Goal: Task Accomplishment & Management: Manage account settings

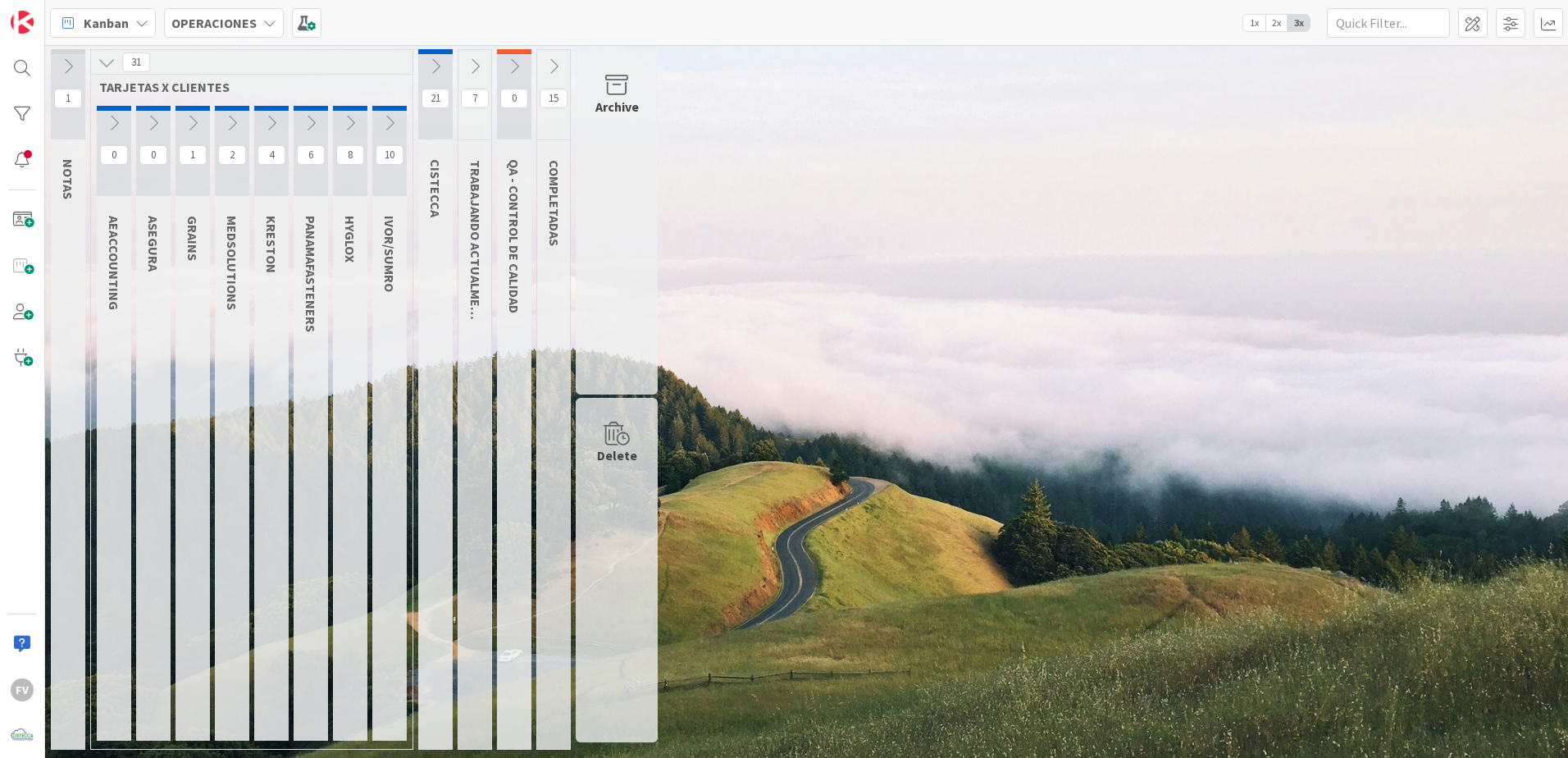
click at [425, 68] on button at bounding box center [435, 66] width 34 height 24
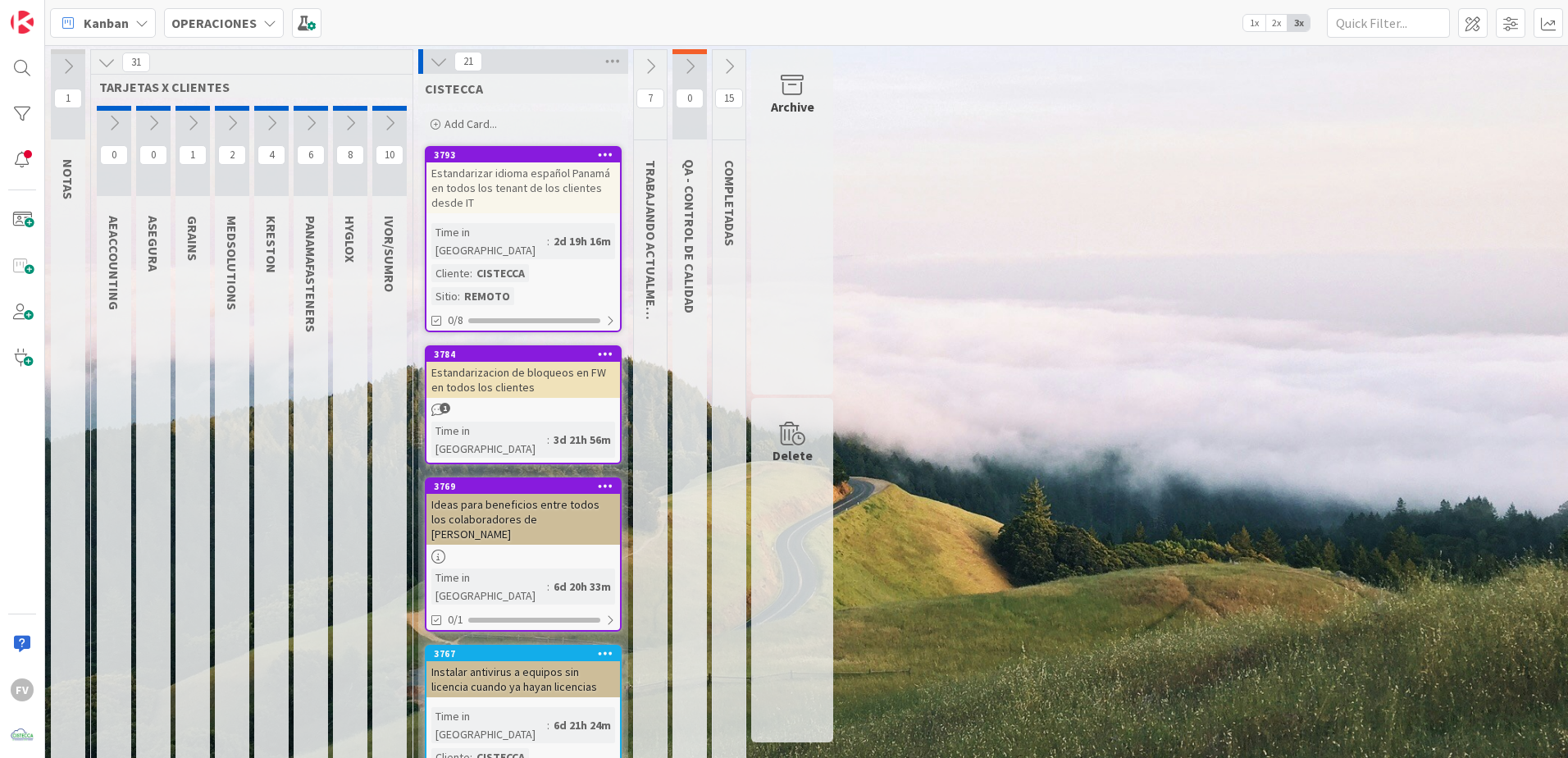
click at [440, 65] on icon at bounding box center [438, 62] width 18 height 18
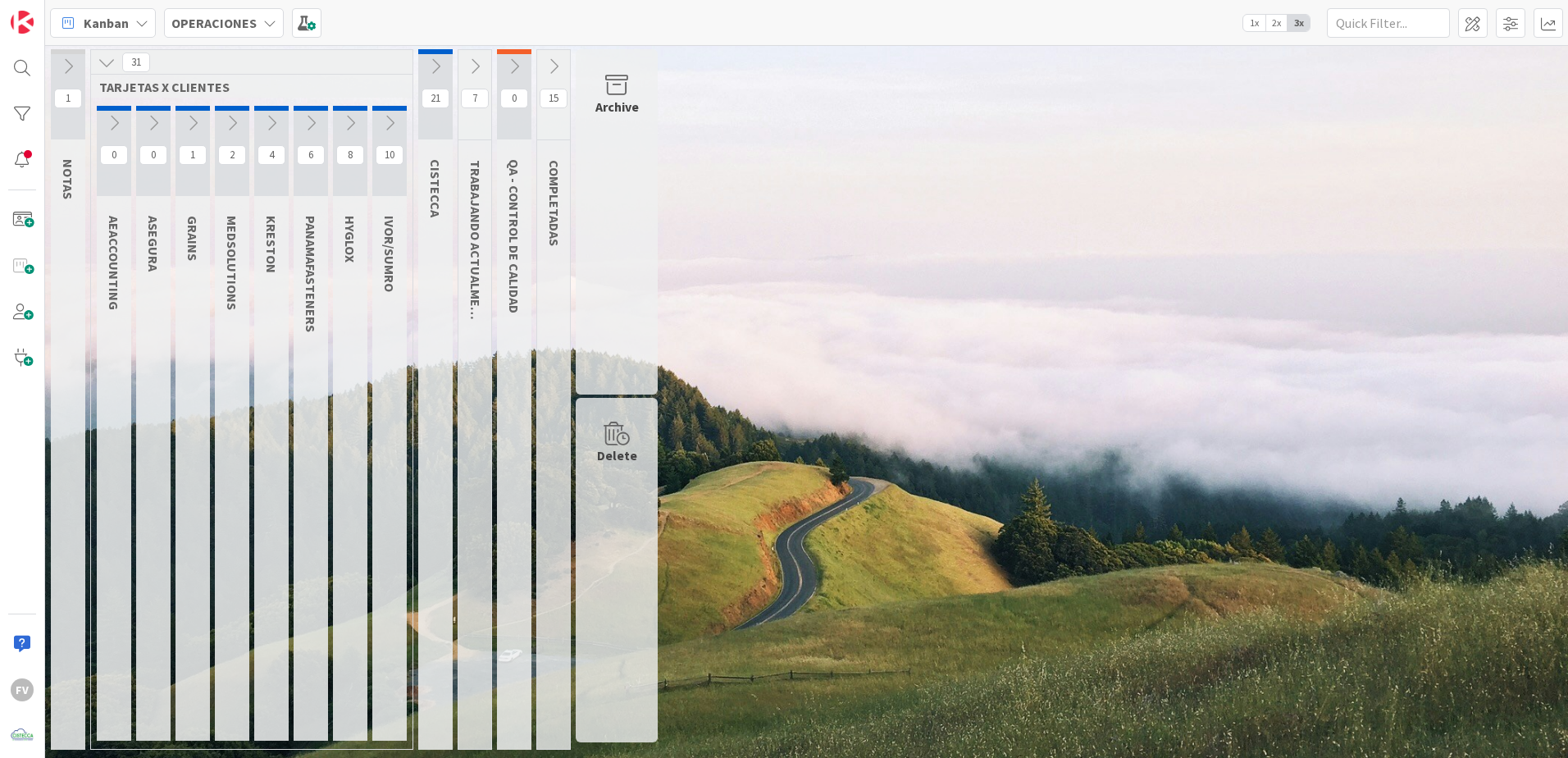
click at [104, 59] on icon at bounding box center [107, 62] width 18 height 18
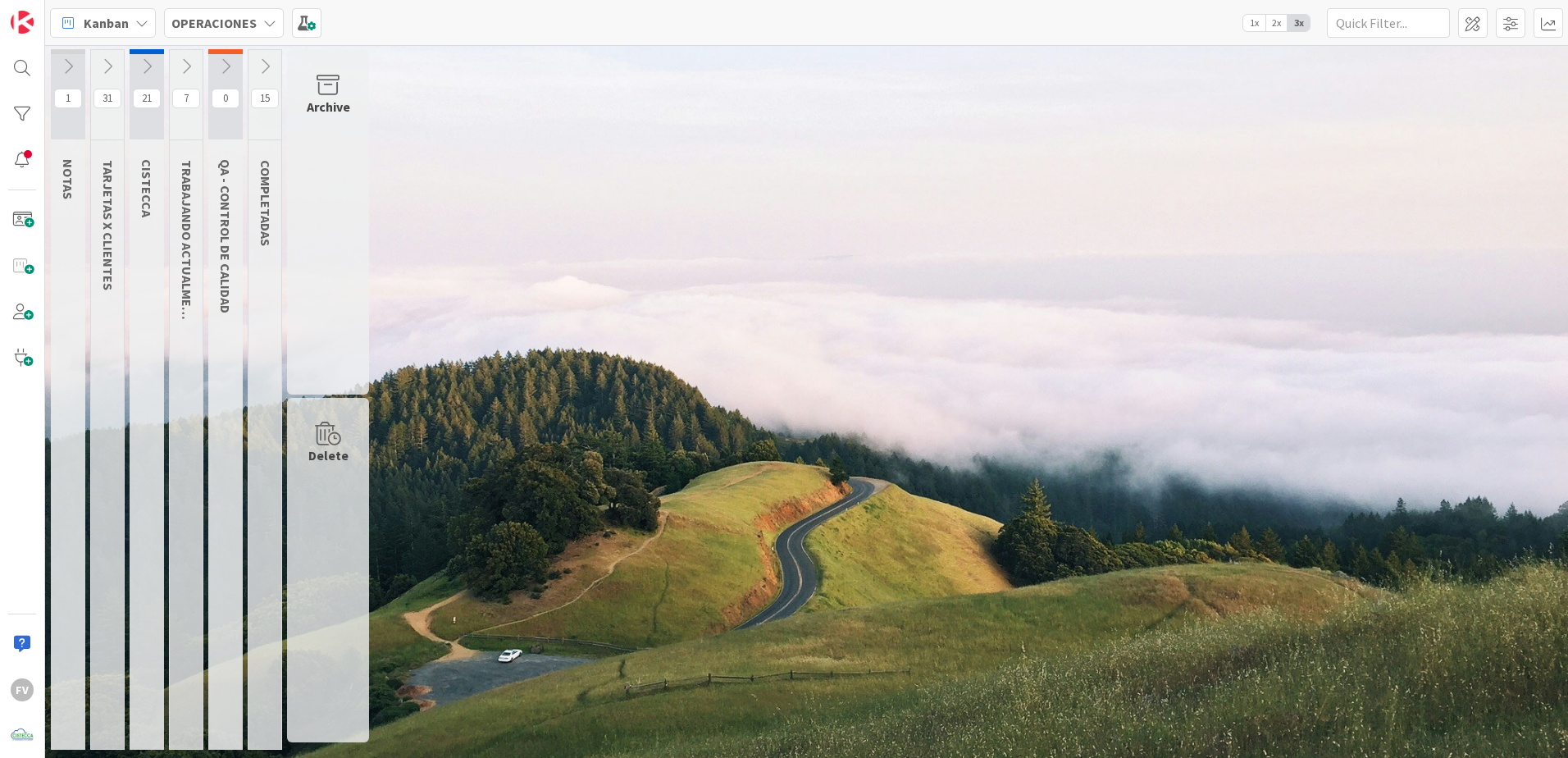
click at [185, 72] on icon at bounding box center [186, 67] width 18 height 18
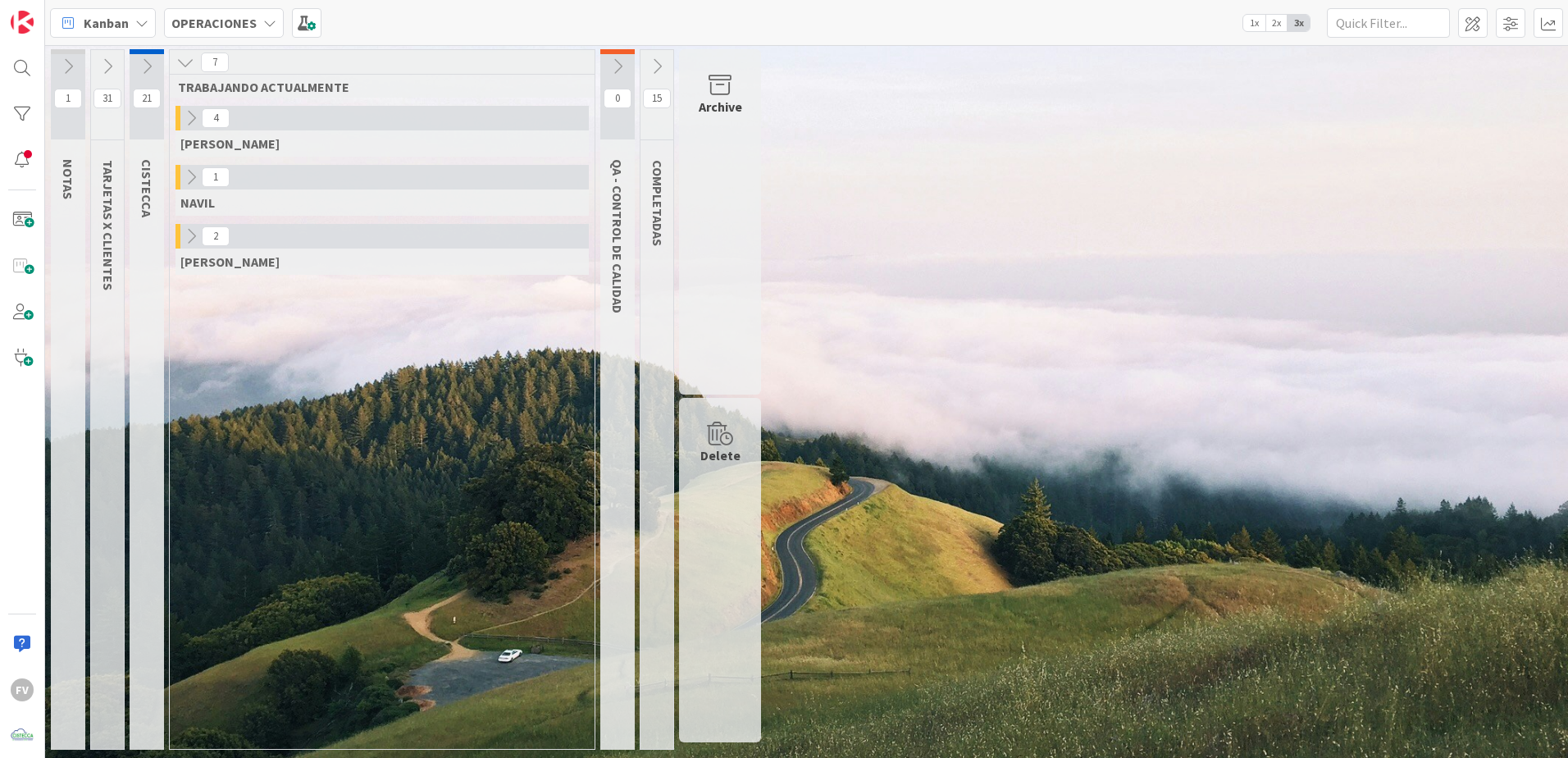
click at [192, 230] on icon at bounding box center [191, 236] width 18 height 18
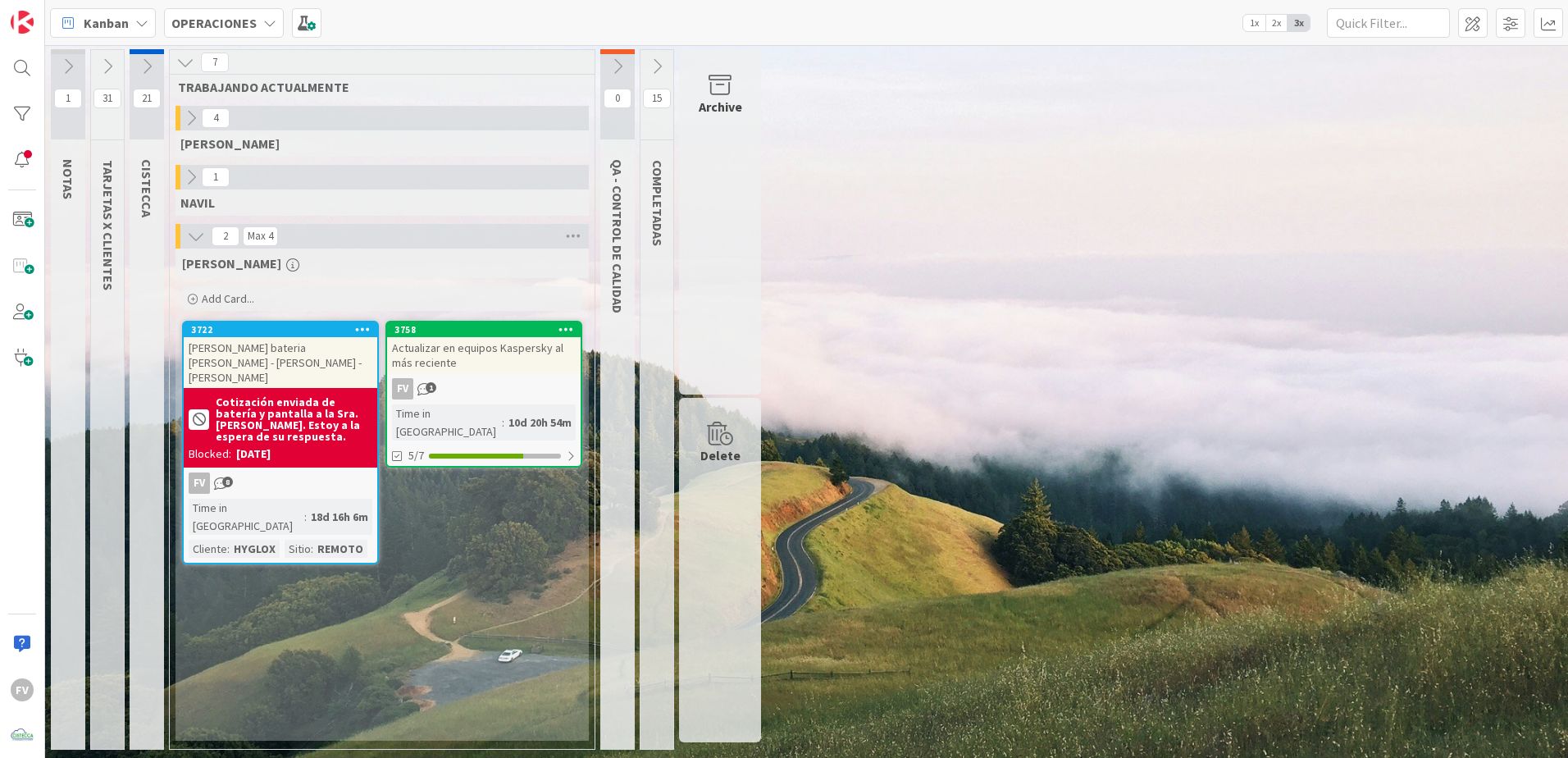
click at [307, 424] on b "Cotización enviada de batería y pantalla a la Sra. [PERSON_NAME]. Estoy a la es…" at bounding box center [293, 419] width 157 height 46
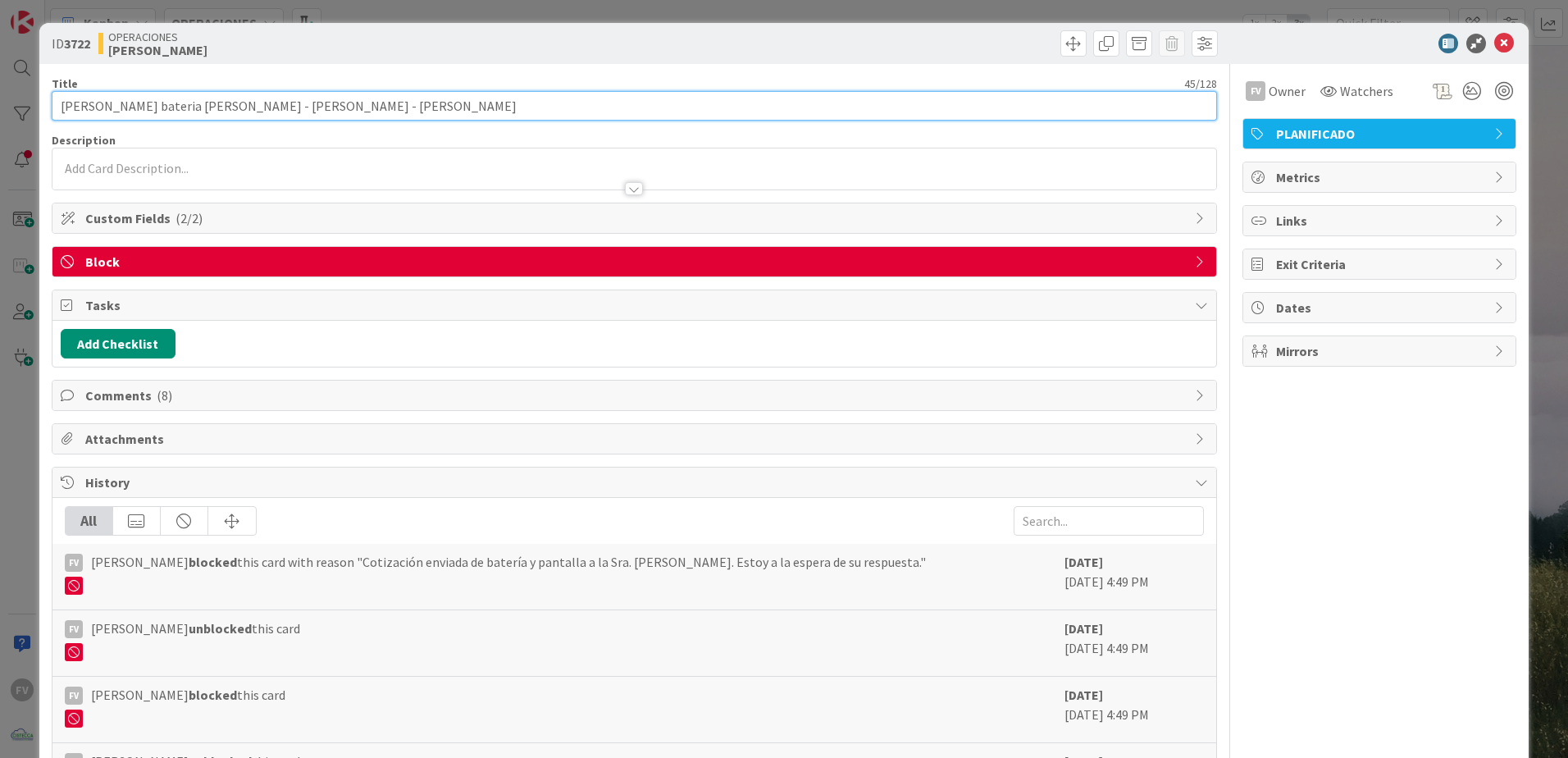
click at [119, 107] on input "[PERSON_NAME] bateria [PERSON_NAME] - [PERSON_NAME] - [PERSON_NAME]" at bounding box center [634, 106] width 1165 height 29
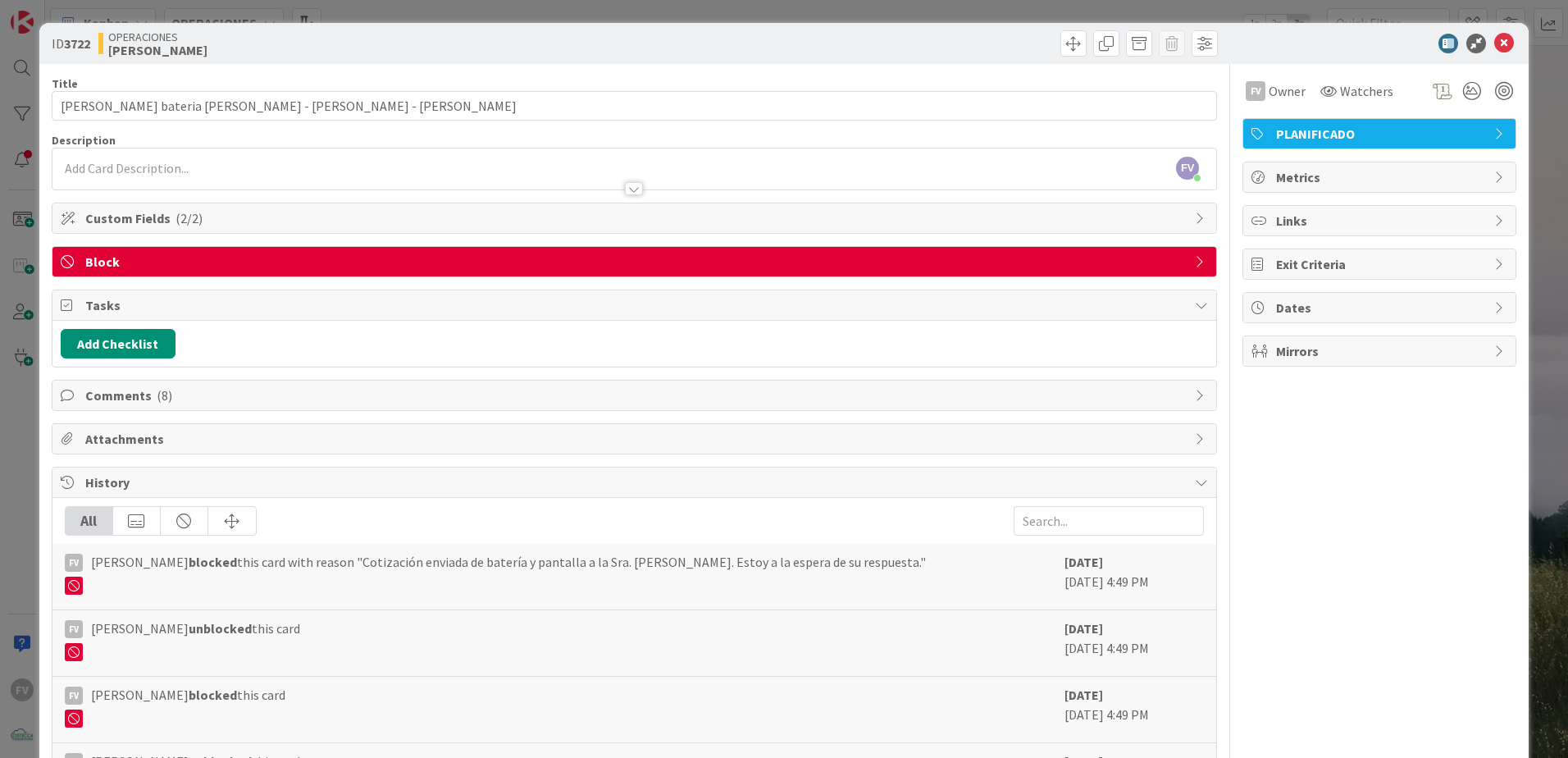
click at [188, 403] on span "Comments ( 8 )" at bounding box center [636, 395] width 1101 height 20
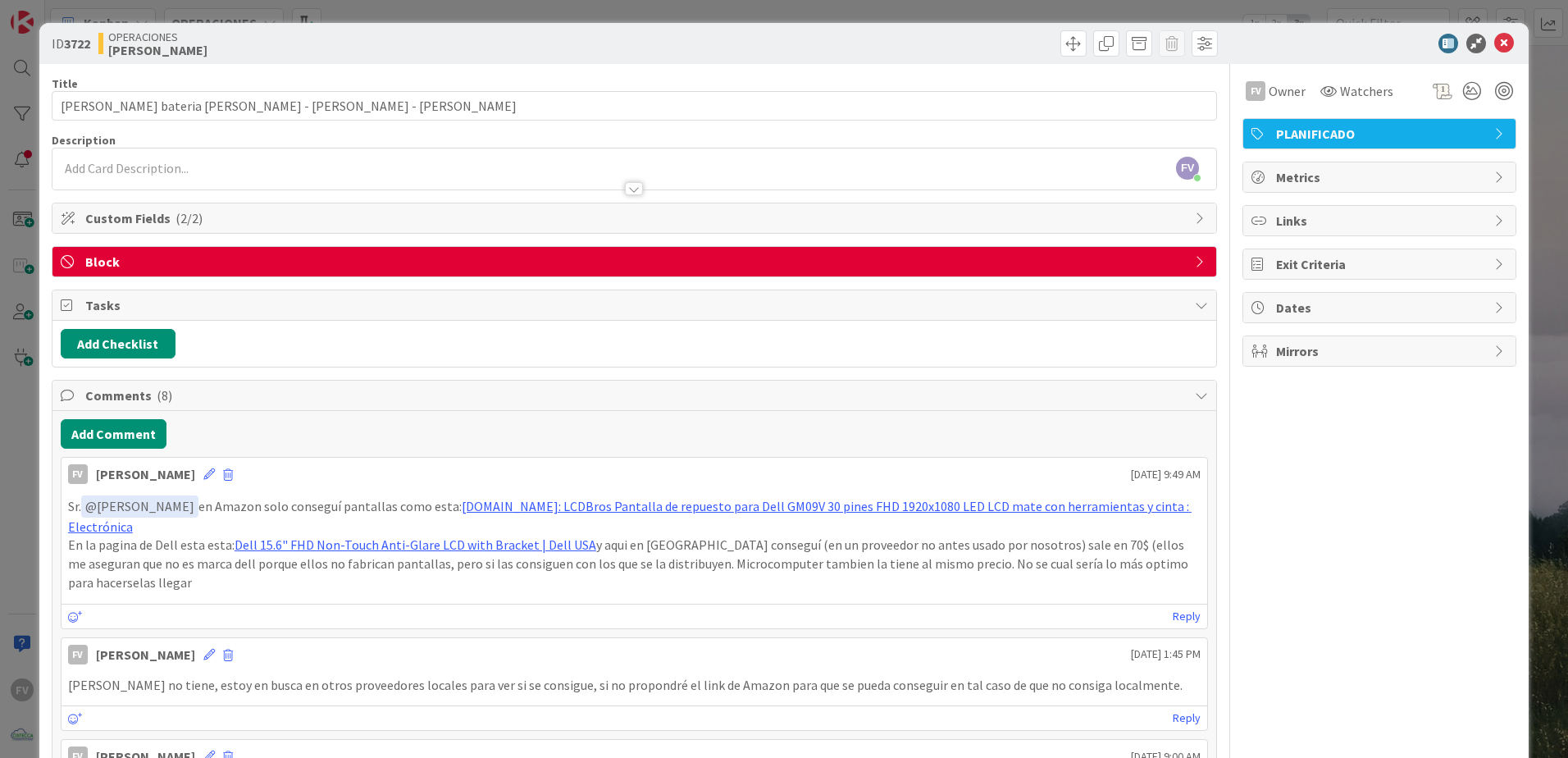
click at [188, 403] on span "Comments ( 8 )" at bounding box center [636, 395] width 1101 height 20
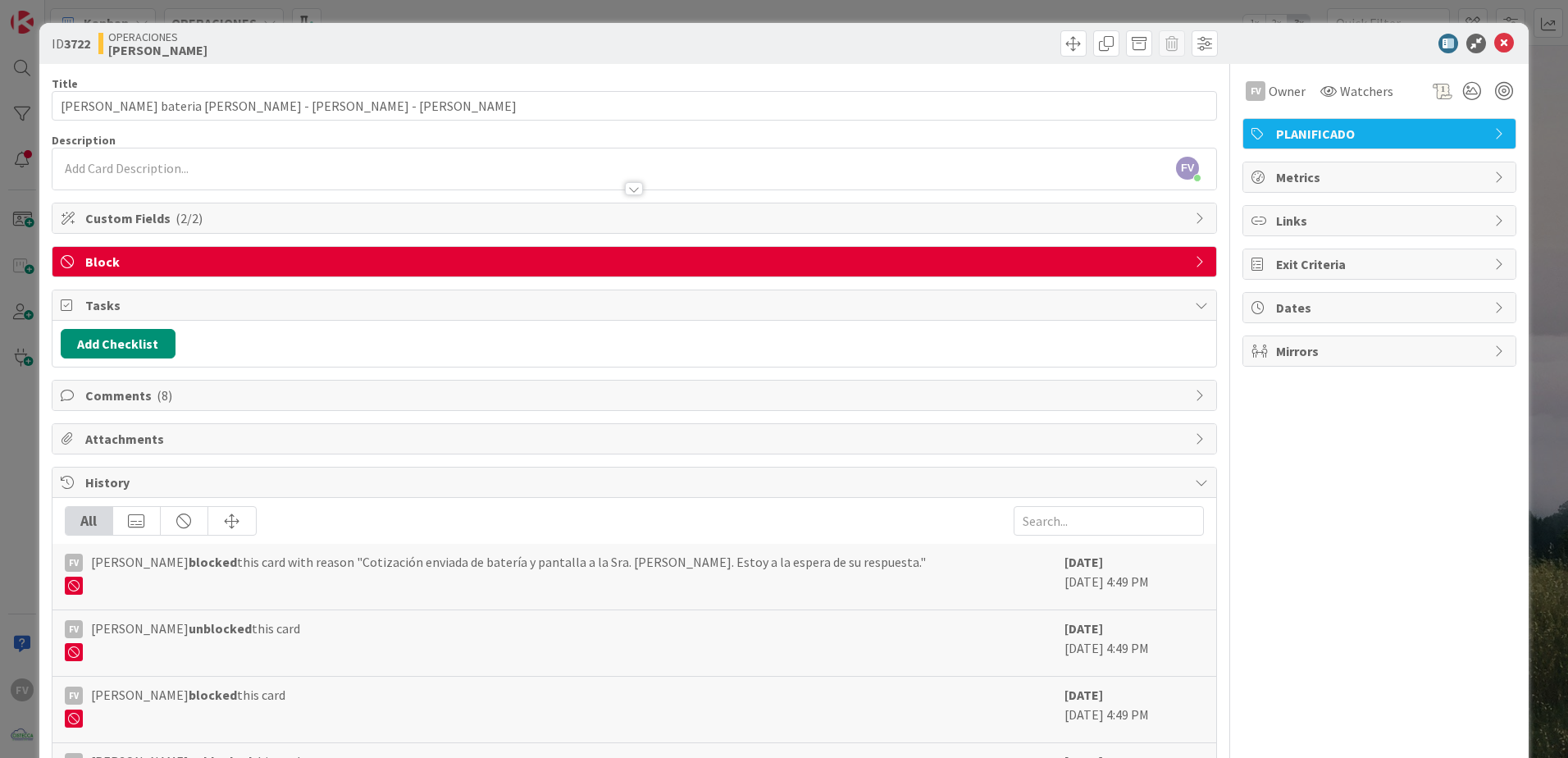
click at [159, 312] on span "Tasks" at bounding box center [636, 305] width 1101 height 20
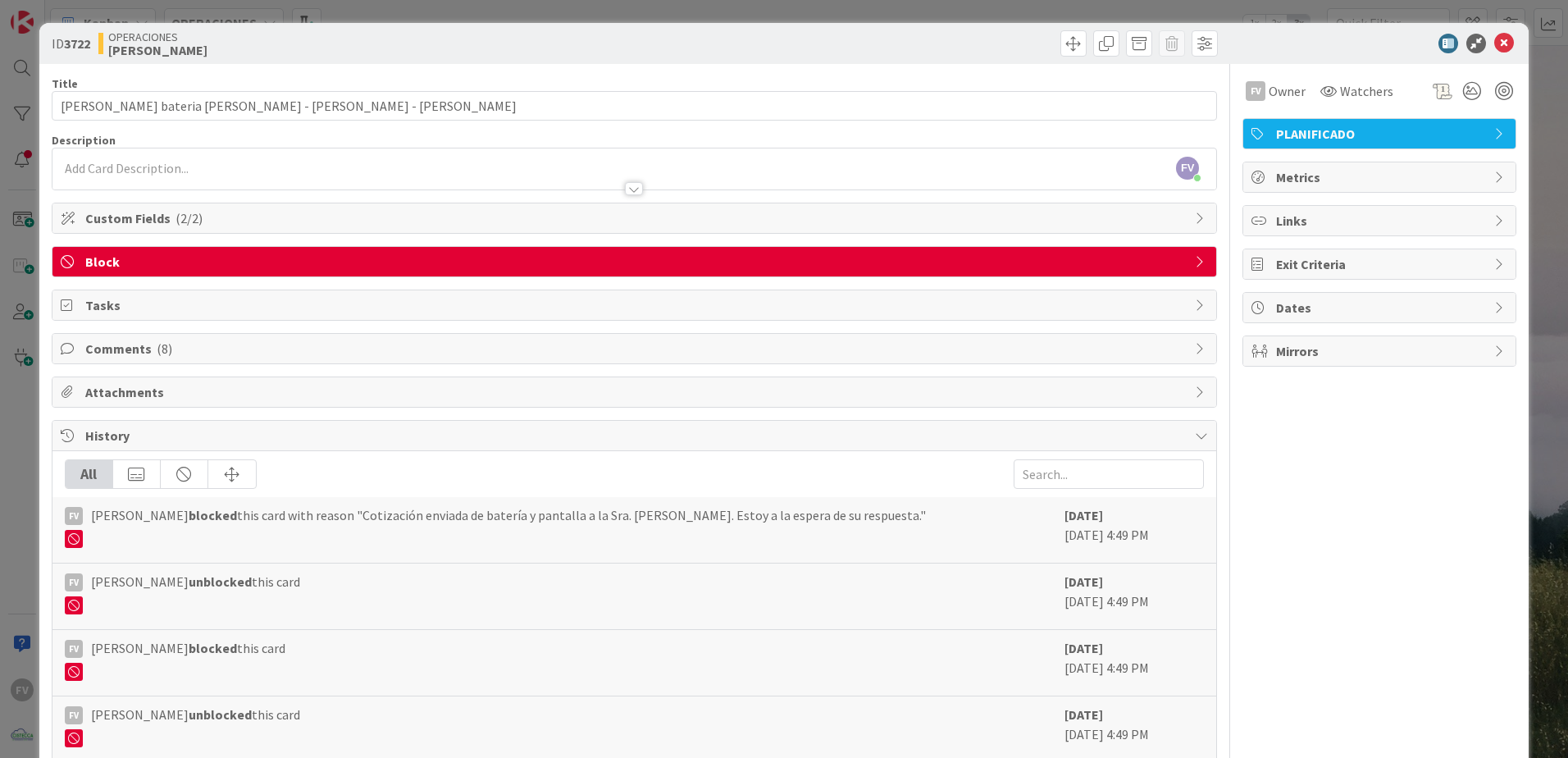
click at [165, 430] on span "History" at bounding box center [636, 435] width 1101 height 20
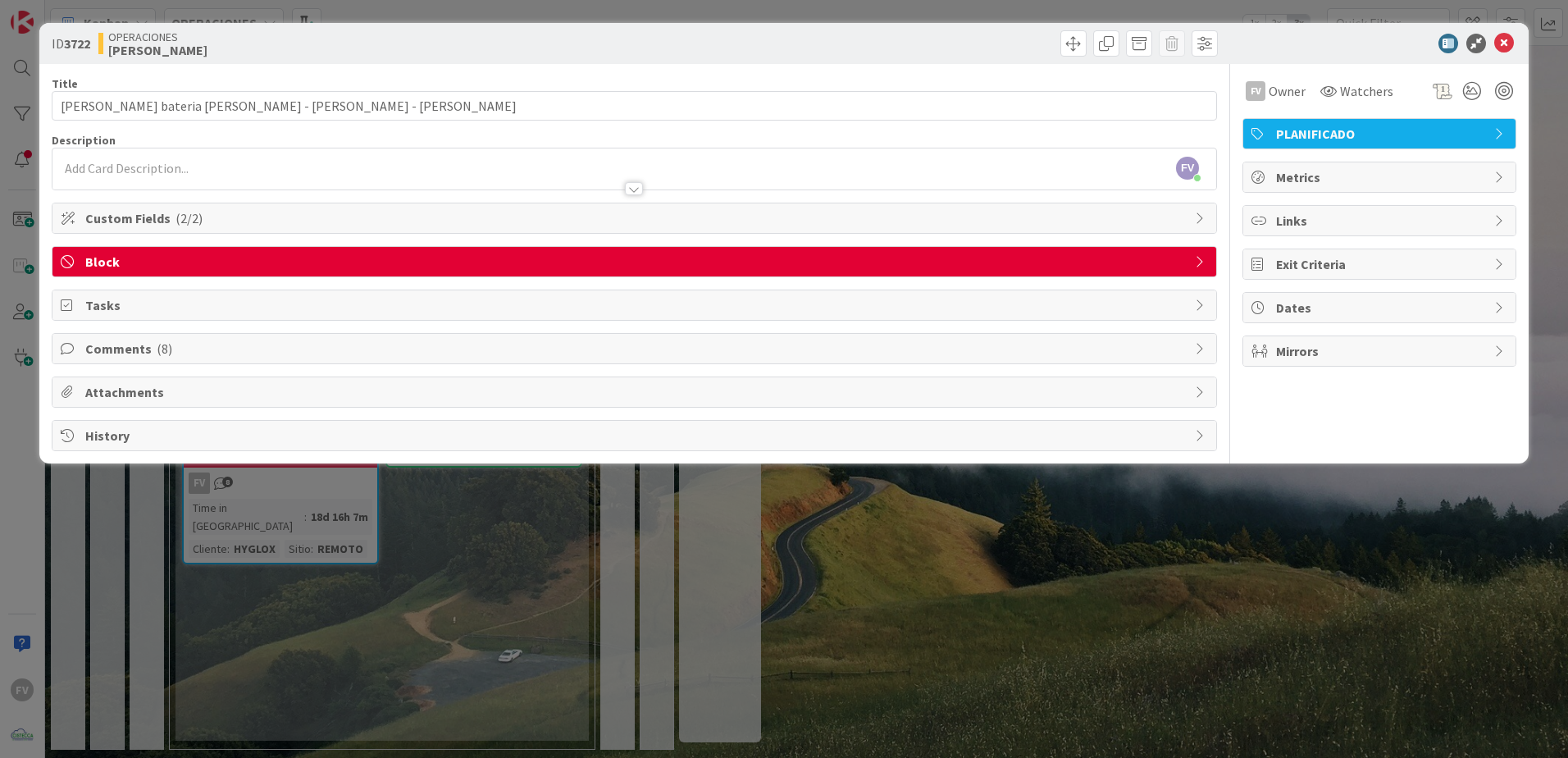
click at [821, 647] on div "ID 3722 OPERACIONES [PERSON_NAME] Title 45 / 128 Cotizacion bateria [PERSON_NAM…" at bounding box center [784, 379] width 1568 height 758
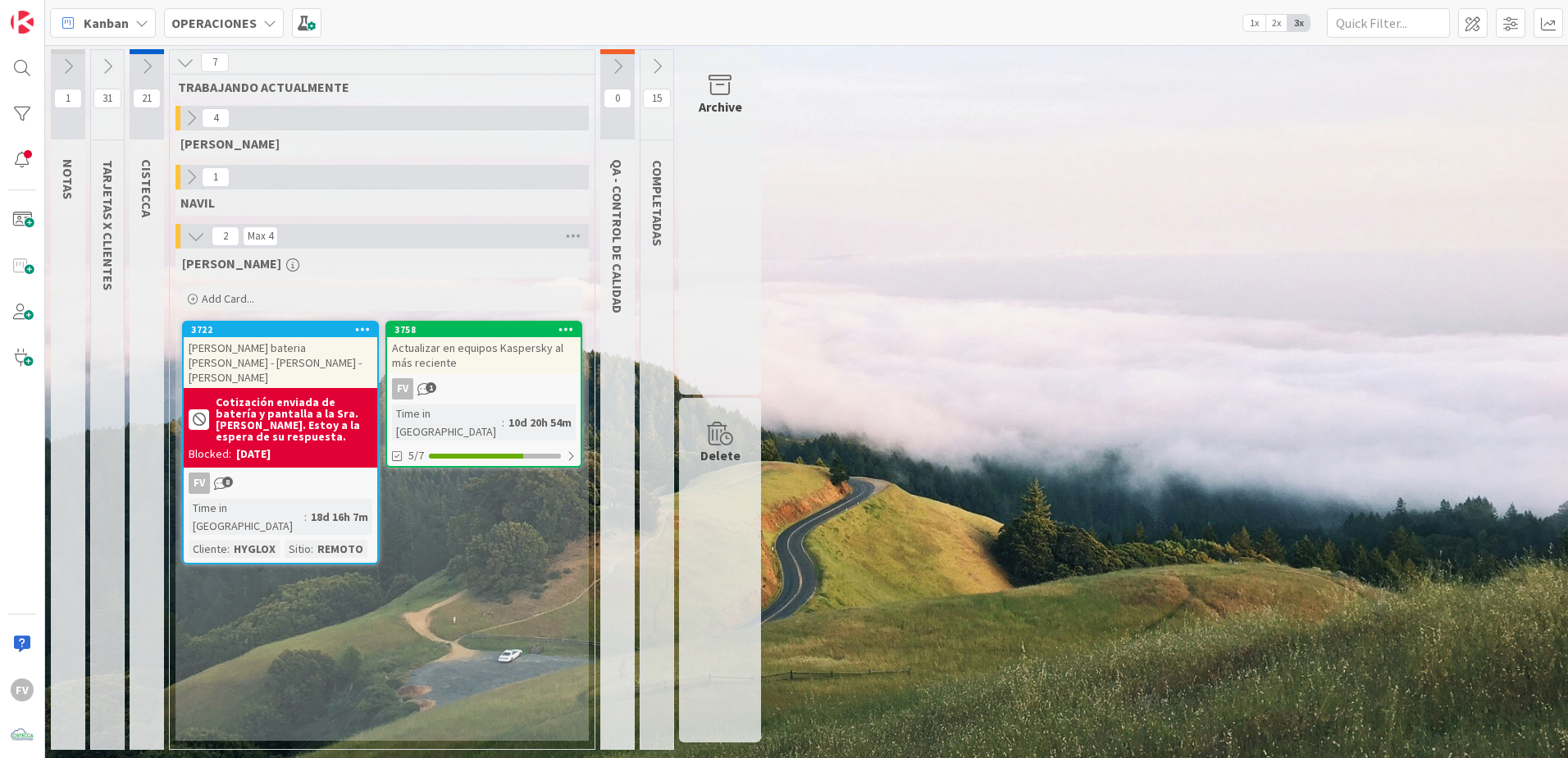
click at [258, 422] on b "Cotización enviada de batería y pantalla a la Sra. [PERSON_NAME]. Estoy a la es…" at bounding box center [293, 419] width 157 height 46
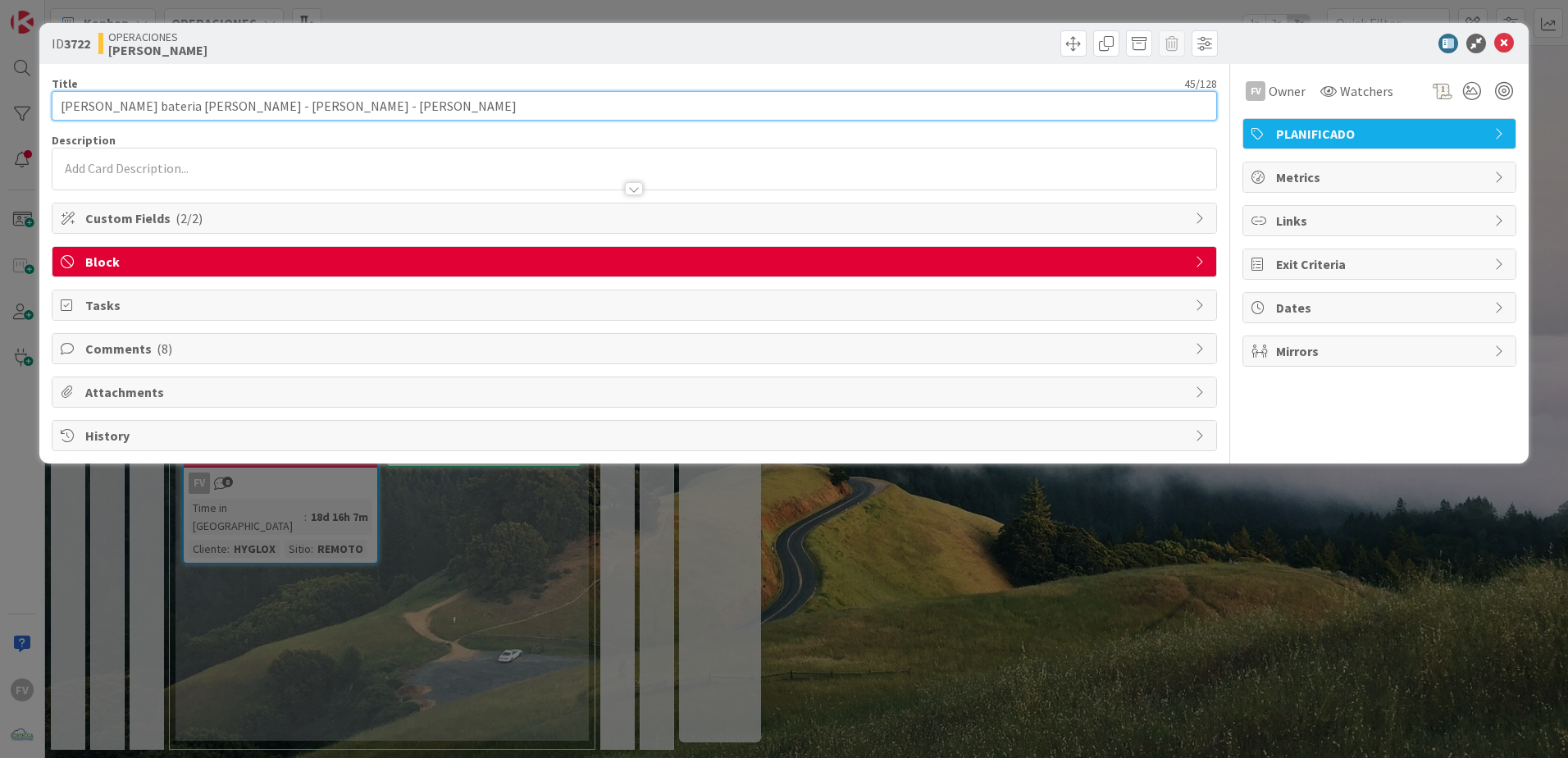
drag, startPoint x: 157, startPoint y: 108, endPoint x: 119, endPoint y: 108, distance: 38.0
click at [119, 108] on input "[PERSON_NAME] bateria [PERSON_NAME] - [PERSON_NAME] - [PERSON_NAME]" at bounding box center [634, 106] width 1165 height 29
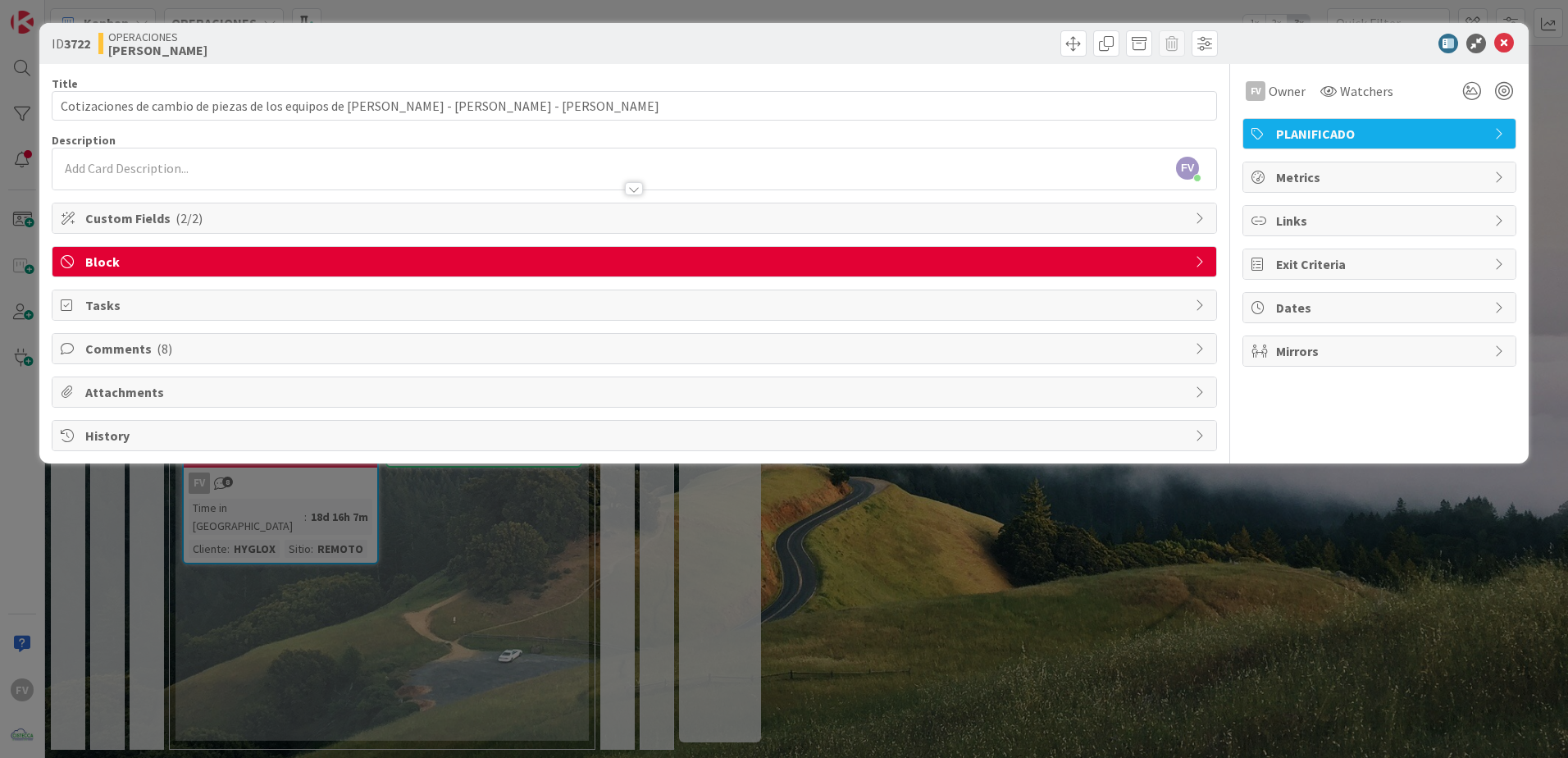
click at [535, 64] on div "ID 3722 OPERACIONES [PERSON_NAME]" at bounding box center [784, 43] width 1489 height 41
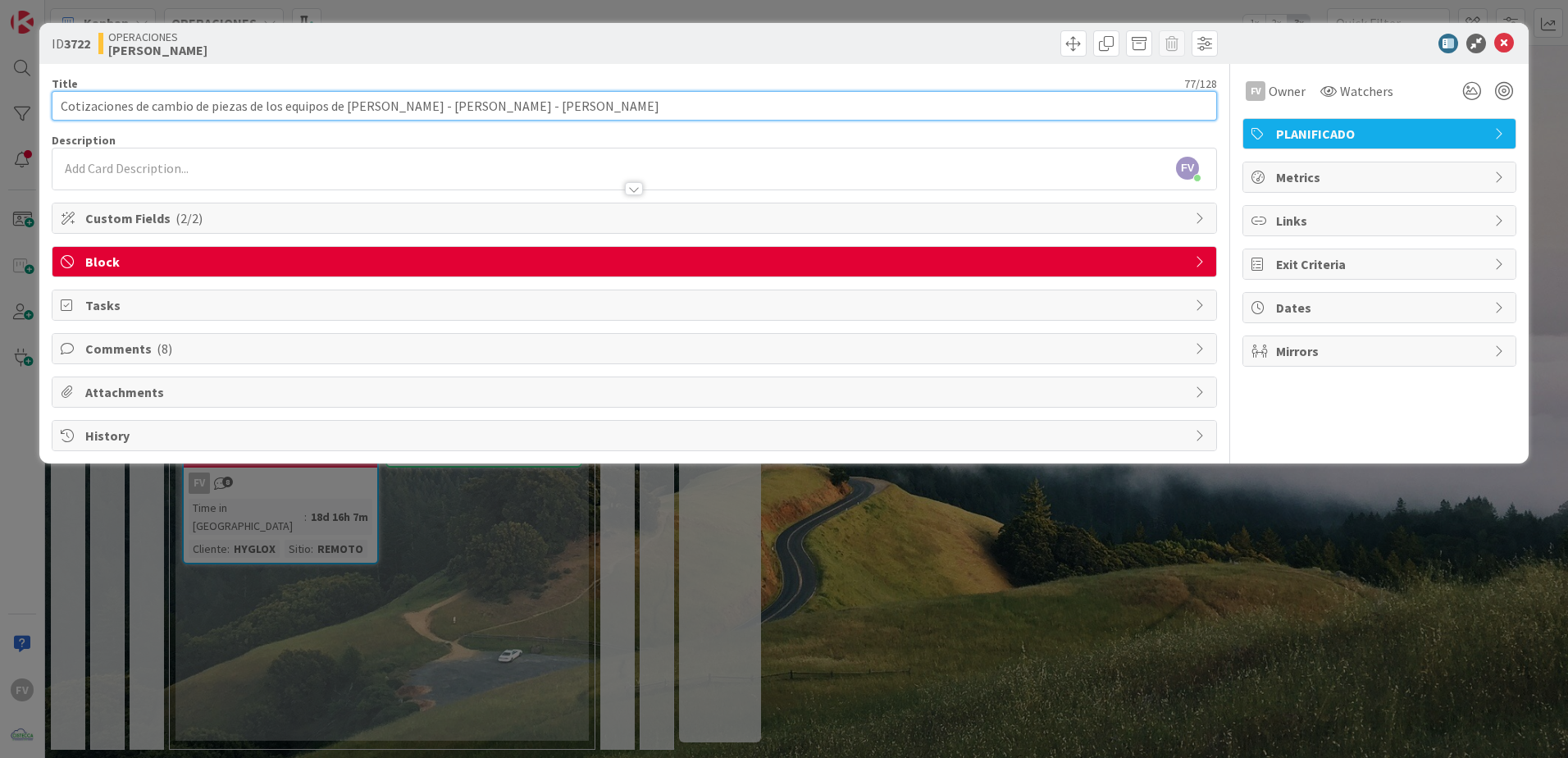
click at [551, 117] on input "Cotizaciones de cambio de piezas de los equipos de [PERSON_NAME] - [PERSON_NAME…" at bounding box center [634, 106] width 1165 height 29
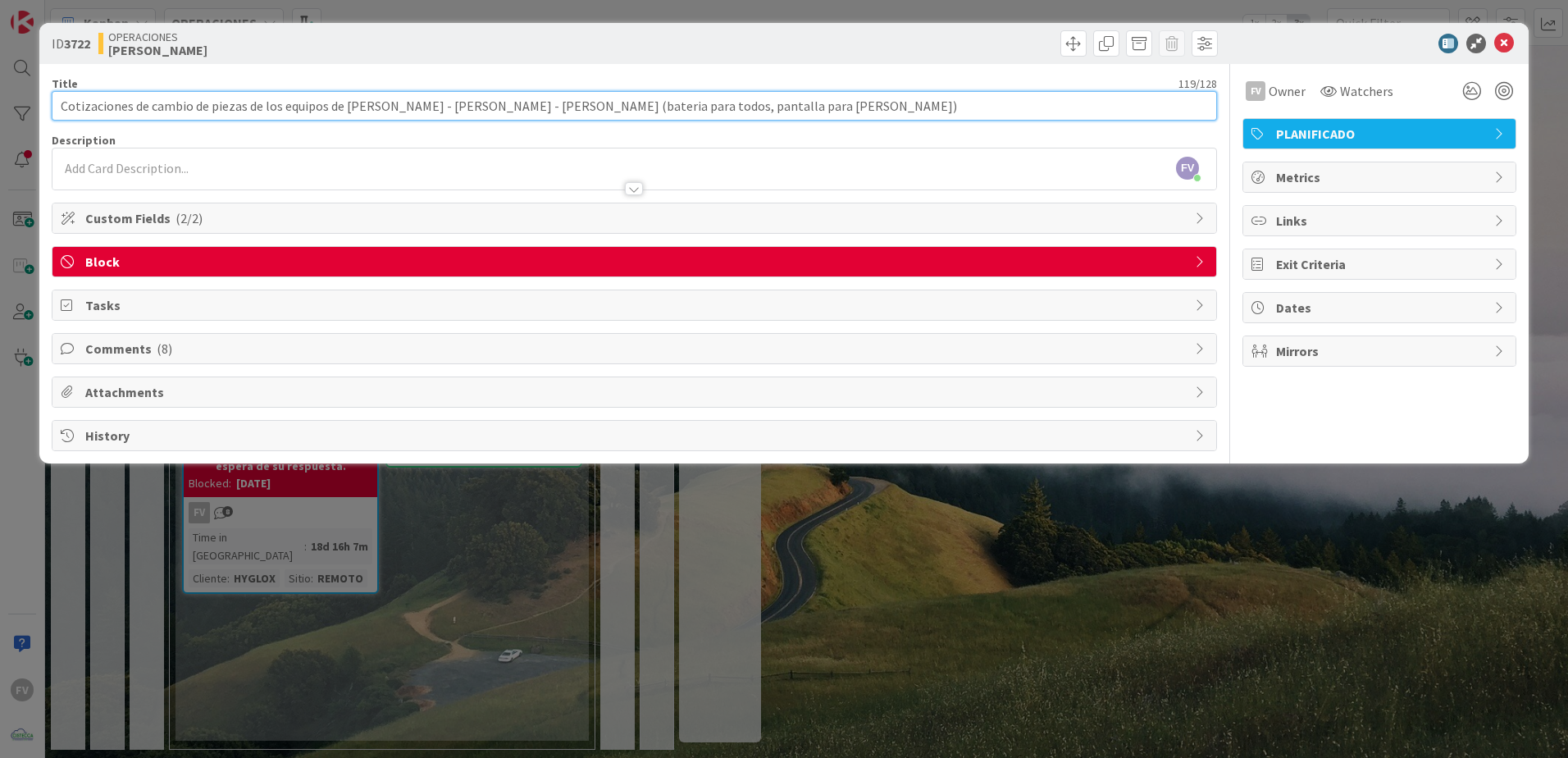
type input "Cotizaciones de cambio de piezas de los equipos de [PERSON_NAME] - [PERSON_NAME…"
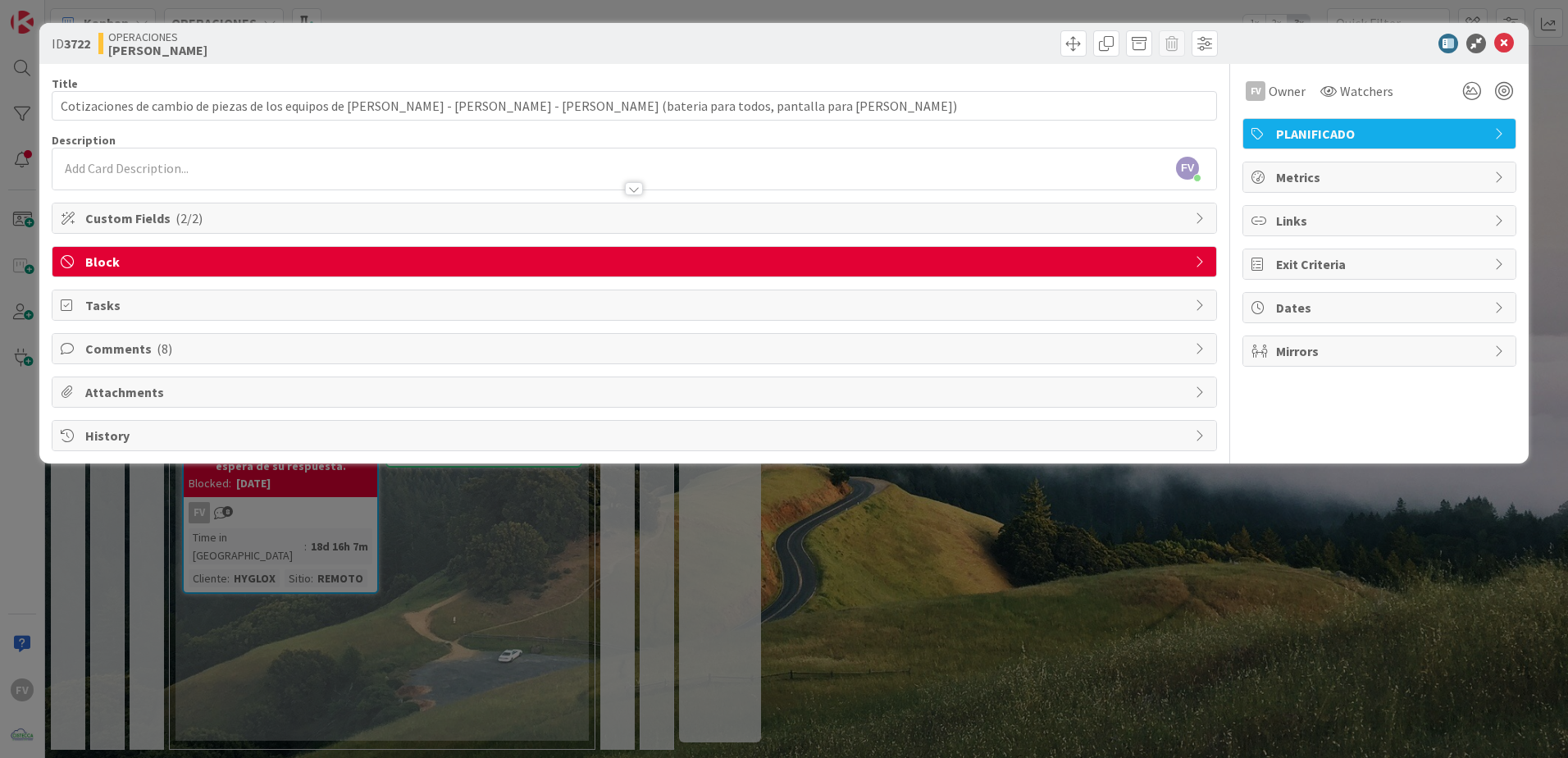
click at [1358, 377] on div "FV Owner Watchers PLANIFICADO Metrics Links Exit Criteria Dates Mirrors" at bounding box center [1379, 257] width 274 height 387
click at [768, 549] on div "ID 3722 OPERACIONES [PERSON_NAME] Title 119 / 128 Cotizaciones de cambio de pie…" at bounding box center [784, 379] width 1568 height 758
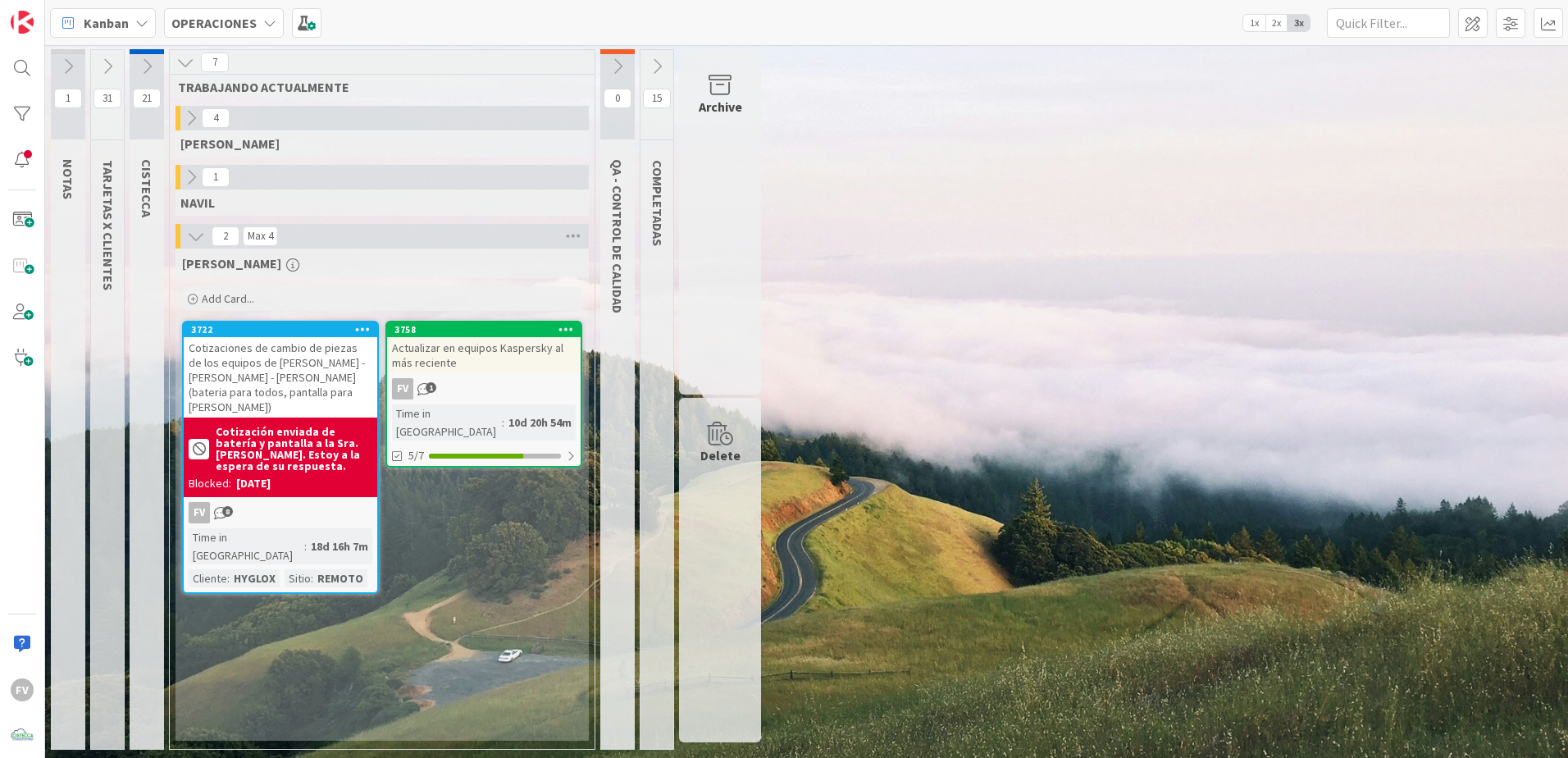
click at [342, 353] on div "Cotizaciones de cambio de piezas de los equipos de [PERSON_NAME] - [PERSON_NAME…" at bounding box center [281, 378] width 194 height 80
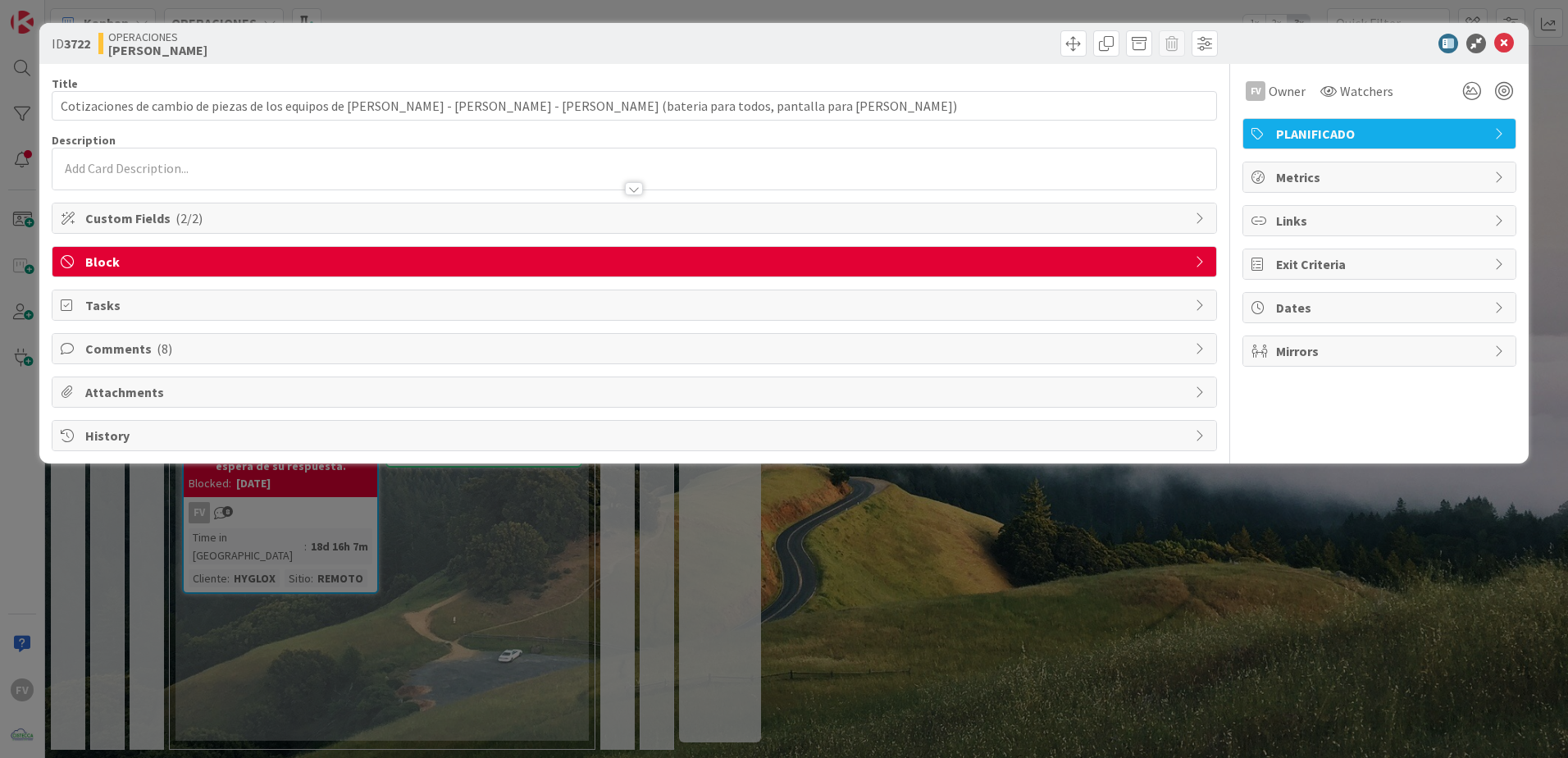
click at [521, 712] on div "ID 3722 OPERACIONES [PERSON_NAME] Title 119 / 128 Cotizaciones de cambio de pie…" at bounding box center [784, 379] width 1568 height 758
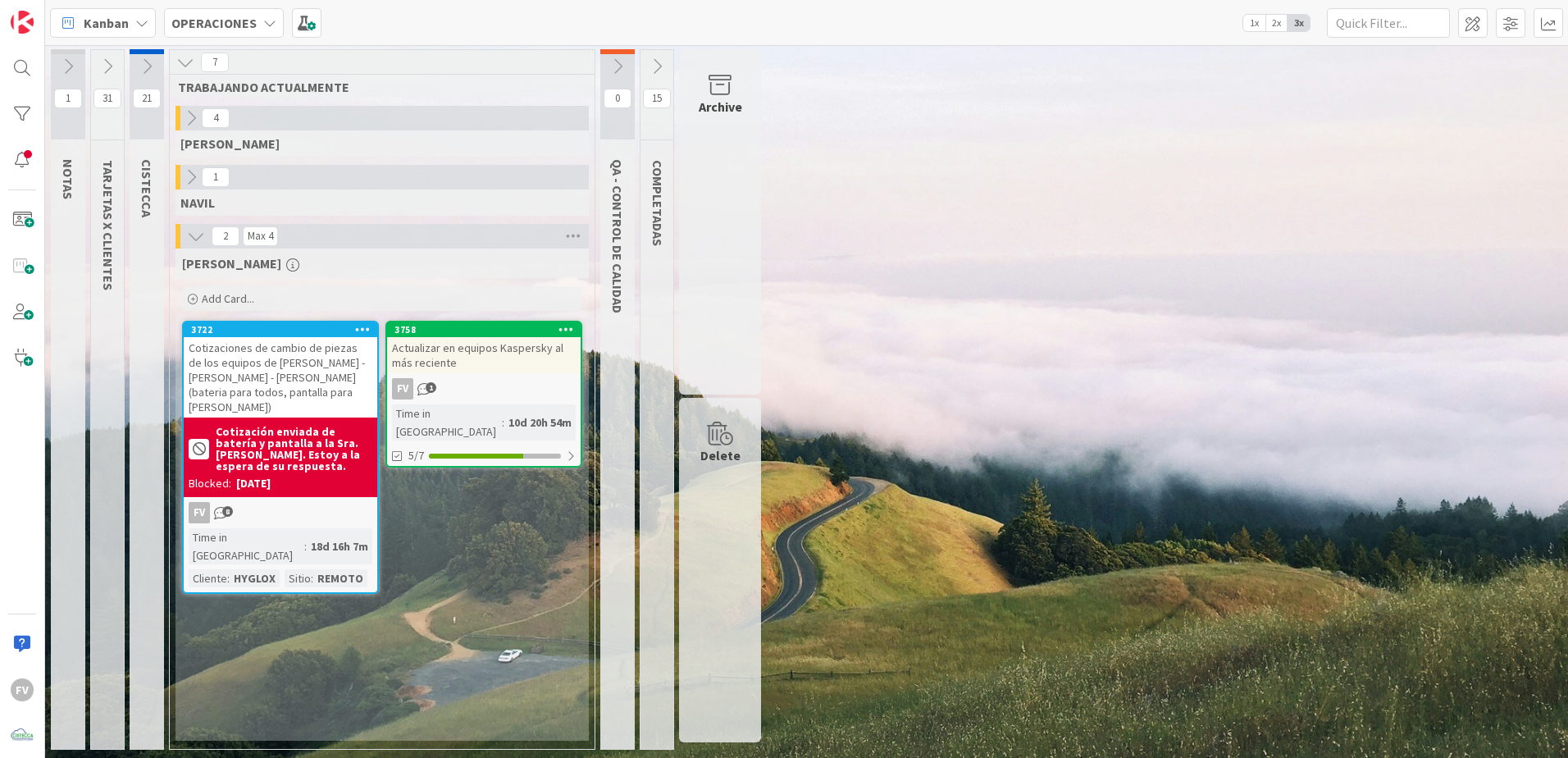
click at [189, 182] on icon at bounding box center [191, 177] width 18 height 18
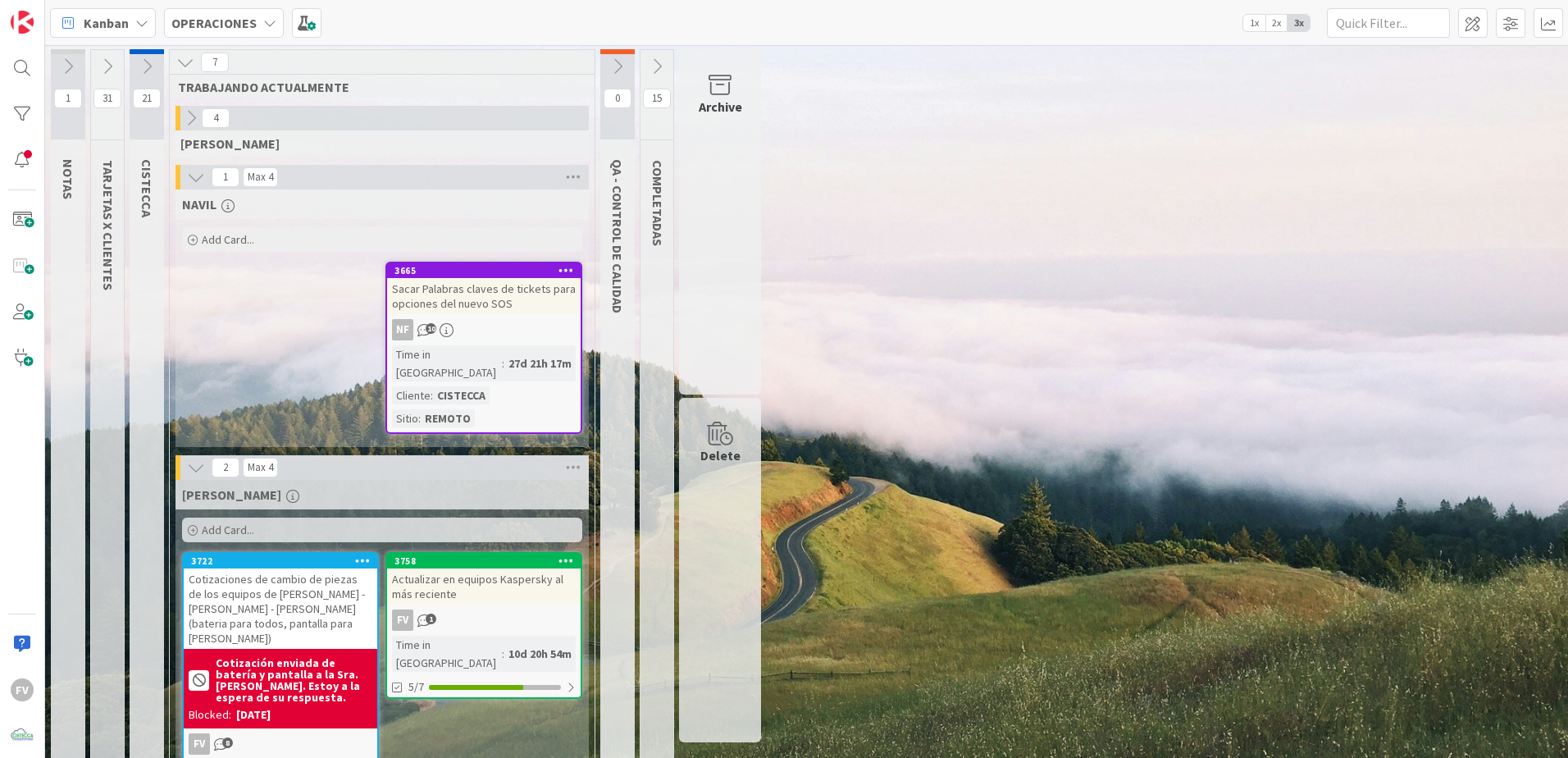
click at [202, 172] on icon at bounding box center [196, 177] width 18 height 18
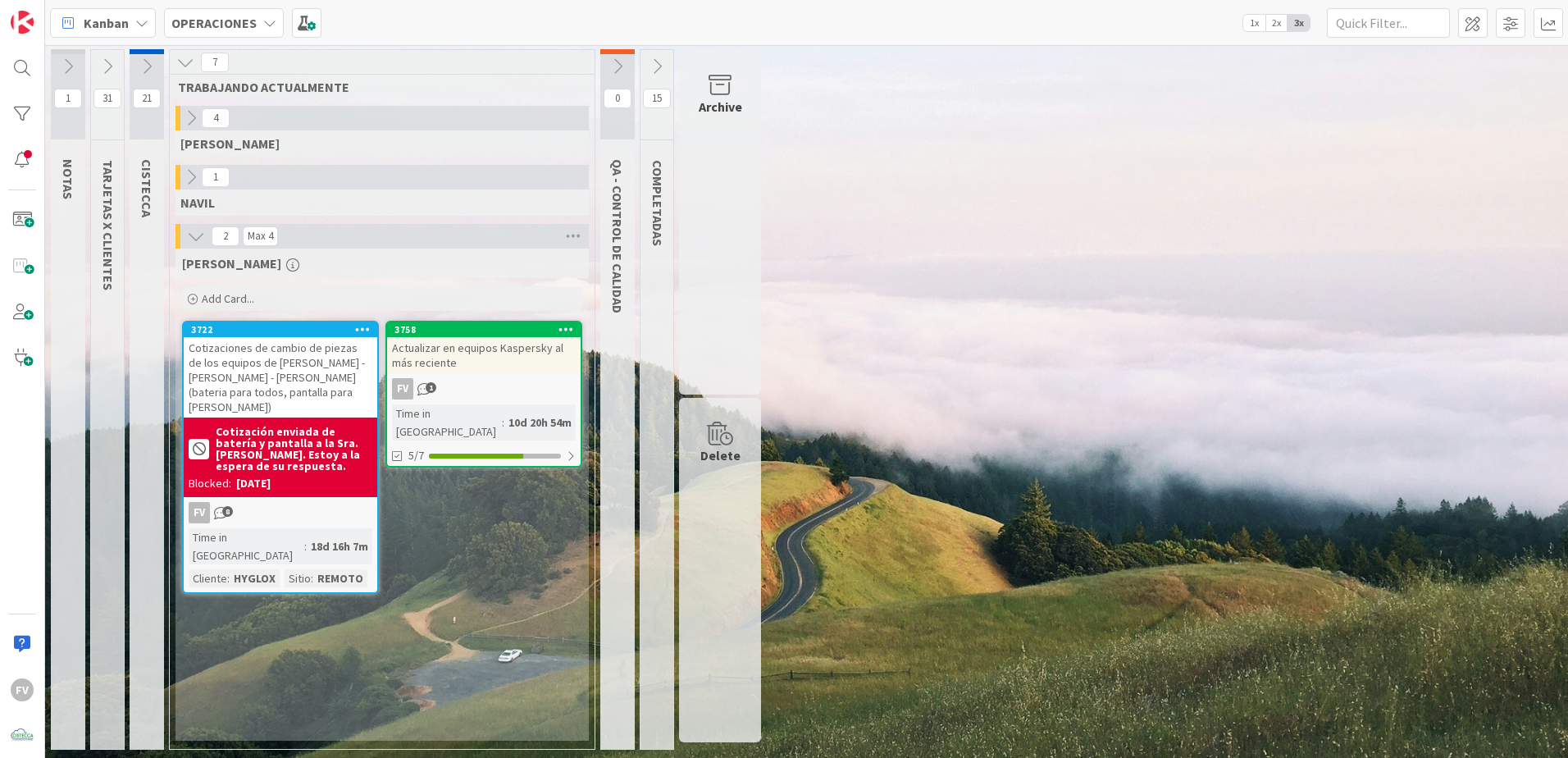
click at [185, 115] on icon at bounding box center [191, 118] width 18 height 18
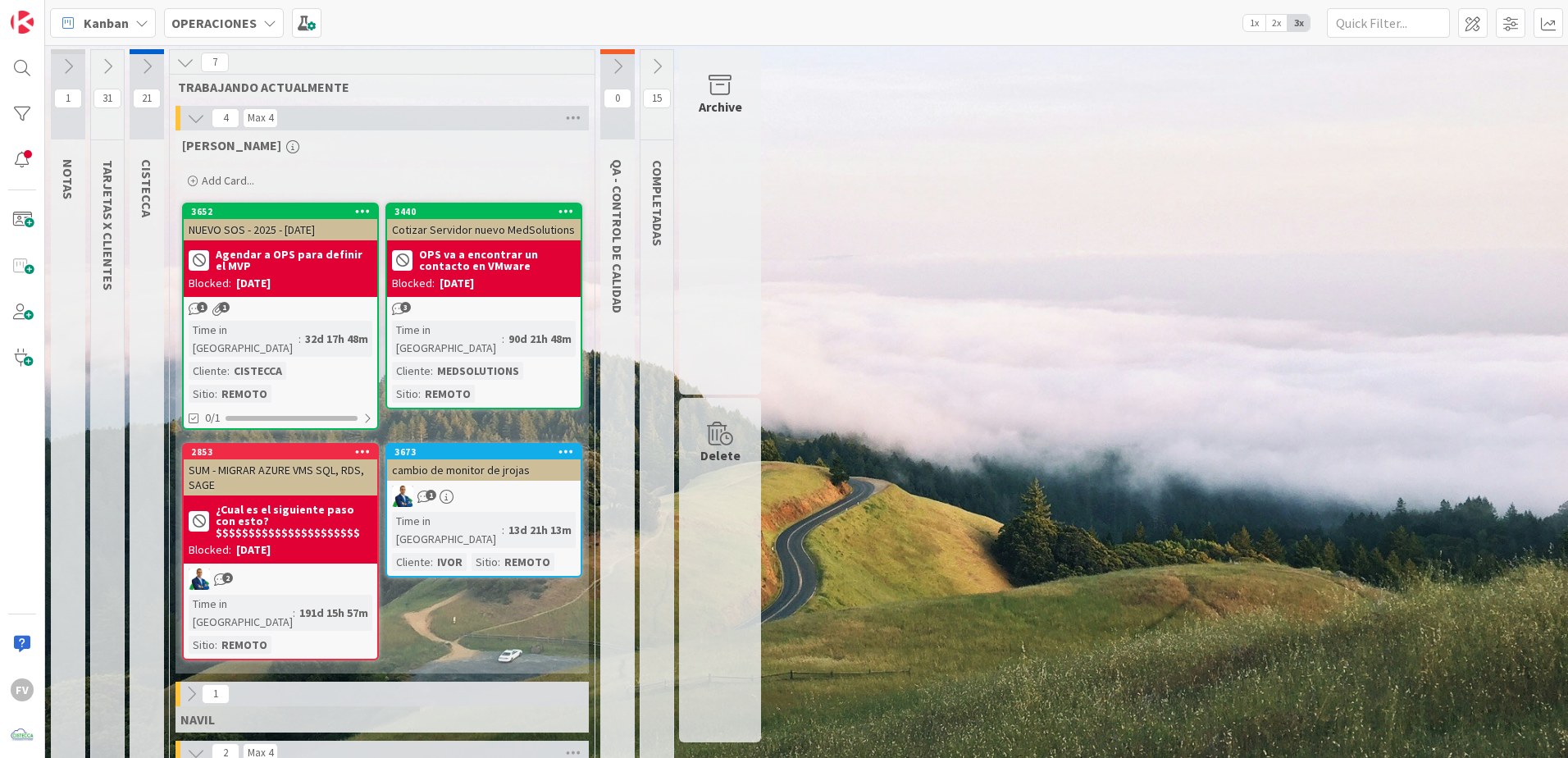
click at [201, 114] on icon at bounding box center [196, 118] width 18 height 18
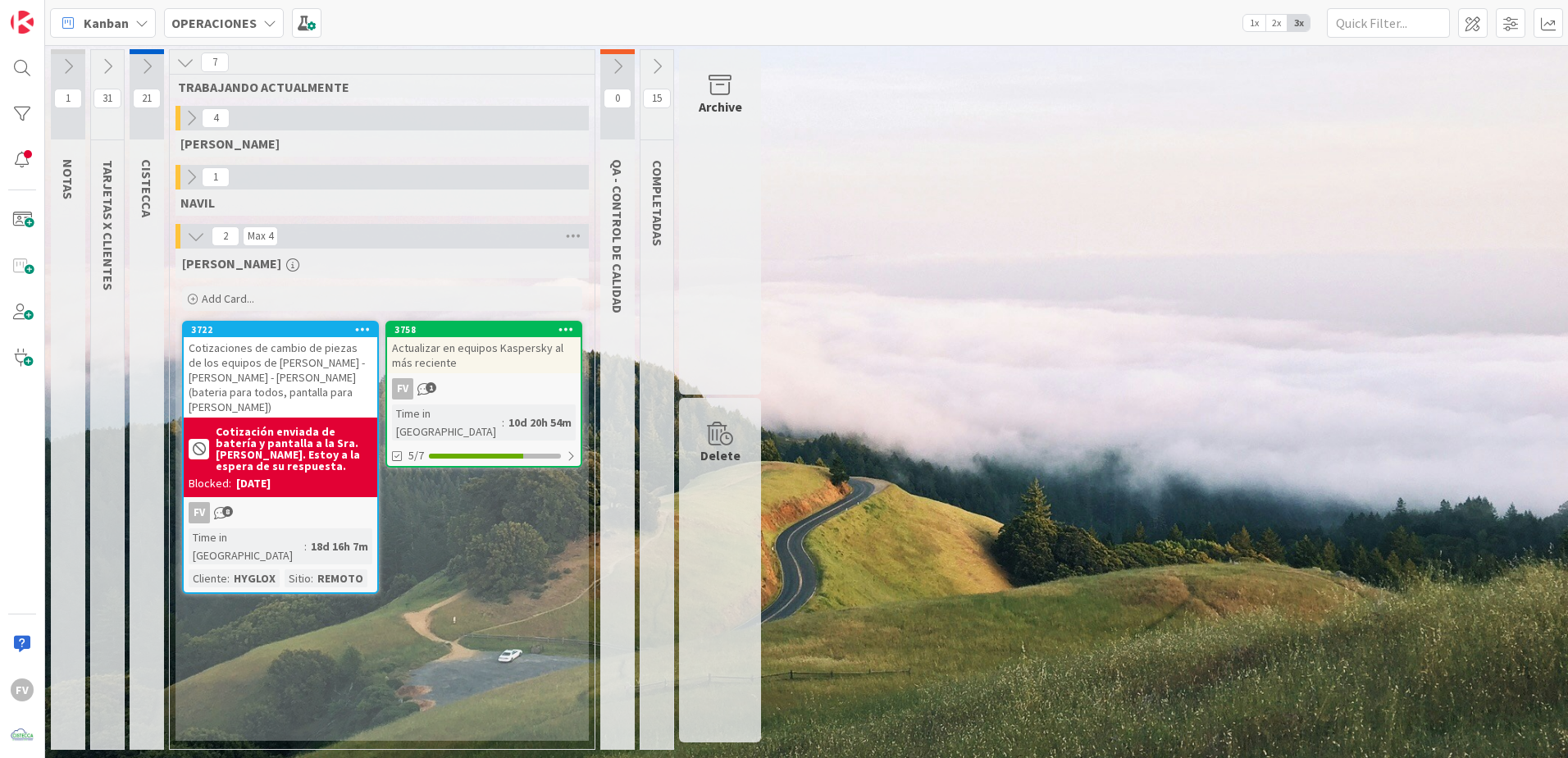
click at [136, 62] on button at bounding box center [146, 66] width 34 height 24
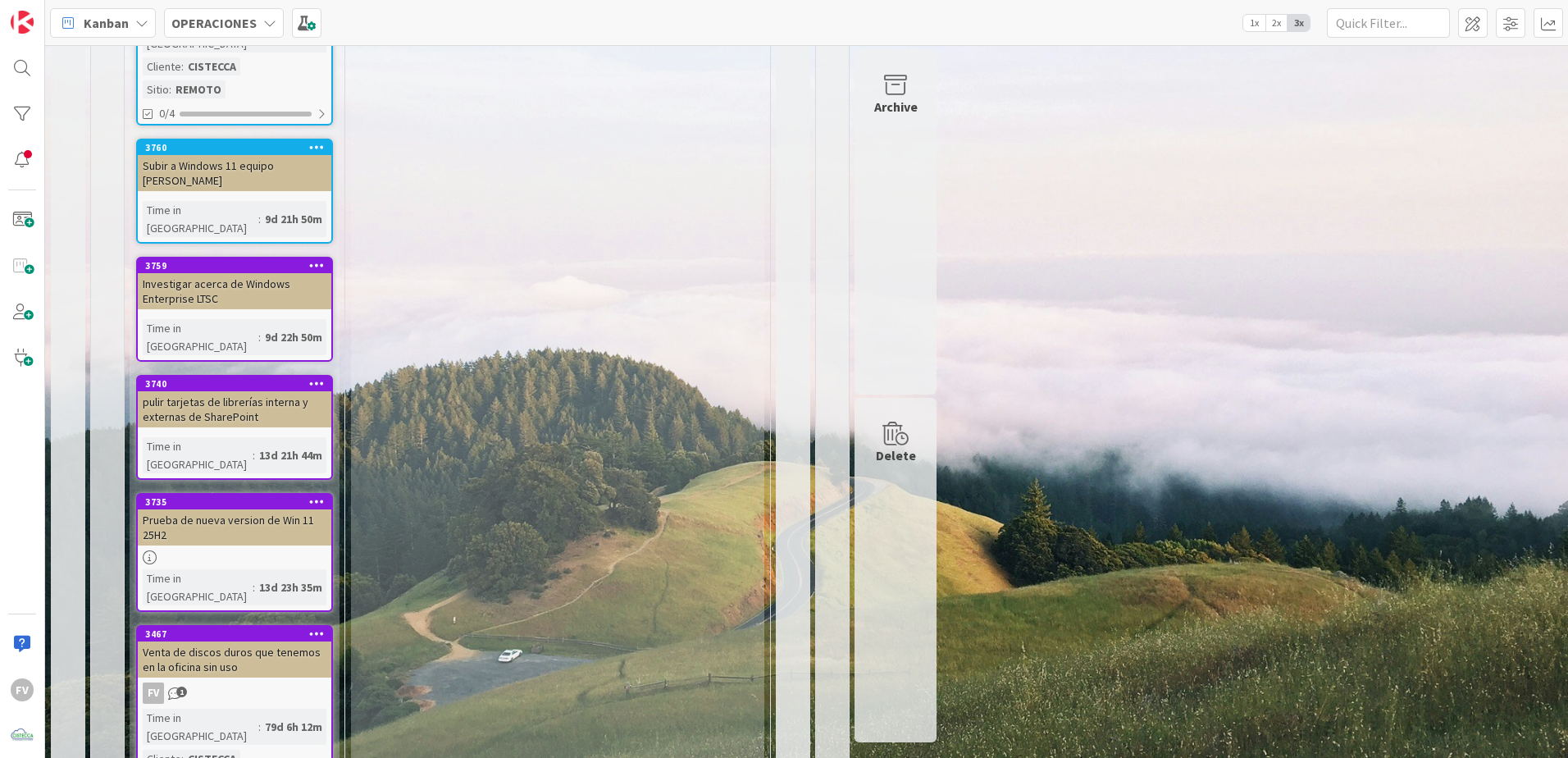
scroll to position [723, 0]
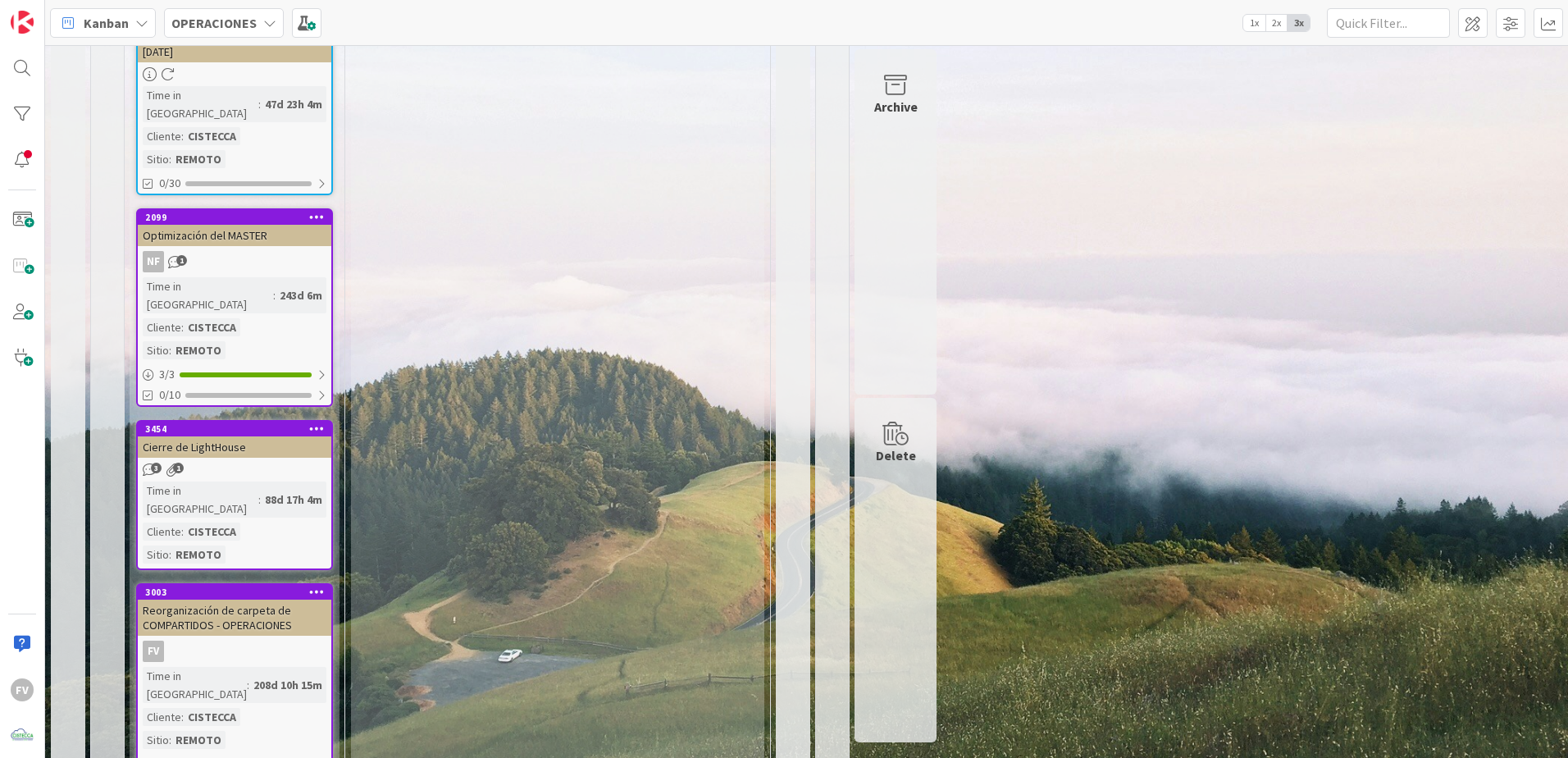
scroll to position [2270, 0]
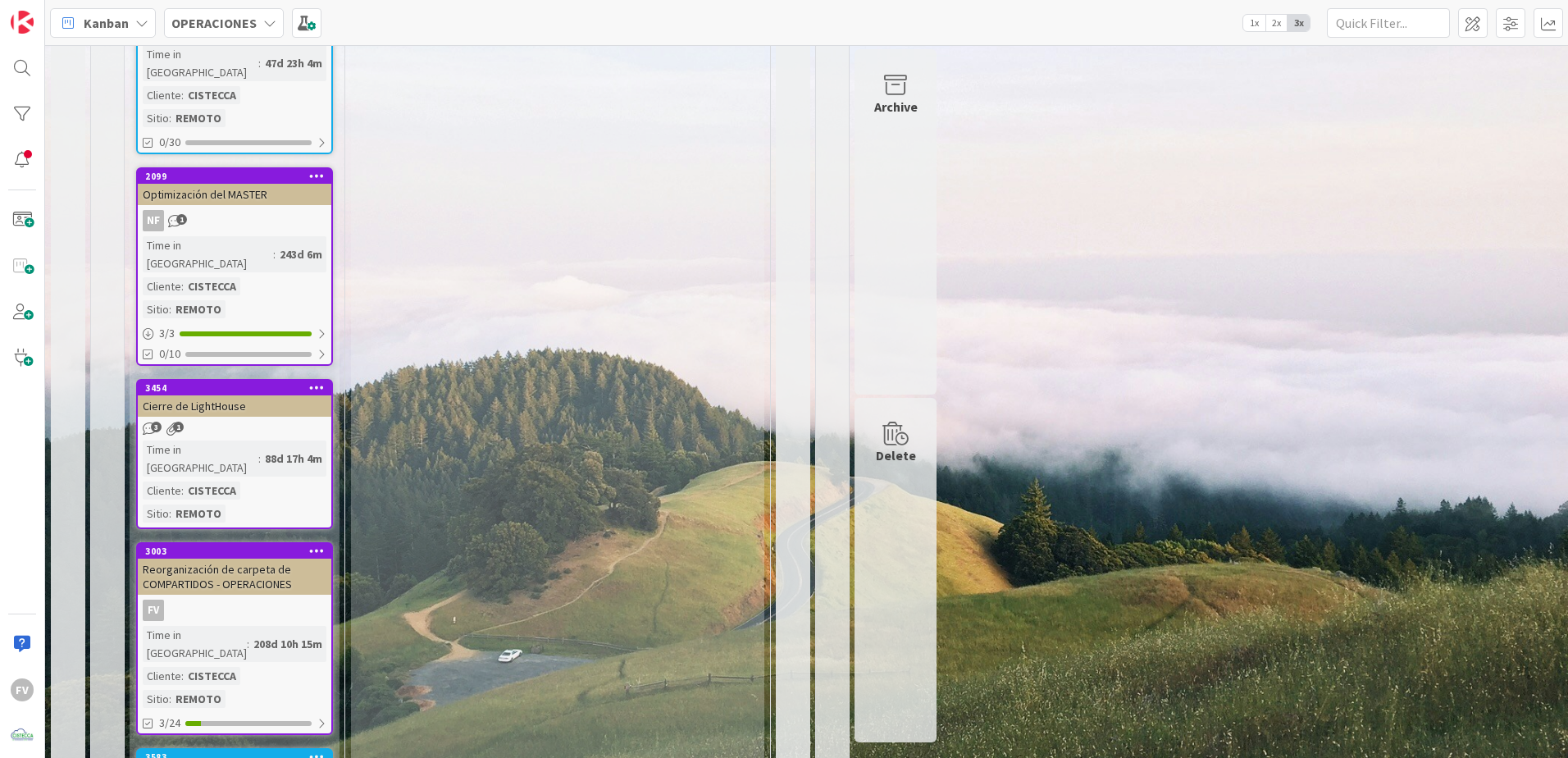
click at [249, 635] on div "208d 10h 15m" at bounding box center [288, 644] width 77 height 18
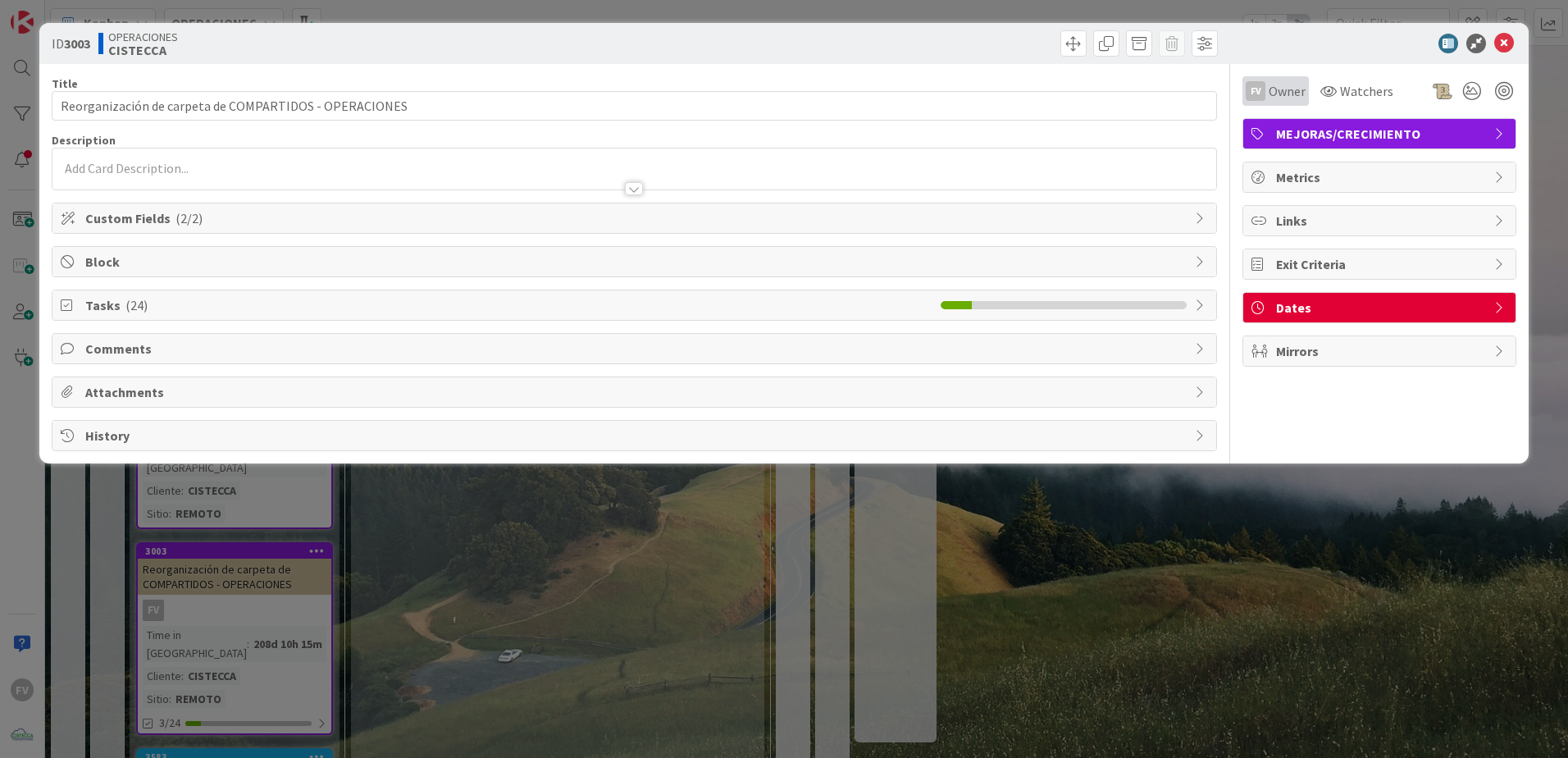
click at [1261, 99] on div "FV" at bounding box center [1255, 91] width 20 height 20
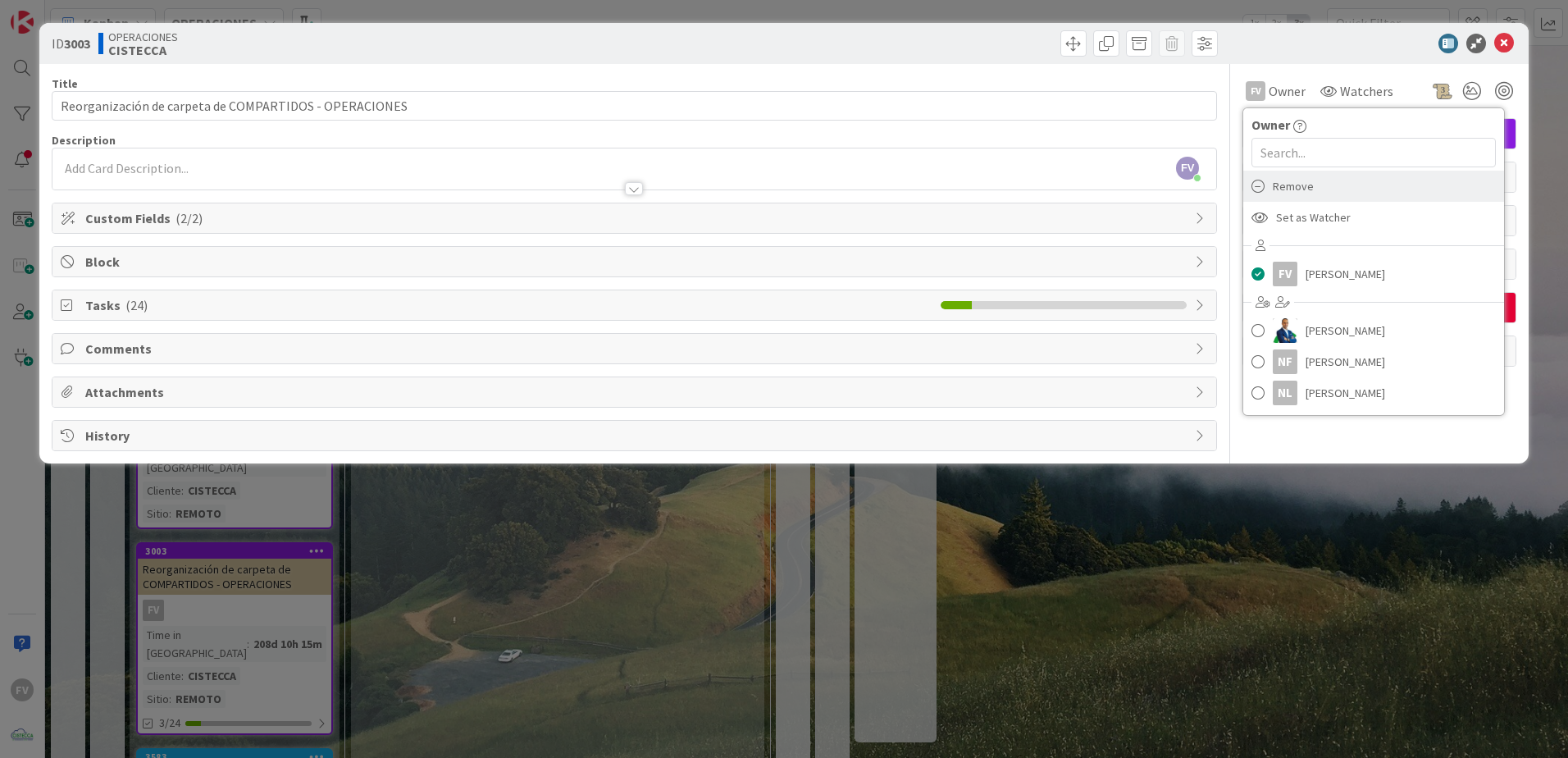
click at [1277, 183] on span "Remove" at bounding box center [1293, 186] width 41 height 24
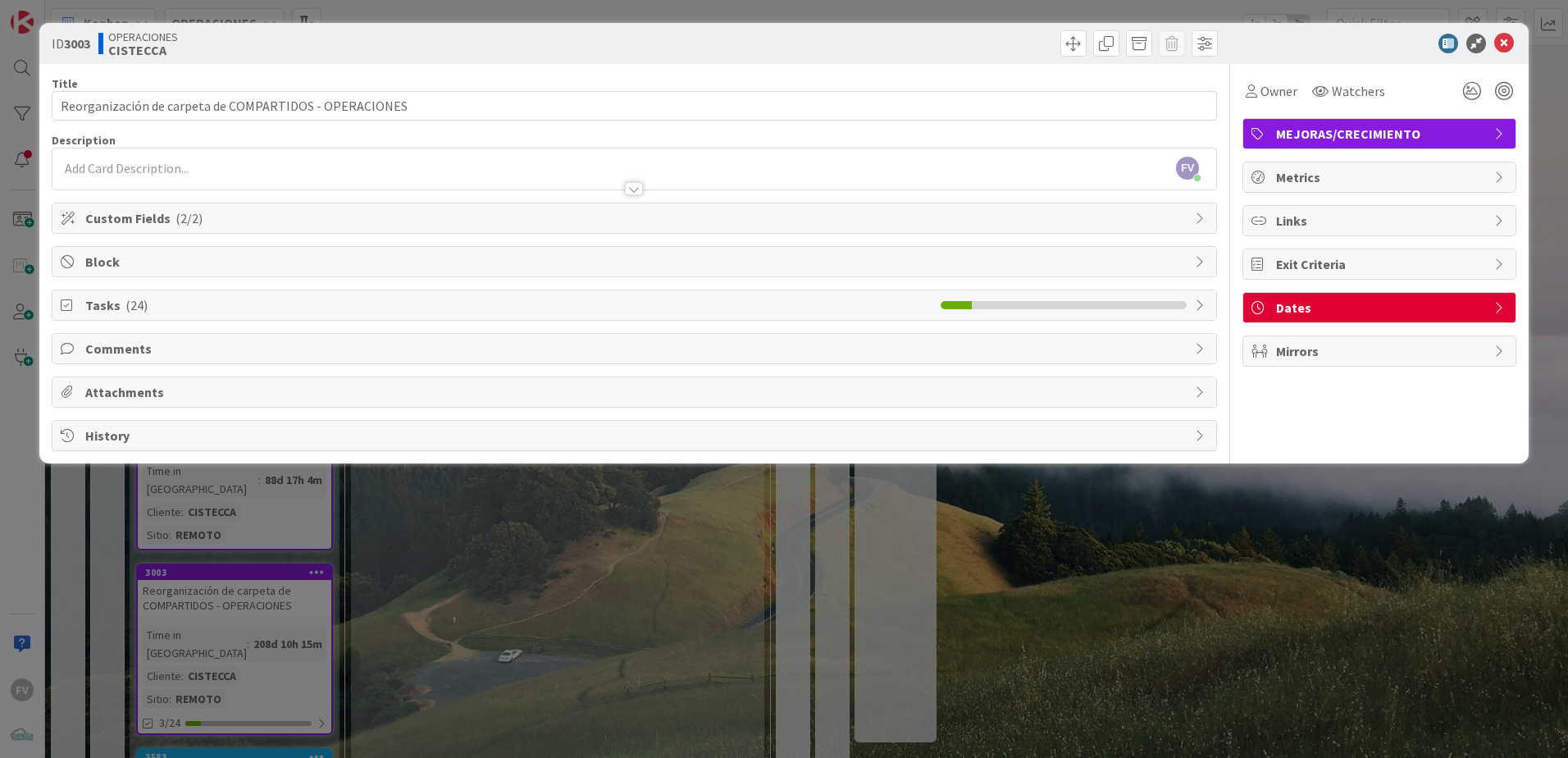
click at [1296, 595] on div "ID 3003 OPERACIONES CISTECCA Title 54 / 128 Reorganización de carpeta de COMPAR…" at bounding box center [784, 379] width 1568 height 758
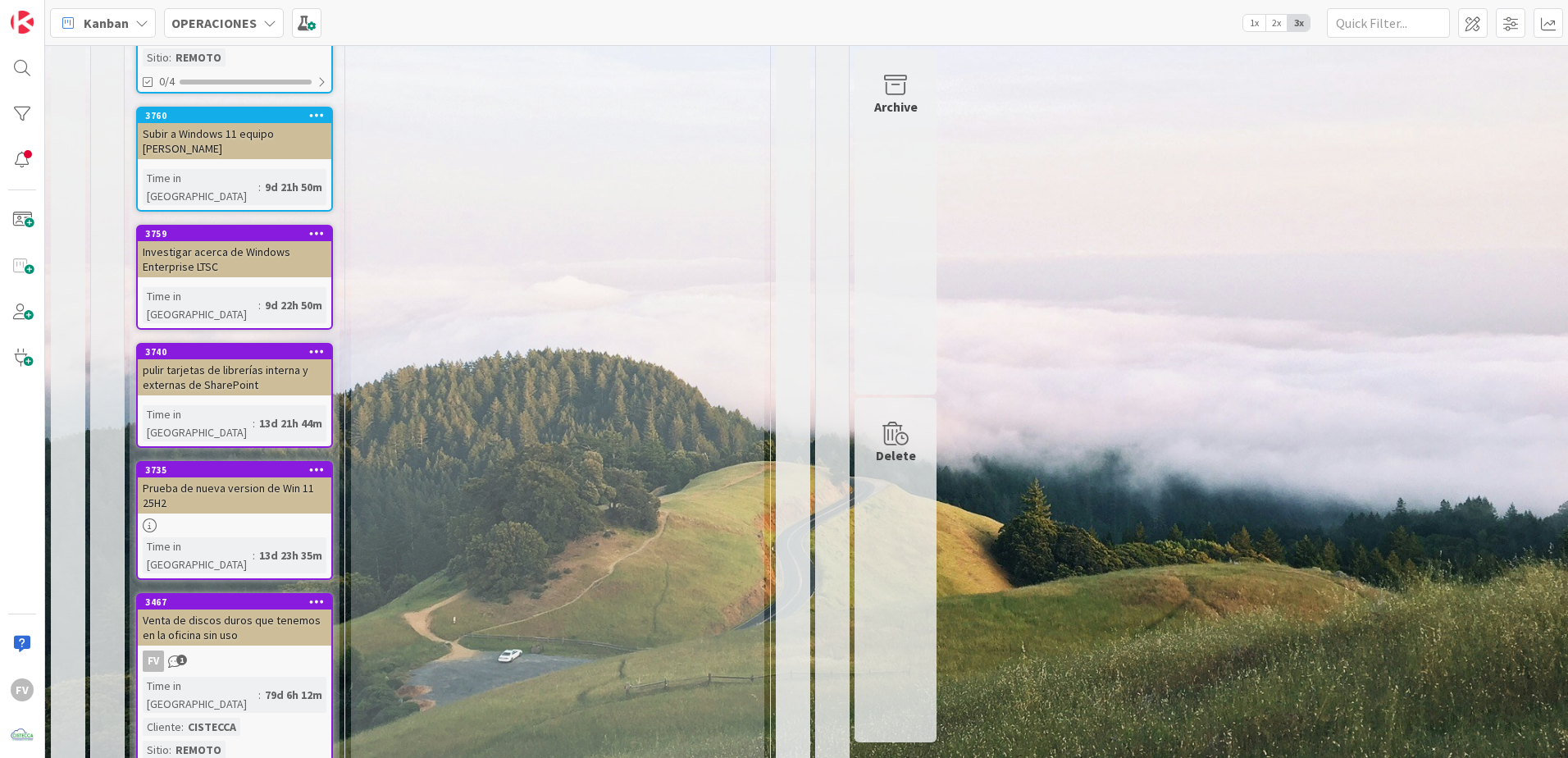
drag, startPoint x: 215, startPoint y: 713, endPoint x: 215, endPoint y: 703, distance: 10.0
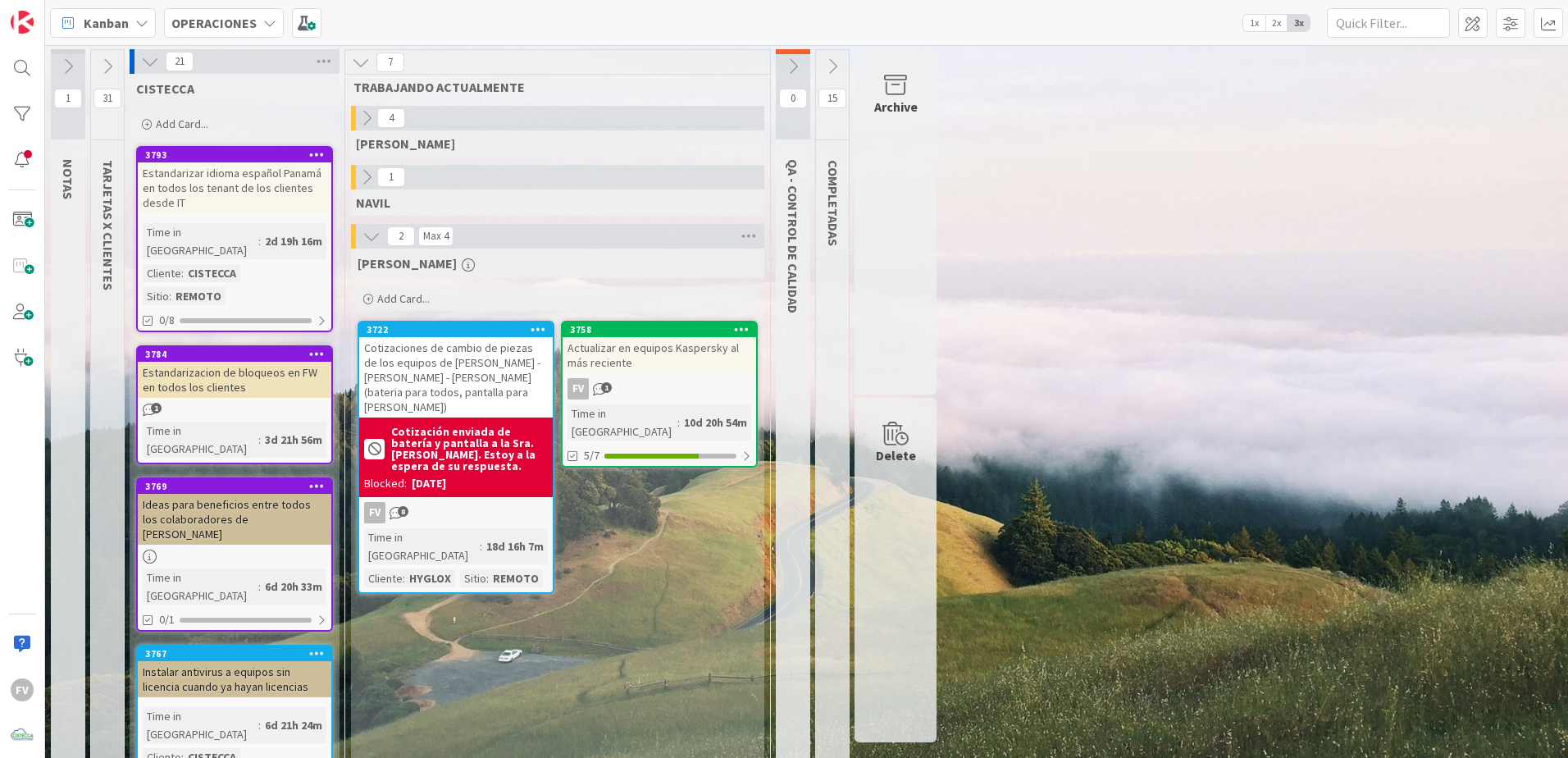
click at [157, 67] on icon at bounding box center [150, 62] width 18 height 18
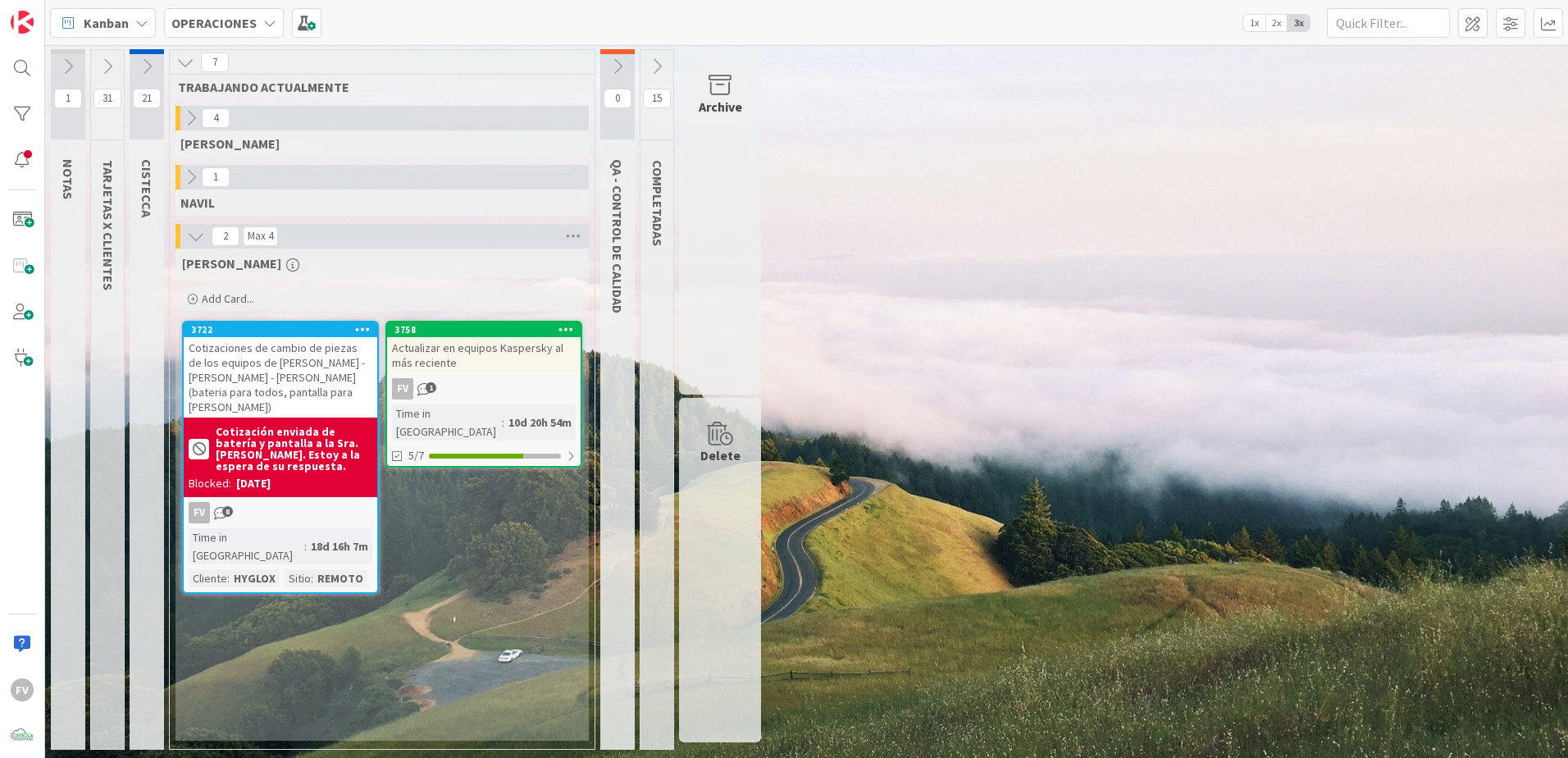
click at [111, 64] on icon at bounding box center [108, 67] width 18 height 18
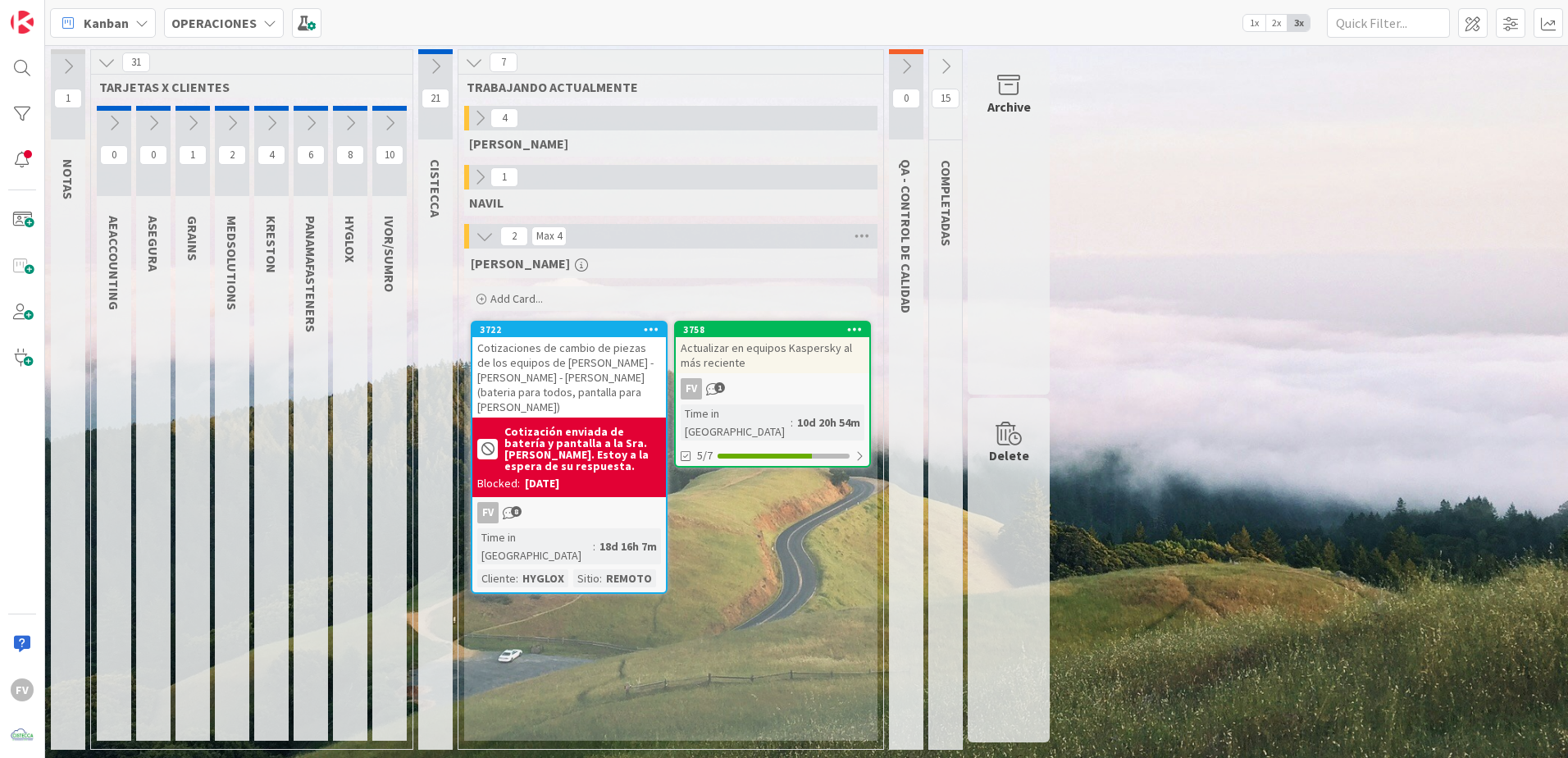
click at [185, 123] on icon at bounding box center [193, 123] width 18 height 18
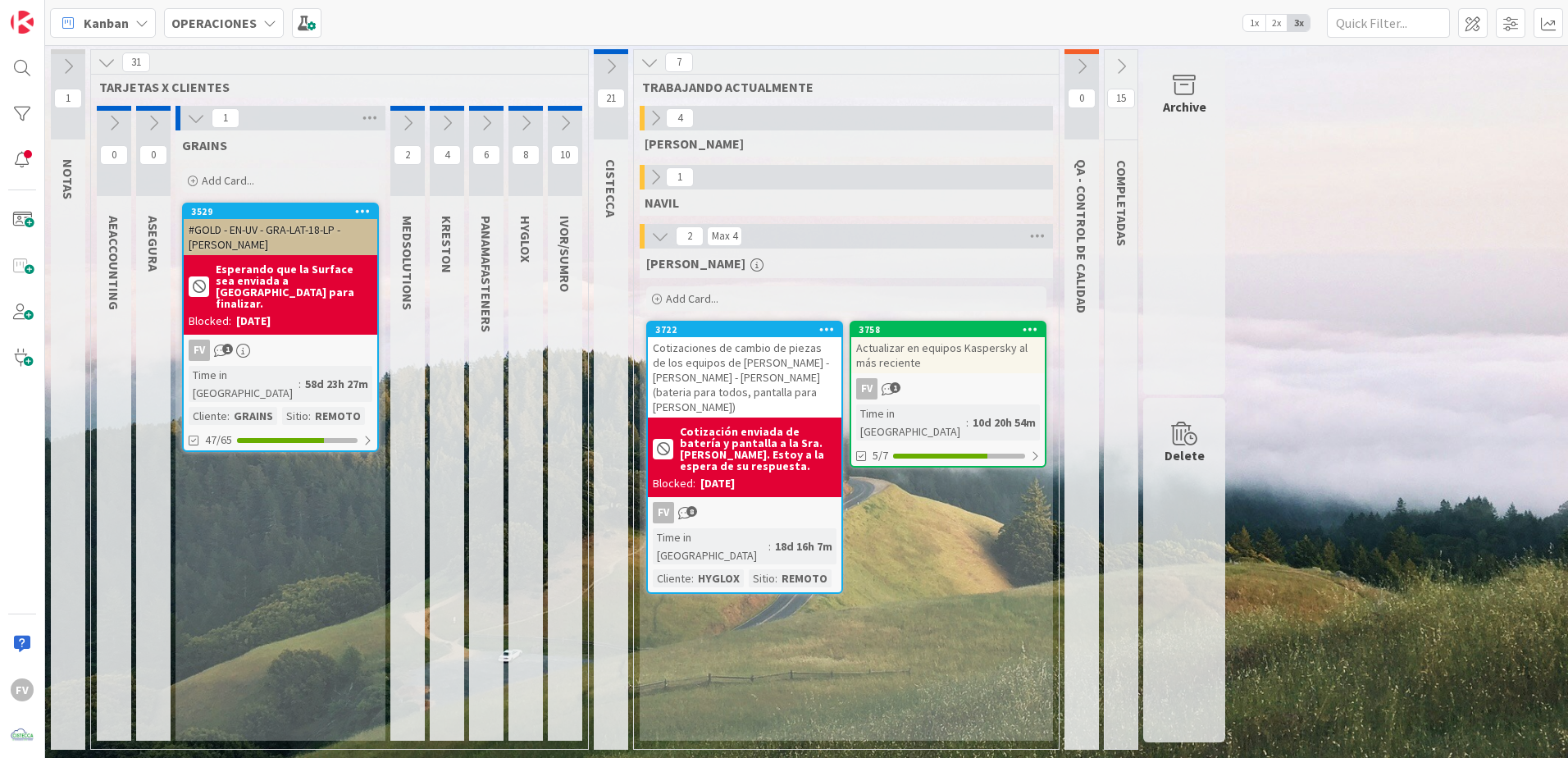
click at [199, 118] on icon at bounding box center [196, 118] width 18 height 18
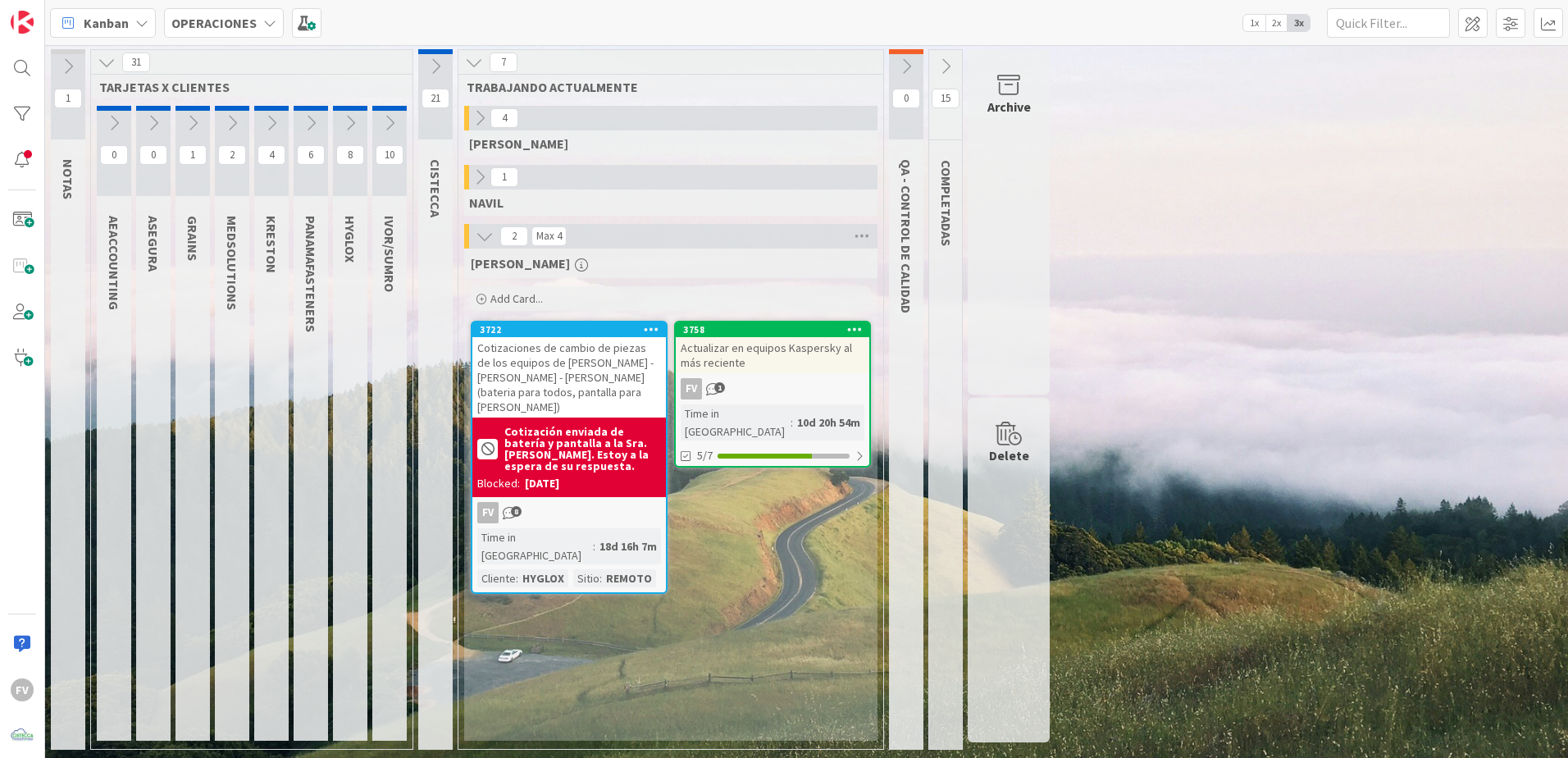
click at [231, 120] on icon at bounding box center [232, 123] width 18 height 18
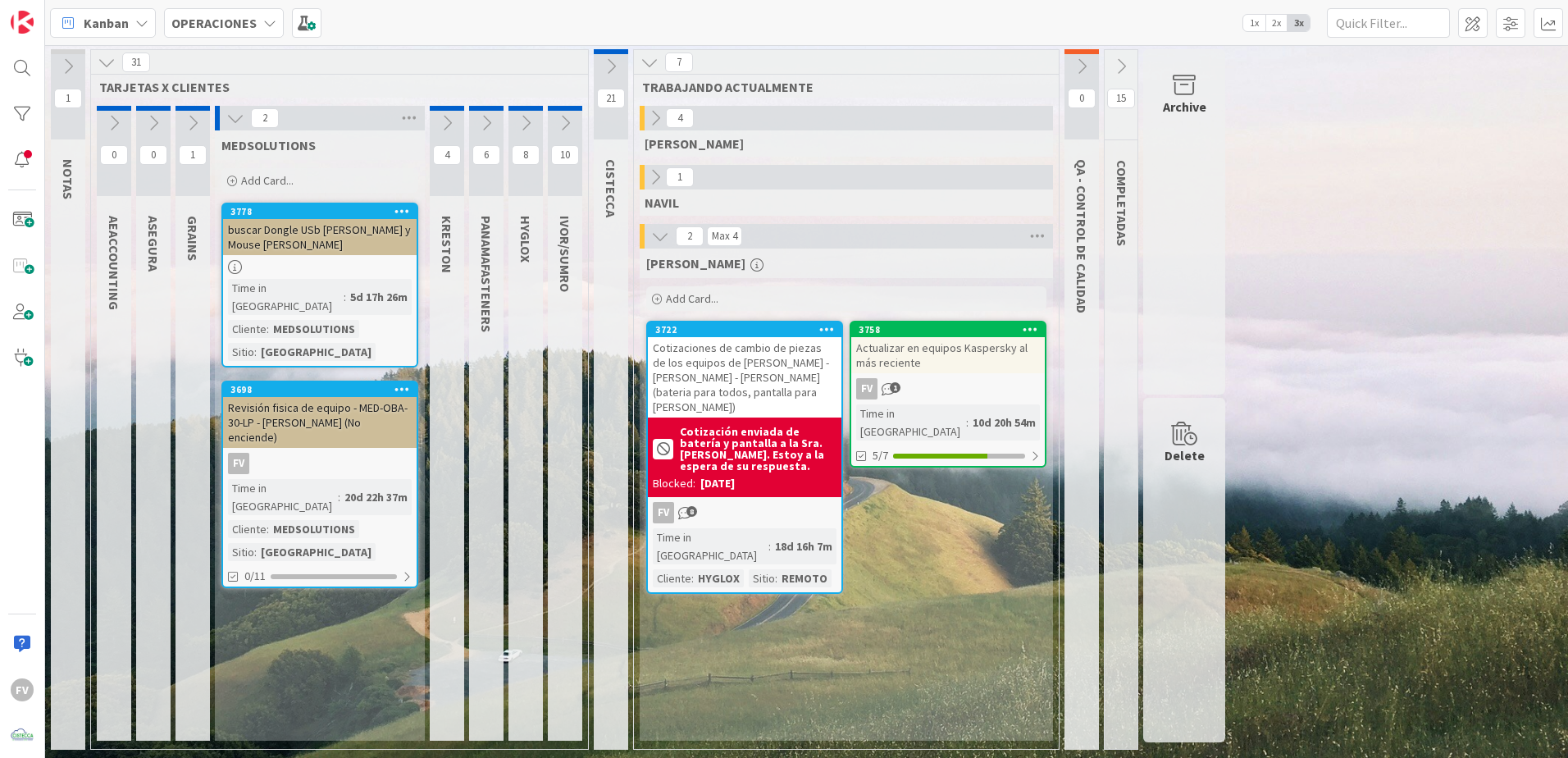
click at [388, 453] on div "FV" at bounding box center [320, 464] width 194 height 22
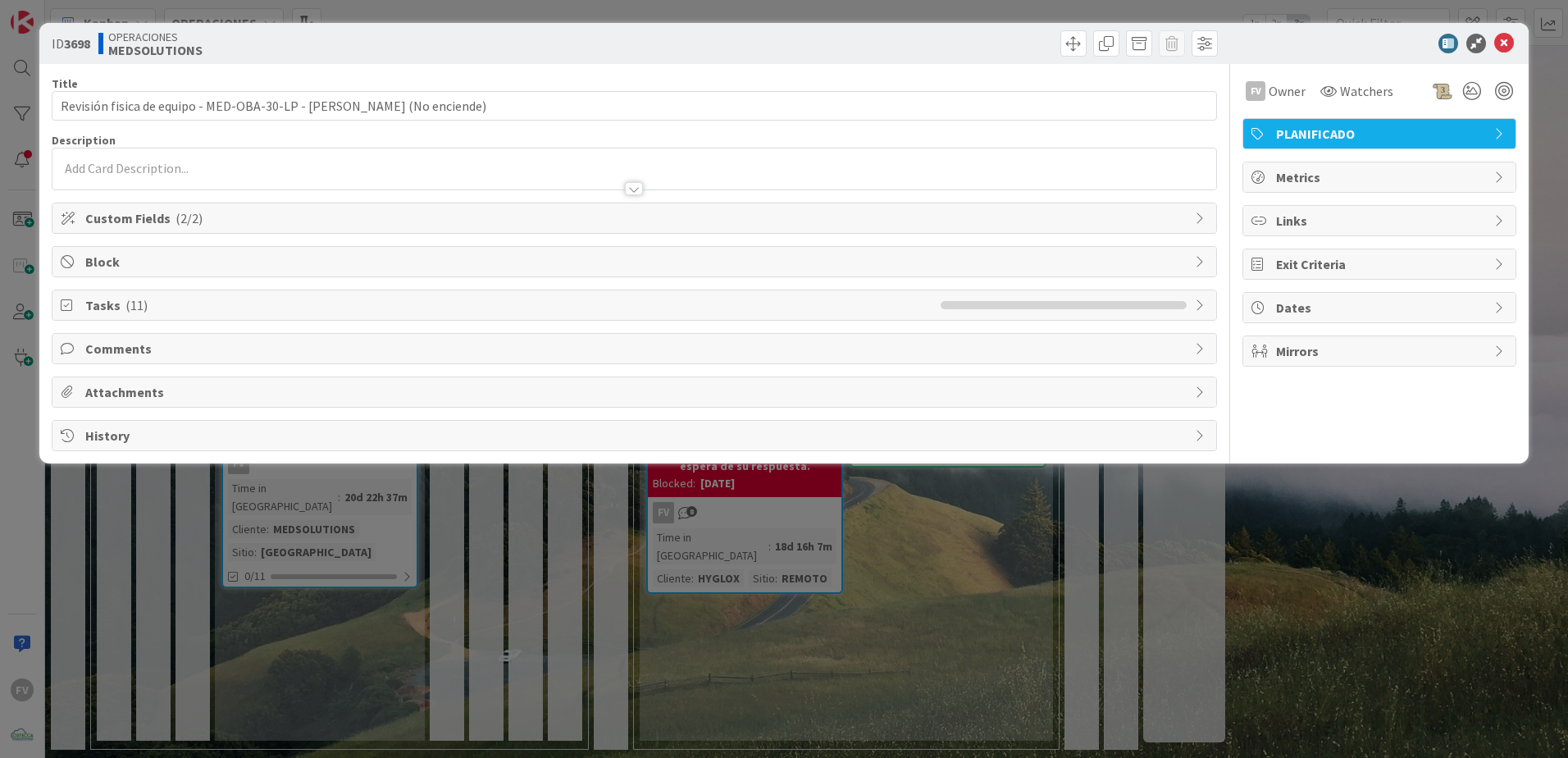
click at [178, 307] on span "Tasks ( 11 )" at bounding box center [509, 305] width 847 height 20
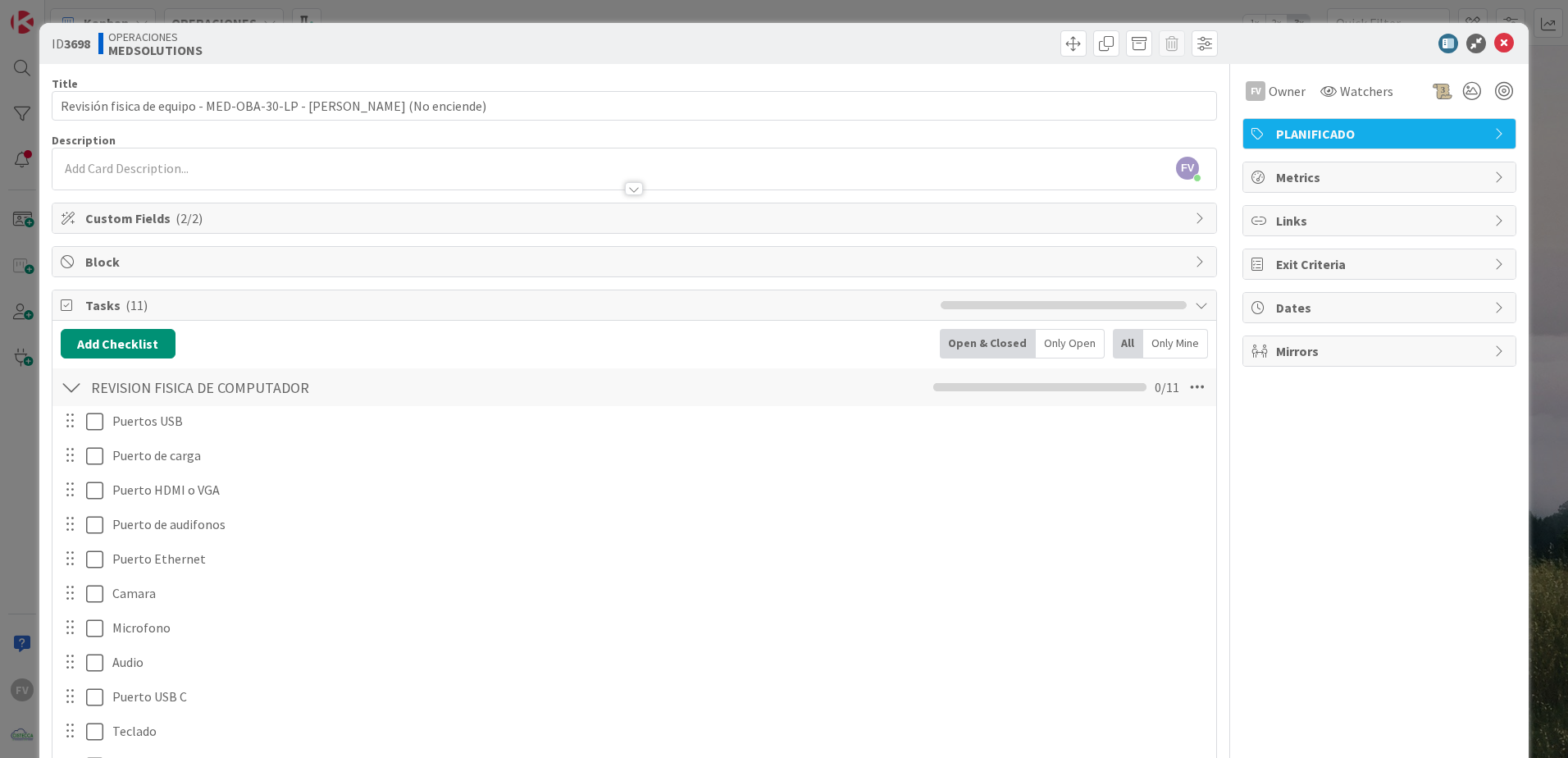
click at [71, 389] on div at bounding box center [71, 387] width 22 height 29
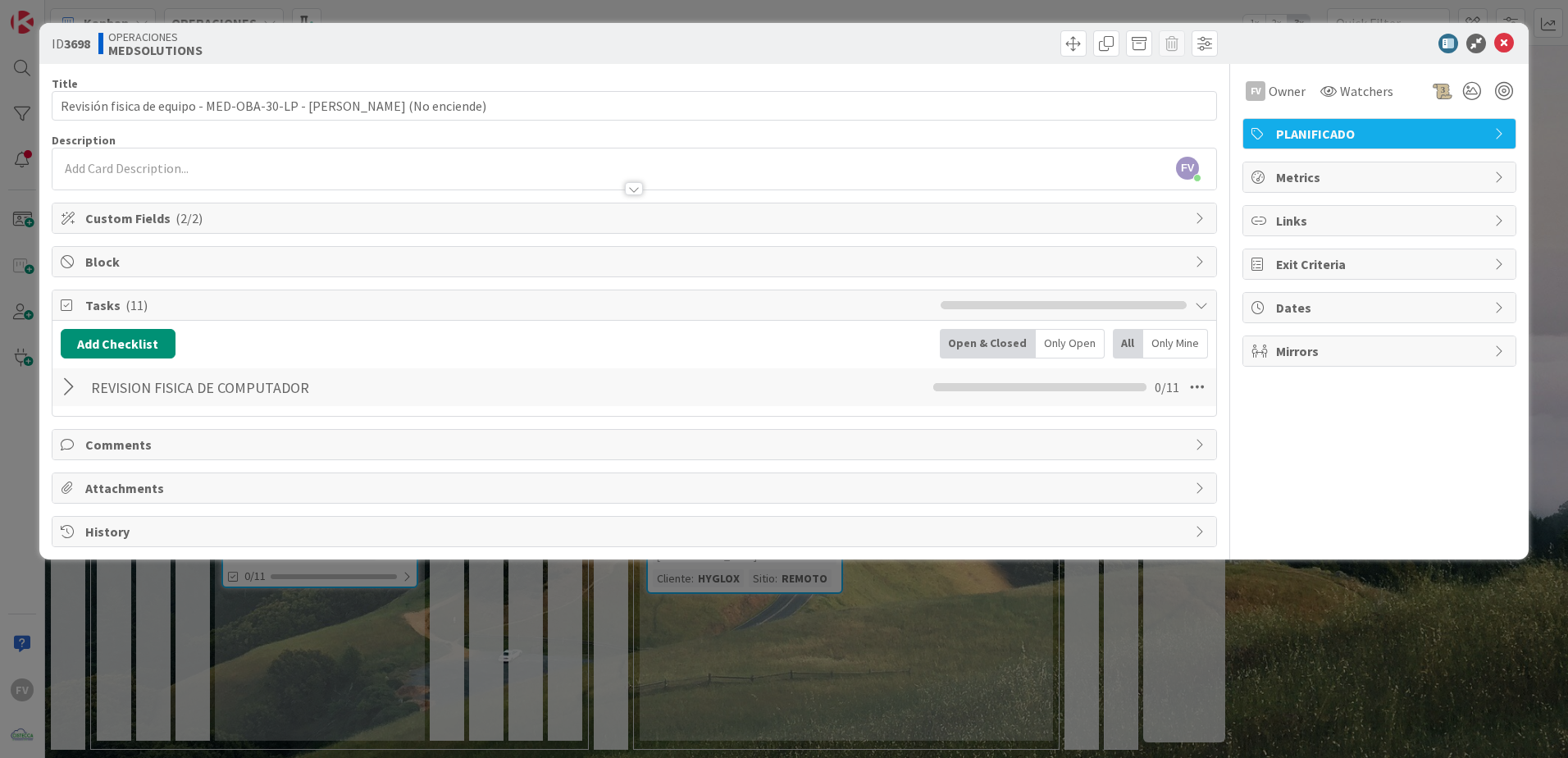
click at [70, 388] on div at bounding box center [71, 387] width 22 height 29
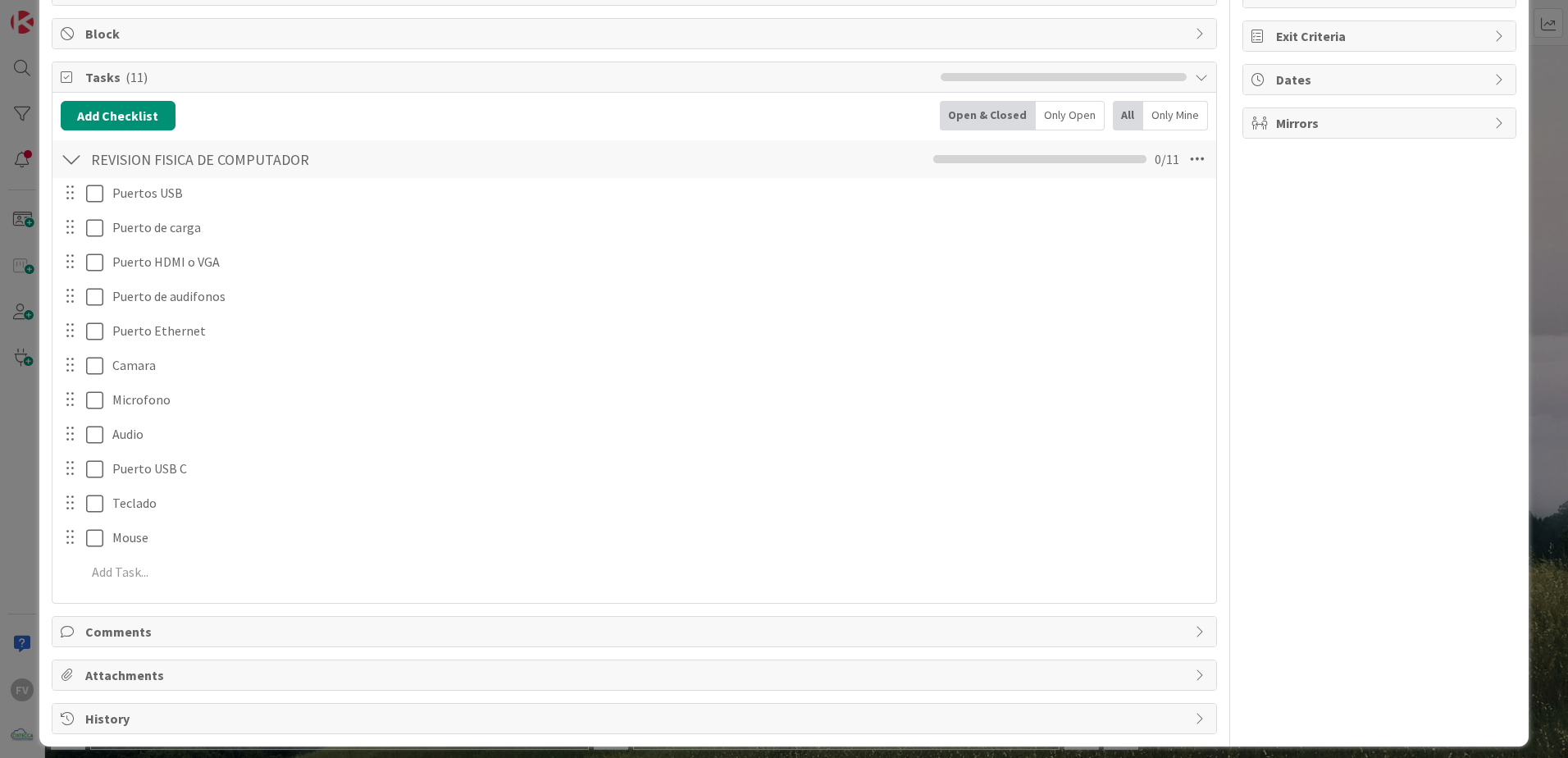
scroll to position [240, 0]
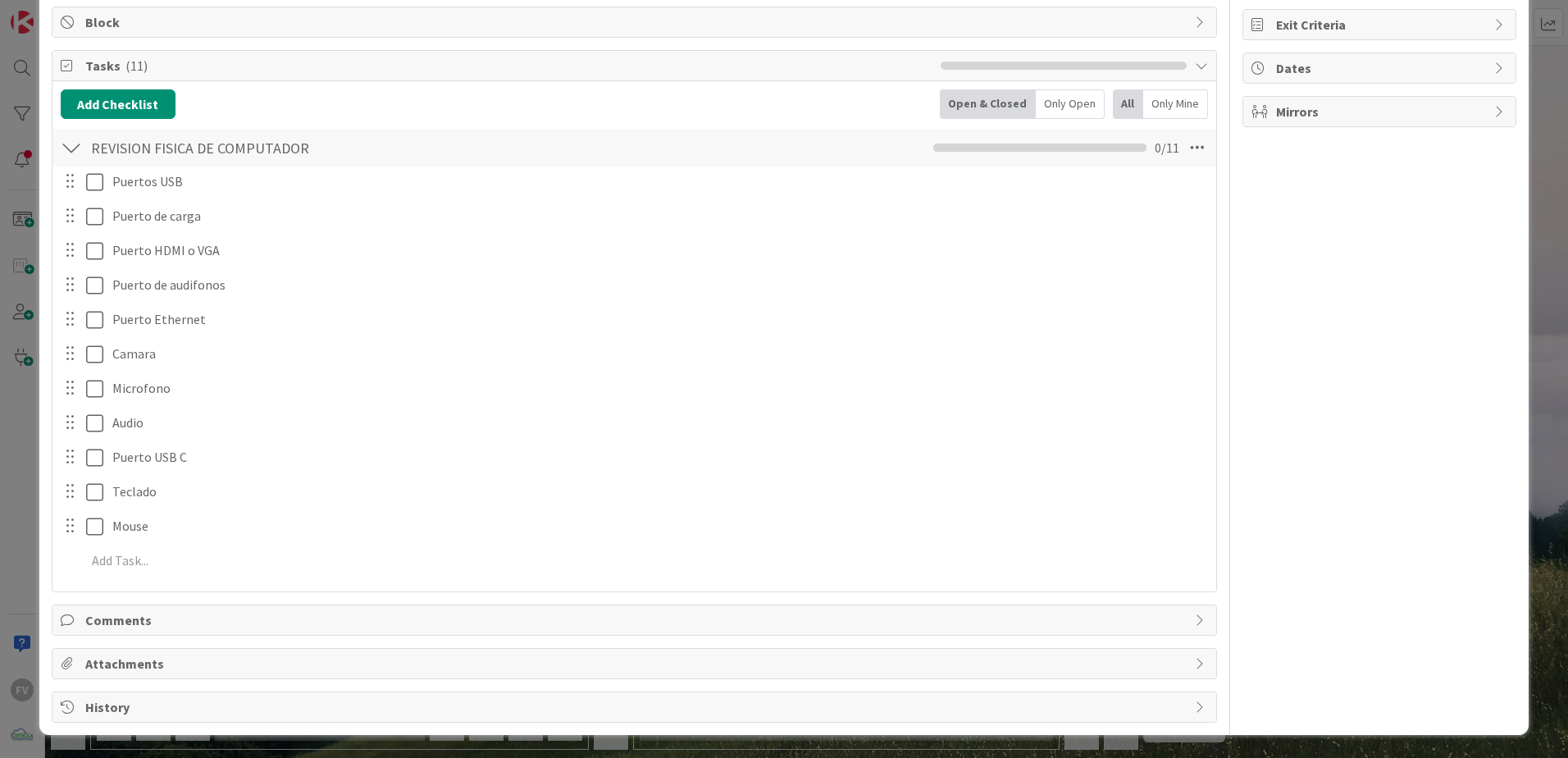
click at [140, 625] on span "Comments" at bounding box center [636, 620] width 1101 height 20
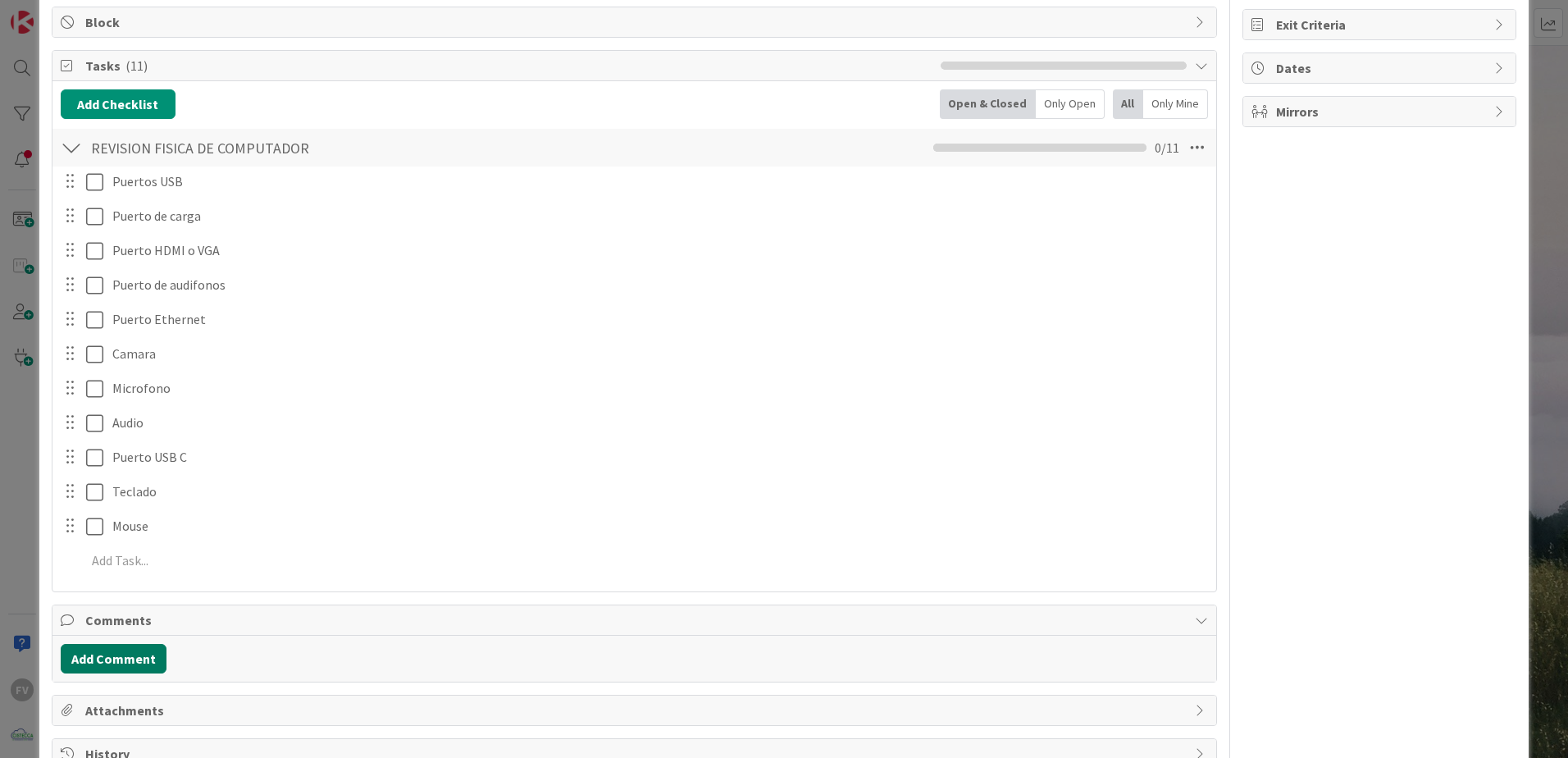
click at [121, 657] on button "Add Comment" at bounding box center [113, 658] width 106 height 29
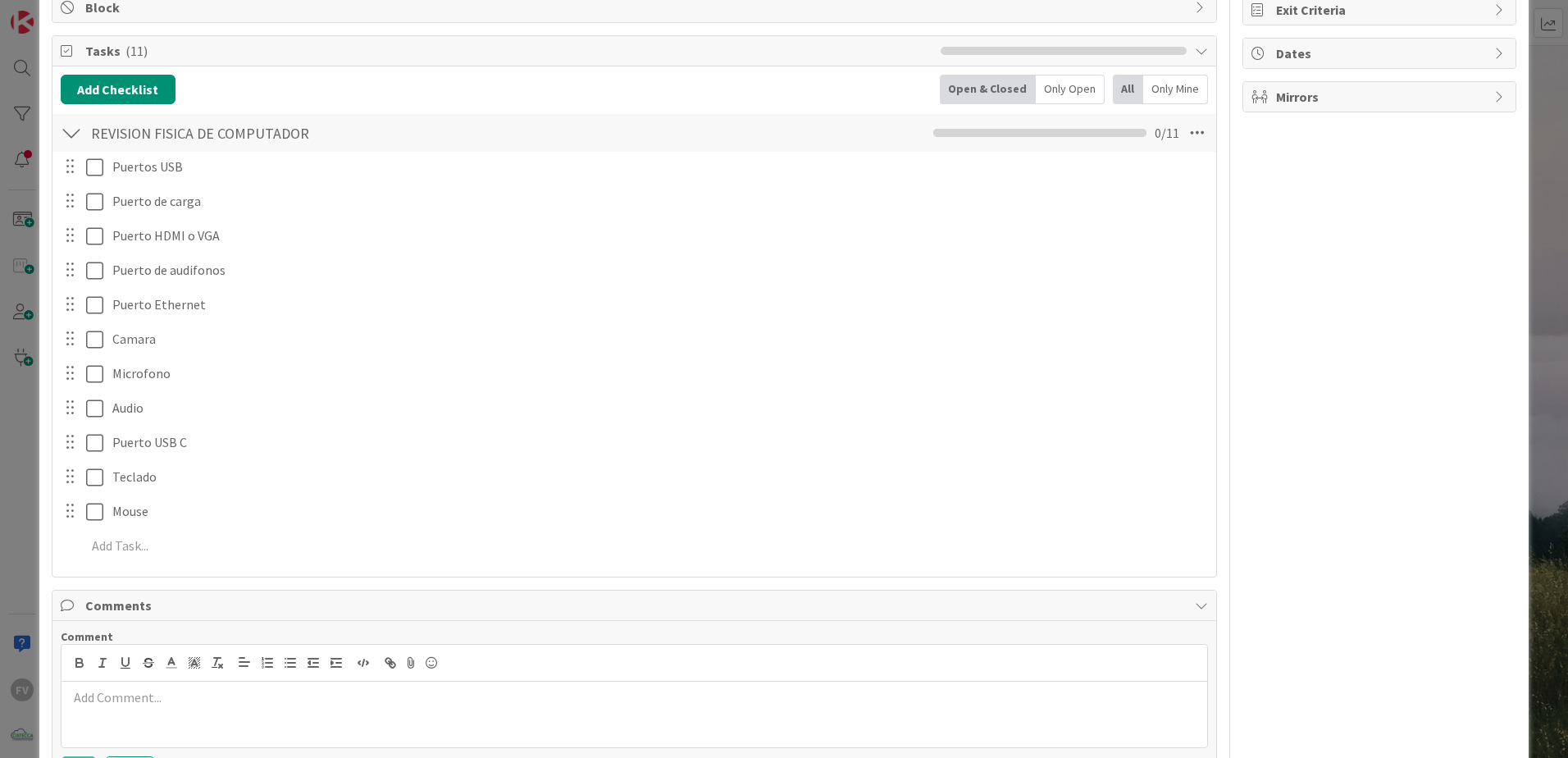
scroll to position [322, 0]
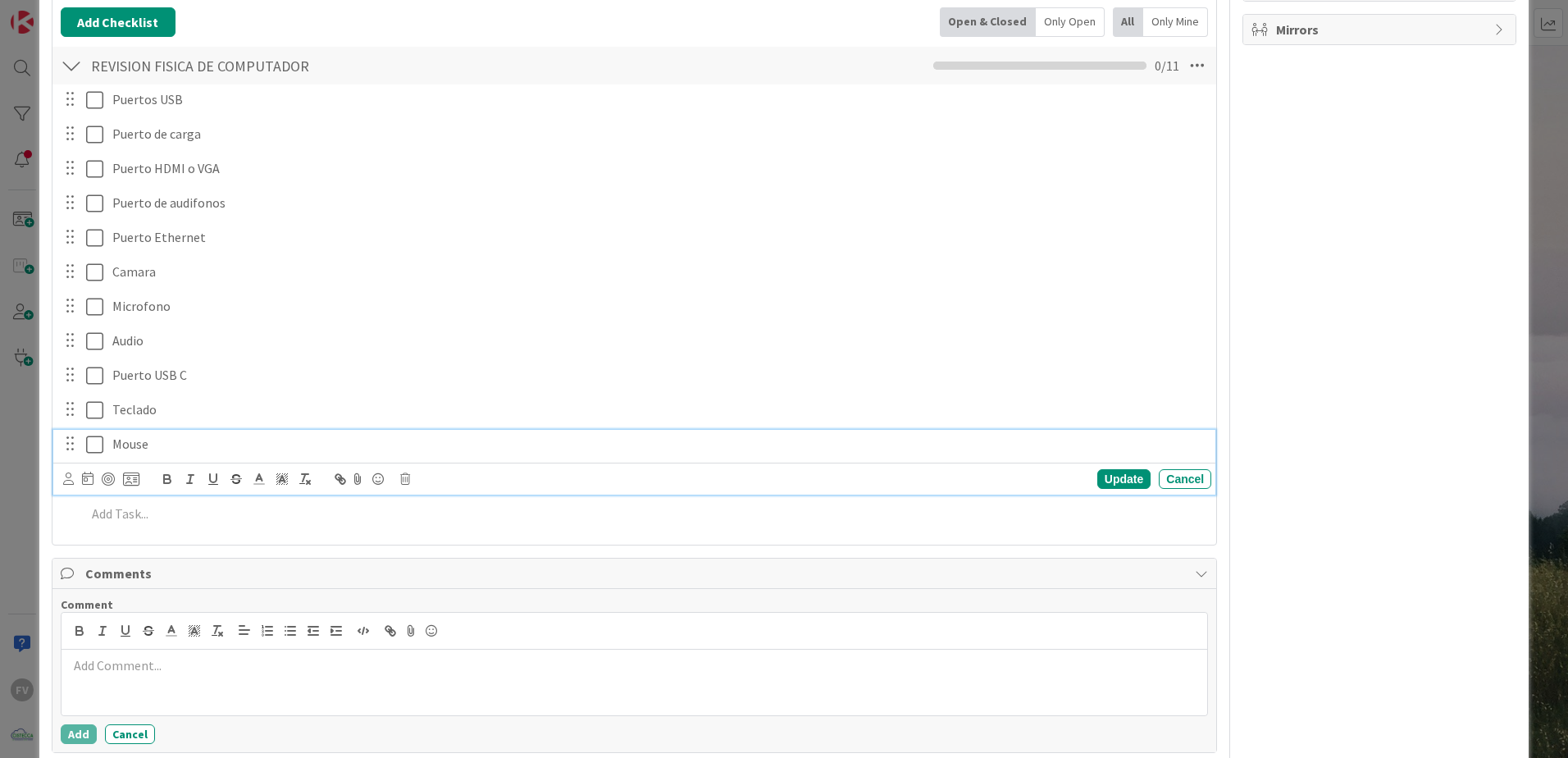
click at [96, 444] on icon at bounding box center [95, 444] width 18 height 20
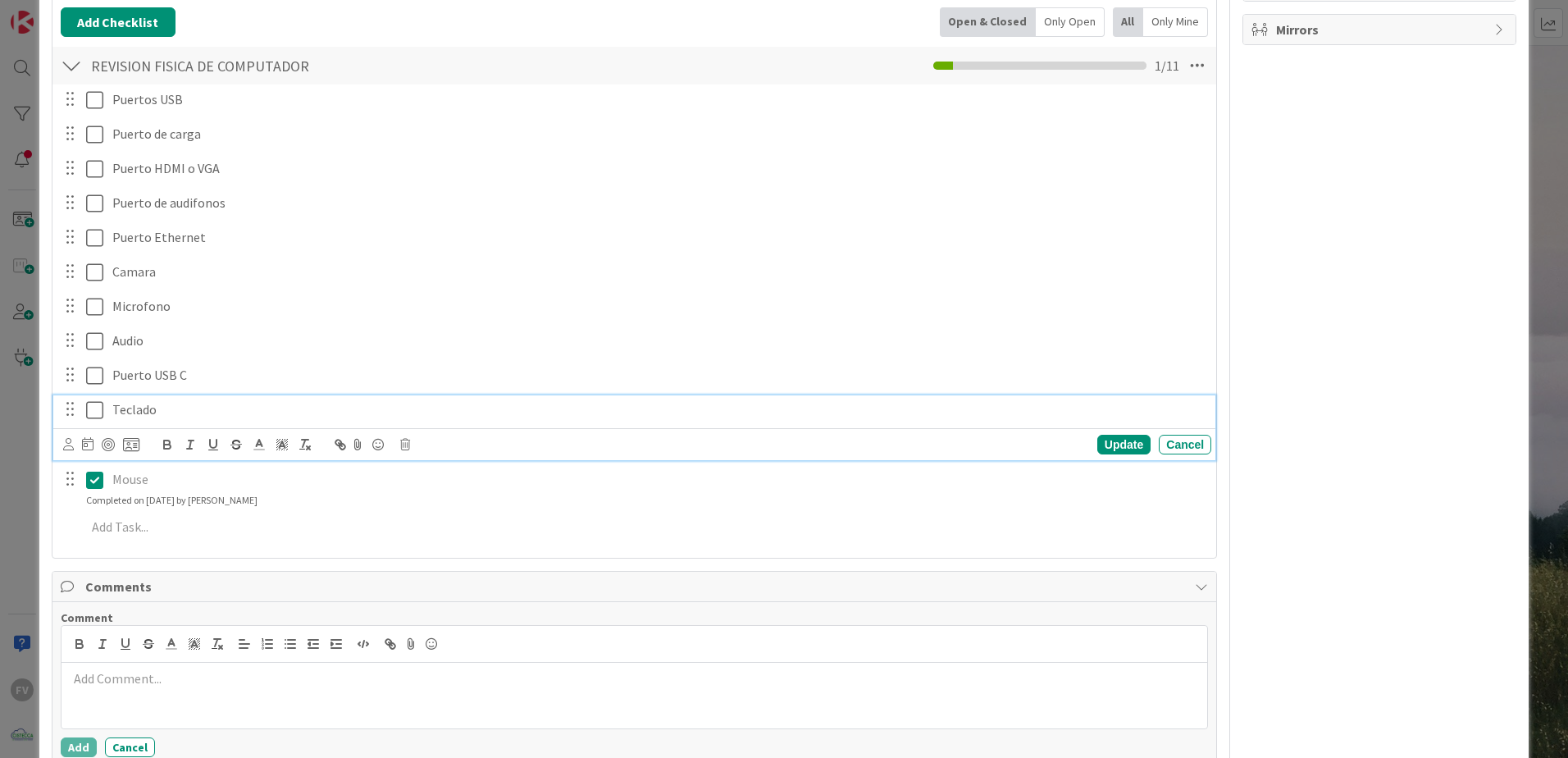
click at [94, 413] on icon at bounding box center [95, 410] width 18 height 20
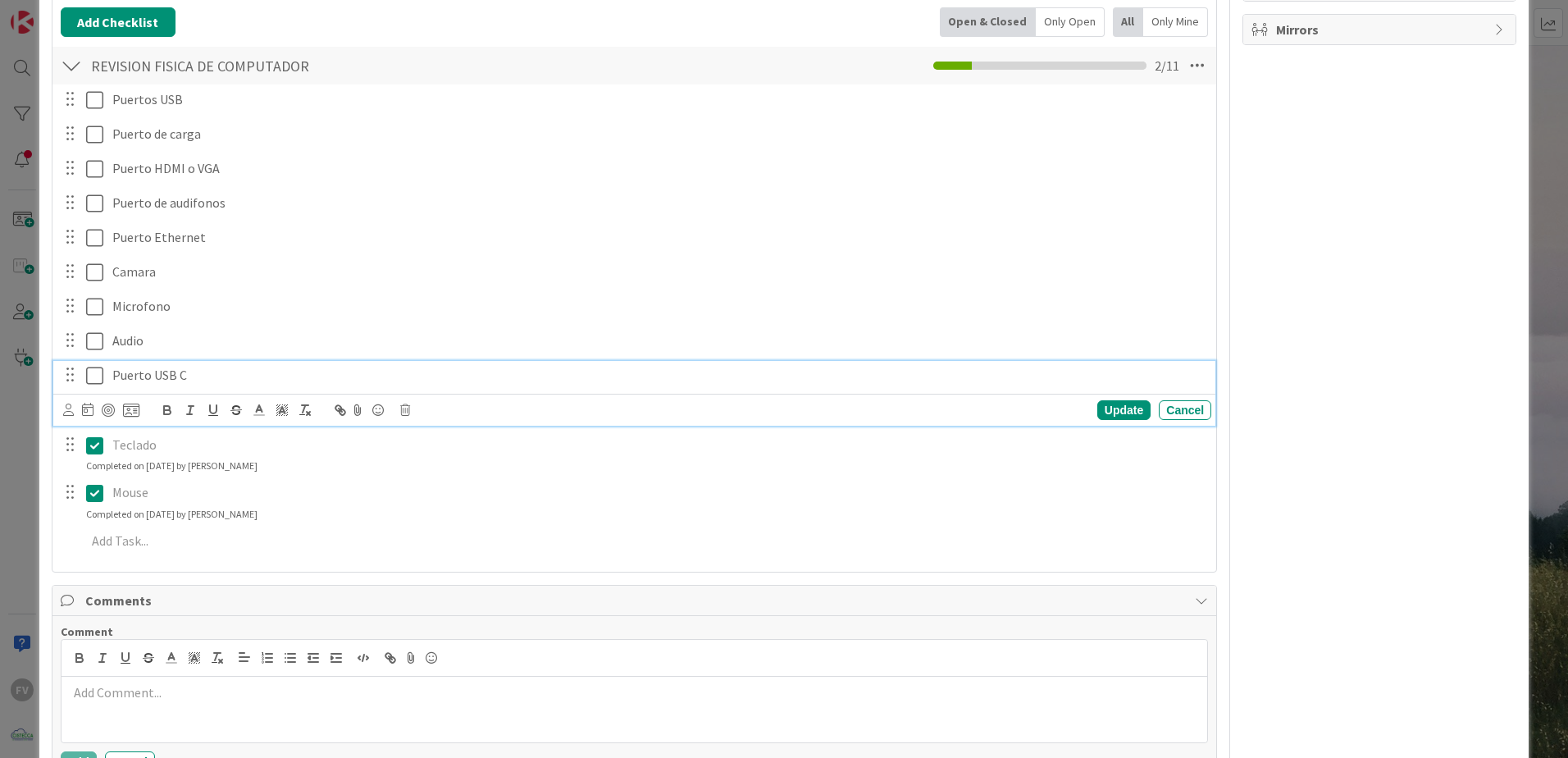
click at [99, 369] on icon at bounding box center [95, 376] width 18 height 20
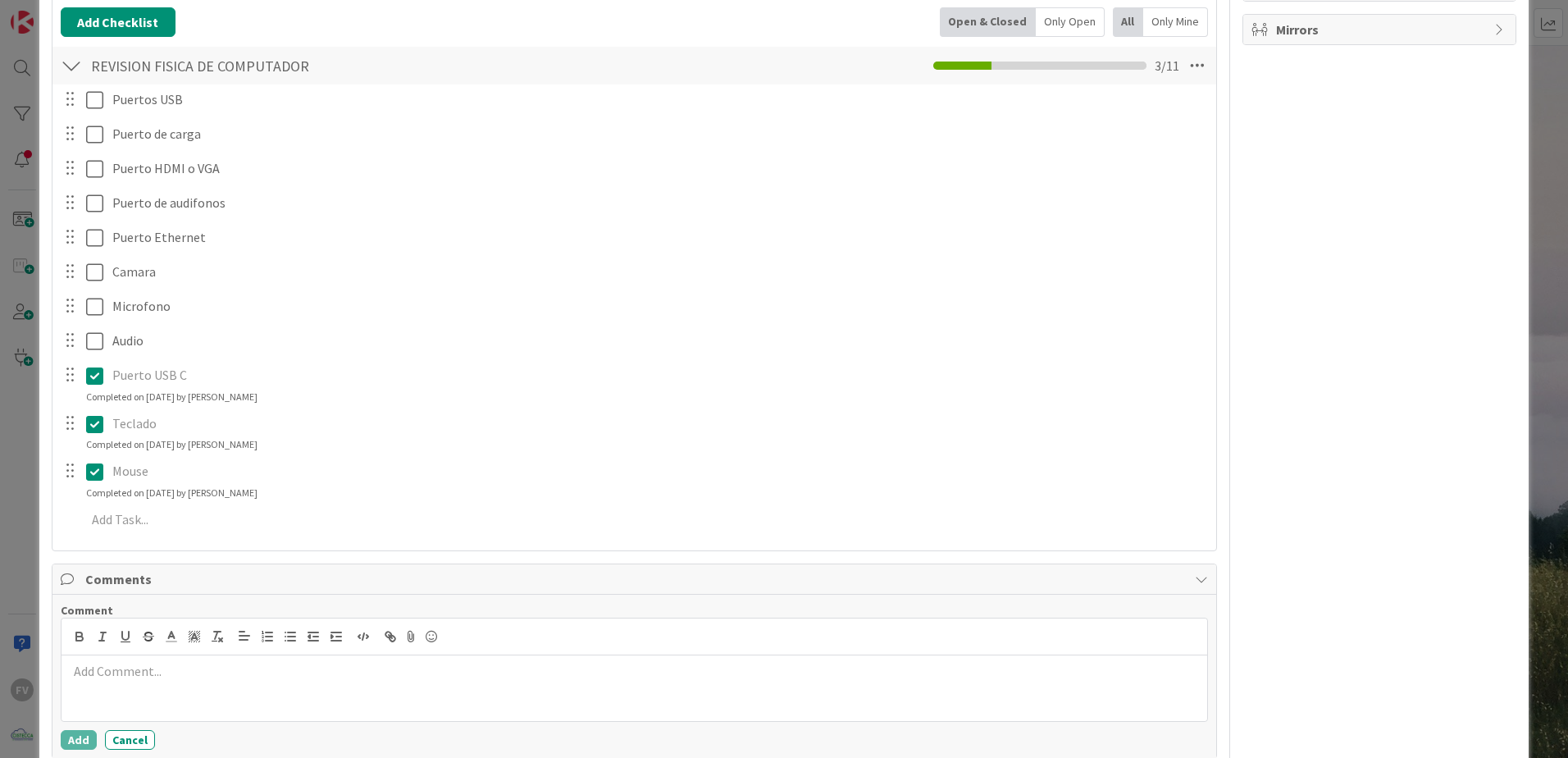
drag, startPoint x: 94, startPoint y: 379, endPoint x: 91, endPoint y: 342, distance: 37.1
click at [94, 379] on icon at bounding box center [95, 376] width 18 height 20
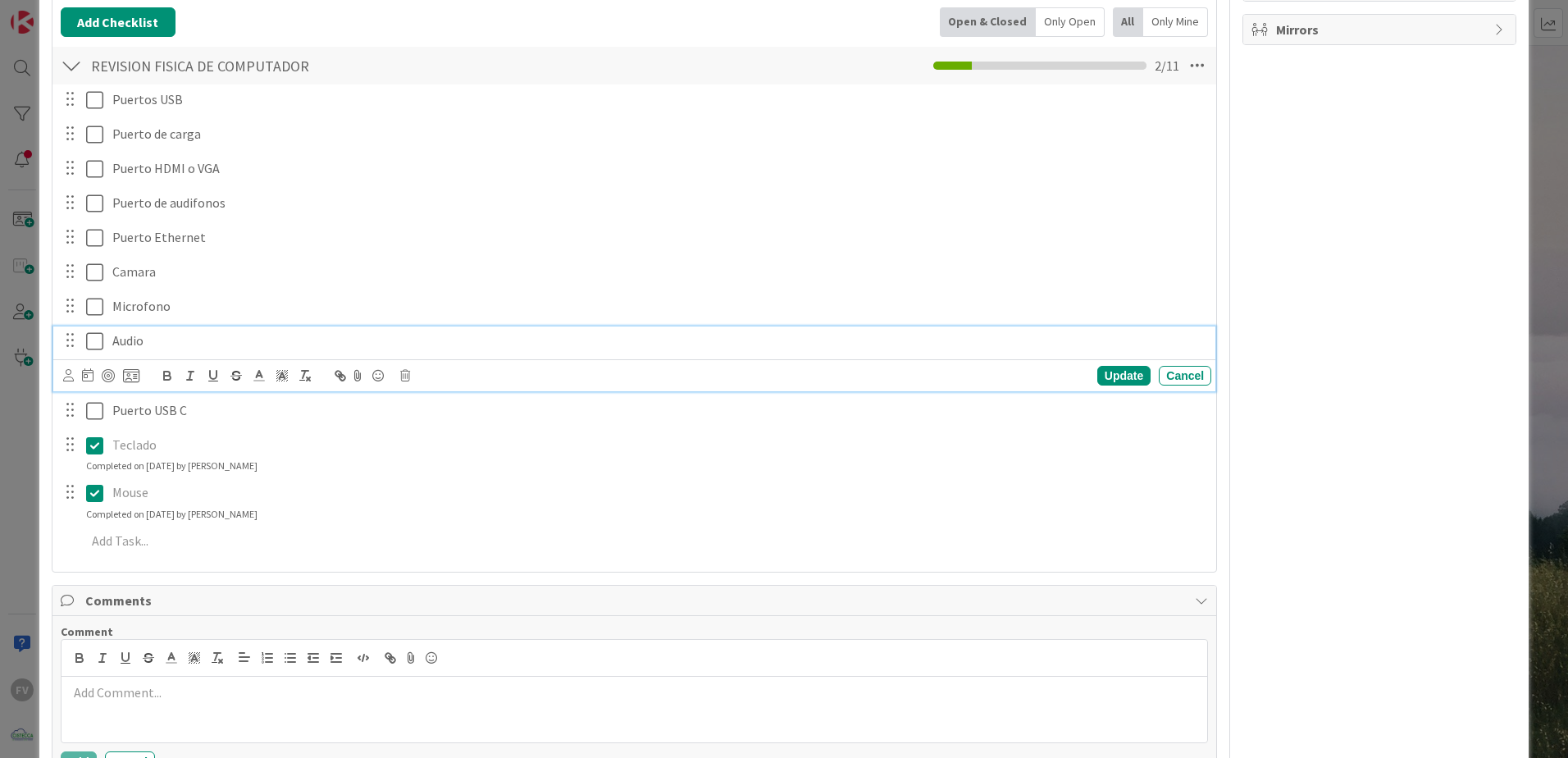
click at [90, 340] on icon at bounding box center [95, 341] width 18 height 20
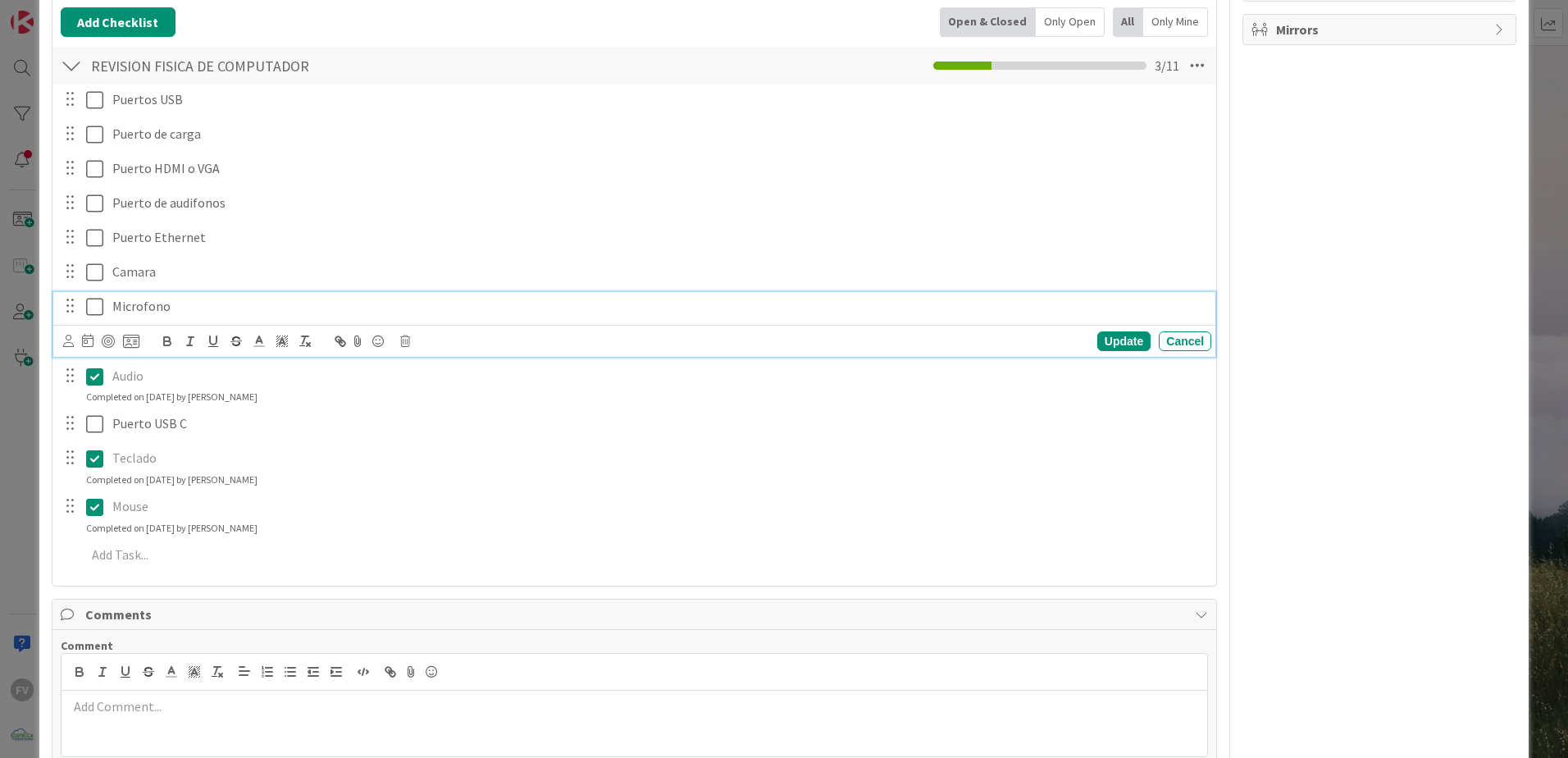
click at [95, 299] on icon at bounding box center [95, 306] width 18 height 20
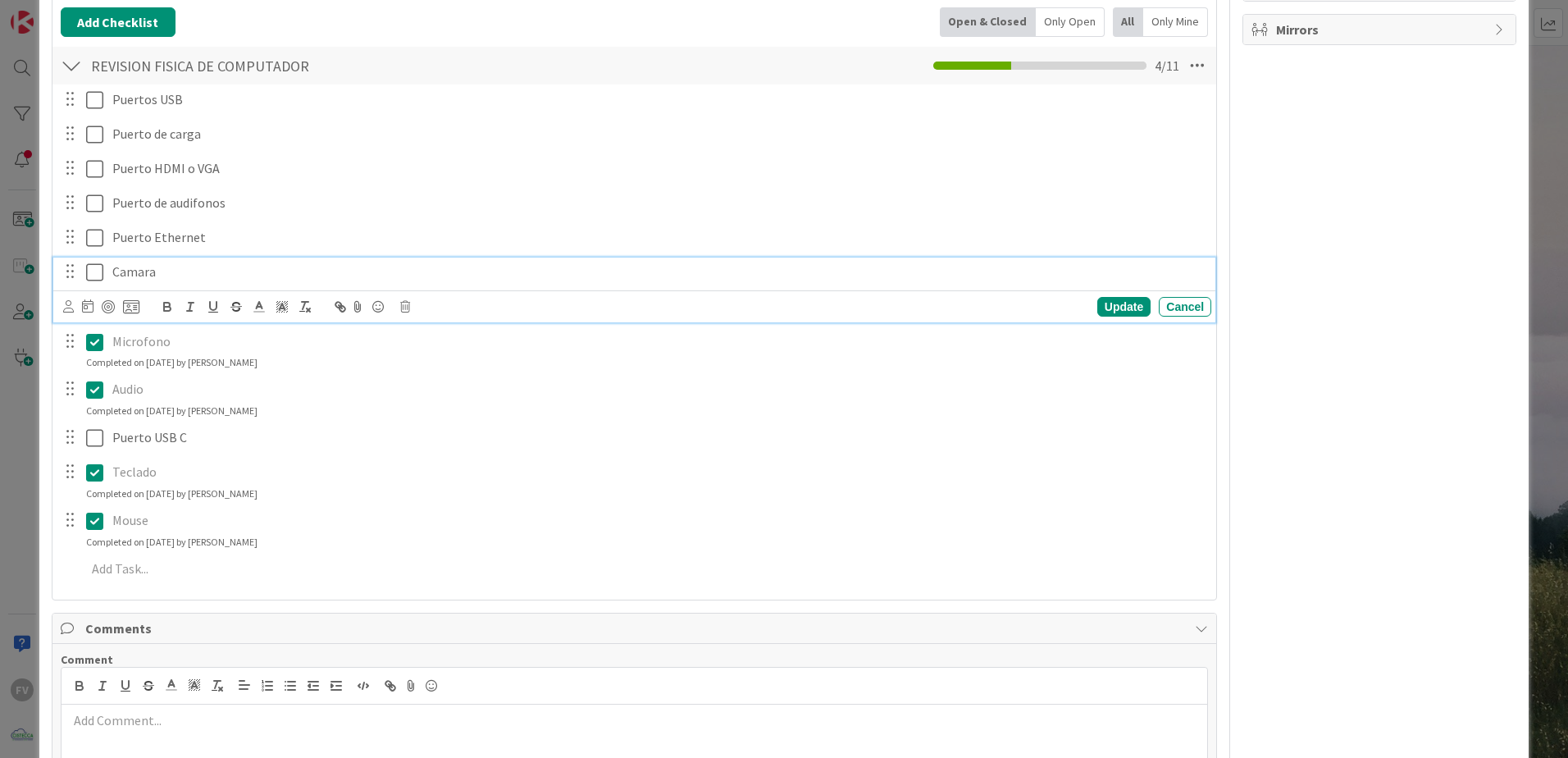
click at [94, 266] on icon at bounding box center [95, 272] width 18 height 20
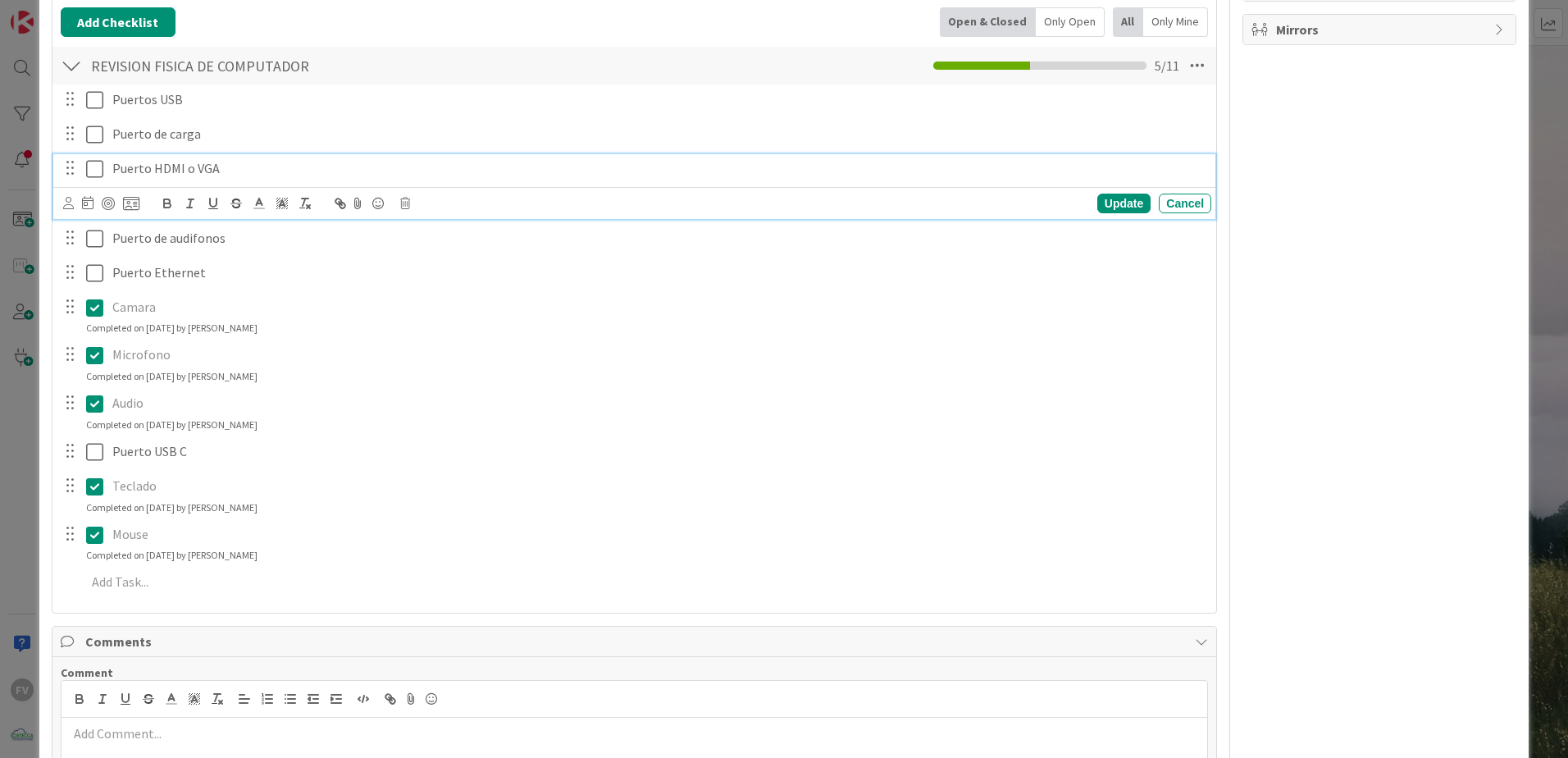
click at [92, 159] on icon at bounding box center [95, 169] width 18 height 20
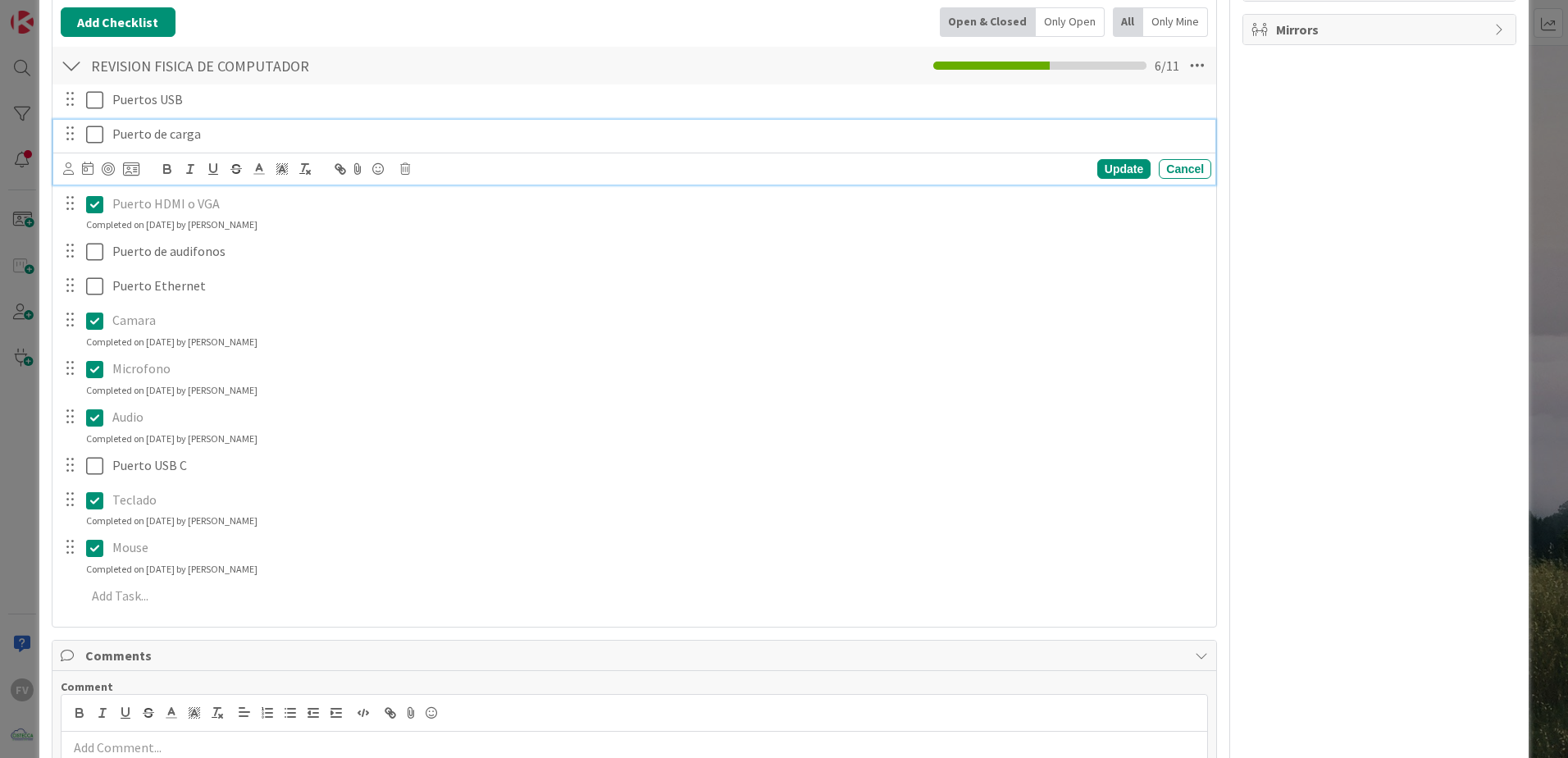
click at [94, 138] on icon at bounding box center [95, 134] width 18 height 20
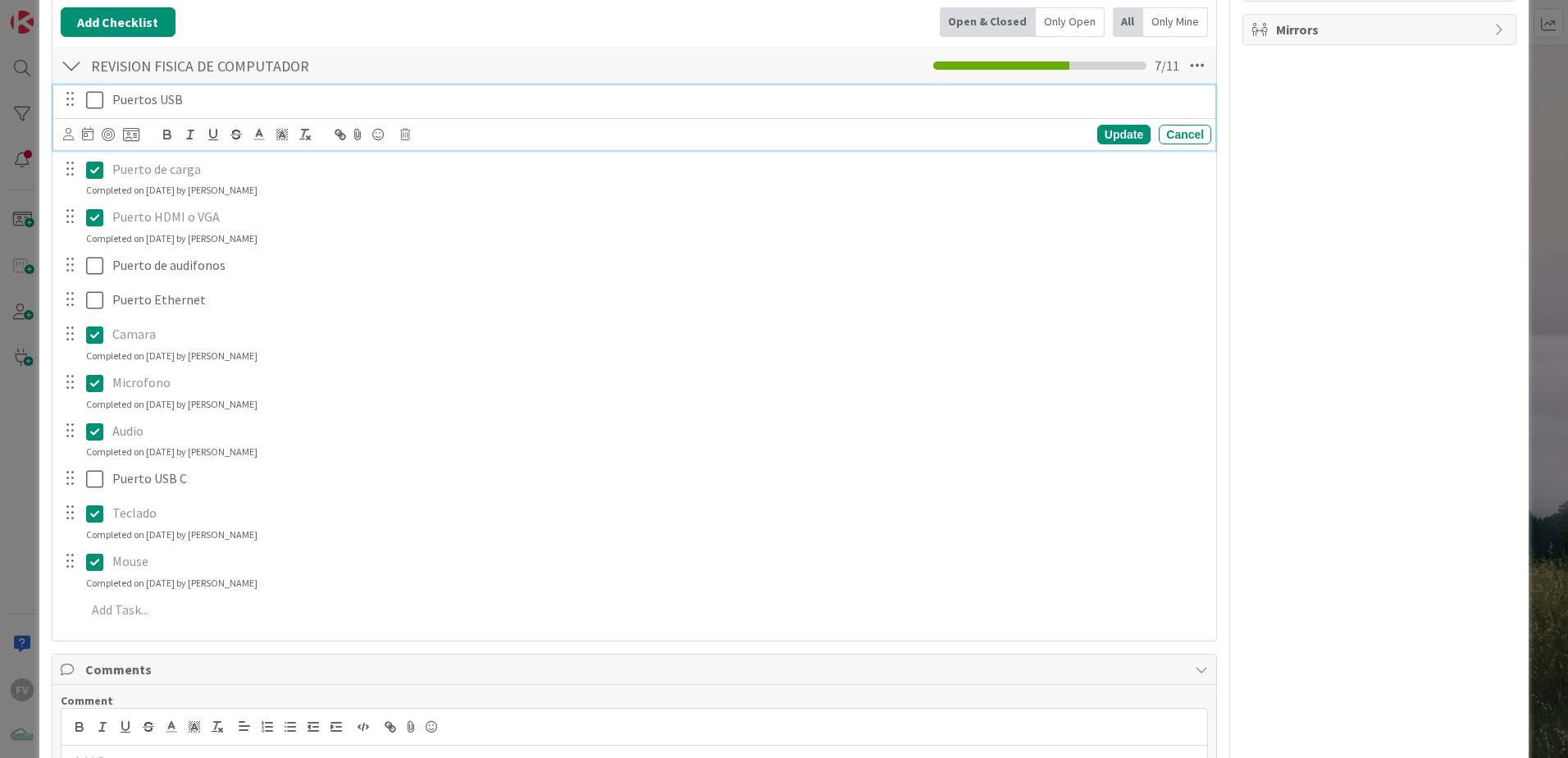
click at [96, 92] on icon at bounding box center [95, 100] width 18 height 20
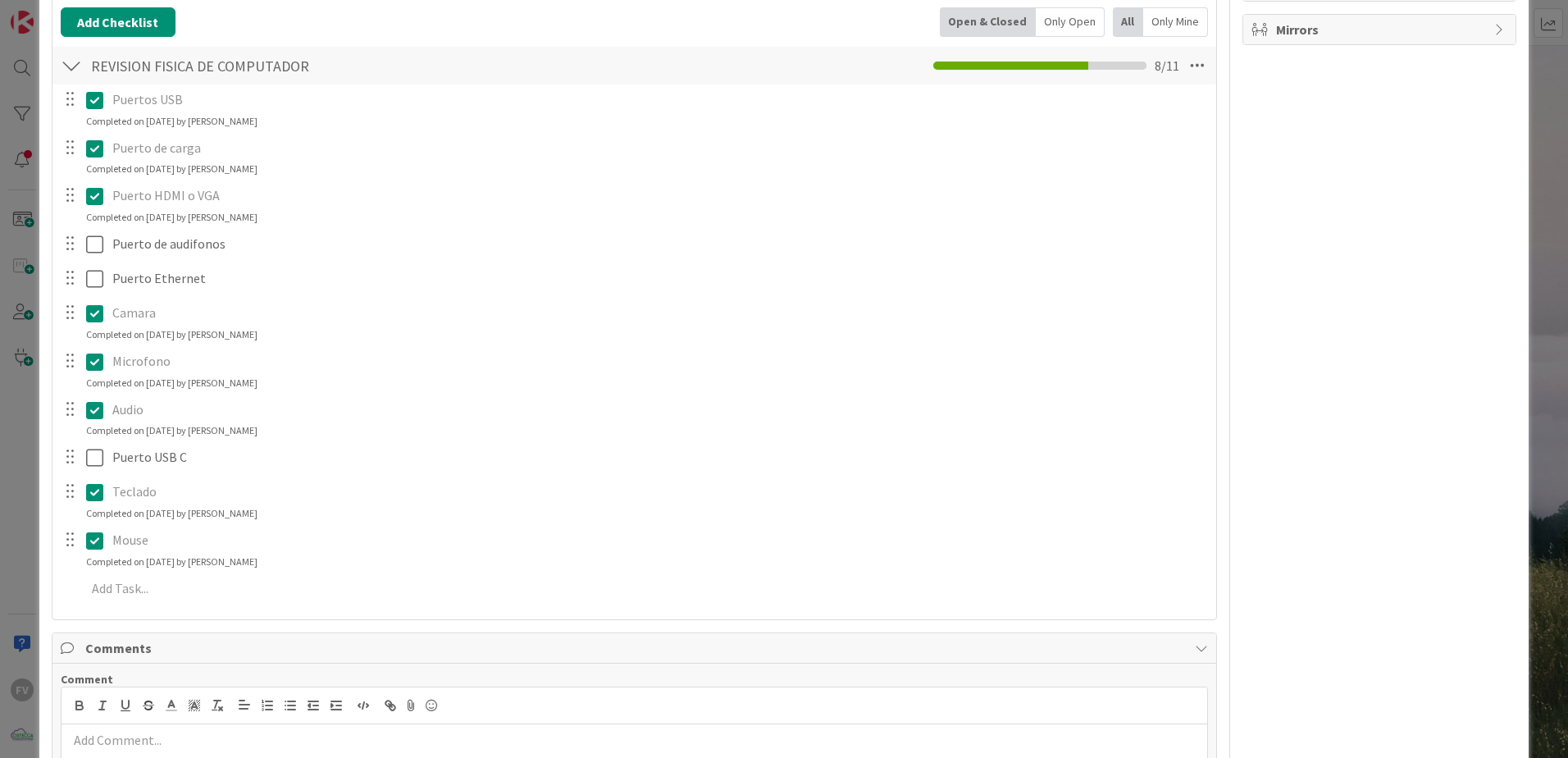
click at [93, 139] on icon at bounding box center [95, 149] width 18 height 20
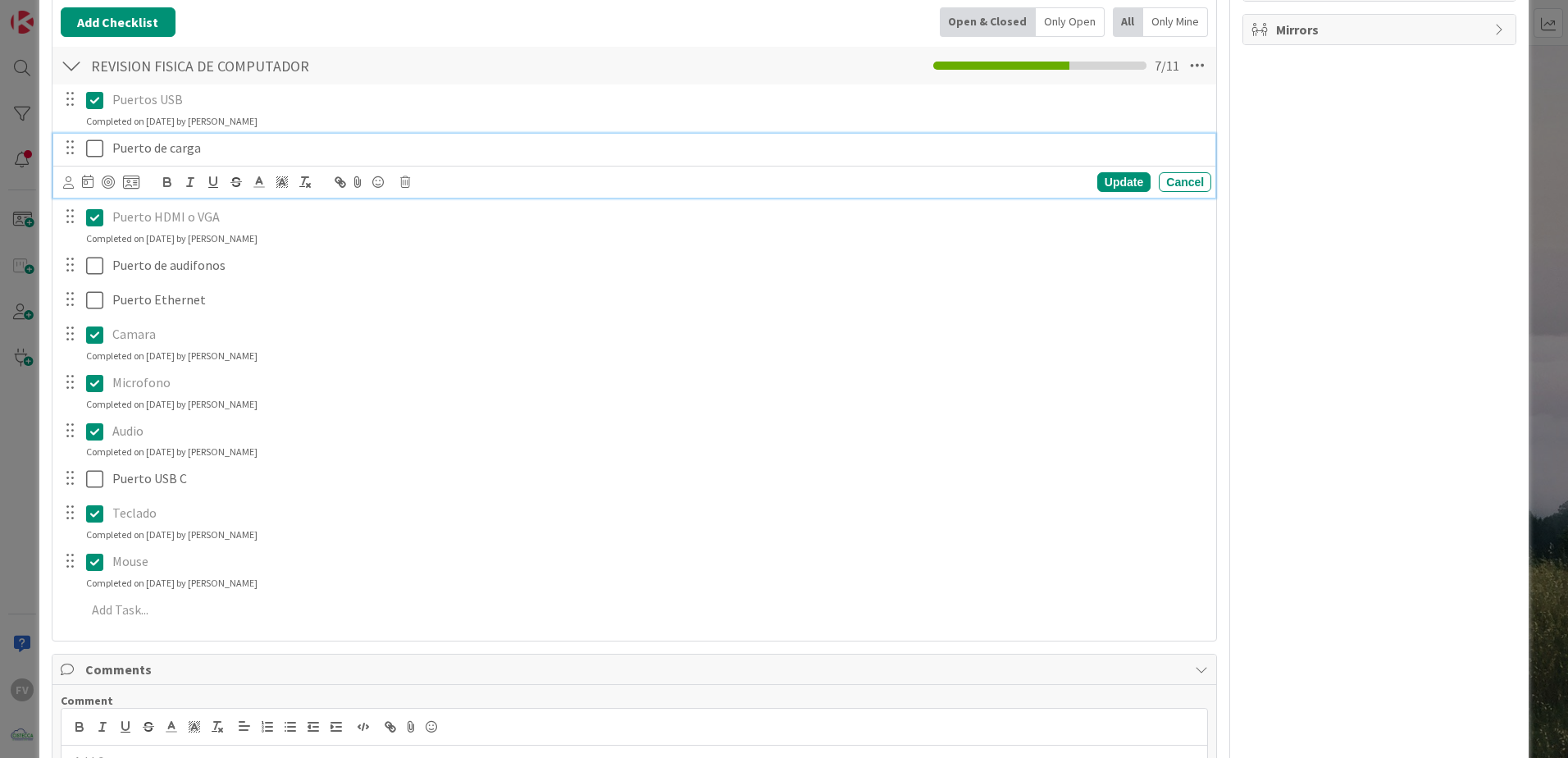
click at [192, 152] on p "Puerto de carga" at bounding box center [658, 148] width 1093 height 19
click at [218, 145] on p "Puerto de carga" at bounding box center [658, 148] width 1093 height 19
click at [1098, 182] on div "Update" at bounding box center [1124, 182] width 53 height 20
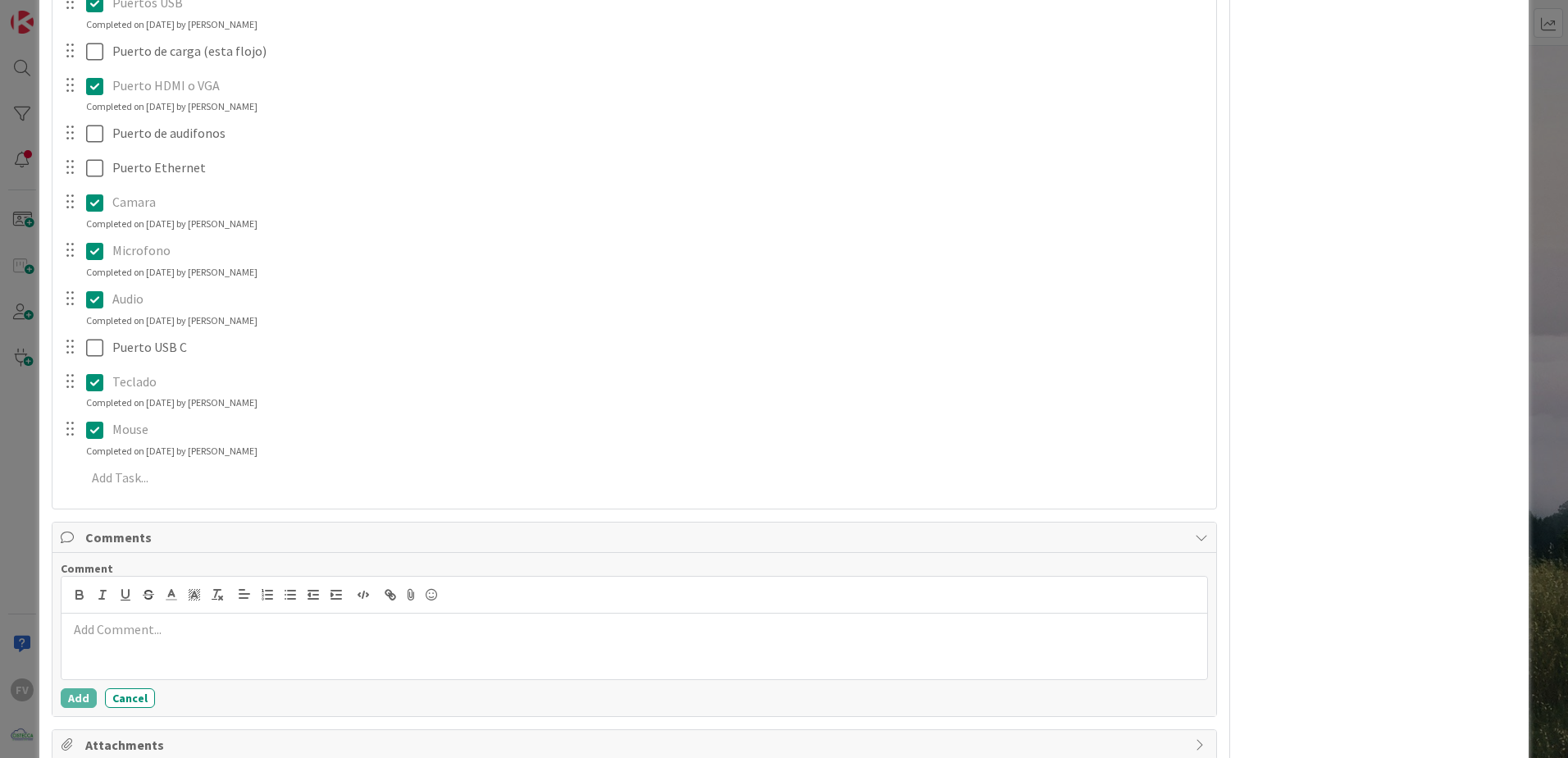
scroll to position [500, 0]
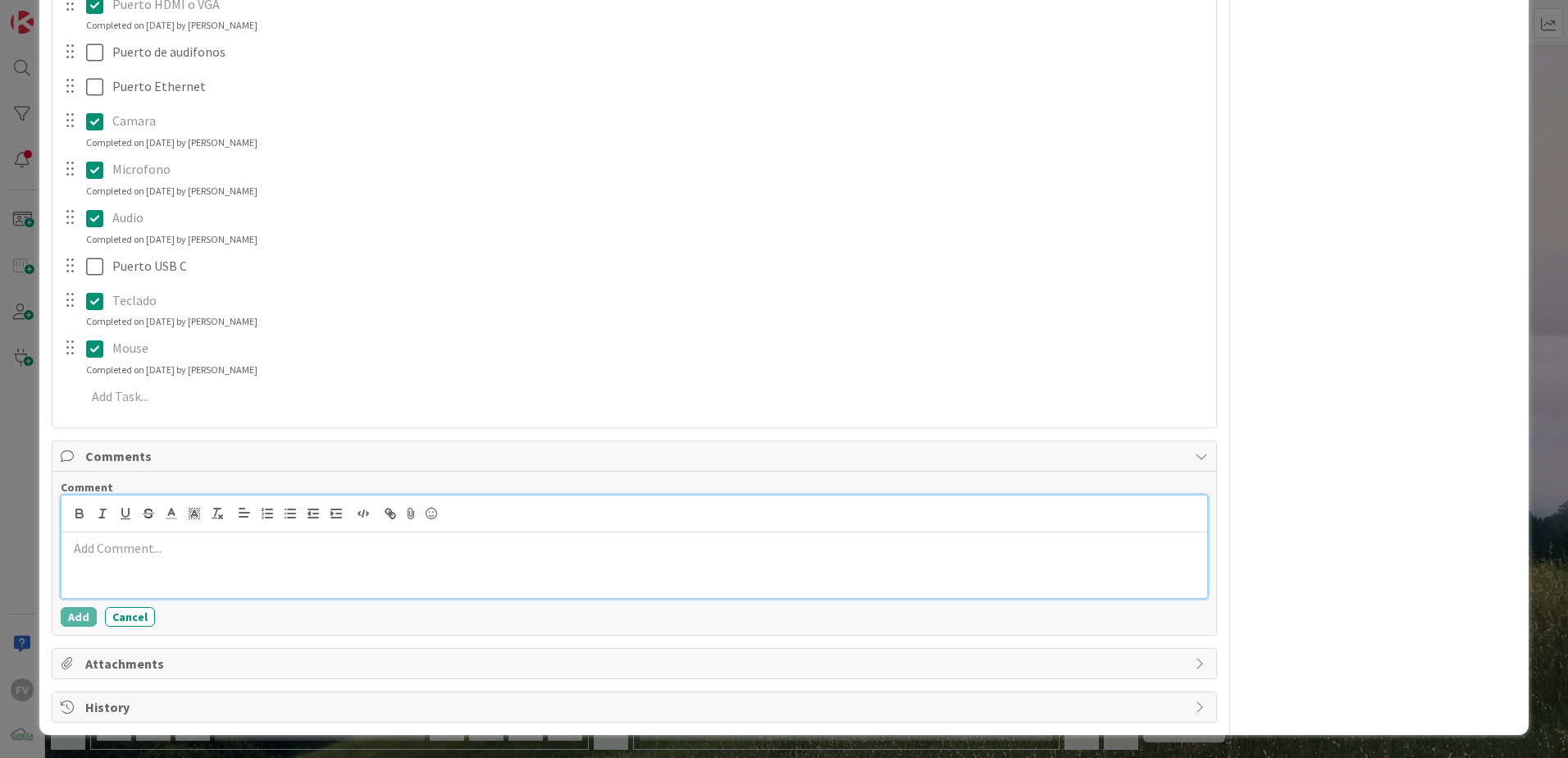
click at [206, 560] on div at bounding box center [634, 564] width 1145 height 66
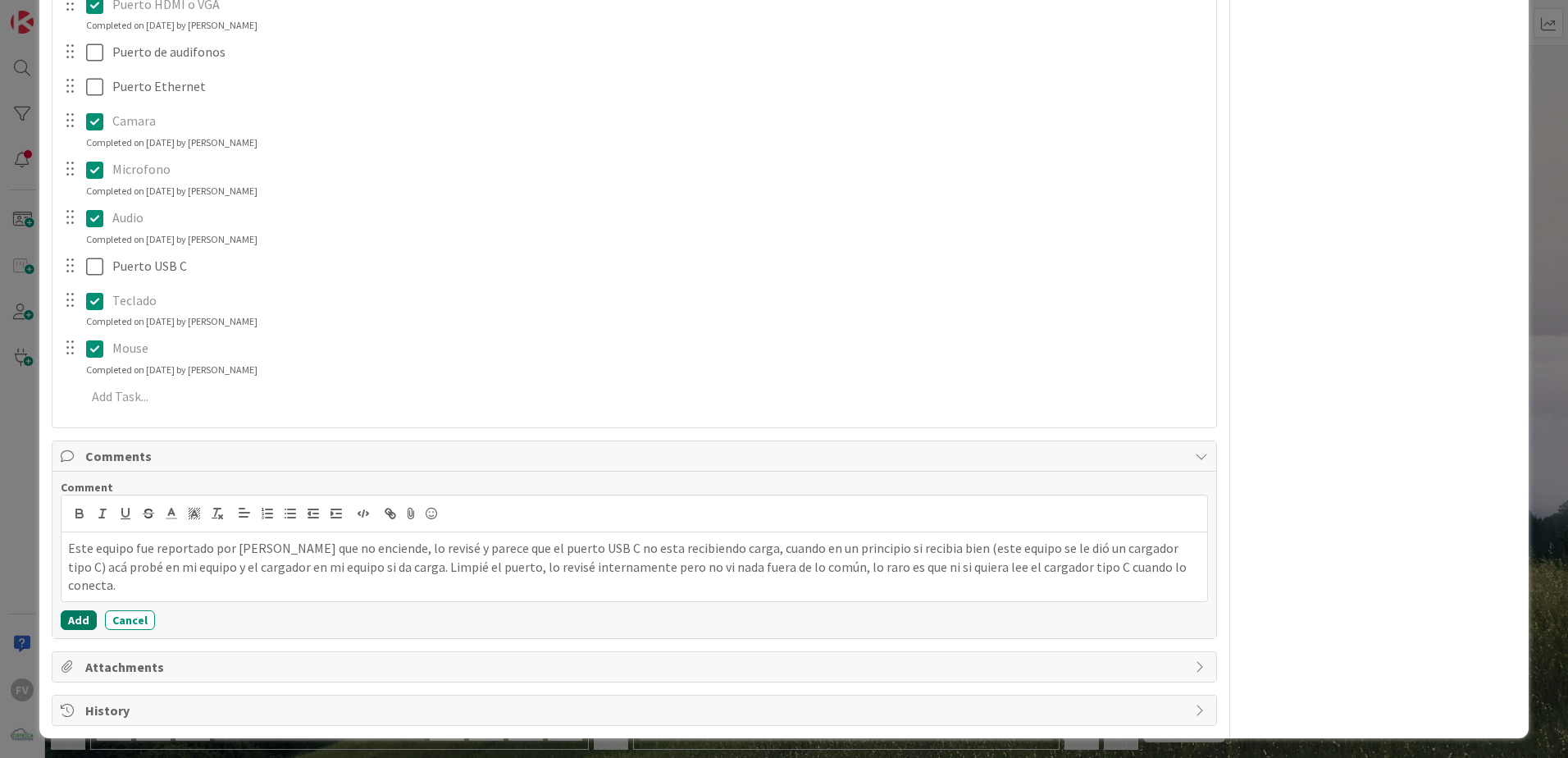
click at [65, 624] on button "Add" at bounding box center [78, 620] width 36 height 20
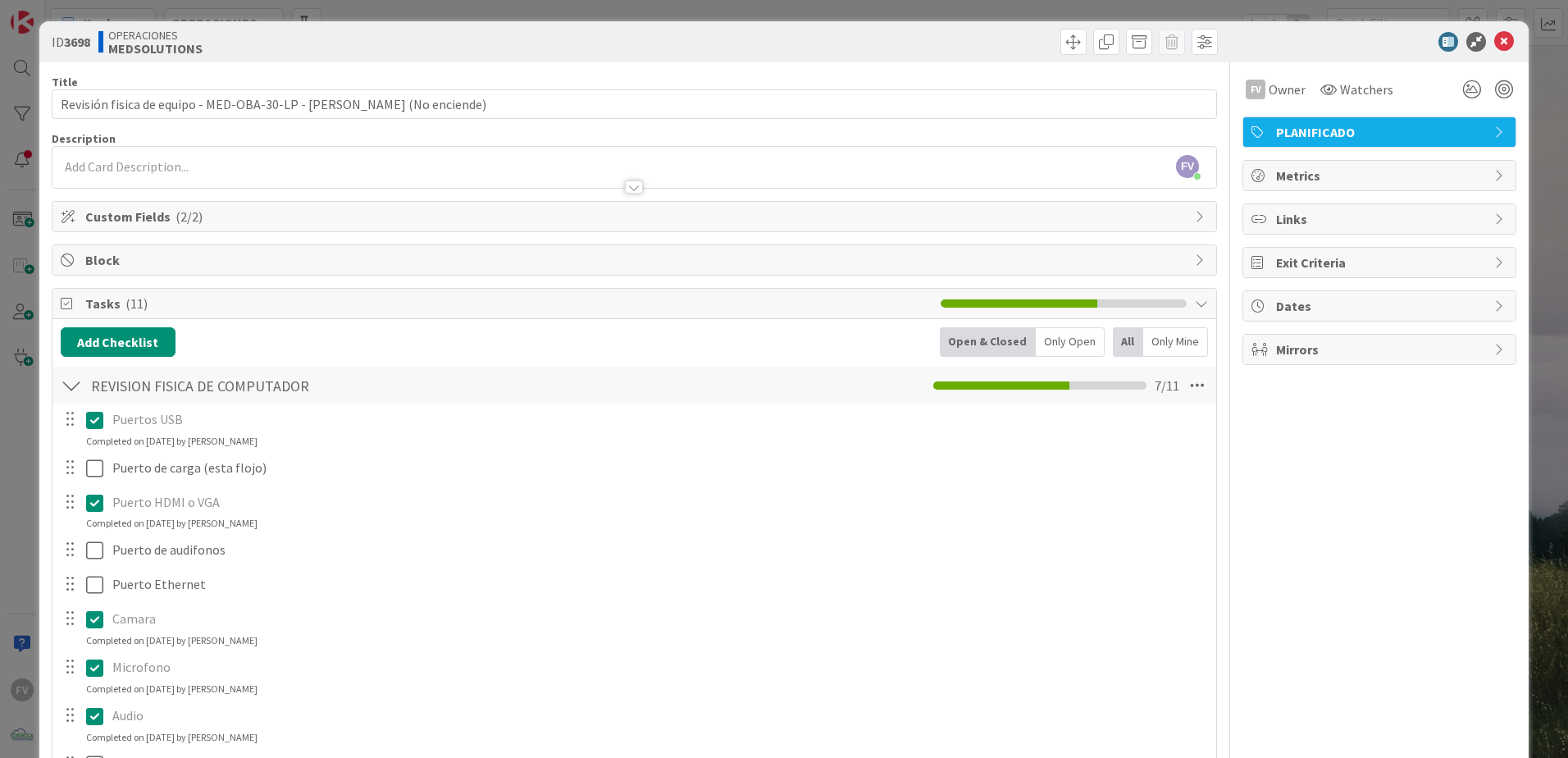
scroll to position [0, 0]
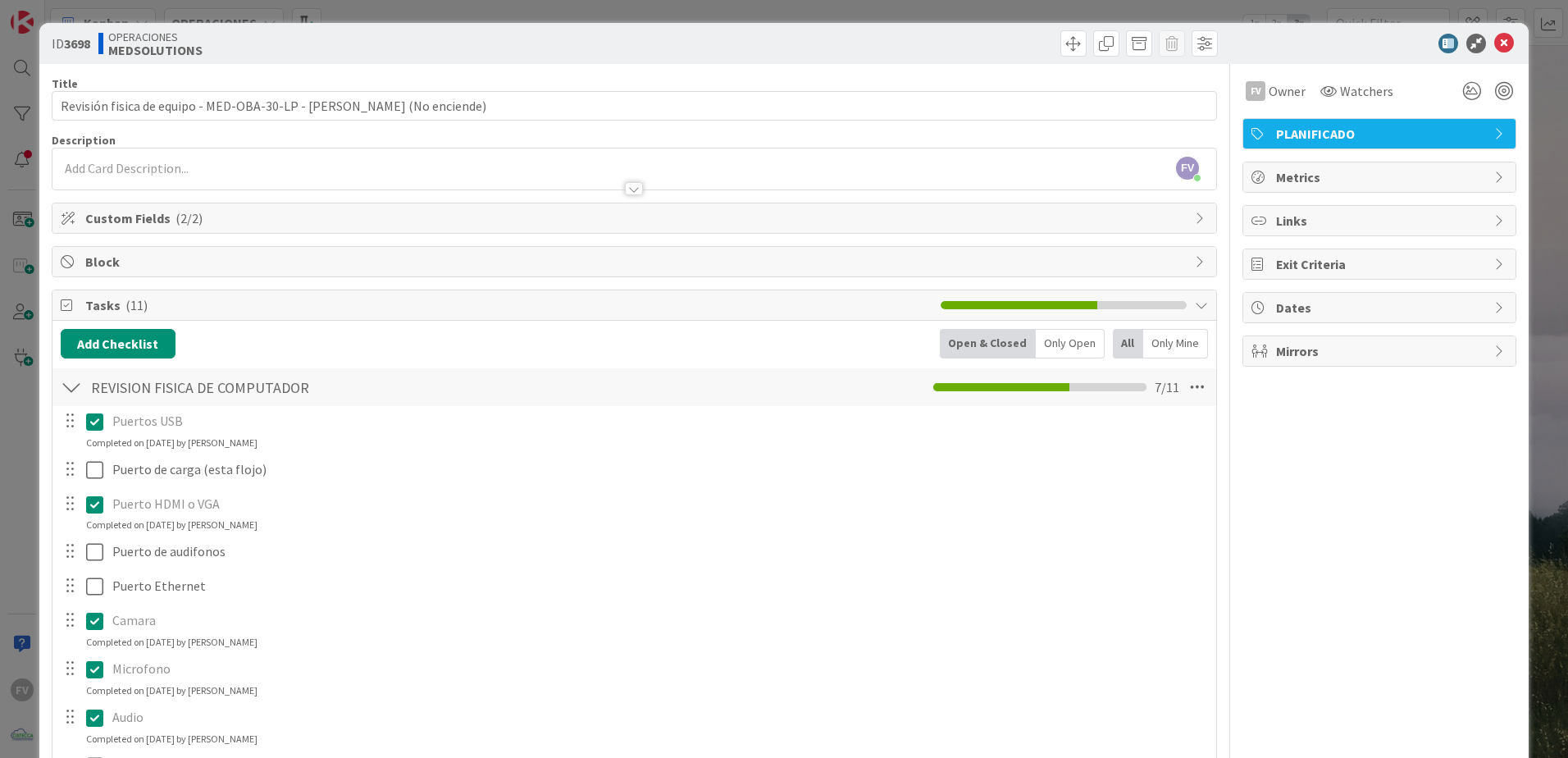
click at [1535, 35] on div "ID 3698 OPERACIONES MEDSOLUTIONS Title 73 / 128 Revisión fisica de equipo - MED…" at bounding box center [784, 379] width 1568 height 758
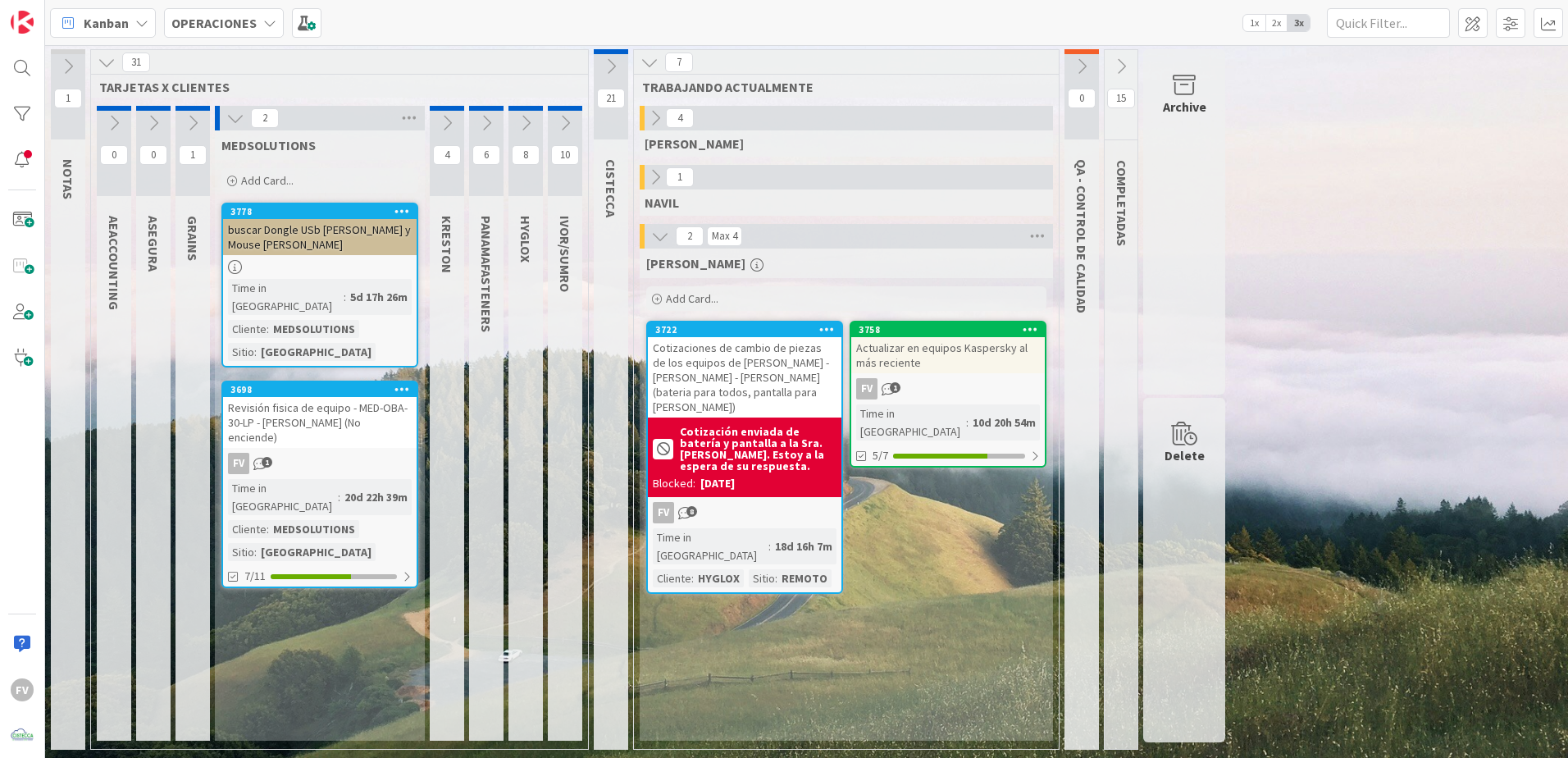
click at [315, 400] on div "Revisión fisica de equipo - MED-OBA-30-LP - [PERSON_NAME] (No enciende)" at bounding box center [320, 423] width 194 height 51
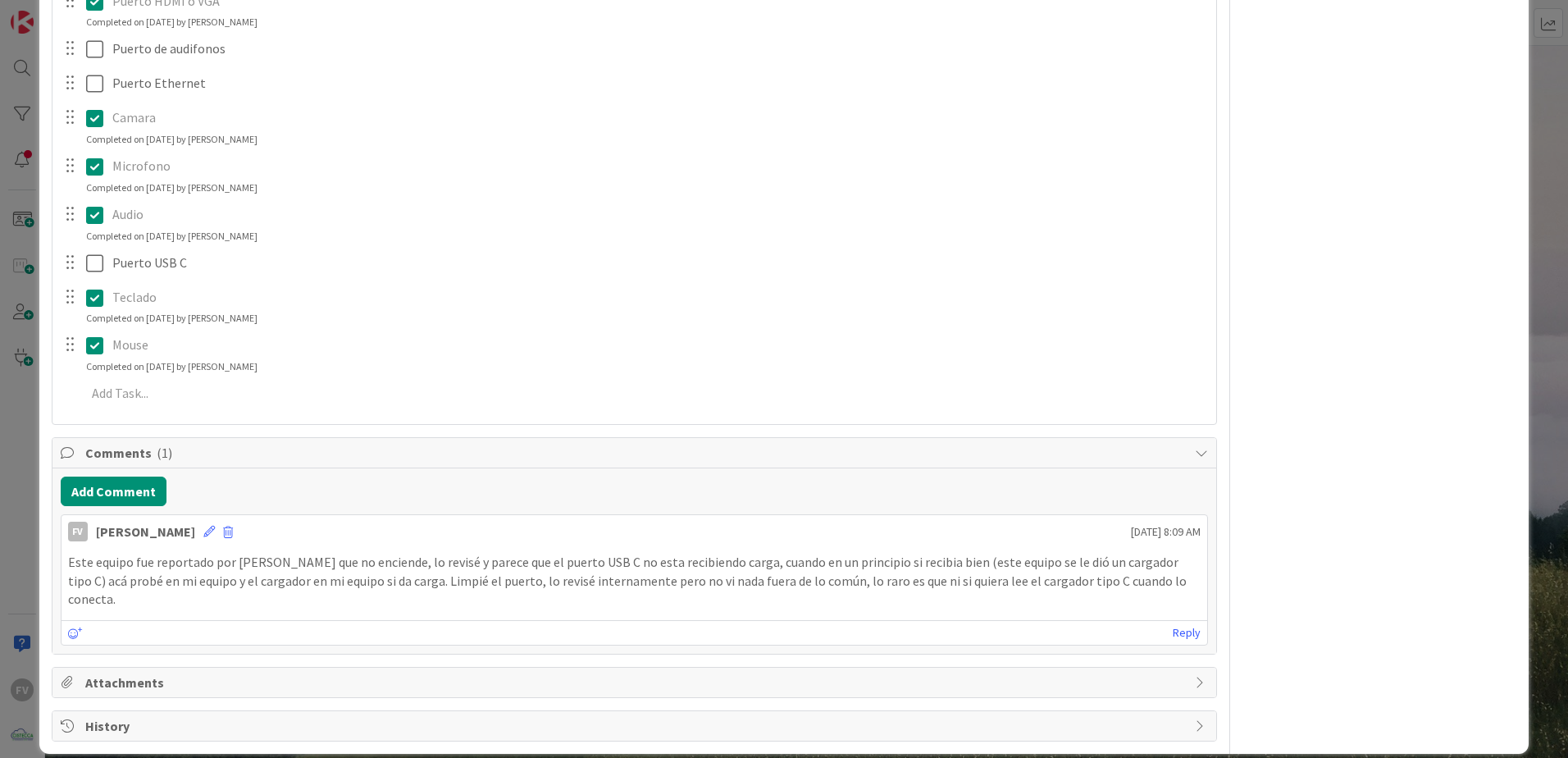
scroll to position [421, 0]
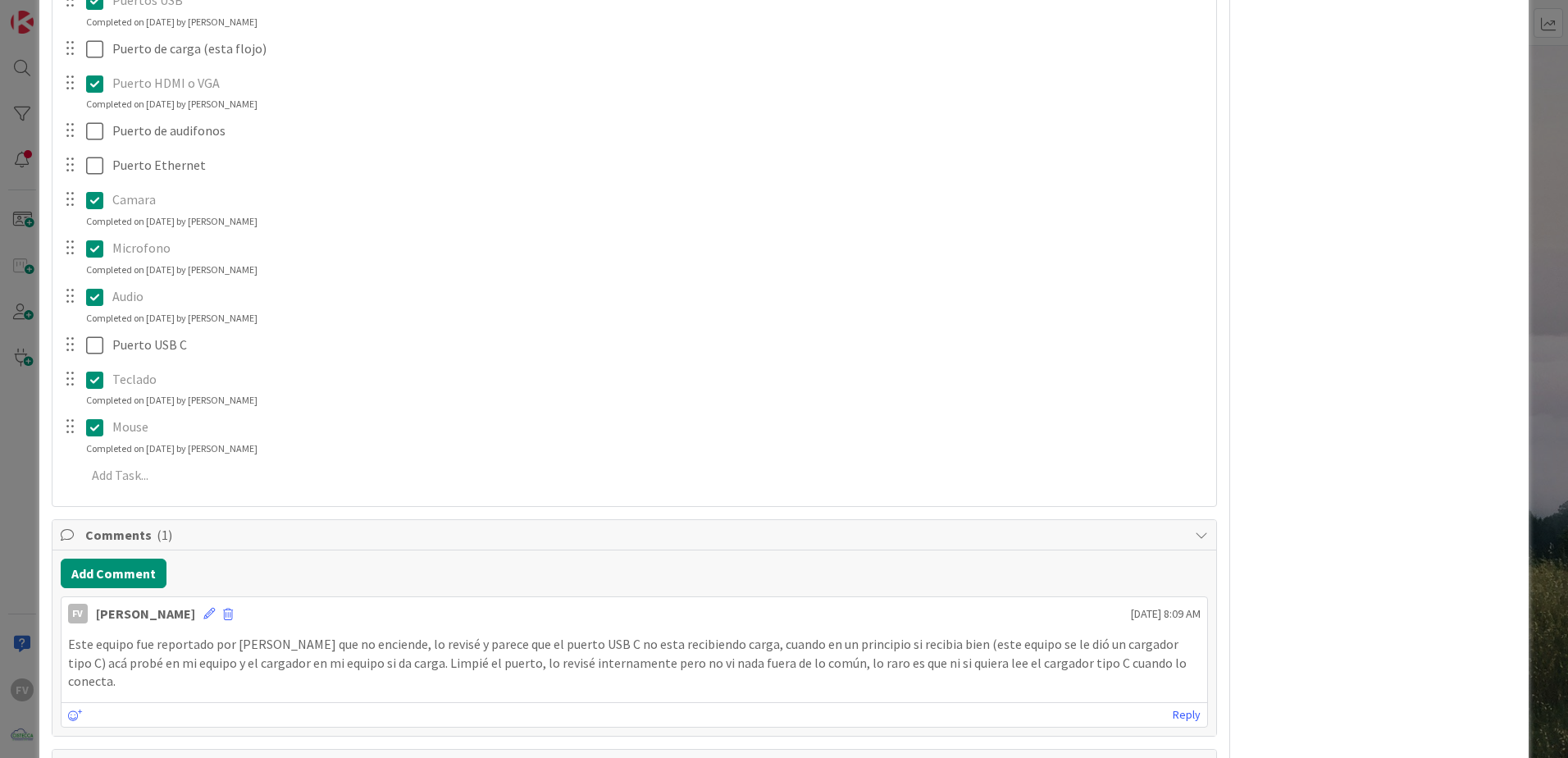
drag, startPoint x: 29, startPoint y: 314, endPoint x: 119, endPoint y: 389, distance: 117.2
click at [29, 314] on div "ID 3698 OPERACIONES MEDSOLUTIONS Title 73 / 128 Revisión fisica de equipo - MED…" at bounding box center [784, 379] width 1568 height 758
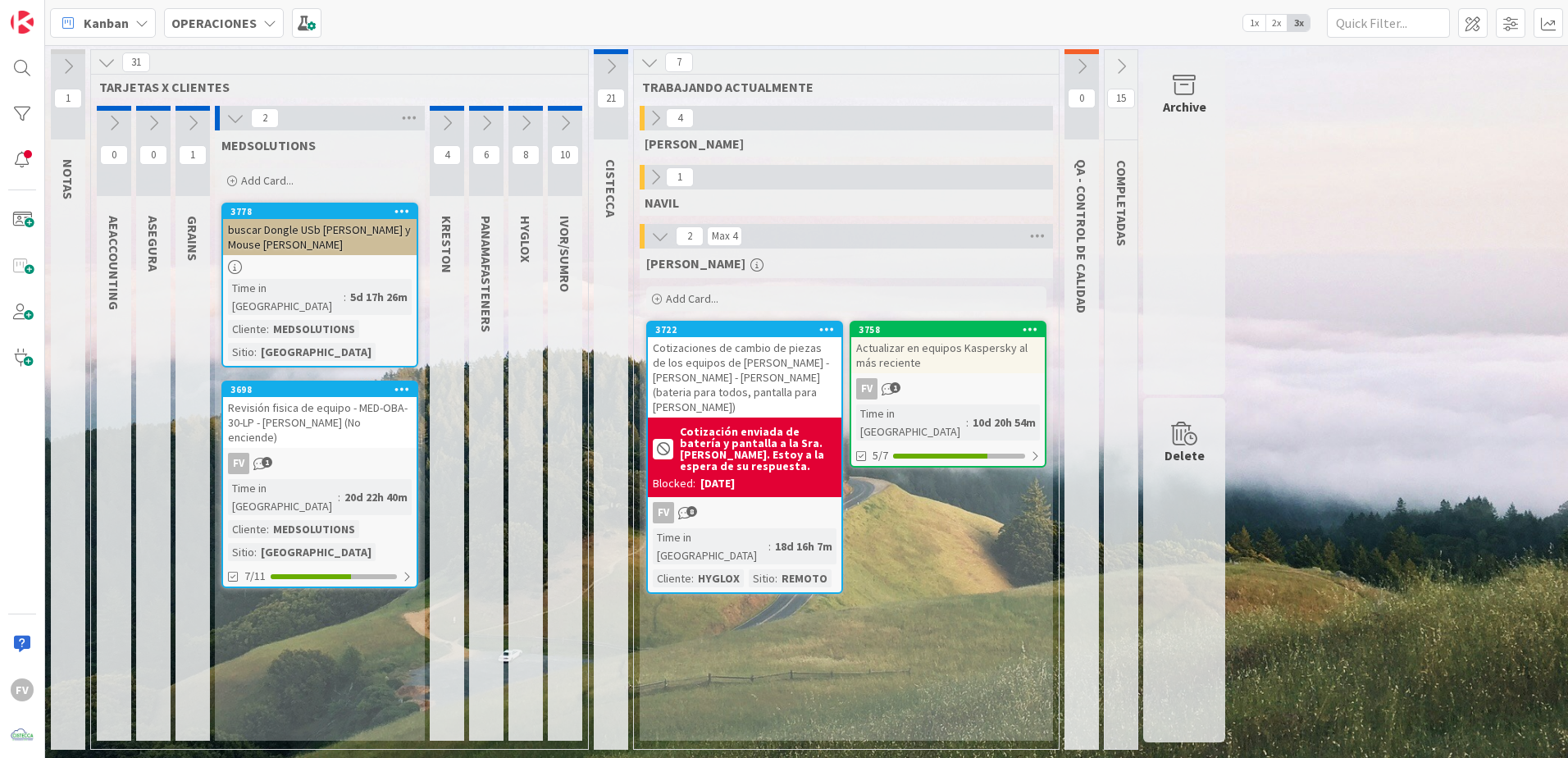
click at [230, 114] on icon at bounding box center [235, 118] width 18 height 18
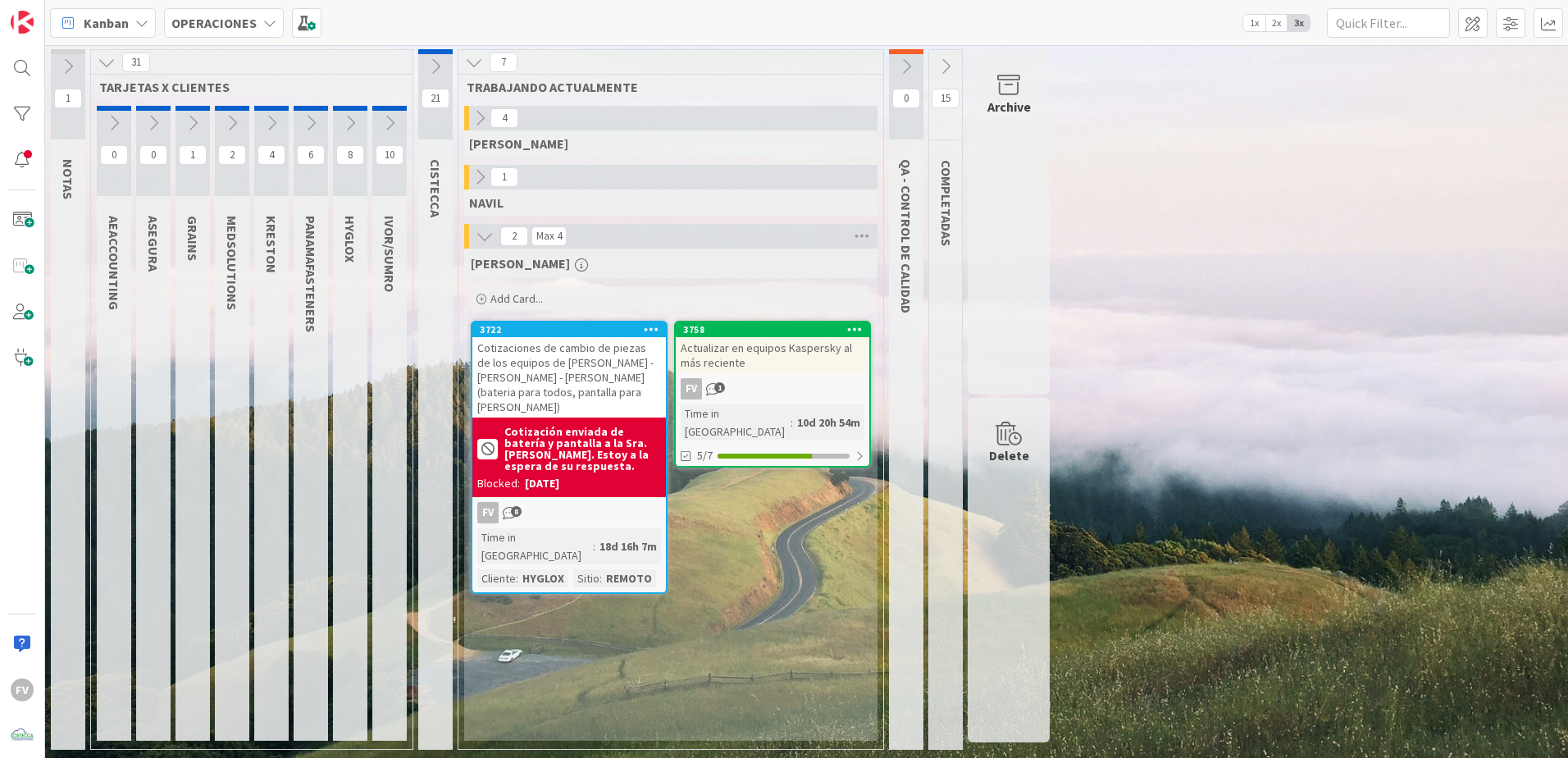
click at [274, 124] on icon at bounding box center [271, 123] width 18 height 18
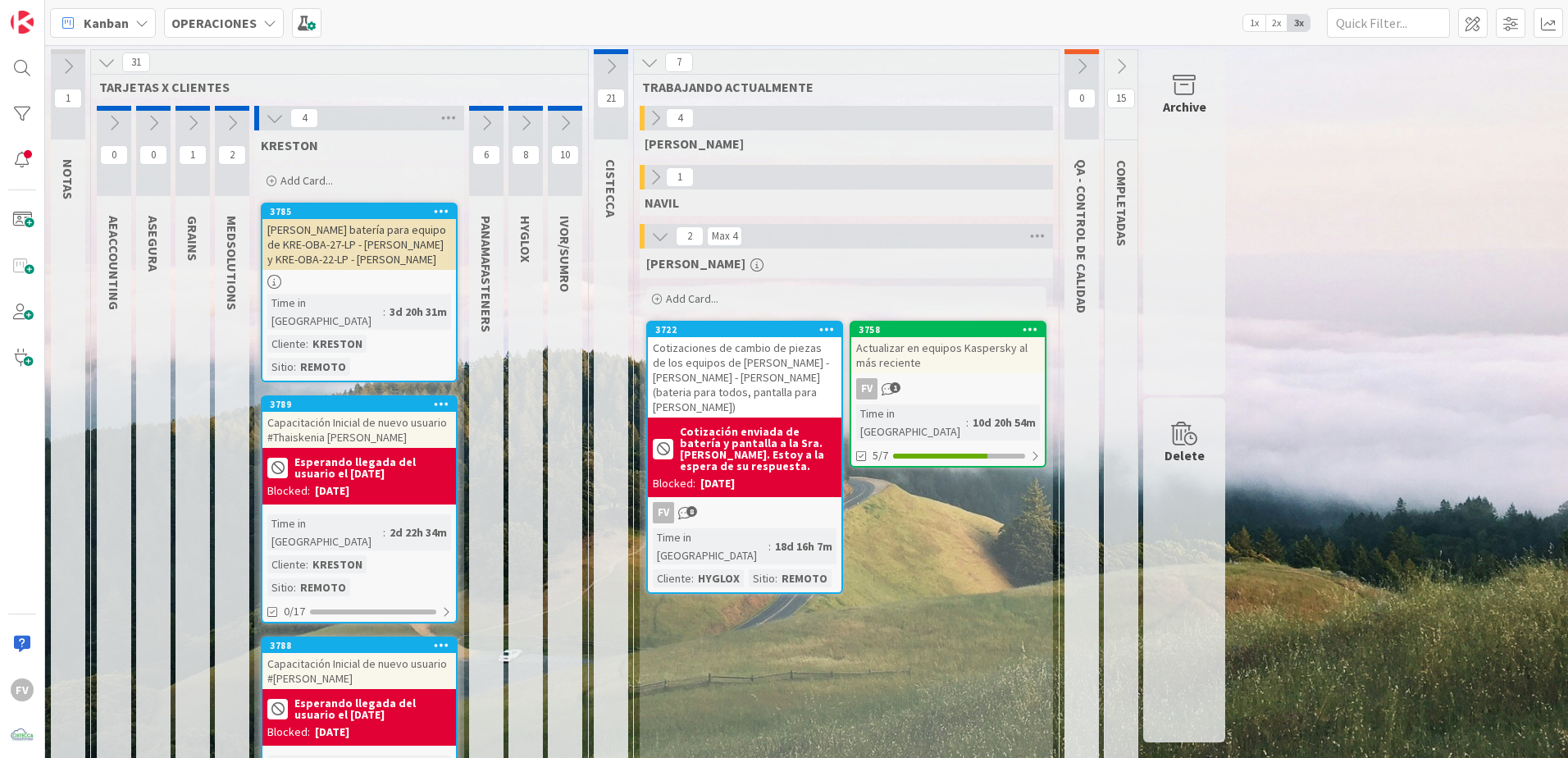
click at [266, 121] on icon at bounding box center [275, 118] width 18 height 18
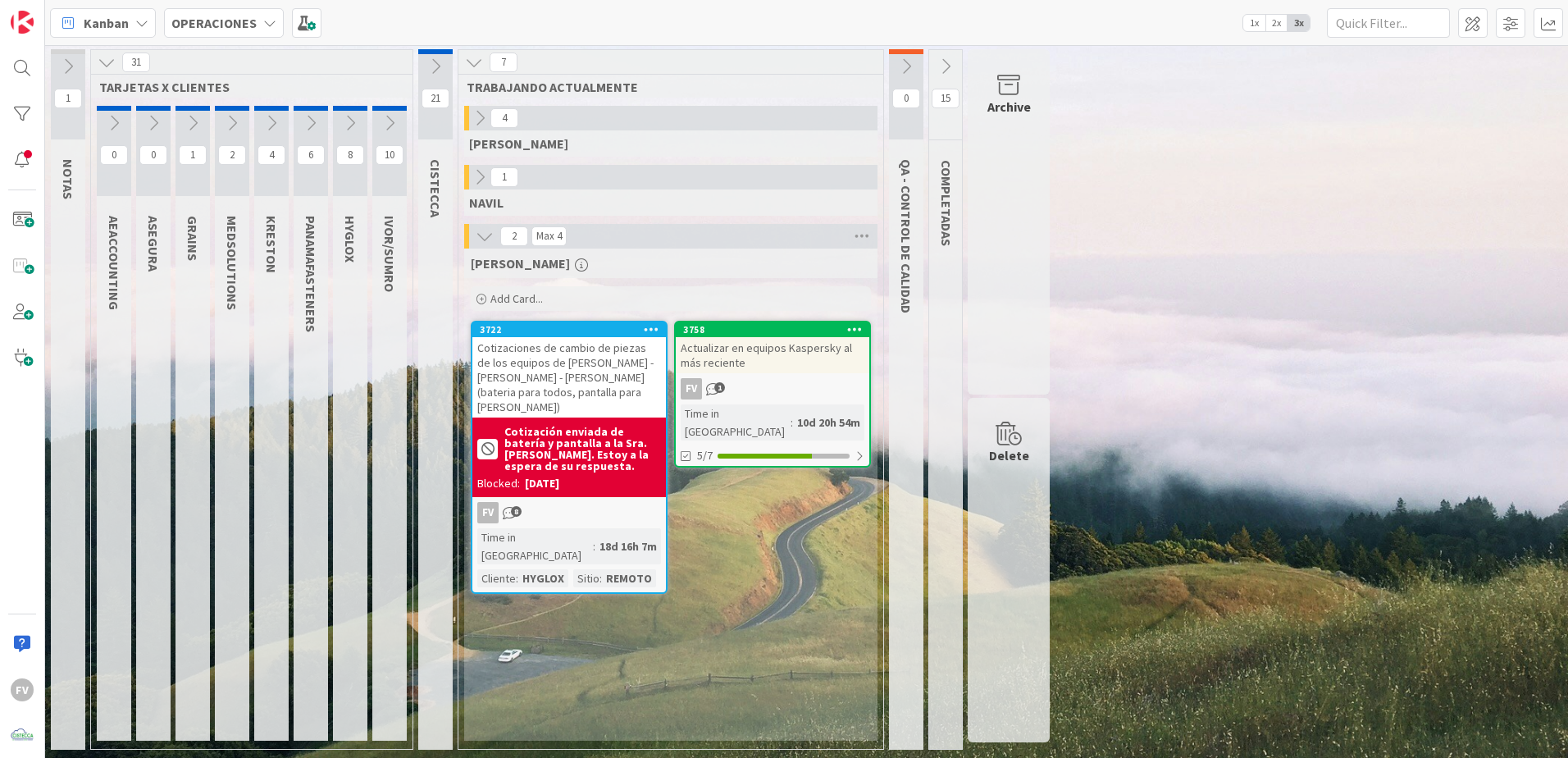
click at [304, 126] on icon at bounding box center [311, 123] width 18 height 18
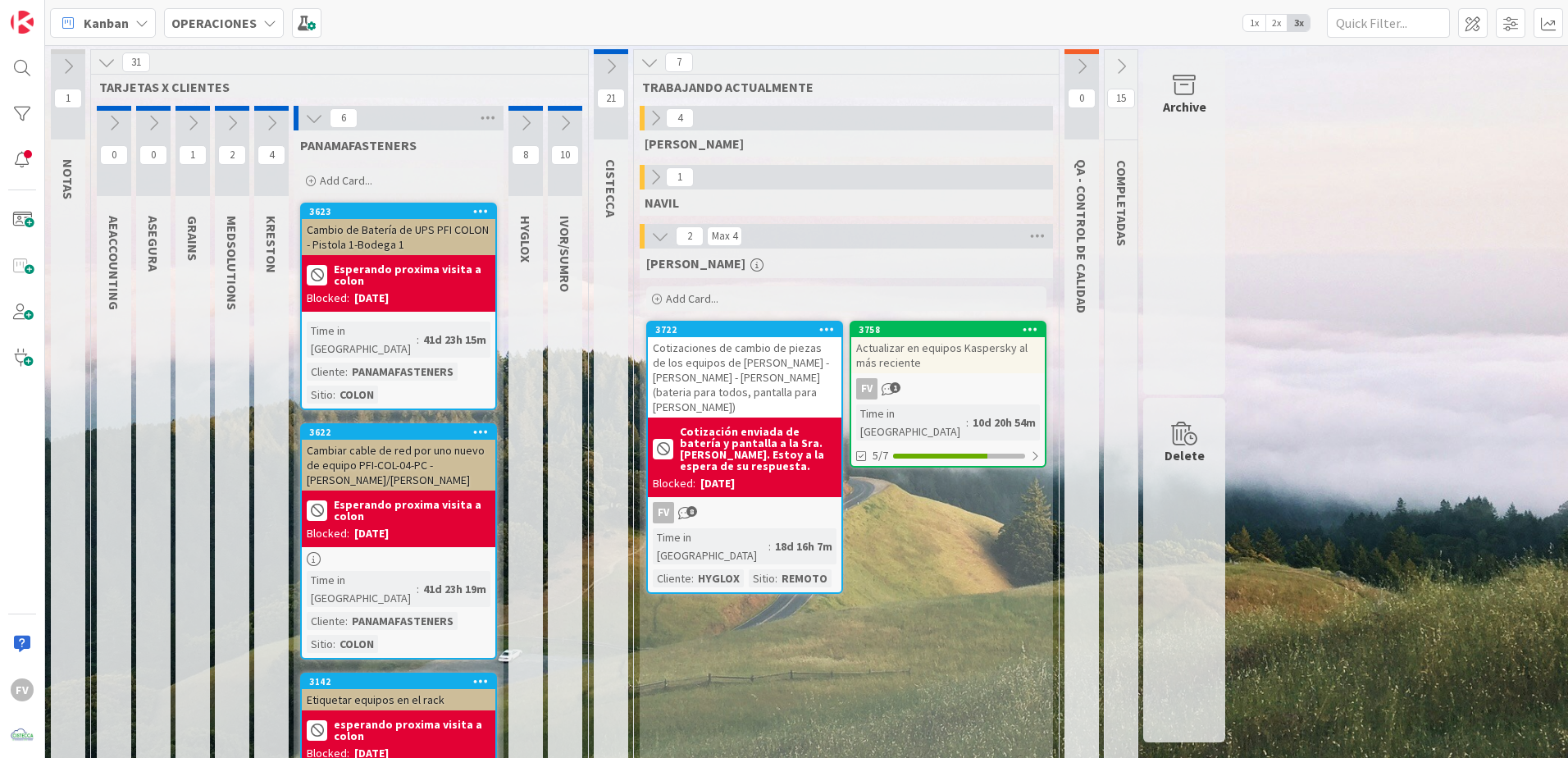
click at [524, 141] on div "8" at bounding box center [525, 151] width 34 height 90
click at [524, 133] on button at bounding box center [525, 122] width 34 height 24
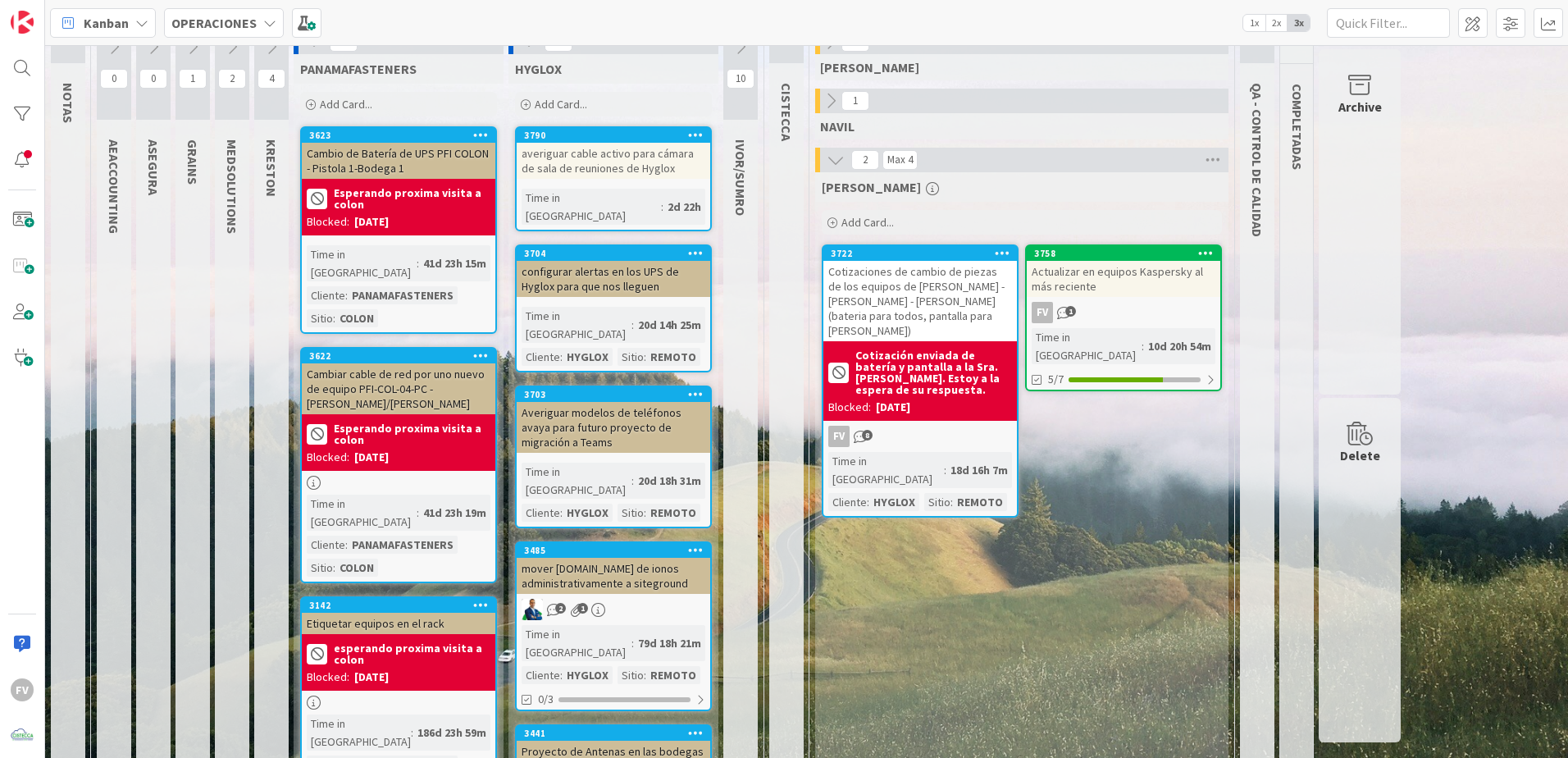
scroll to position [82, 0]
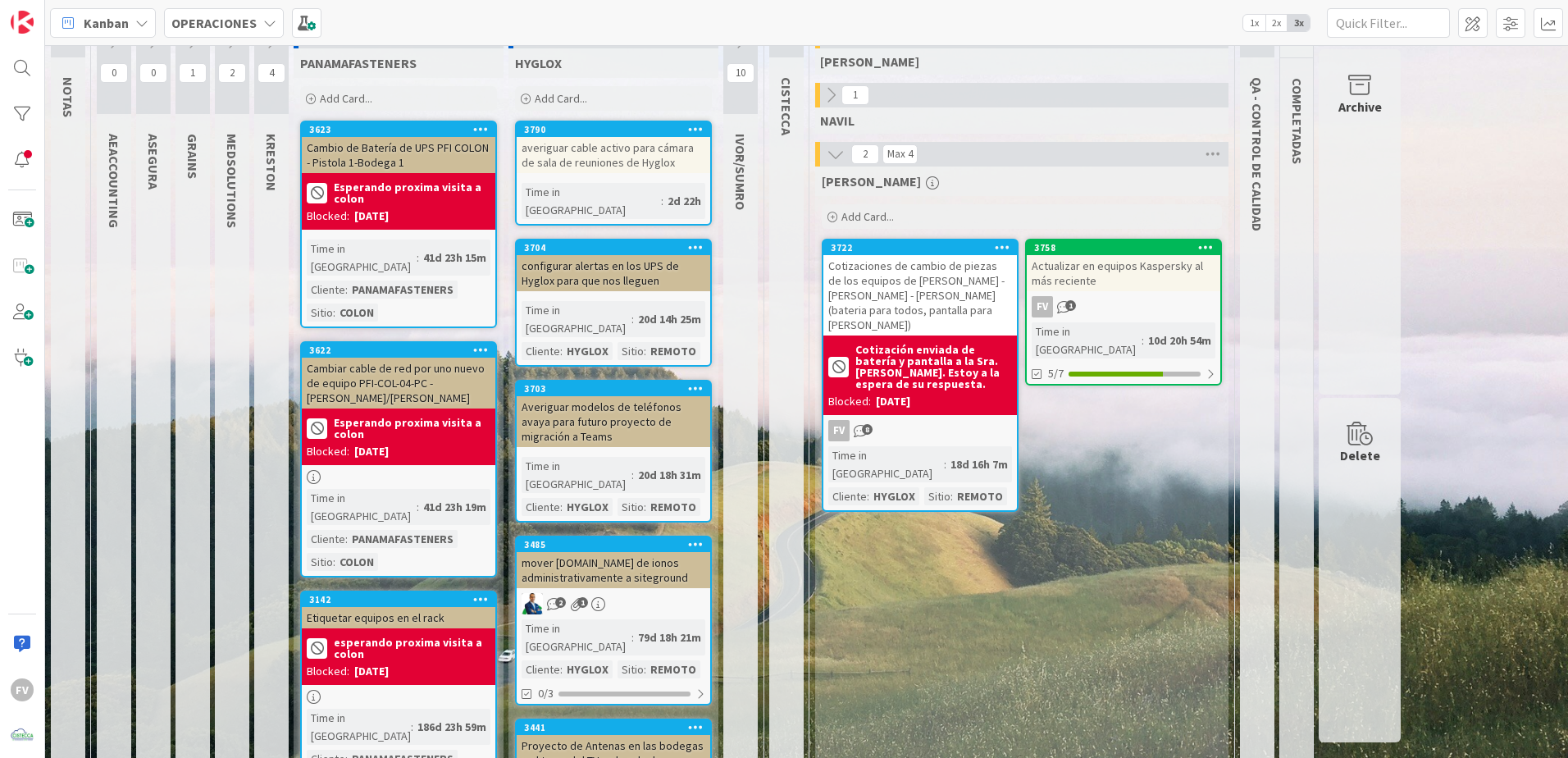
click at [628, 160] on div "averiguar cable activo para cámara de sala de reuniones de Hyglox" at bounding box center [613, 155] width 194 height 36
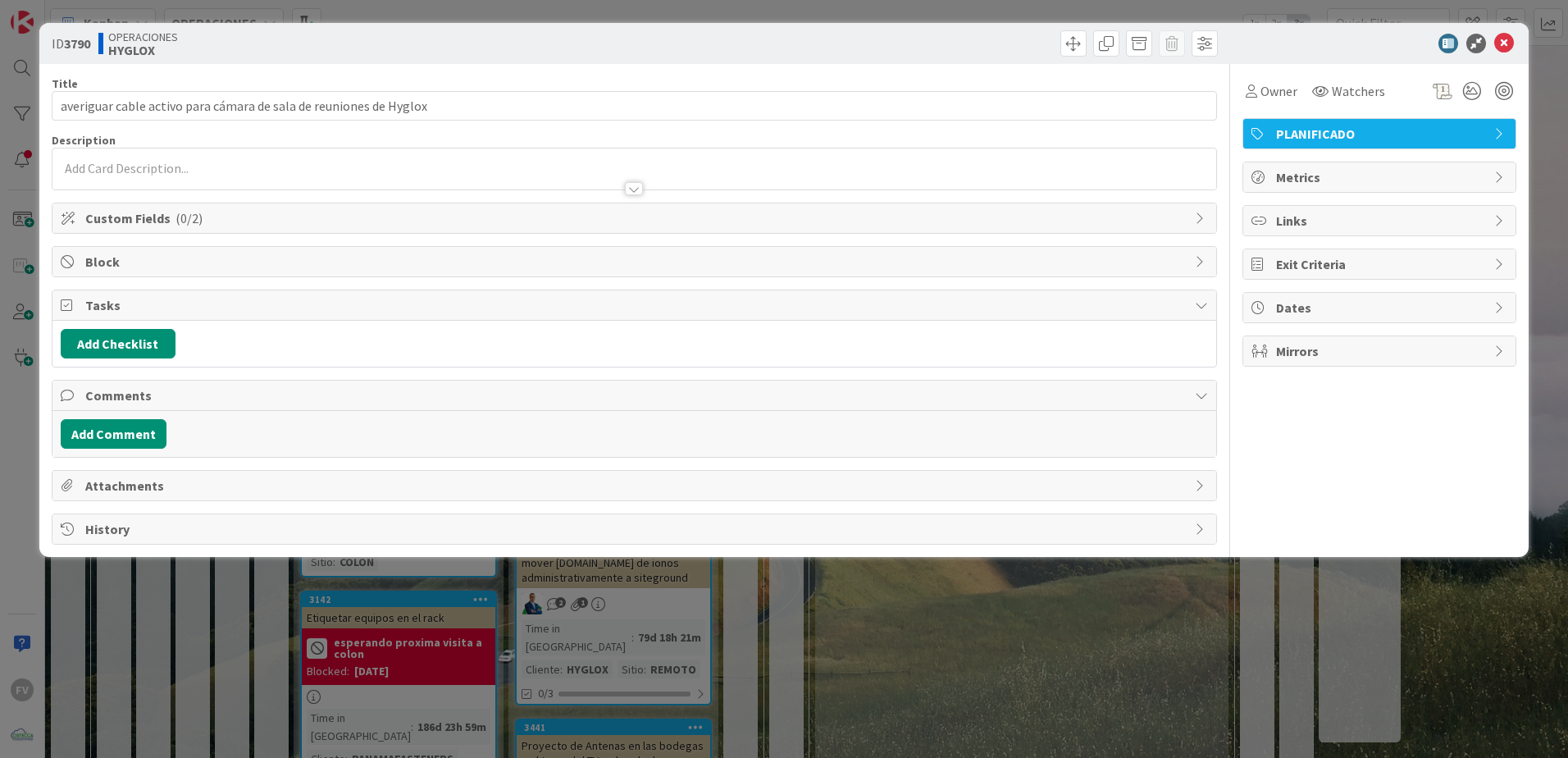
click at [207, 312] on span "Tasks" at bounding box center [636, 305] width 1101 height 20
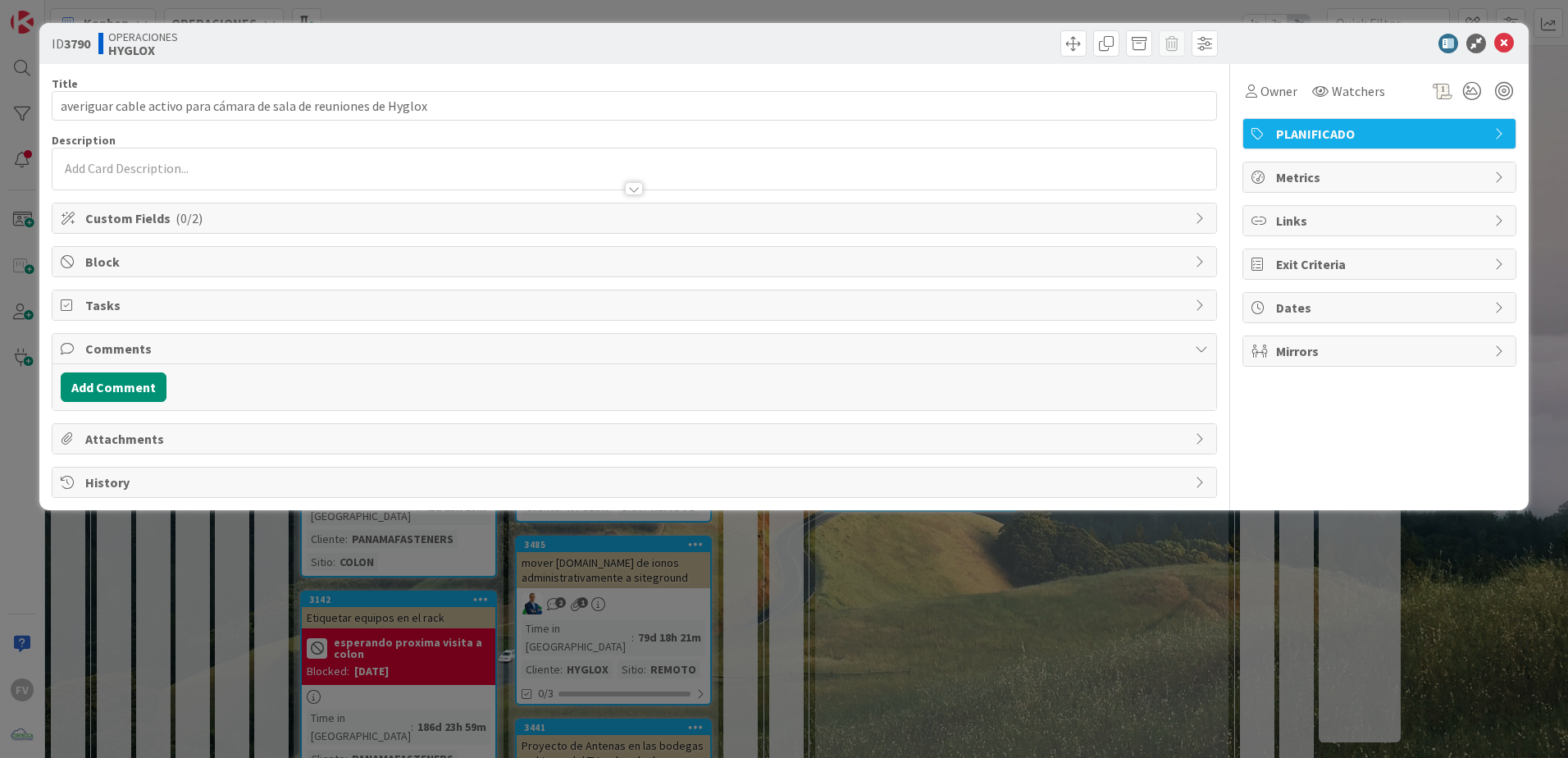
click at [189, 333] on div "Comments Add Comment" at bounding box center [634, 372] width 1165 height 78
click at [235, 353] on span "Comments" at bounding box center [636, 348] width 1101 height 20
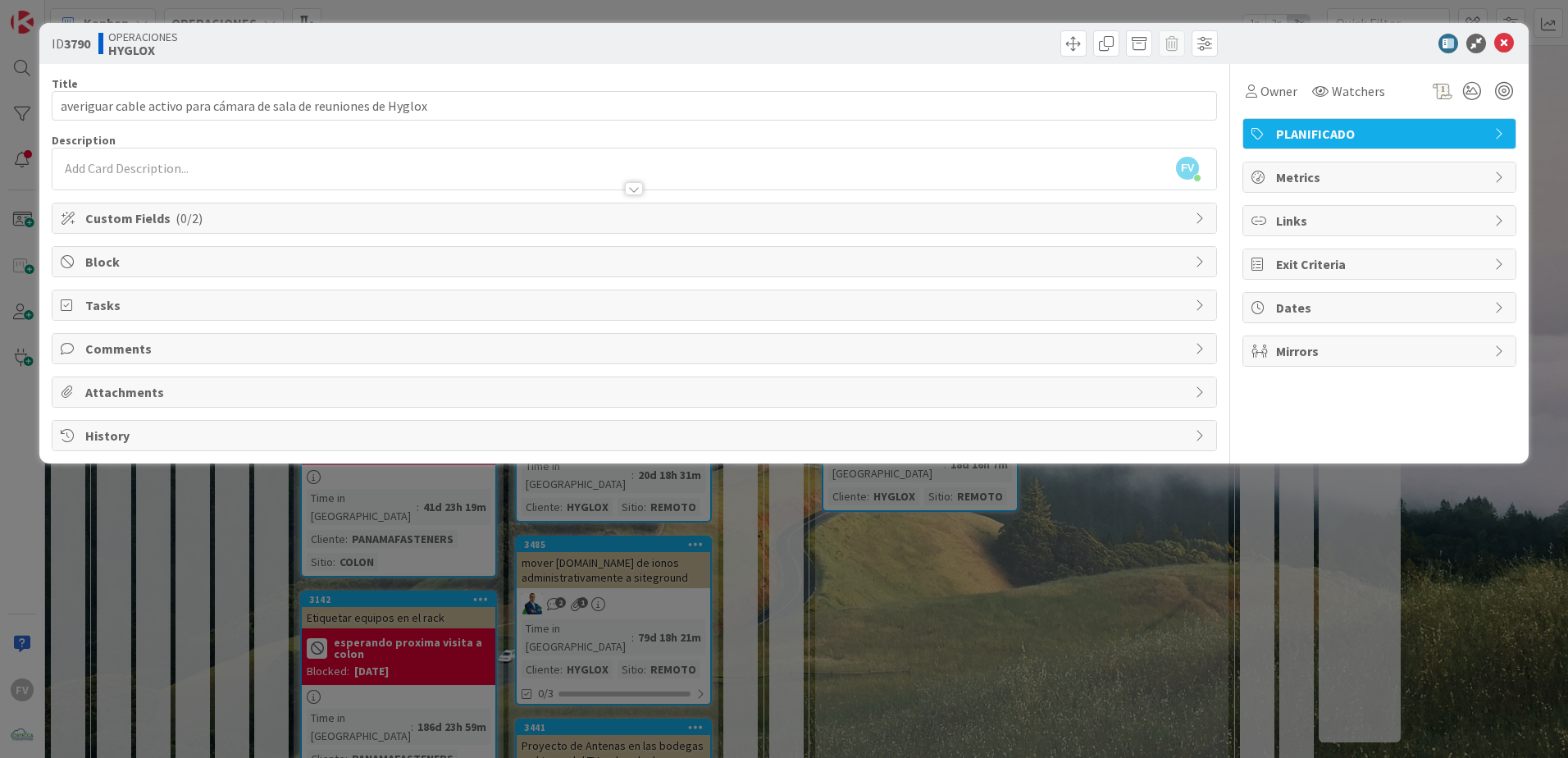
click at [247, 526] on div "ID 3790 OPERACIONES HYGLOX Title 65 / 128 averiguar cable activo para [PERSON_N…" at bounding box center [784, 379] width 1568 height 758
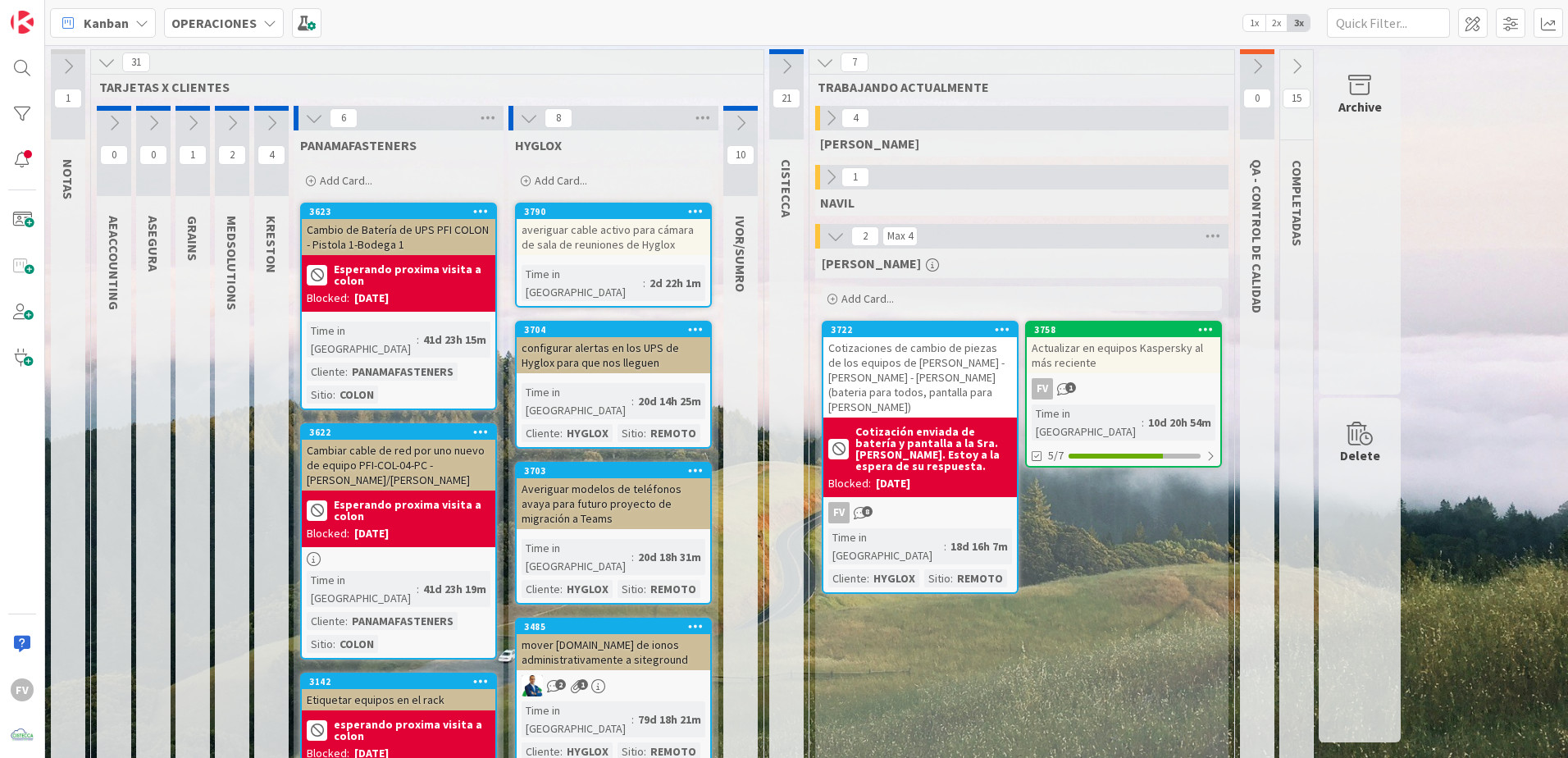
click at [729, 117] on button at bounding box center [739, 122] width 34 height 24
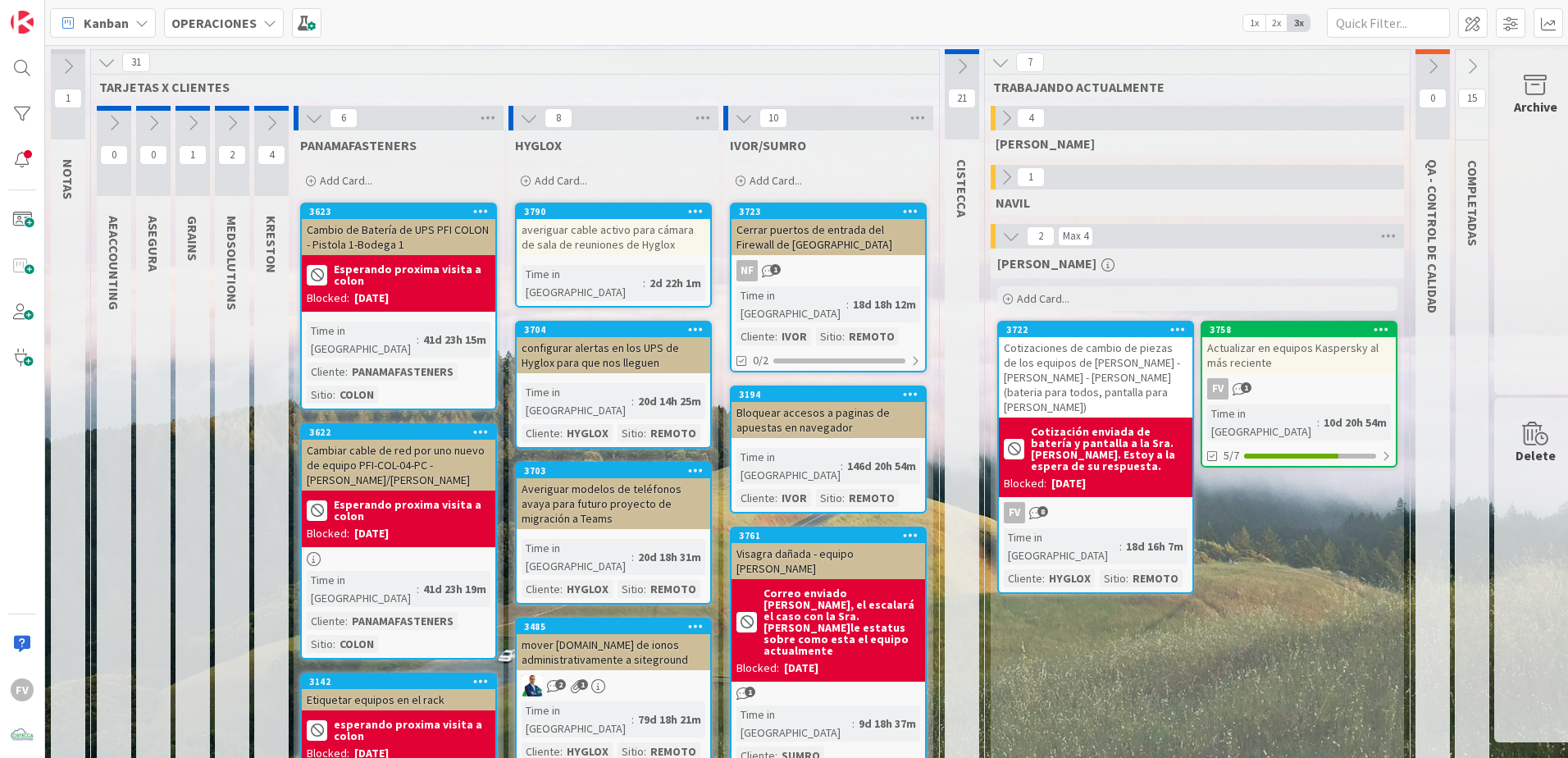
click at [748, 117] on icon at bounding box center [743, 118] width 18 height 18
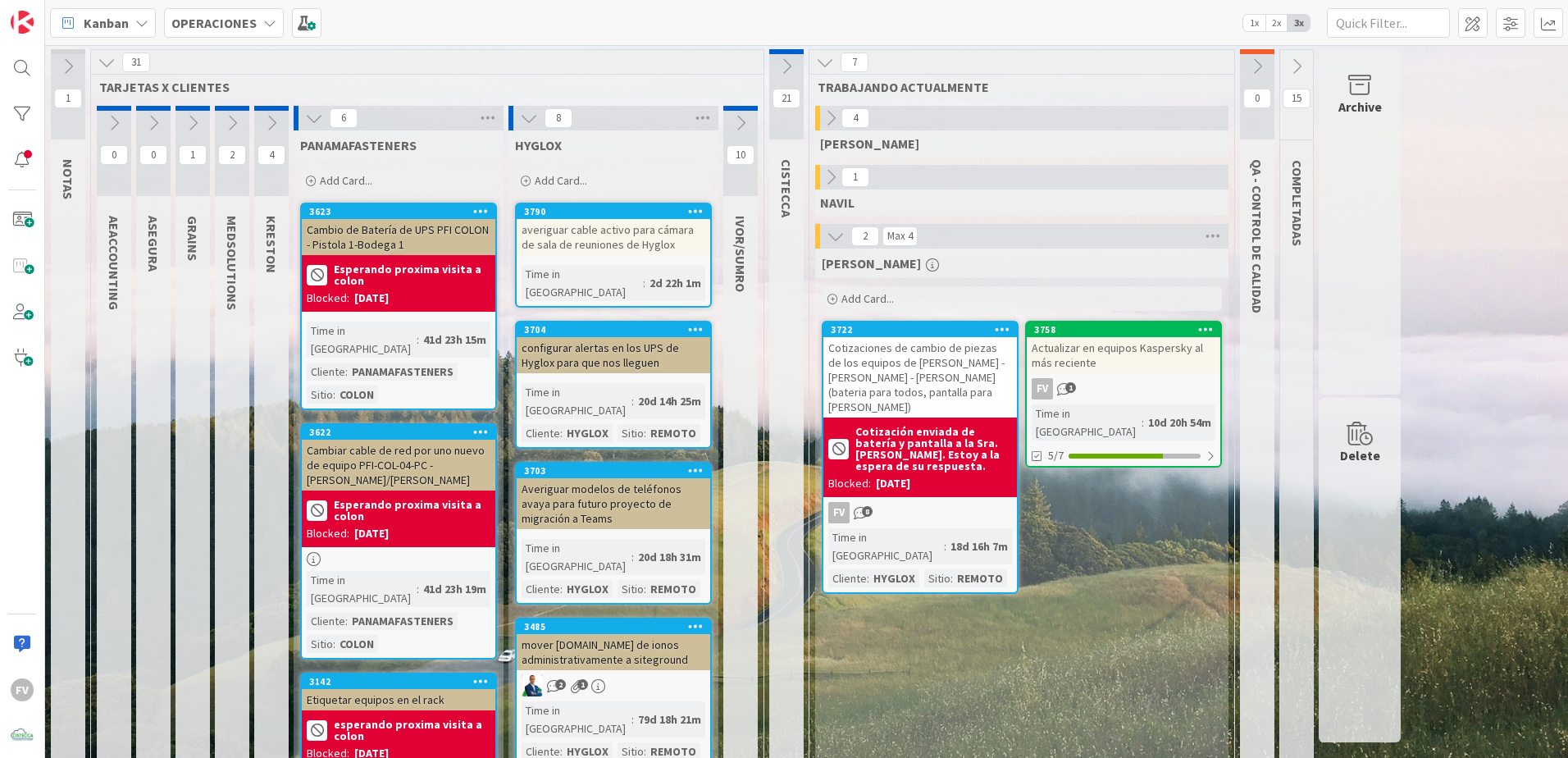
click at [271, 111] on button at bounding box center [271, 122] width 34 height 24
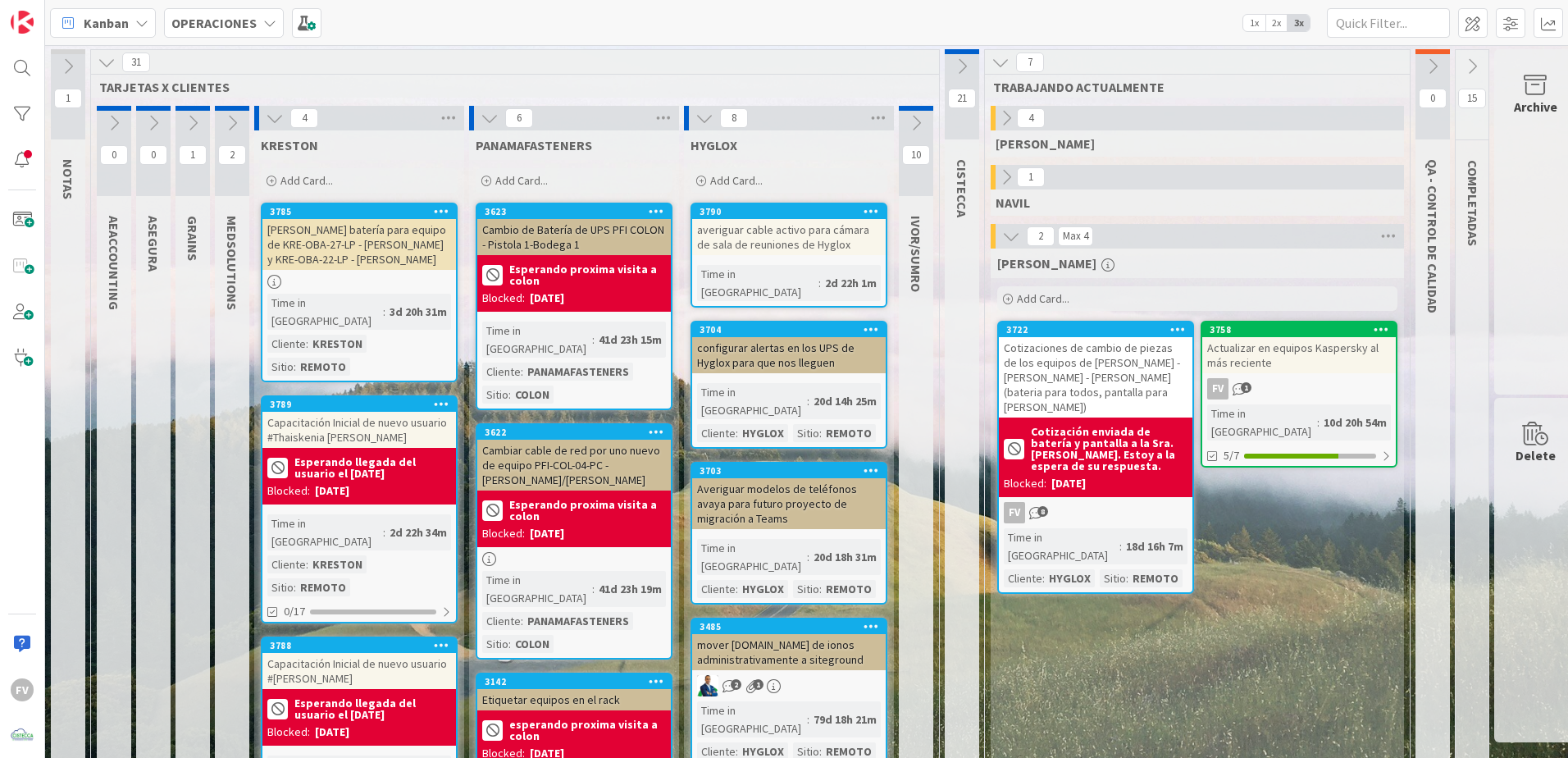
click at [229, 114] on icon at bounding box center [232, 123] width 18 height 18
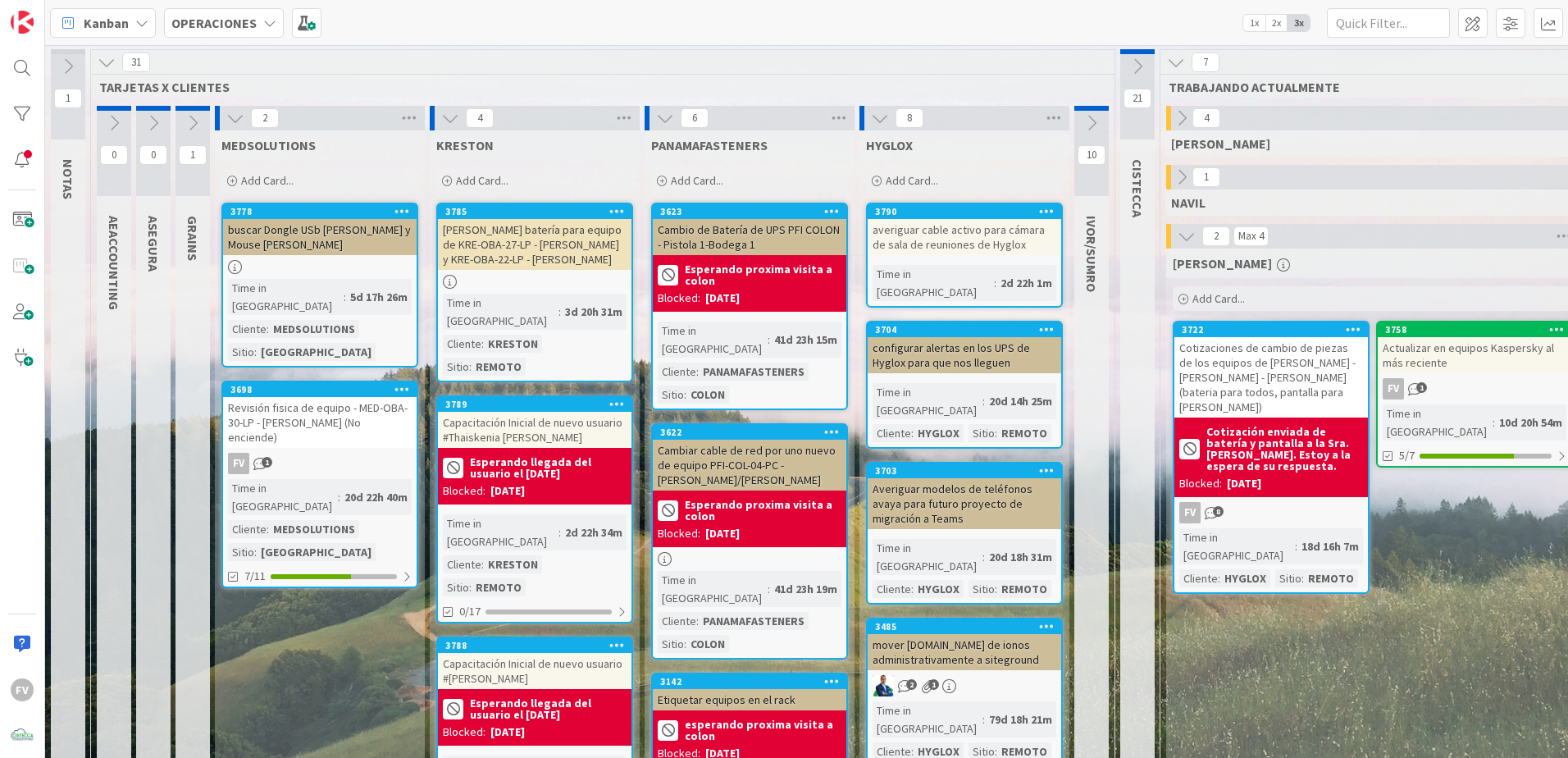
click at [195, 112] on button at bounding box center [192, 122] width 34 height 24
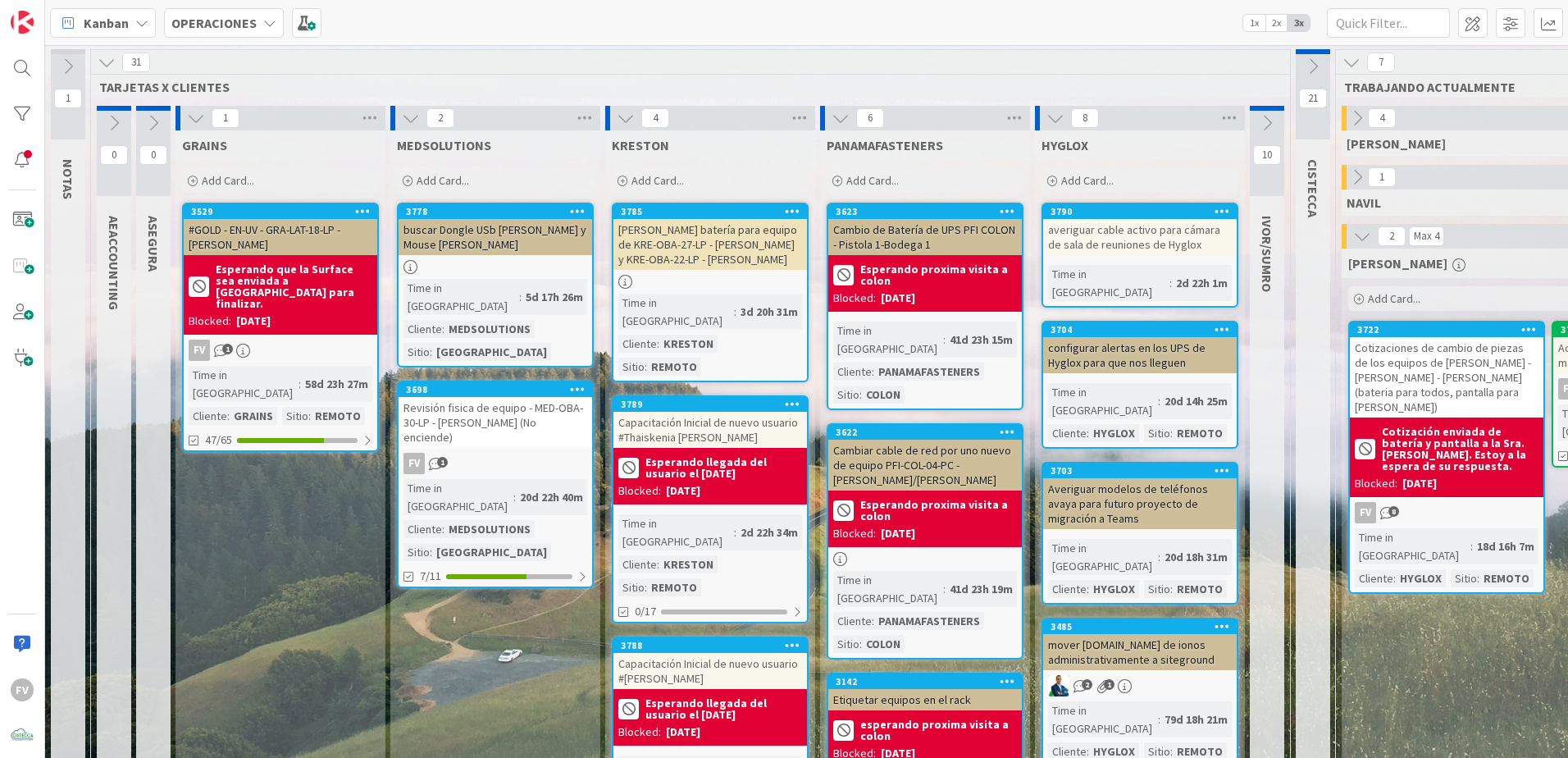
click at [201, 117] on icon at bounding box center [196, 118] width 18 height 18
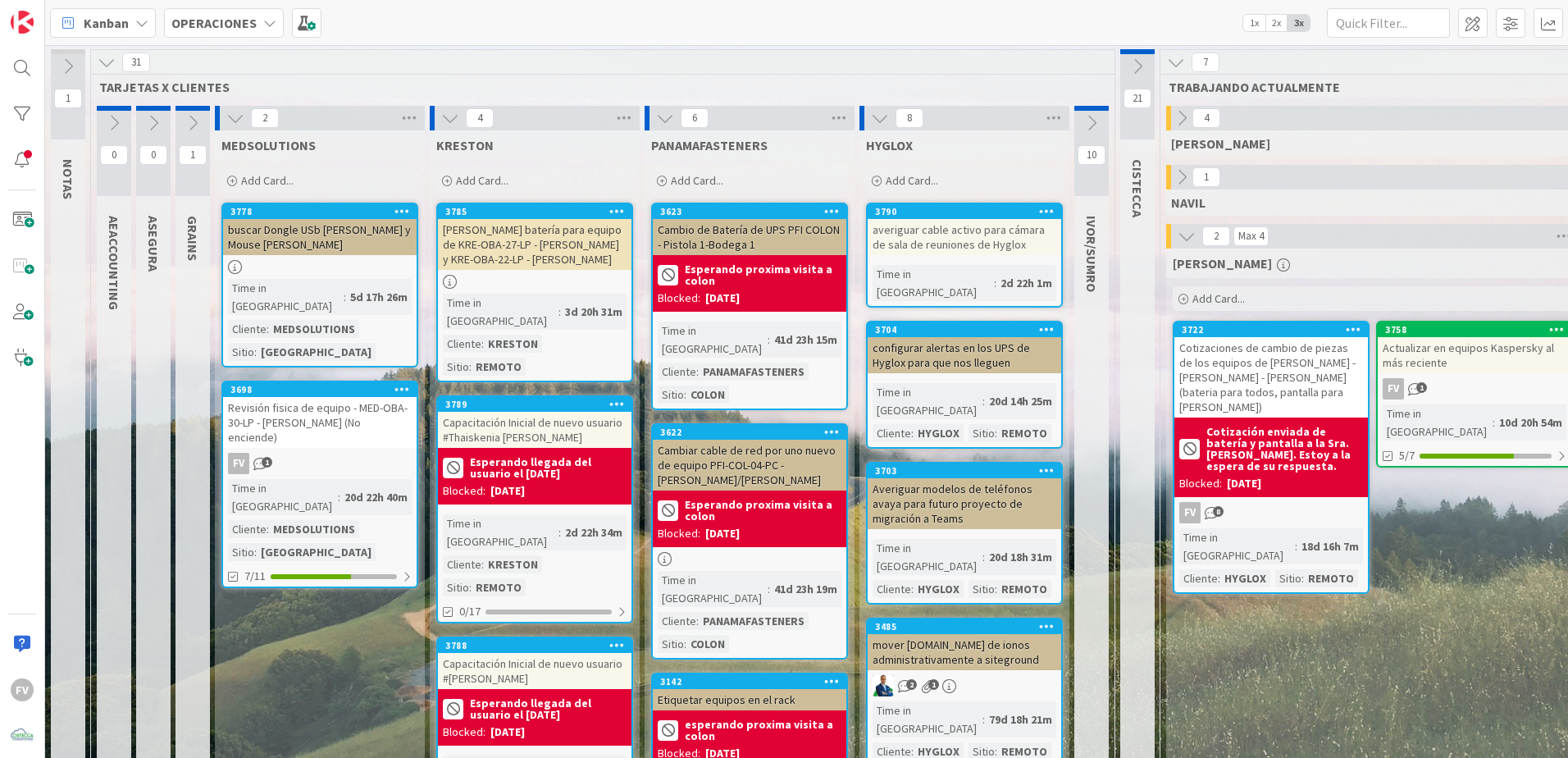
click at [229, 118] on icon at bounding box center [235, 118] width 18 height 18
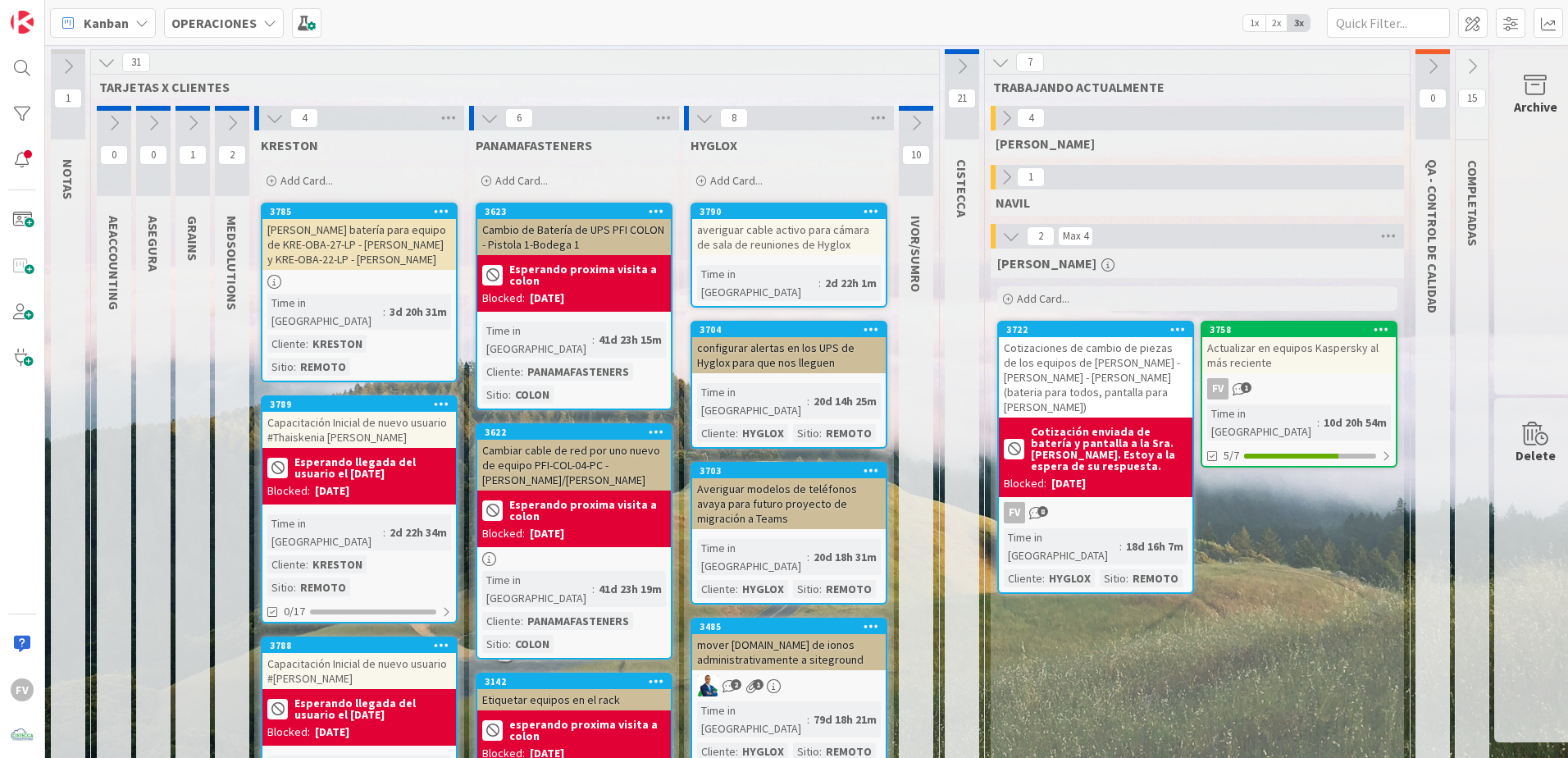
click at [274, 119] on icon at bounding box center [275, 118] width 18 height 18
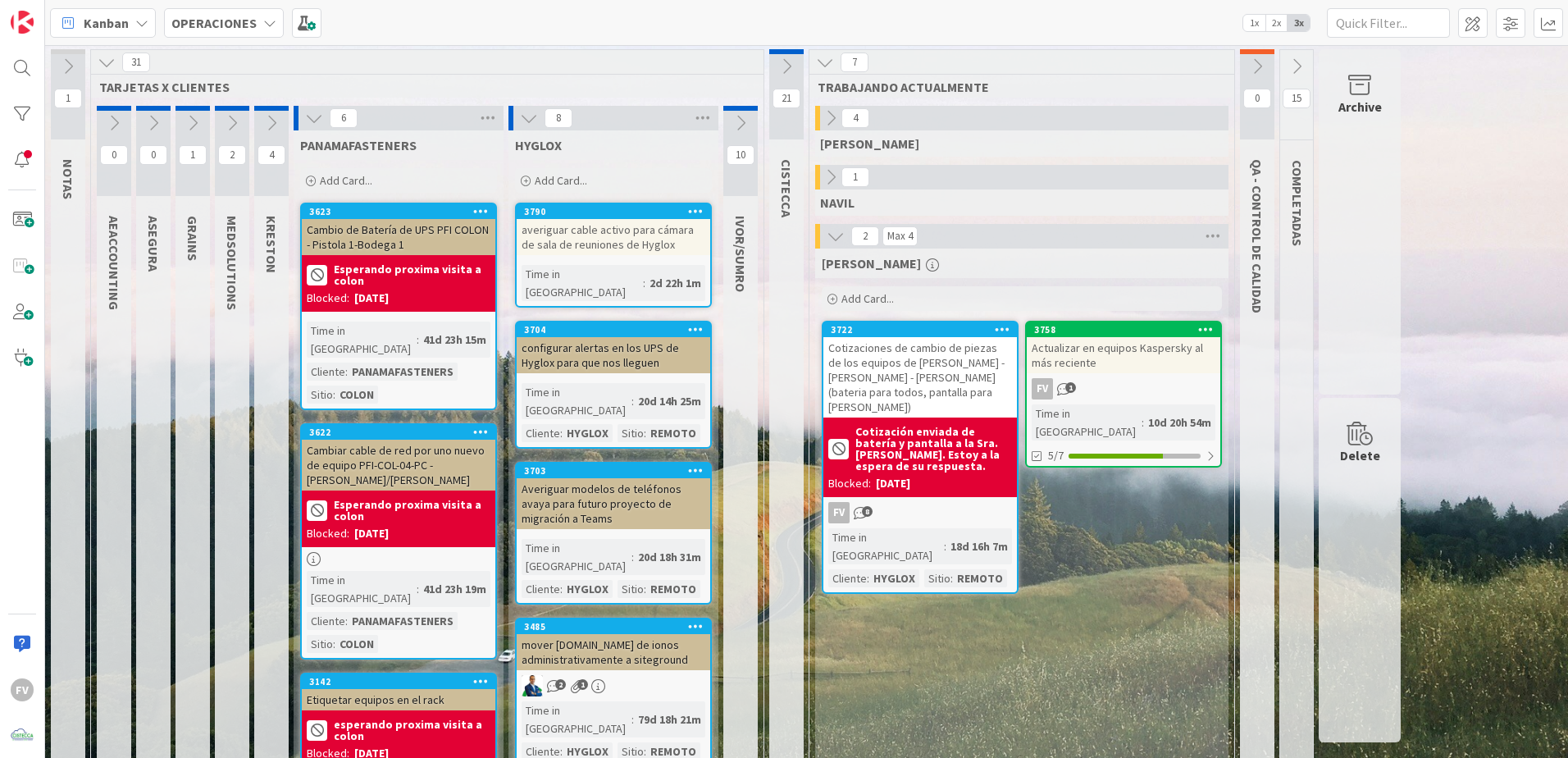
click at [313, 118] on icon at bounding box center [314, 118] width 18 height 18
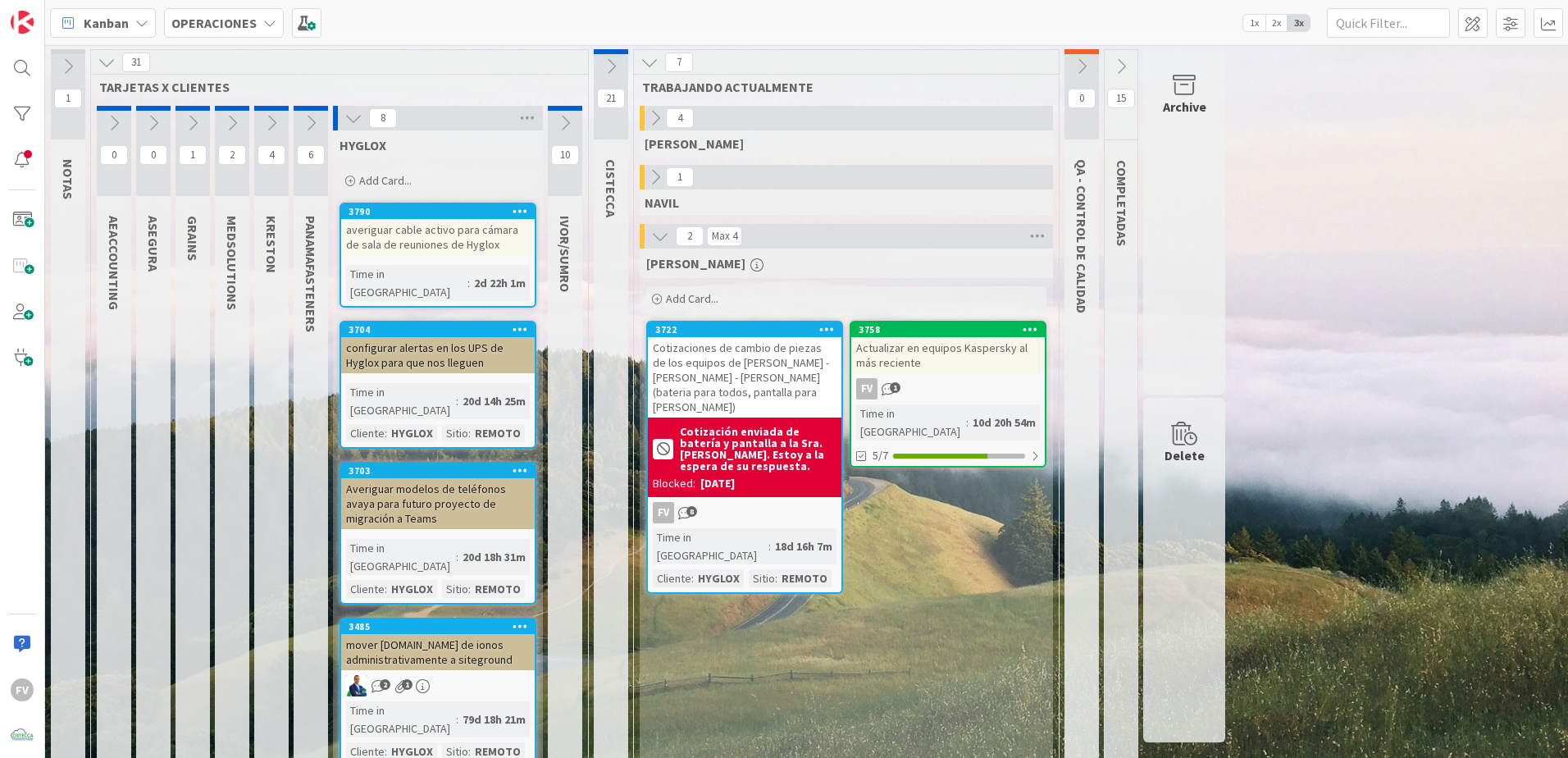
click at [356, 114] on icon at bounding box center [353, 118] width 18 height 18
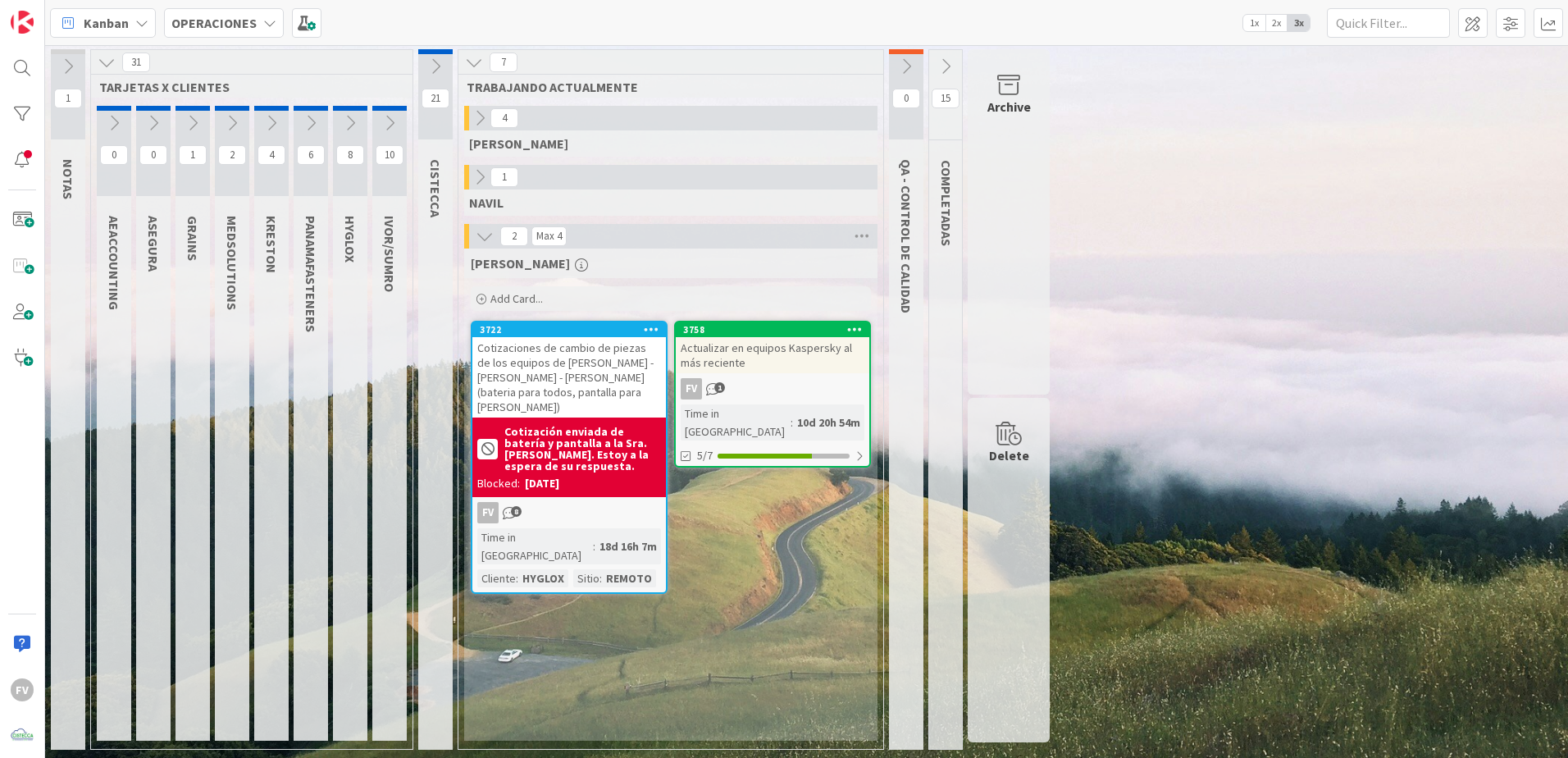
click at [1307, 343] on div "1 NOTAS 31 TARJETAS X CLIENTES 0 AEACCOUNTING 0 ASEGURA 1 GRAINS 2 MEDSOLUTIONS…" at bounding box center [806, 403] width 1516 height 708
click at [490, 242] on icon at bounding box center [484, 236] width 18 height 18
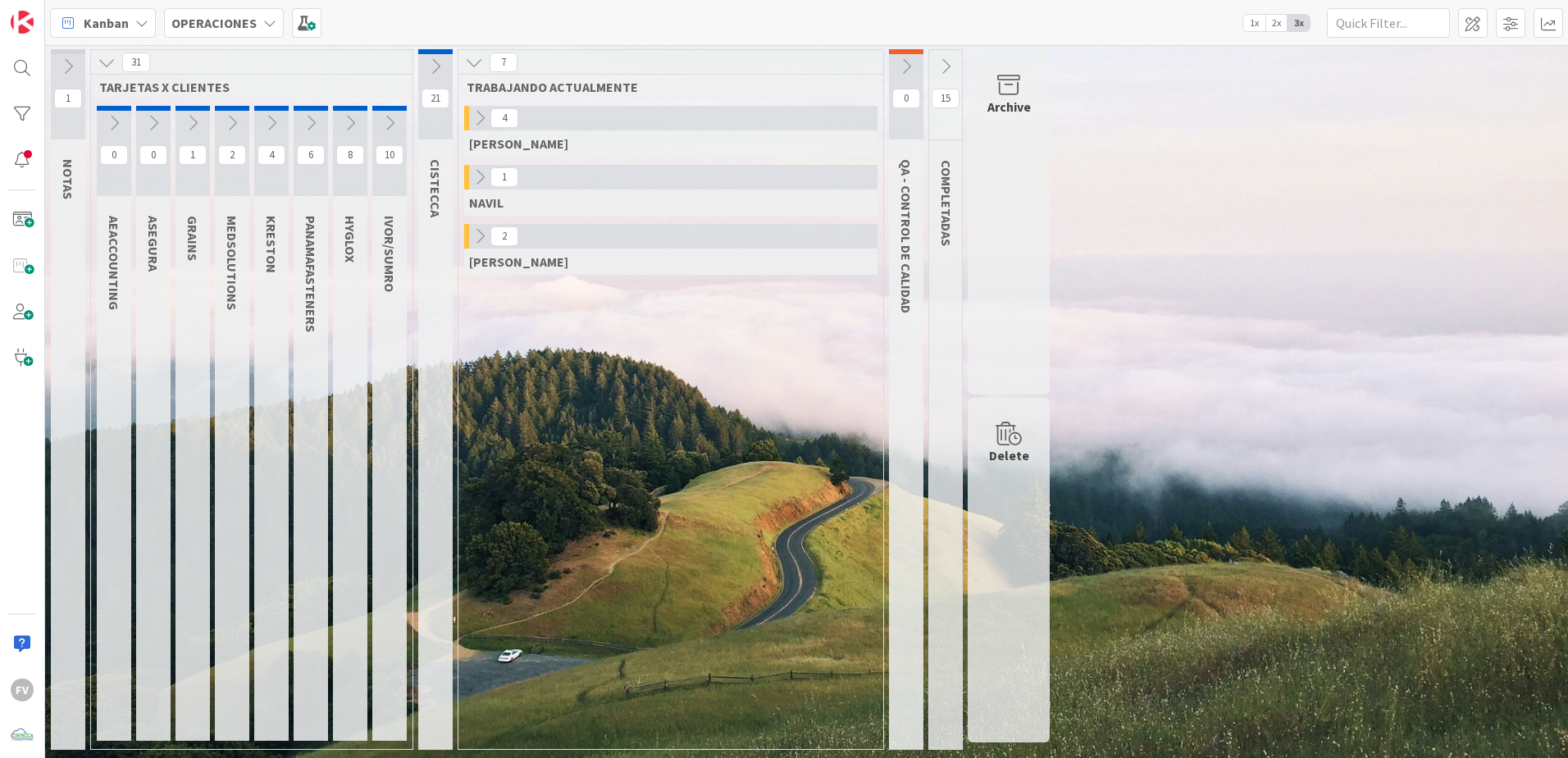
click at [96, 62] on button at bounding box center [107, 63] width 22 height 22
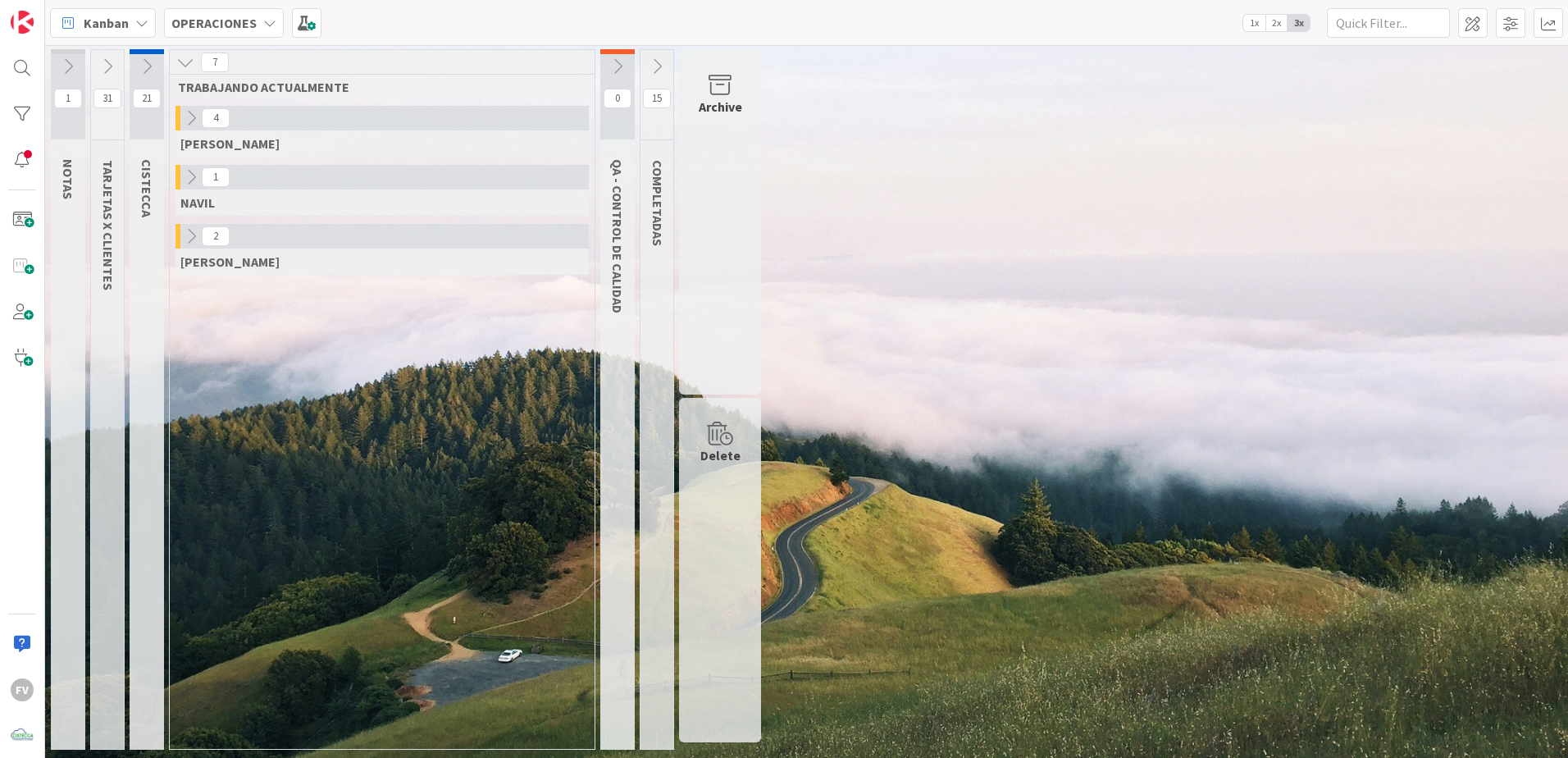
click at [196, 245] on button at bounding box center [191, 237] width 22 height 22
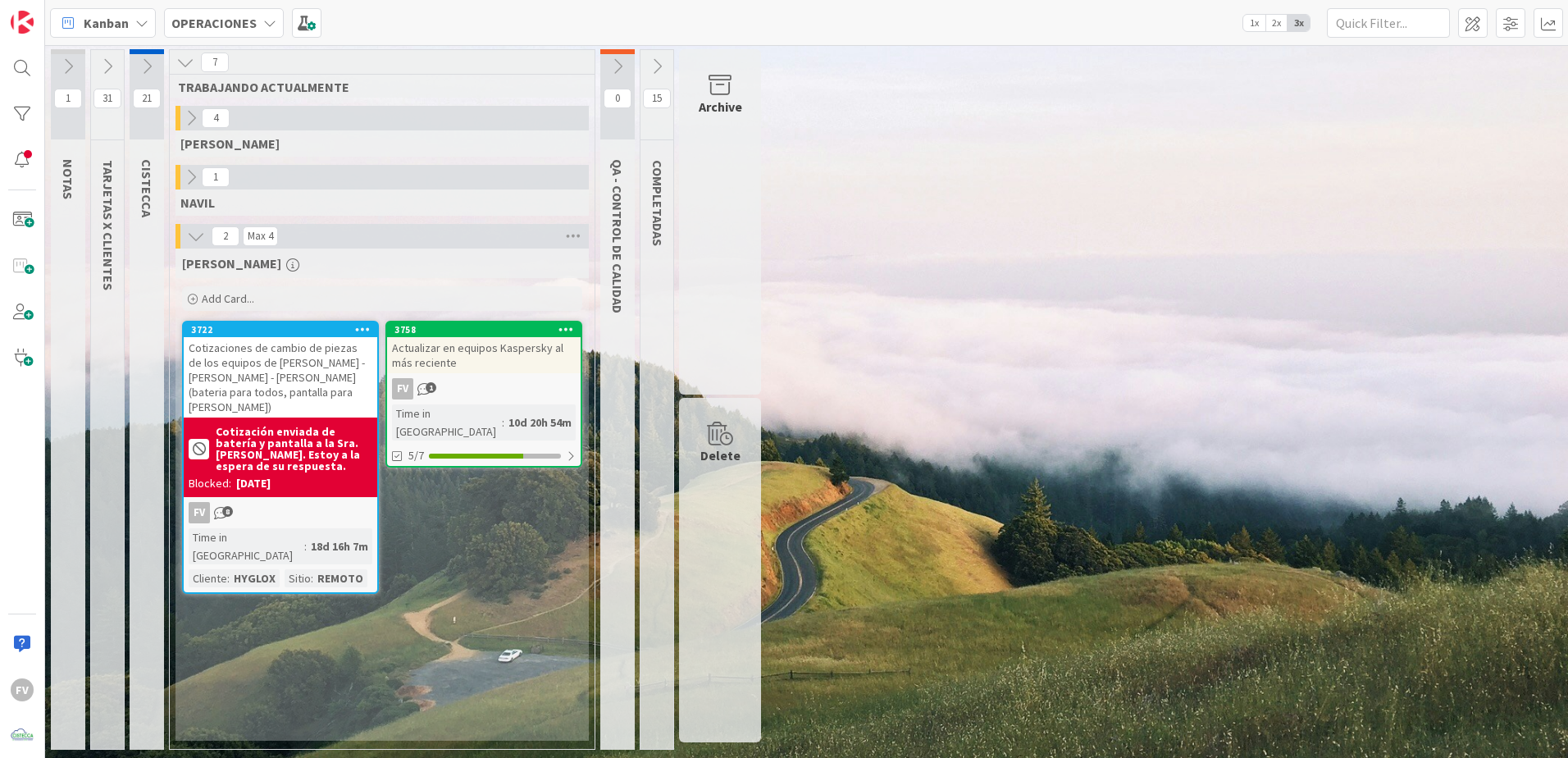
click at [1155, 255] on div "1 NOTAS 31 TARJETAS X CLIENTES 21 CISTECCA 7 TRABAJANDO ACTUALMENTE 4 [PERSON_N…" at bounding box center [806, 403] width 1516 height 708
click at [104, 68] on icon at bounding box center [108, 67] width 18 height 18
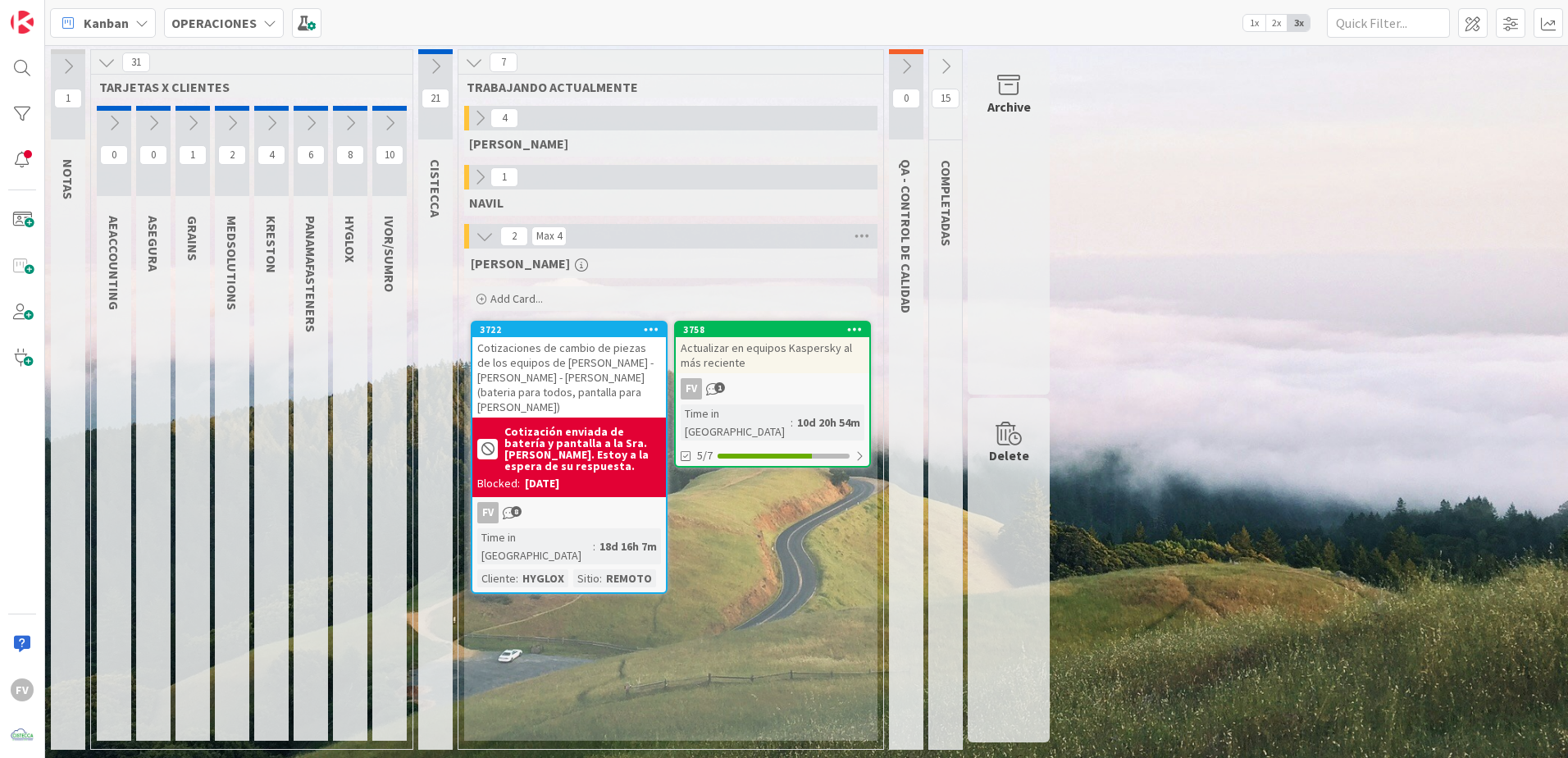
click at [109, 68] on icon at bounding box center [107, 62] width 18 height 18
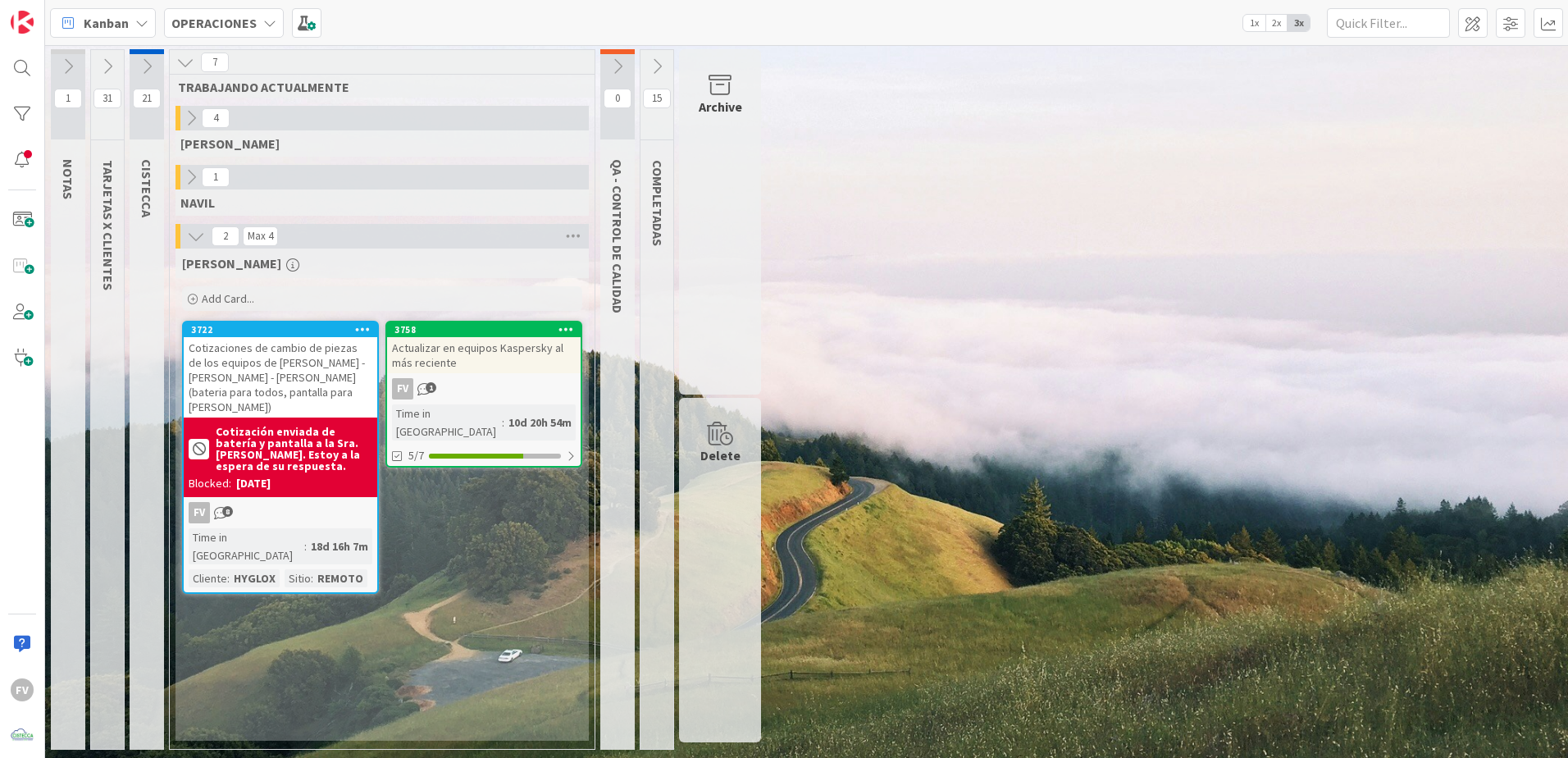
click at [143, 68] on icon at bounding box center [147, 67] width 18 height 18
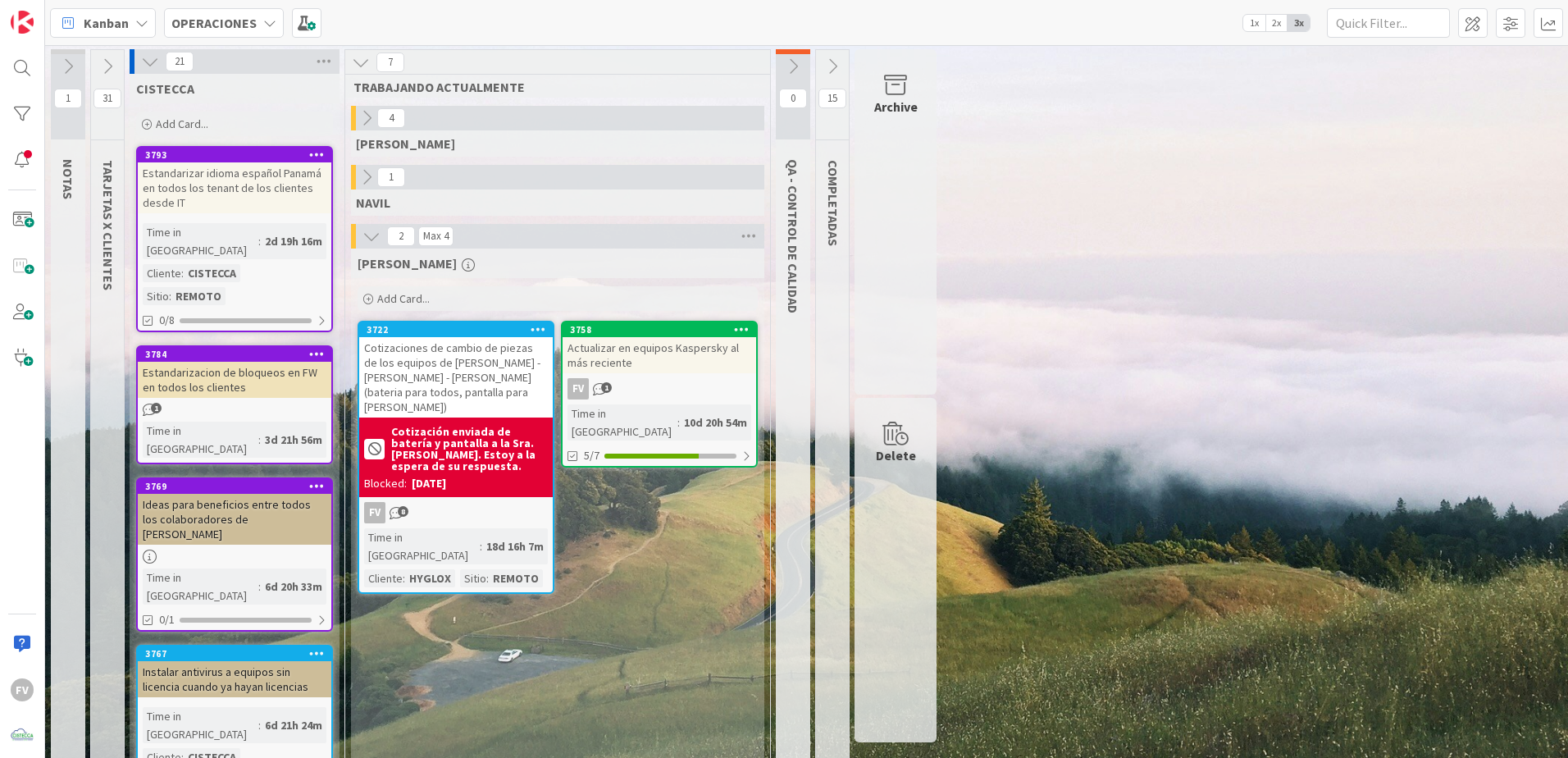
click at [158, 65] on icon at bounding box center [150, 62] width 18 height 18
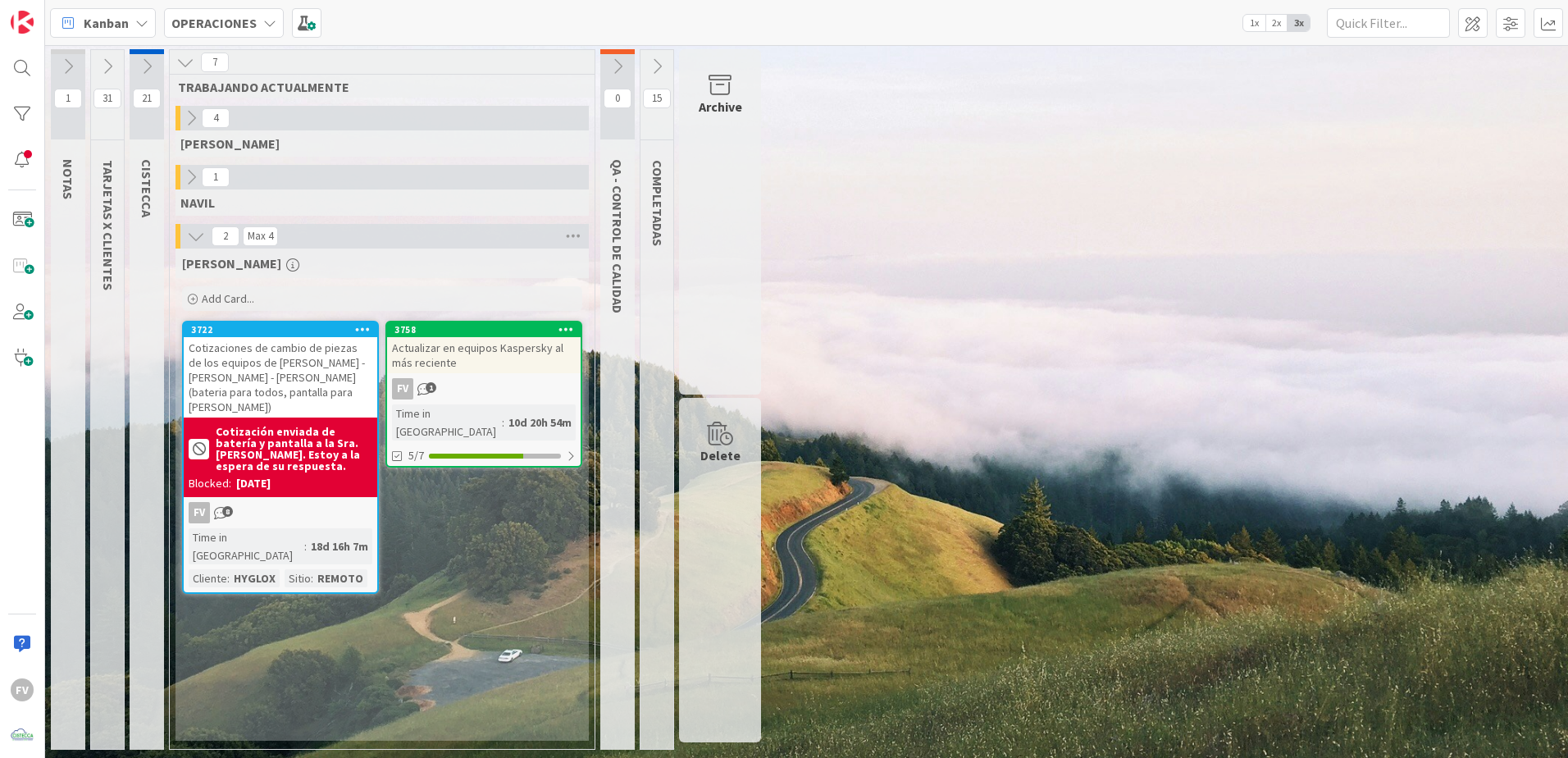
click at [481, 342] on div "Actualizar en equipos Kaspersky al más reciente" at bounding box center [484, 355] width 194 height 36
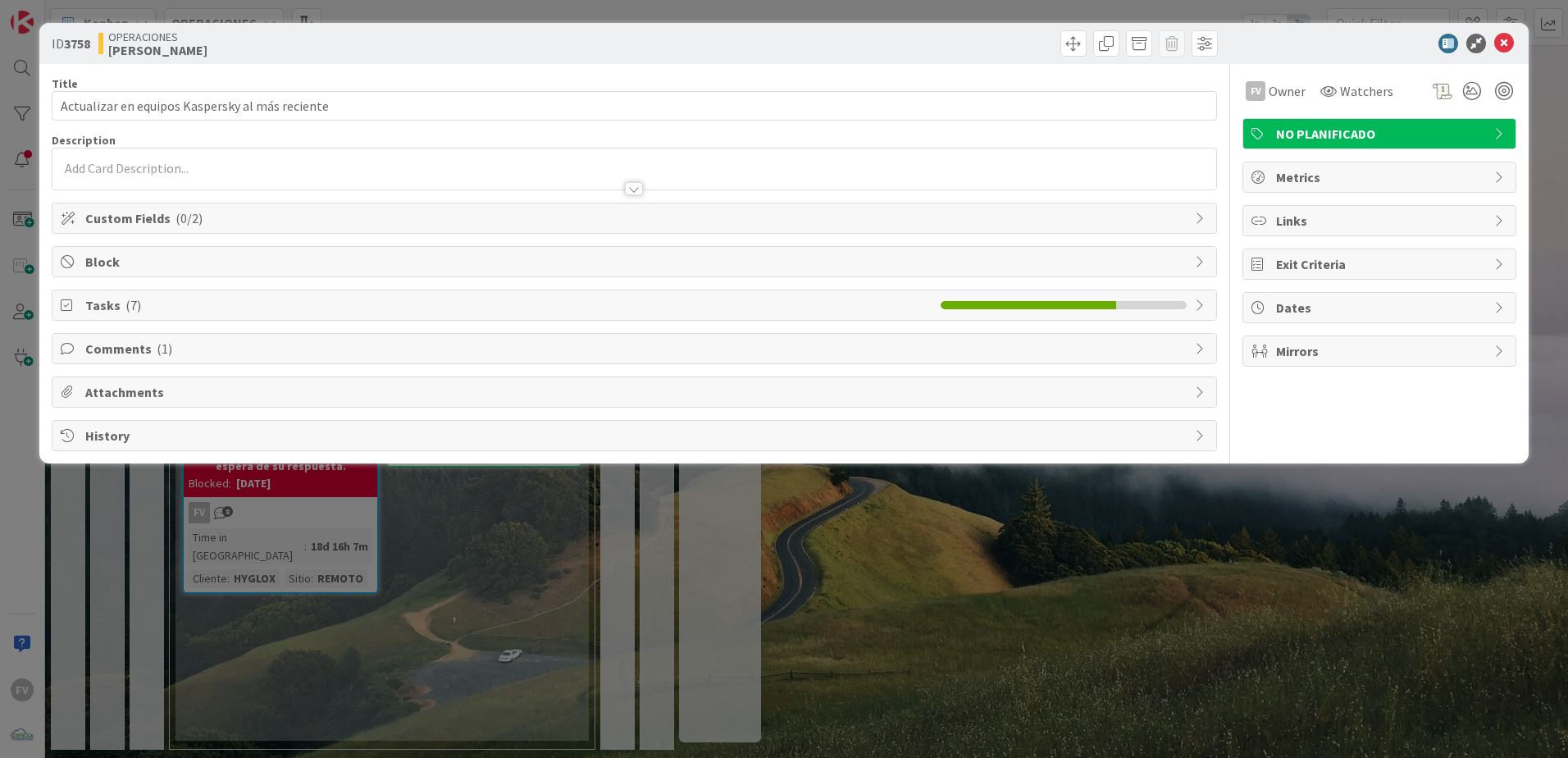
click at [199, 261] on span "Block" at bounding box center [636, 261] width 1101 height 20
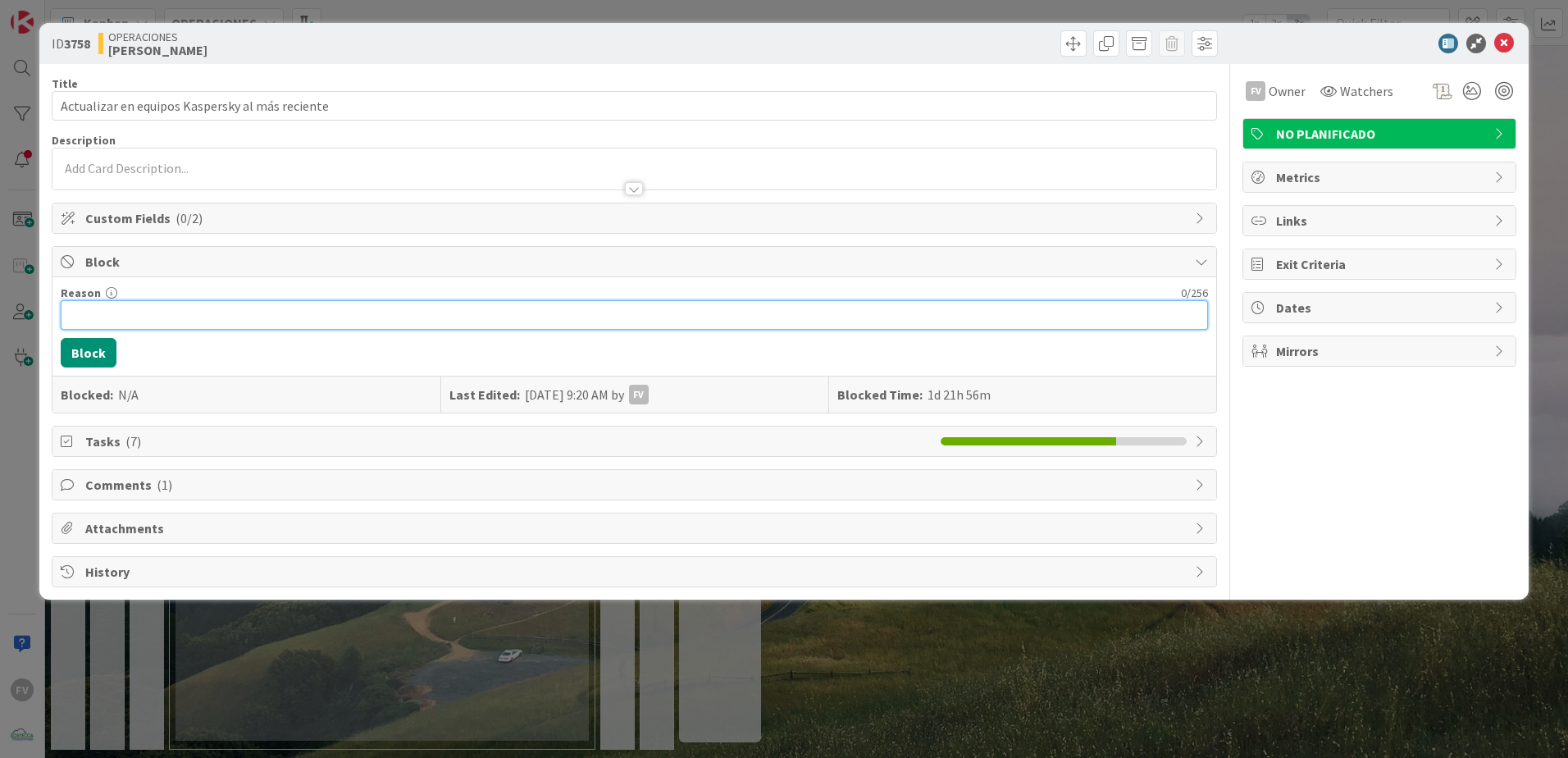
click at [198, 317] on input "Reason" at bounding box center [634, 315] width 1147 height 29
type input "Agendado hoy al final de la tarde"
click at [78, 357] on button "Block" at bounding box center [88, 352] width 56 height 29
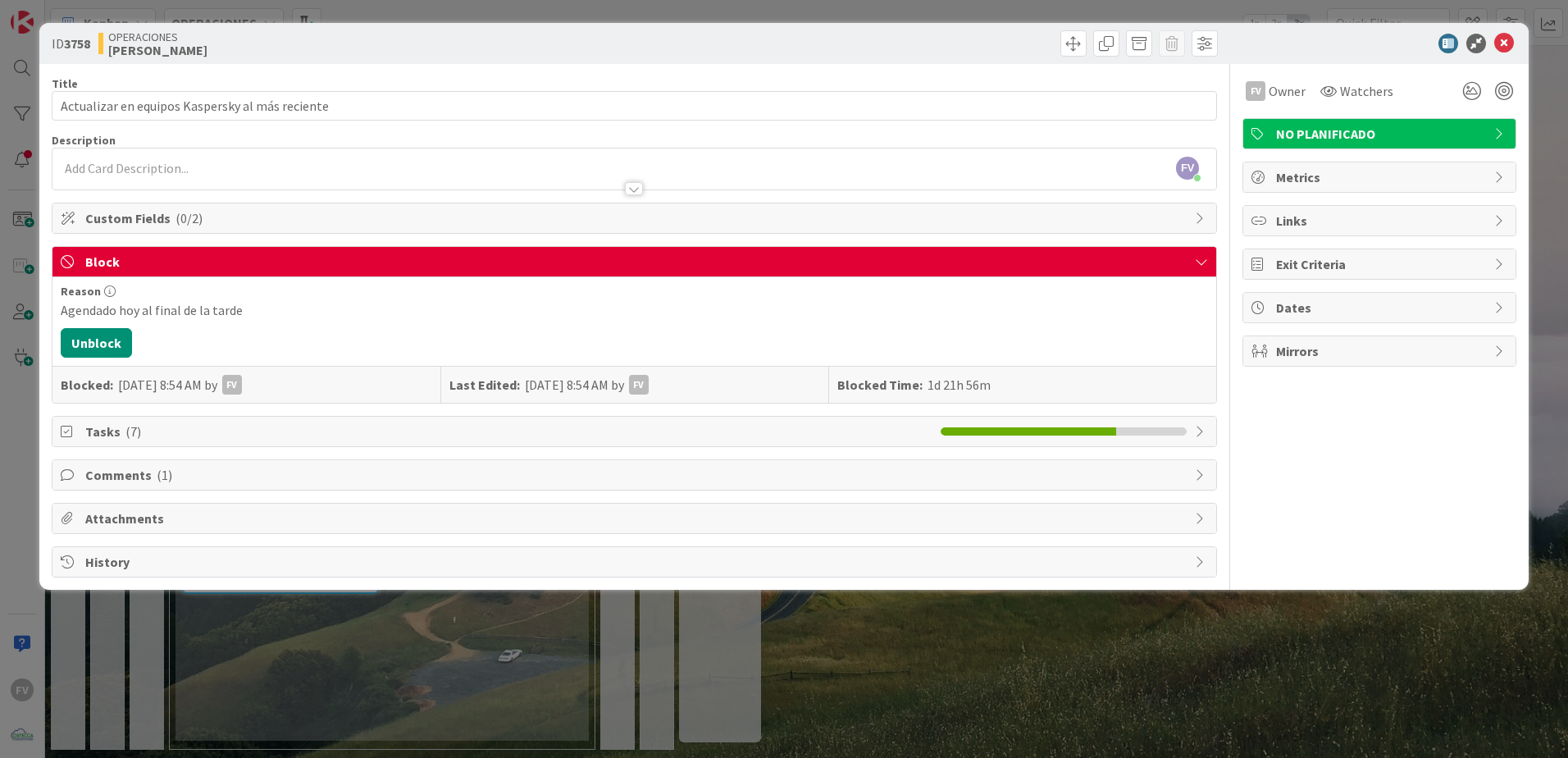
click at [902, 611] on div "ID 3758 OPERACIONES [PERSON_NAME] Title 47 / 128 Actualizar en equipos Kaspersk…" at bounding box center [784, 379] width 1568 height 758
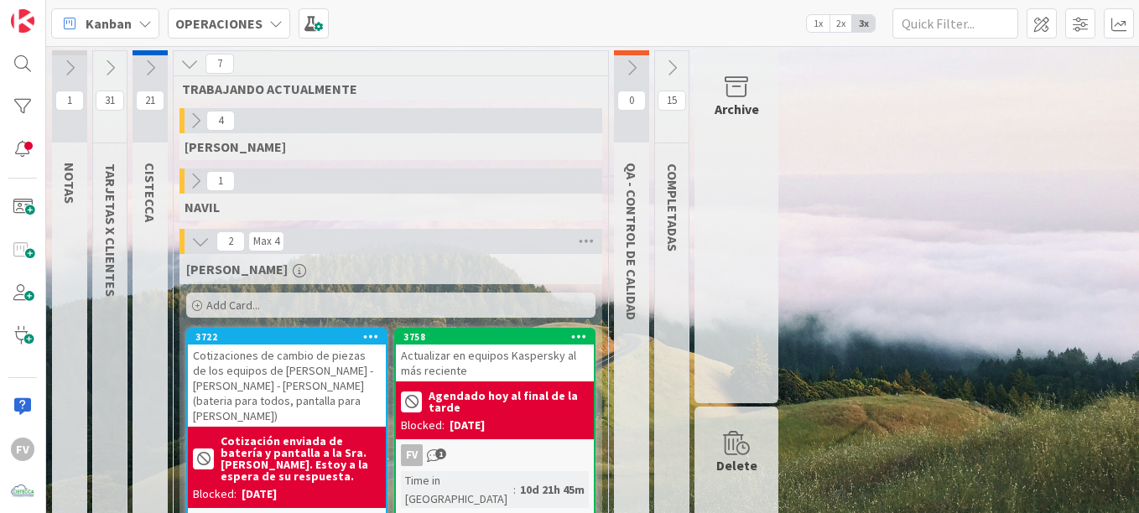
click at [110, 62] on icon at bounding box center [110, 68] width 18 height 18
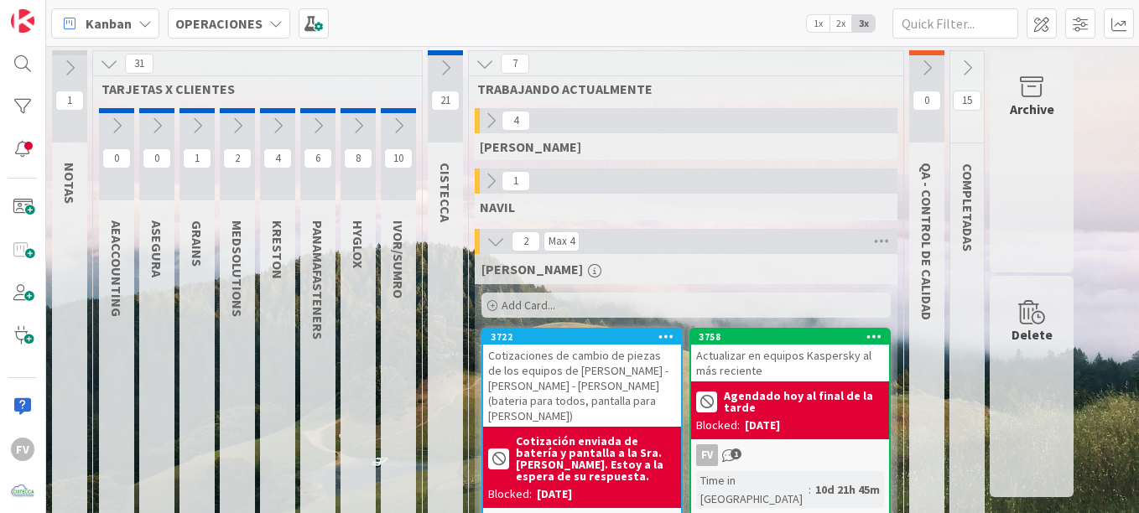
click at [362, 123] on icon at bounding box center [358, 126] width 18 height 18
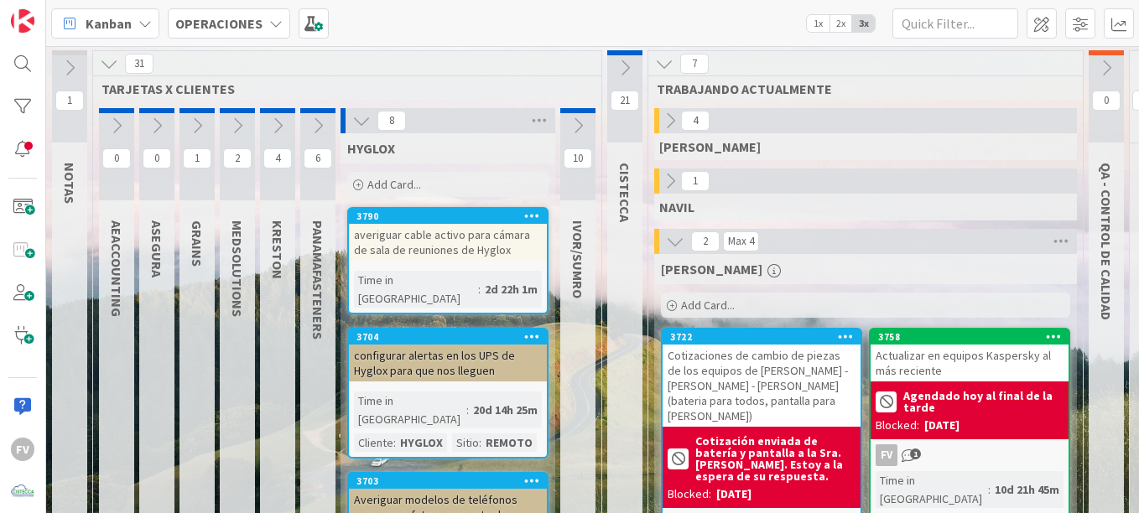
click at [415, 183] on span "Add Card..." at bounding box center [394, 184] width 54 height 15
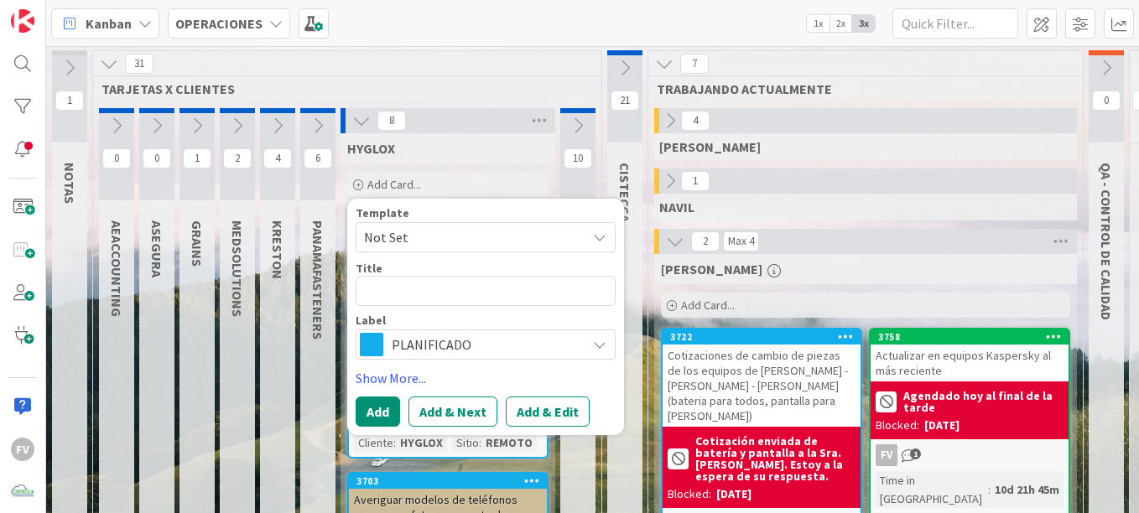
click at [438, 236] on span "Not Set" at bounding box center [469, 237] width 210 height 22
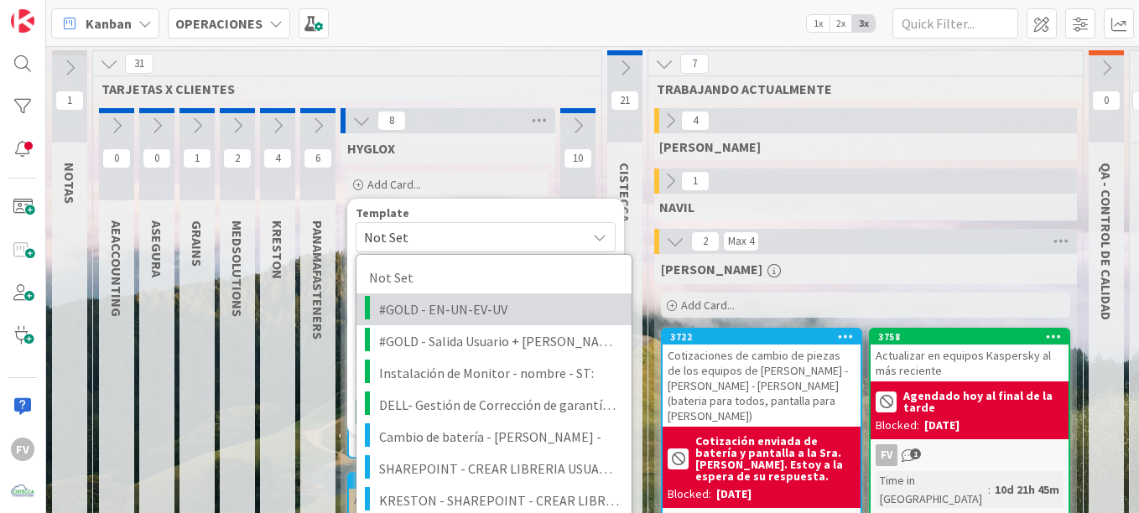
click at [478, 318] on span "#GOLD - EN-UN-EV-UV" at bounding box center [499, 309] width 240 height 22
type textarea "x"
type textarea "#GOLD - EN-UN-EV-UV"
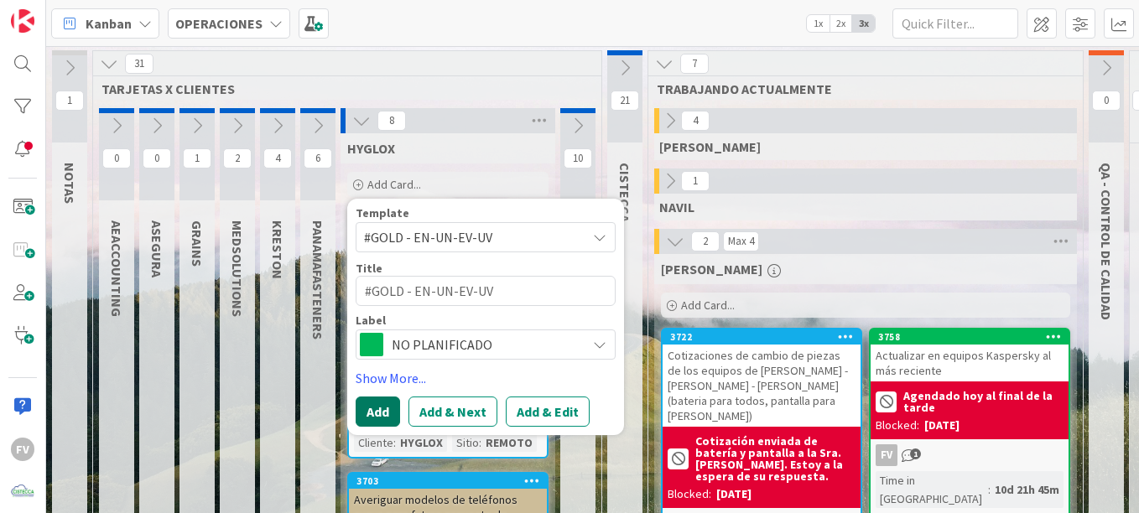
click at [382, 417] on button "Add" at bounding box center [377, 412] width 44 height 30
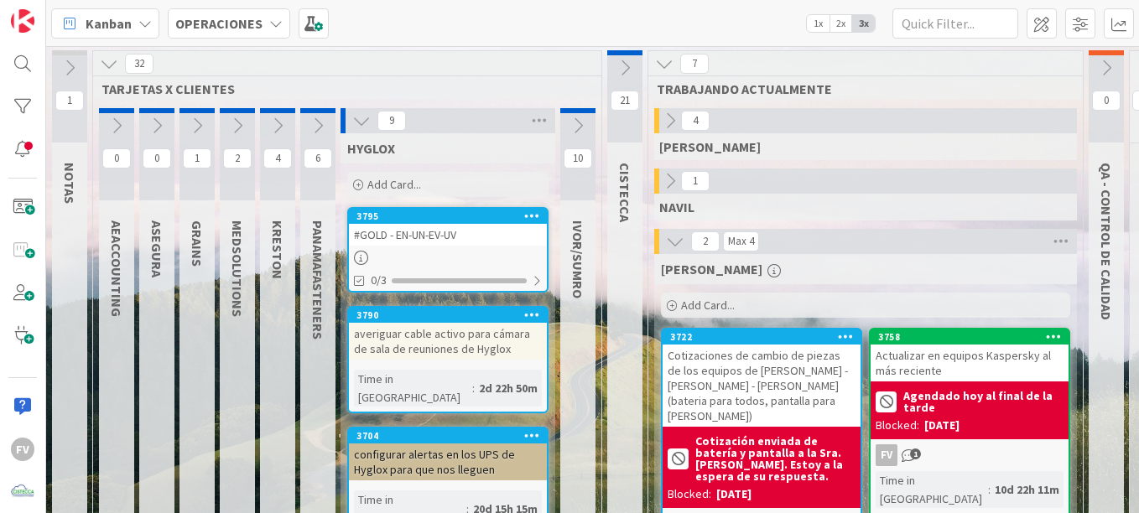
click at [464, 252] on div at bounding box center [448, 258] width 198 height 14
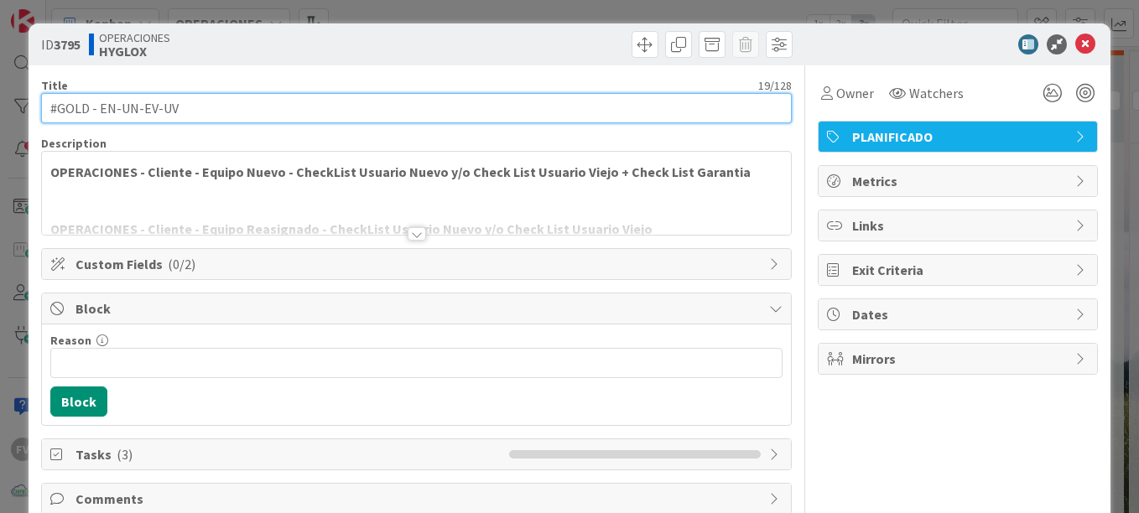
click at [315, 107] on input "#GOLD - EN-UN-EV-UV" at bounding box center [416, 108] width 750 height 30
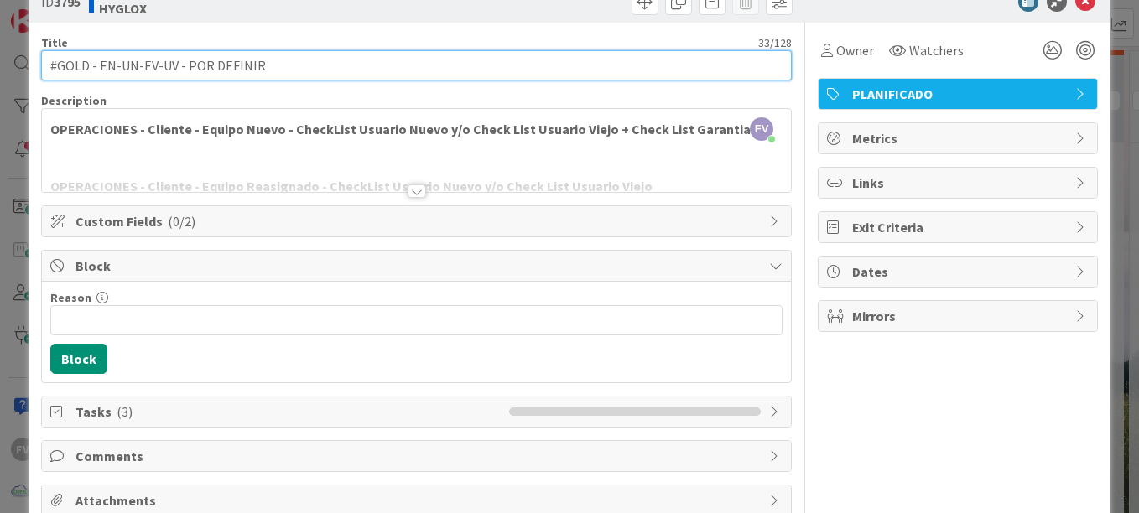
type input "#GOLD - EN-UN-EV-UV - POR DEFINIR"
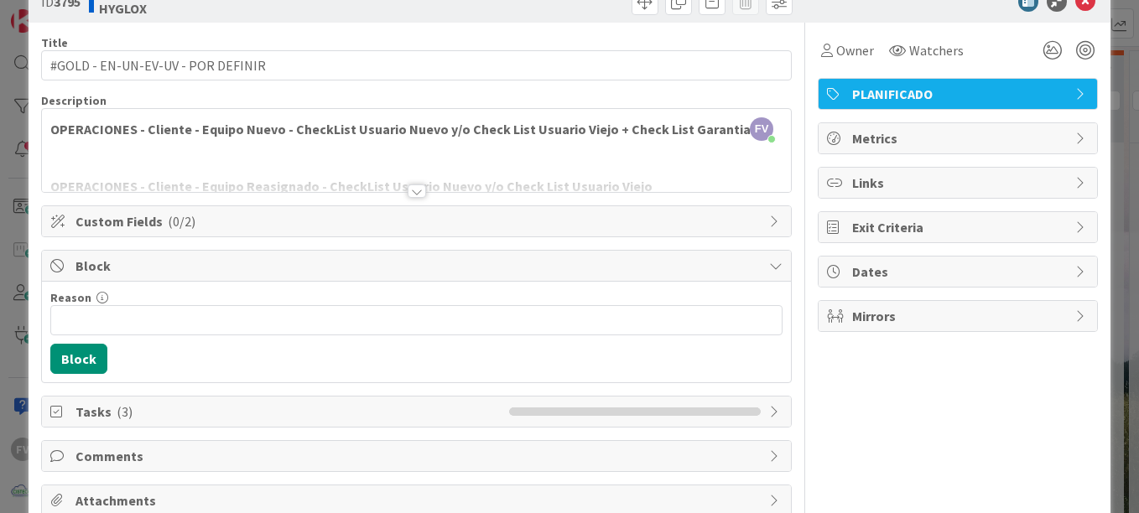
click at [443, 252] on div "Block" at bounding box center [416, 266] width 749 height 31
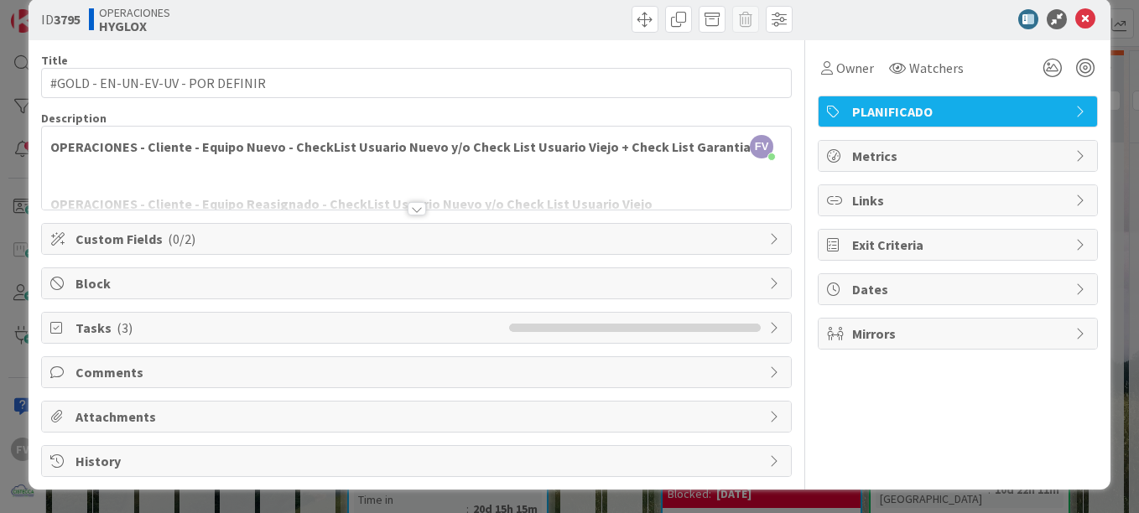
click at [443, 226] on div "Custom Fields ( 0/2 )" at bounding box center [416, 239] width 749 height 30
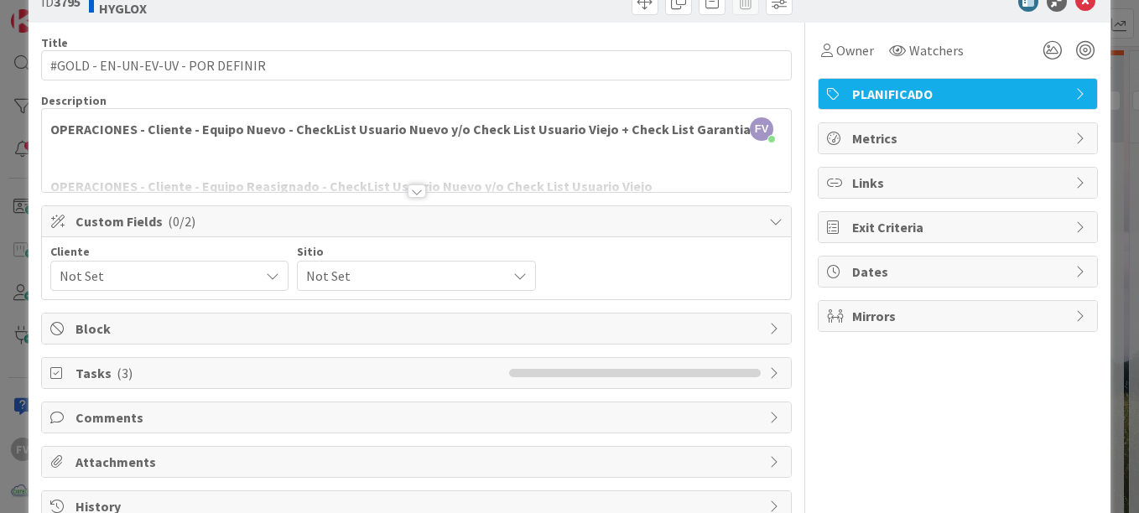
drag, startPoint x: 213, startPoint y: 260, endPoint x: 210, endPoint y: 269, distance: 9.8
click at [213, 261] on div "Cliente Not Set" at bounding box center [169, 268] width 238 height 45
click at [209, 276] on span "Not Set" at bounding box center [155, 275] width 191 height 23
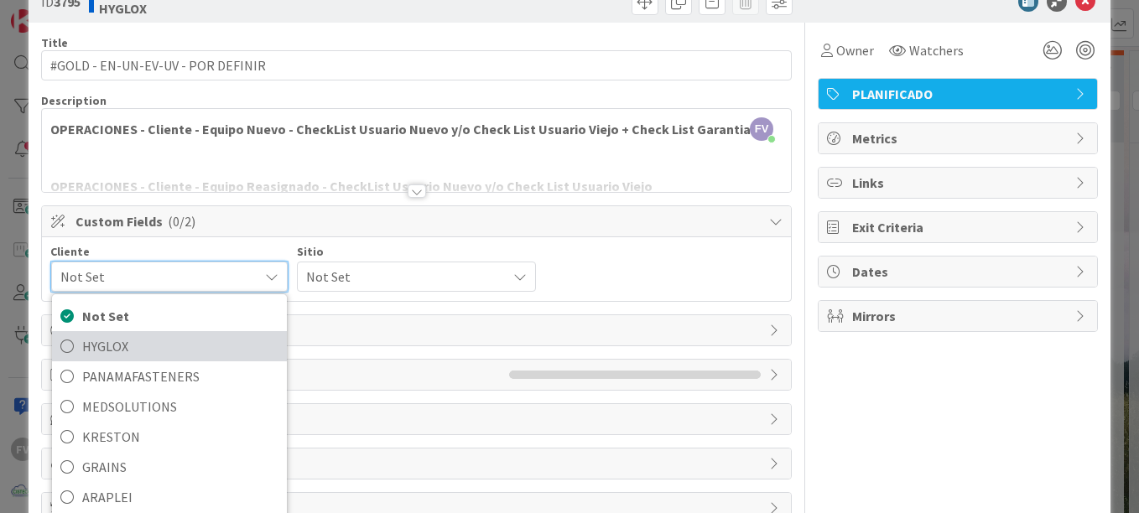
click at [165, 347] on span "HYGLOX" at bounding box center [180, 346] width 196 height 25
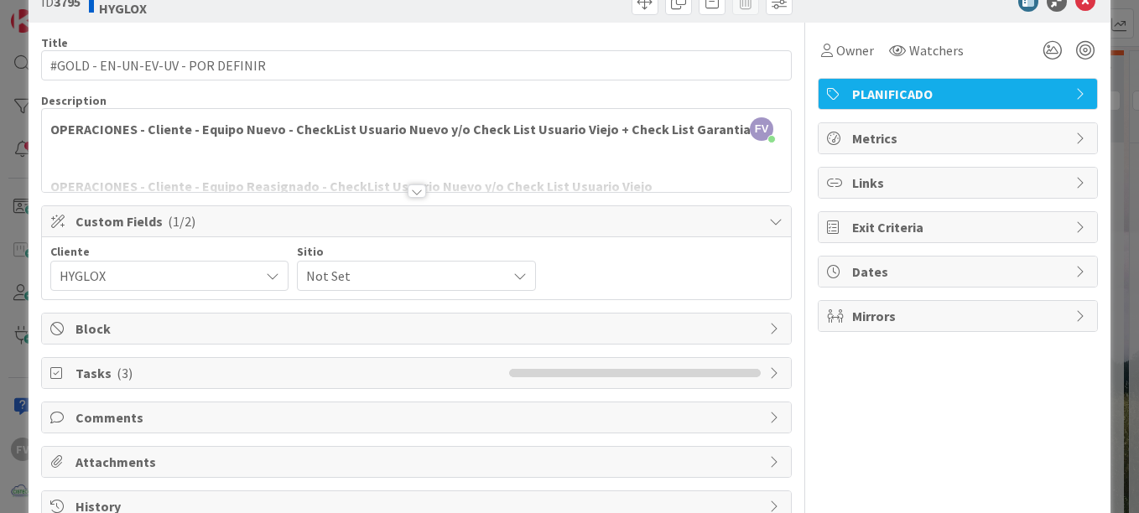
click at [364, 287] on span "Not Set" at bounding box center [401, 275] width 191 height 23
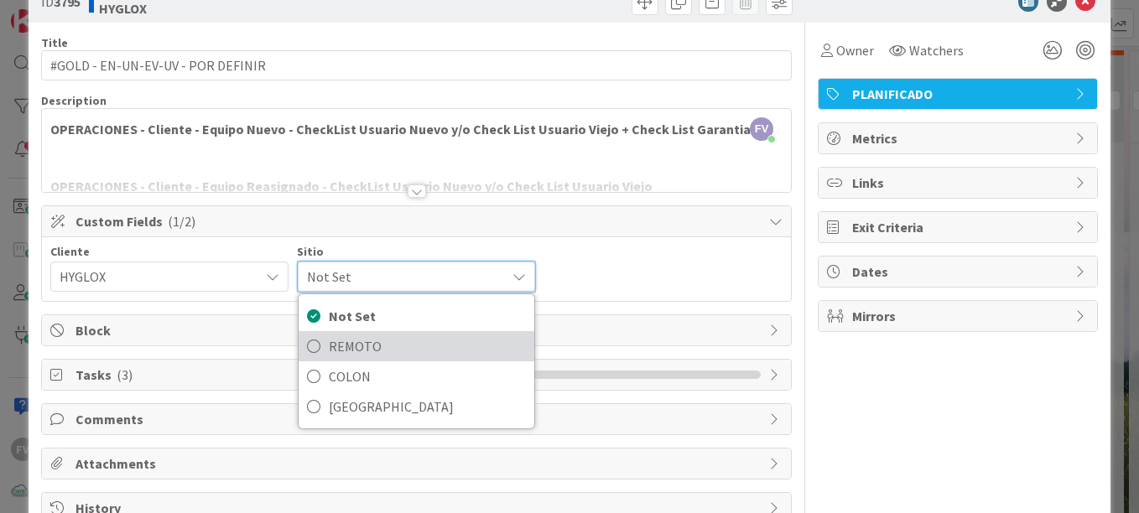
drag, startPoint x: 356, startPoint y: 338, endPoint x: 249, endPoint y: 343, distance: 107.4
click at [355, 338] on span "REMOTO" at bounding box center [427, 346] width 196 height 25
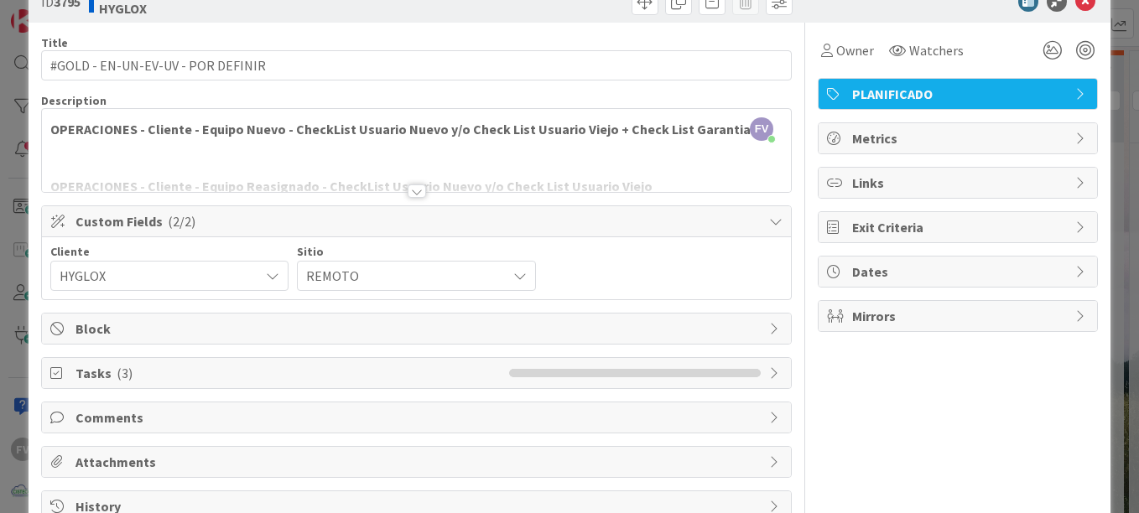
click at [154, 370] on span "Tasks ( 3 )" at bounding box center [287, 373] width 425 height 20
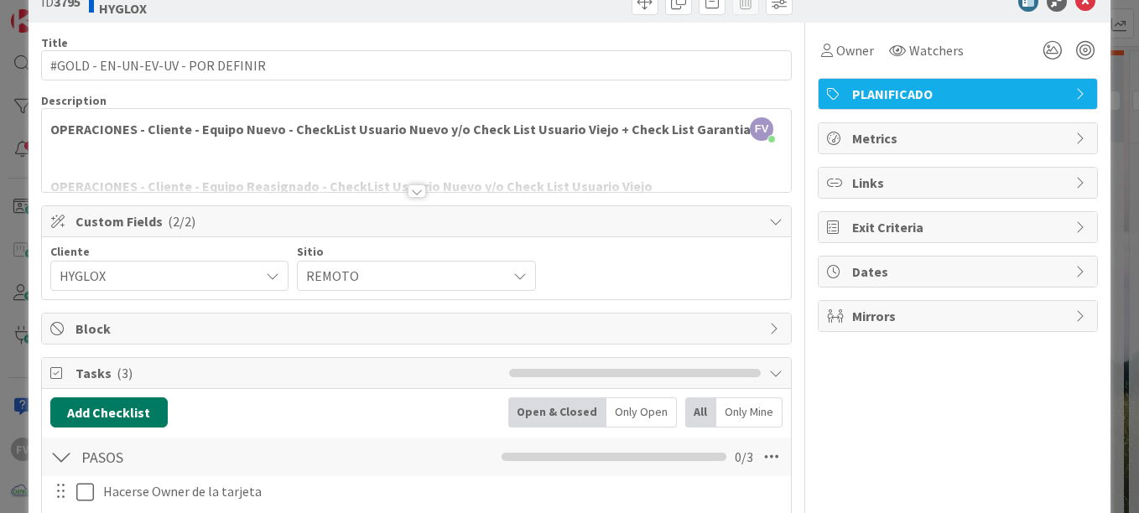
click at [131, 417] on button "Add Checklist" at bounding box center [108, 412] width 117 height 30
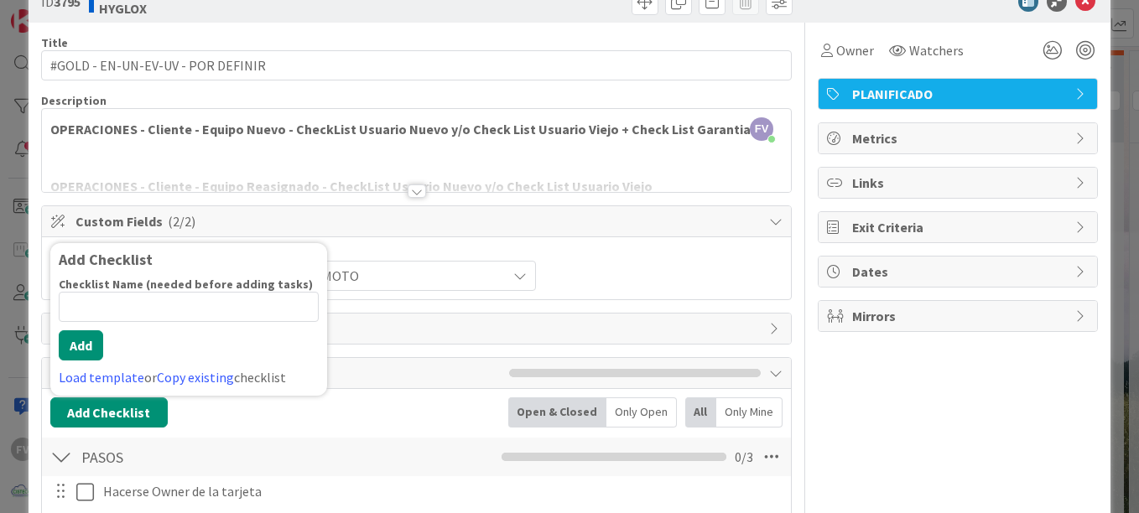
click at [962, 417] on div "Owner Watchers PLANIFICADO Metrics Links Exit Criteria Dates Mirrors" at bounding box center [957, 393] width 280 height 740
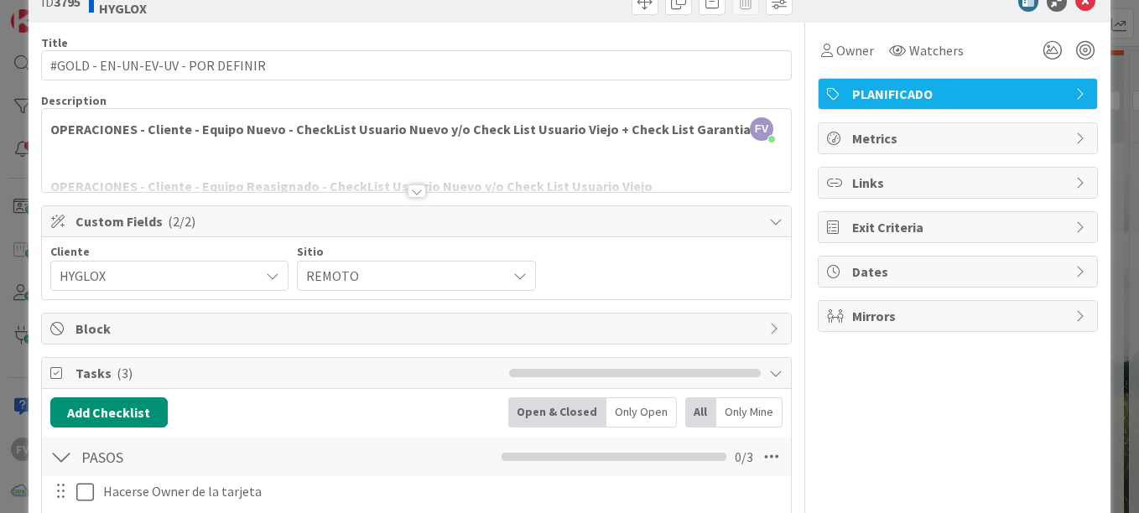
click at [24, 229] on div "ID 3795 OPERACIONES HYGLOX Title 33 / 128 #GOLD - EN-UN-EV-UV - POR DEFINIR Des…" at bounding box center [569, 256] width 1139 height 513
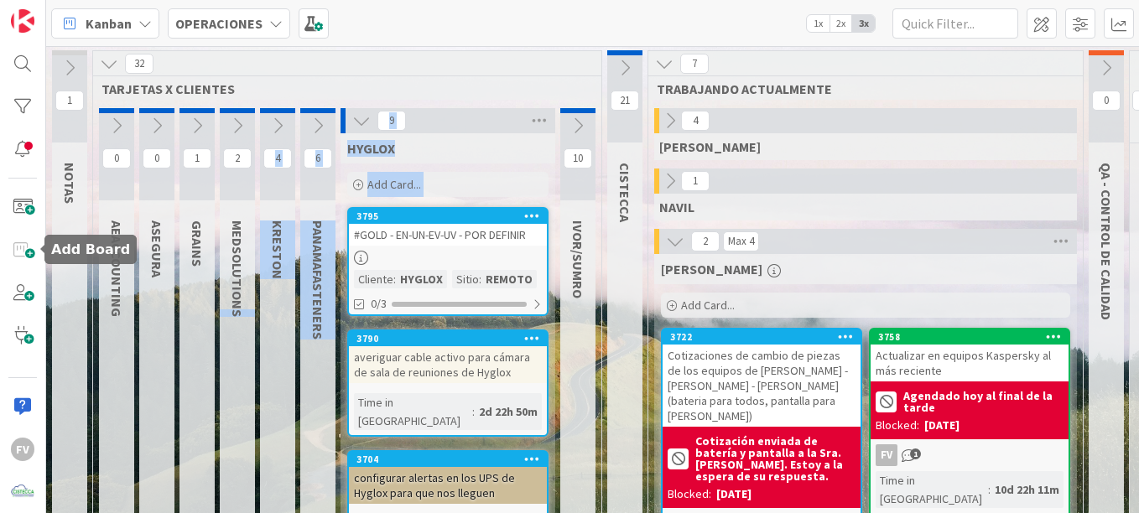
drag, startPoint x: 324, startPoint y: 333, endPoint x: 510, endPoint y: 368, distance: 189.4
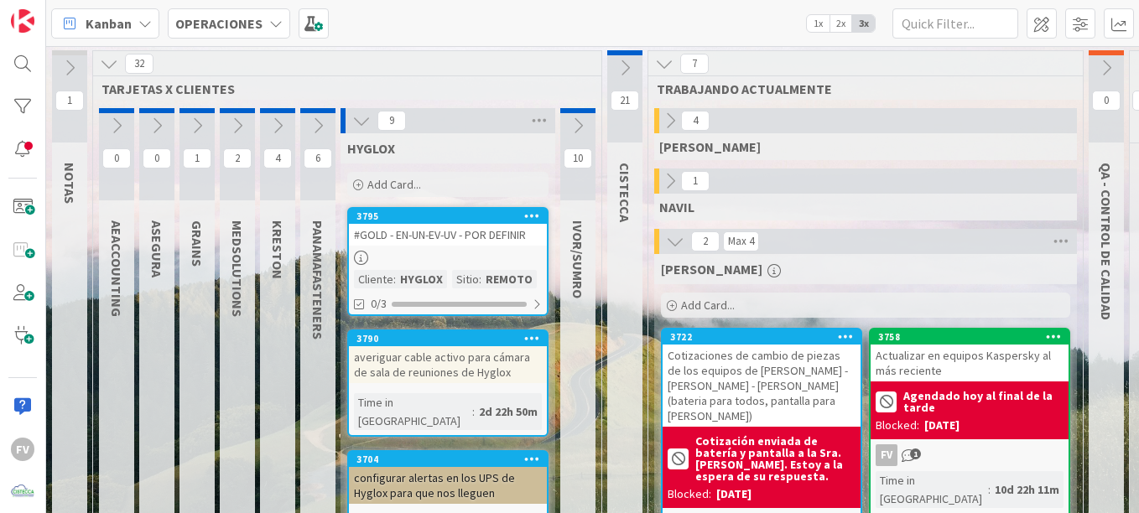
drag, startPoint x: 510, startPoint y: 368, endPoint x: 597, endPoint y: 369, distance: 87.2
click at [472, 254] on div at bounding box center [448, 258] width 198 height 14
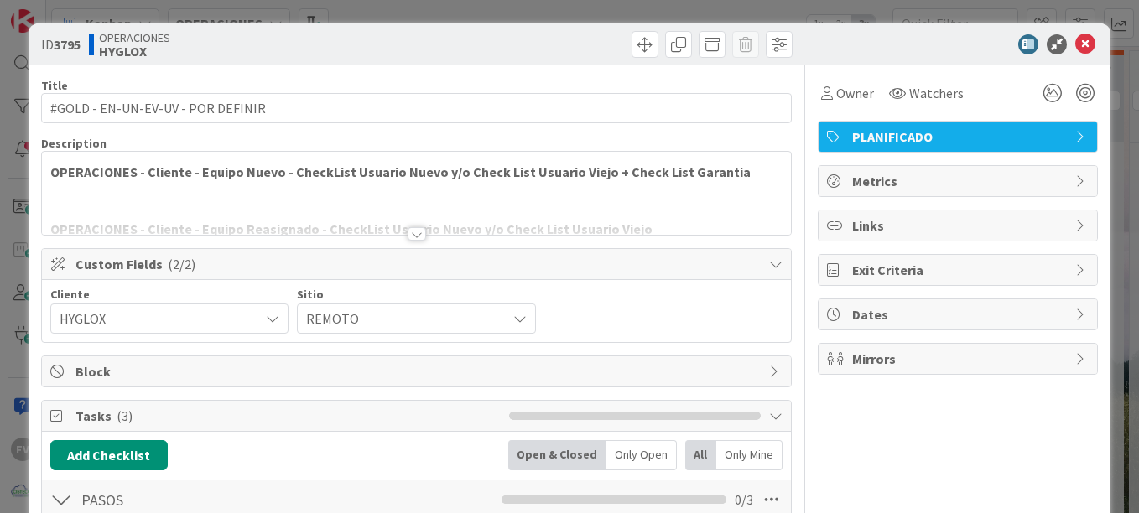
click at [339, 369] on span "Block" at bounding box center [417, 371] width 685 height 20
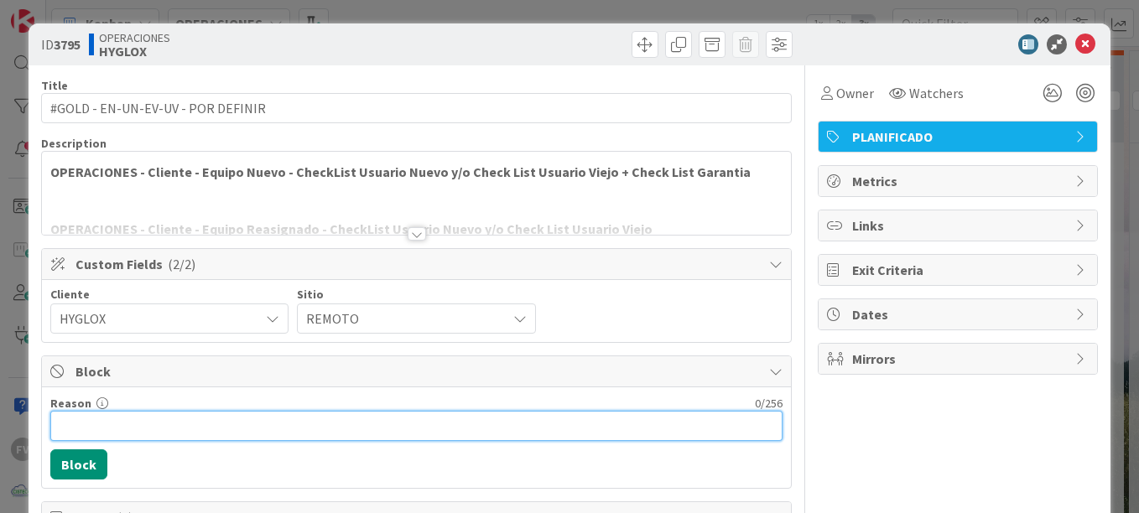
click at [331, 417] on input "Reason" at bounding box center [416, 426] width 732 height 30
type input "<"
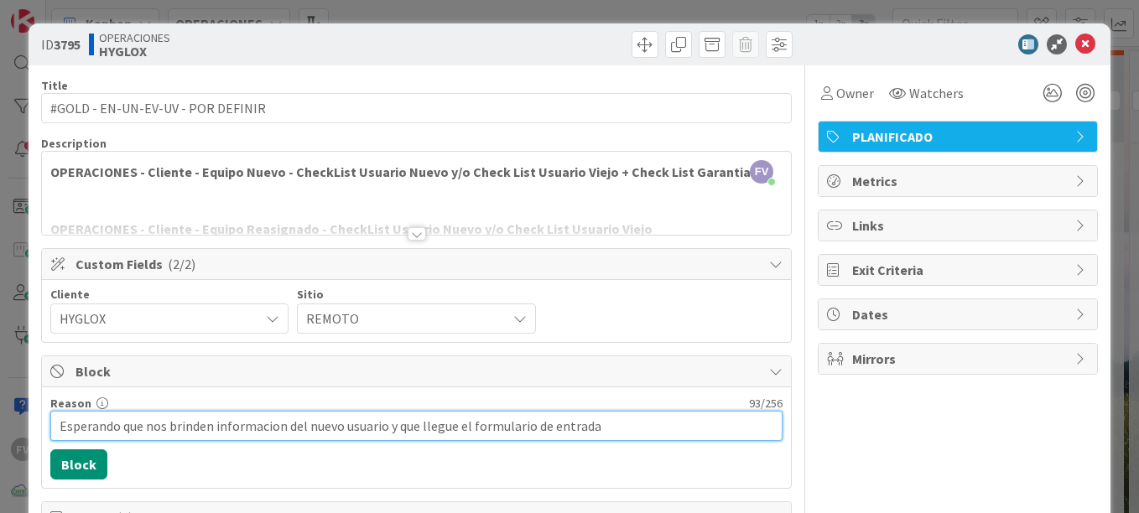
type input "Esperando que nos brinden informacion del nuevo usuario y que llegue el formula…"
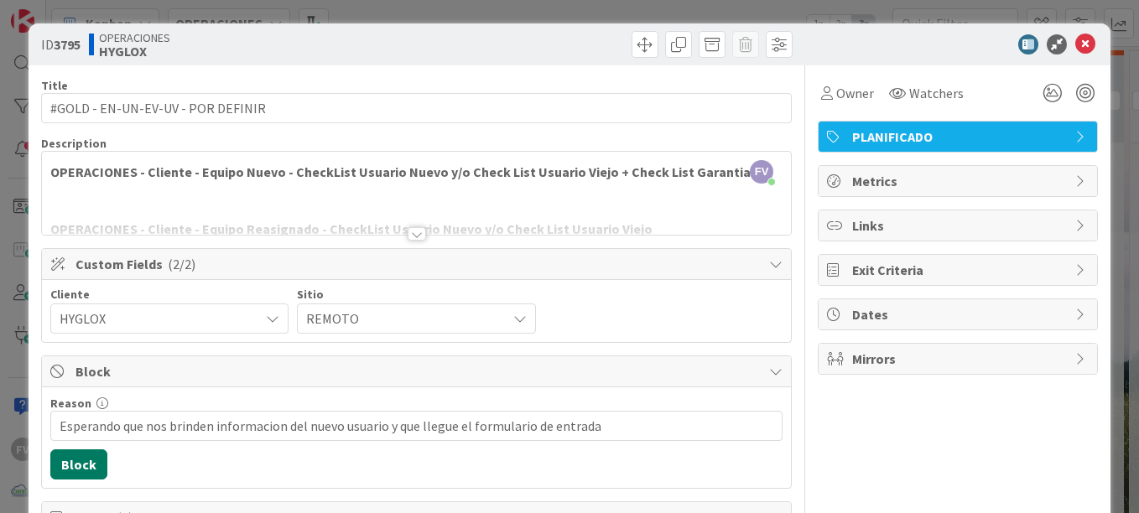
click at [60, 466] on button "Block" at bounding box center [78, 464] width 57 height 30
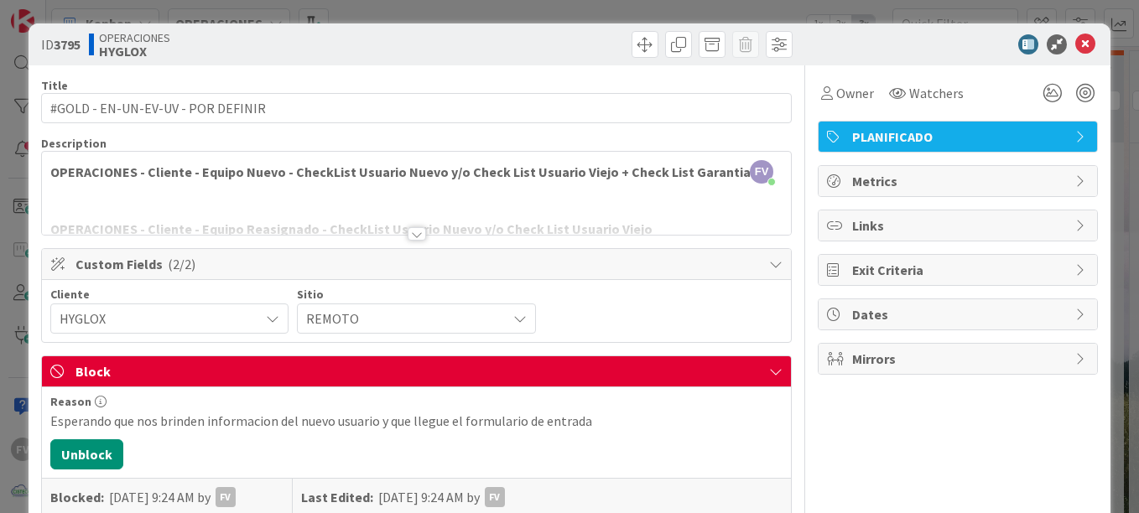
click at [1112, 122] on div "ID 3795 OPERACIONES HYGLOX Title 33 / 128 #GOLD - EN-UN-EV-UV - POR DEFINIR Des…" at bounding box center [569, 256] width 1139 height 513
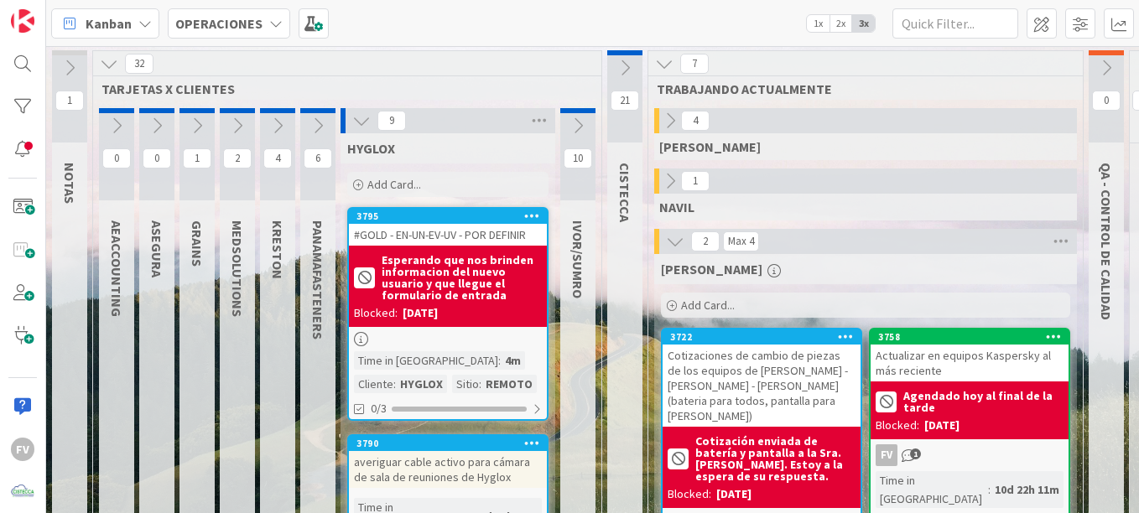
click at [359, 125] on icon at bounding box center [361, 121] width 18 height 18
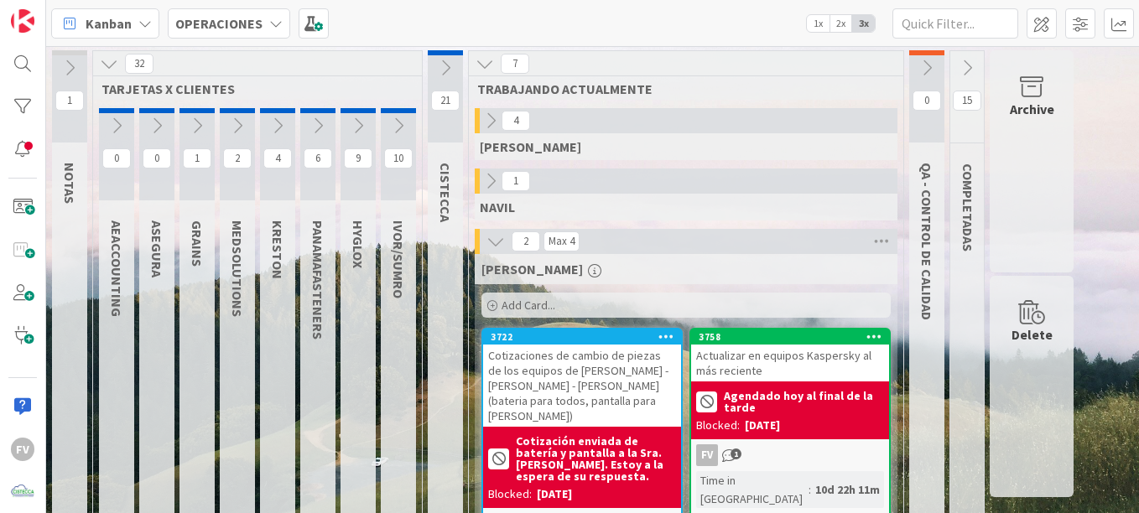
click at [388, 128] on button at bounding box center [398, 125] width 35 height 25
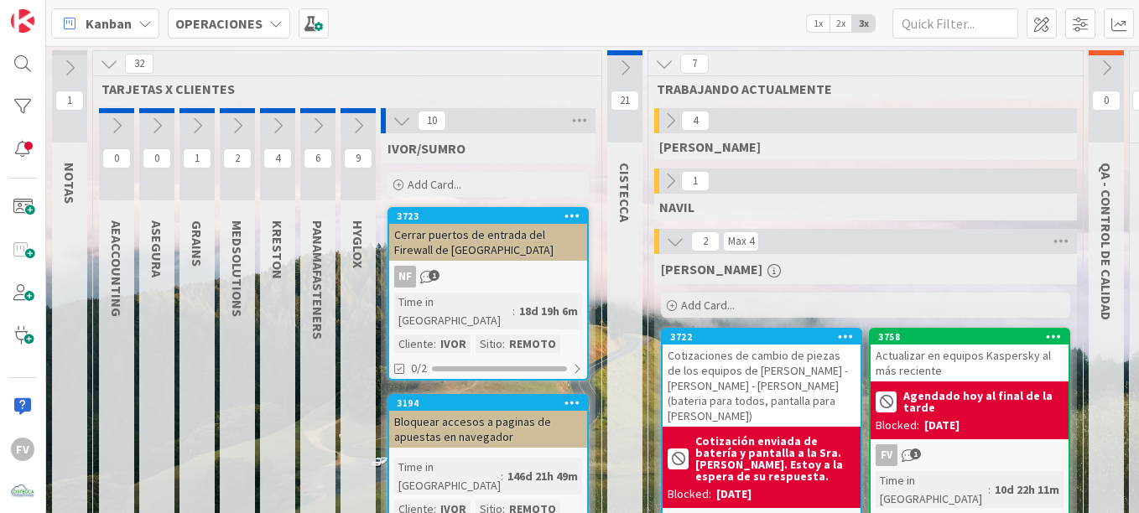
click at [398, 121] on icon at bounding box center [401, 121] width 18 height 18
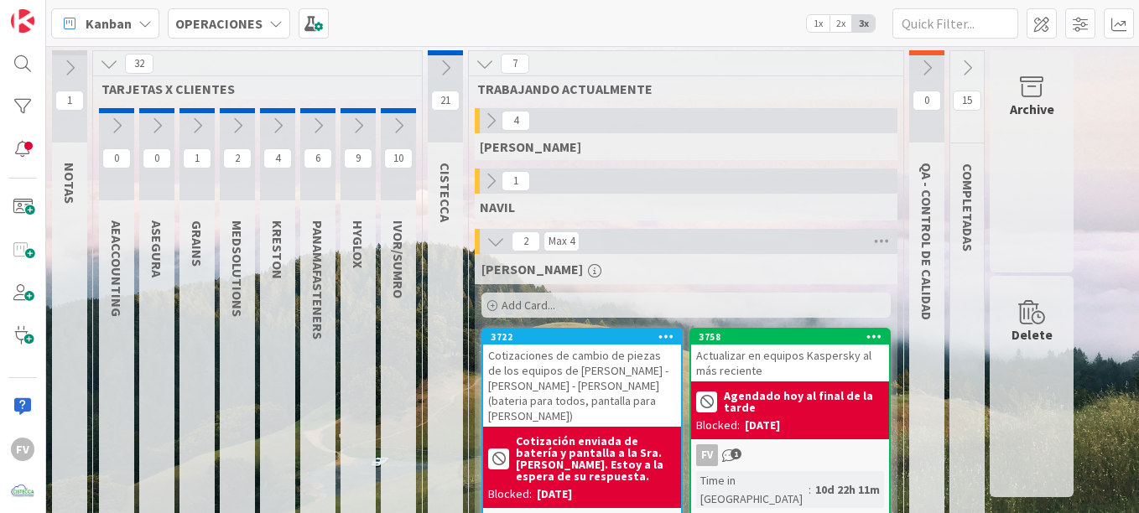
click at [438, 80] on div "21" at bounding box center [445, 96] width 35 height 92
click at [443, 69] on icon at bounding box center [445, 68] width 18 height 18
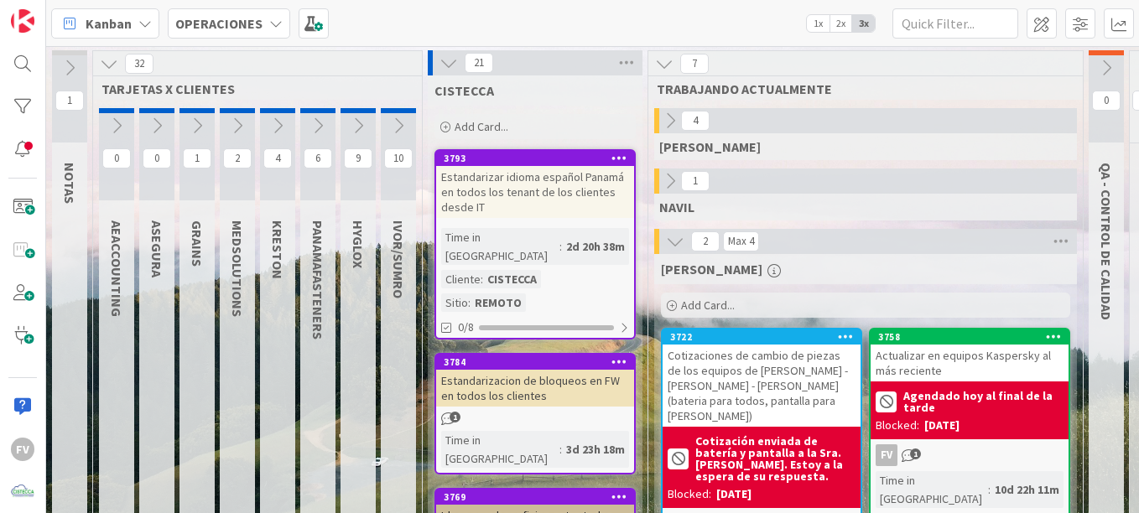
click at [438, 61] on button at bounding box center [449, 63] width 22 height 22
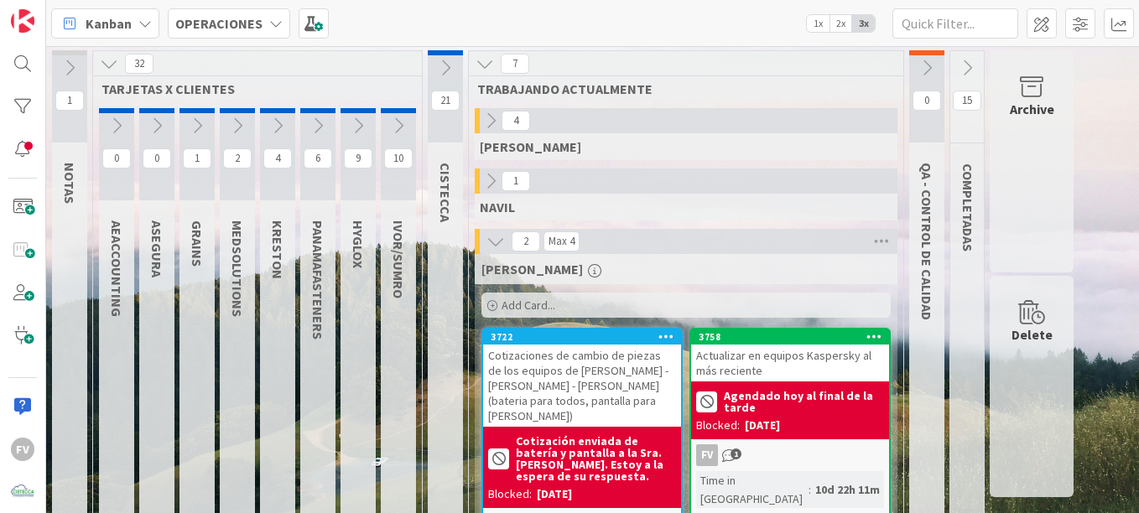
click at [450, 69] on icon at bounding box center [445, 68] width 18 height 18
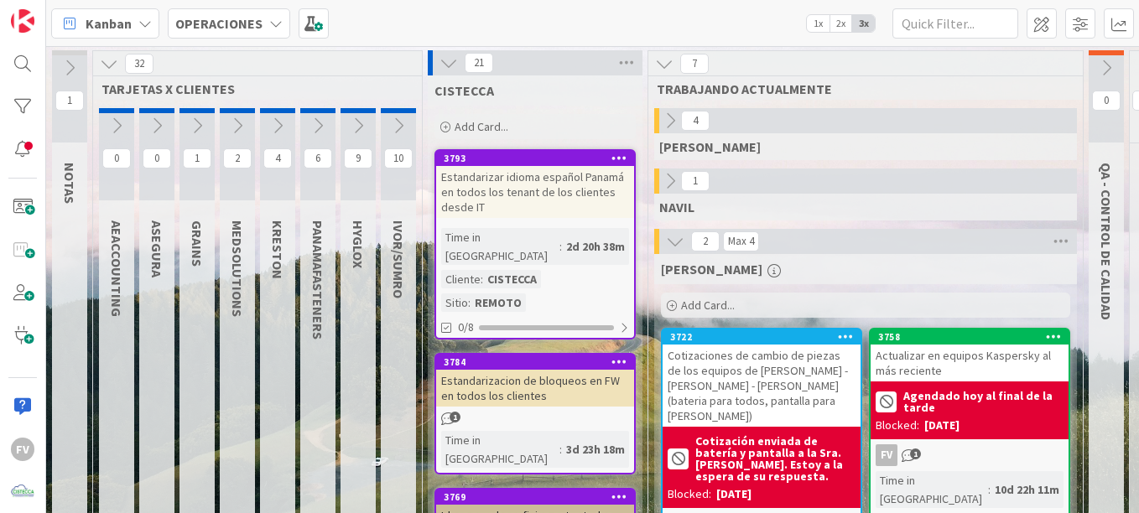
click at [485, 118] on div "Add Card..." at bounding box center [534, 126] width 201 height 25
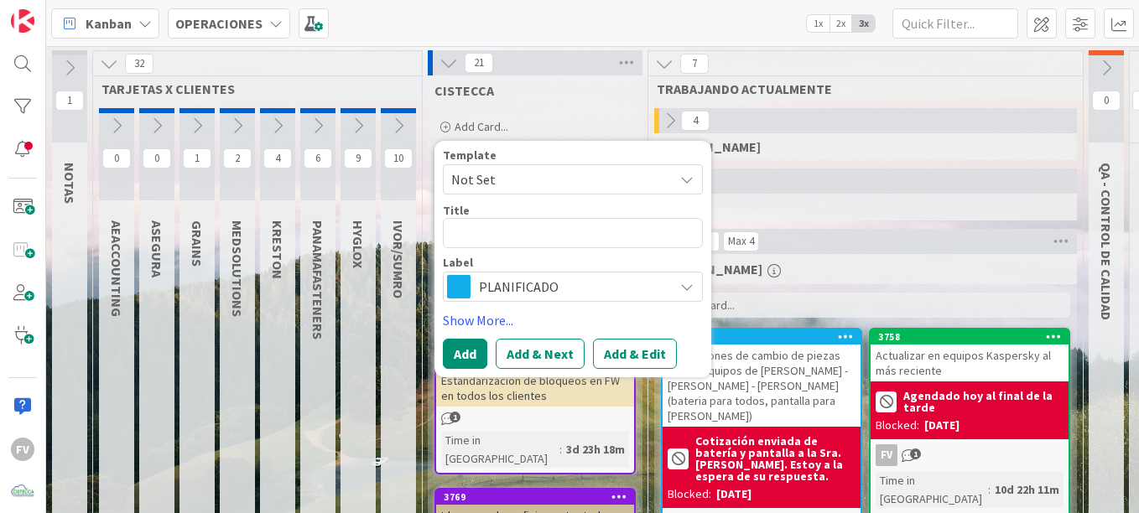
type textarea "x"
type textarea "E"
type textarea "x"
type textarea "Es"
type textarea "x"
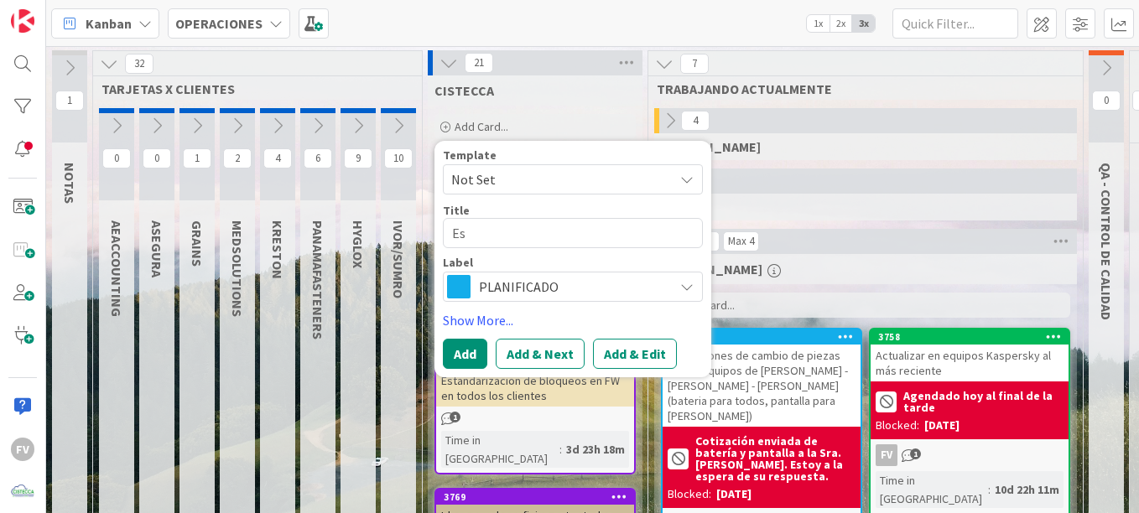
type textarea "E"
type textarea "x"
type textarea "N"
type textarea "x"
type textarea "Nu"
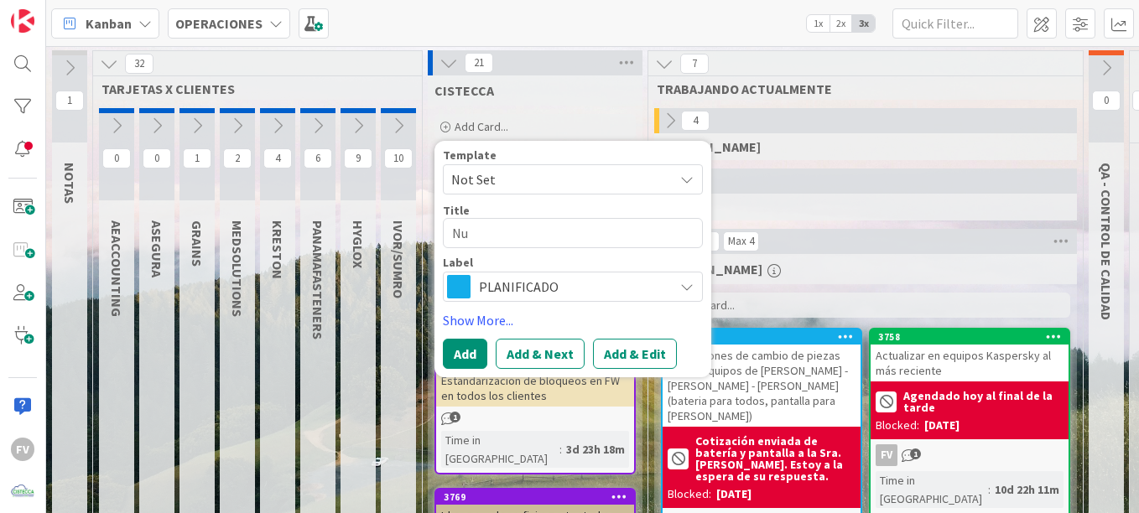
type textarea "x"
type textarea "Nue"
type textarea "x"
type textarea "Nuev"
type textarea "x"
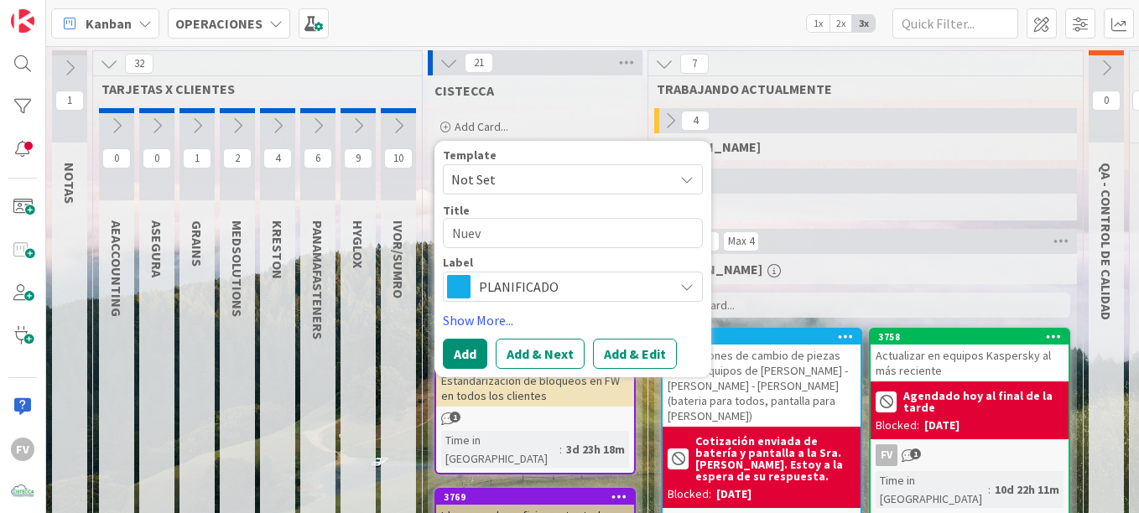
type textarea "Nueva"
type textarea "x"
type textarea "Nueva"
type textarea "x"
type textarea "Nueva e"
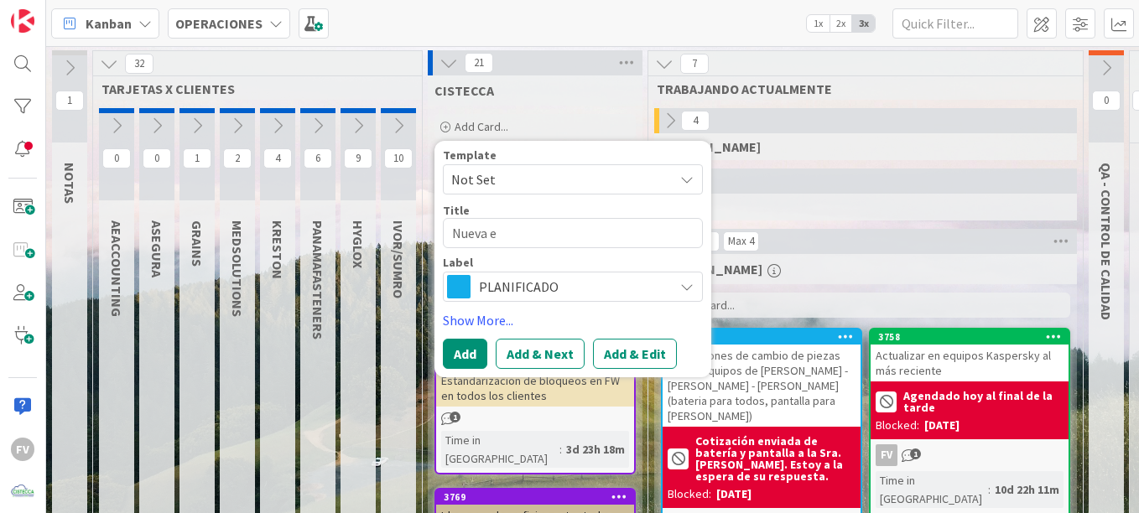
type textarea "x"
type textarea "Nueva es"
type textarea "x"
type textarea "Nueva est"
type textarea "x"
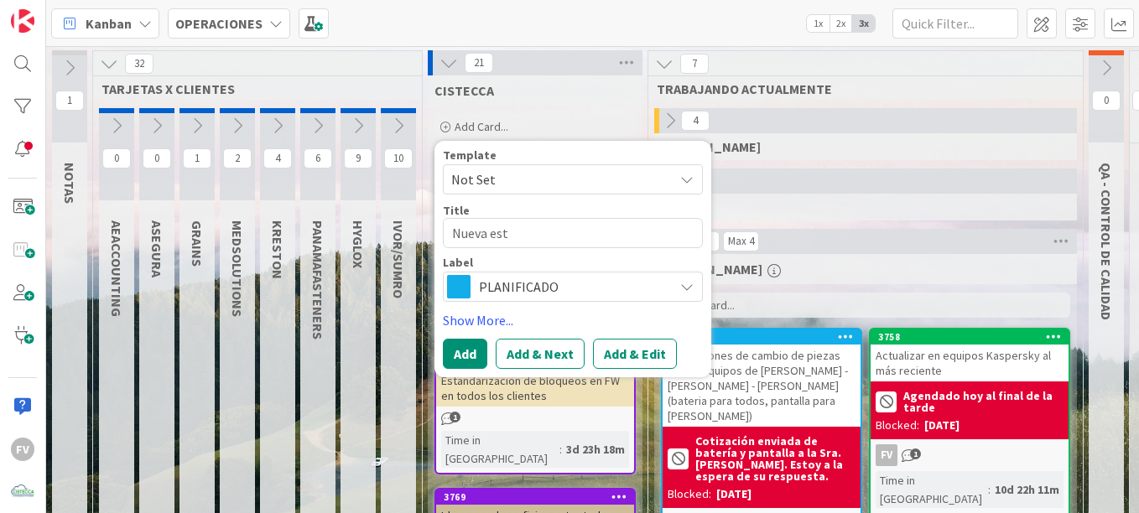
type textarea "Nueva esta"
type textarea "x"
type textarea "Nueva estan"
type textarea "x"
type textarea "Nueva estand"
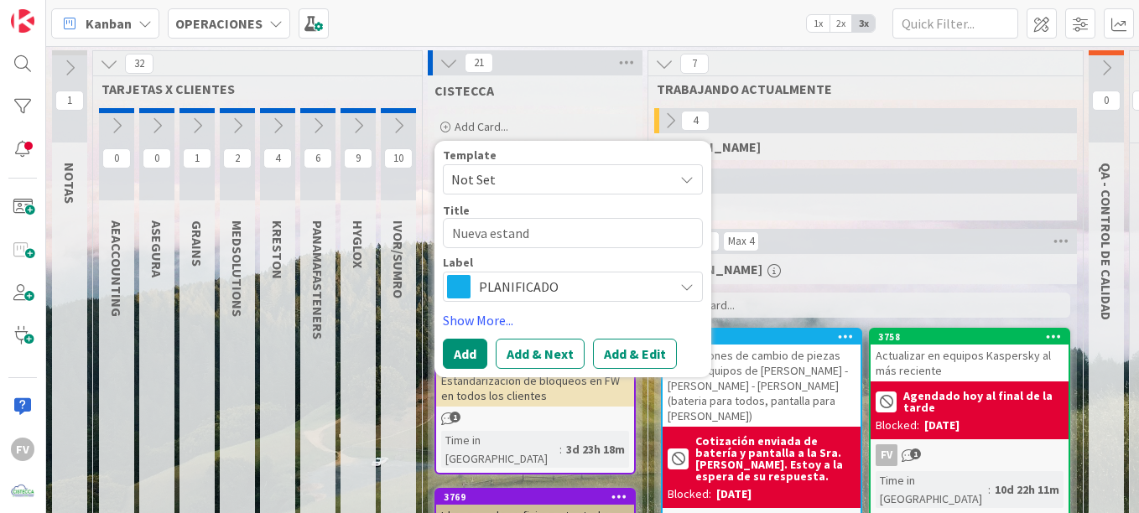
type textarea "x"
type textarea "Nueva estanda"
type textarea "x"
type textarea "Nueva estandar"
type textarea "x"
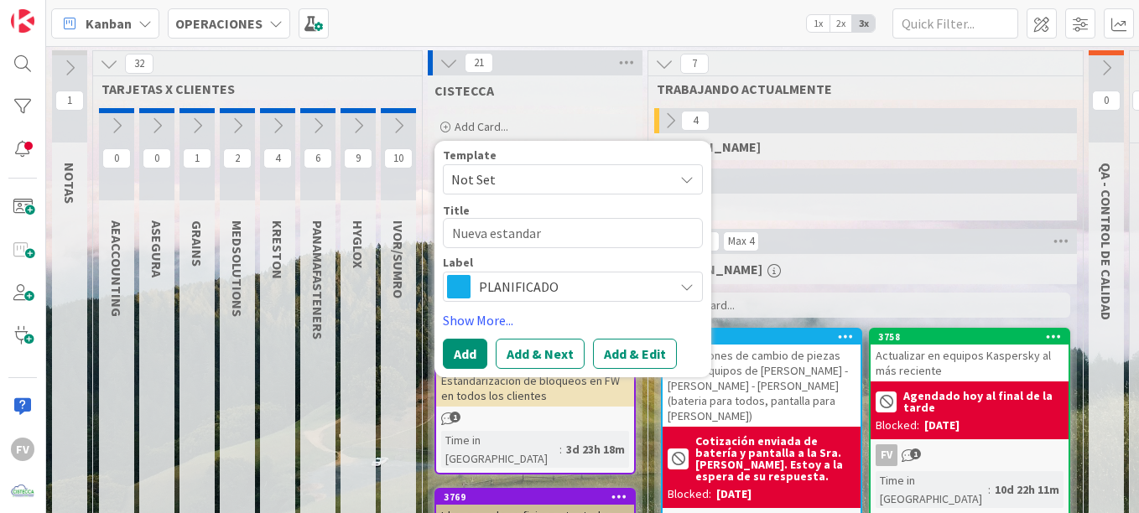
type textarea "Nueva estandari"
type textarea "x"
type textarea "Nueva estandariz"
type textarea "x"
type textarea "Nueva estandariza"
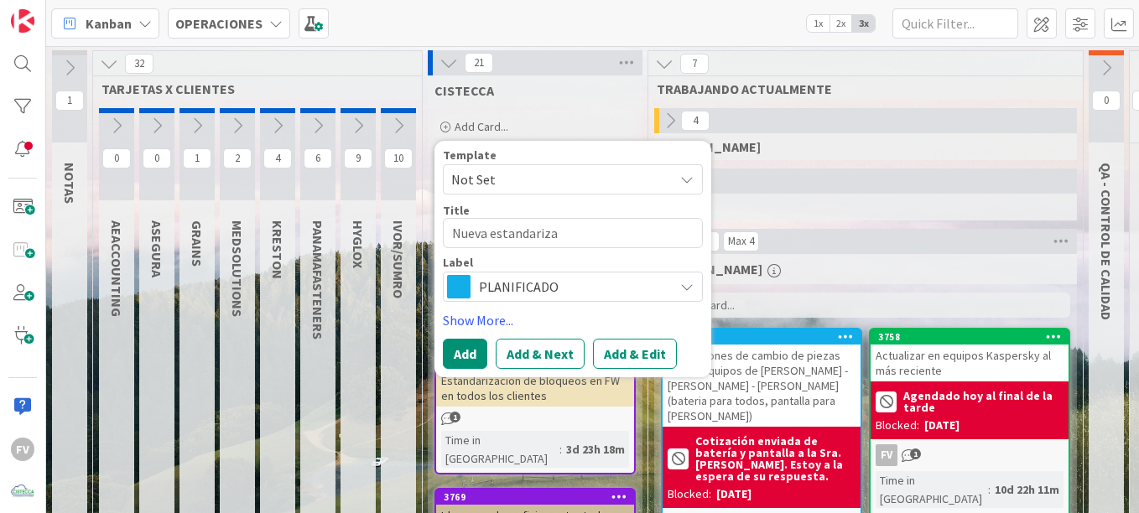
type textarea "x"
type textarea "Nueva estandarizac"
type textarea "x"
type textarea "Nueva estandarizaci"
type textarea "x"
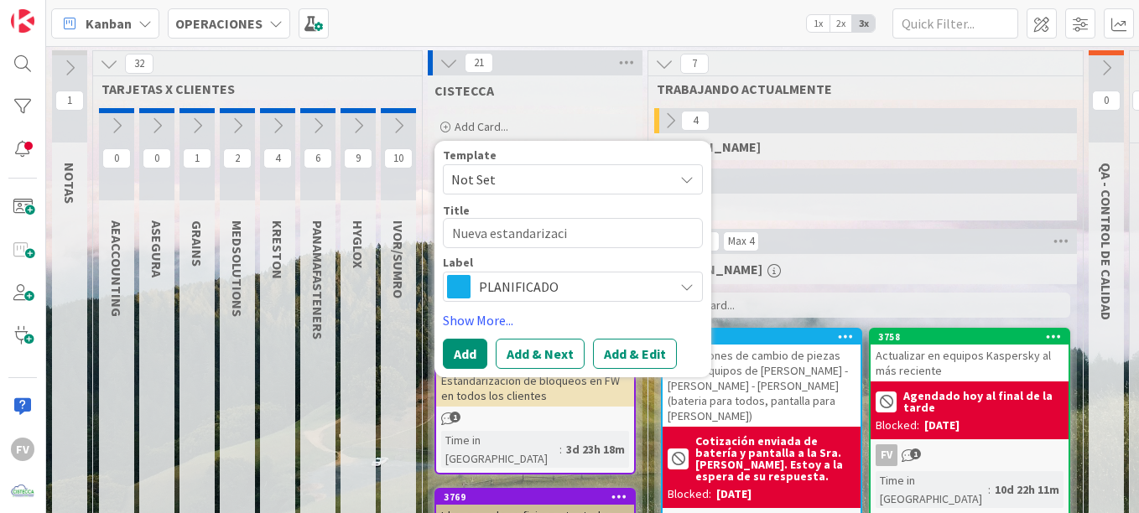
type textarea "Nueva estandarizacio"
type textarea "x"
type textarea "Nueva estandarizacion"
type textarea "x"
type textarea "Nueva estandarizacion"
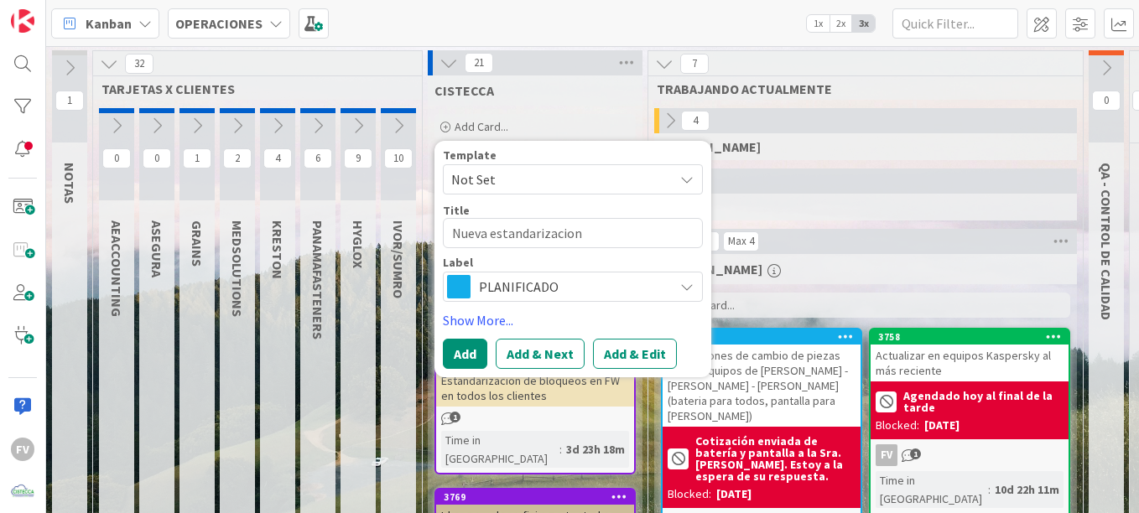
type textarea "x"
type textarea "Nueva estandarizacion en"
type textarea "x"
type textarea "Nueva estandarizacion en"
type textarea "x"
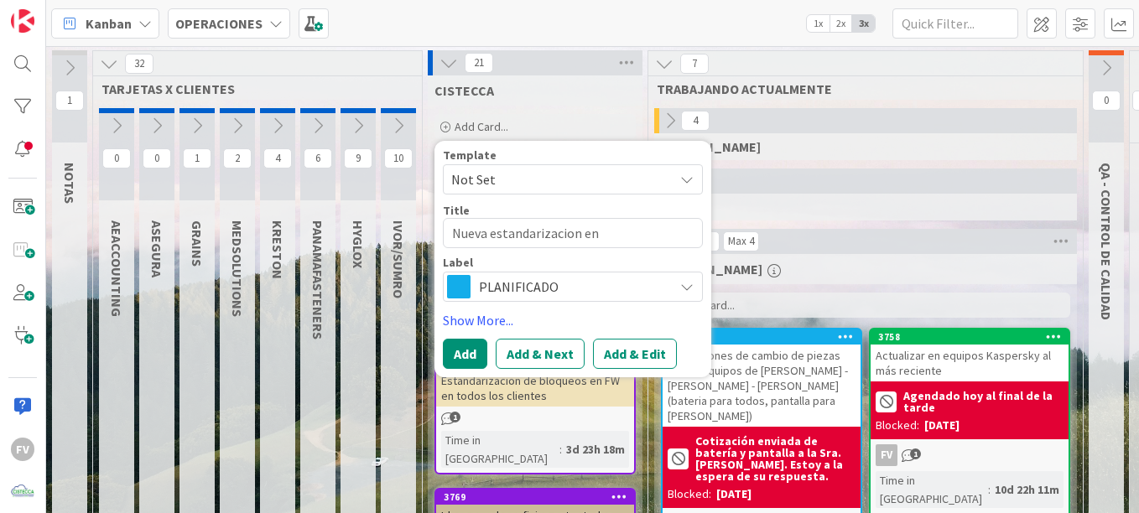
type textarea "Nueva estandarizacion en n"
type textarea "x"
type textarea "Nueva estandarizacion en no"
type textarea "x"
type textarea "Nueva estandarizacion en nom"
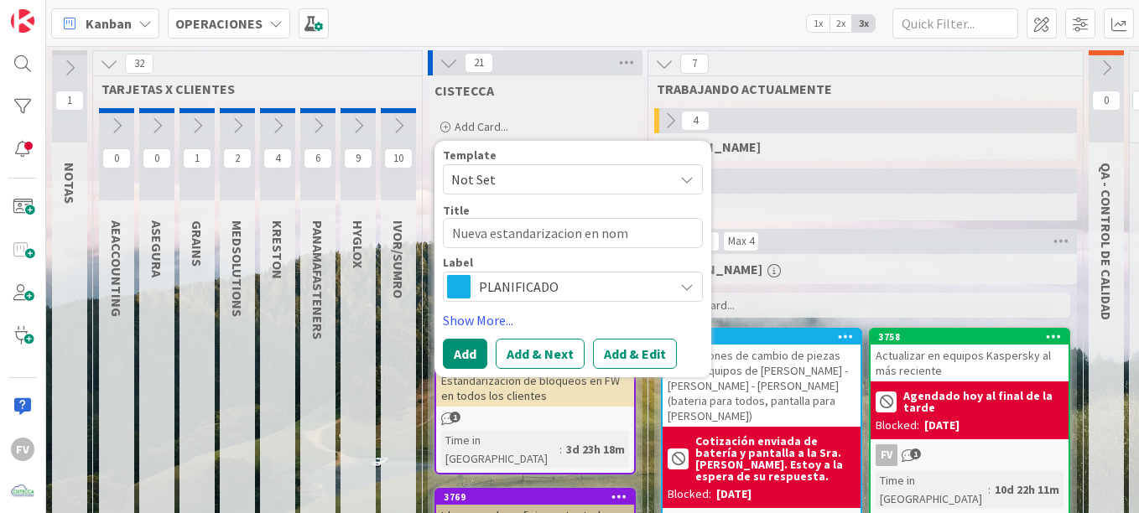
type textarea "x"
type textarea "Nueva estandarizacion en nomb"
type textarea "x"
type textarea "Nueva estandarizacion en nom"
type textarea "x"
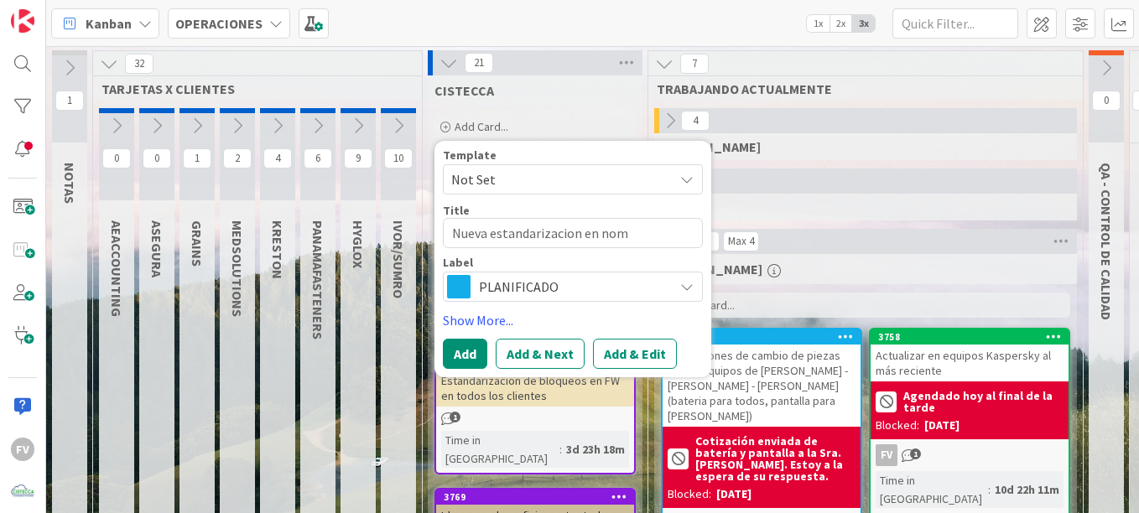
type textarea "Nueva estandarizacion en no"
type textarea "x"
type textarea "Nueva estandarizacion en n"
type textarea "x"
type textarea "Nueva estandarizacion en"
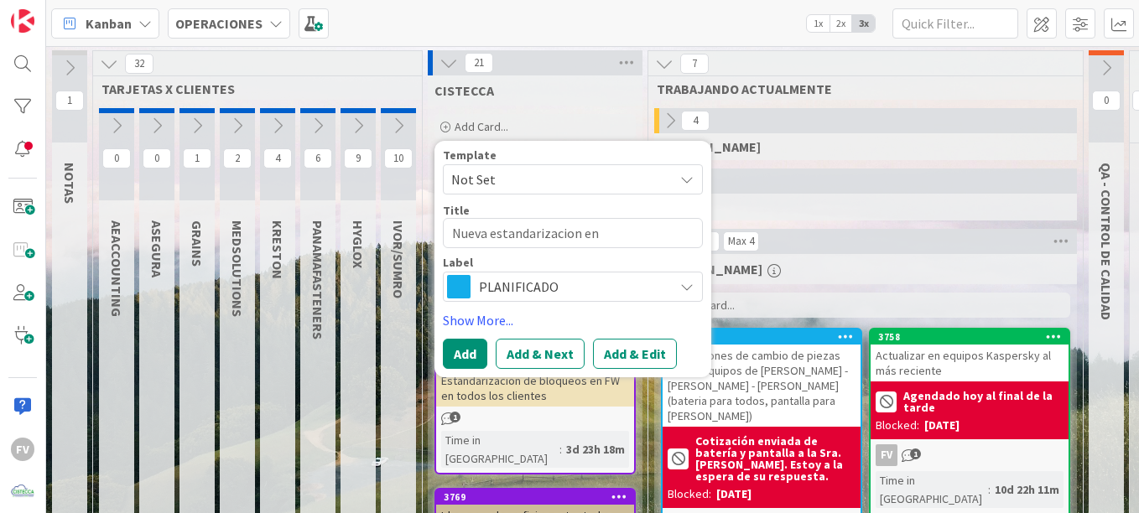
type textarea "x"
type textarea "Nueva estandarizacion en l"
type textarea "x"
type textarea "Nueva estandarizacion en lo"
type textarea "x"
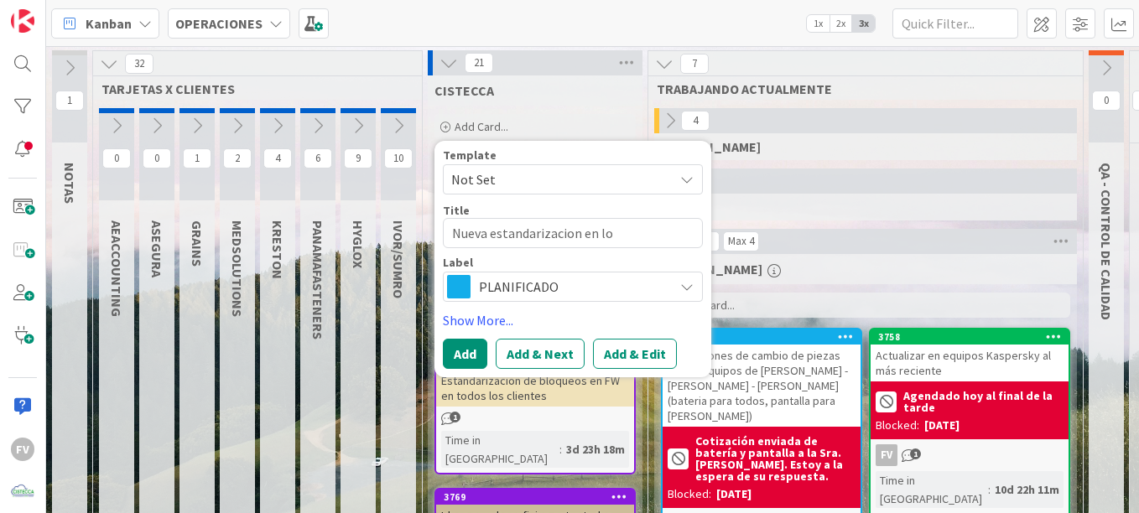
type textarea "Nueva estandarizacion en los"
type textarea "x"
type textarea "Nueva estandarizacion en los"
type textarea "x"
type textarea "Nueva estandarizacion en los n"
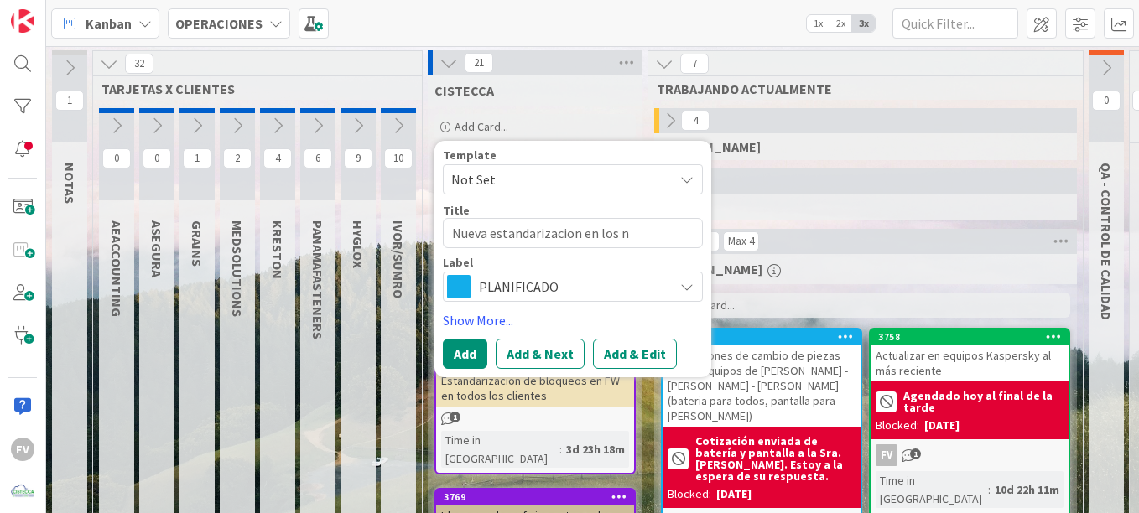
type textarea "x"
type textarea "Nueva estandarizacion en los nom"
type textarea "x"
type textarea "Nueva estandarizacion en los nomb"
type textarea "x"
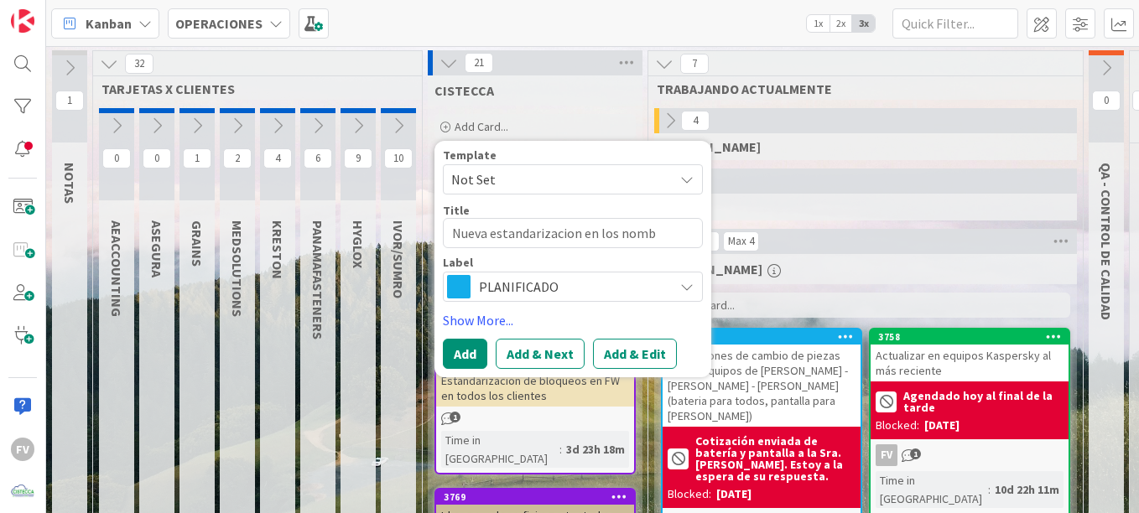
type textarea "Nueva estandarizacion en los nombr"
type textarea "x"
type textarea "Nueva estandarizacion en los nombre"
type textarea "x"
type textarea "Nueva estandarizacion en los nombres"
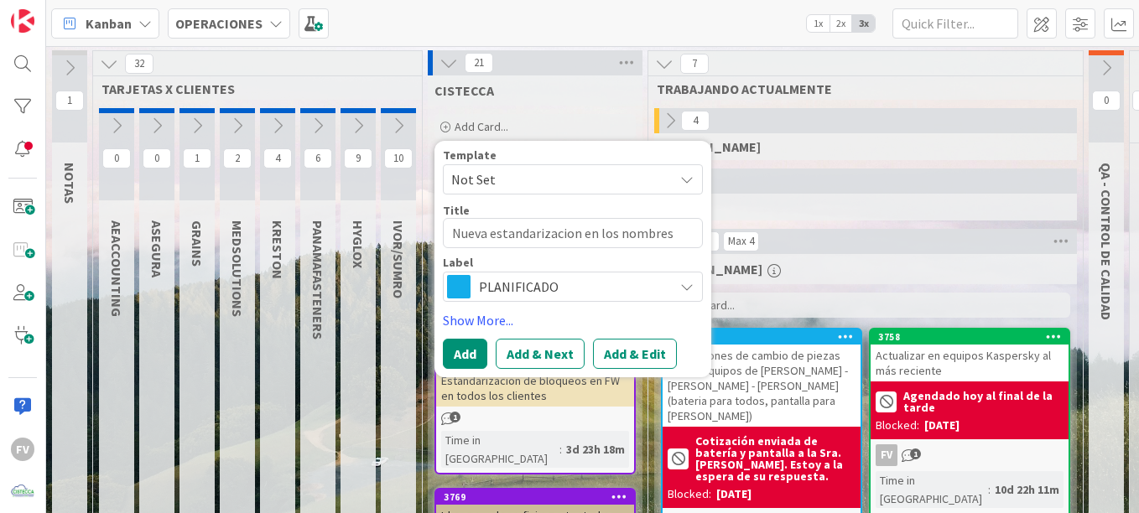
type textarea "x"
type textarea "Nueva estandarizacion en los nombres d"
type textarea "x"
type textarea "Nueva estandarizacion en los nombres de"
type textarea "x"
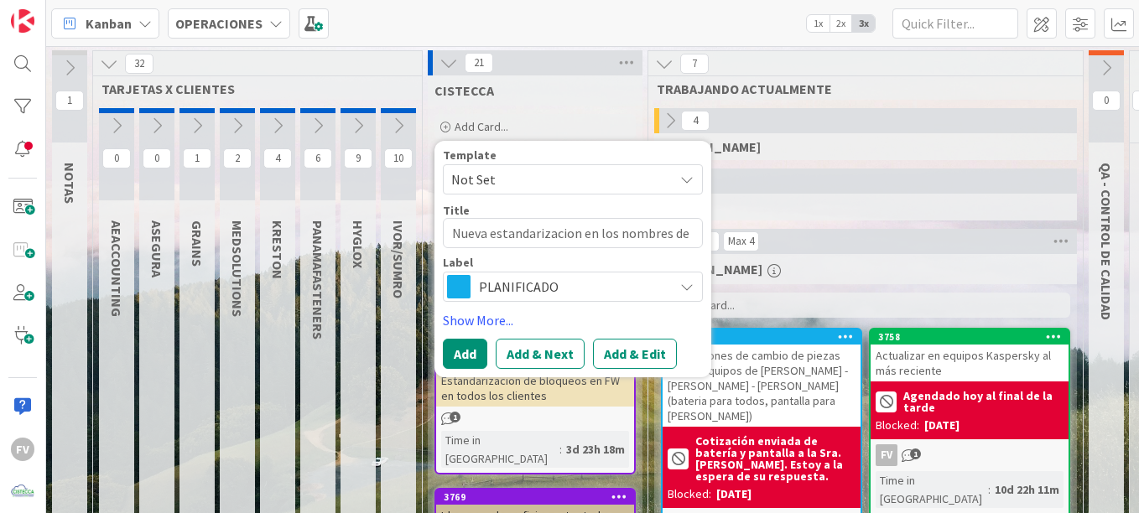
type textarea "Nueva estandarizacion en los nombres de"
type textarea "x"
type textarea "Nueva estandarizacion en los nombres de e"
type textarea "x"
type textarea "Nueva estandarizacion en los nombres de eq"
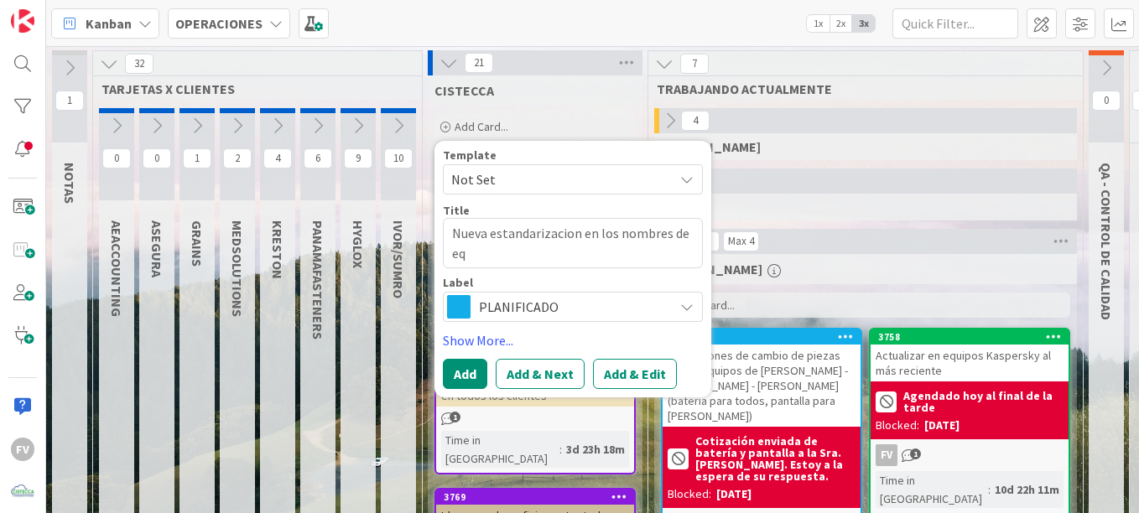
type textarea "x"
type textarea "Nueva estandarizacion en los nombres de equ"
type textarea "x"
type textarea "Nueva estandarizacion en los nombres de equi"
type textarea "x"
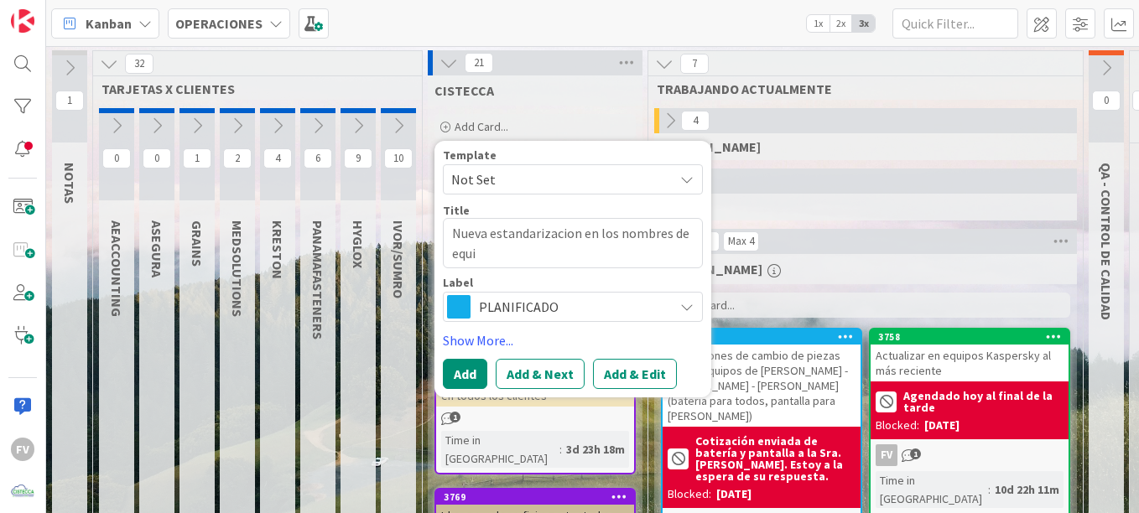
type textarea "Nueva estandarizacion en los nombres de equip"
type textarea "x"
type textarea "Nueva estandarizacion en los nombres de equipo"
type textarea "x"
type textarea "Nueva estandarizacion en los nombres de equipos"
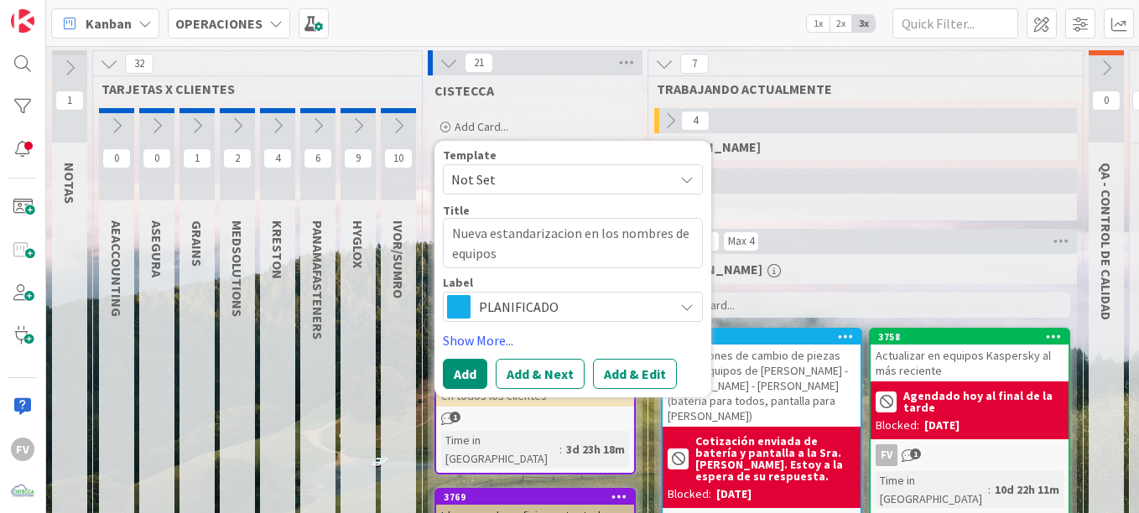
type textarea "x"
type textarea "Nueva estandarizacion en los nombres de equipos"
type textarea "x"
type textarea "Nueva estandarizacion en los nombres de equipos ("
type textarea "x"
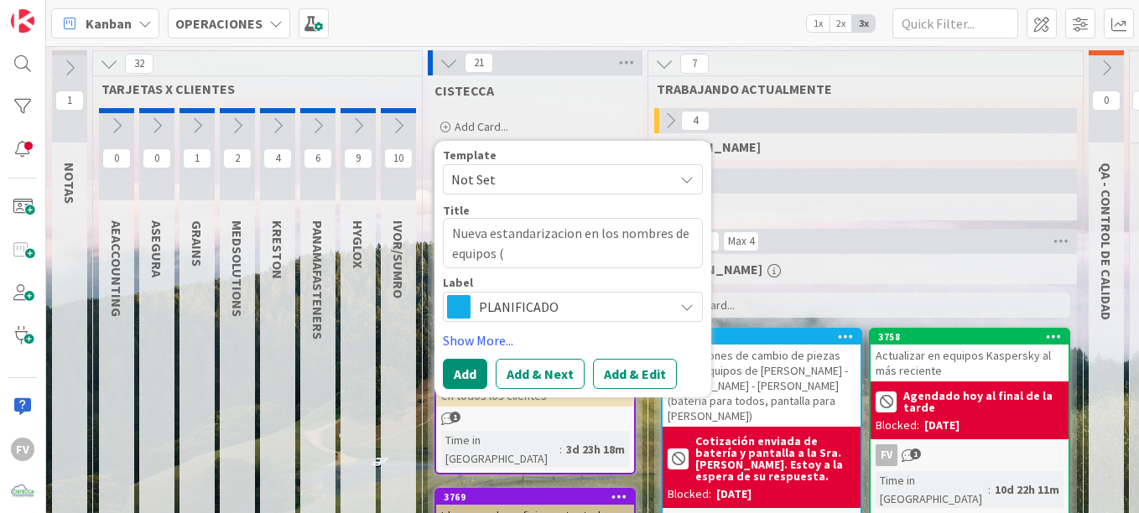
type textarea "Nueva estandarizacion en los nombres de equipos"
type textarea "x"
type textarea "Nueva estandarizacion en los nombres de equipos"
type textarea "x"
type textarea "Nueva estandarizacion en los nombres de equipos"
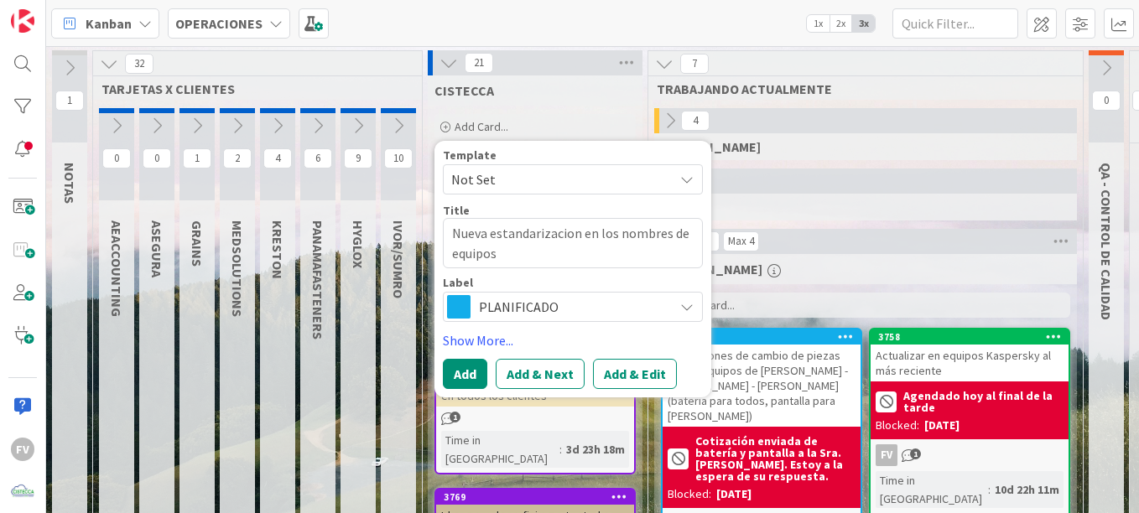
type textarea "x"
type textarea "Nueva estandarizacion en los nombres de equipos ("
type textarea "x"
type textarea "Nueva estandarizacion en los nombres de equipos (s"
type textarea "x"
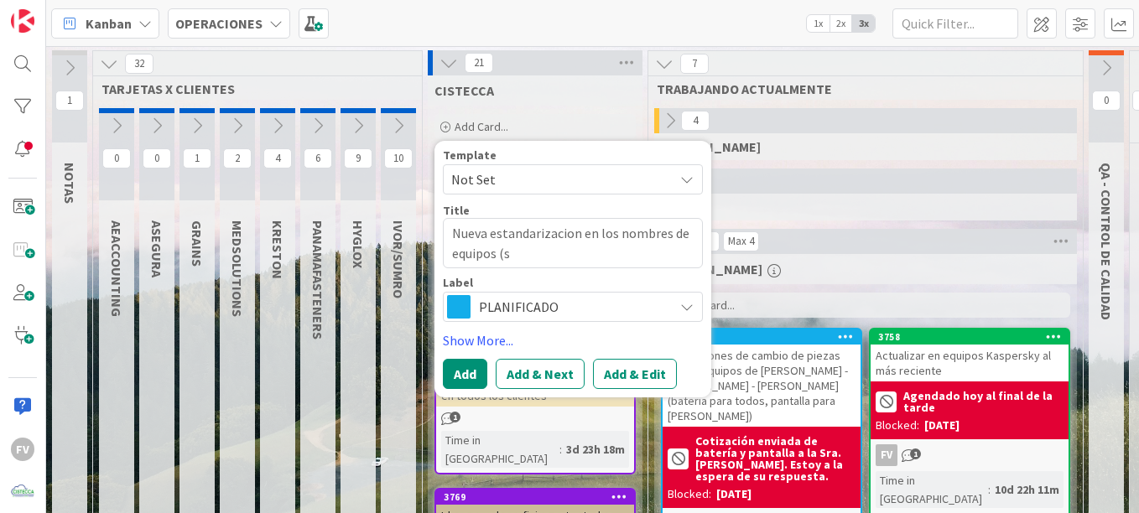
type textarea "Nueva estandarizacion en los nombres de equipos (se"
type textarea "x"
type textarea "Nueva estandarizacion en los nombres de equipos (se"
type textarea "x"
type textarea "Nueva estandarizacion en los nombres de equipos (se a"
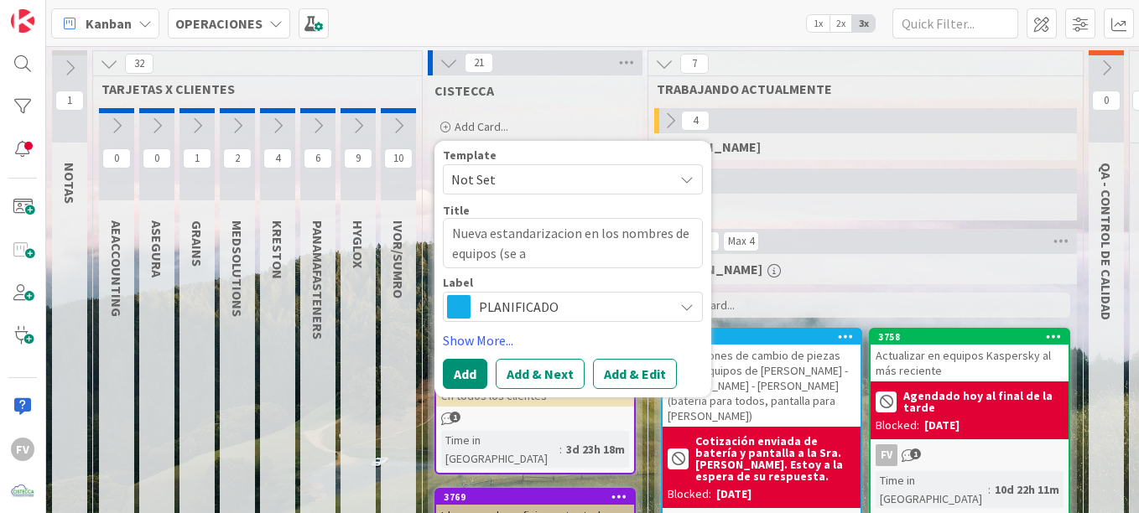
type textarea "x"
type textarea "Nueva estandarizacion en los nombres de equipos (se al"
type textarea "x"
type textarea "Nueva estandarizacion en los nombres de equipos (se ala"
type textarea "x"
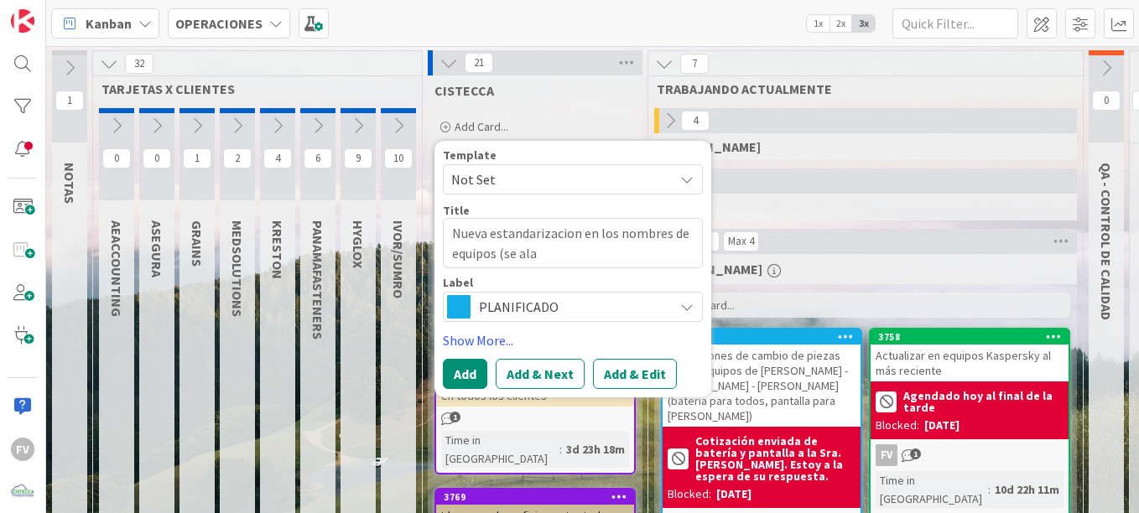
type textarea "Nueva estandarizacion en los nombres de equipos (se al"
type textarea "x"
type textarea "Nueva estandarizacion en los nombres de equipos (se a"
type textarea "x"
type textarea "Nueva estandarizacion en los nombres de equipos (se añ"
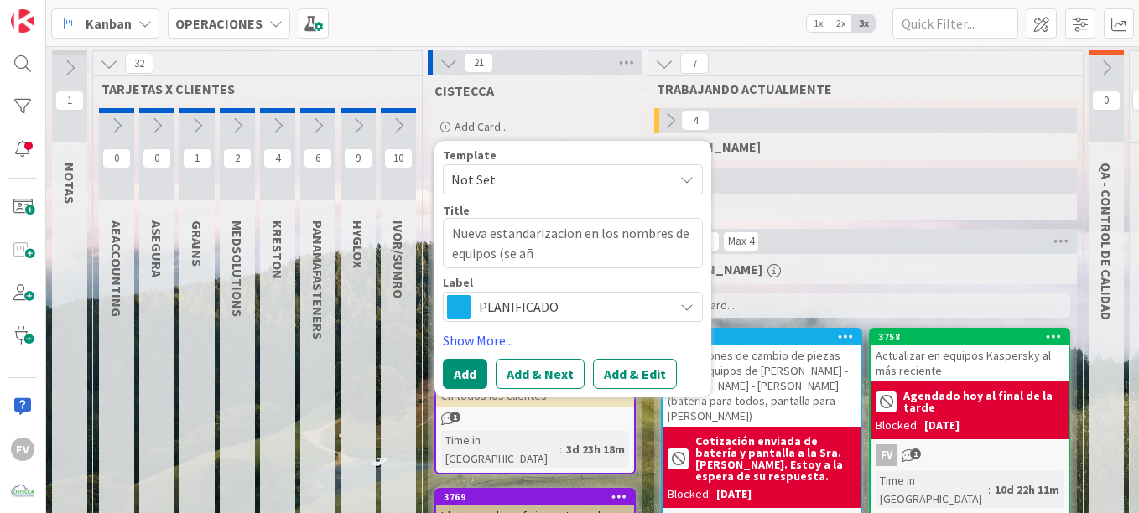
type textarea "x"
type textarea "Nueva estandarizacion en los nombres de equipos (se [PERSON_NAME]"
type textarea "x"
type textarea "Nueva estandarizacion en los nombres de equipos (se añad"
type textarea "x"
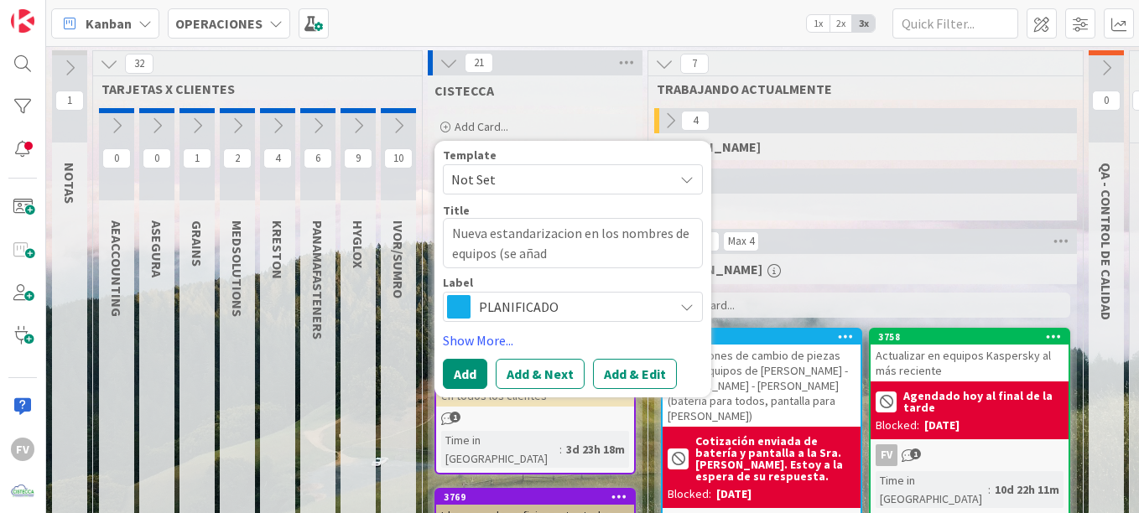
type textarea "Nueva estandarizacion en los nombres de equipos (se añade"
type textarea "x"
type textarea "Nueva estandarizacion en los nombres de equipos (se añad"
type textarea "x"
type textarea "Nueva estandarizacion en los nombres de equipos (se añadn"
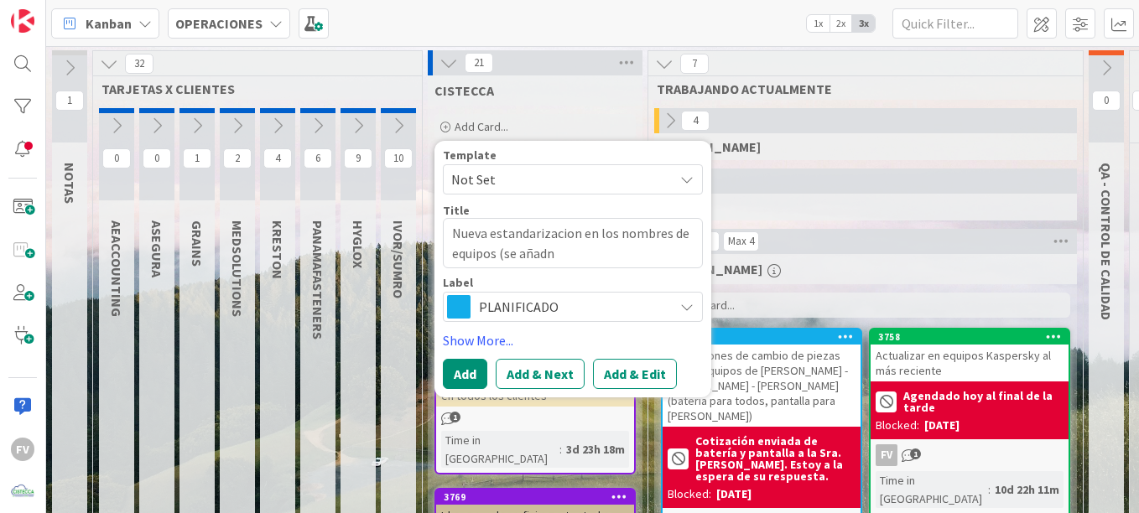
type textarea "x"
type textarea "Nueva estandarizacion en los nombres de equipos (se añade"
type textarea "x"
type textarea "Nueva estandarizacion en los nombres de equipos (se añaden"
type textarea "x"
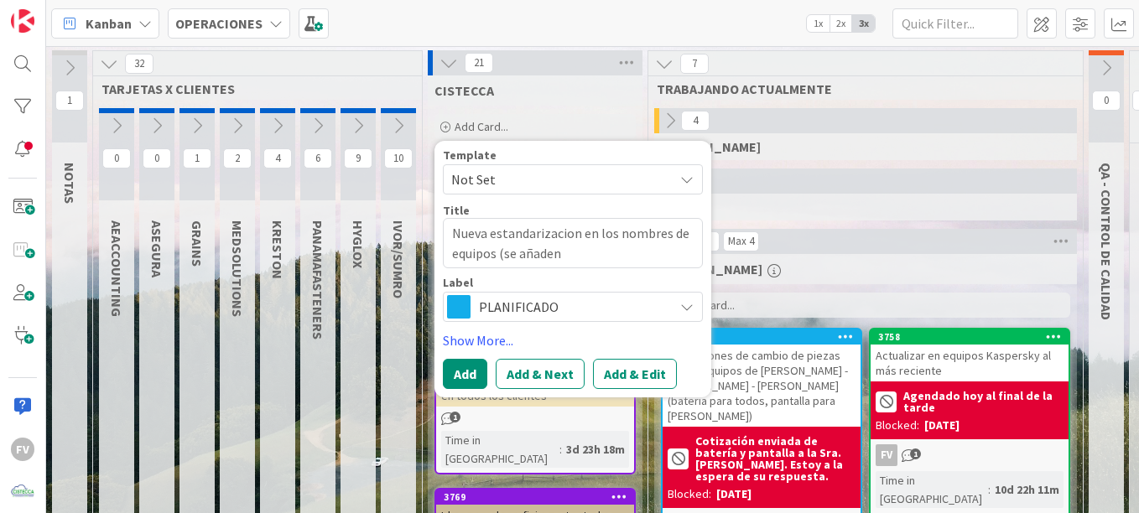
type textarea "Nueva estandarizacion en los nombres de equipos (se añaden"
type textarea "x"
type textarea "Nueva estandarizacion en los nombres de equipos (se añaden l"
type textarea "x"
type textarea "Nueva estandarizacion en los nombres de equipos (se añaden los"
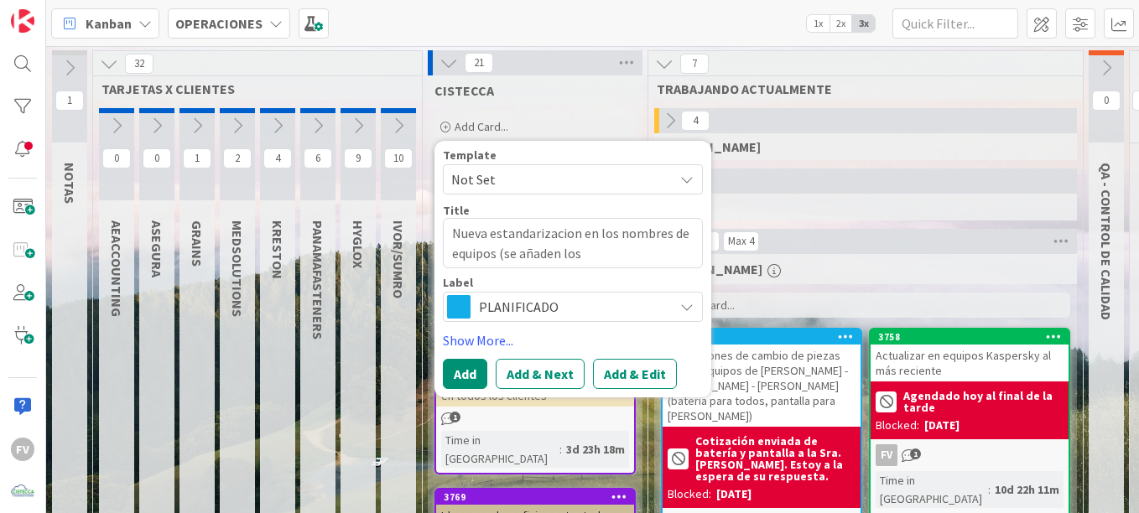
type textarea "x"
type textarea "Nueva estandarizacion en los nombres de equipos (se añaden los"
type textarea "x"
type textarea "Nueva estandarizacion en los nombres de equipos (se añaden los u"
type textarea "x"
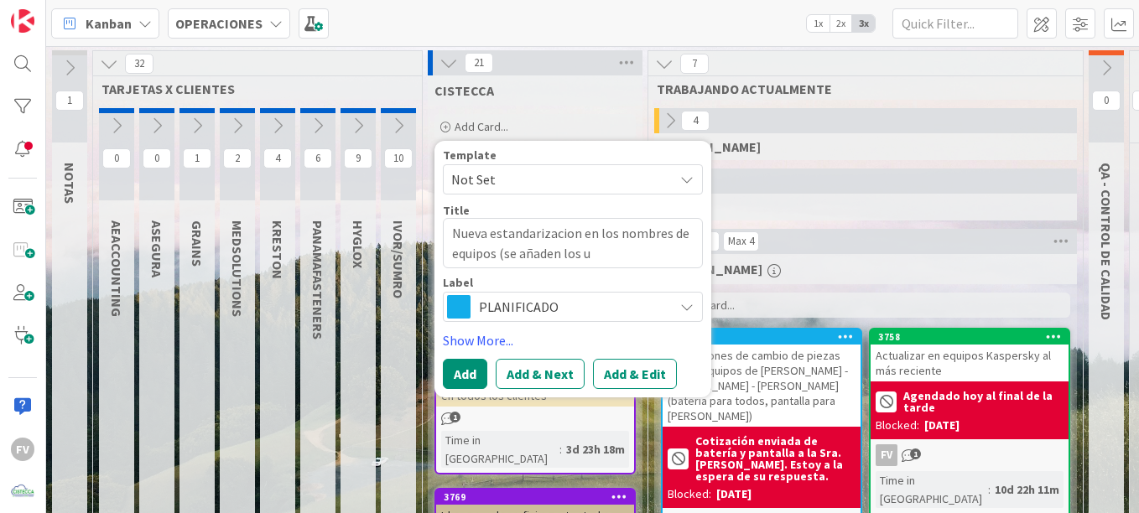
type textarea "Nueva estandarizacion en los nombres de equipos (se añaden los ul"
type textarea "x"
type textarea "Nueva estandarizacion en los nombres de equipos (se añaden los ult"
type textarea "x"
type textarea "Nueva estandarizacion en los nombres de equipos (se añaden los ulti"
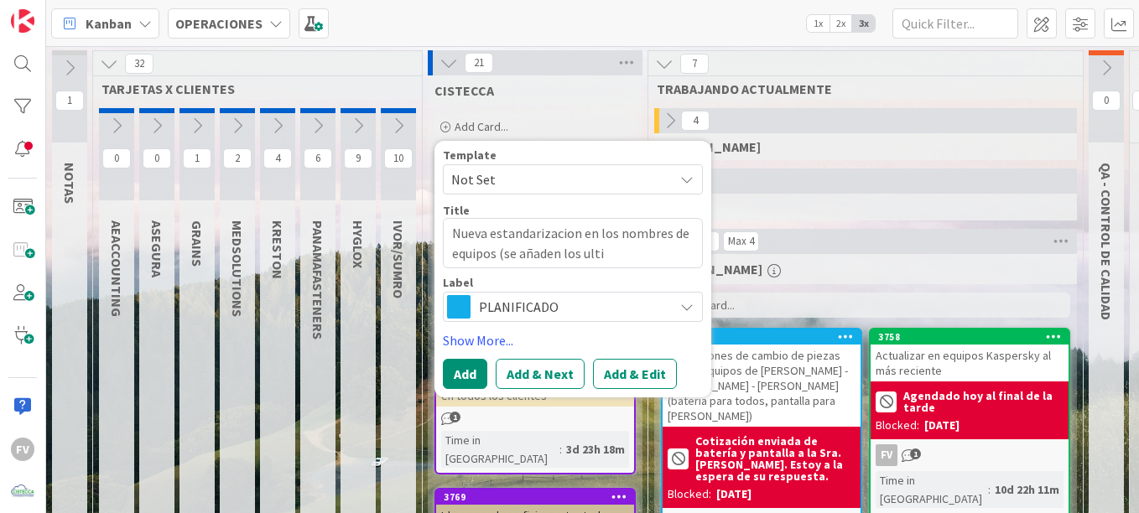
type textarea "x"
type textarea "Nueva estandarizacion en los nombres de equipos (se añaden los ultim"
type textarea "x"
type textarea "Nueva estandarizacion en los nombres de equipos (se añaden los ultimo"
type textarea "x"
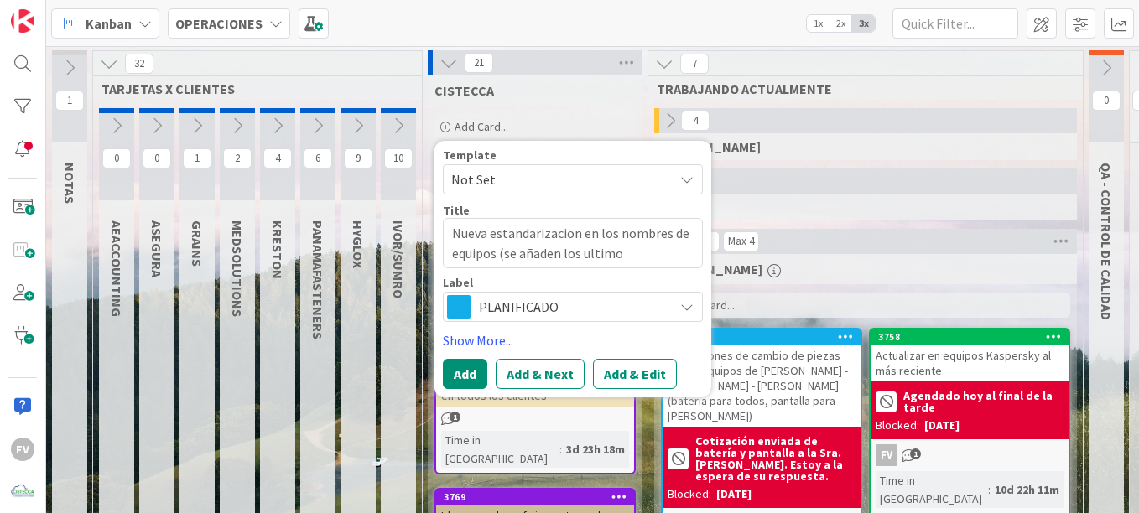
type textarea "Nueva estandarizacion en los nombres de equipos (se añaden los ultimos"
type textarea "x"
type textarea "Nueva estandarizacion en los nombres de equipos (se añaden los ultimos"
type textarea "x"
type textarea "Nueva estandarizacion en los nombres de equipos (se añaden los ultimos n"
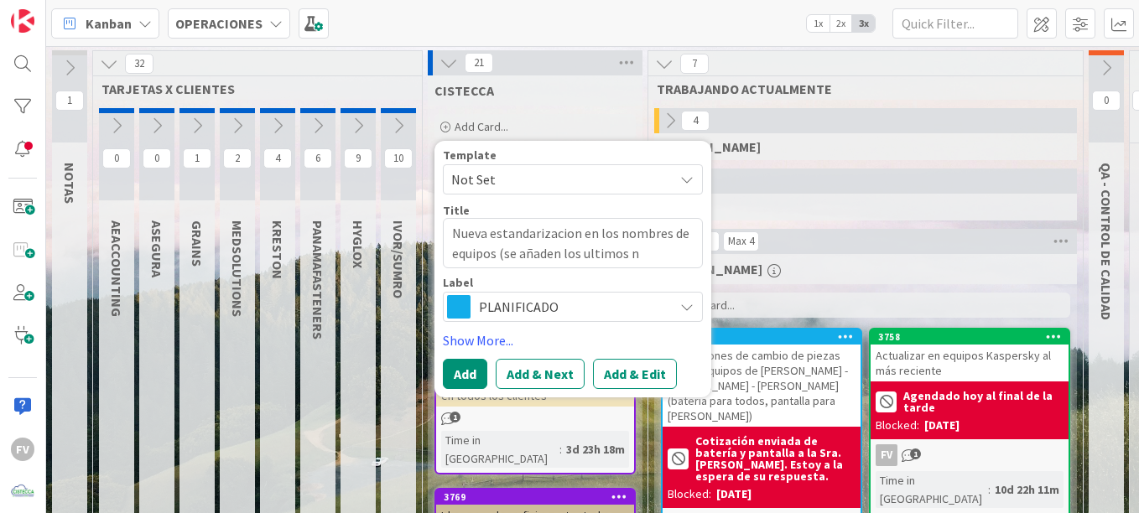
type textarea "x"
type textarea "Nueva estandarizacion en los nombres de equipos (se añaden los ultimos nu"
type textarea "x"
type textarea "Nueva estandarizacion en los nombres de equipos (se añaden los ultimos n"
type textarea "x"
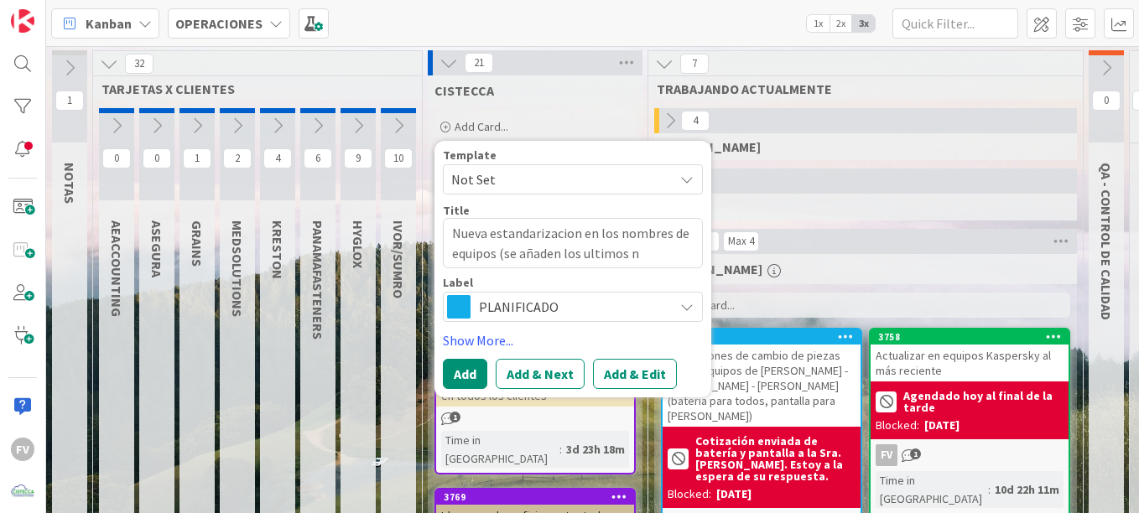
type textarea "Nueva estandarizacion en los nombres de equipos (se añaden los ultimos"
type textarea "x"
type textarea "Nueva estandarizacion en los nombres de equipos (se añaden los ultimos 4"
type textarea "x"
type textarea "Nueva estandarizacion en los nombres de equipos (se añaden los ultimos 4"
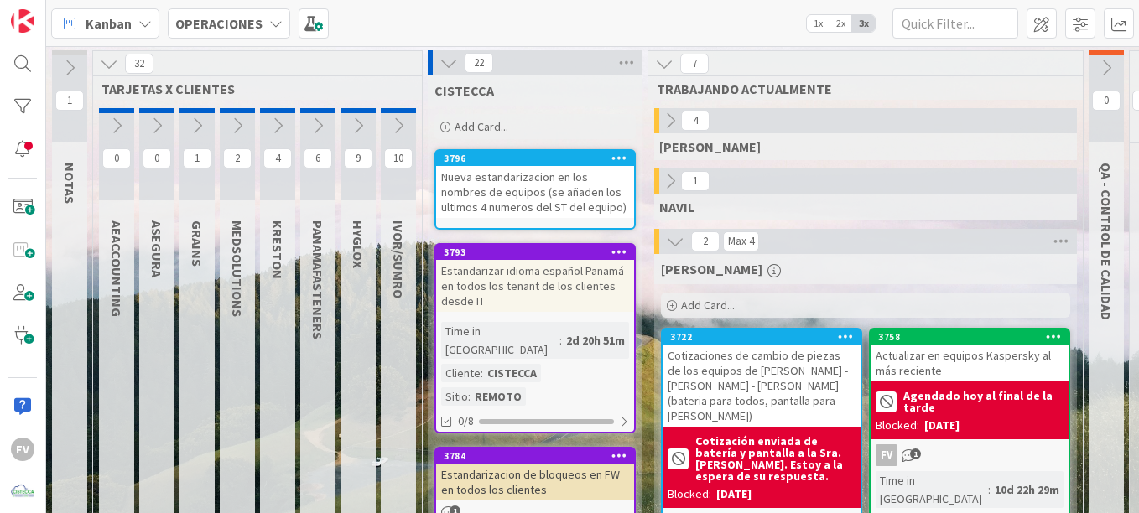
click at [583, 217] on div "Nueva estandarizacion en los nombres de equipos (se añaden los ultimos 4 numero…" at bounding box center [535, 192] width 198 height 52
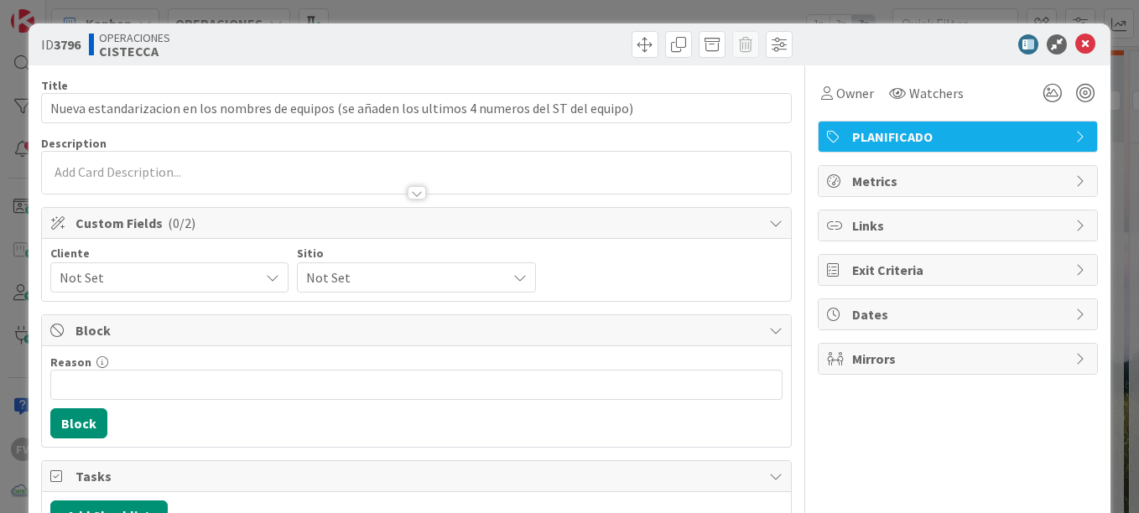
click at [896, 124] on div "PLANIFICADO" at bounding box center [957, 137] width 278 height 30
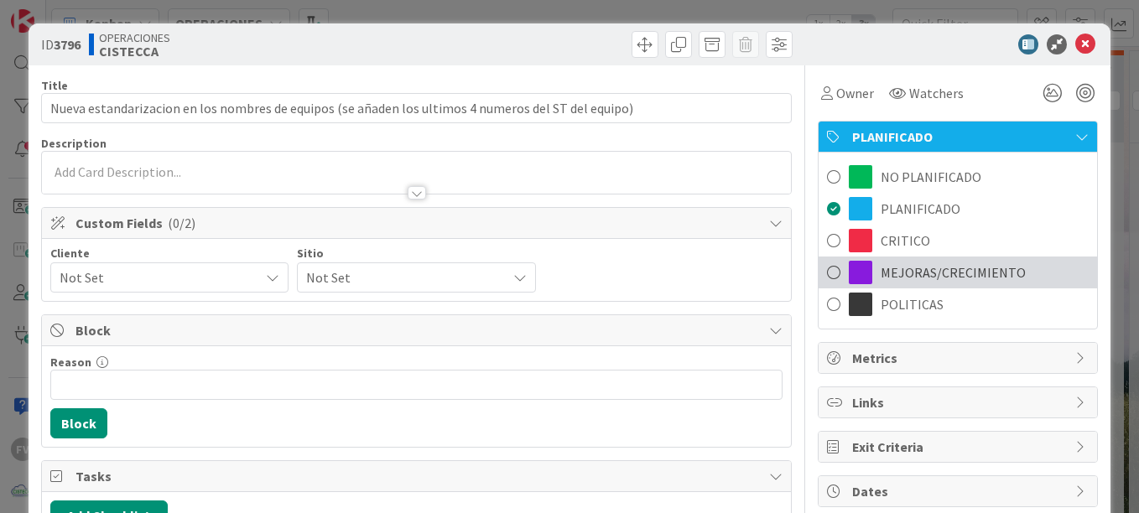
click at [921, 271] on span "MEJORAS/CRECIMIENTO" at bounding box center [952, 272] width 145 height 20
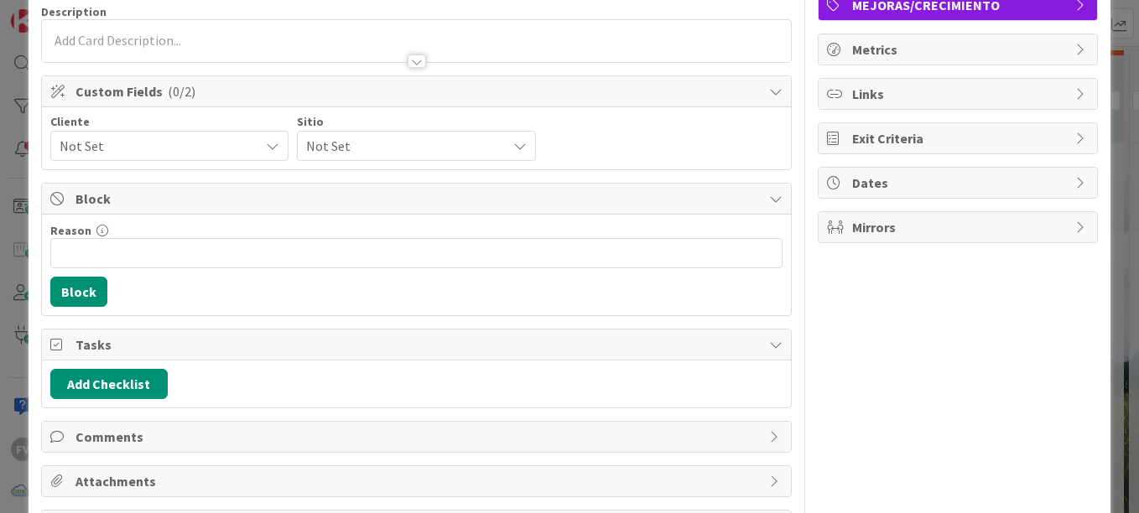
scroll to position [196, 0]
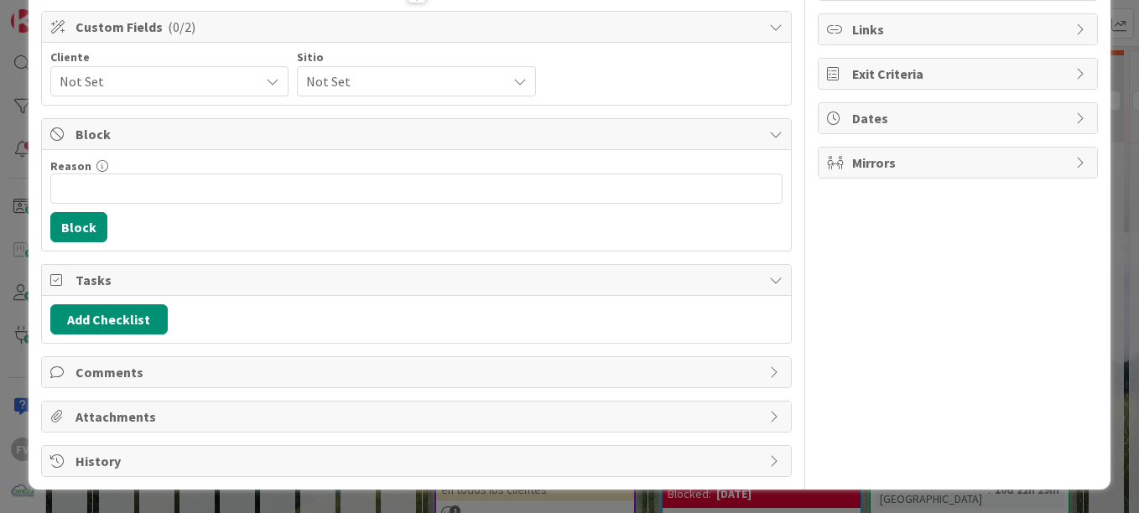
click at [334, 143] on span "Block" at bounding box center [417, 134] width 685 height 20
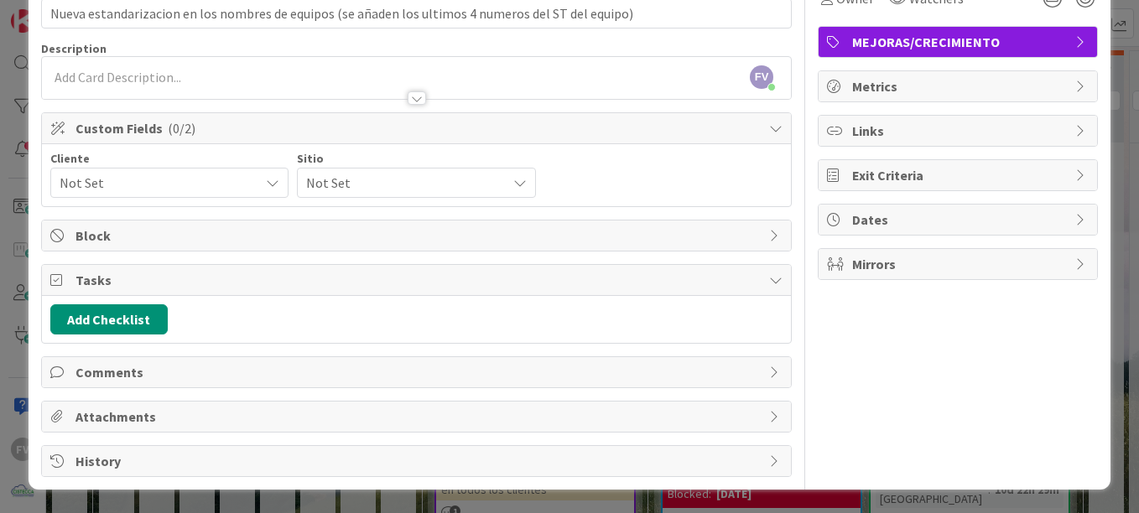
scroll to position [95, 0]
click at [143, 282] on span "Tasks" at bounding box center [417, 280] width 685 height 20
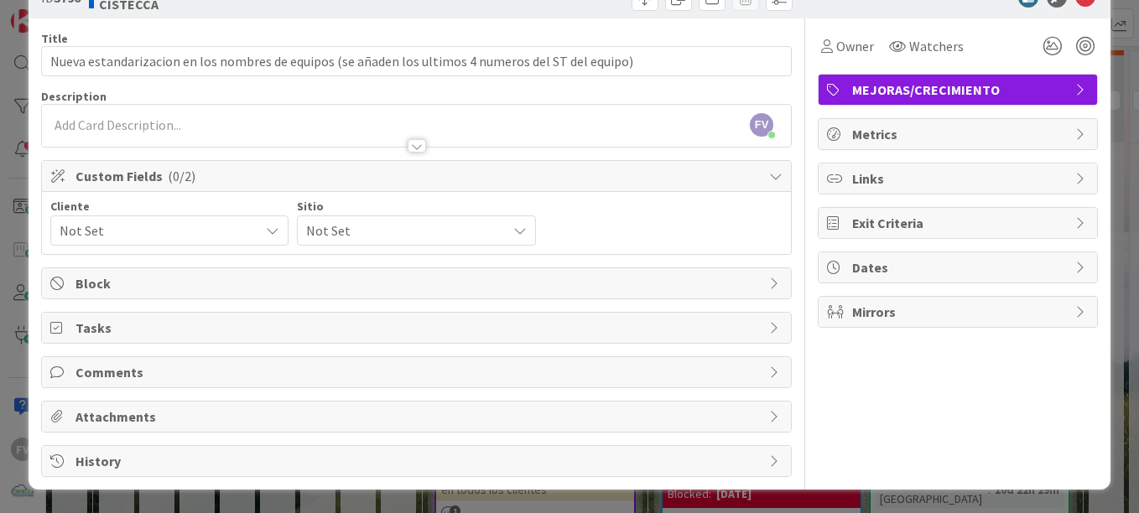
click at [168, 172] on span "( 0/2 )" at bounding box center [182, 176] width 28 height 17
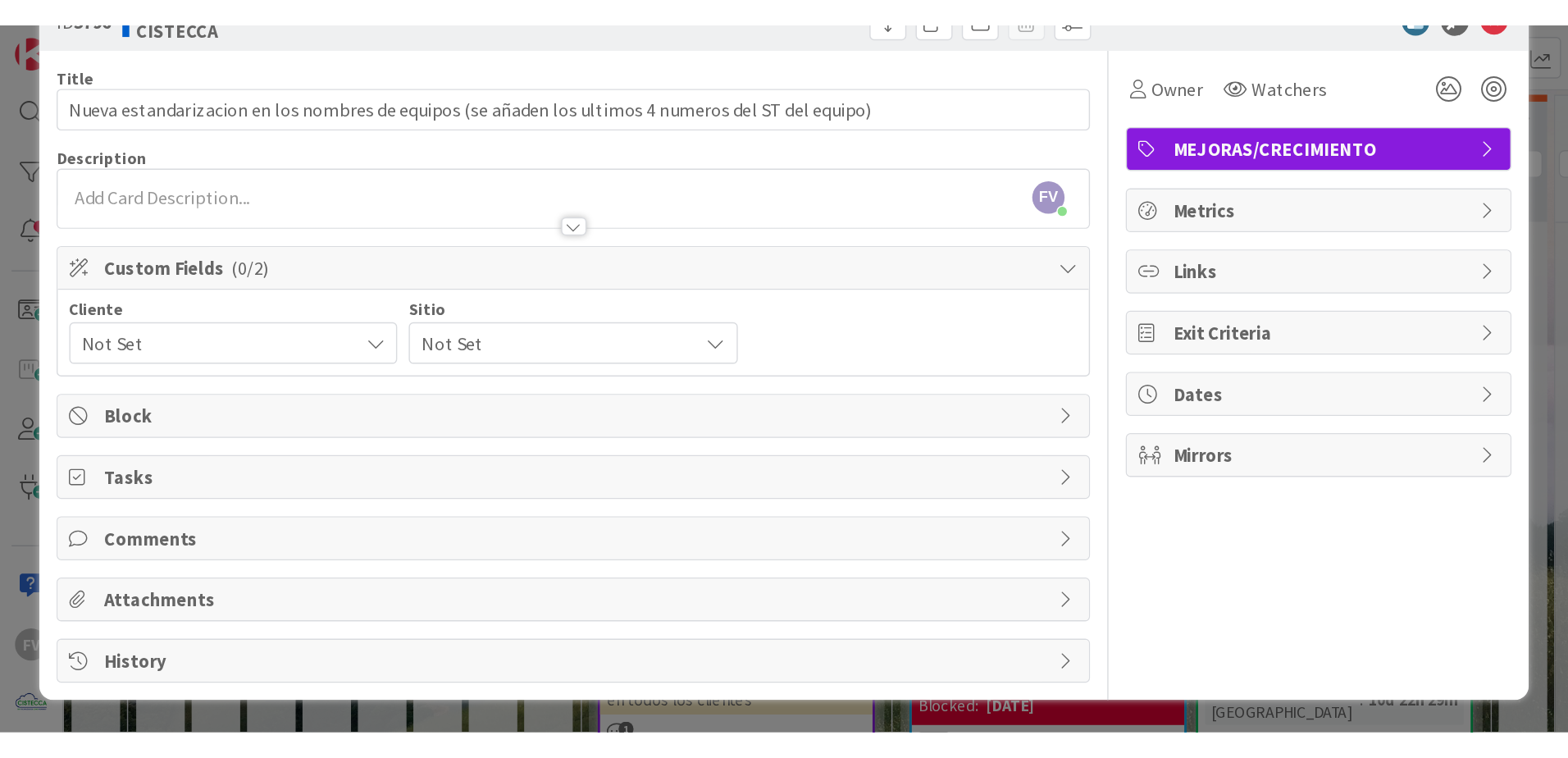
scroll to position [0, 0]
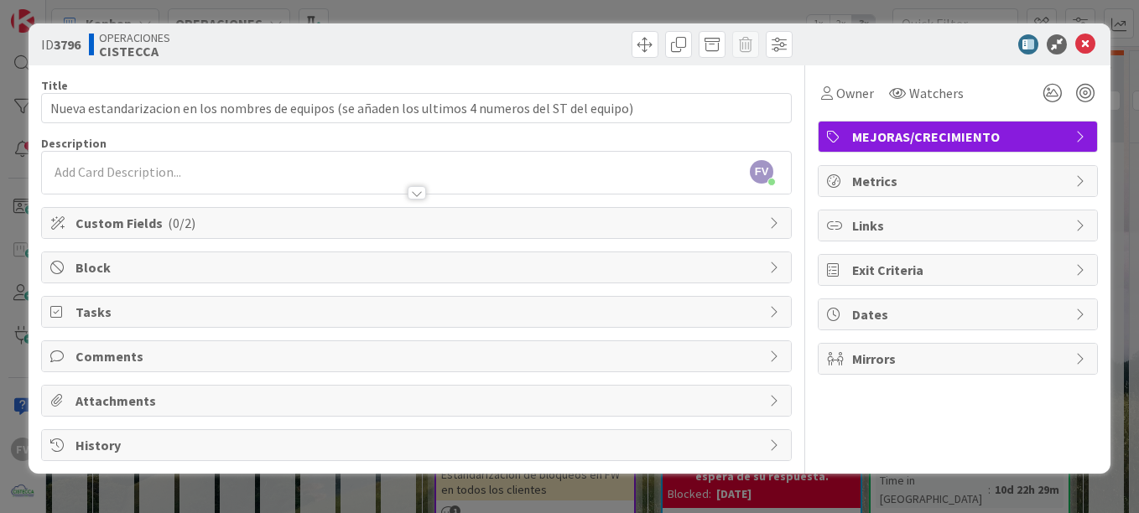
click at [168, 176] on div at bounding box center [416, 185] width 749 height 18
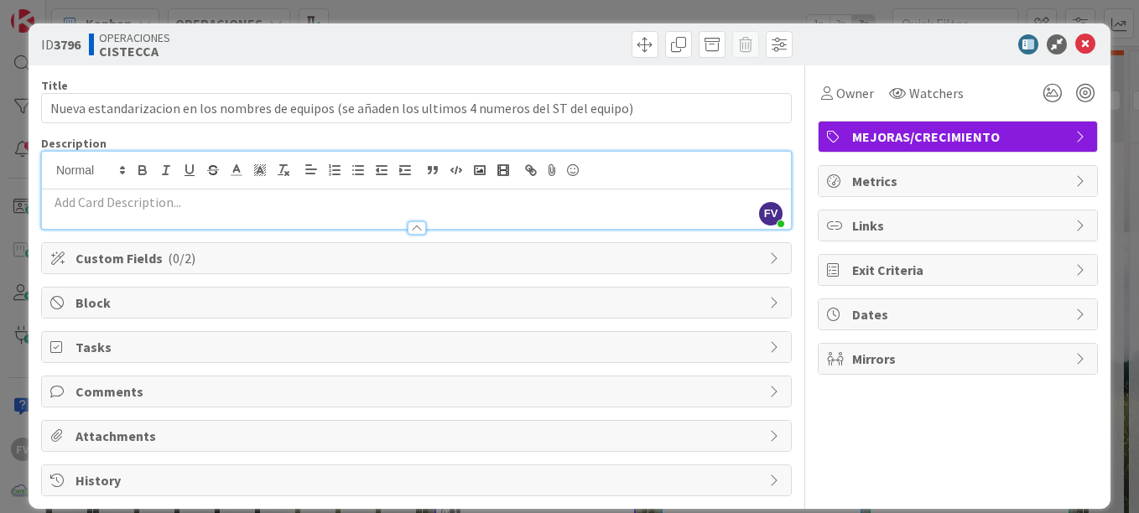
click at [177, 190] on div at bounding box center [416, 208] width 749 height 39
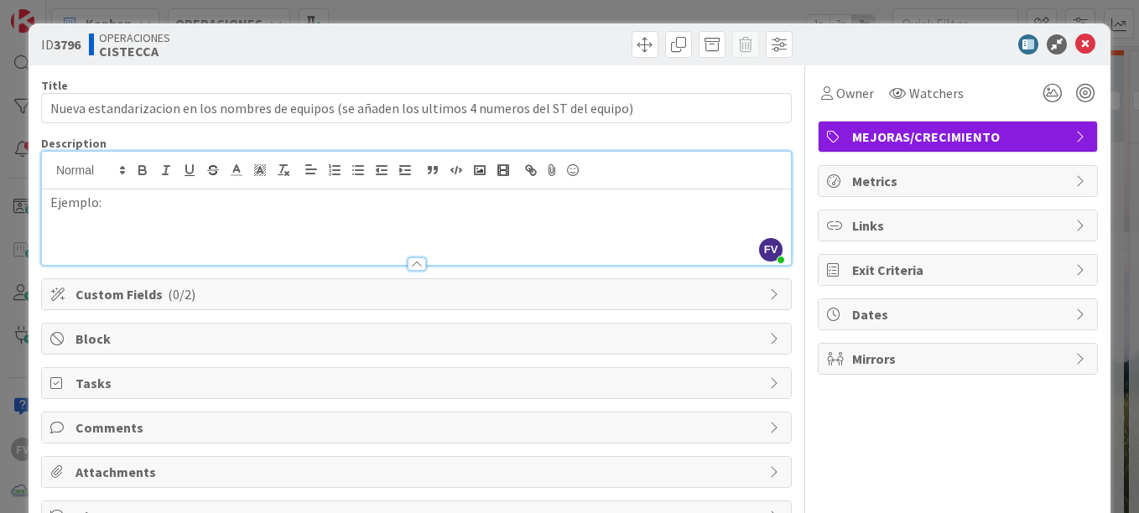
click at [263, 211] on div "Ejemplo:" at bounding box center [416, 226] width 749 height 75
click at [936, 485] on div "Owner Watchers MEJORAS/CRECIMIENTO Metrics Links Exit Criteria Dates Mirrors" at bounding box center [957, 298] width 280 height 467
click at [974, 493] on div "Owner Watchers MEJORAS/CRECIMIENTO Metrics Links Exit Criteria Dates Mirrors" at bounding box center [957, 298] width 280 height 467
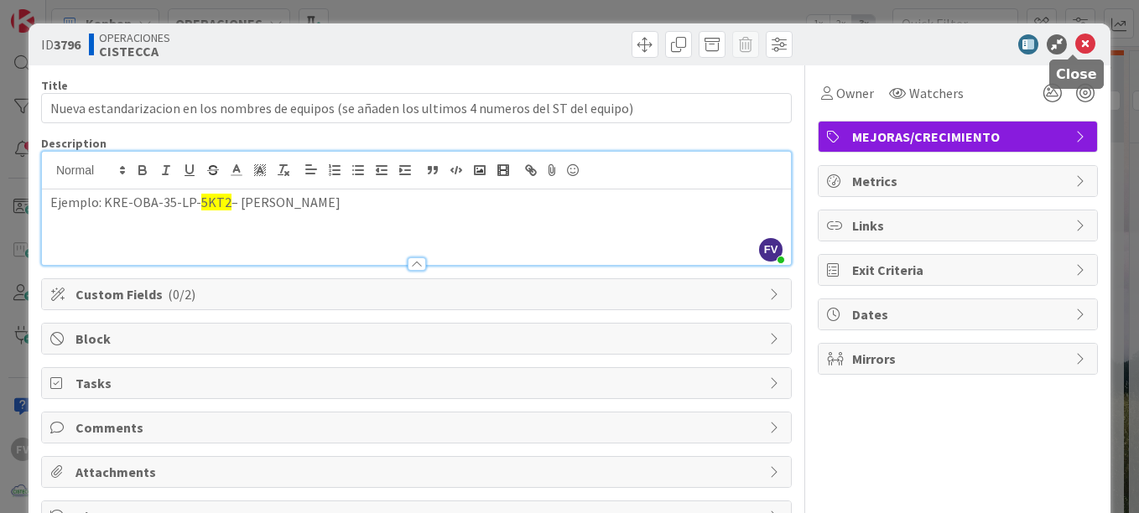
click at [1075, 53] on icon at bounding box center [1085, 44] width 20 height 20
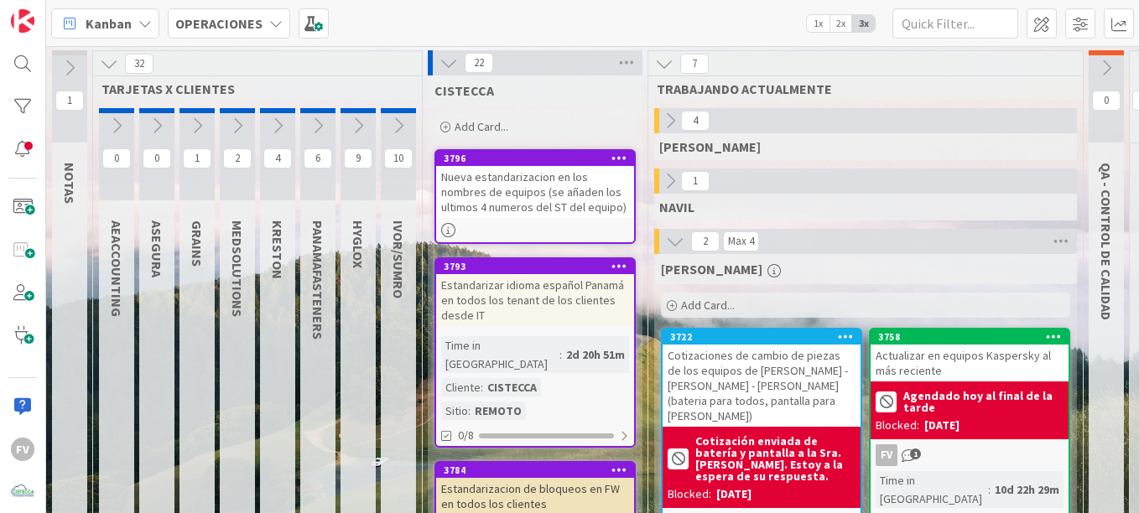
click at [441, 71] on icon at bounding box center [448, 63] width 18 height 18
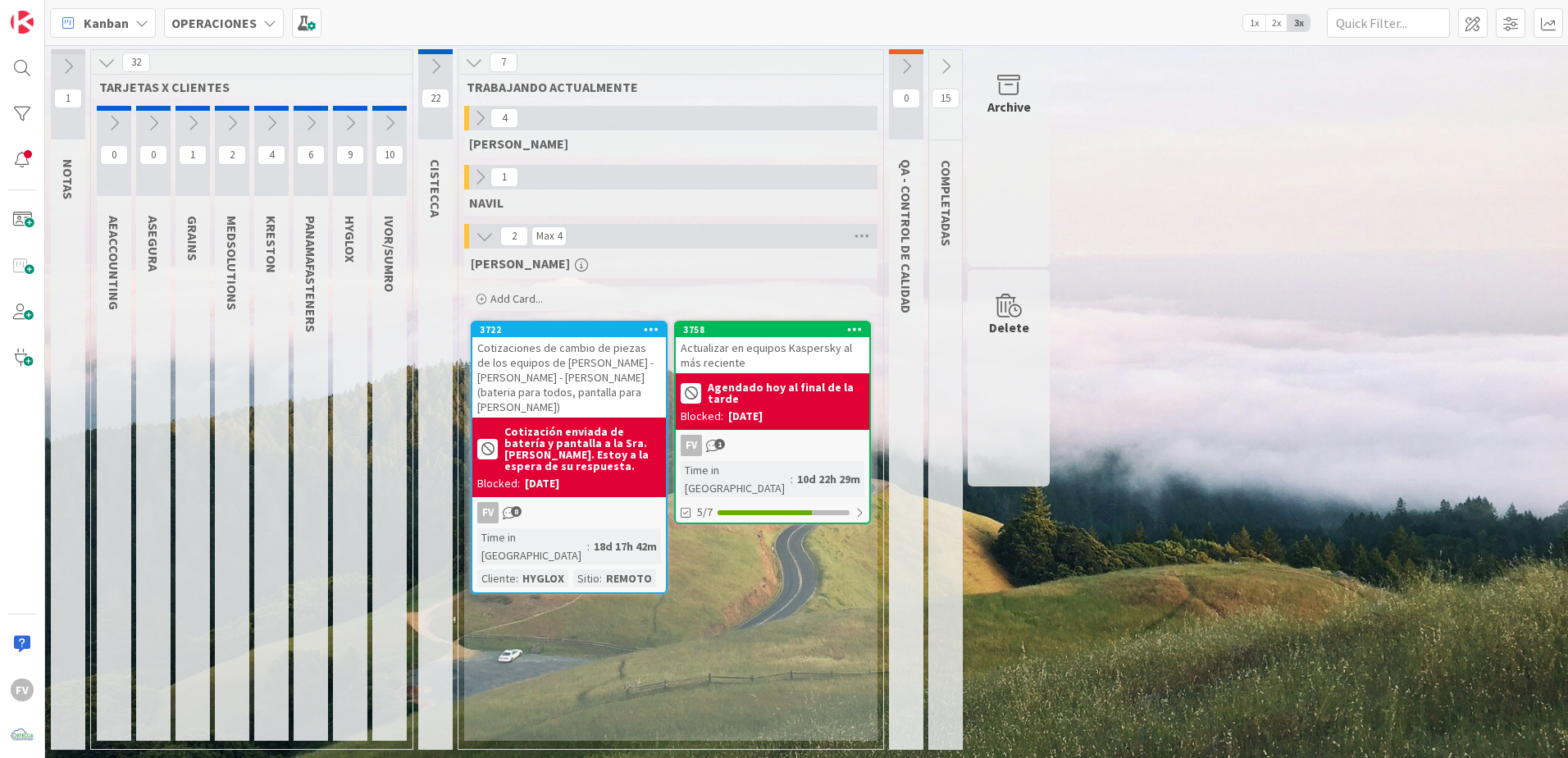
click at [440, 78] on button at bounding box center [435, 66] width 34 height 24
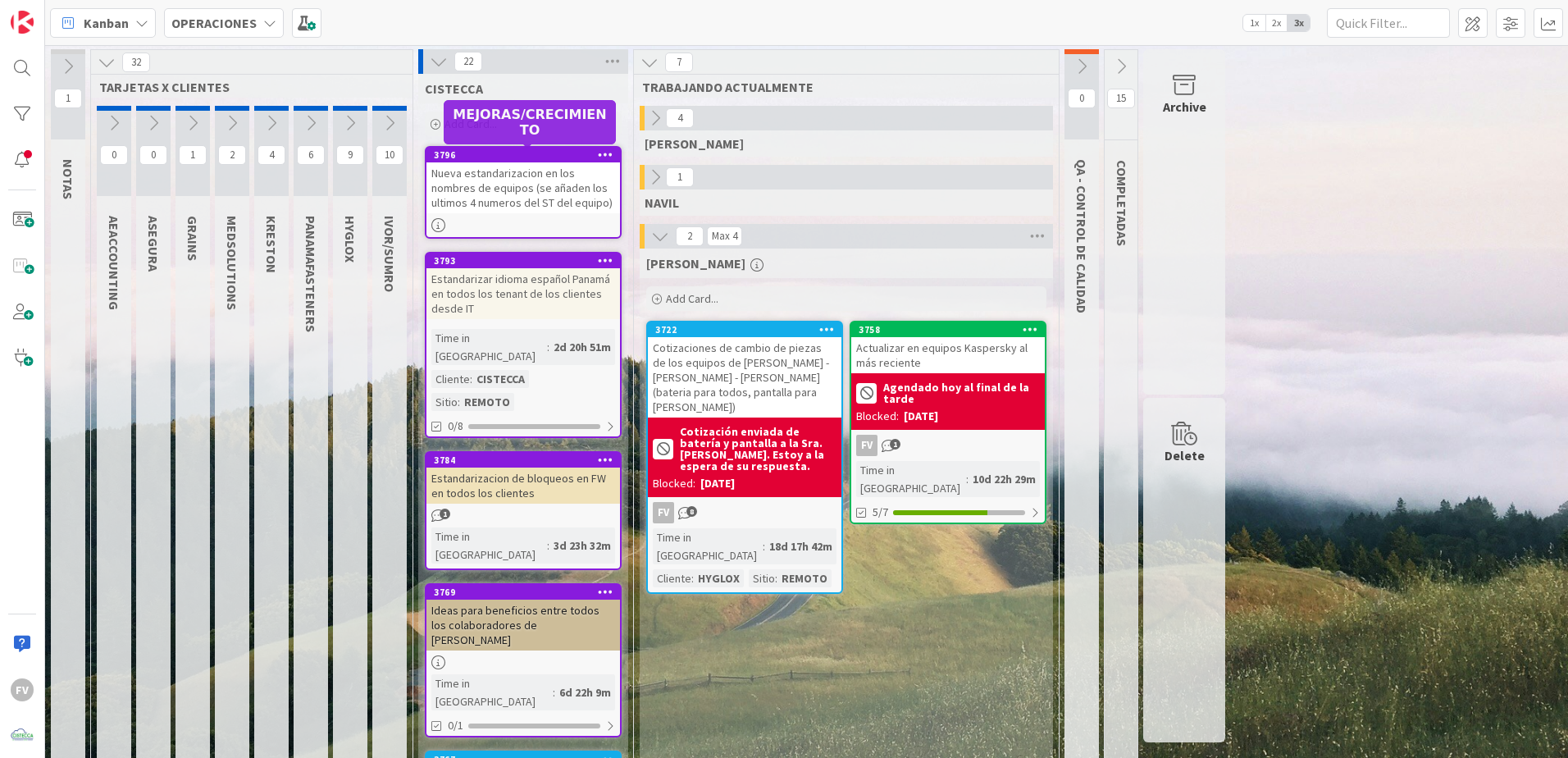
click at [485, 197] on div "Nueva estandarizacion en los nombres de equipos (se añaden los ultimos 4 numero…" at bounding box center [523, 188] width 194 height 51
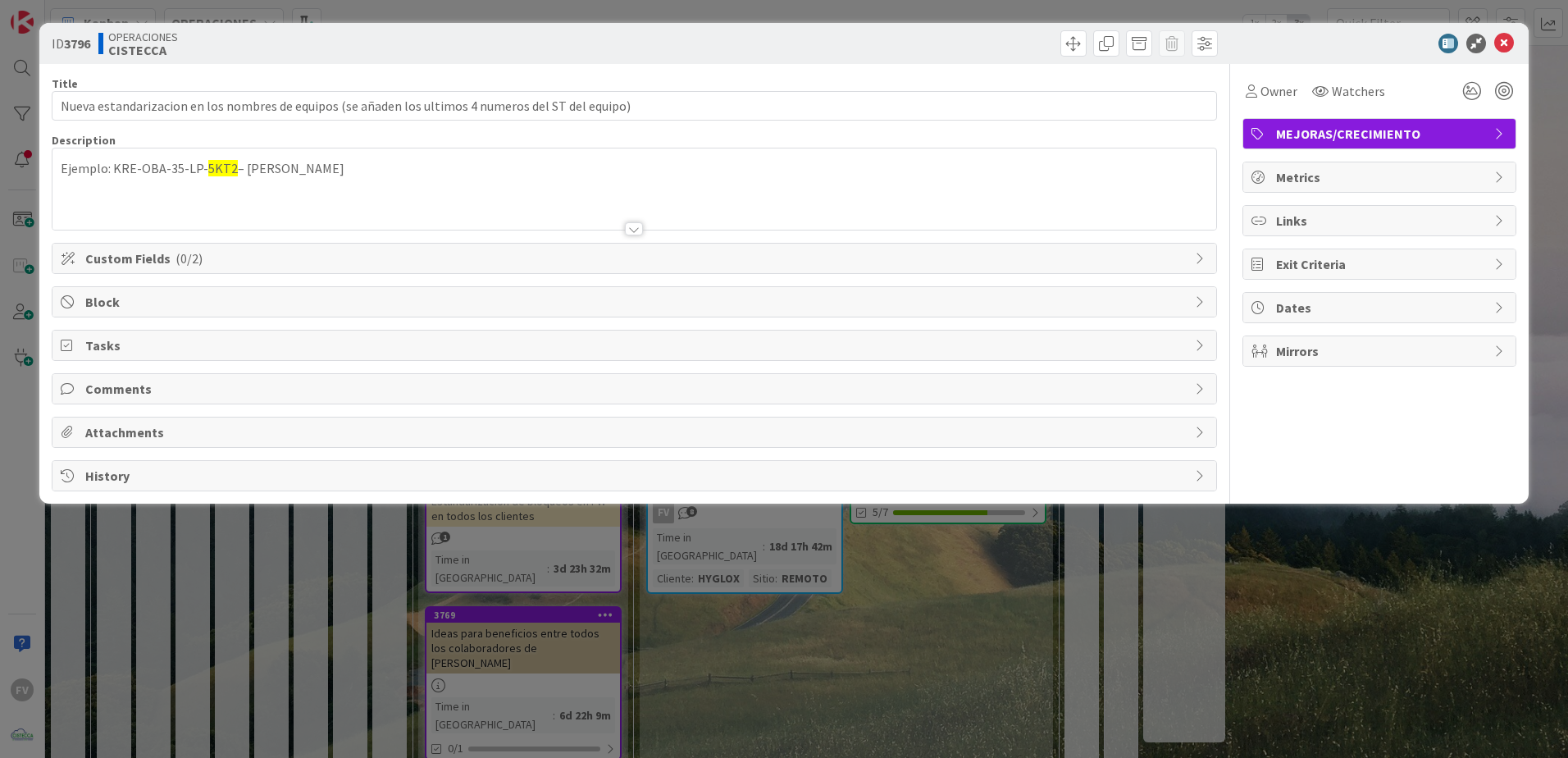
click at [146, 257] on span "Custom Fields ( 0/2 )" at bounding box center [636, 258] width 1101 height 20
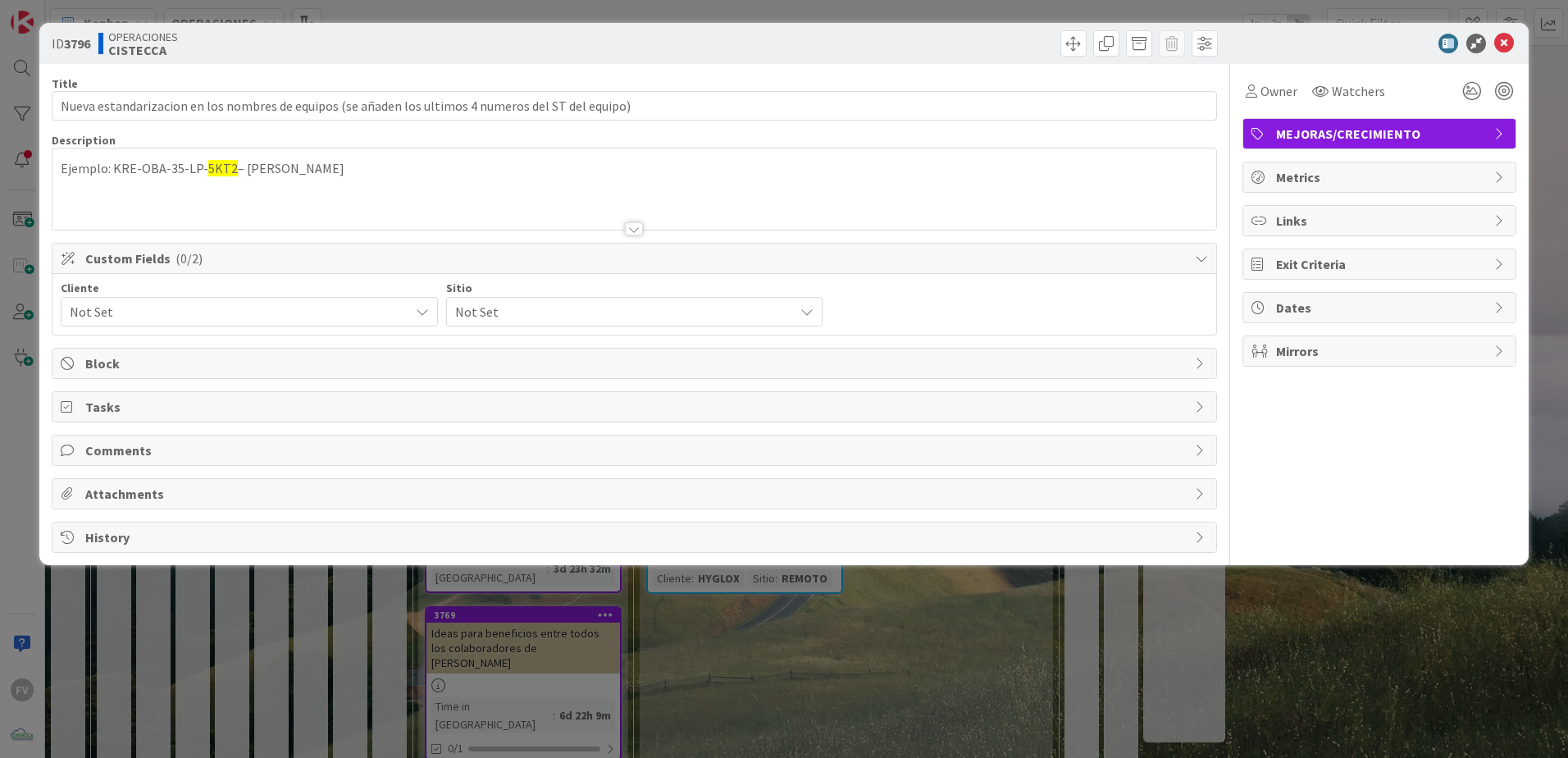
click at [143, 315] on span "Not Set" at bounding box center [235, 311] width 332 height 22
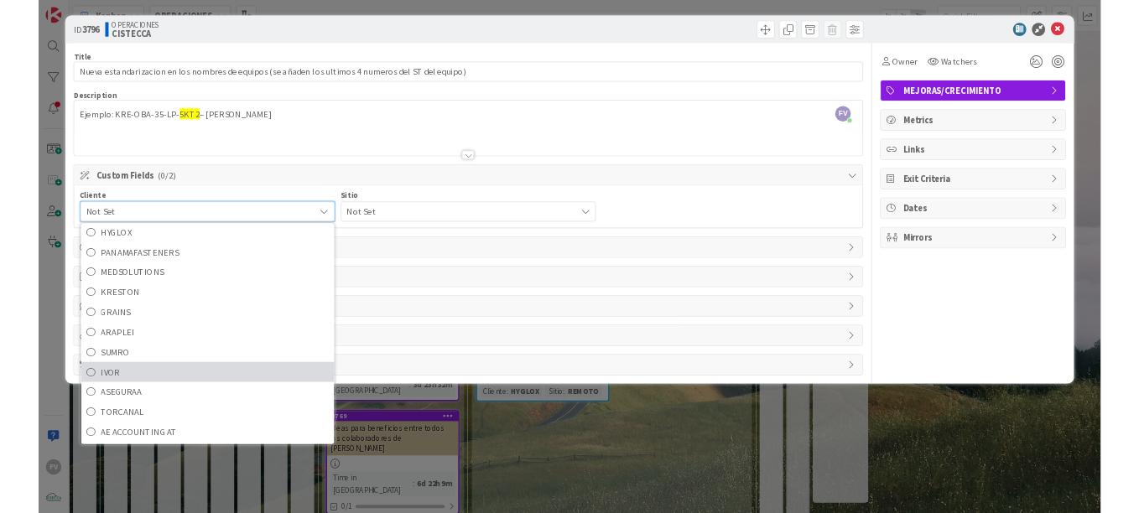
scroll to position [72, 0]
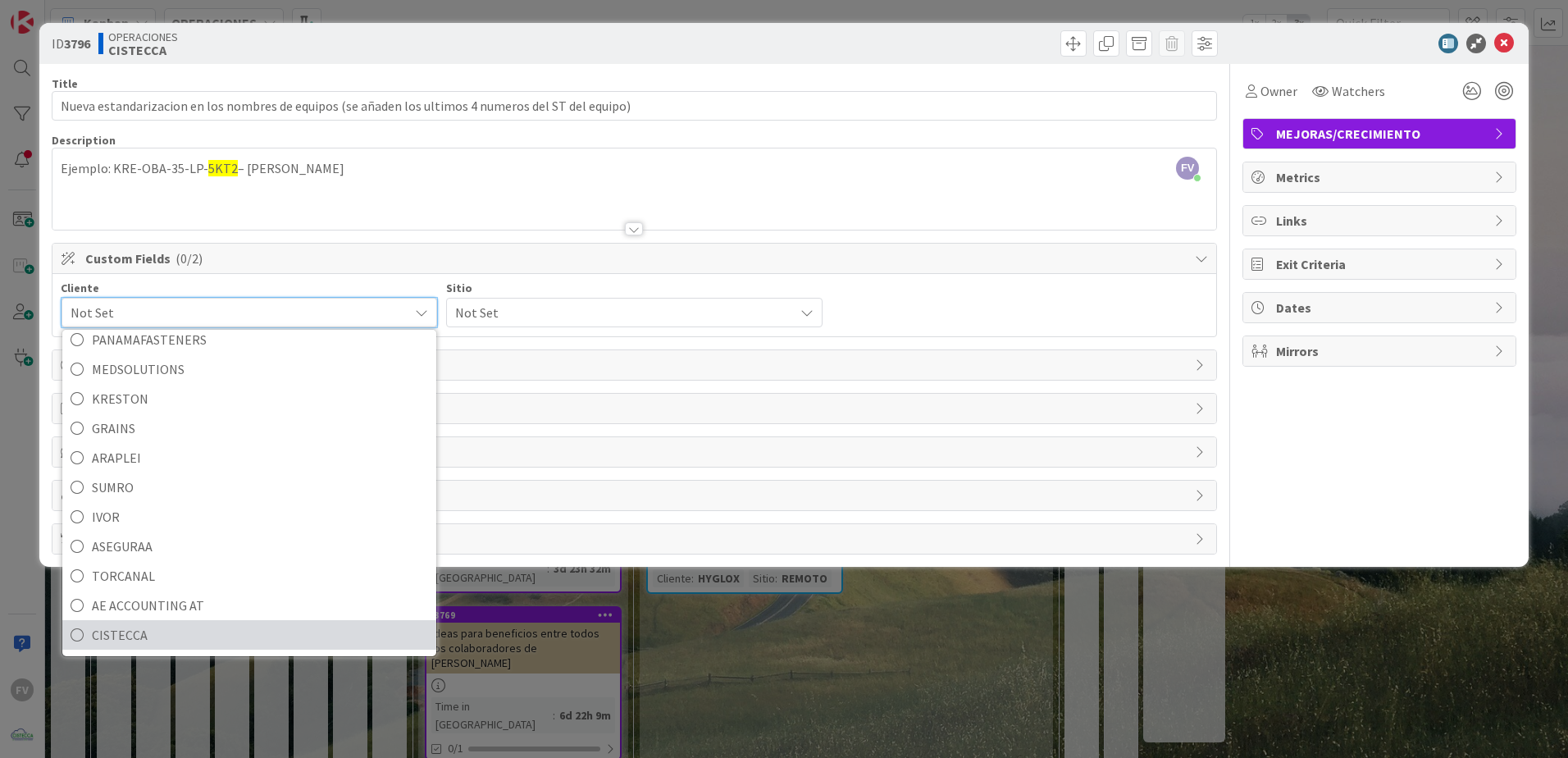
click at [158, 634] on span "CISTECCA" at bounding box center [260, 634] width 336 height 24
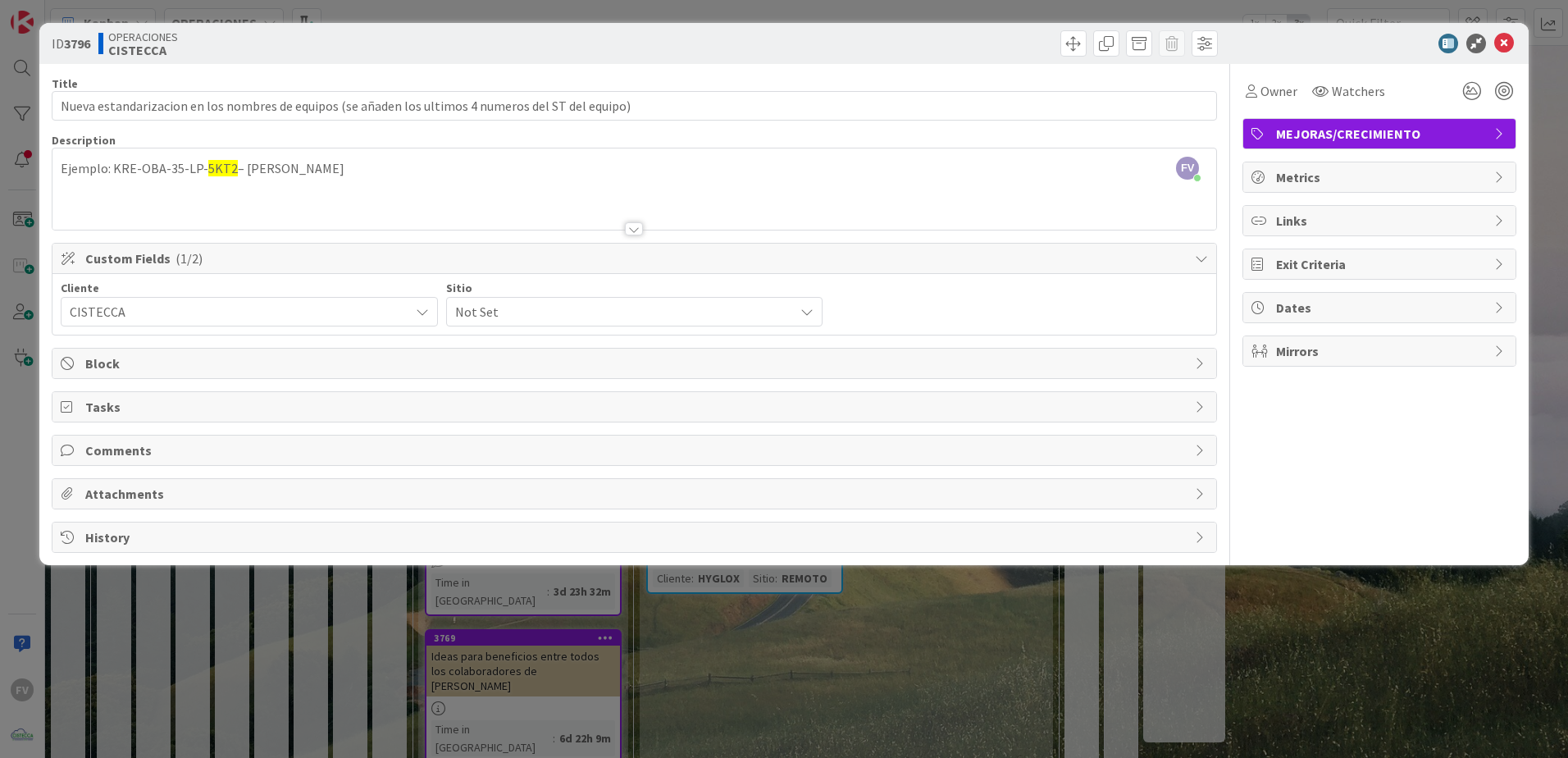
drag, startPoint x: 591, startPoint y: 298, endPoint x: 582, endPoint y: 327, distance: 30.4
click at [591, 298] on div "Not Set" at bounding box center [635, 311] width 378 height 29
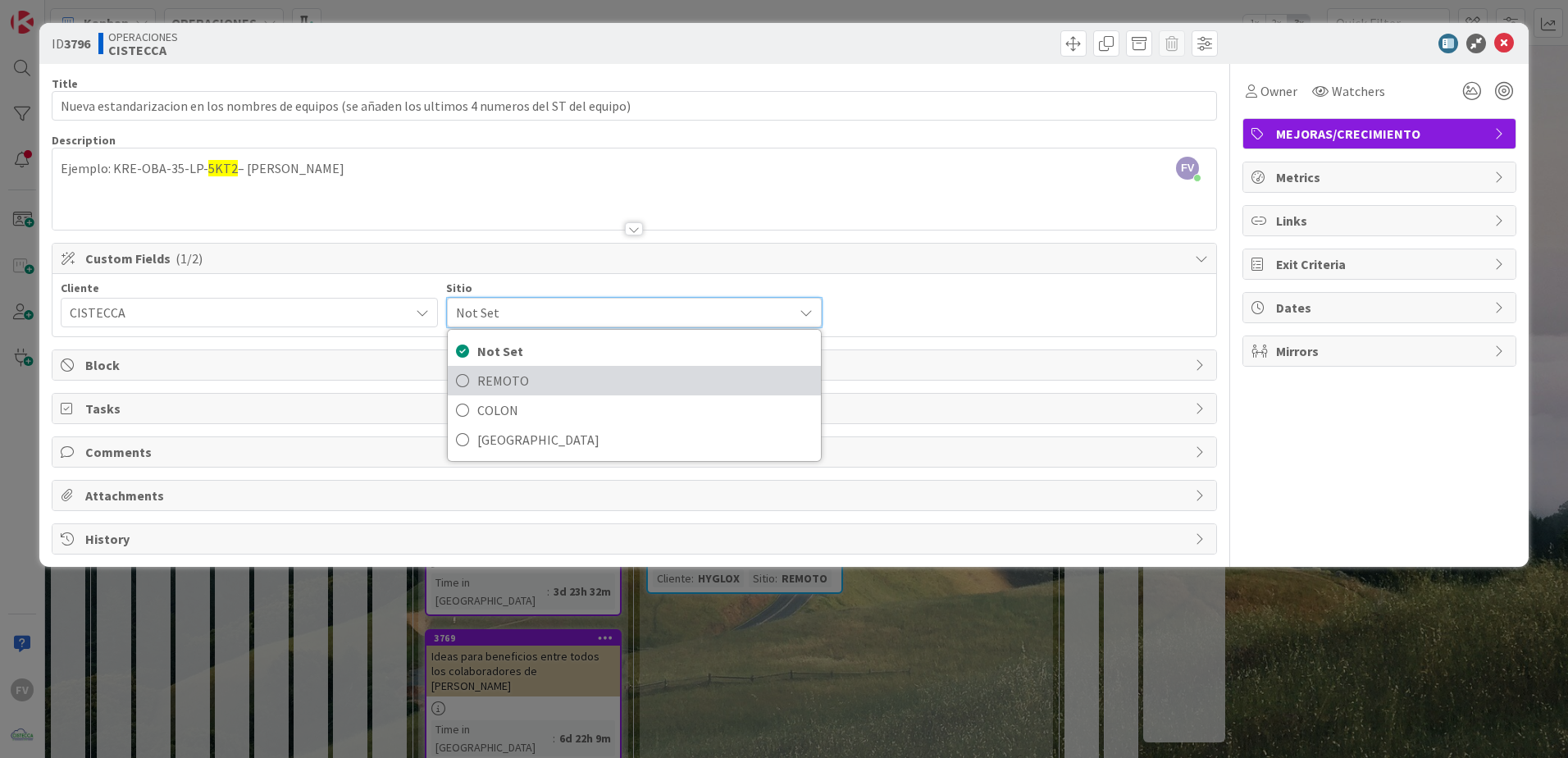
click at [610, 383] on span "REMOTO" at bounding box center [646, 379] width 336 height 24
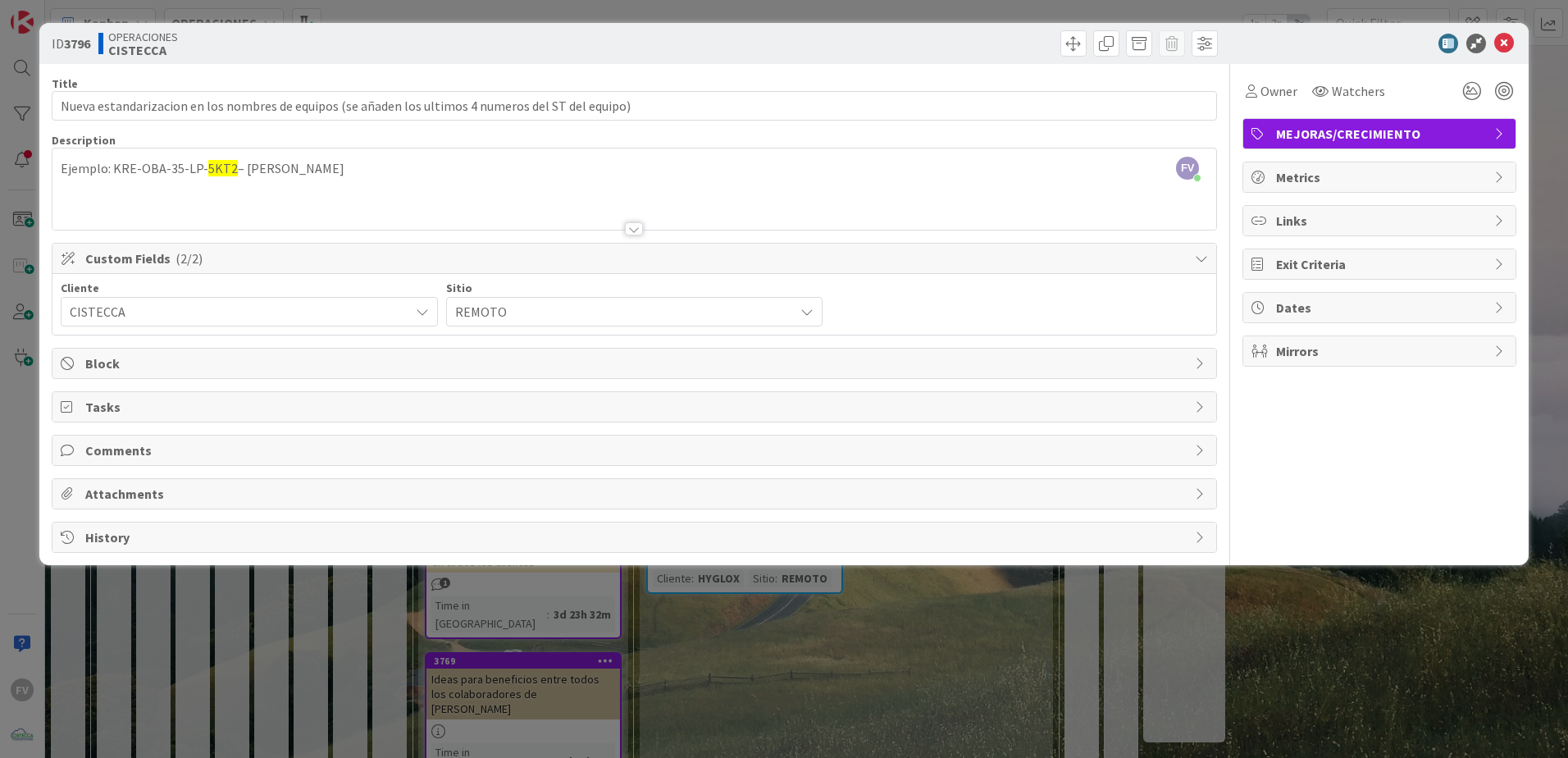
click at [633, 559] on div "ID 3796 OPERACIONES CISTECCA Title 99 / 128 Nueva estandarizacion en los nombre…" at bounding box center [784, 293] width 1489 height 542
click at [681, 598] on div "ID 3796 OPERACIONES CISTECCA Title 99 / 128 Nueva estandarizacion en los nombre…" at bounding box center [784, 379] width 1568 height 758
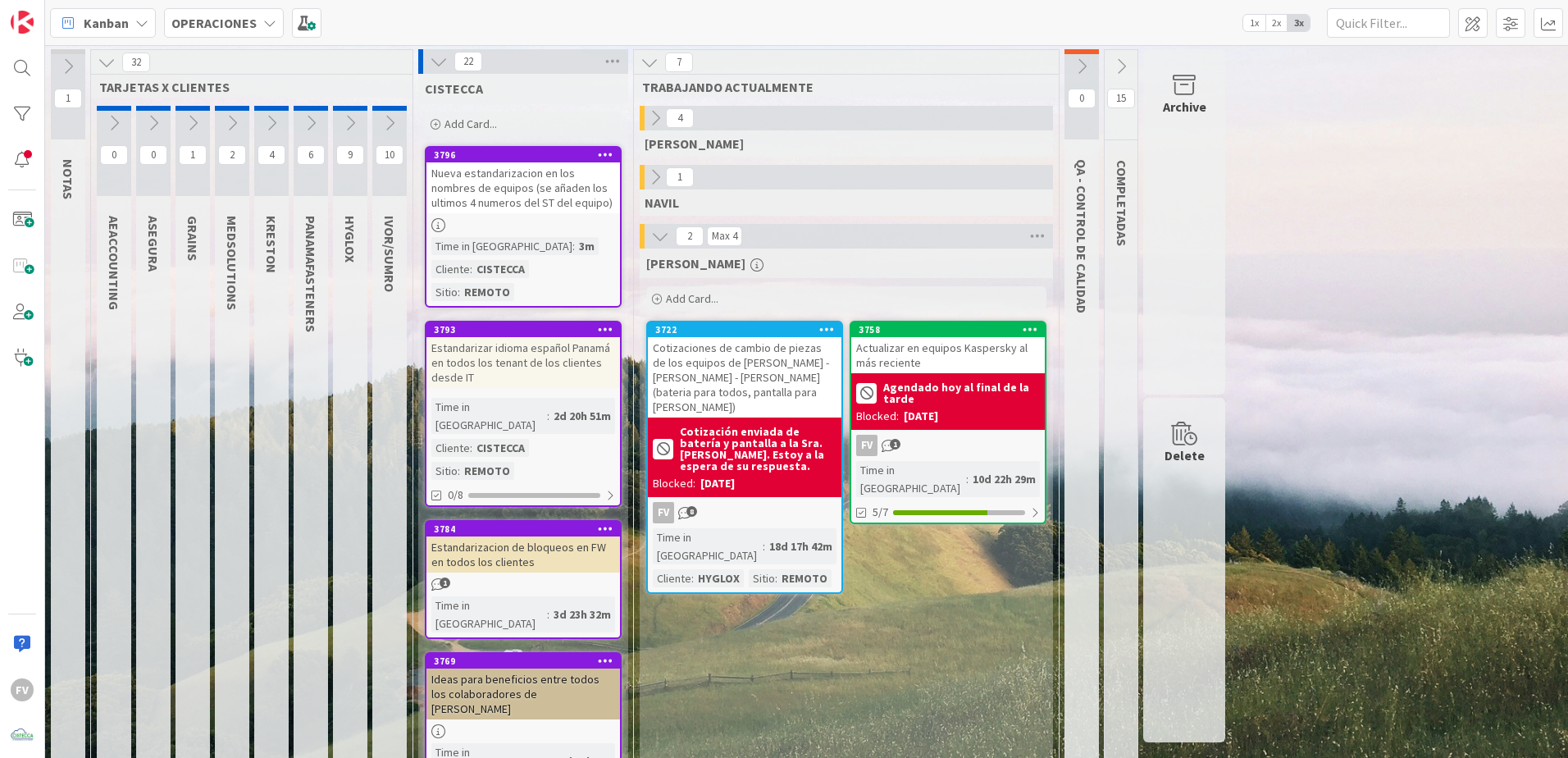
click at [429, 62] on icon at bounding box center [438, 62] width 18 height 18
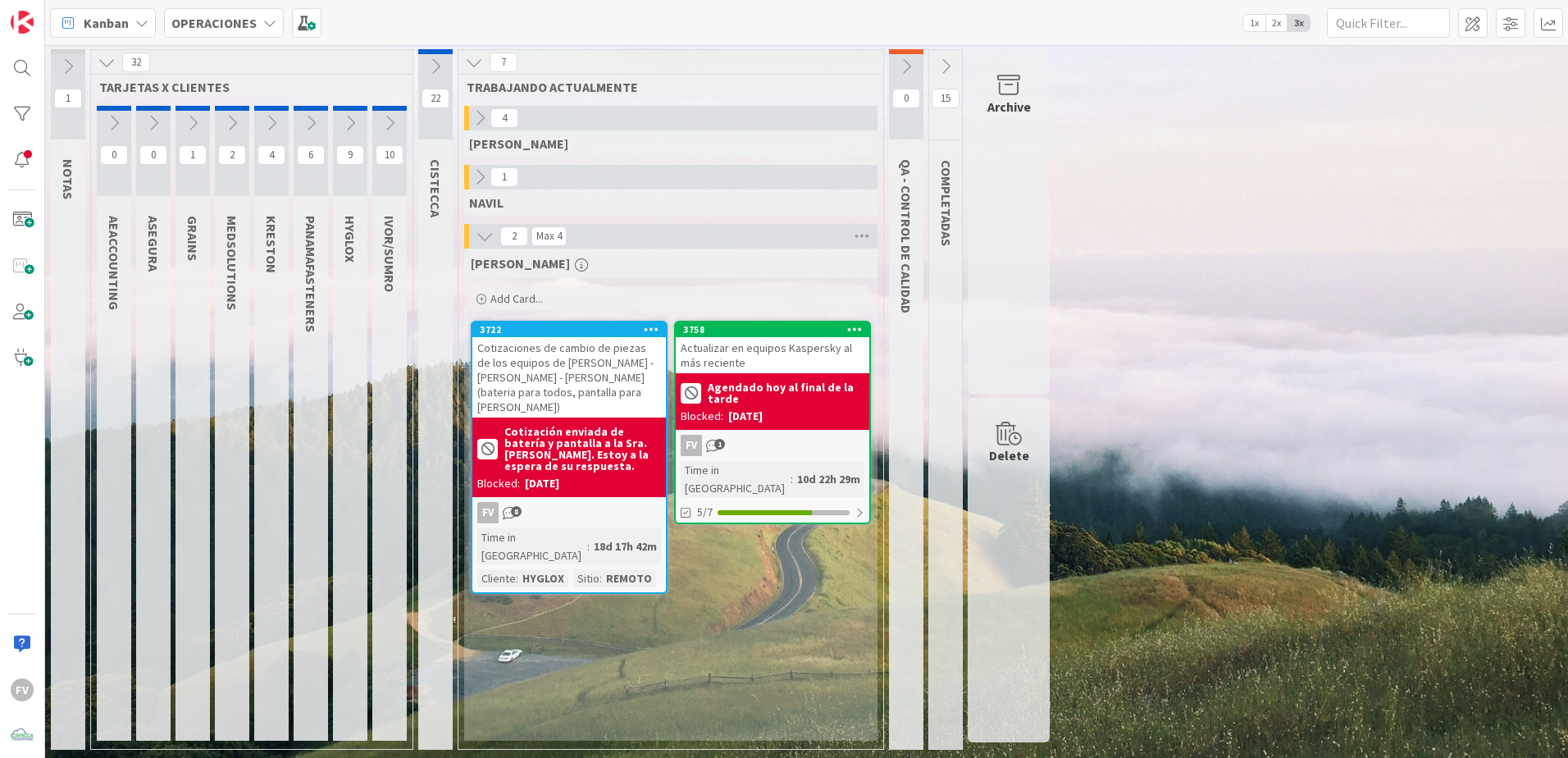
drag, startPoint x: 939, startPoint y: 185, endPoint x: 967, endPoint y: 180, distance: 28.4
click at [967, 180] on div "1 NOTAS 32 TARJETAS X CLIENTES 0 AEACCOUNTING 0 ASEGURA 1 GRAINS 2 MEDSOLUTIONS…" at bounding box center [550, 403] width 1004 height 708
drag, startPoint x: 967, startPoint y: 180, endPoint x: 1012, endPoint y: 172, distance: 45.7
click at [1012, 172] on div "Archive" at bounding box center [1008, 221] width 82 height 345
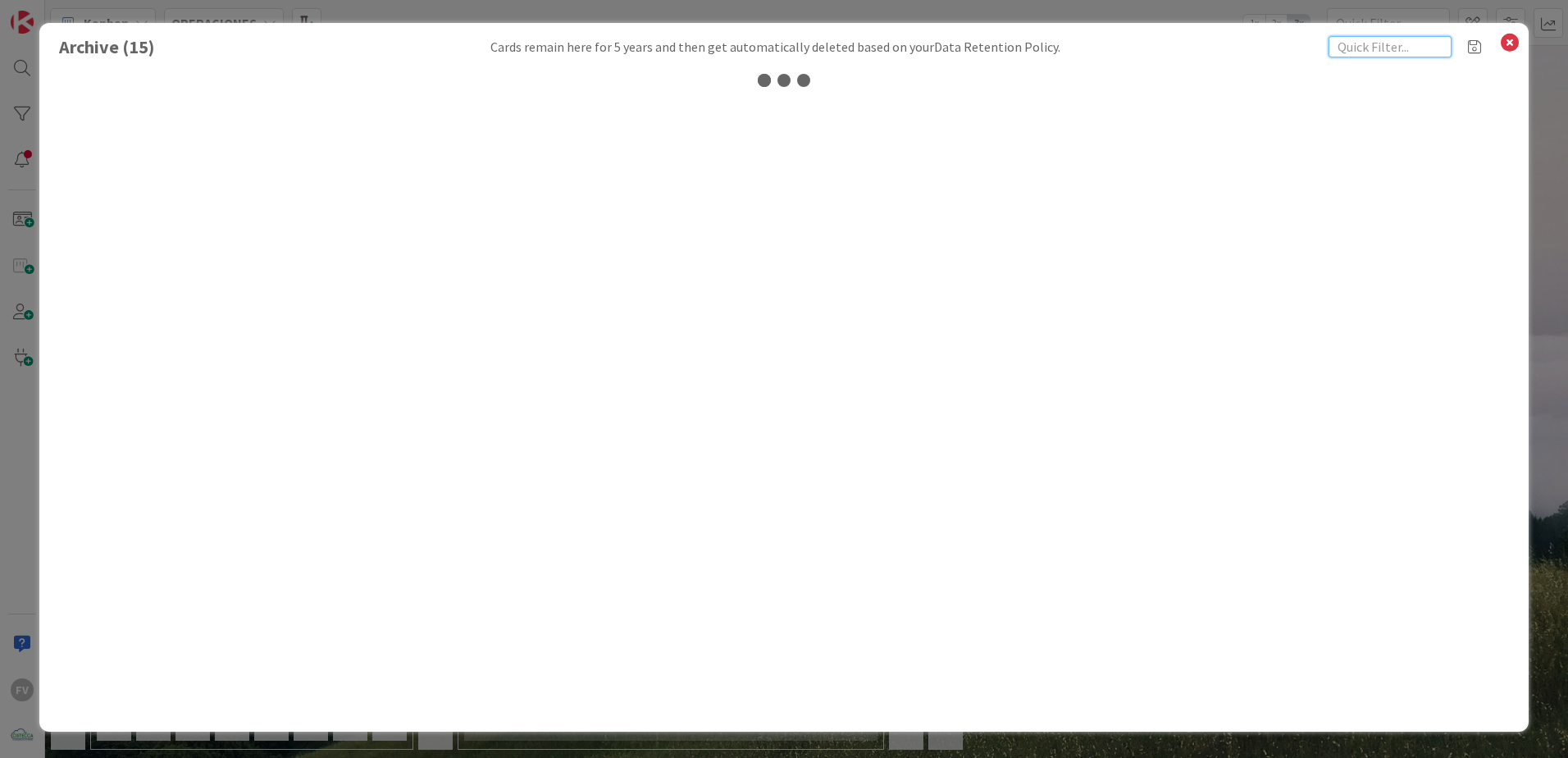
click at [1353, 50] on input "text" at bounding box center [1390, 47] width 123 height 22
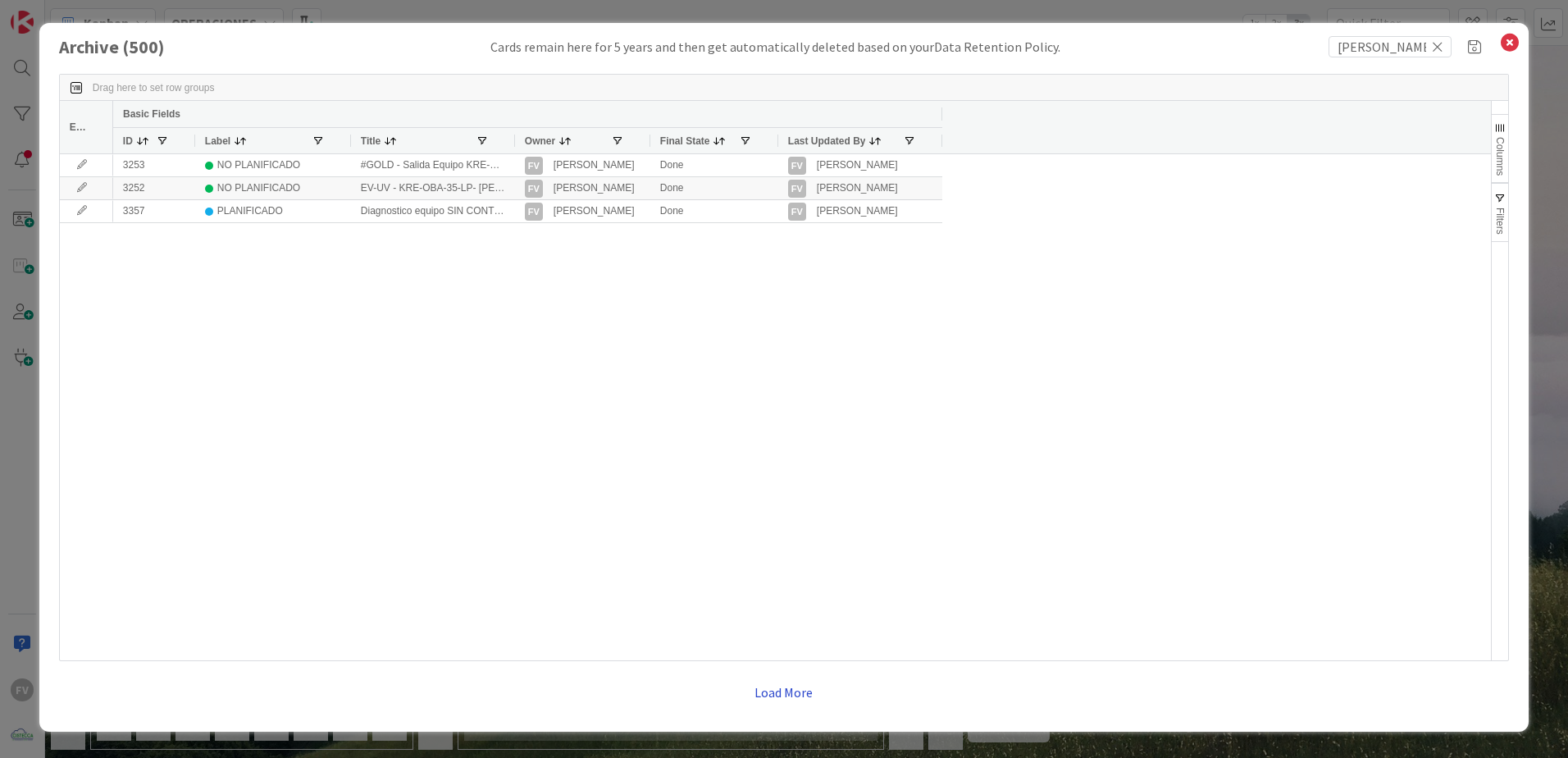
click at [804, 687] on button "Load More" at bounding box center [783, 691] width 79 height 29
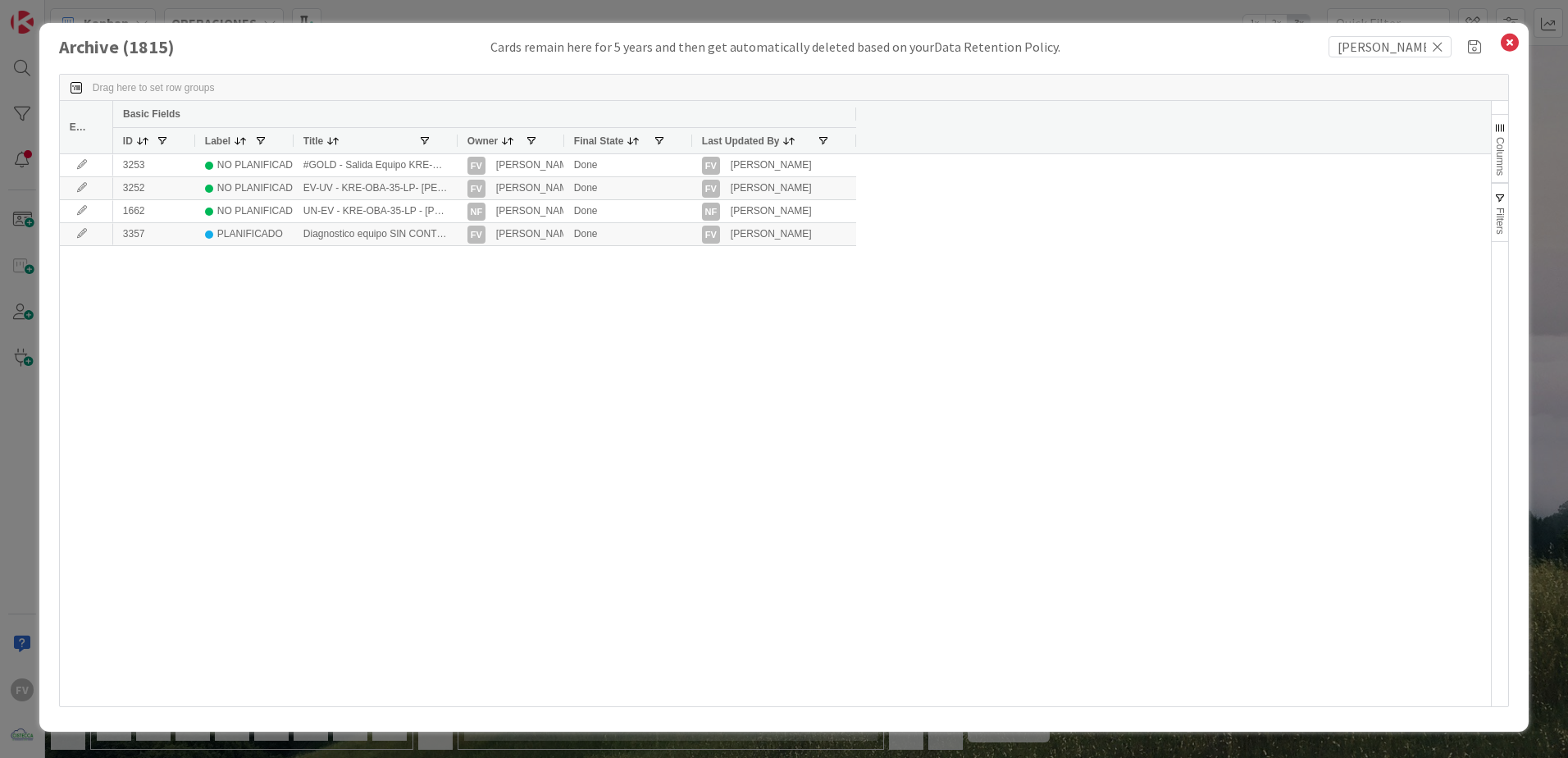
click at [454, 140] on div at bounding box center [457, 141] width 7 height 25
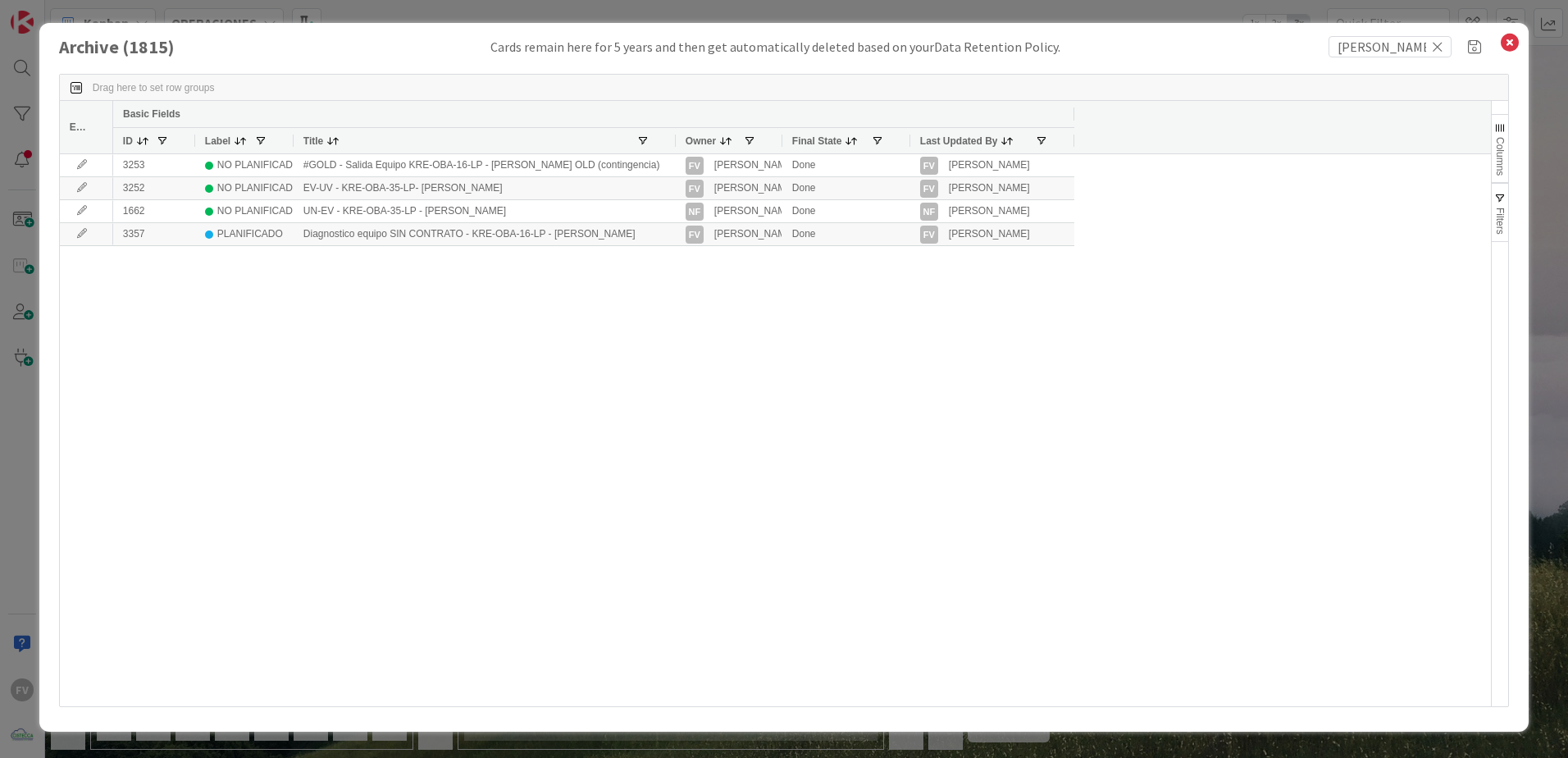
drag, startPoint x: 675, startPoint y: 137, endPoint x: 993, endPoint y: 143, distance: 318.1
click at [678, 142] on div at bounding box center [675, 141] width 7 height 25
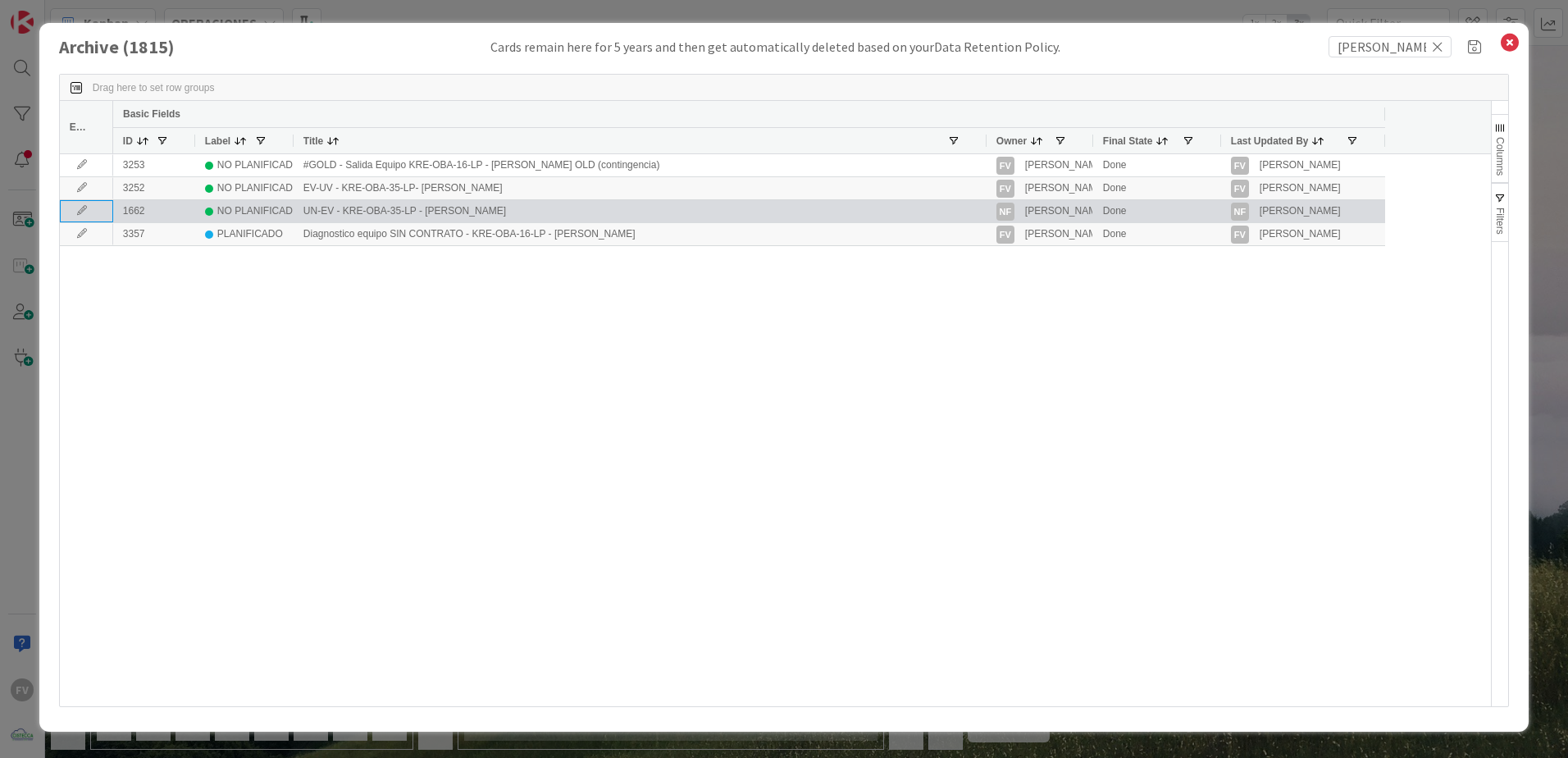
click at [83, 207] on icon at bounding box center [81, 210] width 24 height 10
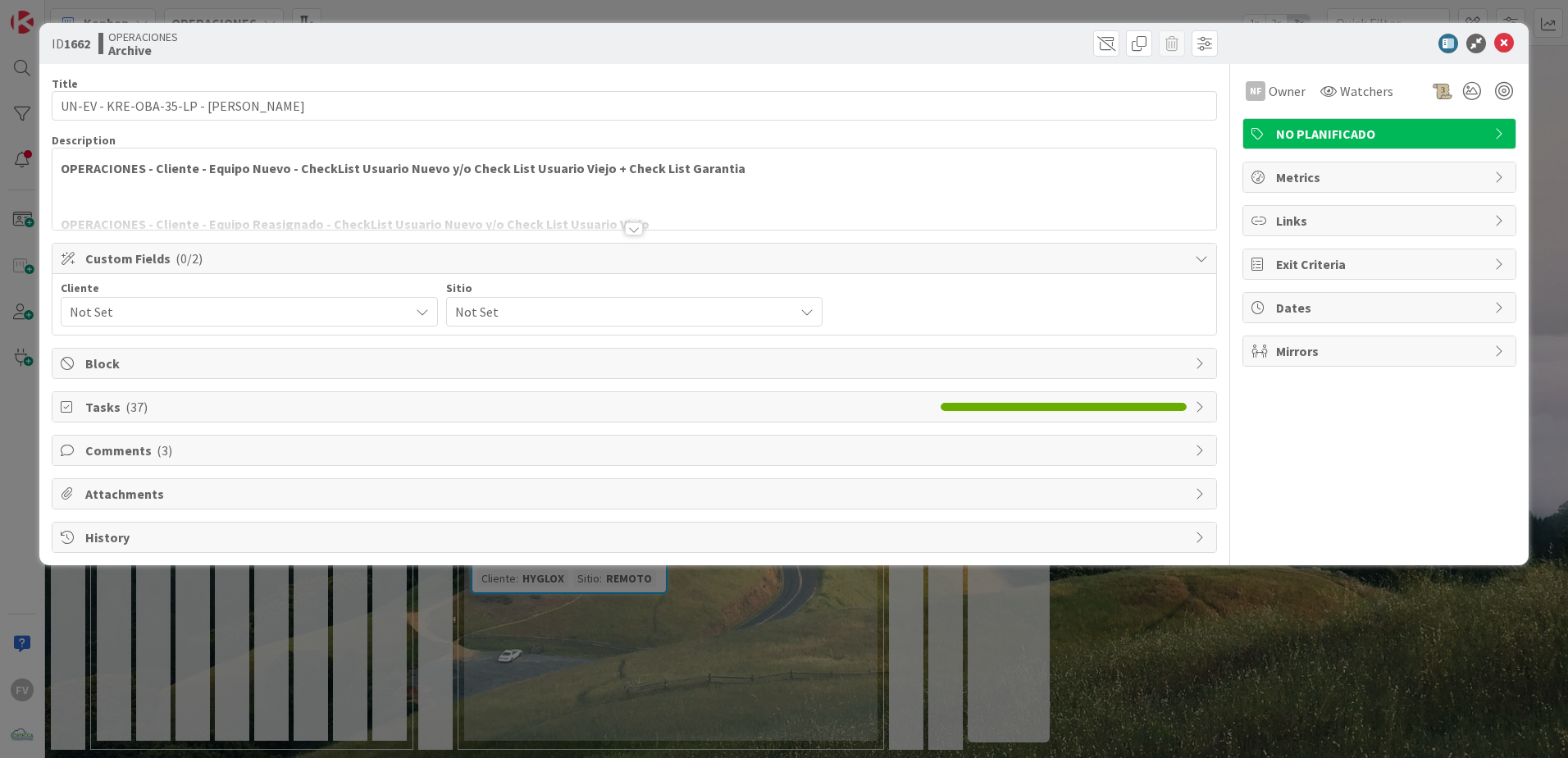
click at [207, 409] on span "Tasks ( 37 )" at bounding box center [509, 407] width 847 height 20
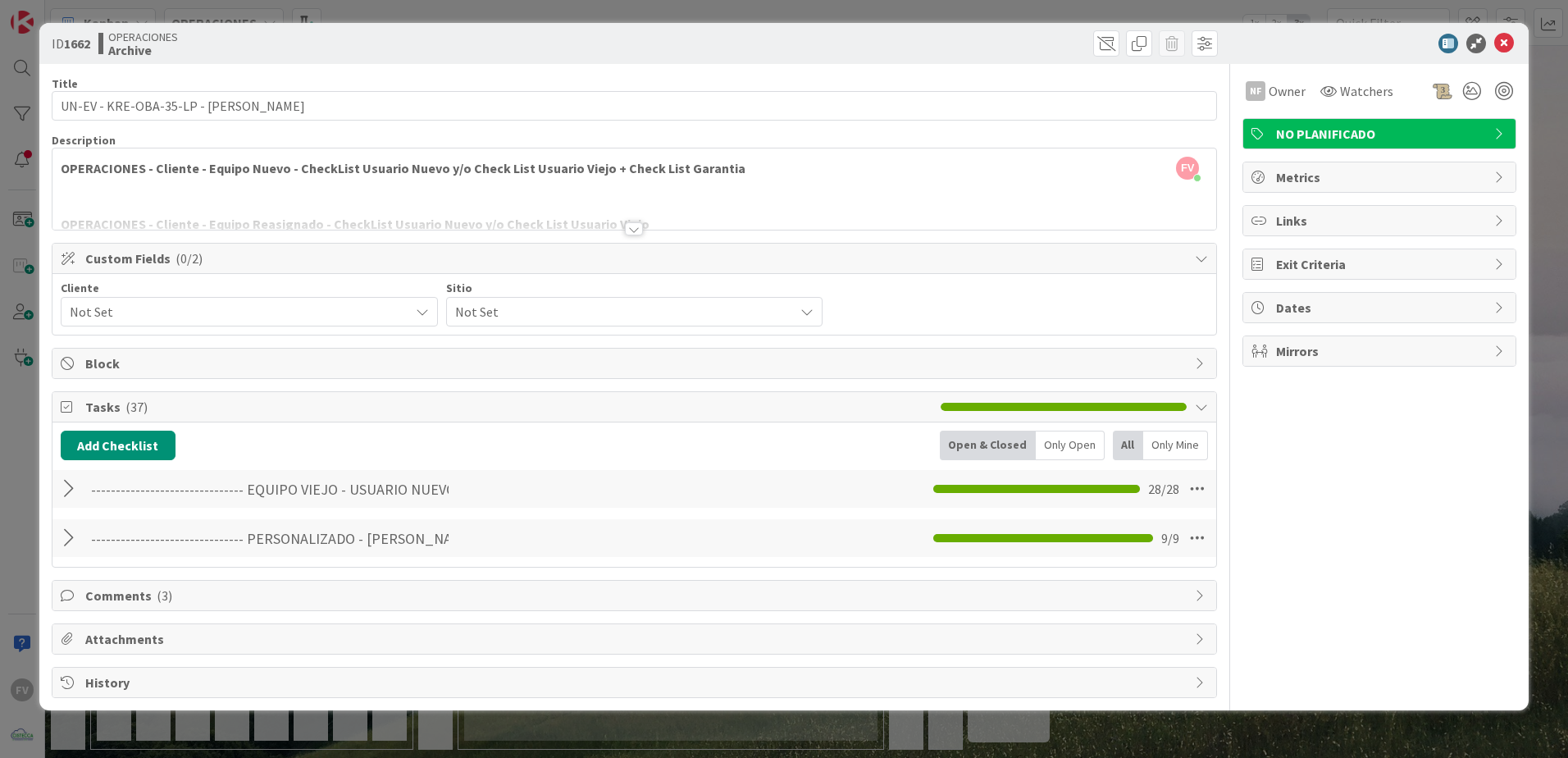
click at [64, 487] on div at bounding box center [71, 489] width 22 height 29
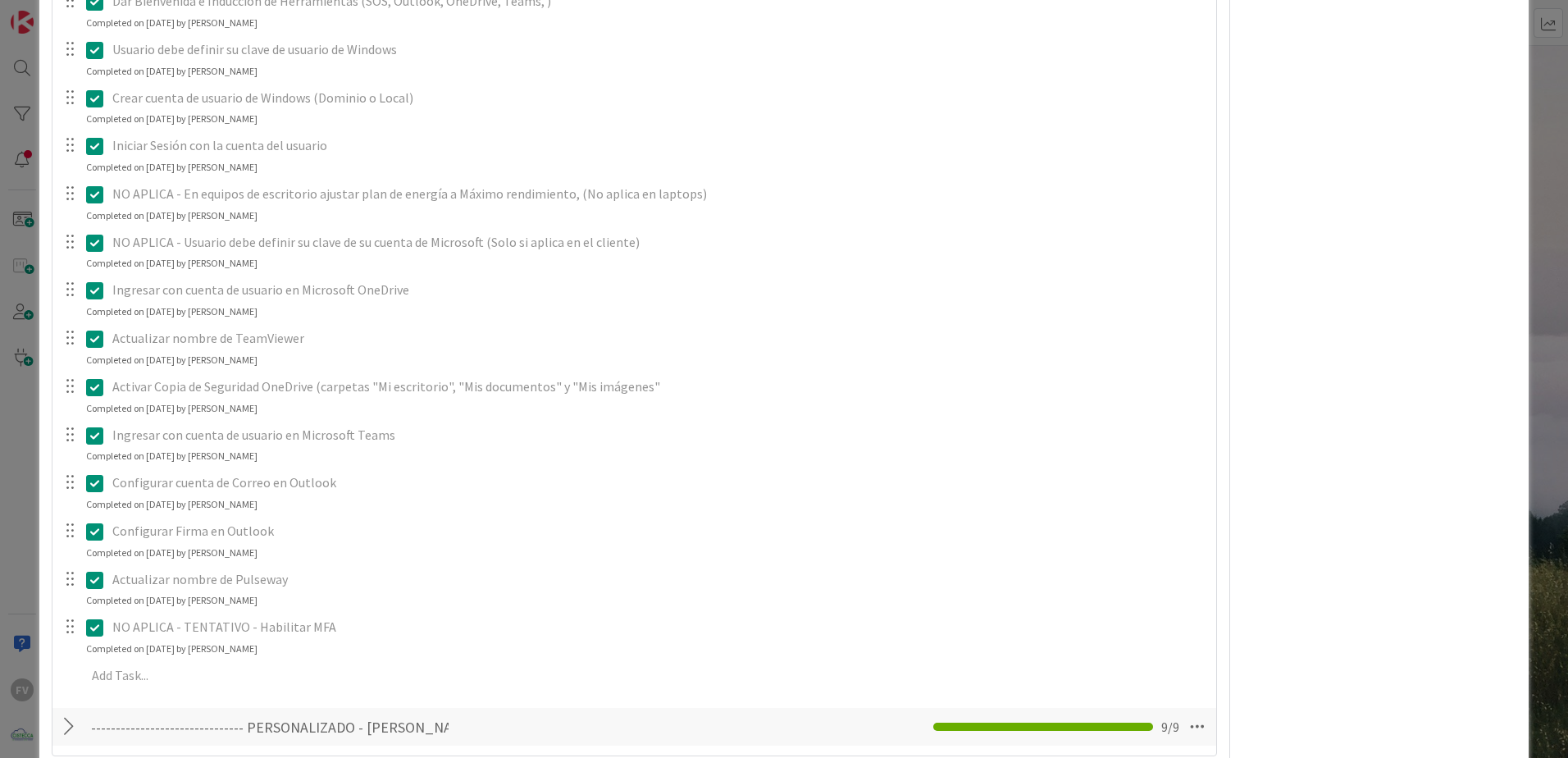
scroll to position [1360, 0]
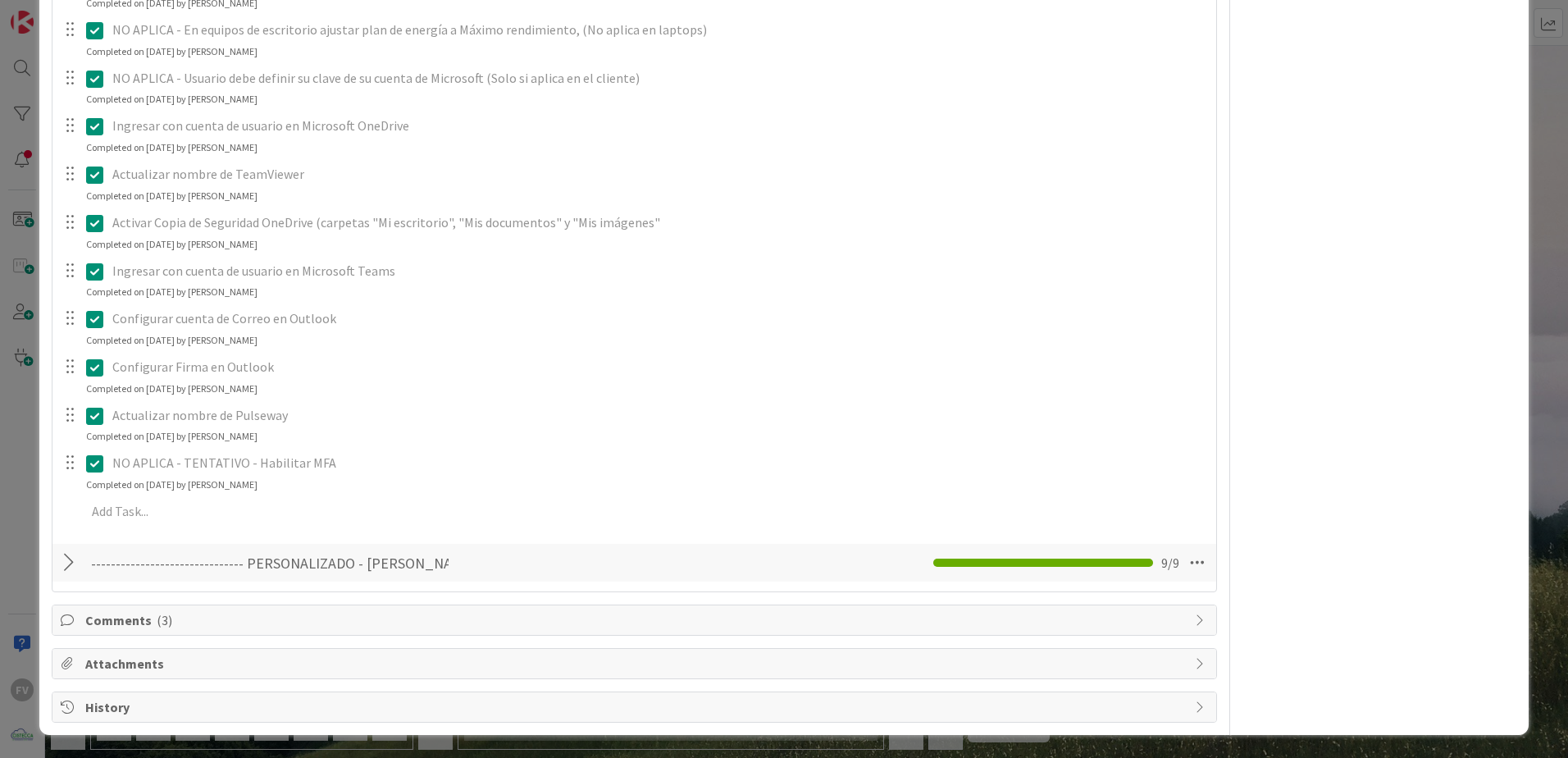
click at [69, 561] on div at bounding box center [71, 562] width 22 height 29
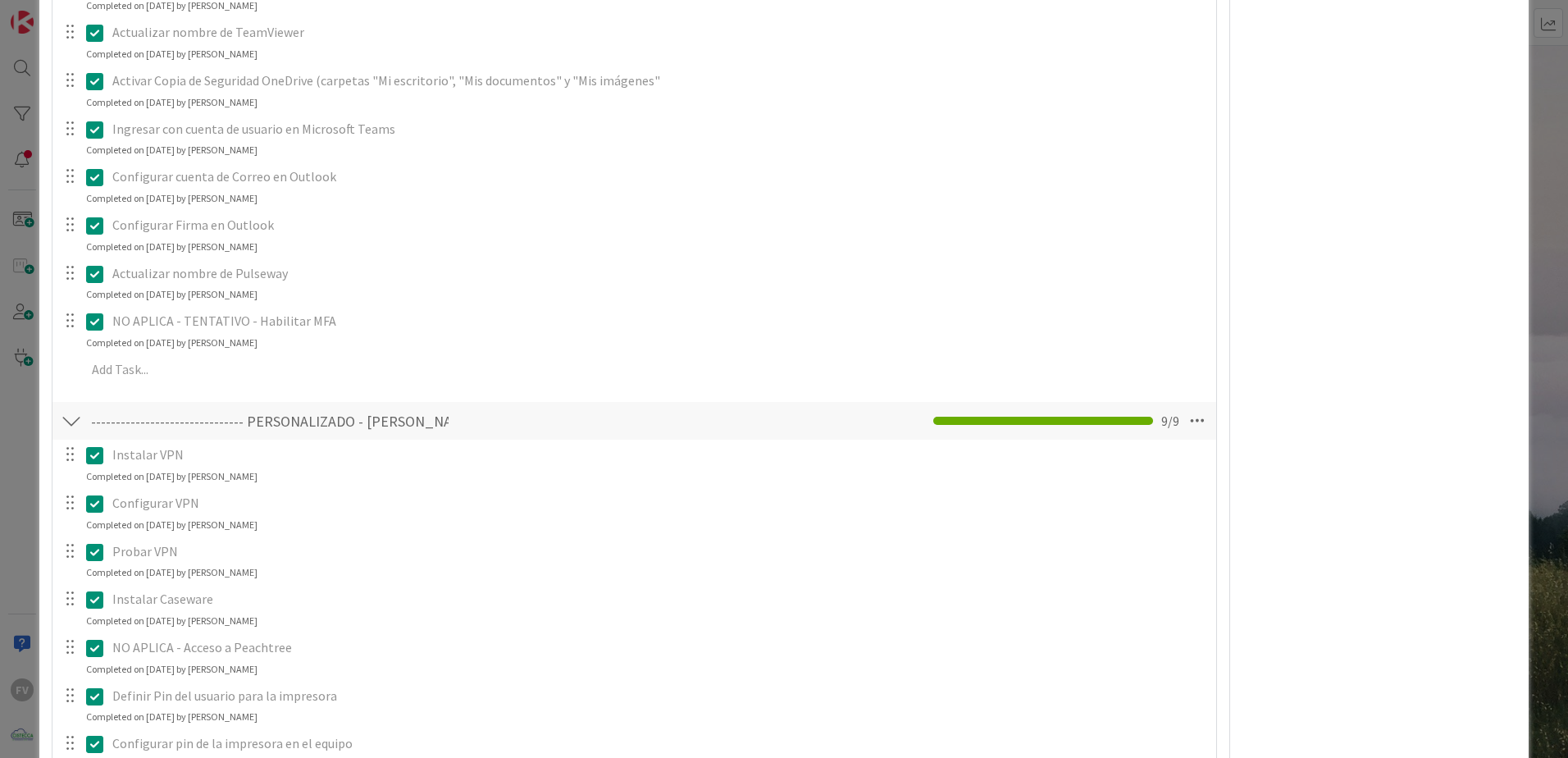
click at [65, 425] on div at bounding box center [71, 421] width 22 height 29
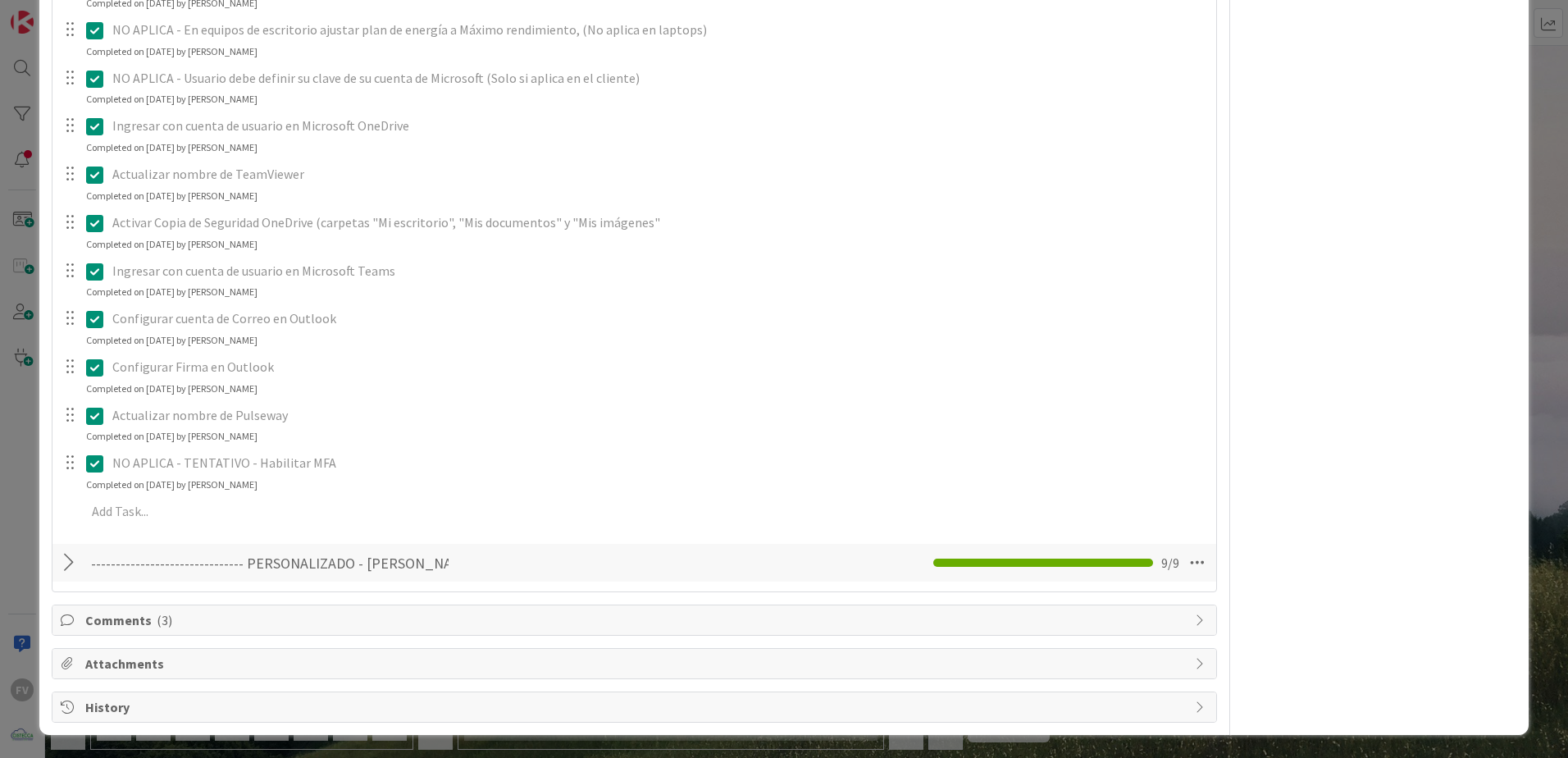
click at [191, 625] on span "Comments ( 3 )" at bounding box center [636, 620] width 1101 height 20
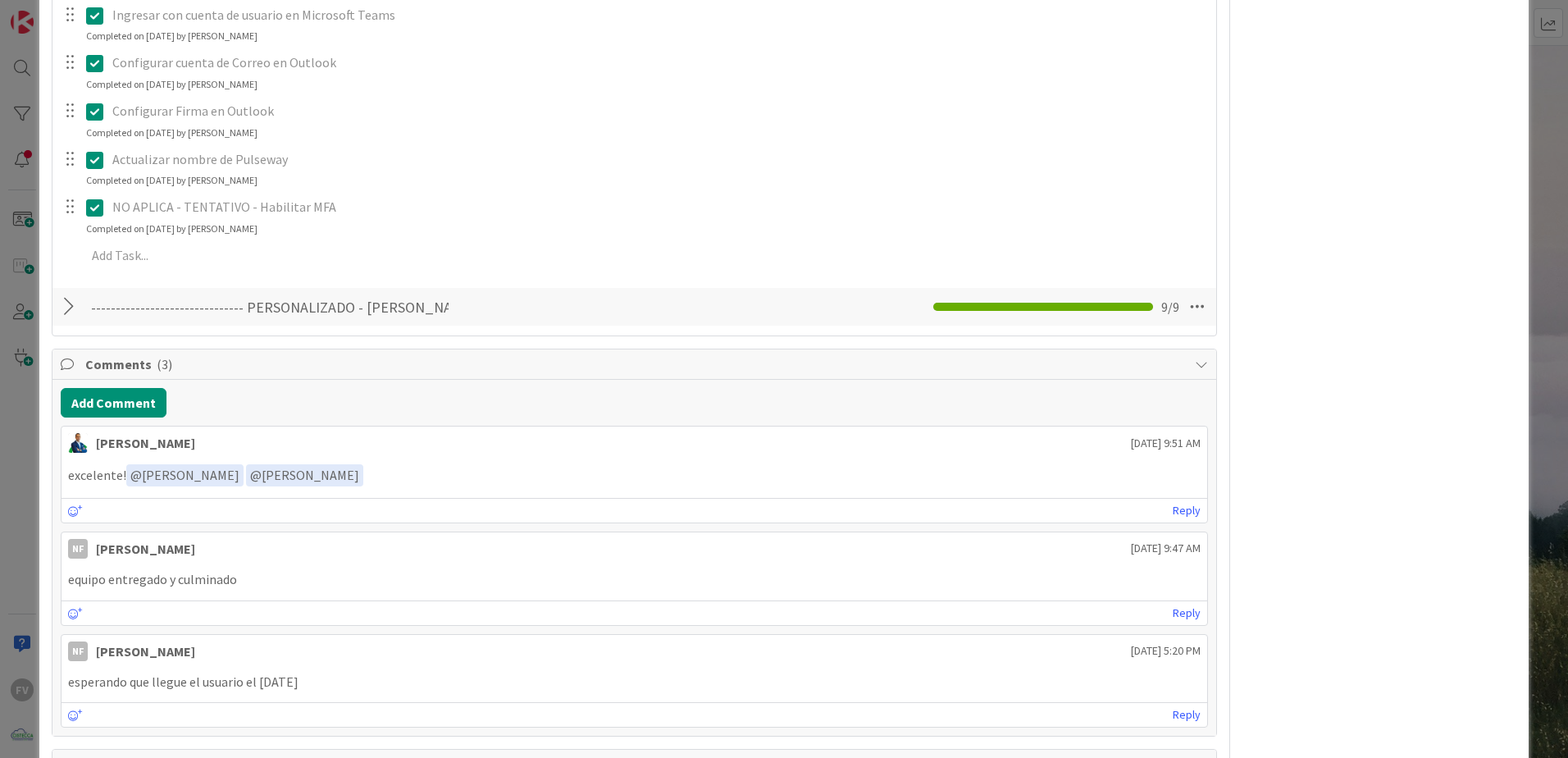
scroll to position [1717, 0]
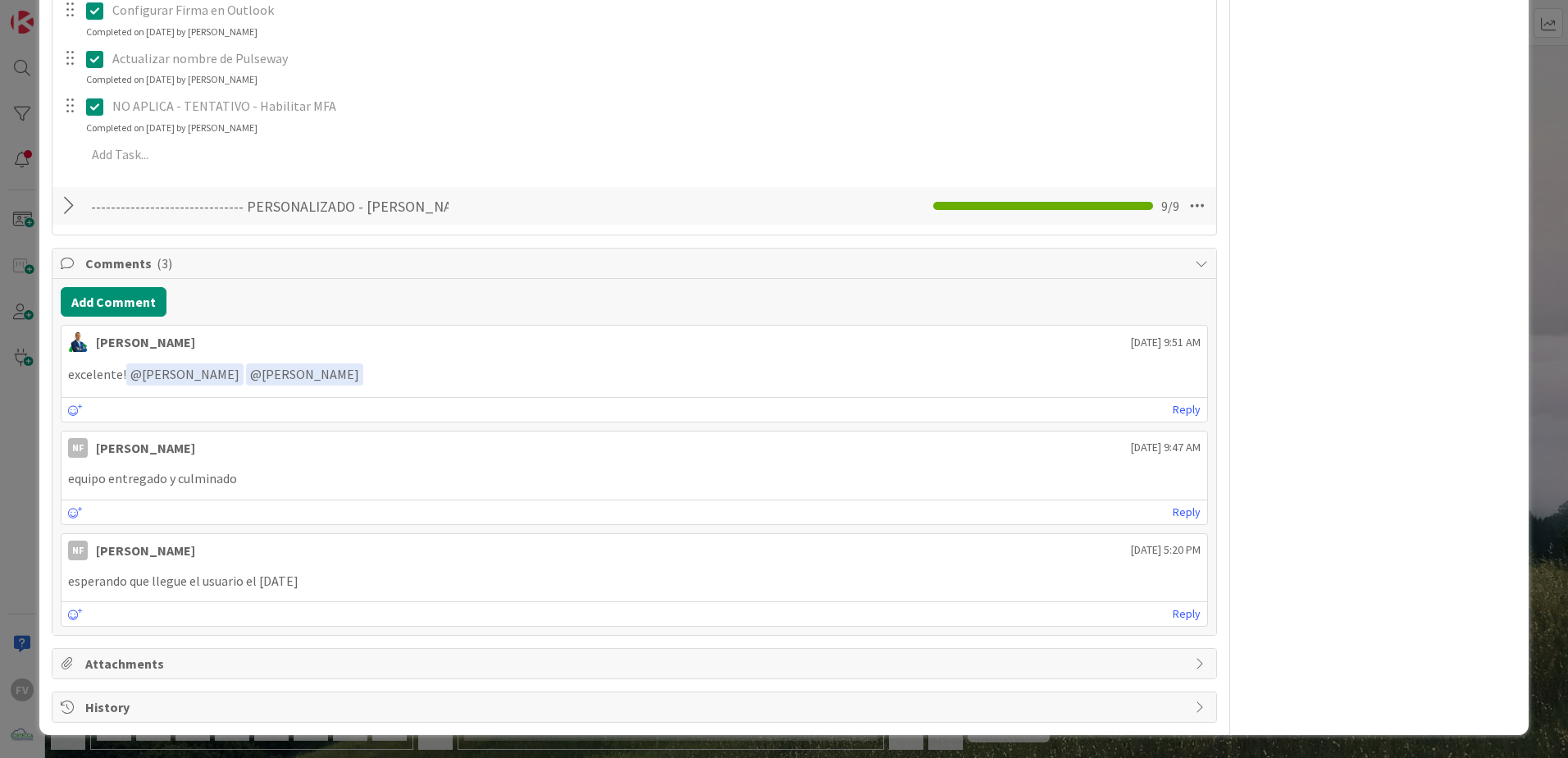
click at [112, 262] on span "Comments ( 3 )" at bounding box center [636, 263] width 1101 height 20
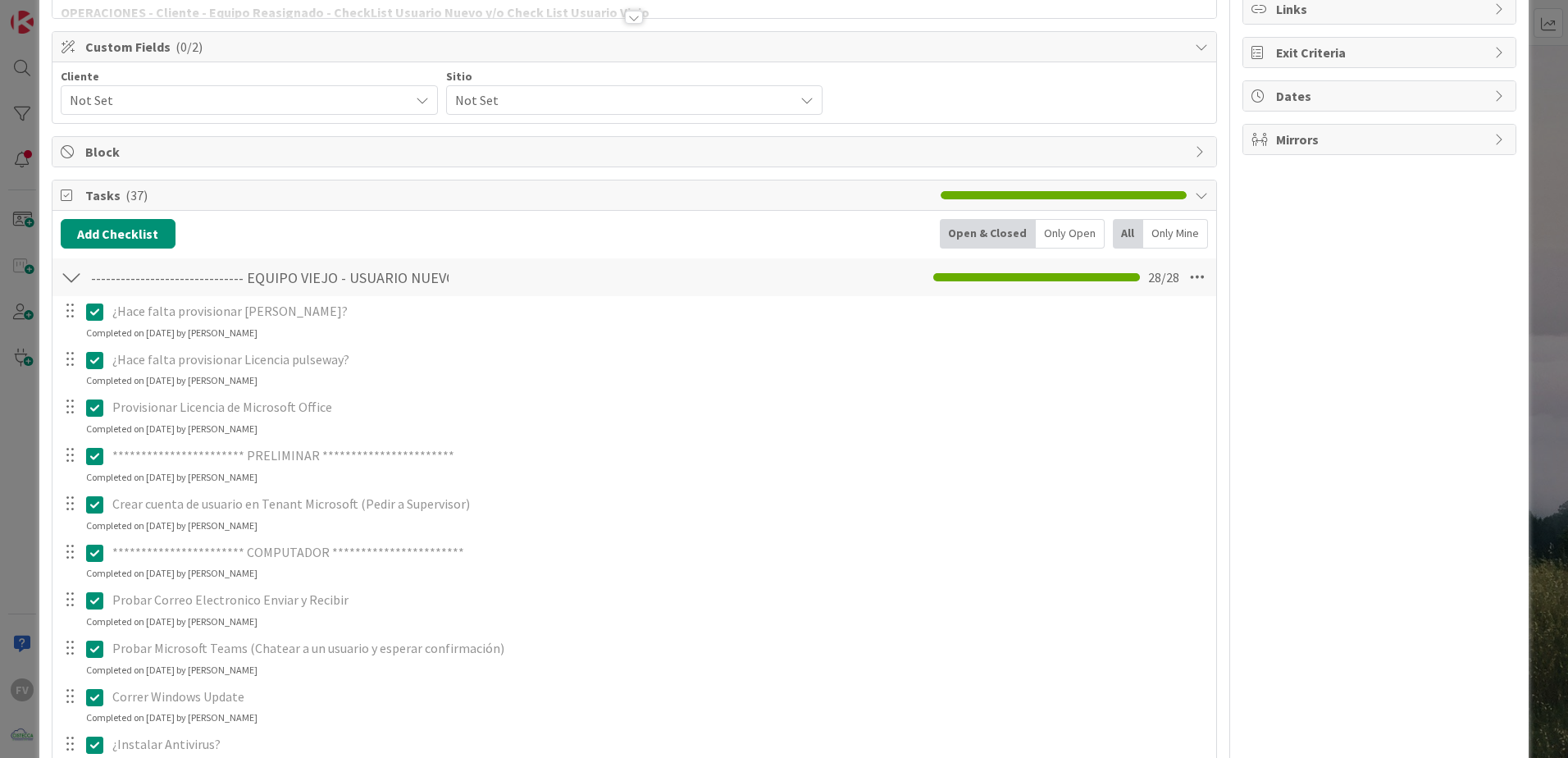
scroll to position [0, 0]
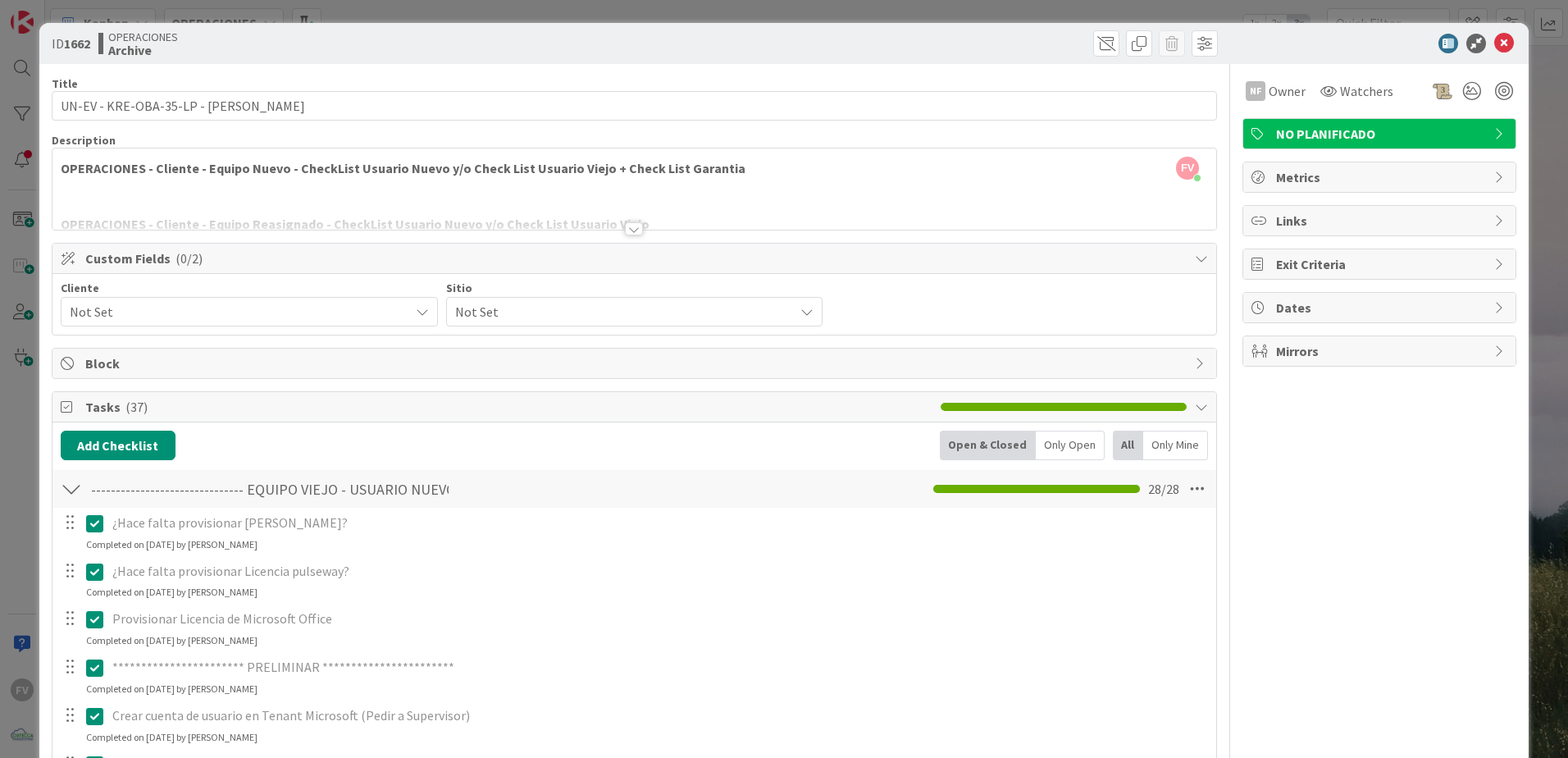
click at [69, 492] on div at bounding box center [71, 489] width 22 height 29
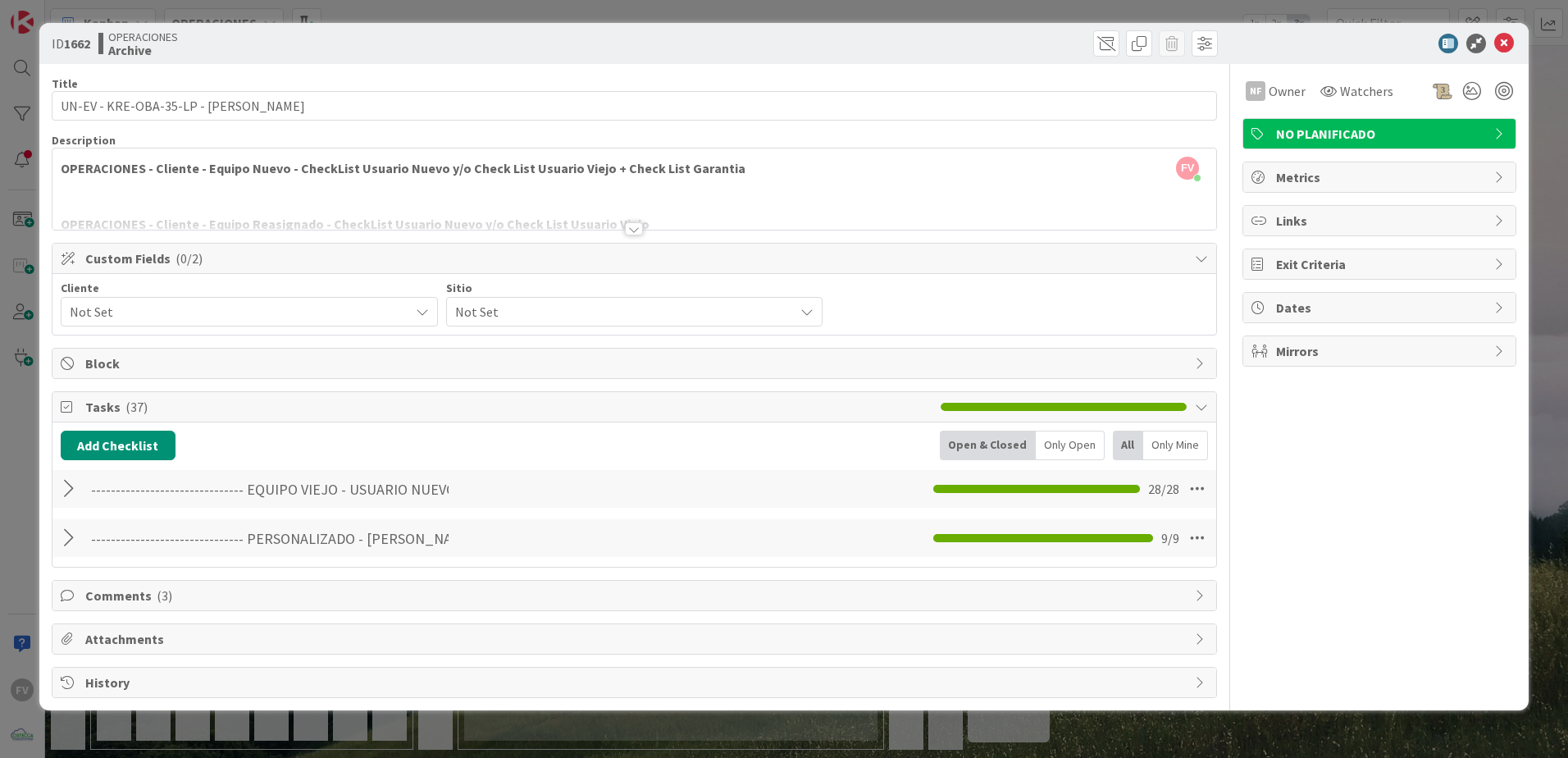
click at [1023, 401] on div "Tasks ( 37 )" at bounding box center [635, 407] width 1164 height 30
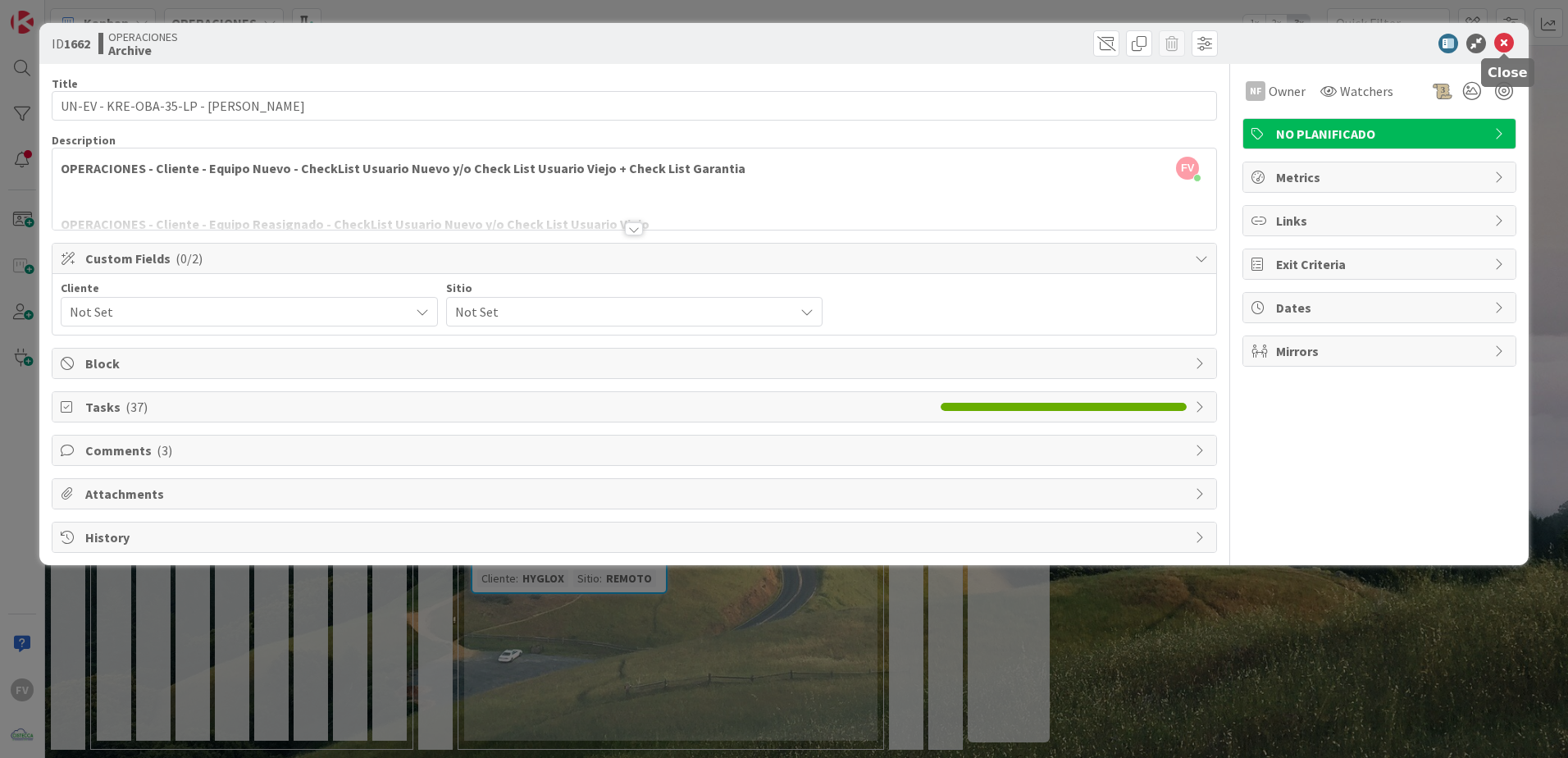
click at [1500, 45] on icon at bounding box center [1504, 43] width 20 height 20
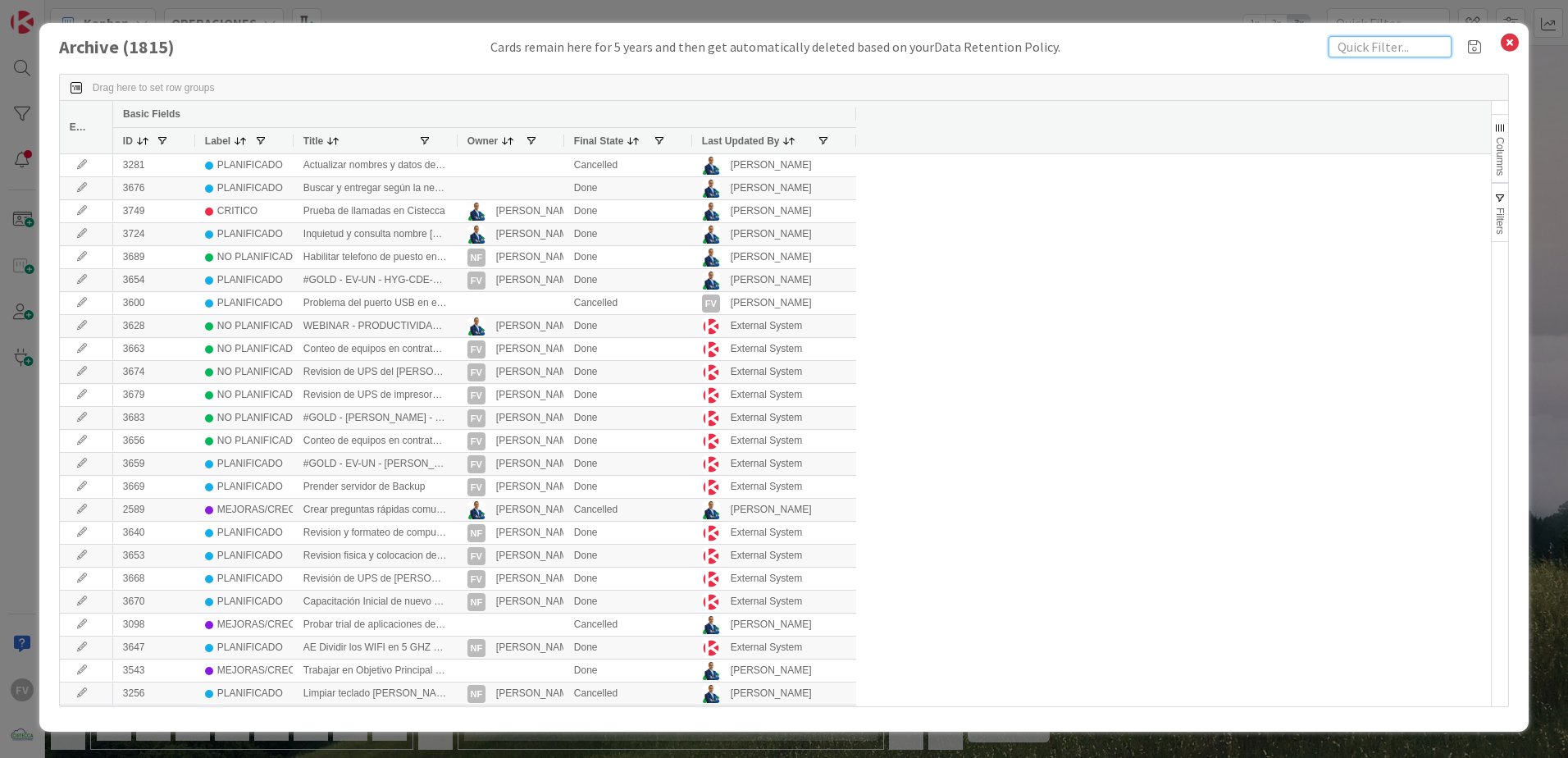
click at [1388, 53] on input "text" at bounding box center [1390, 47] width 123 height 22
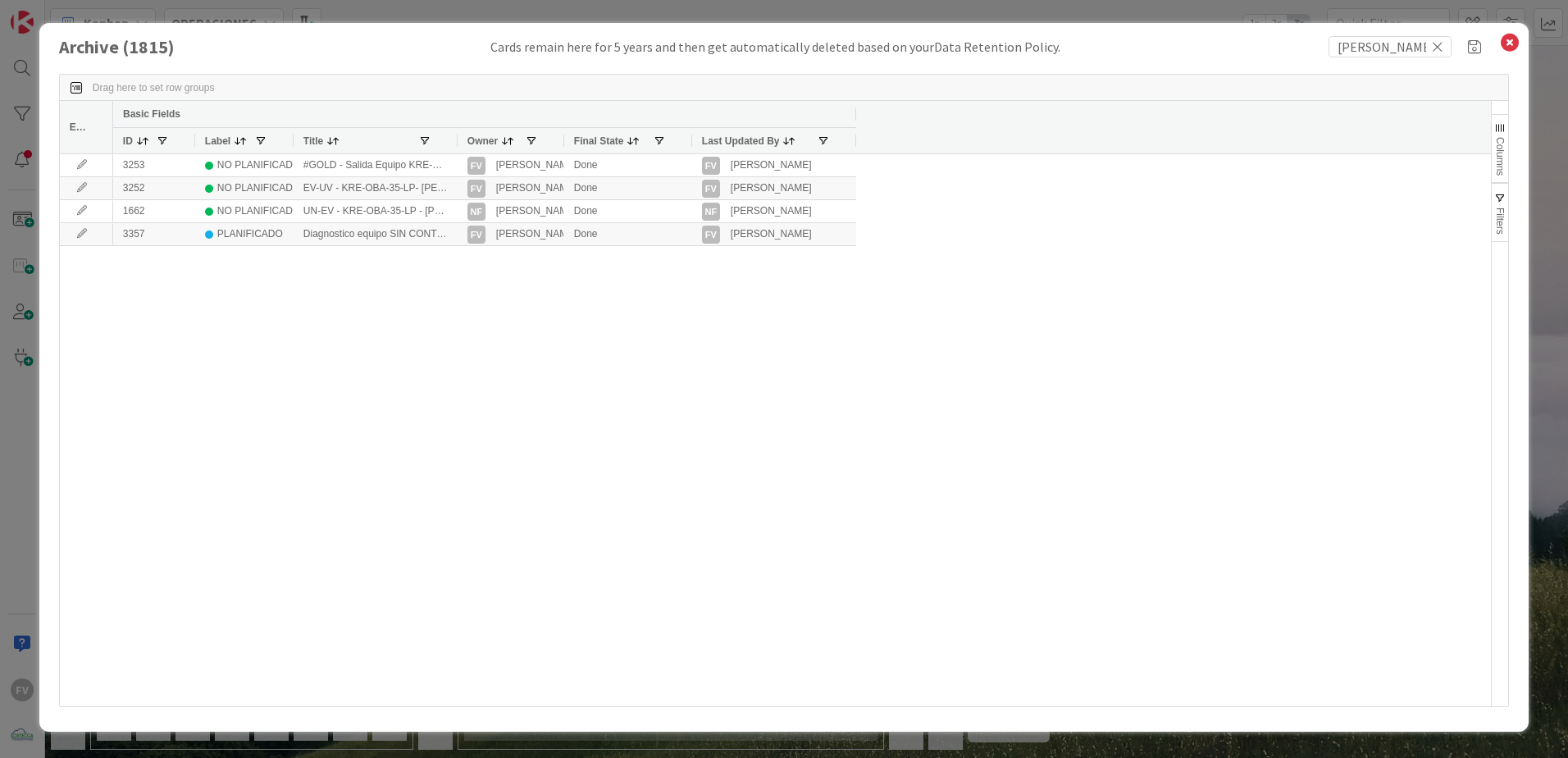
click at [457, 142] on div at bounding box center [457, 141] width 7 height 25
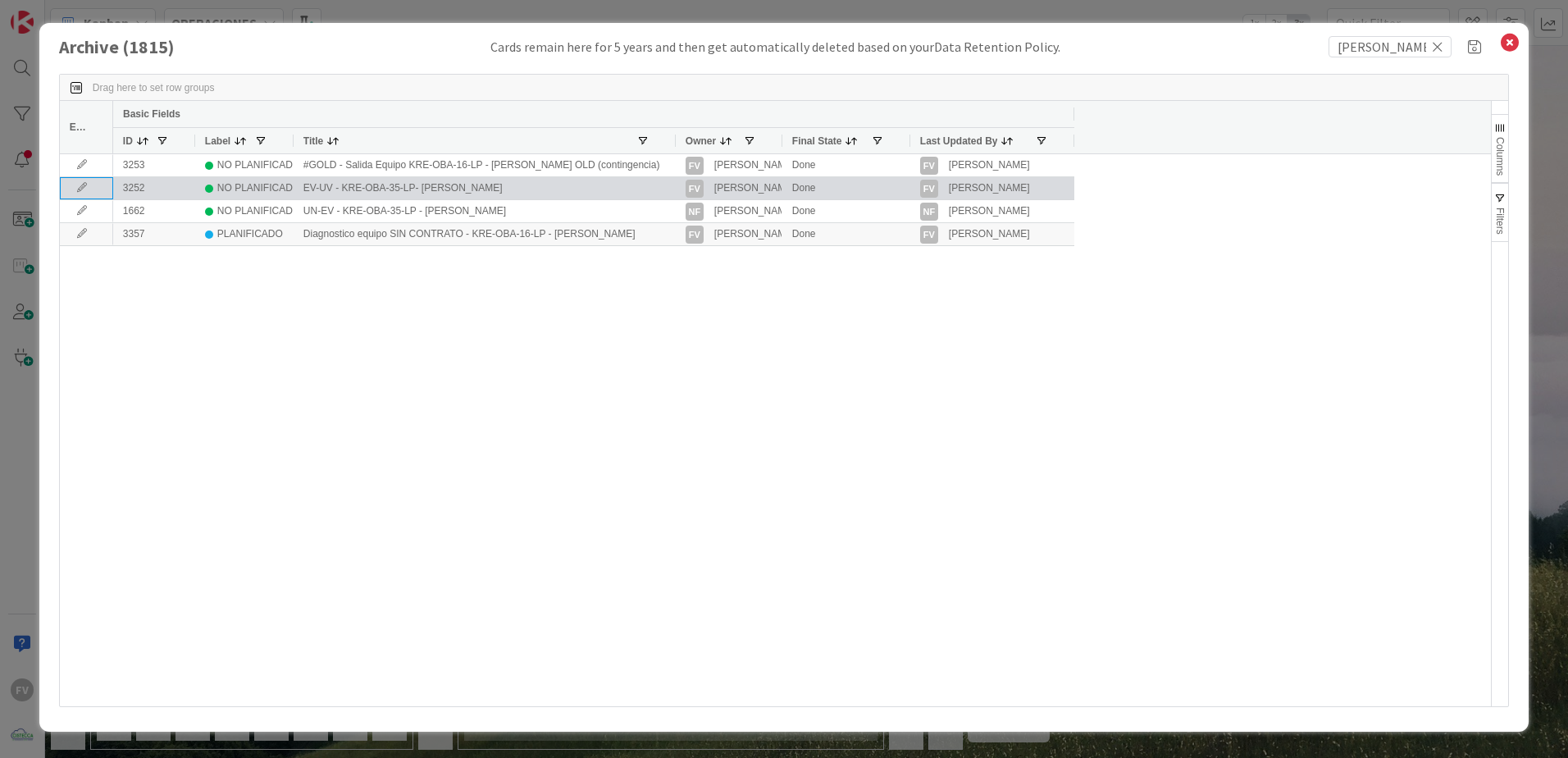
click at [91, 189] on icon at bounding box center [81, 188] width 24 height 10
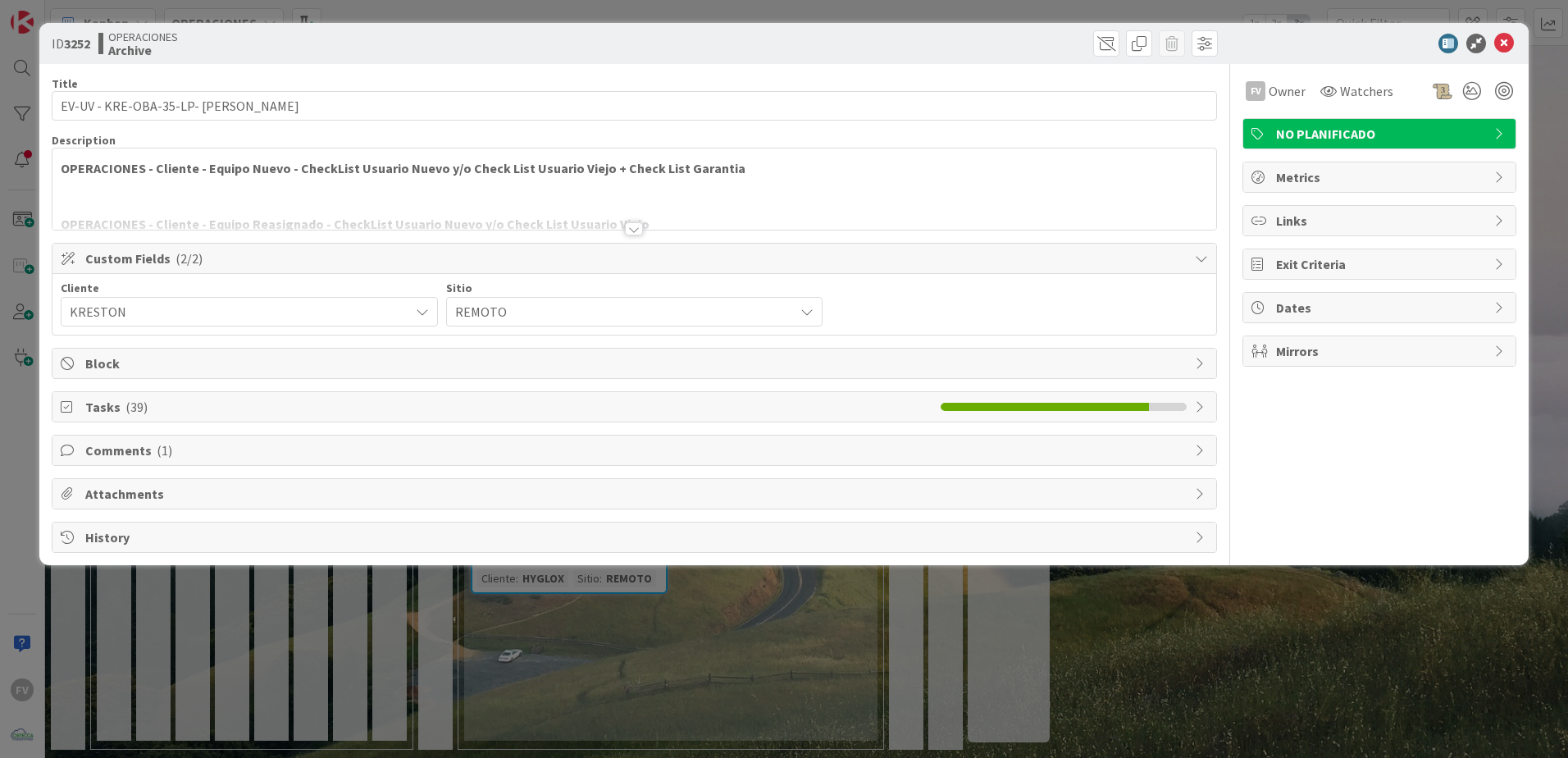
click at [216, 414] on span "Tasks ( 39 )" at bounding box center [509, 407] width 847 height 20
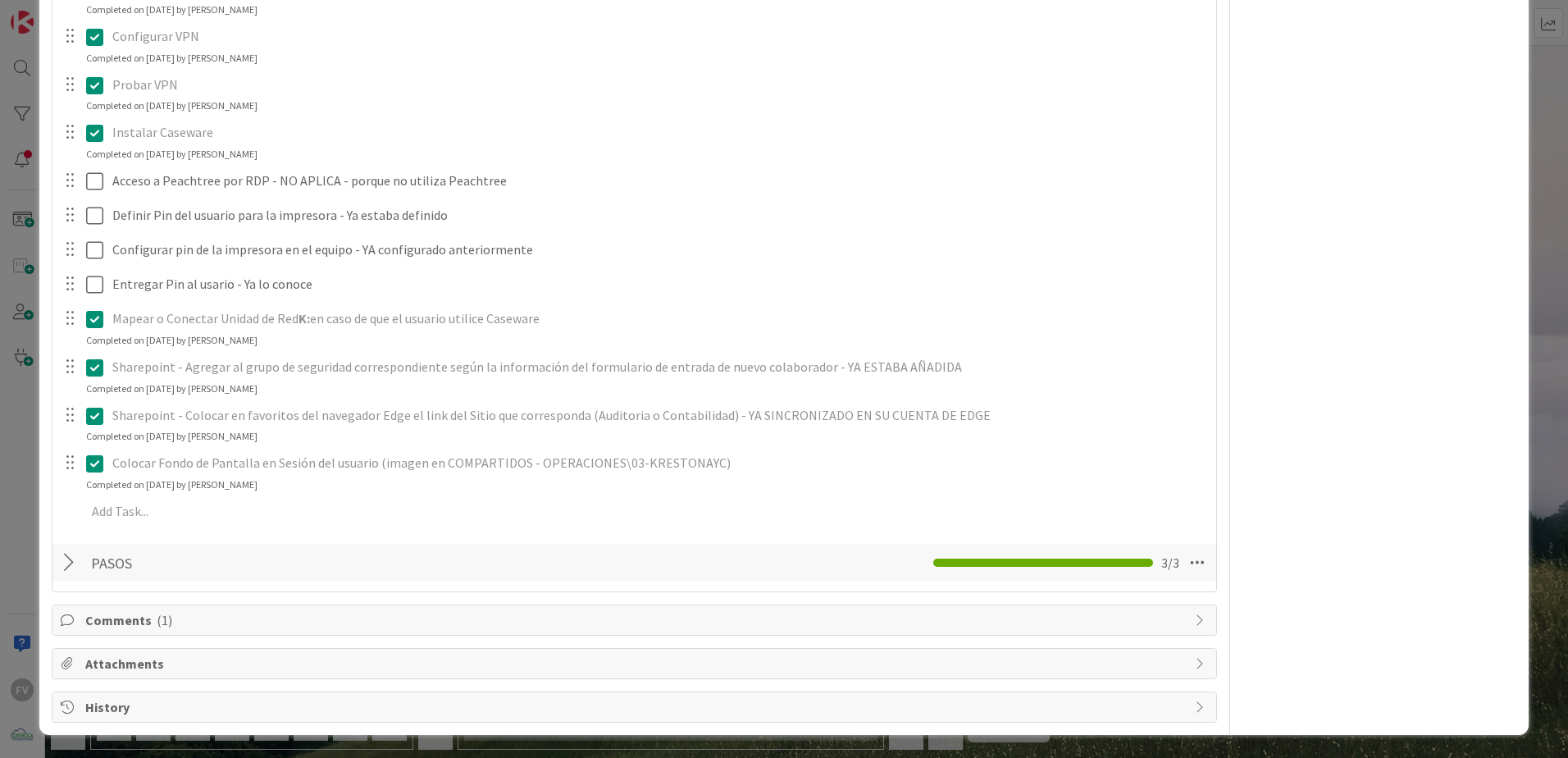
click at [170, 629] on span "Comments ( 1 )" at bounding box center [636, 620] width 1101 height 20
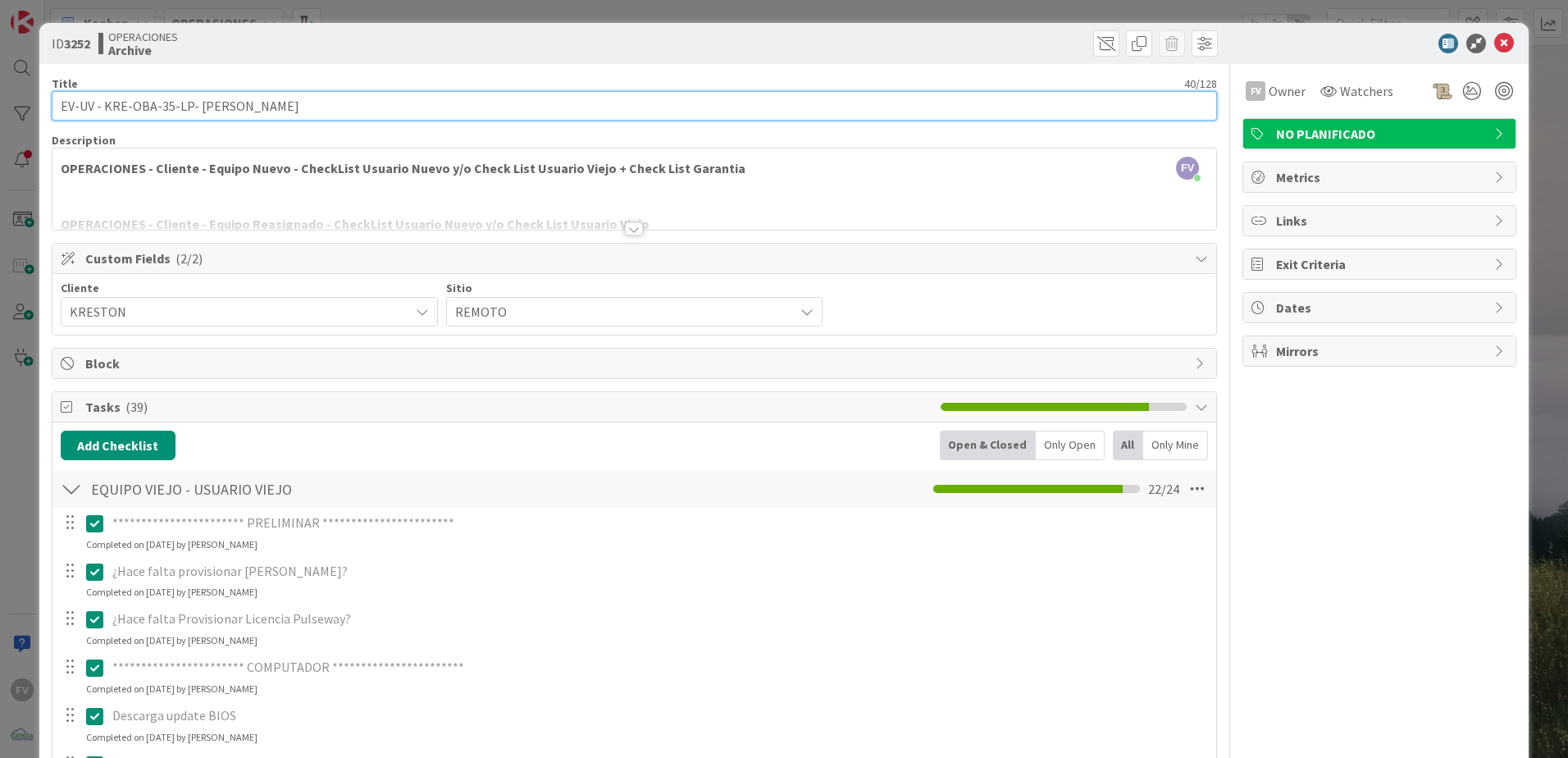
drag, startPoint x: 104, startPoint y: 108, endPoint x: 185, endPoint y: 111, distance: 81.1
click at [185, 111] on input "EV-UV - KRE-OBA-35-LP- [PERSON_NAME]" at bounding box center [634, 106] width 1165 height 29
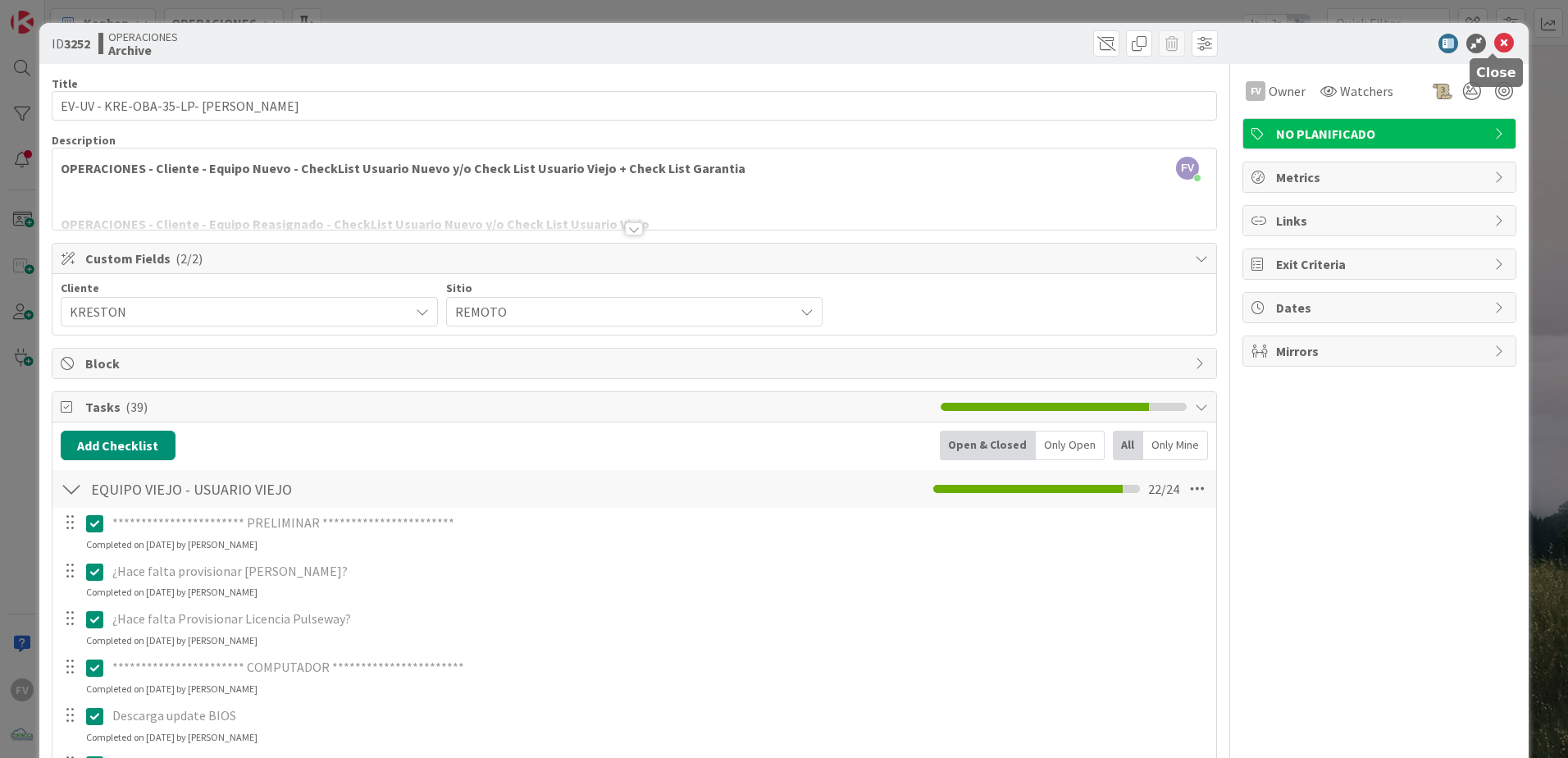
click at [1496, 43] on icon at bounding box center [1504, 43] width 20 height 20
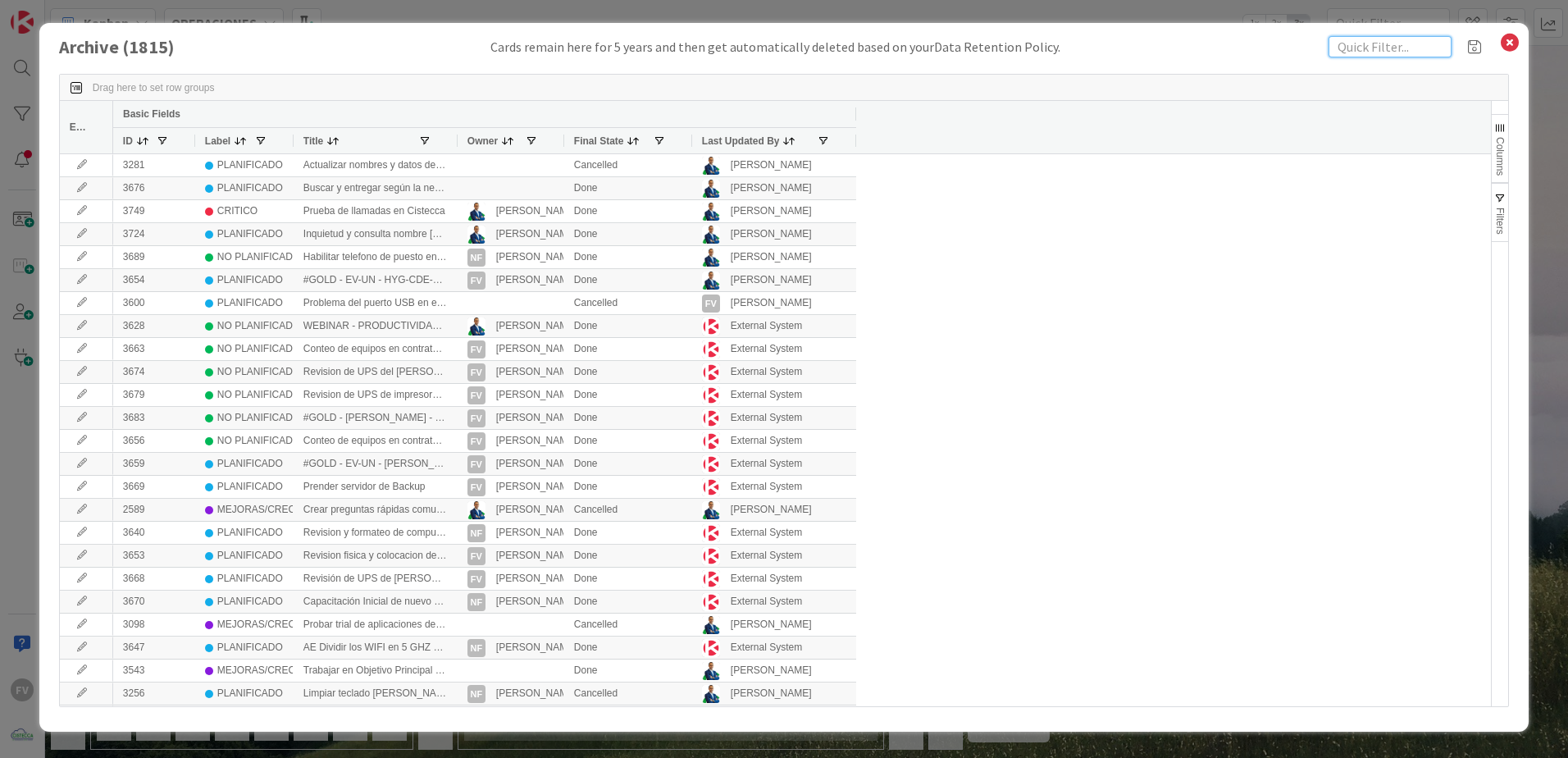
paste input "KRE-OBA-35-LP"
click at [1358, 54] on input "KRE-OBA-35-LP" at bounding box center [1390, 47] width 123 height 22
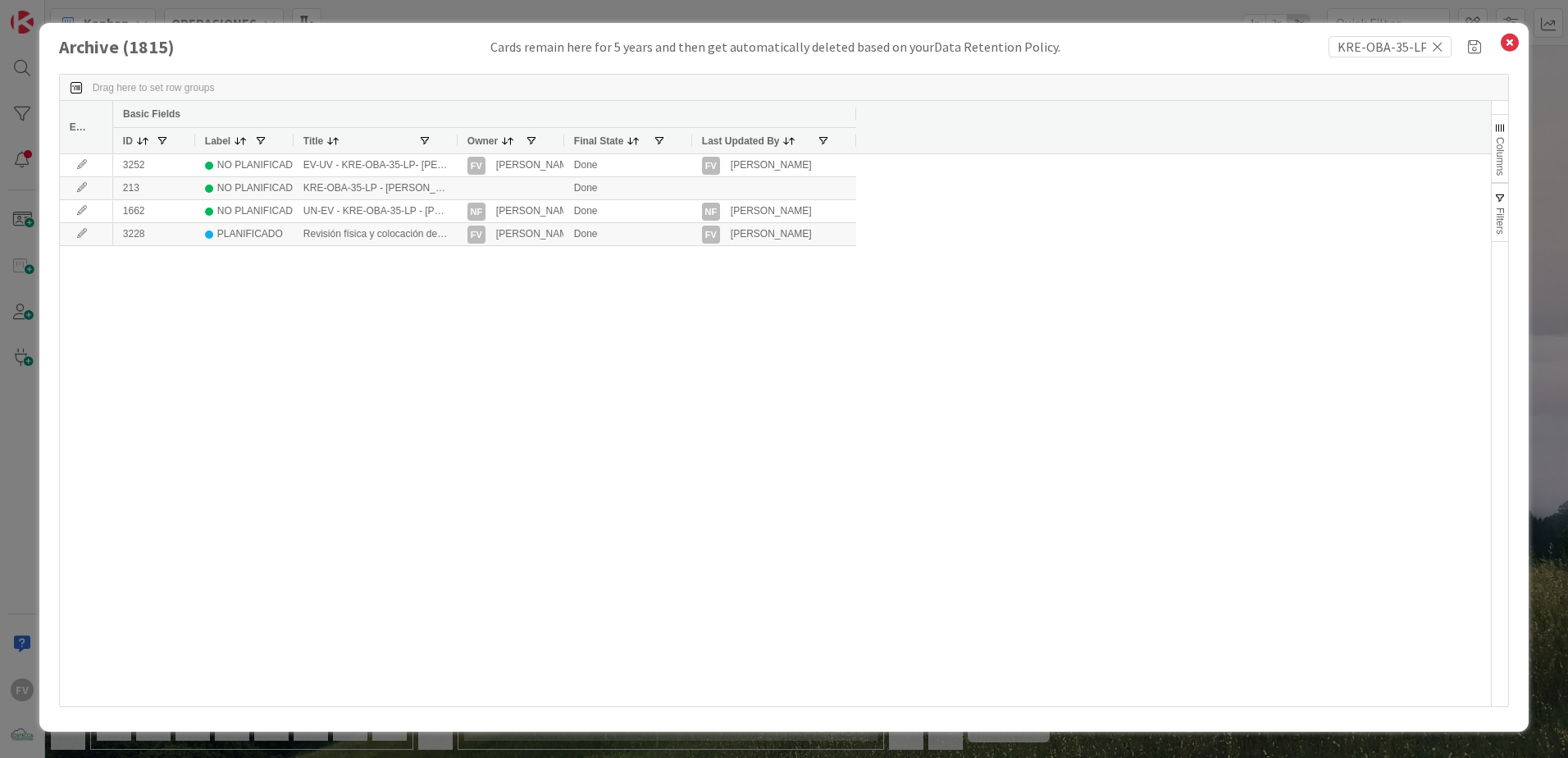
click at [674, 414] on div "3252 NO PLANIFICADO EV-UV - KRE-OBA-35-LP- [PERSON_NAME] FV [PERSON_NAME] Done …" at bounding box center [802, 430] width 1377 height 552
drag, startPoint x: 458, startPoint y: 140, endPoint x: 520, endPoint y: 142, distance: 62.0
click at [454, 140] on div at bounding box center [457, 141] width 7 height 25
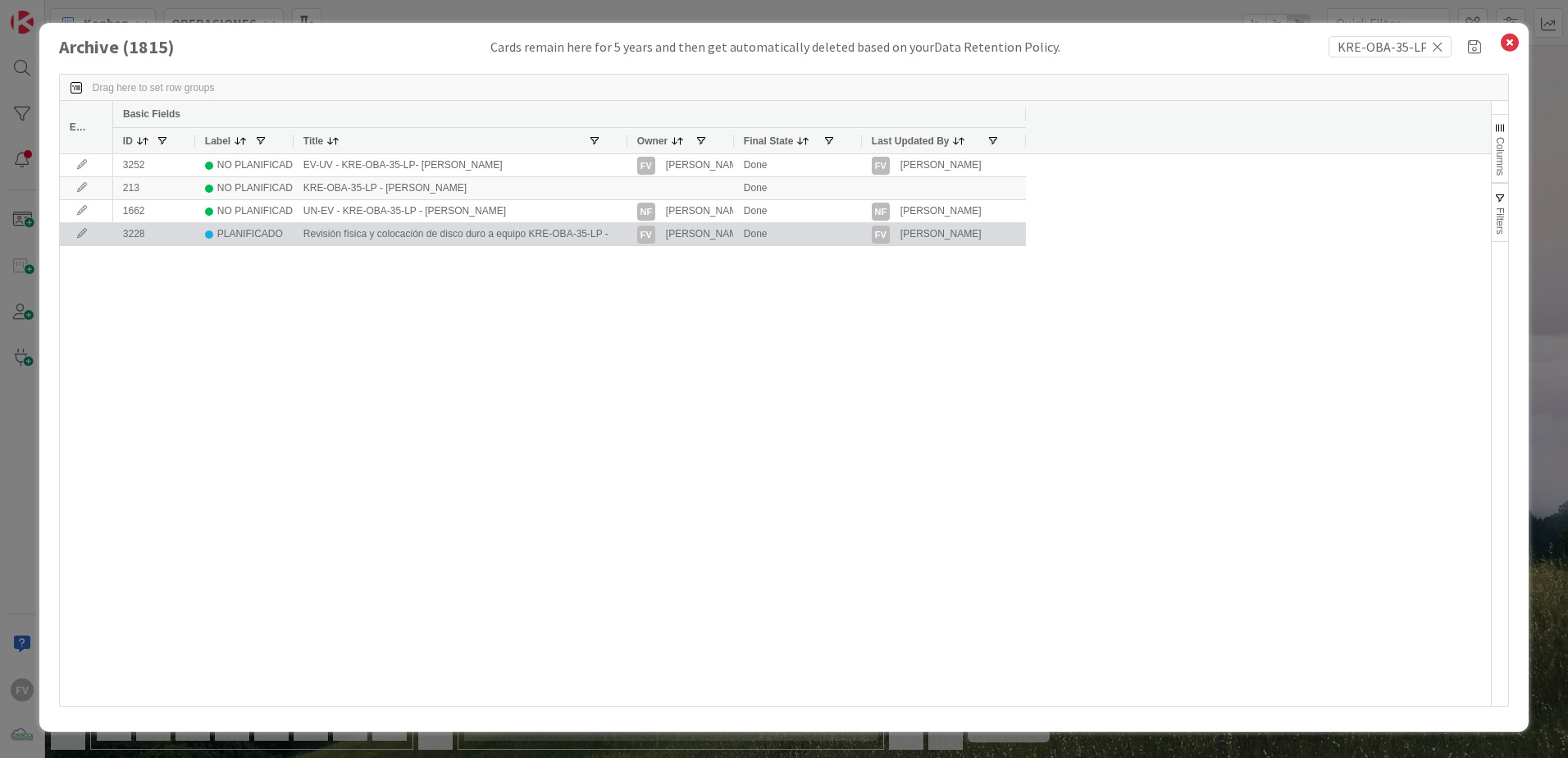
click at [83, 234] on icon at bounding box center [81, 234] width 24 height 10
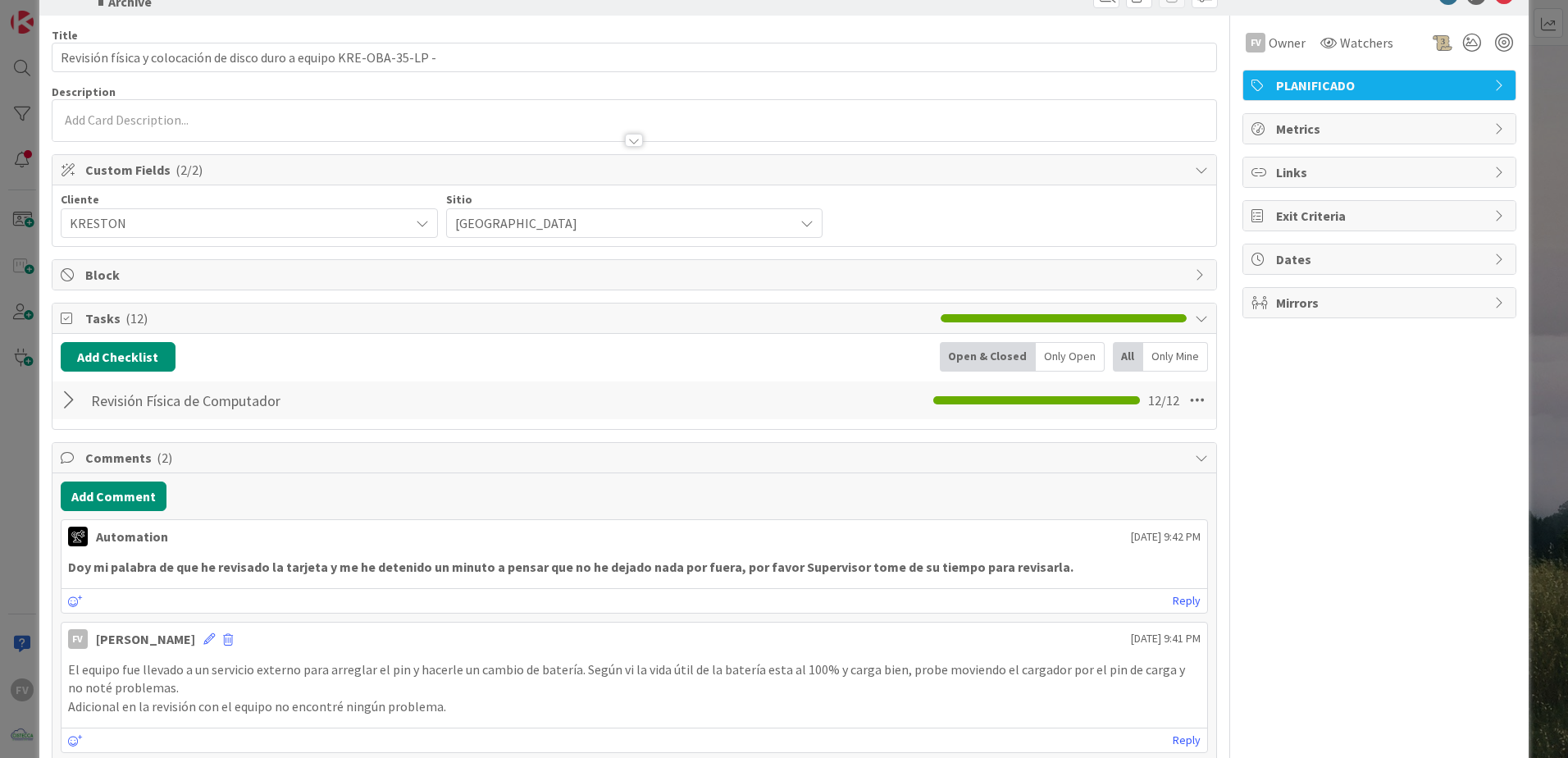
scroll to position [175, 0]
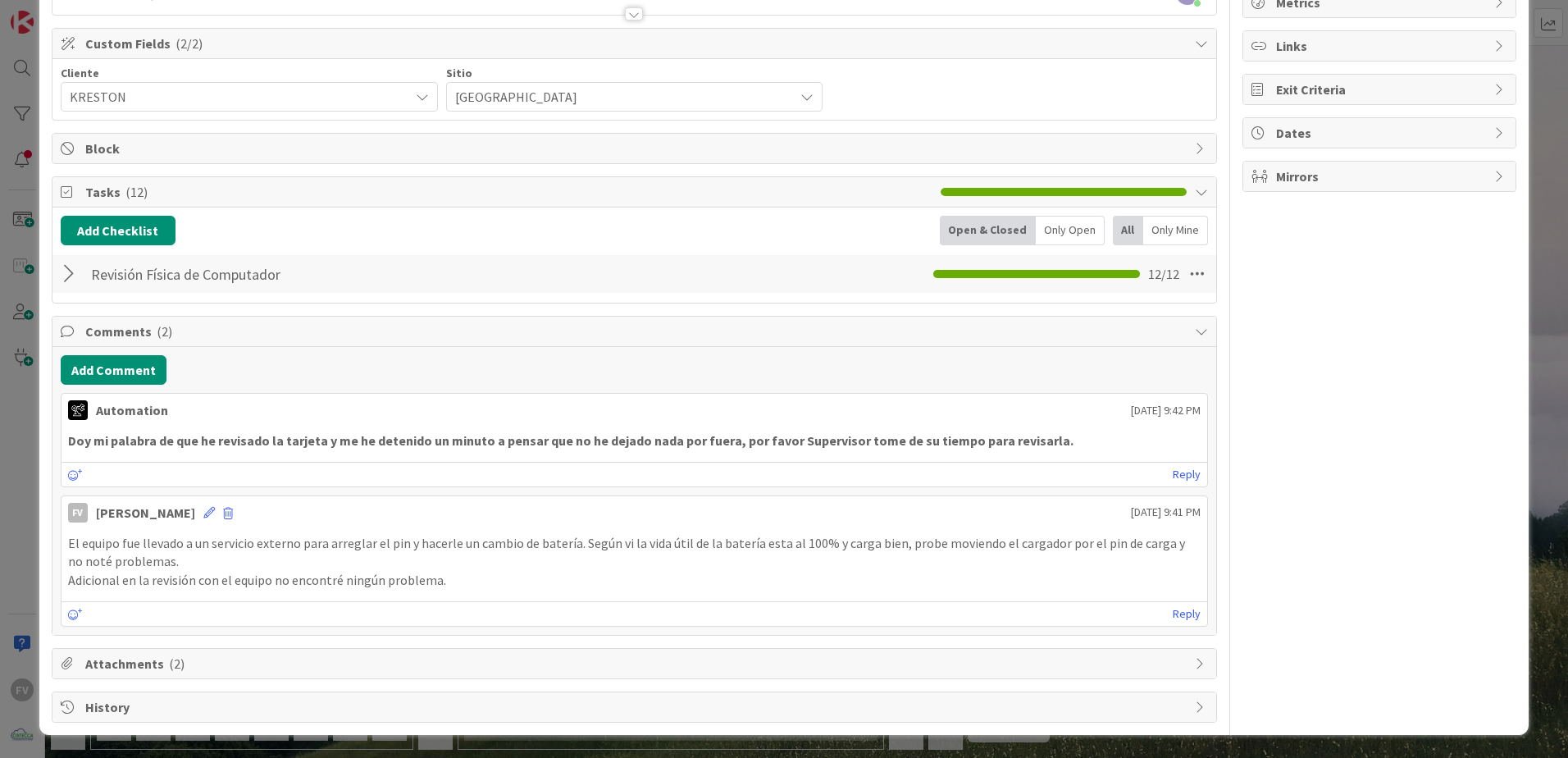
click at [126, 333] on span "Comments ( 2 )" at bounding box center [636, 332] width 1101 height 20
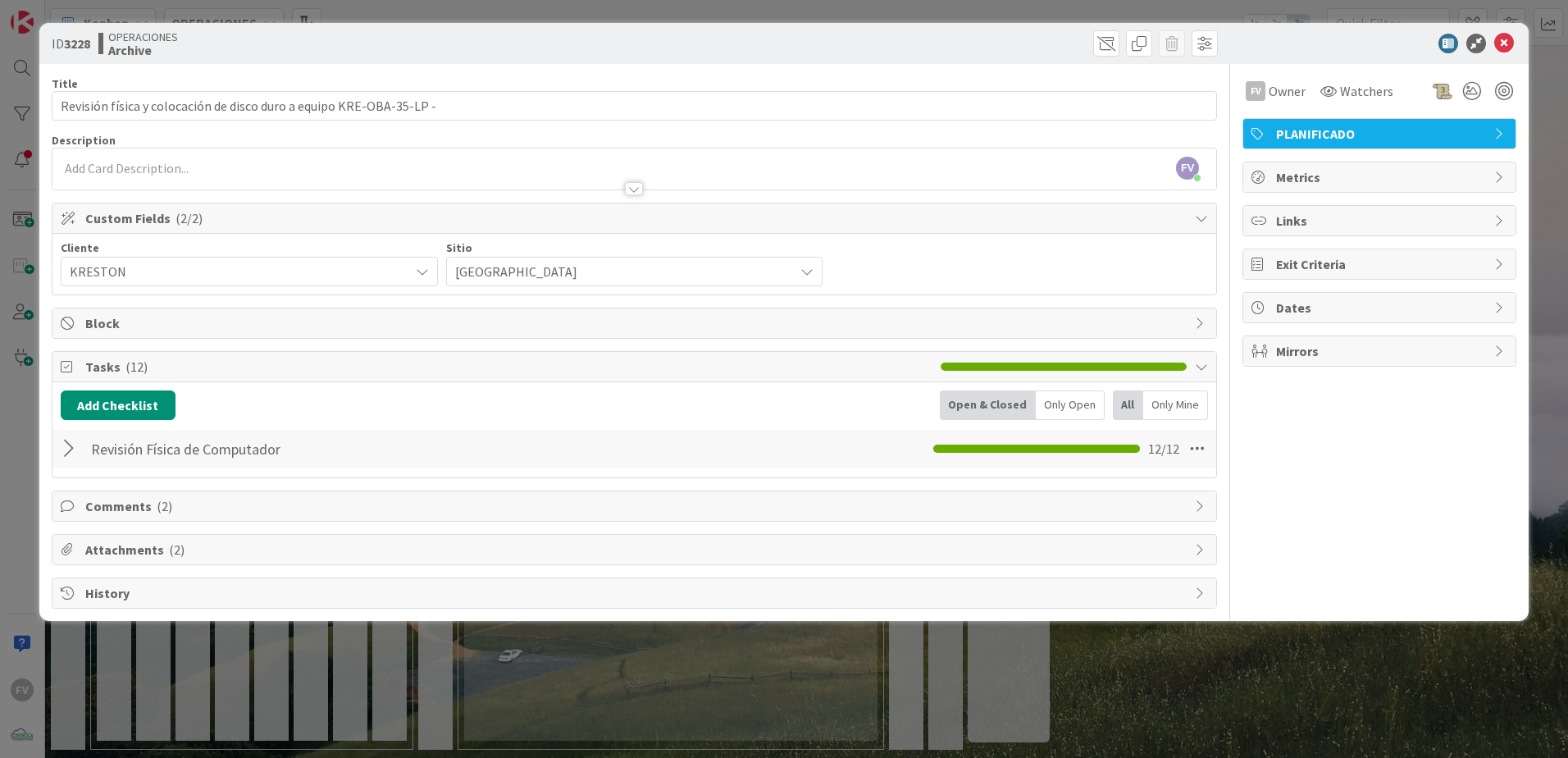
click at [71, 439] on div at bounding box center [71, 449] width 22 height 29
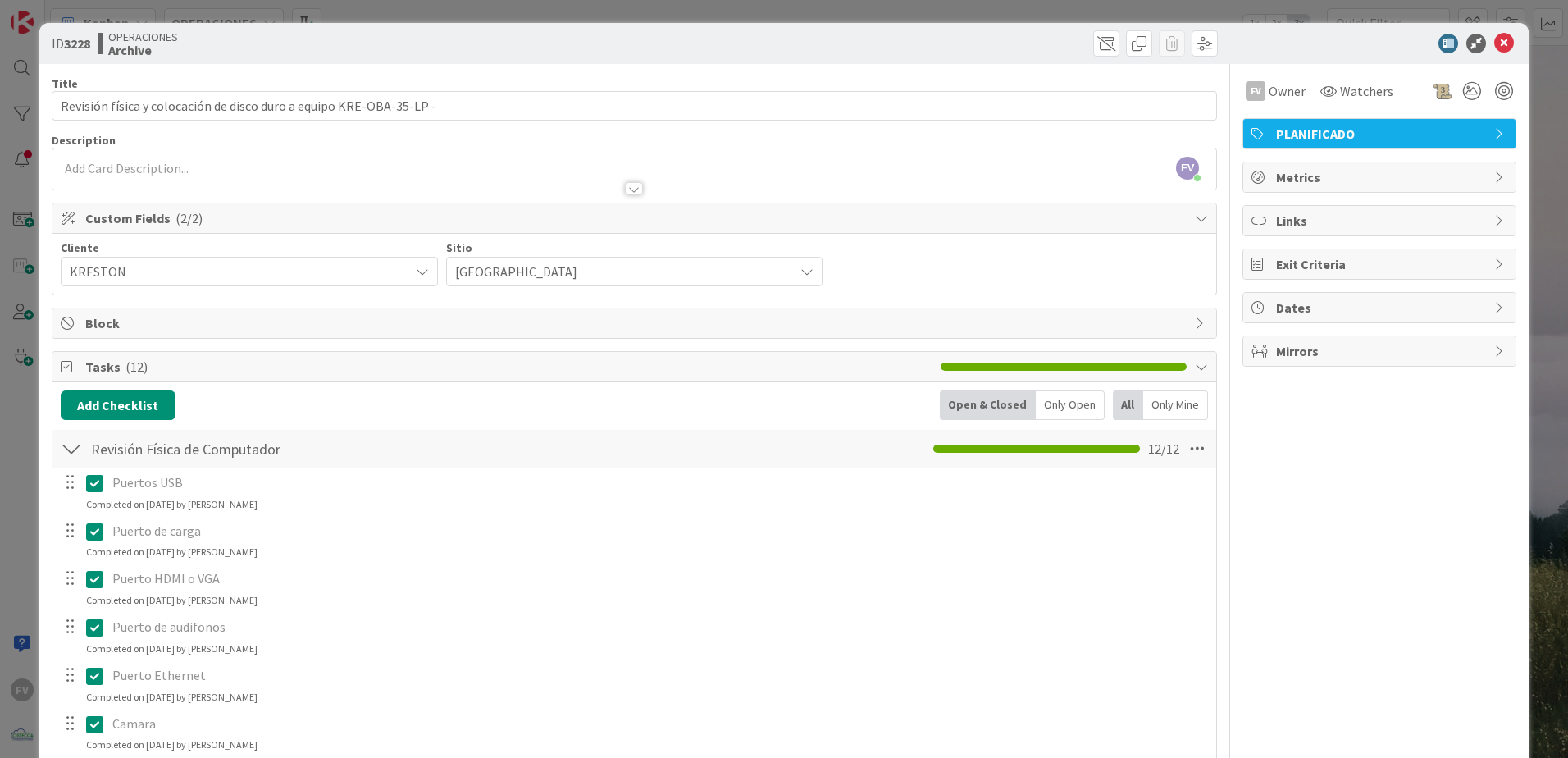
click at [71, 449] on div at bounding box center [71, 449] width 22 height 29
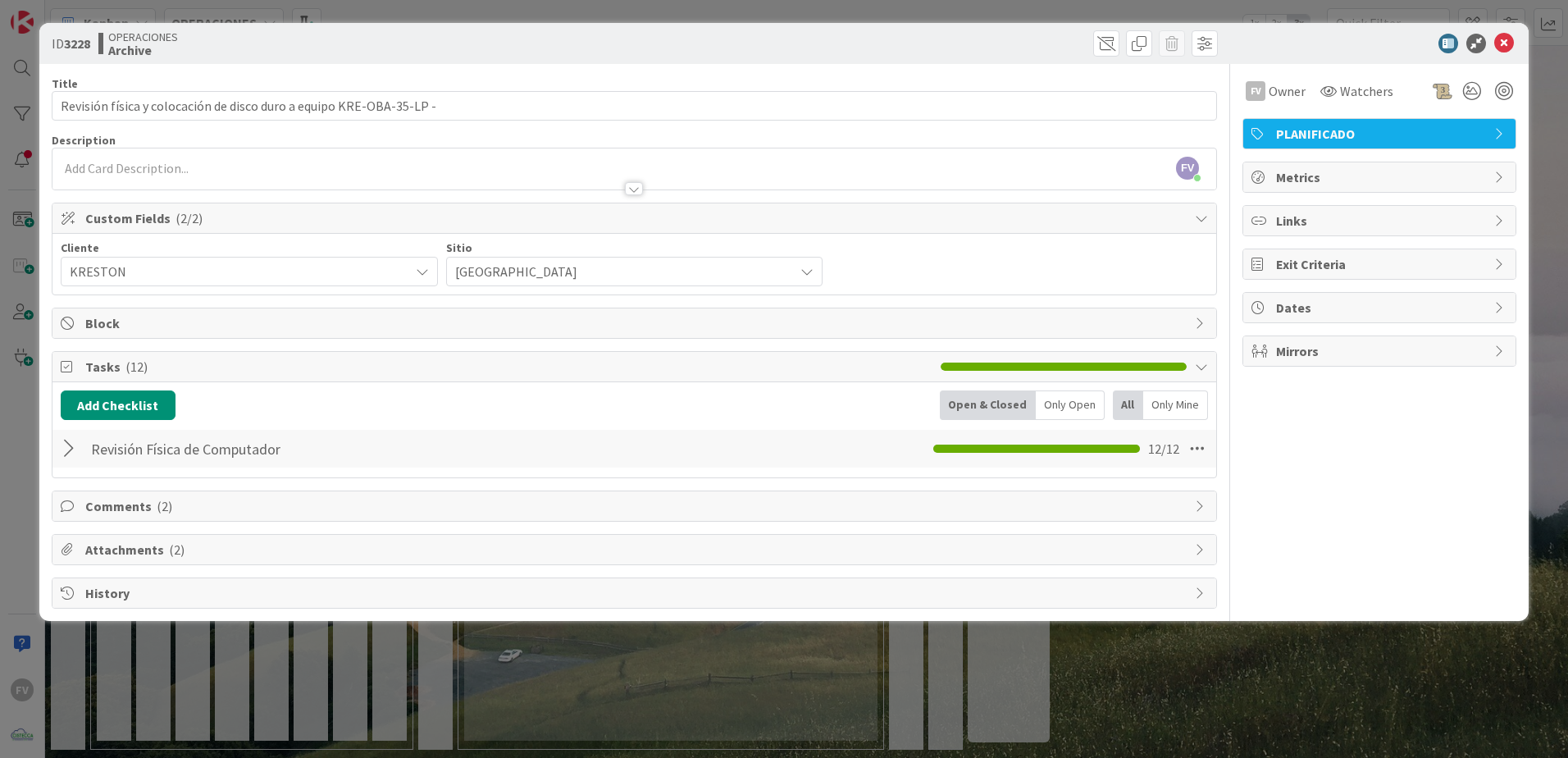
click at [157, 515] on div "Comments ( 2 )" at bounding box center [635, 506] width 1164 height 29
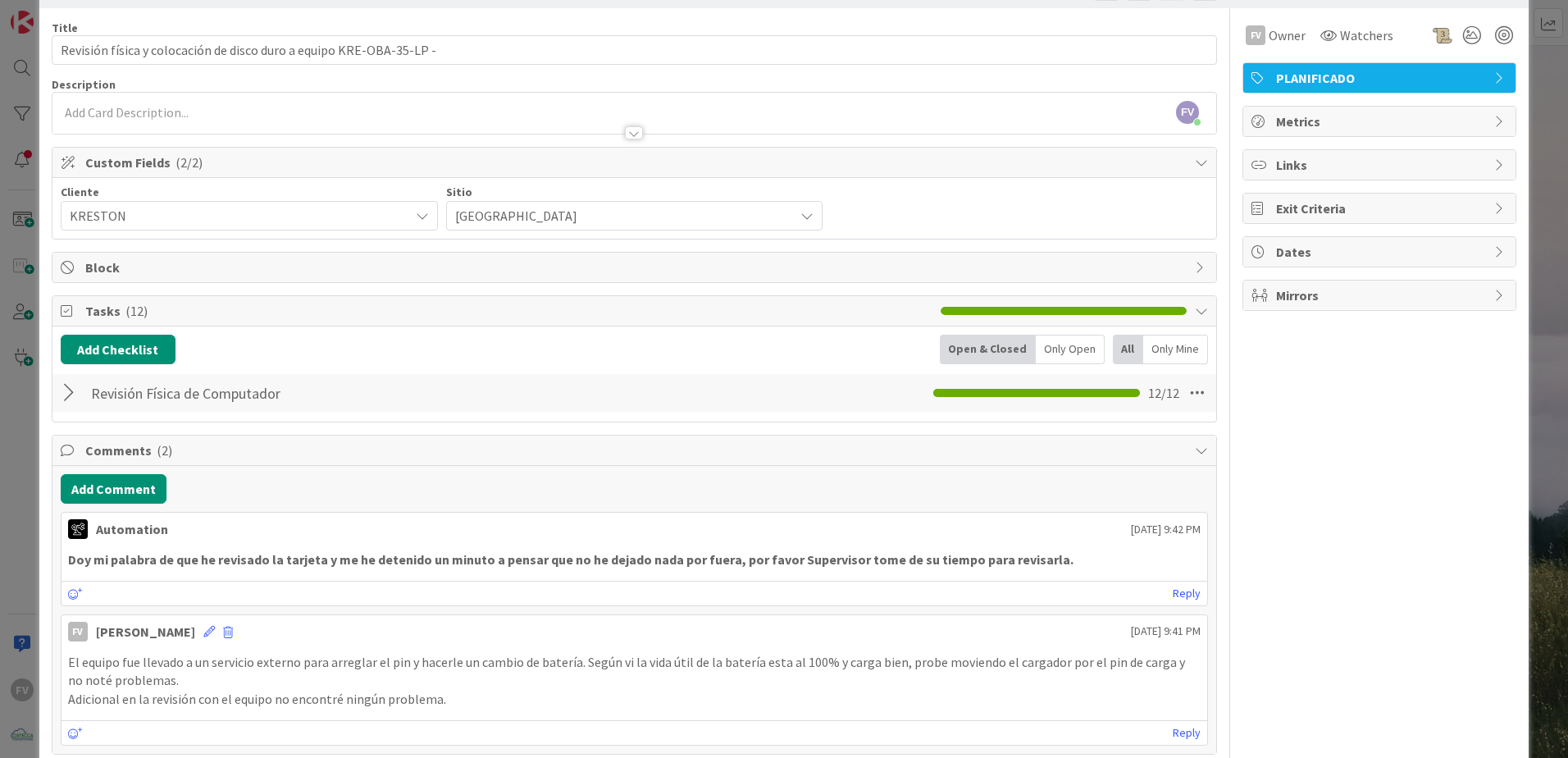
scroll to position [175, 0]
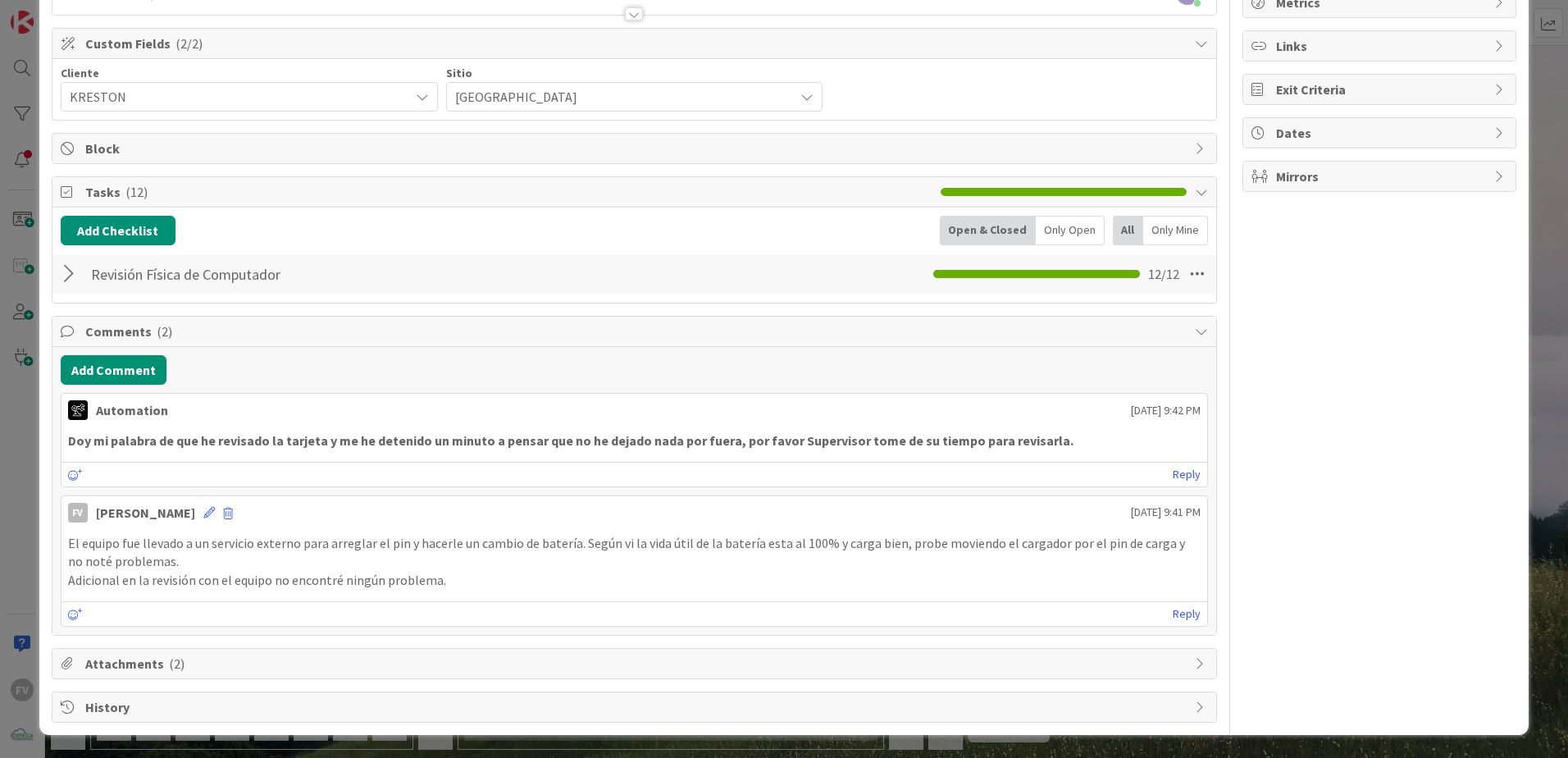
click at [349, 662] on span "Attachments ( 2 )" at bounding box center [636, 663] width 1101 height 20
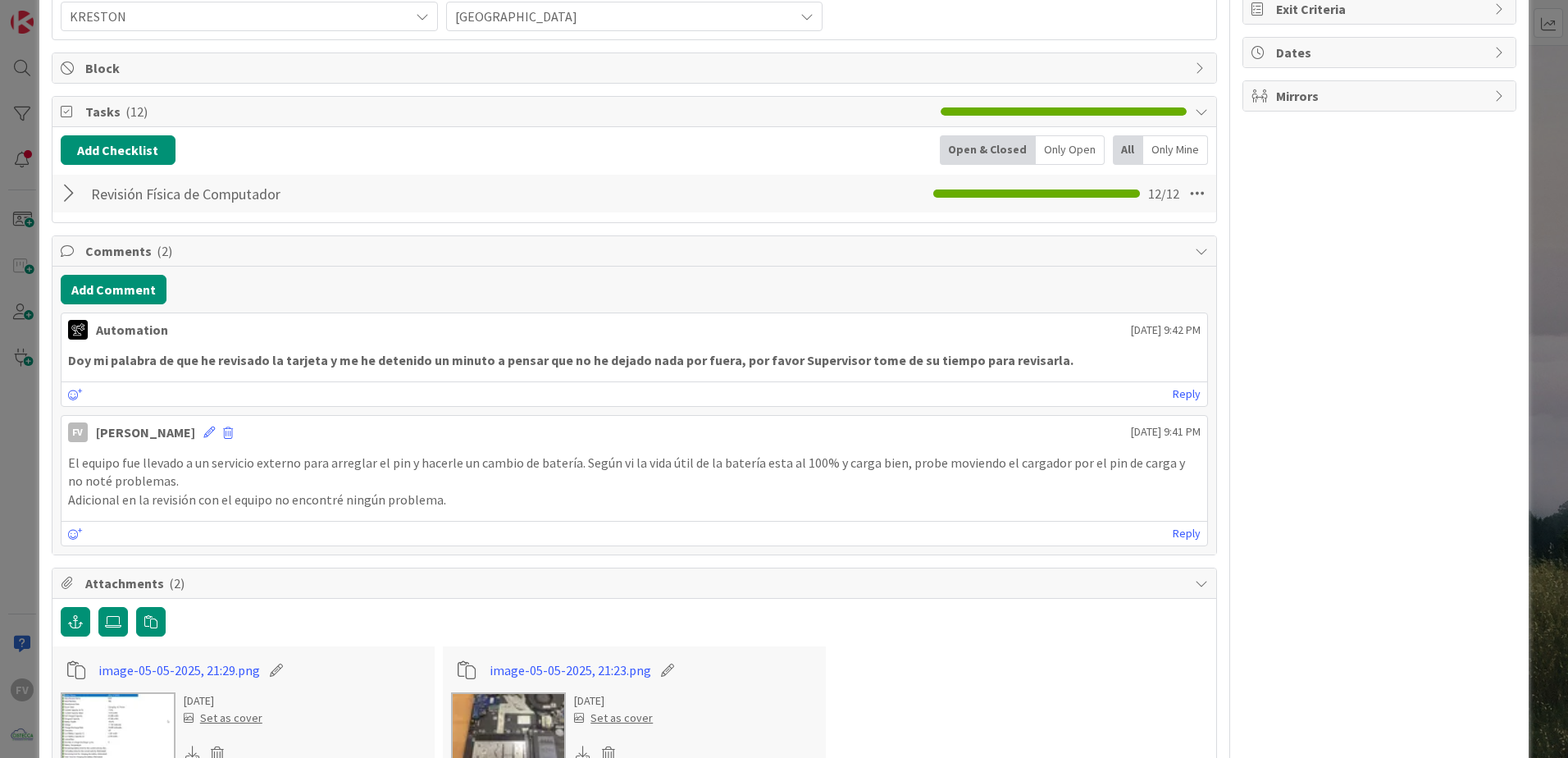
scroll to position [368, 0]
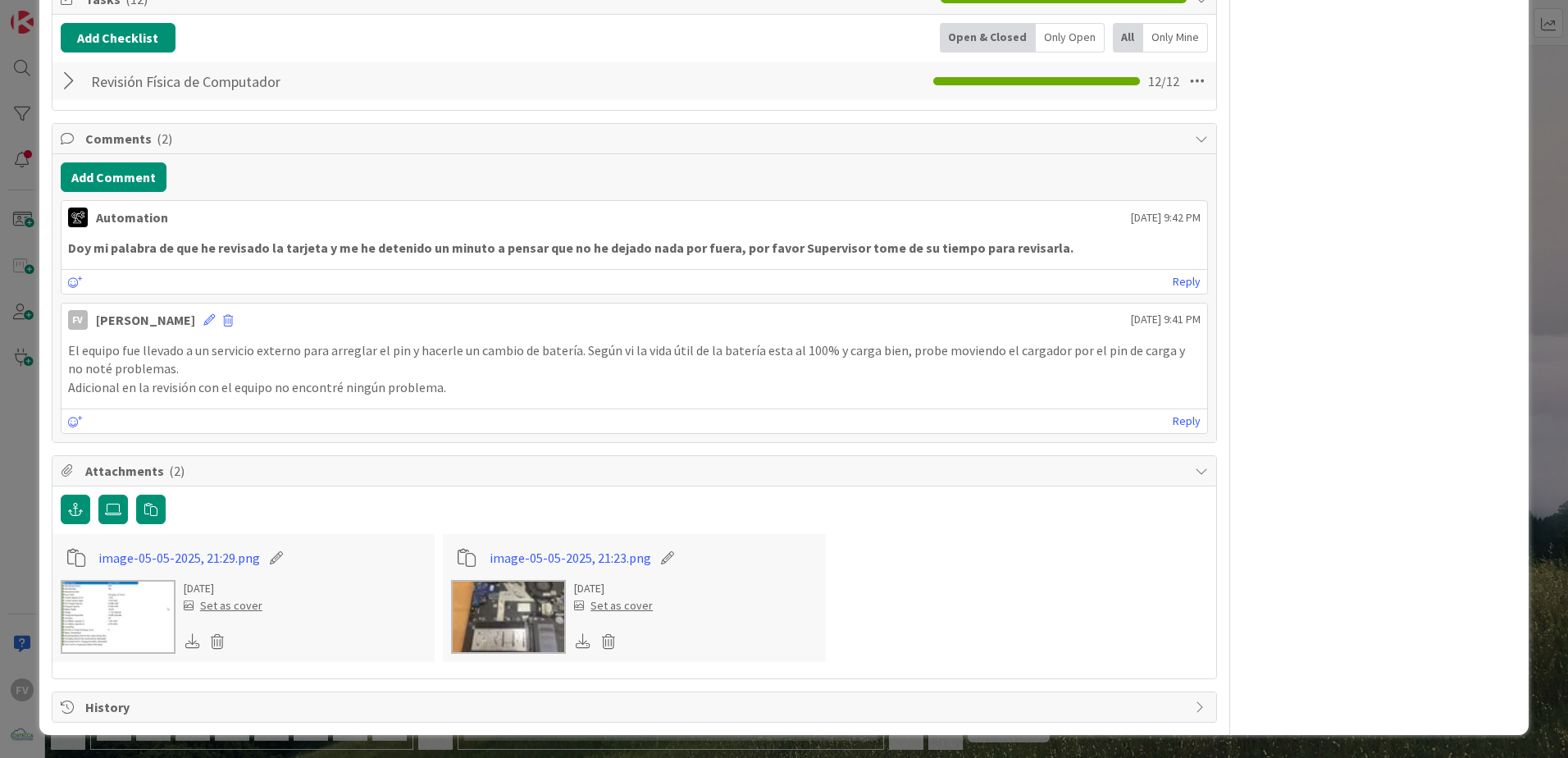
click at [516, 608] on img at bounding box center [508, 616] width 114 height 73
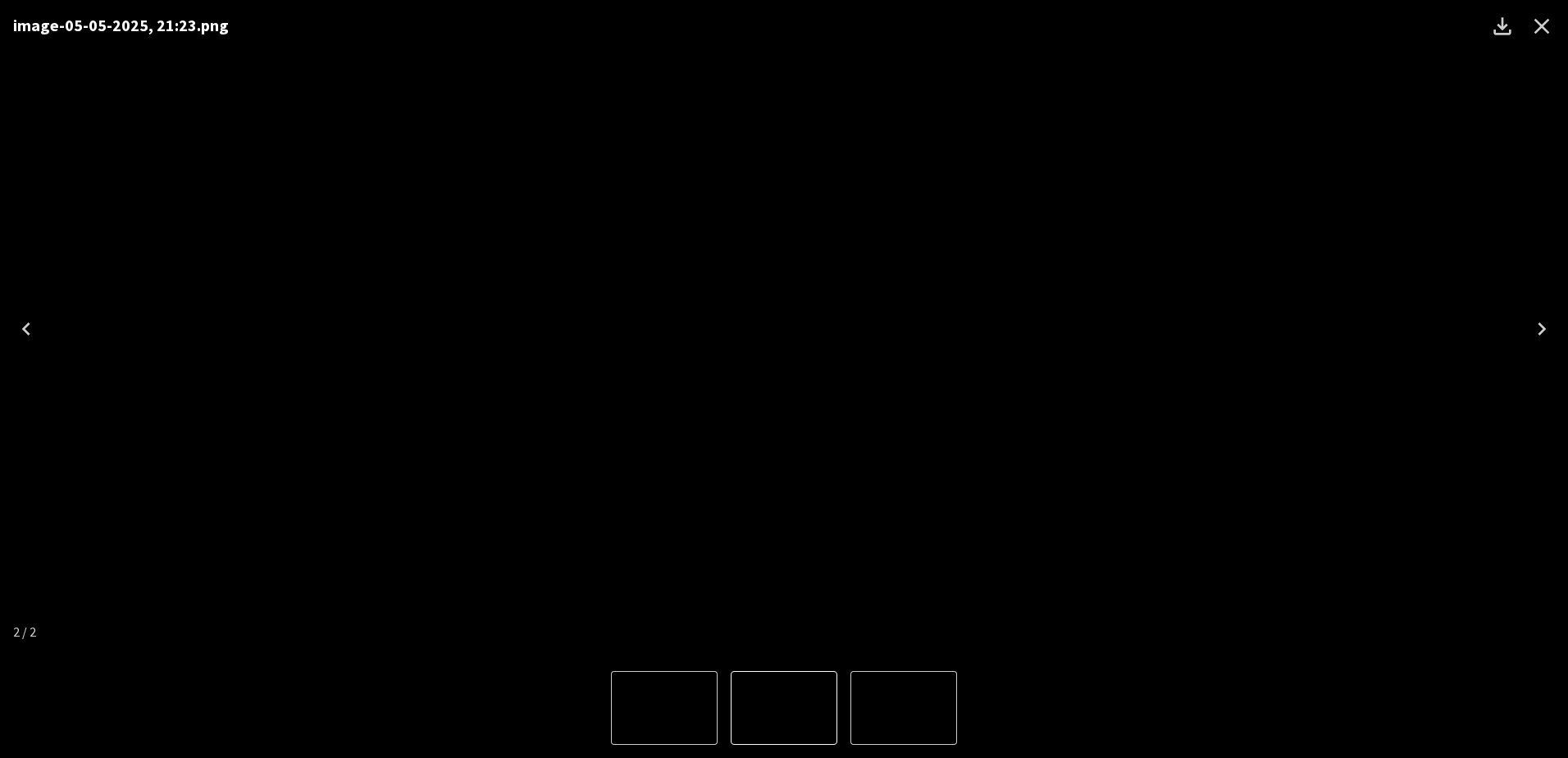
click at [904, 708] on img "1 of 2" at bounding box center [904, 708] width 0 height 0
click at [1541, 21] on icon "Close" at bounding box center [1542, 25] width 26 height 26
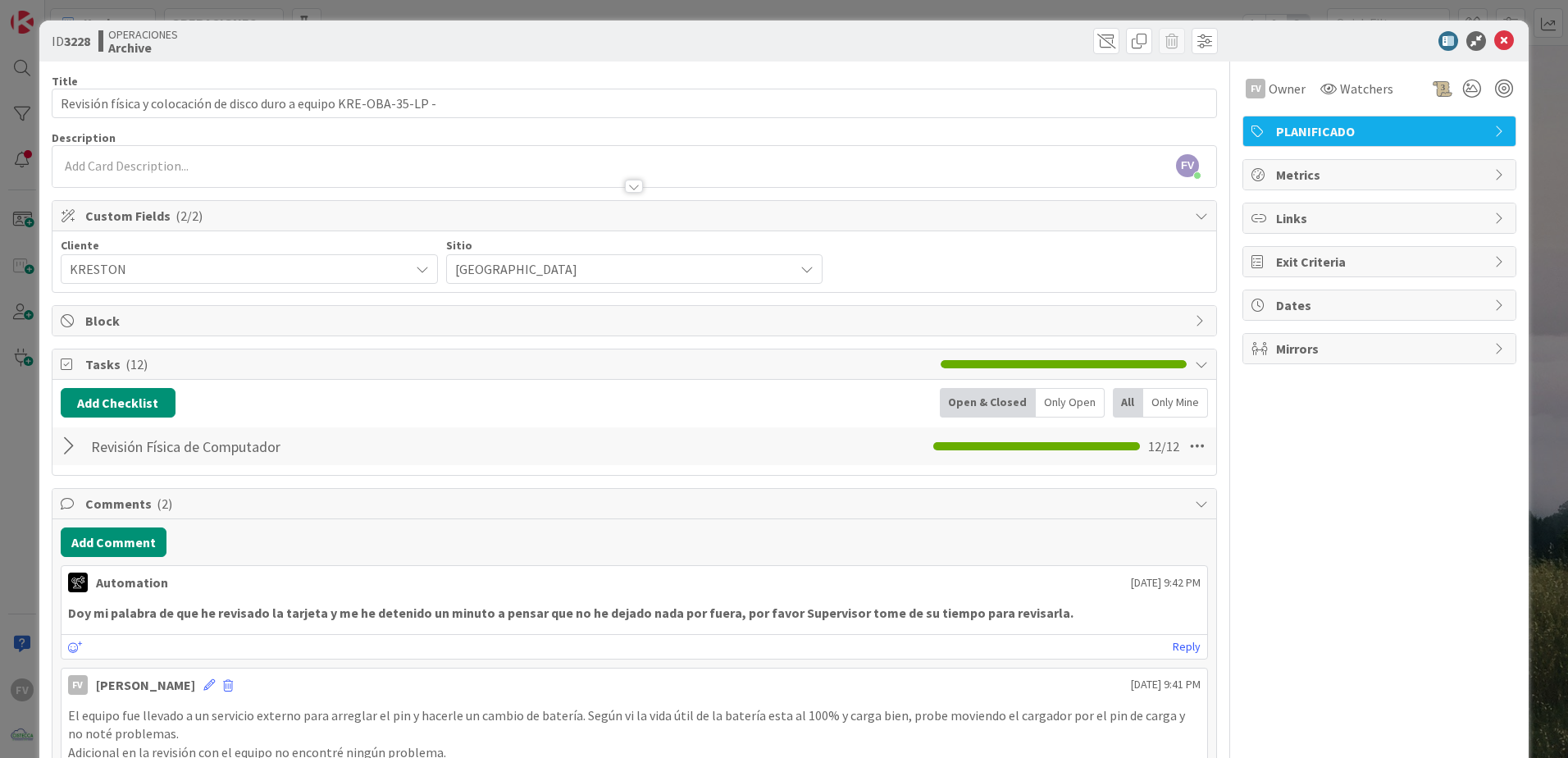
scroll to position [0, 0]
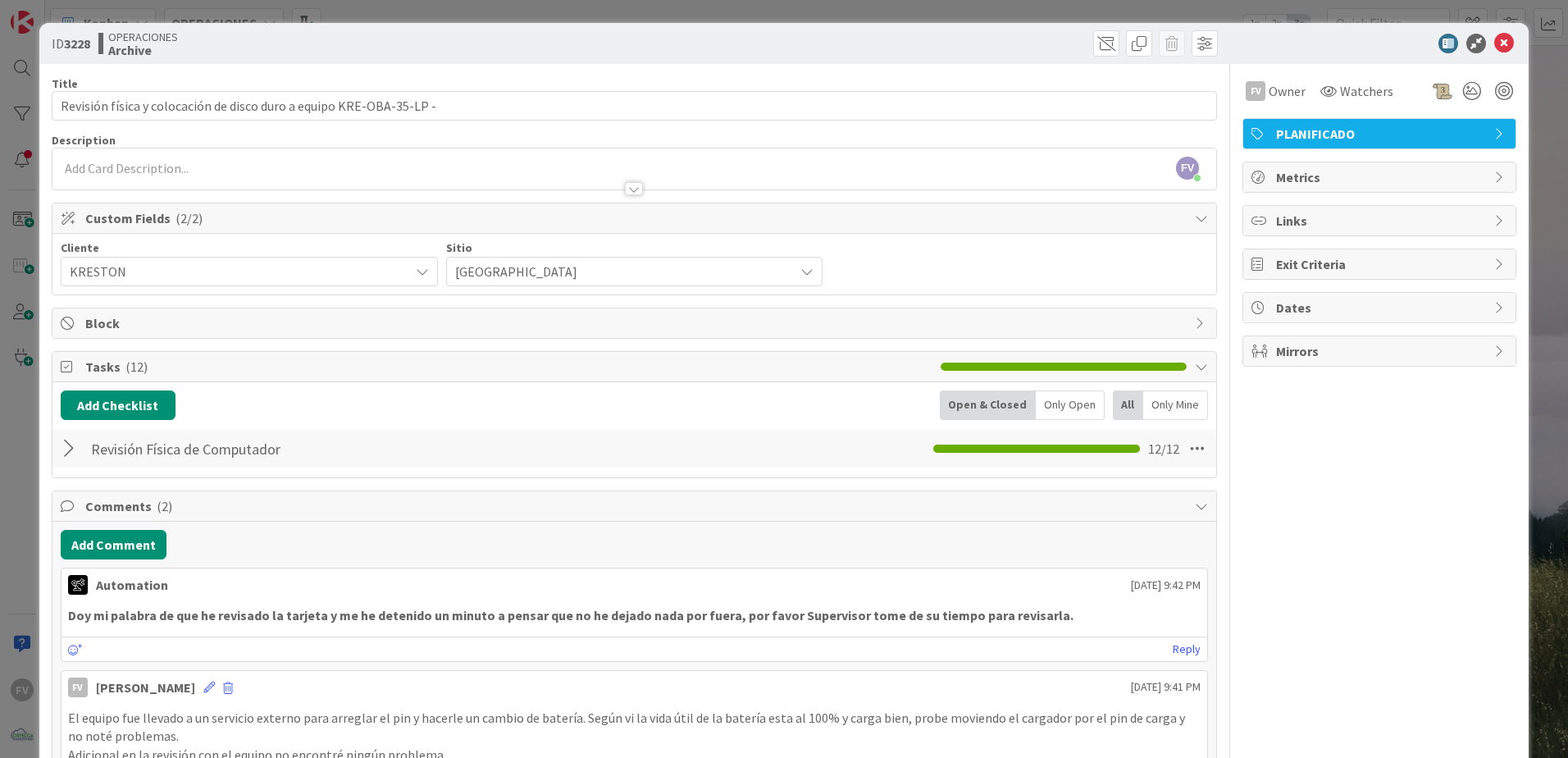
click at [76, 447] on div at bounding box center [71, 449] width 22 height 29
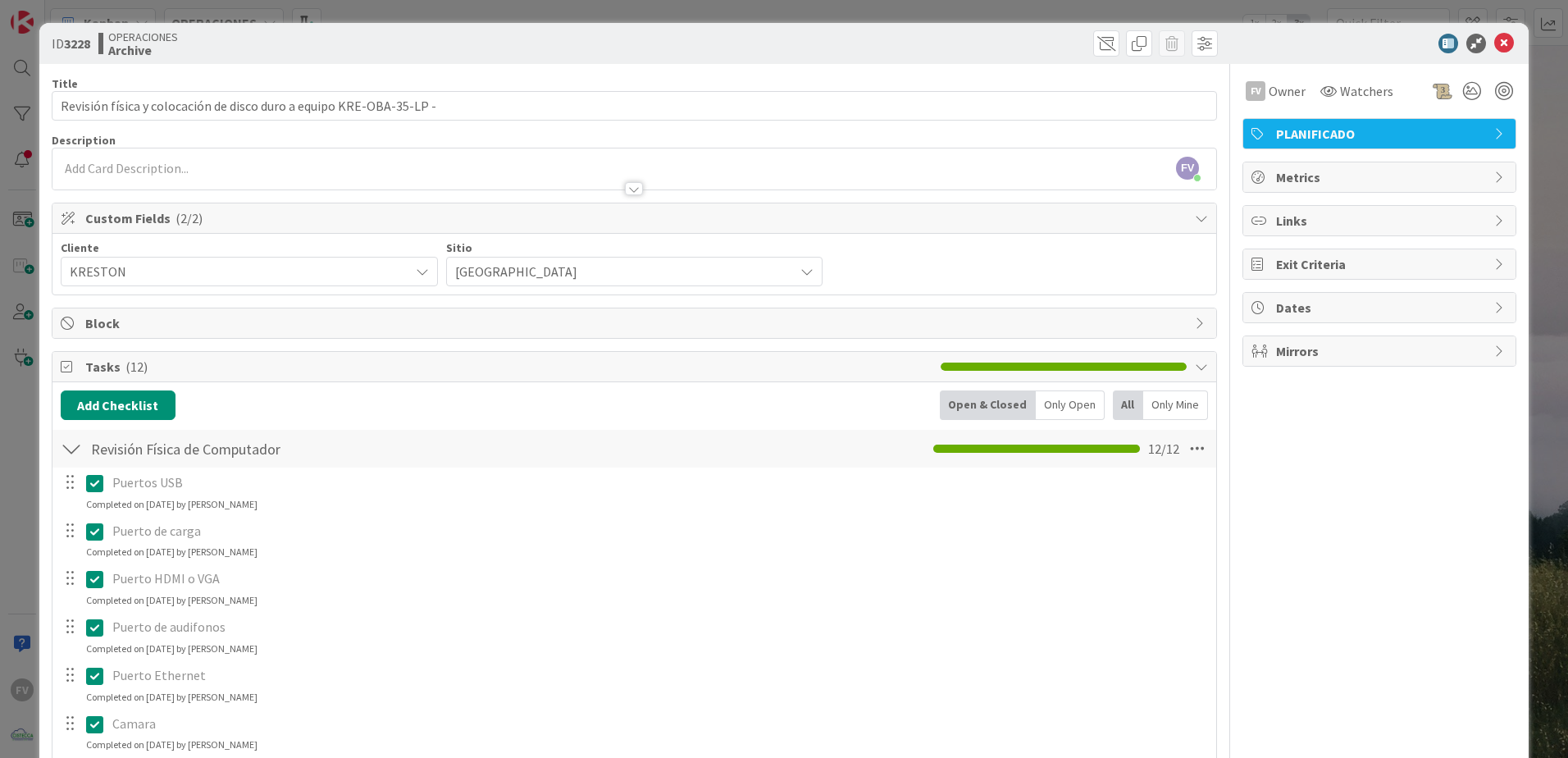
click at [68, 444] on div at bounding box center [71, 449] width 22 height 29
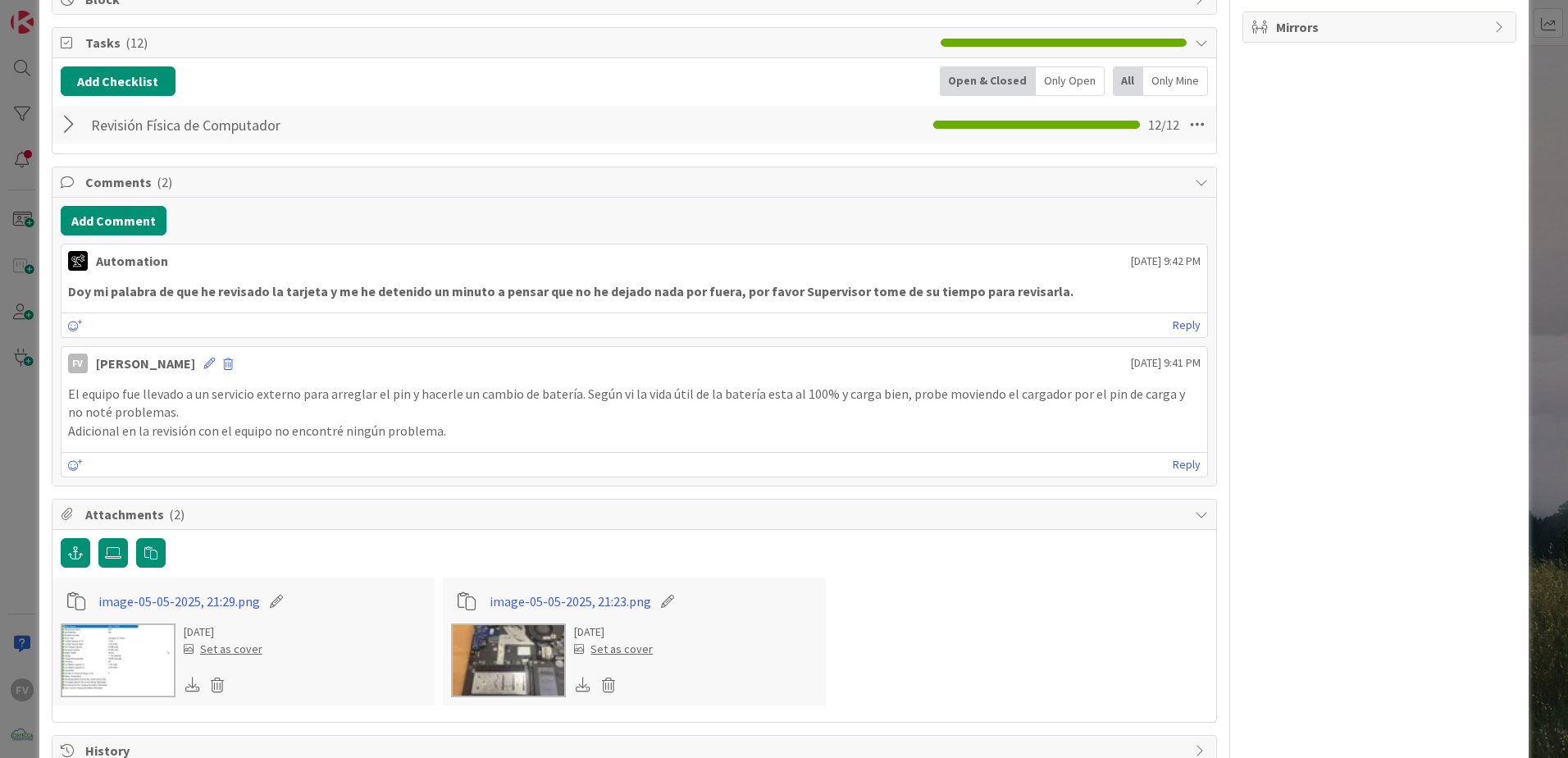
scroll to position [328, 0]
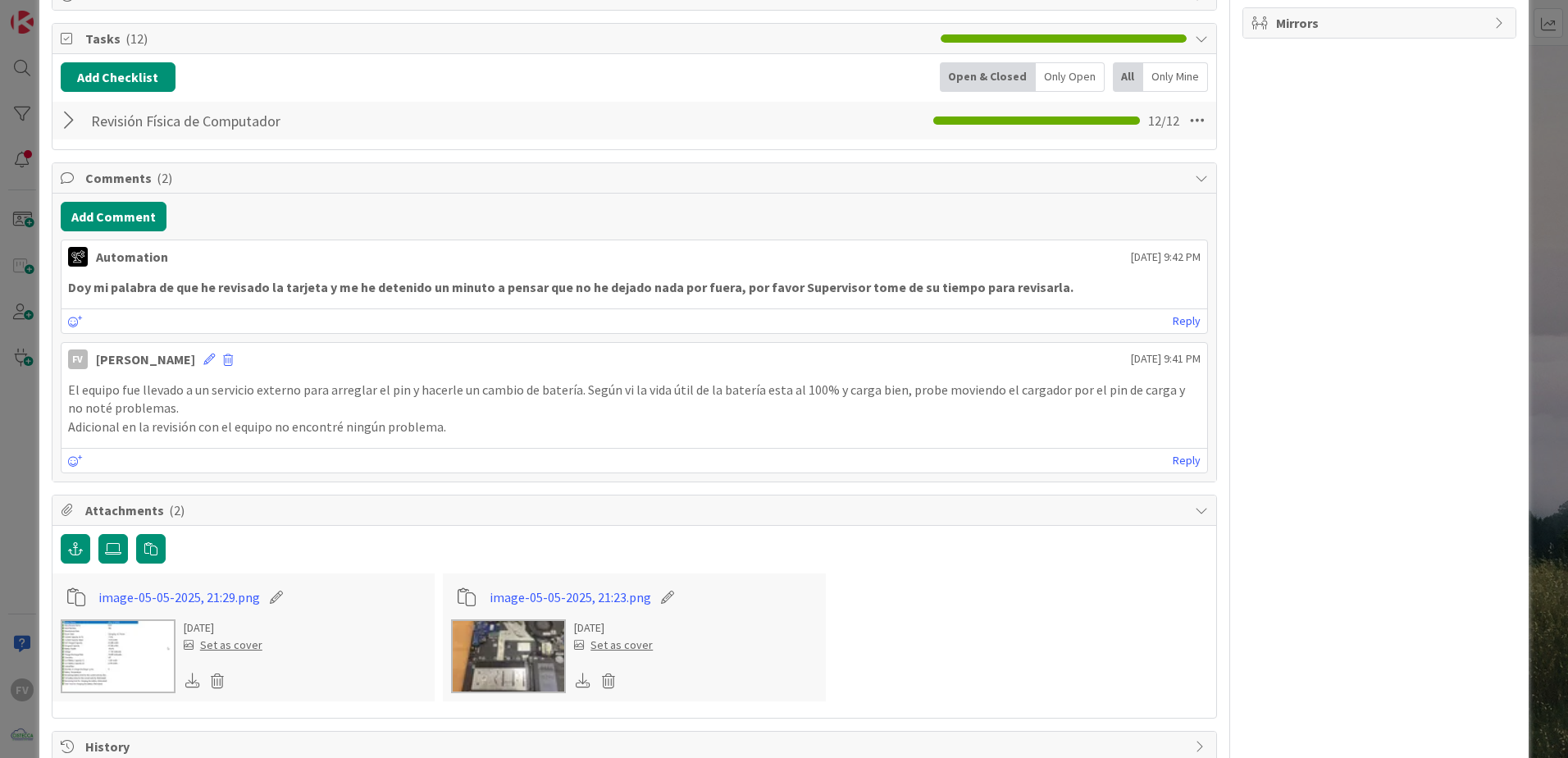
click at [80, 182] on div "Comments ( 2 )" at bounding box center [635, 178] width 1164 height 30
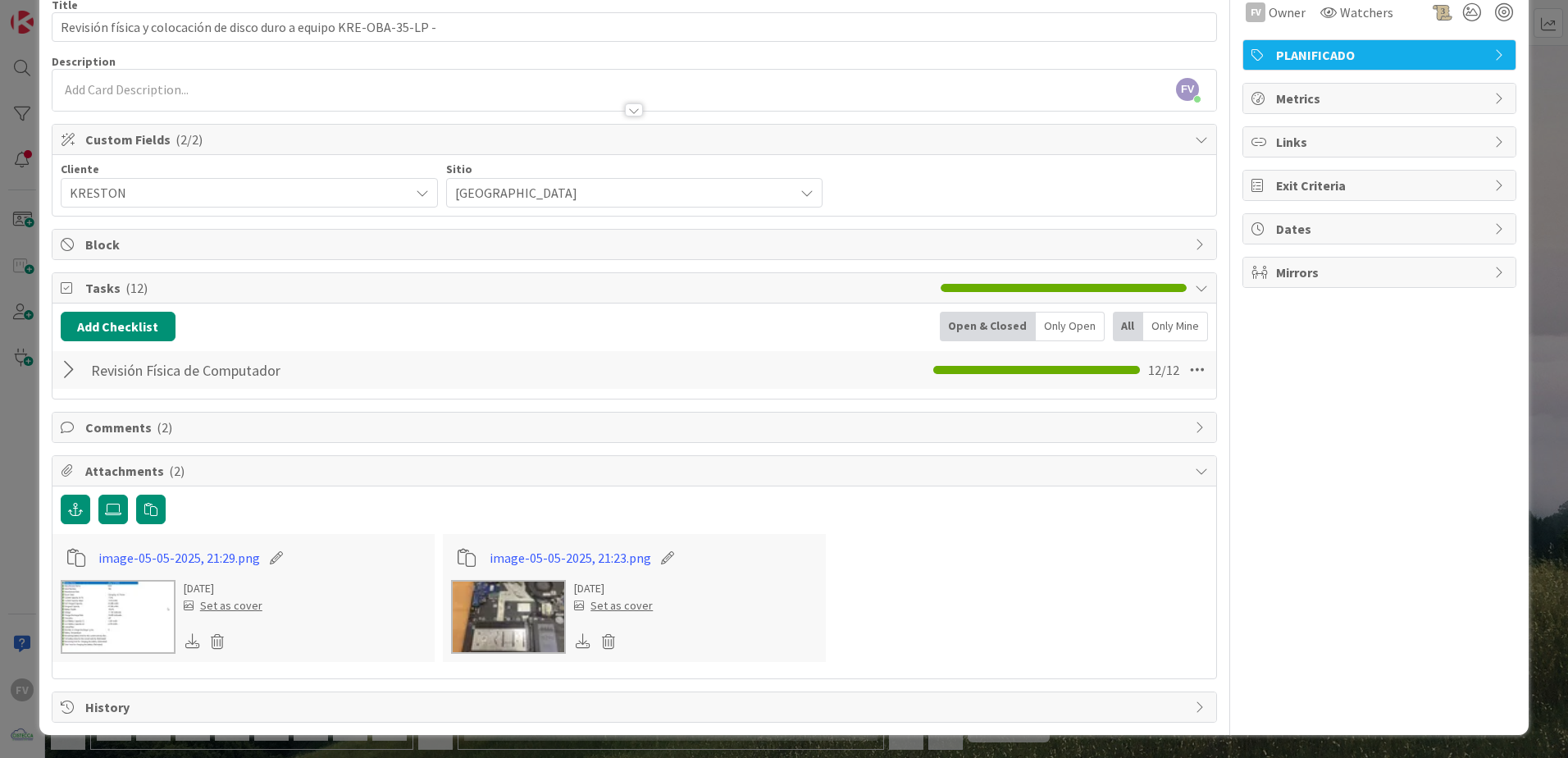
scroll to position [78, 0]
click at [133, 479] on span "Attachments ( 2 )" at bounding box center [636, 470] width 1101 height 20
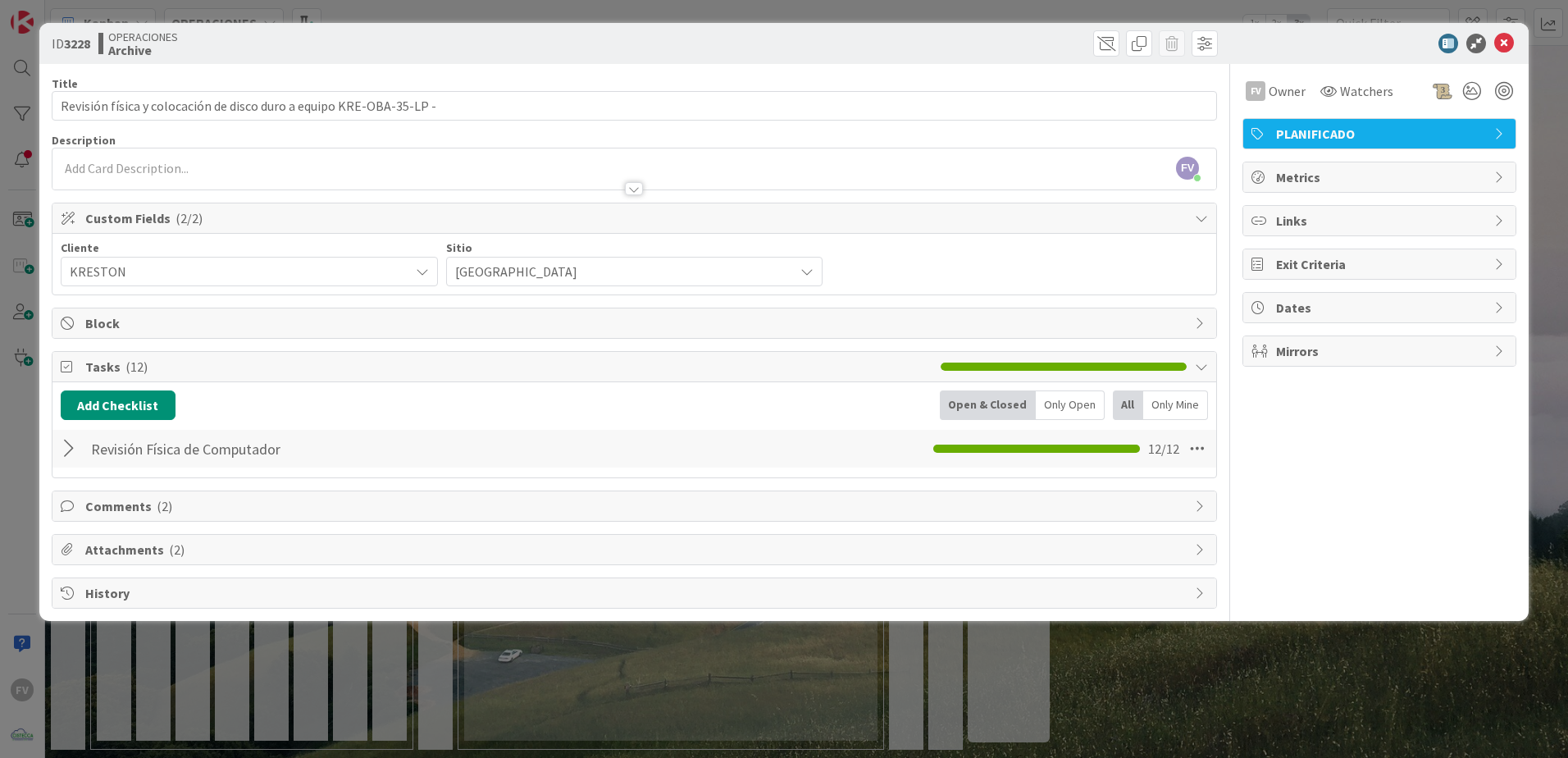
click at [201, 368] on span "Tasks ( 12 )" at bounding box center [509, 367] width 847 height 20
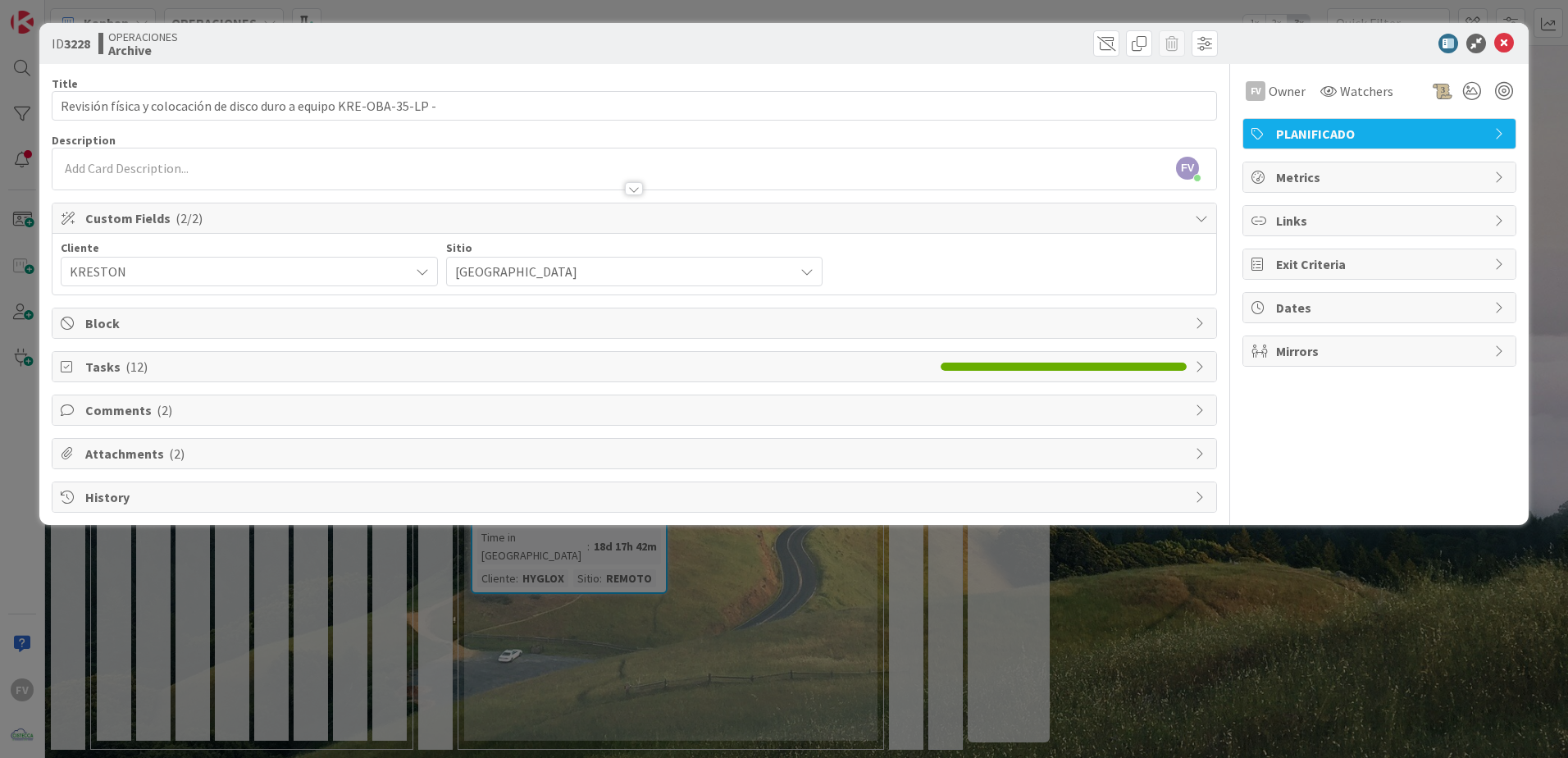
click at [1083, 582] on div "ID 3228 OPERACIONES Archive Title 67 / 128 Revisión física y colocación de disc…" at bounding box center [784, 379] width 1568 height 758
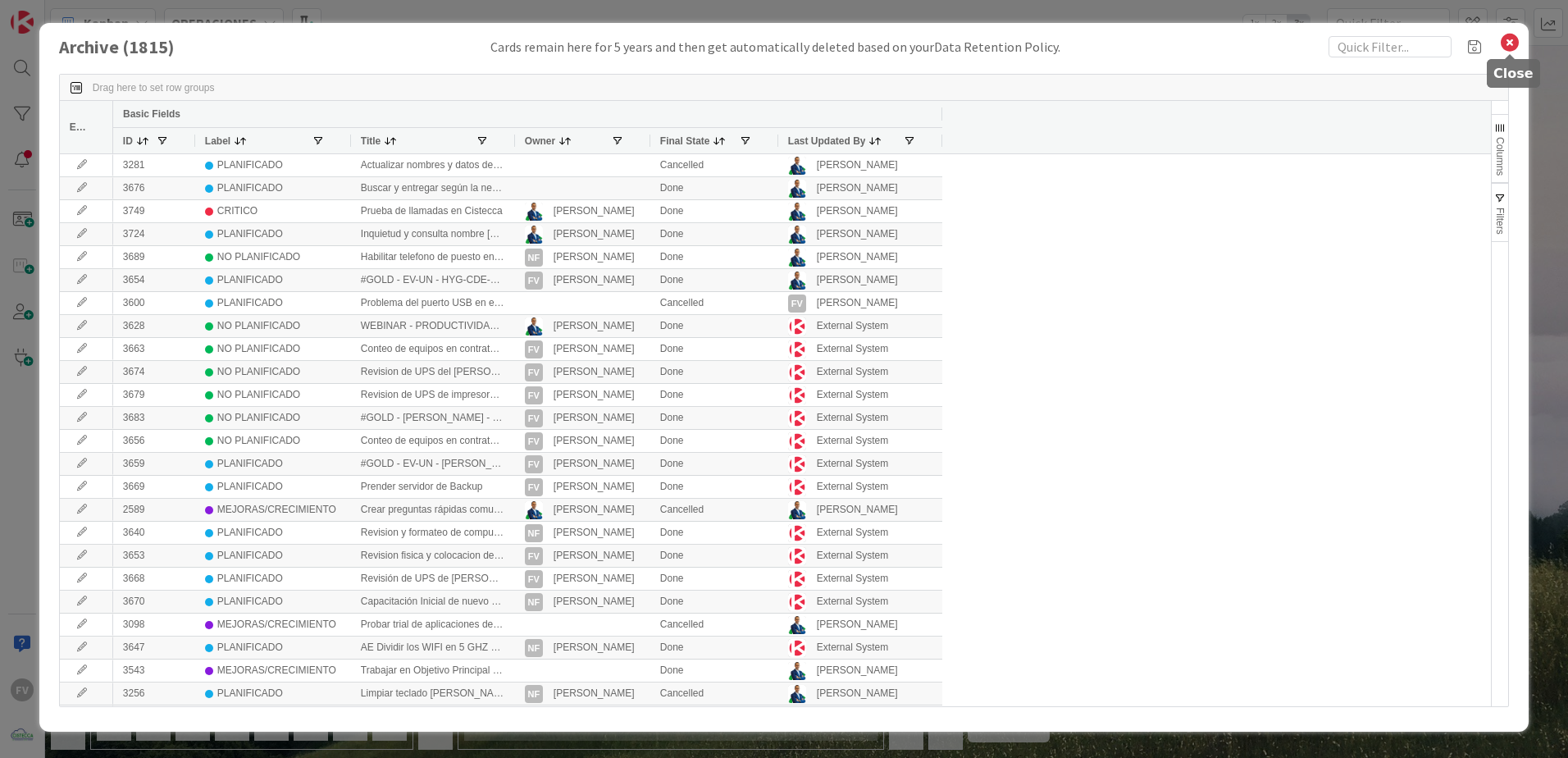
click at [1507, 48] on icon at bounding box center [1510, 42] width 22 height 22
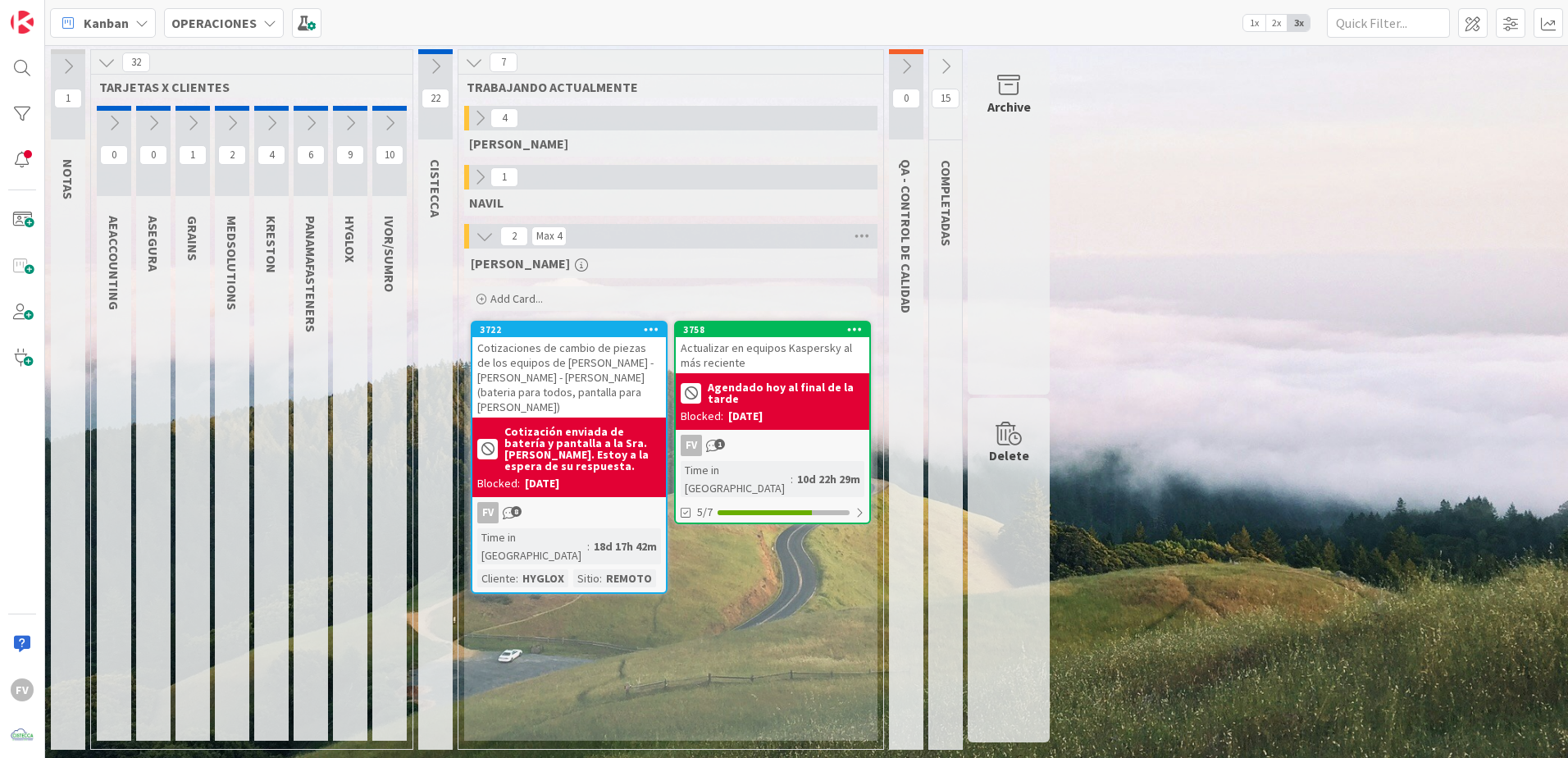
click at [387, 125] on icon at bounding box center [389, 123] width 18 height 18
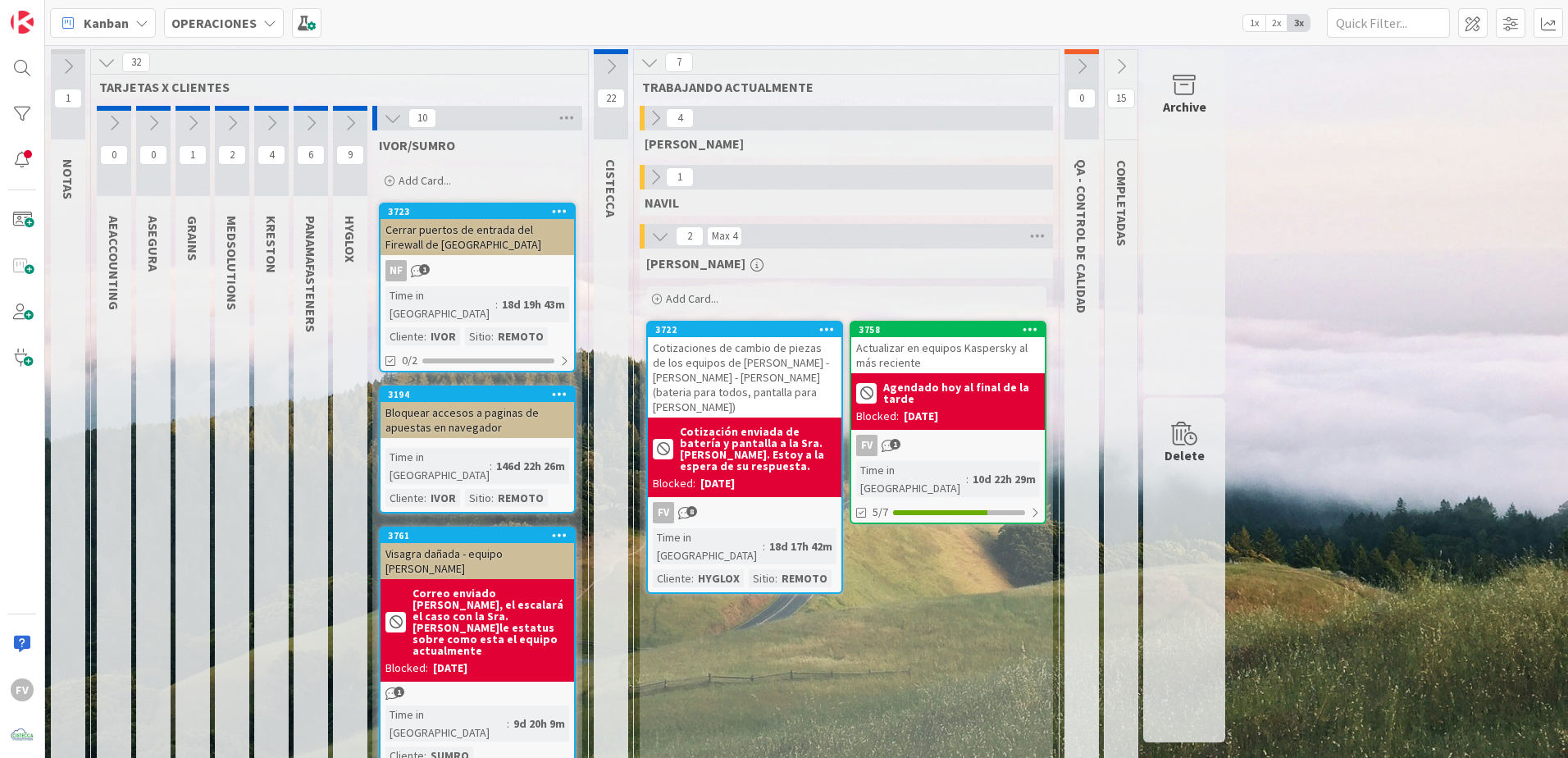
click at [657, 113] on icon at bounding box center [655, 118] width 18 height 18
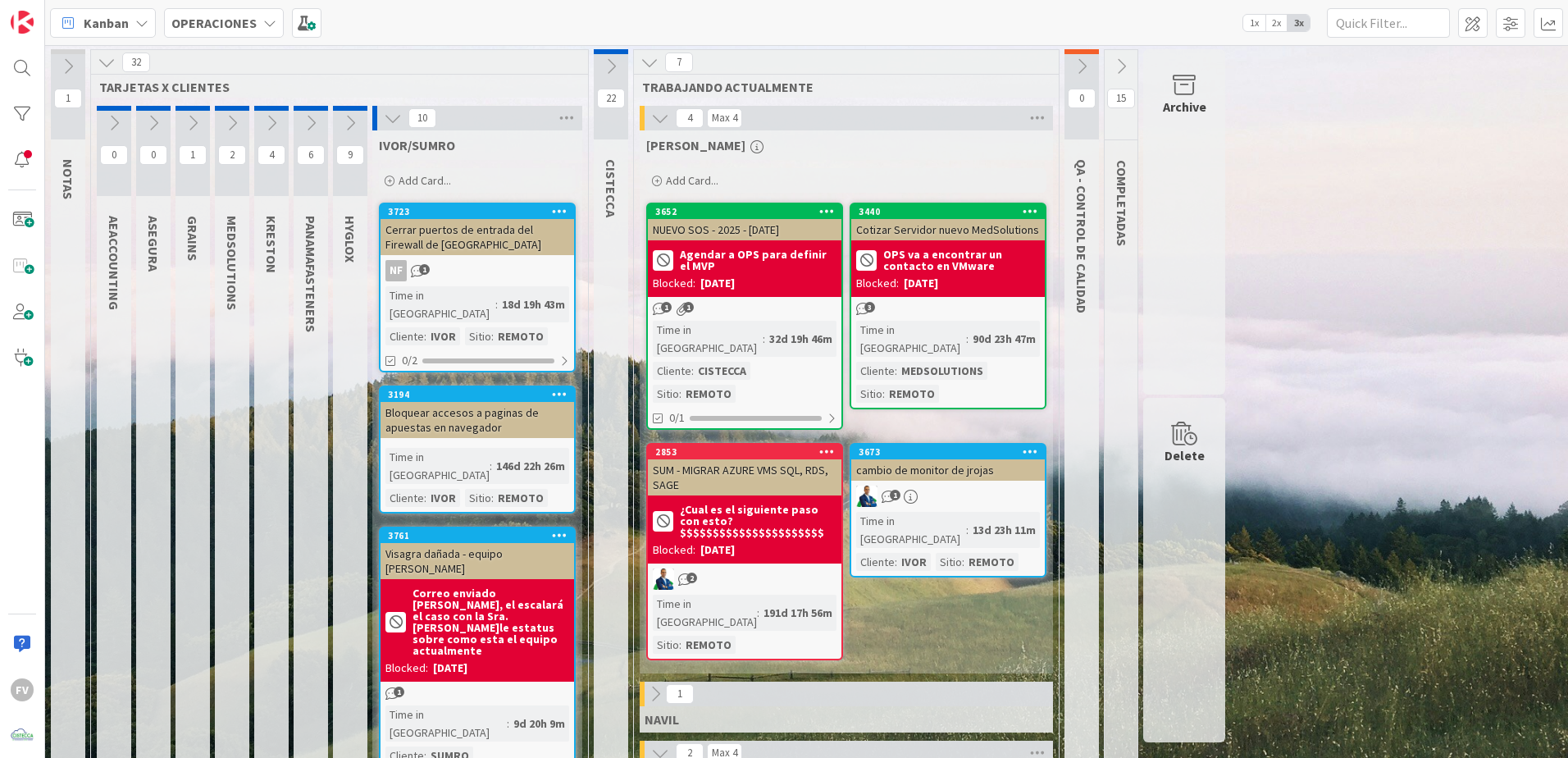
click at [657, 113] on icon at bounding box center [660, 118] width 18 height 18
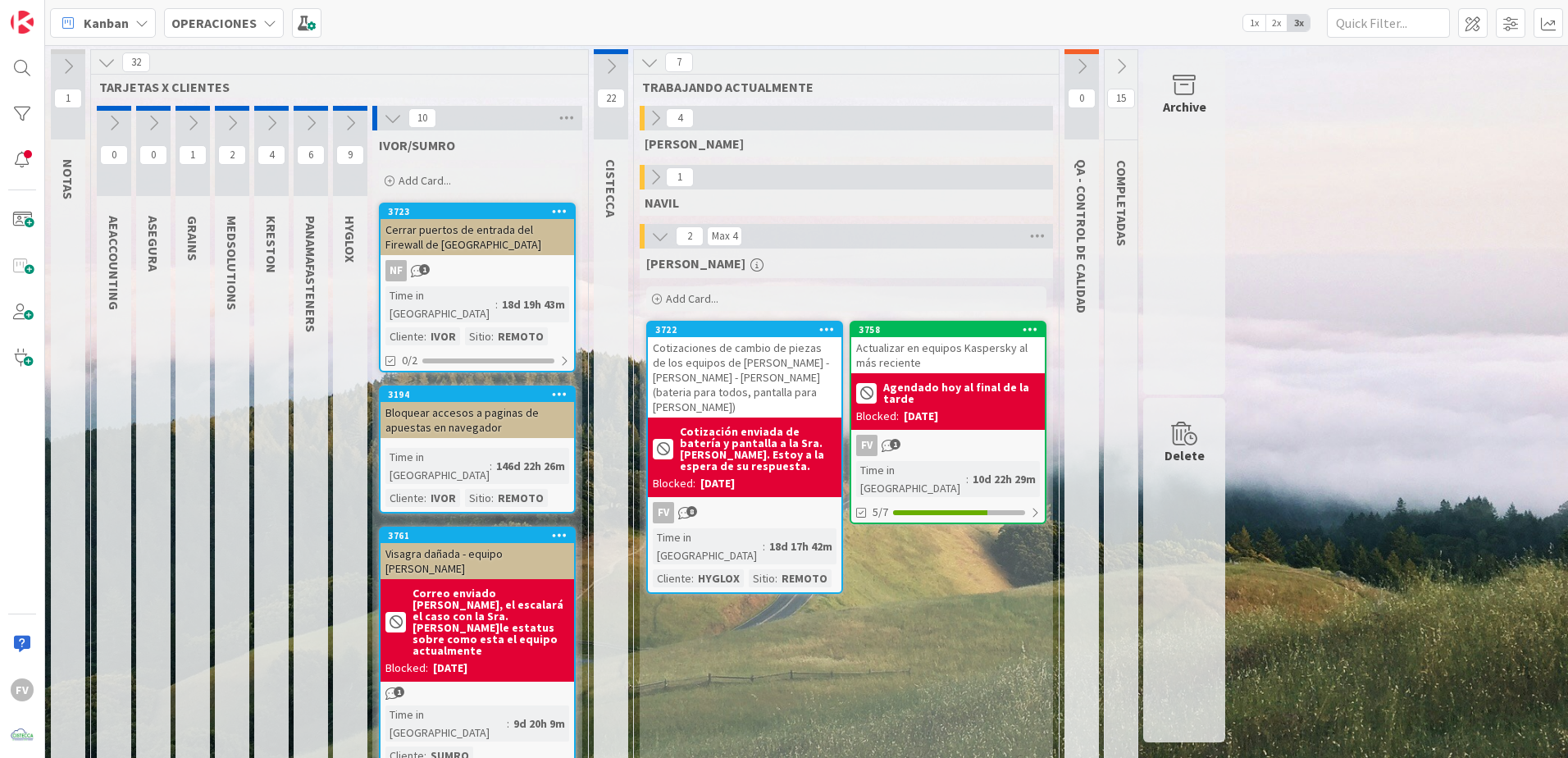
click at [340, 118] on button at bounding box center [349, 122] width 34 height 24
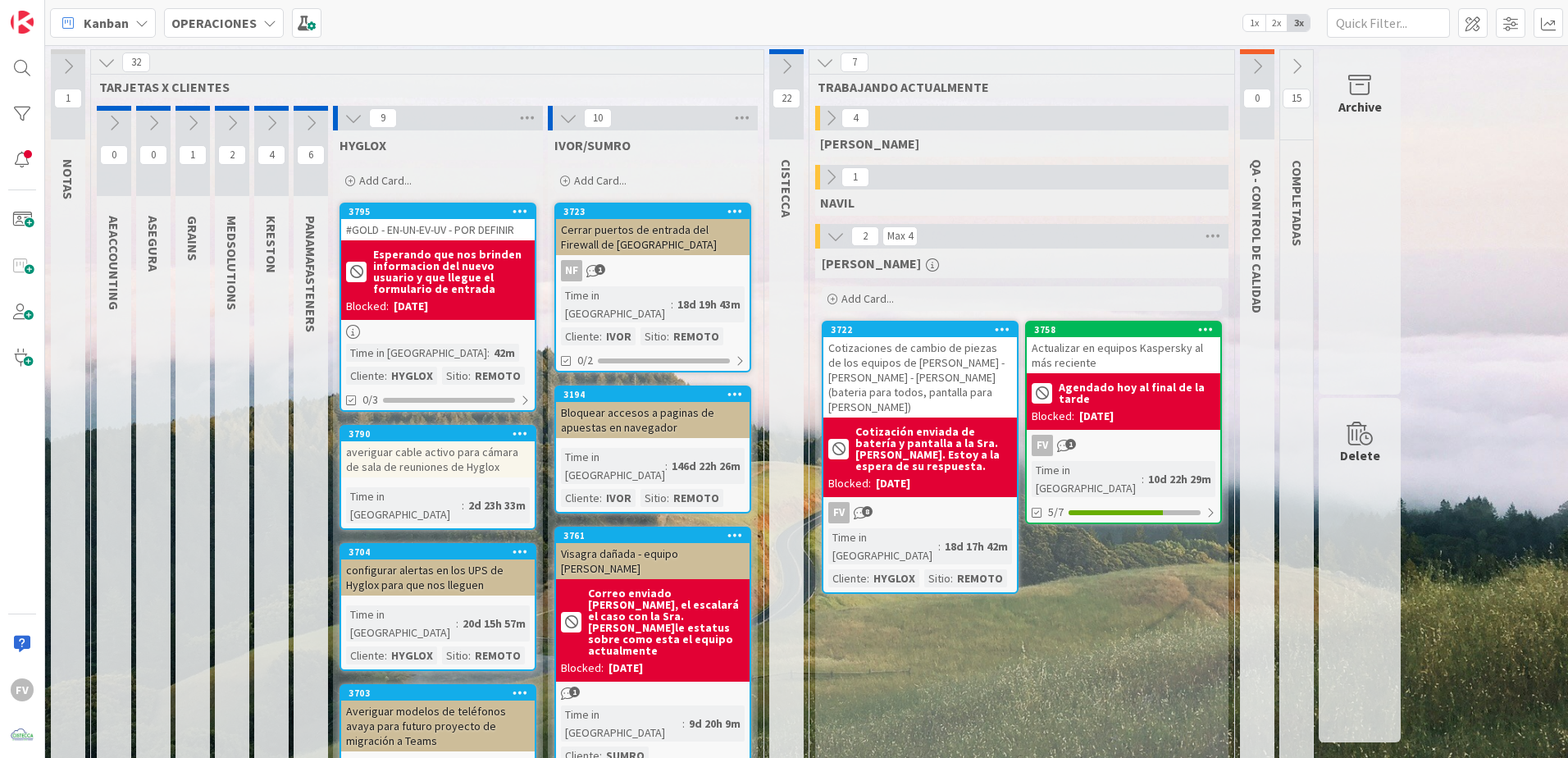
click at [307, 116] on icon at bounding box center [311, 123] width 18 height 18
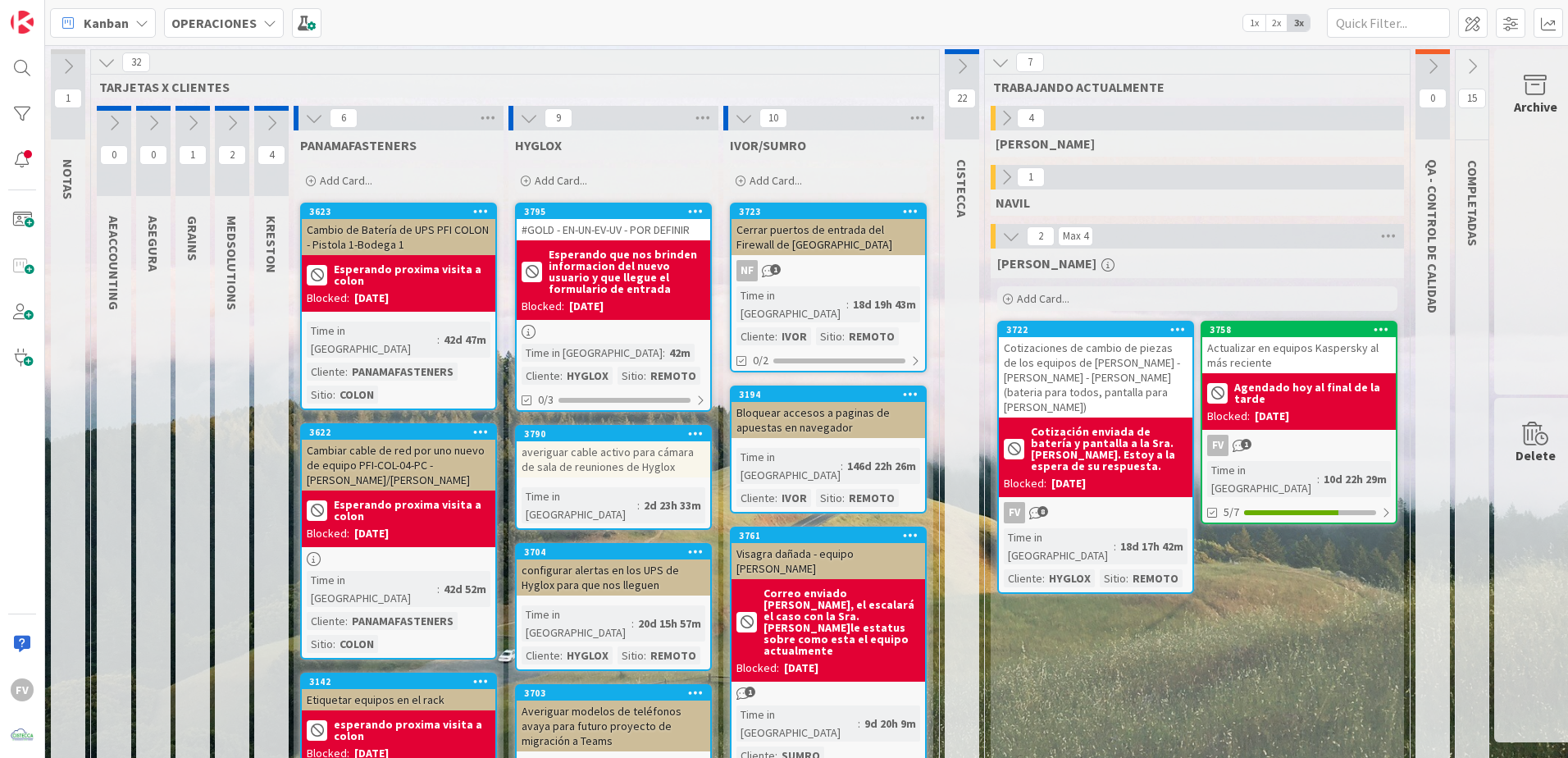
click at [315, 113] on icon at bounding box center [314, 118] width 18 height 18
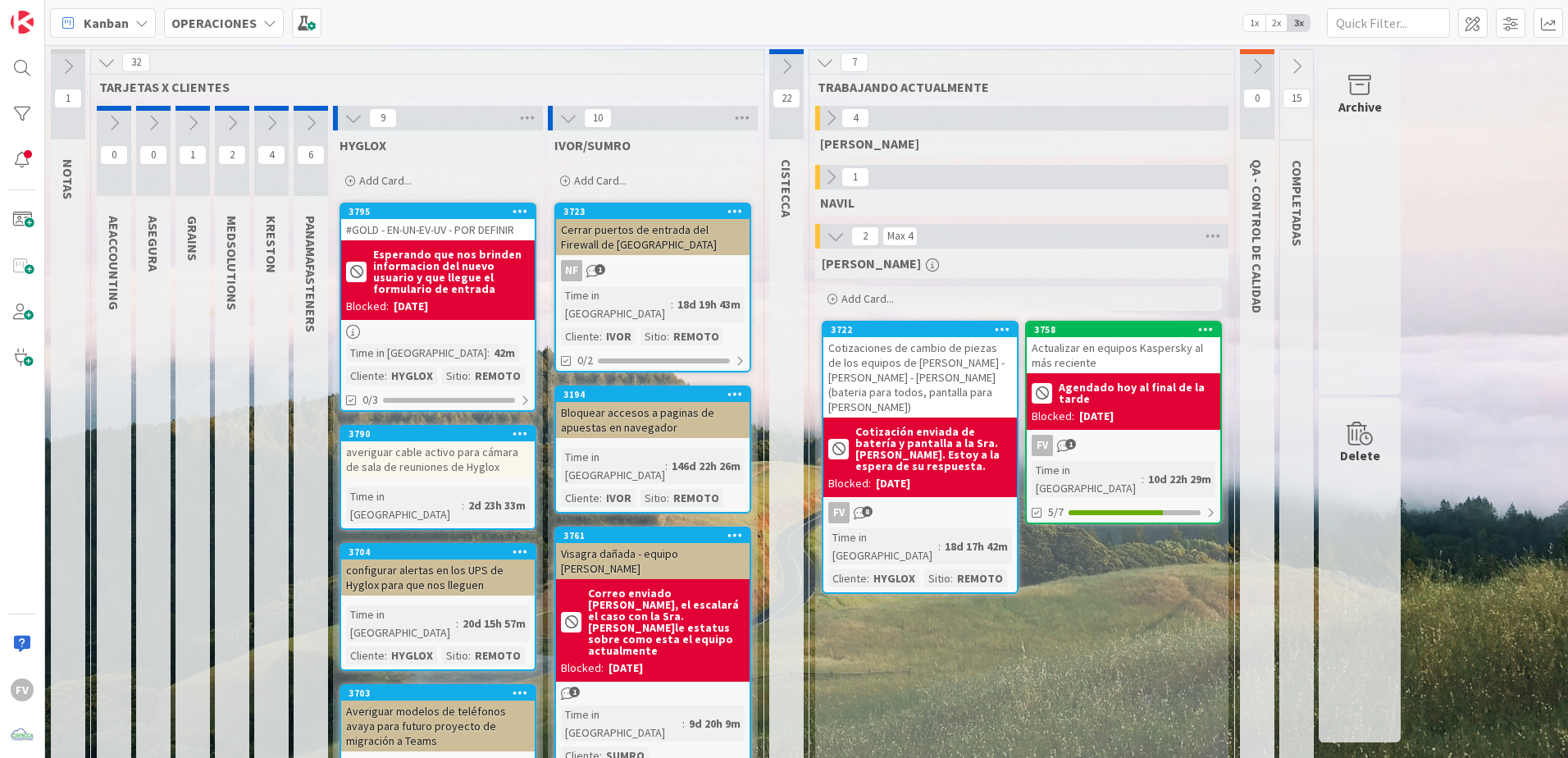
click at [279, 113] on button at bounding box center [271, 122] width 34 height 24
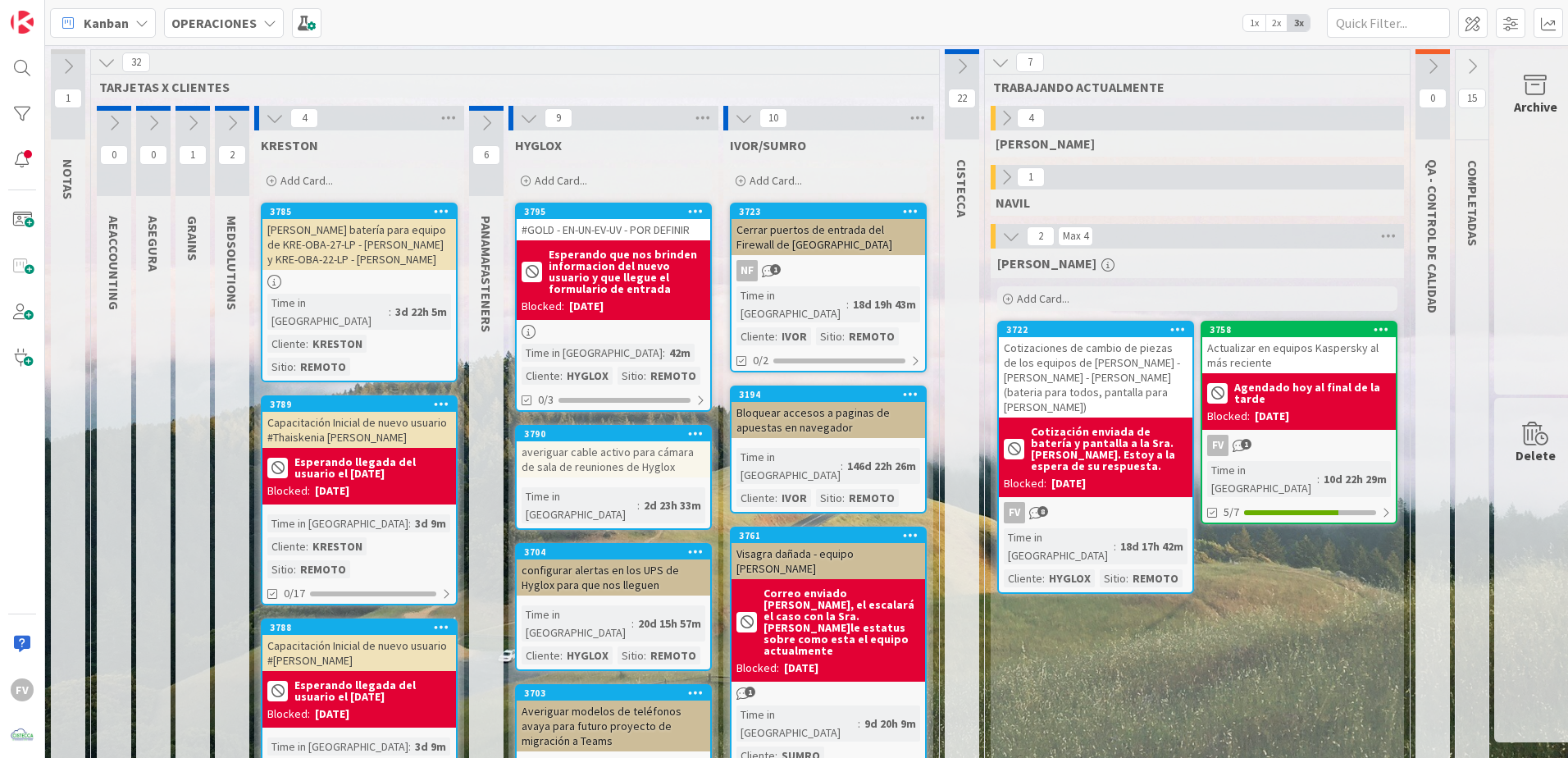
click at [525, 122] on icon at bounding box center [529, 118] width 18 height 18
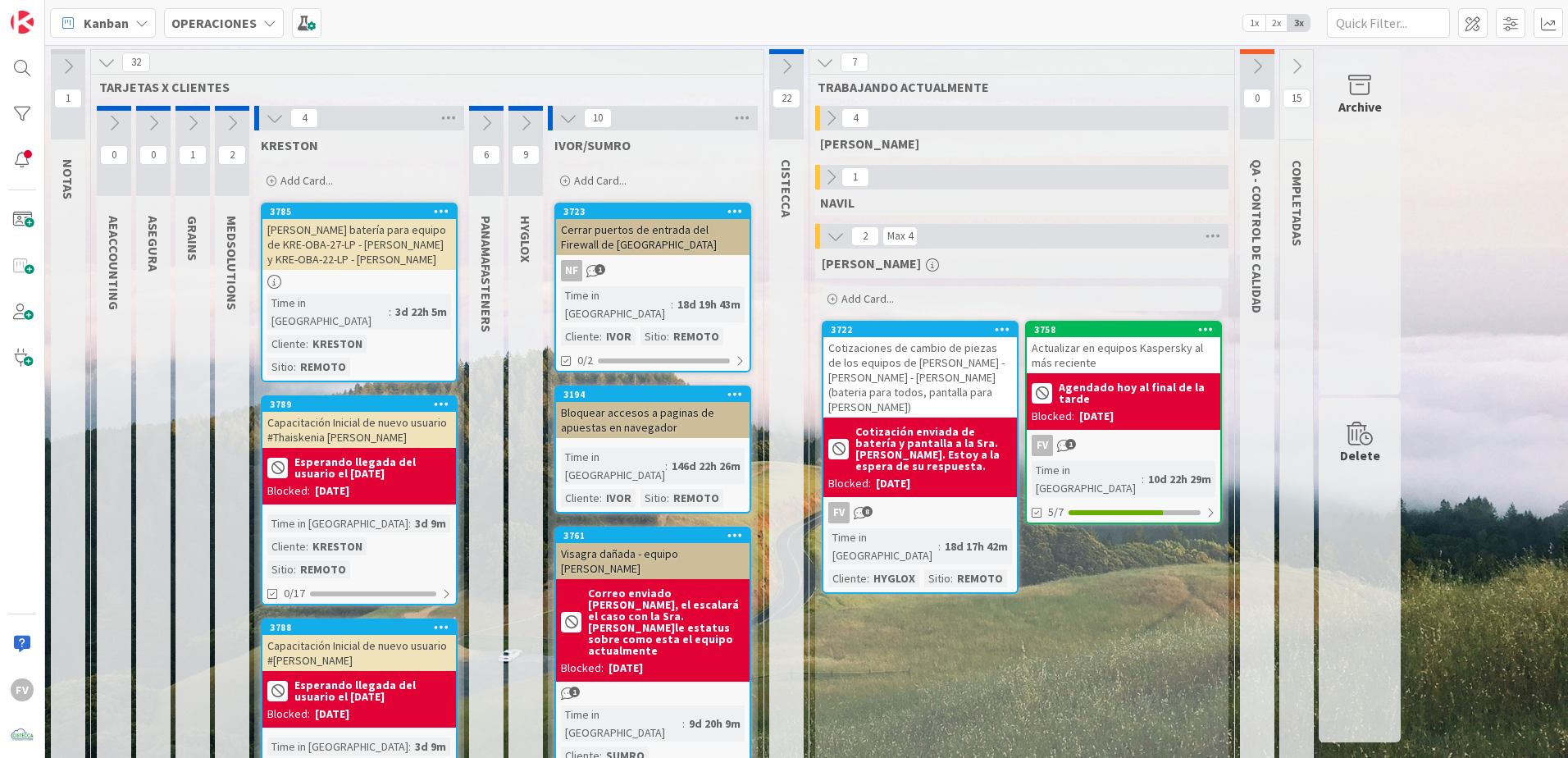
click at [563, 119] on icon at bounding box center [568, 118] width 18 height 18
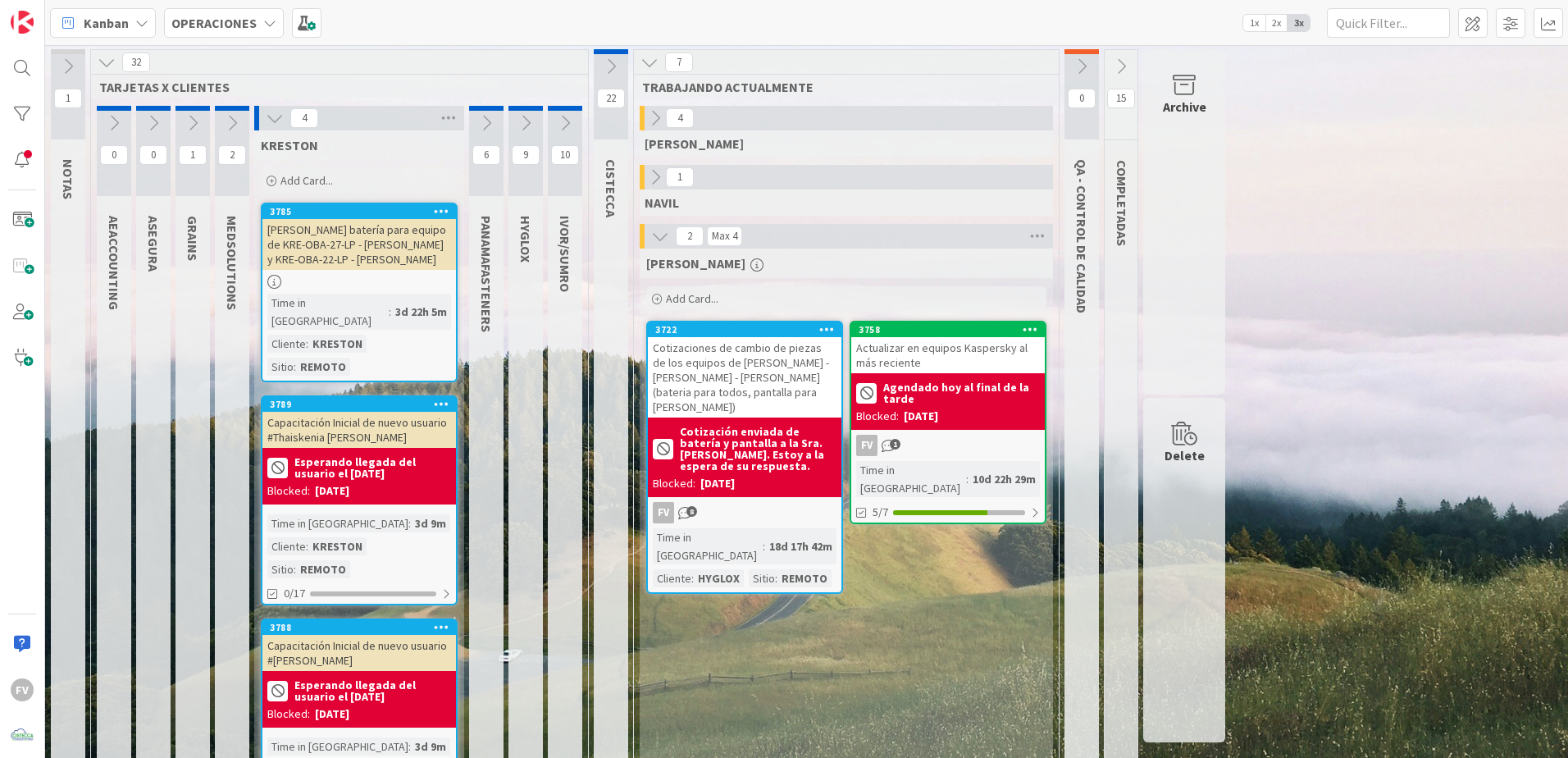
click at [272, 119] on icon at bounding box center [275, 118] width 18 height 18
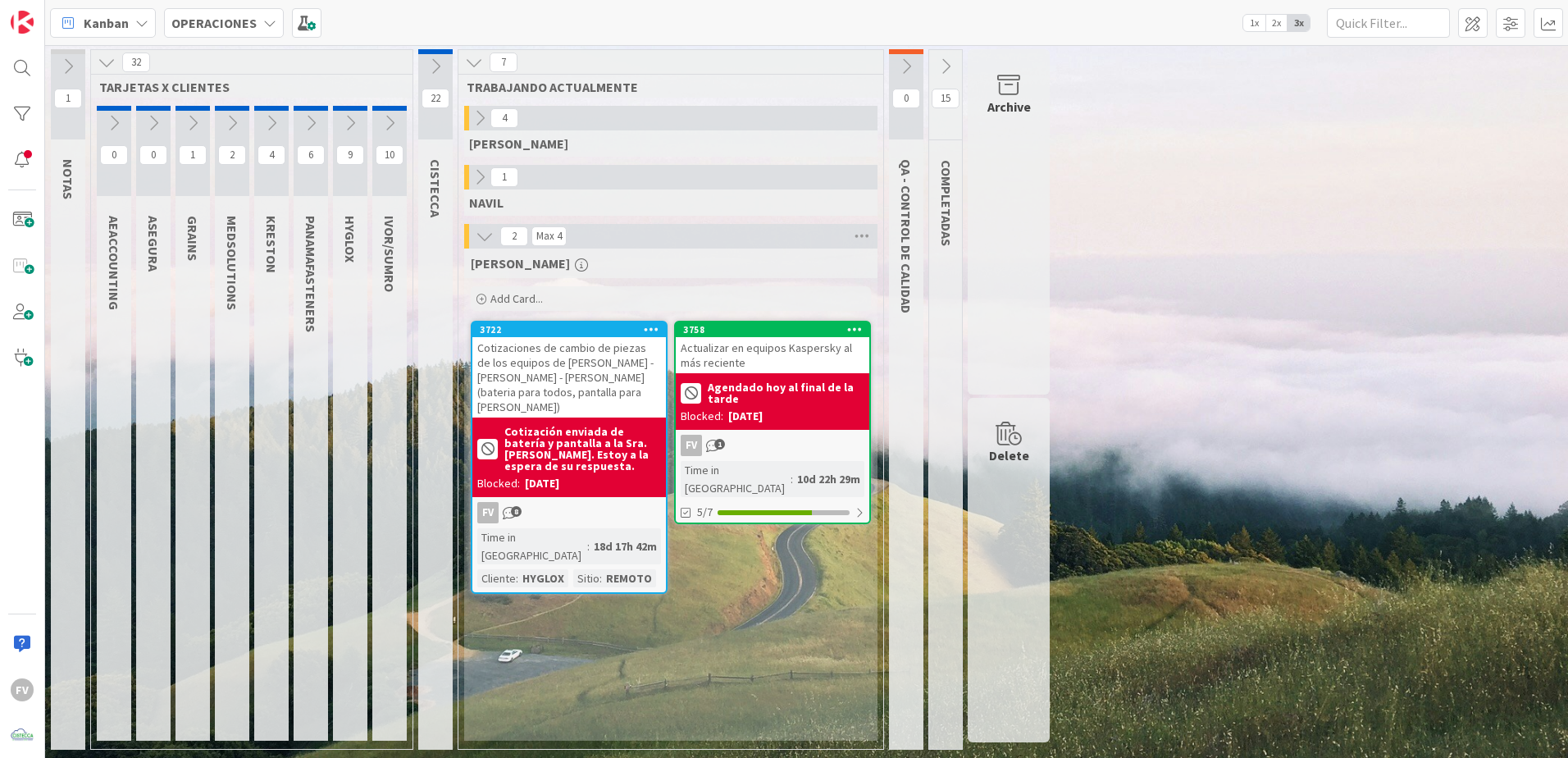
click at [238, 120] on icon at bounding box center [232, 123] width 18 height 18
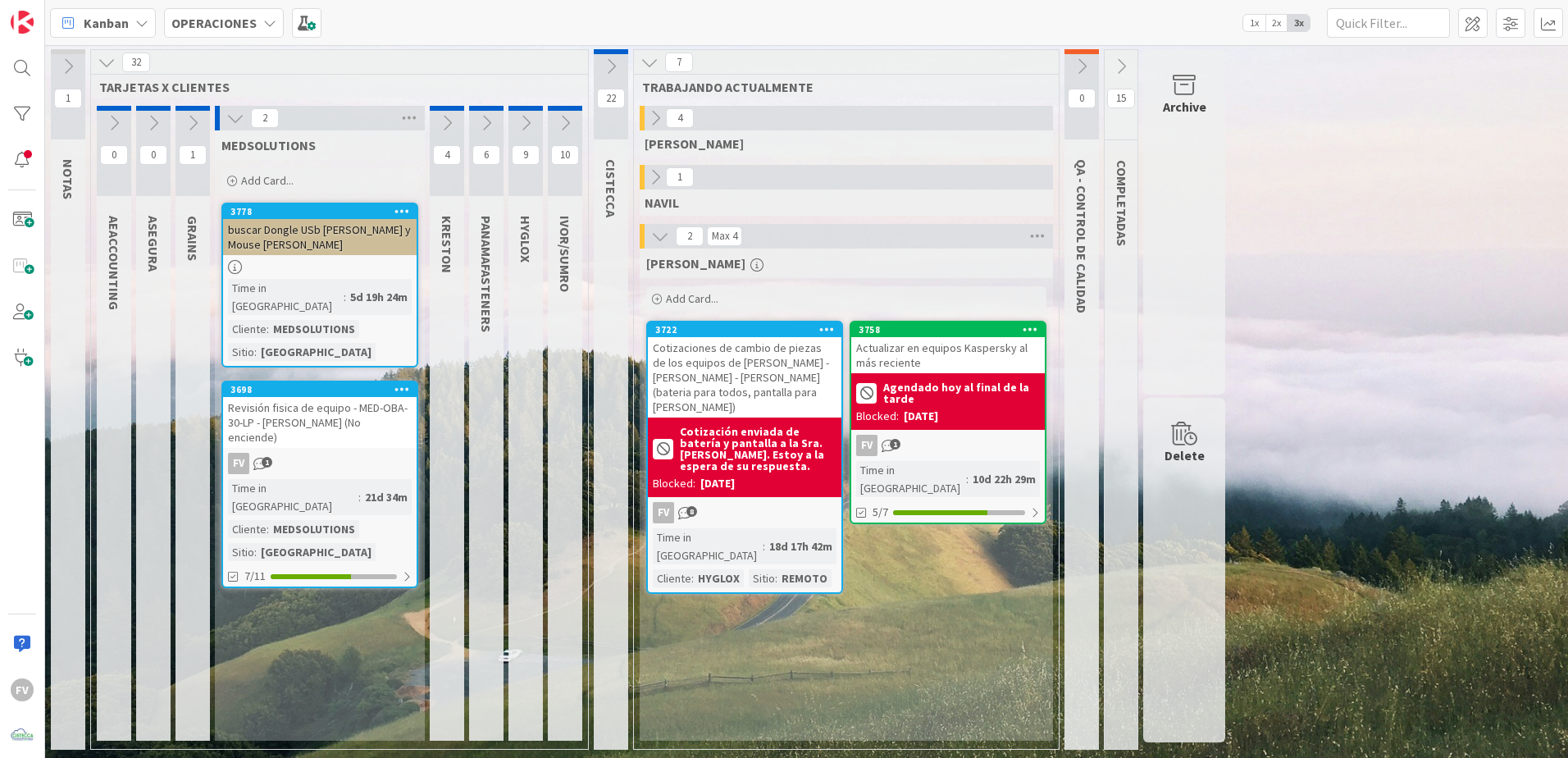
click at [227, 117] on icon at bounding box center [235, 118] width 18 height 18
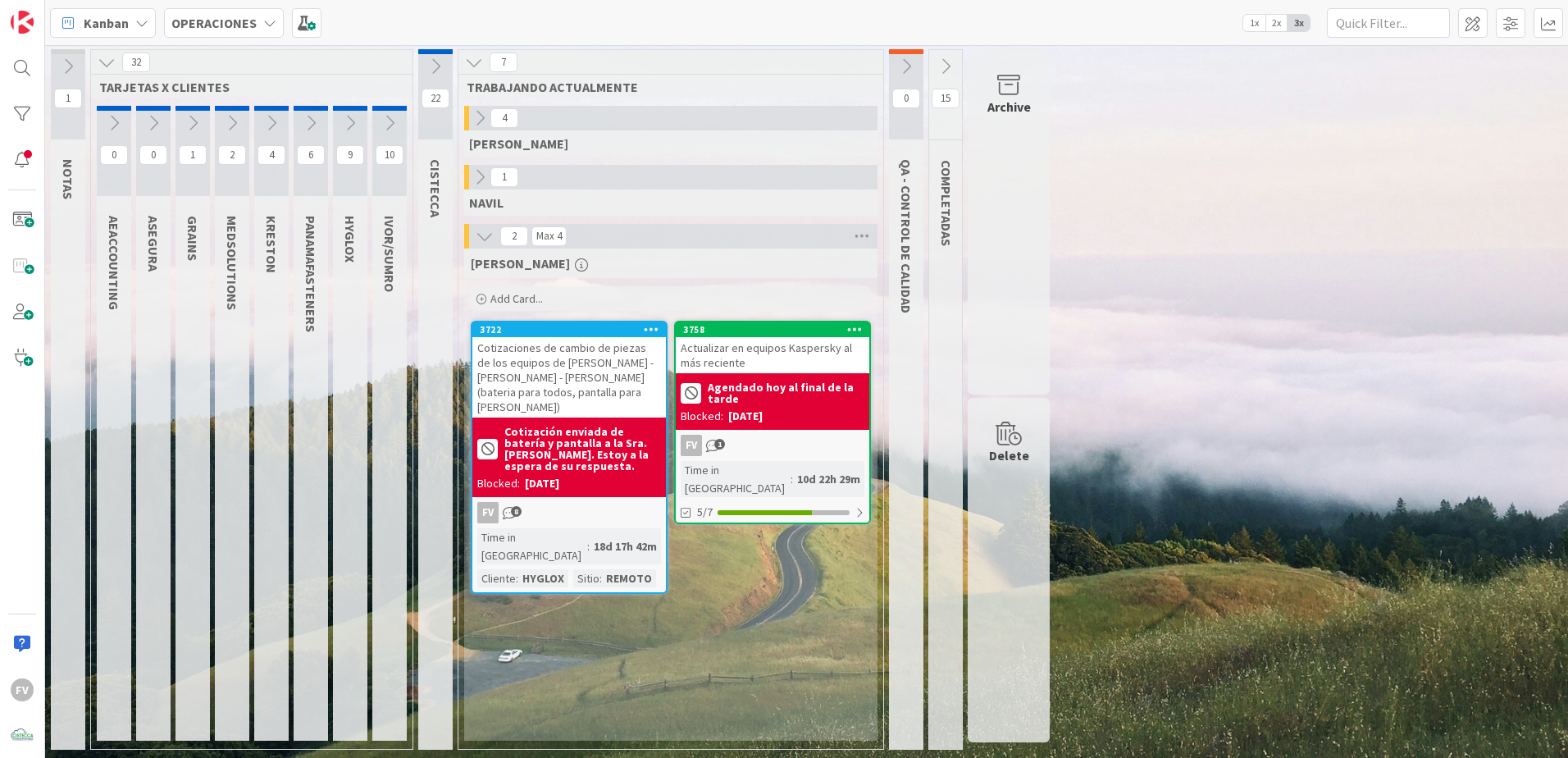
click at [196, 113] on div "1" at bounding box center [192, 151] width 34 height 90
click at [196, 114] on icon at bounding box center [193, 123] width 18 height 18
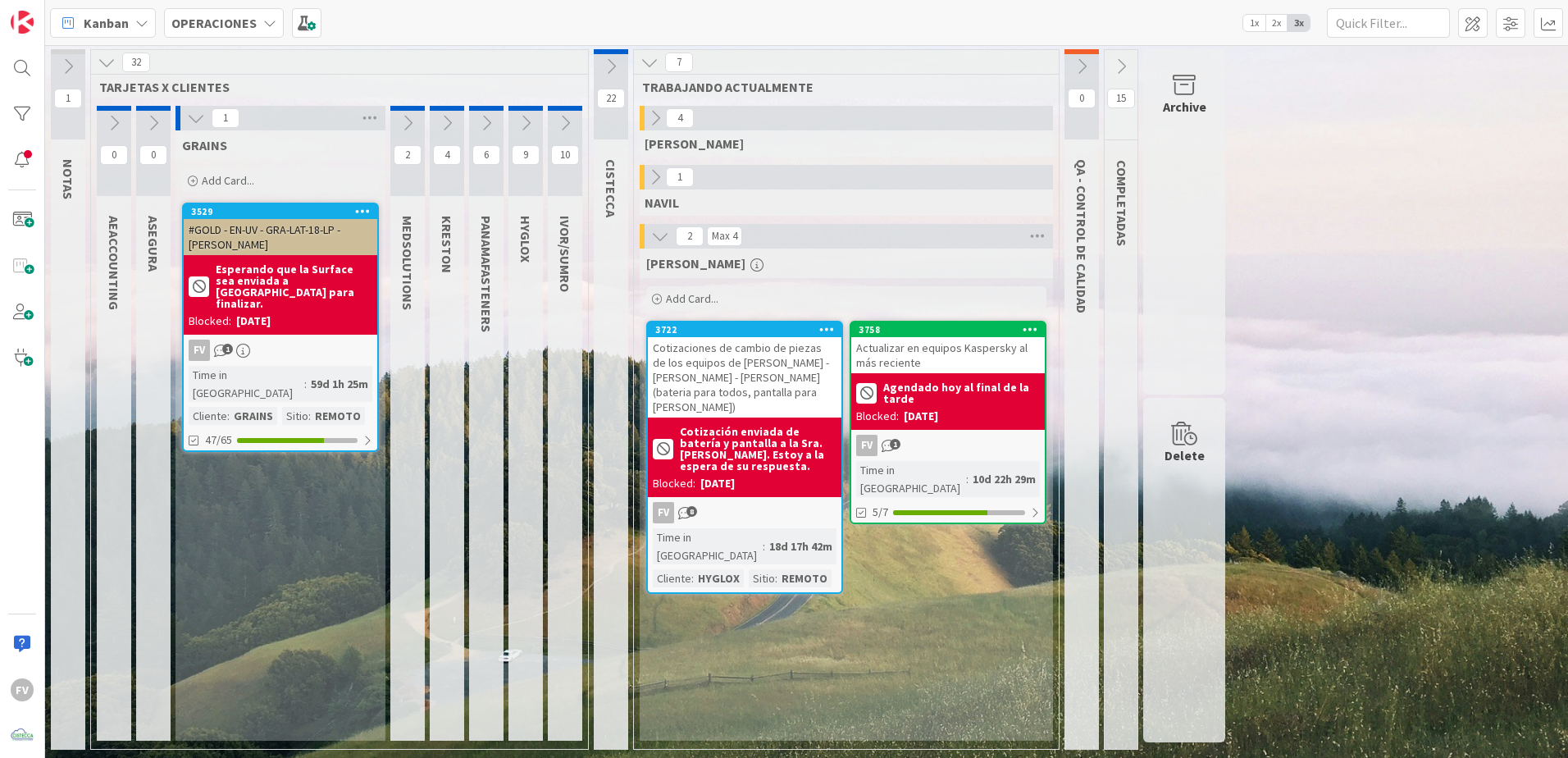
click at [271, 312] on div "[DATE]" at bounding box center [252, 321] width 34 height 18
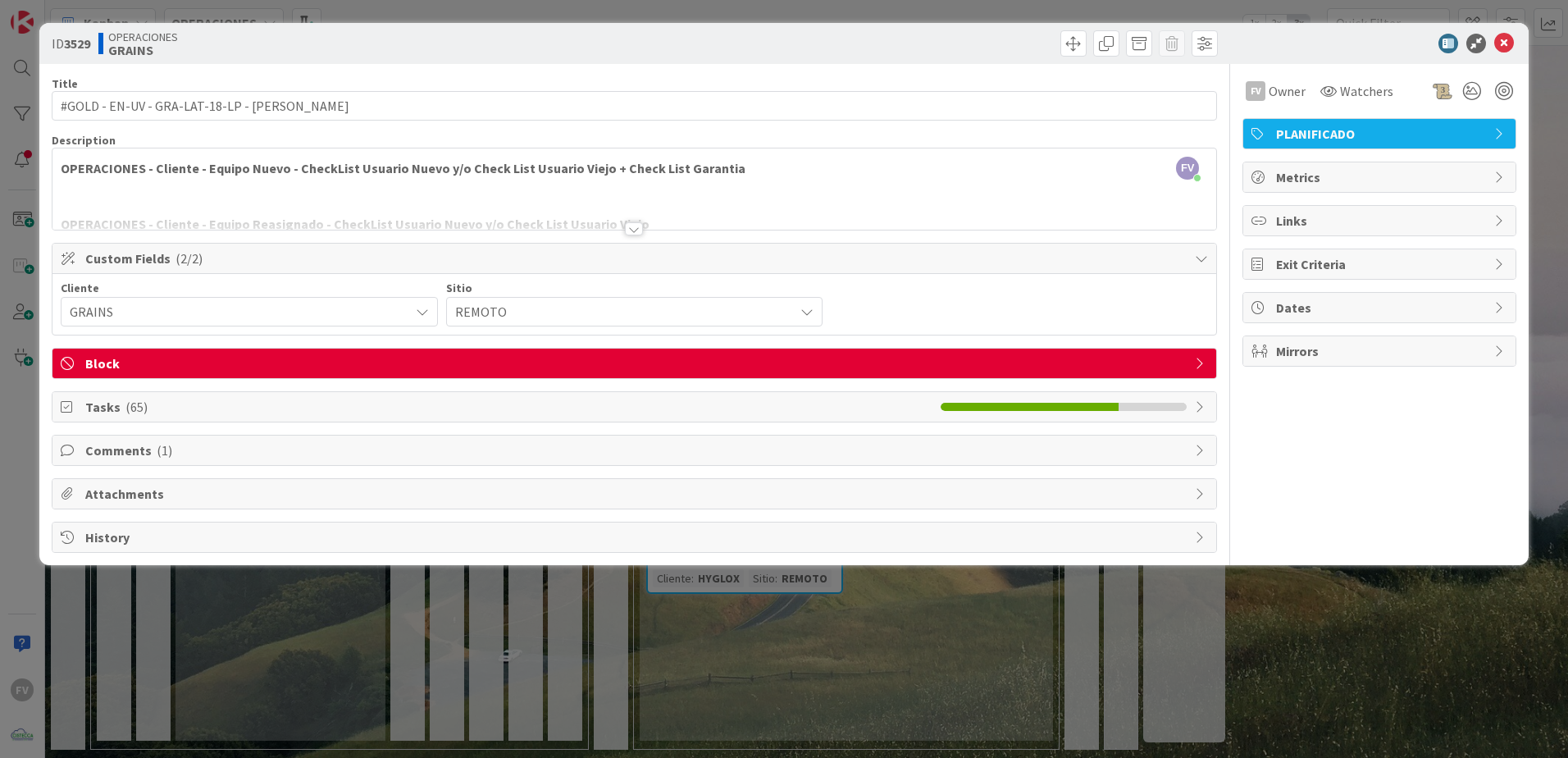
click at [1388, 589] on div "ID 3529 OPERACIONES GRAINS Title 48 / 128 #GOLD - EN-UV - GRA-LAT-18-LP - [PERS…" at bounding box center [784, 379] width 1568 height 758
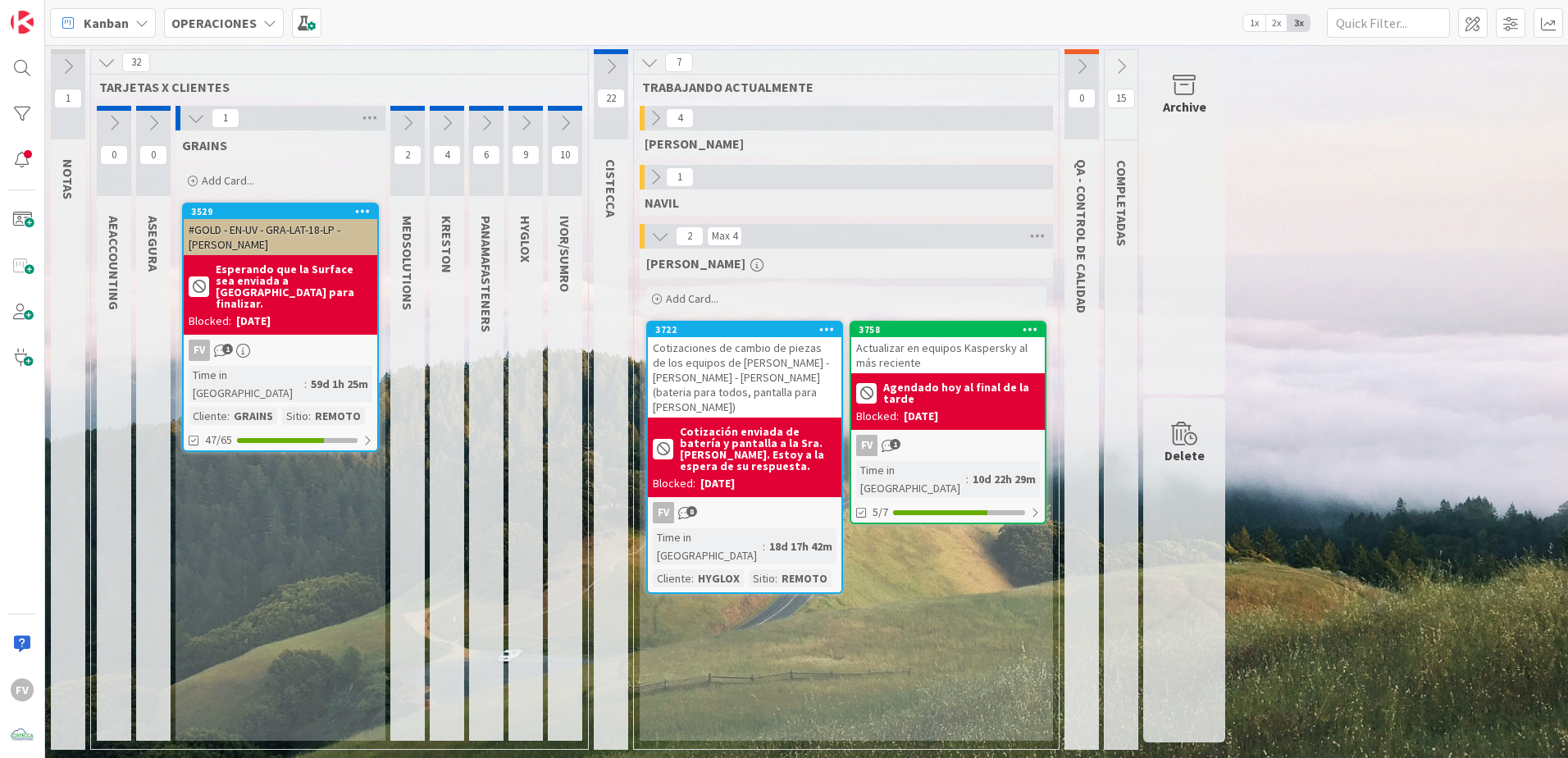
click at [191, 111] on icon at bounding box center [196, 118] width 18 height 18
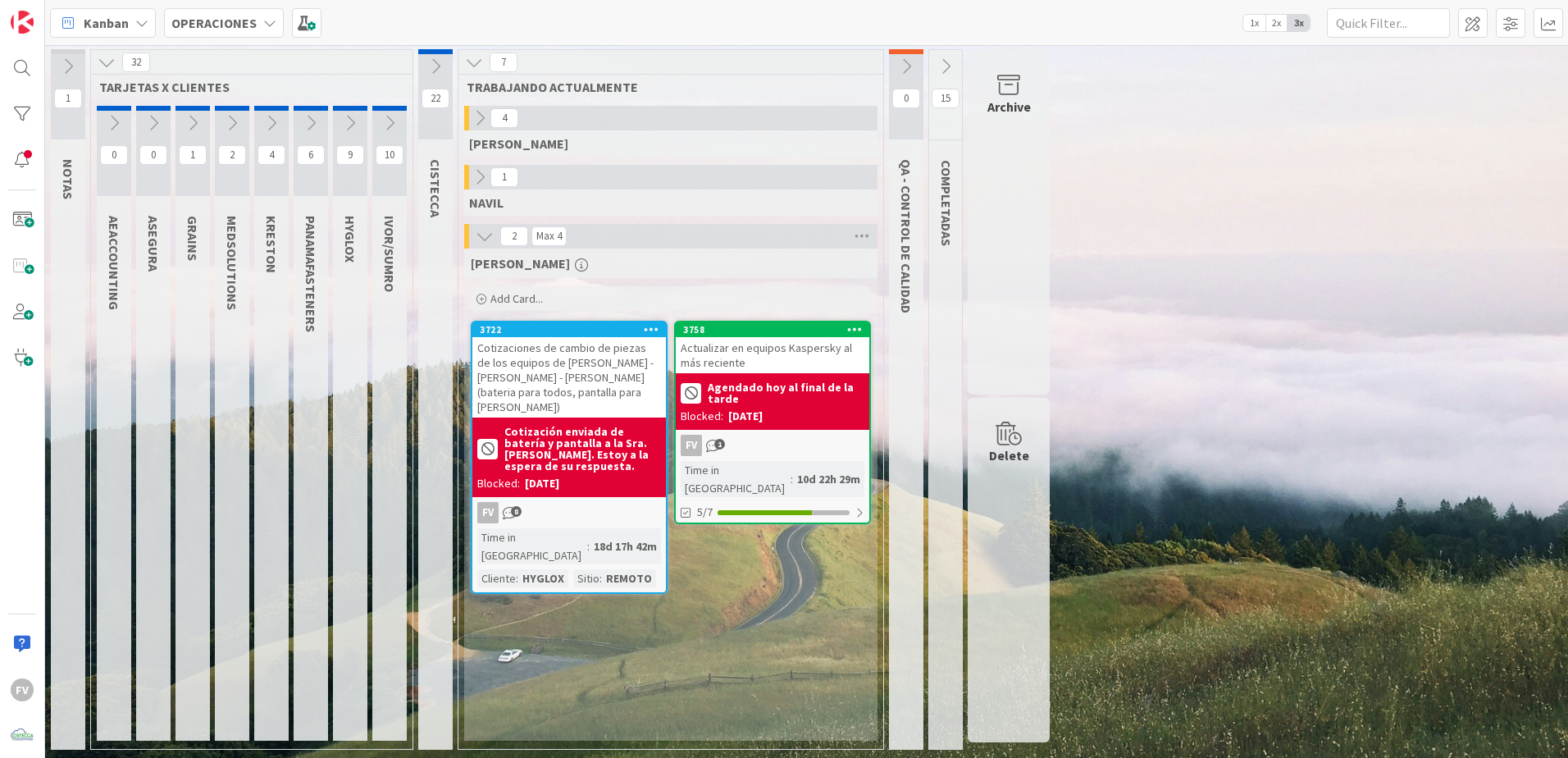
click at [382, 121] on icon at bounding box center [389, 123] width 18 height 18
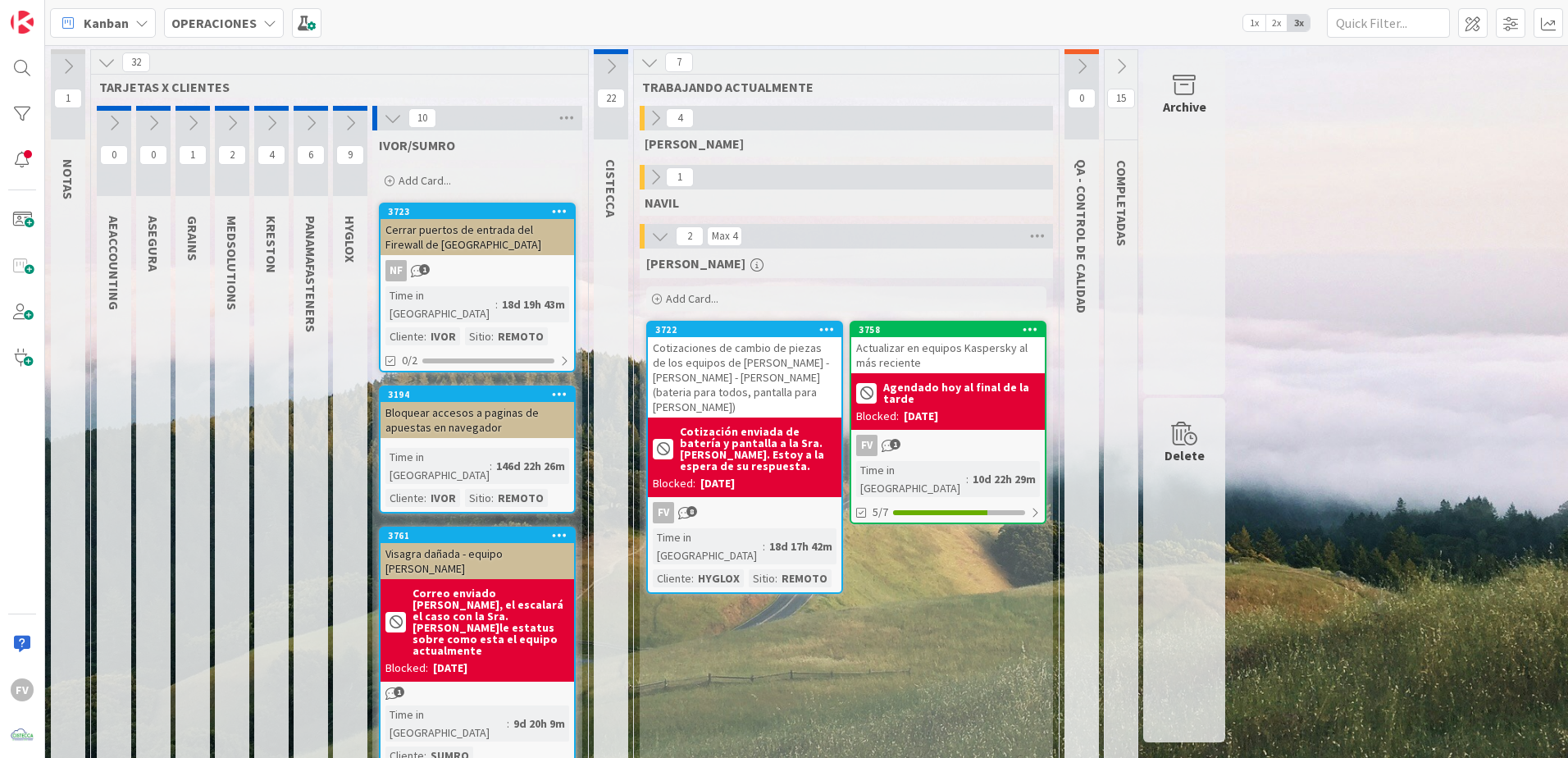
click at [382, 121] on button at bounding box center [393, 118] width 22 height 22
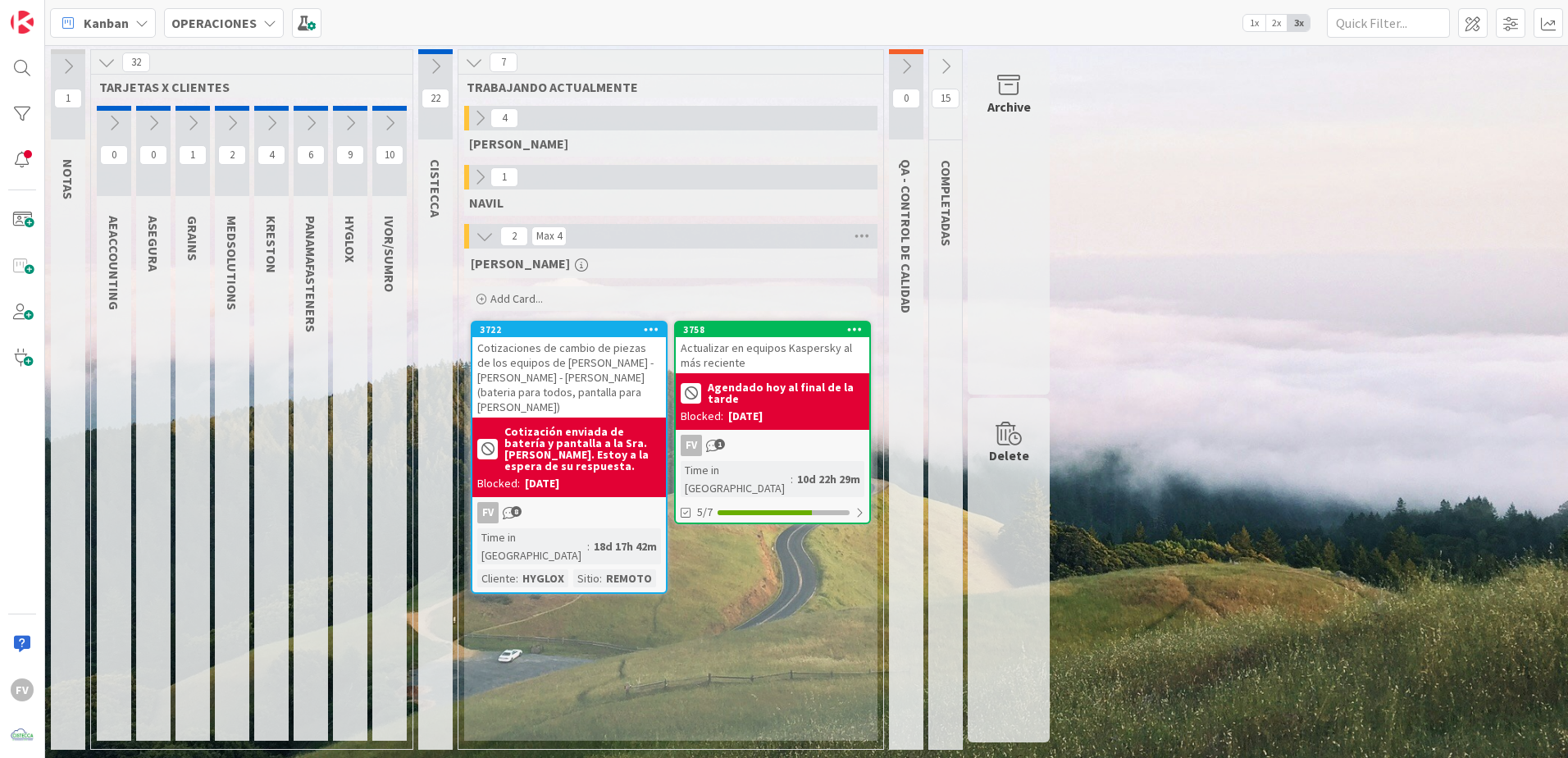
click at [439, 53] on div at bounding box center [435, 51] width 34 height 5
click at [435, 60] on icon at bounding box center [435, 67] width 18 height 18
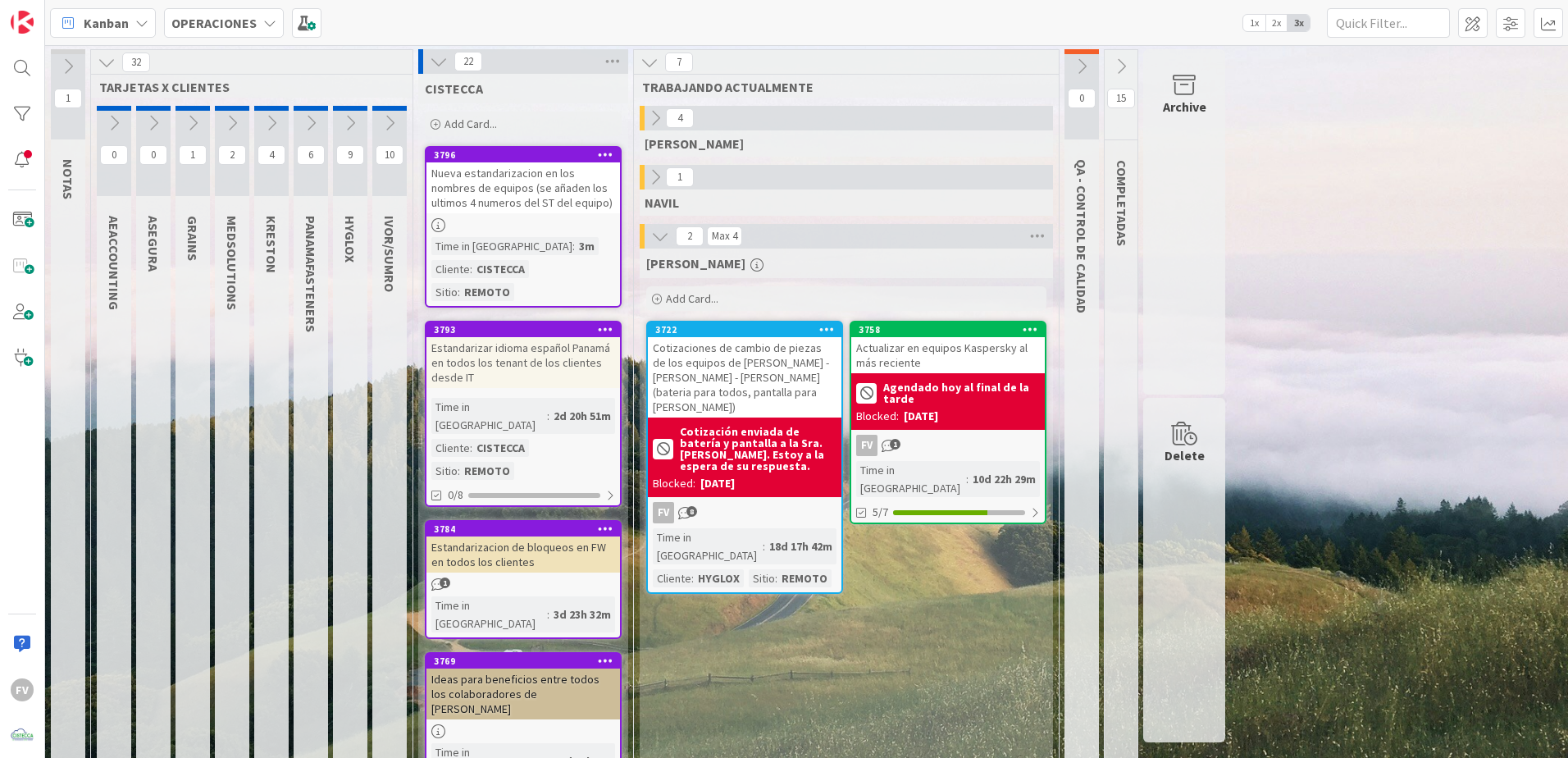
click at [436, 65] on icon at bounding box center [438, 62] width 18 height 18
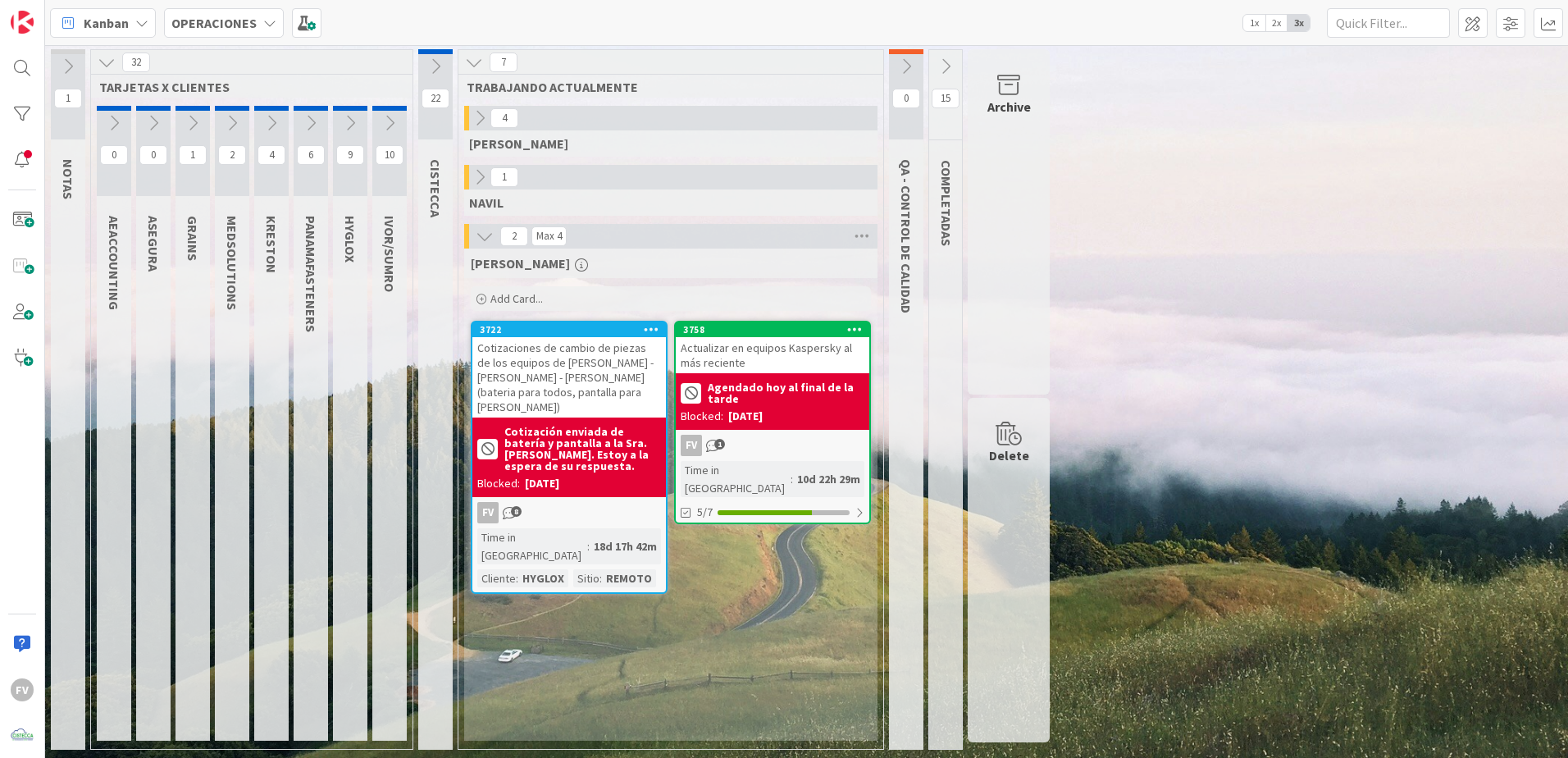
click at [941, 59] on icon at bounding box center [945, 67] width 18 height 18
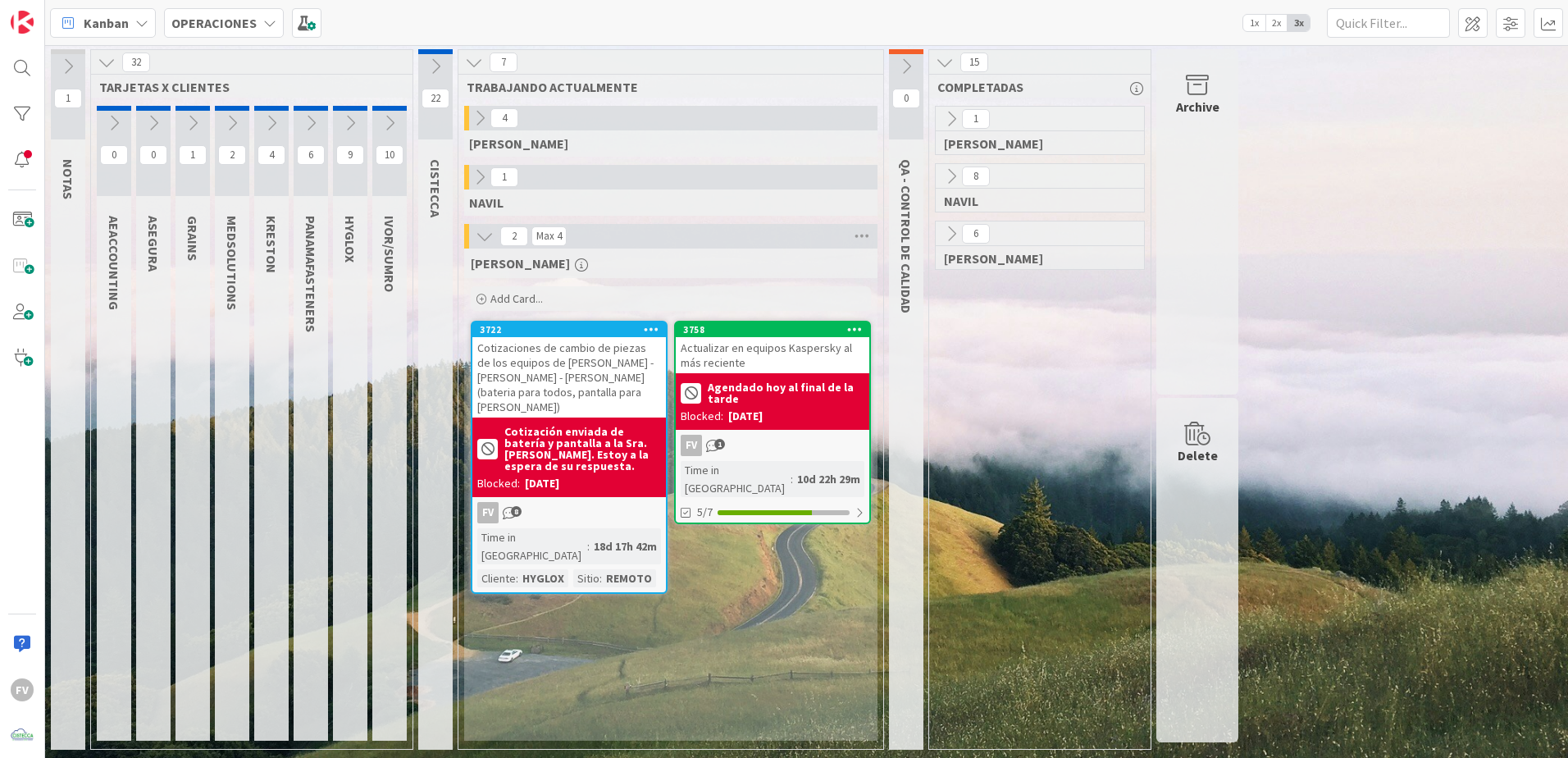
click at [955, 231] on icon at bounding box center [951, 234] width 18 height 18
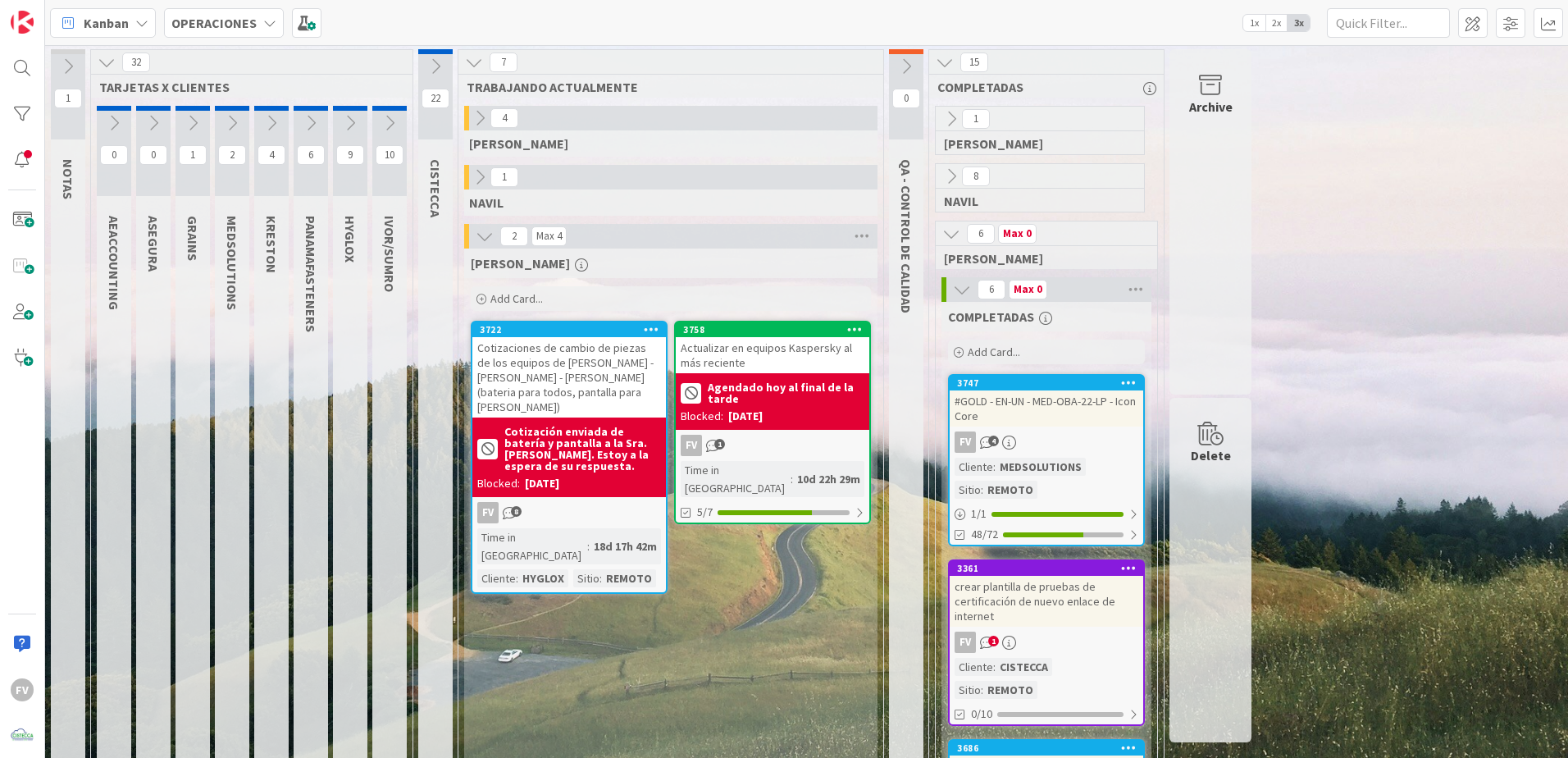
click at [955, 231] on icon at bounding box center [951, 234] width 18 height 18
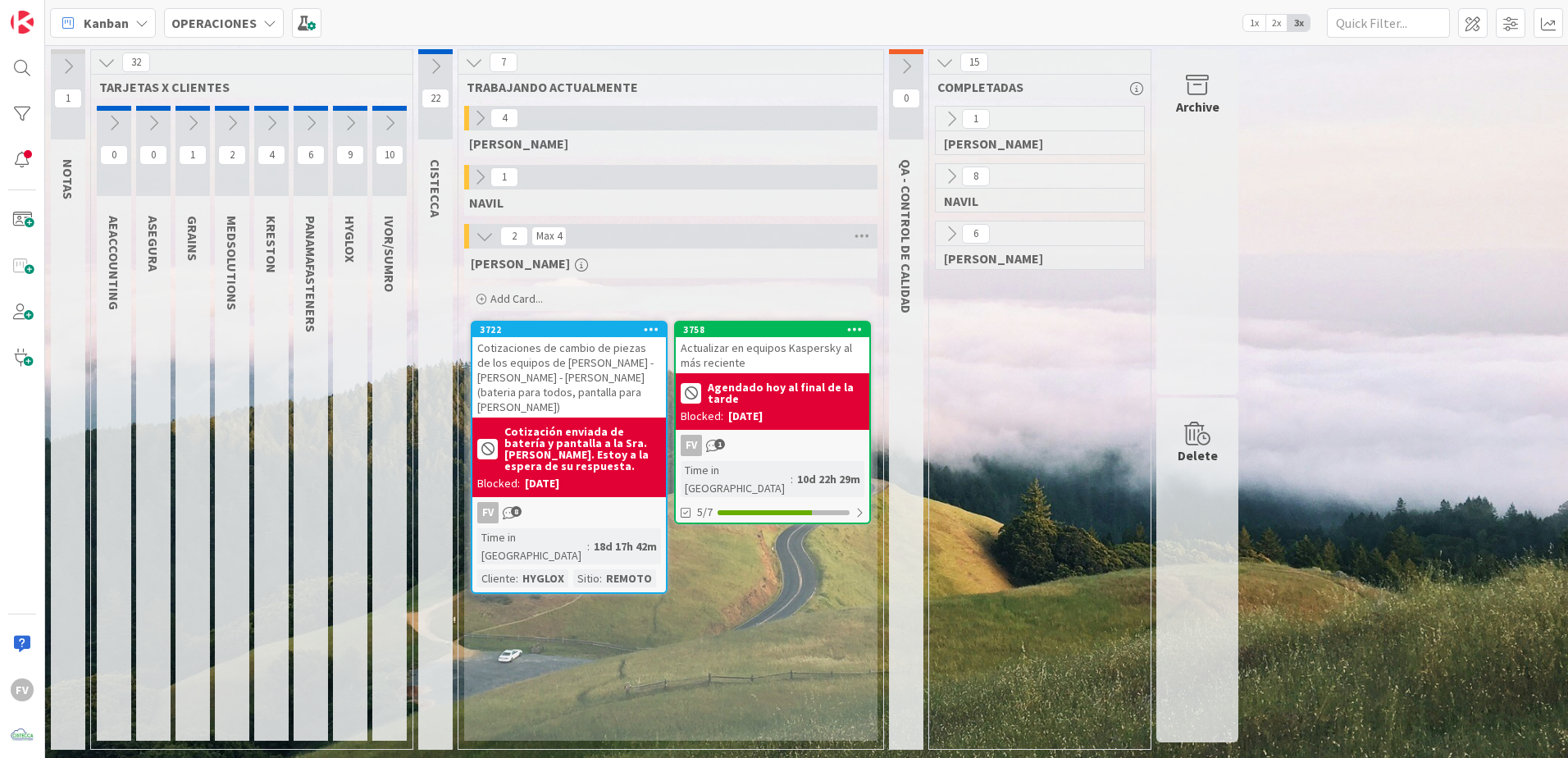
click at [950, 167] on icon at bounding box center [951, 176] width 18 height 18
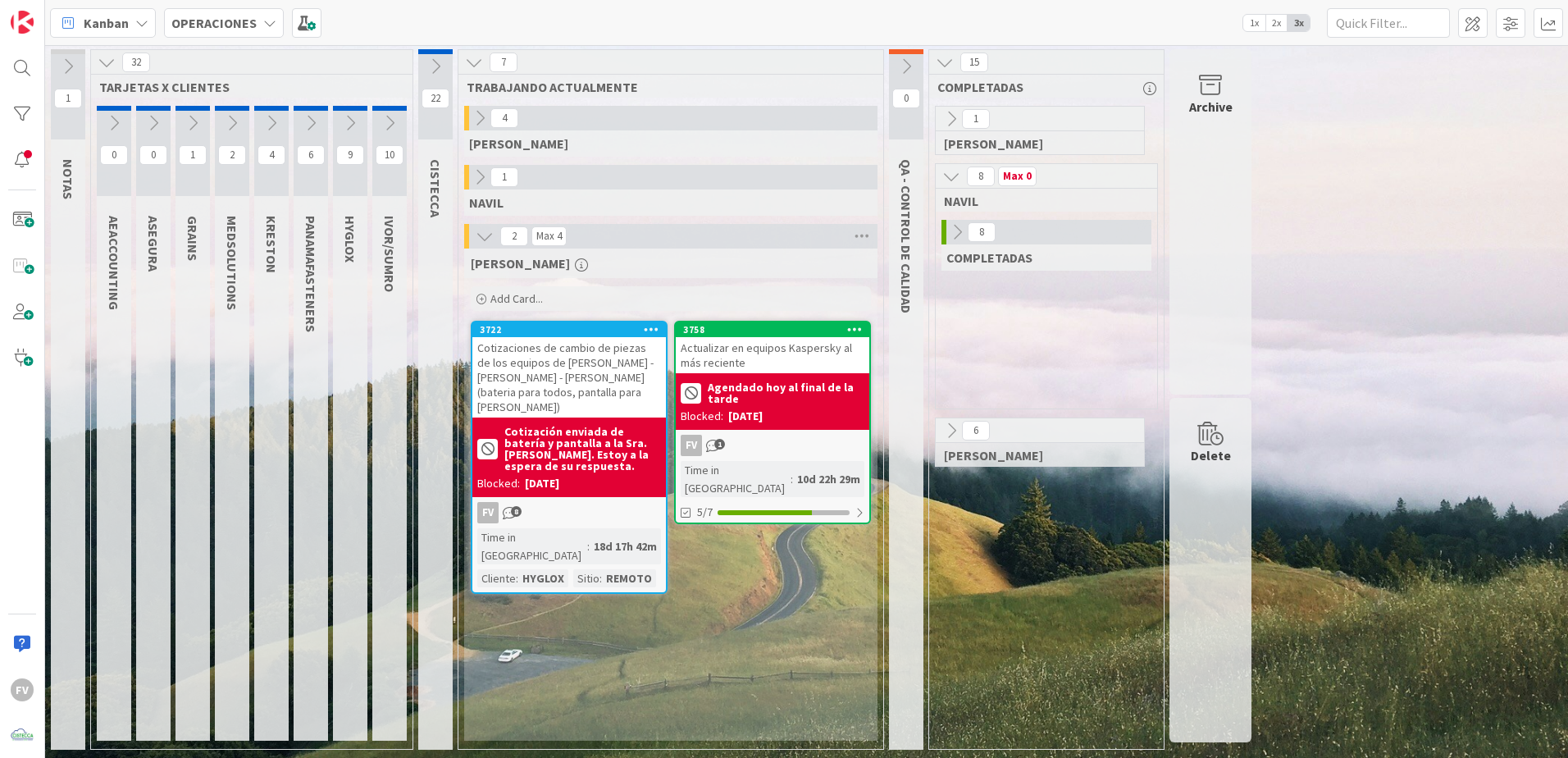
click at [950, 167] on icon at bounding box center [951, 176] width 18 height 18
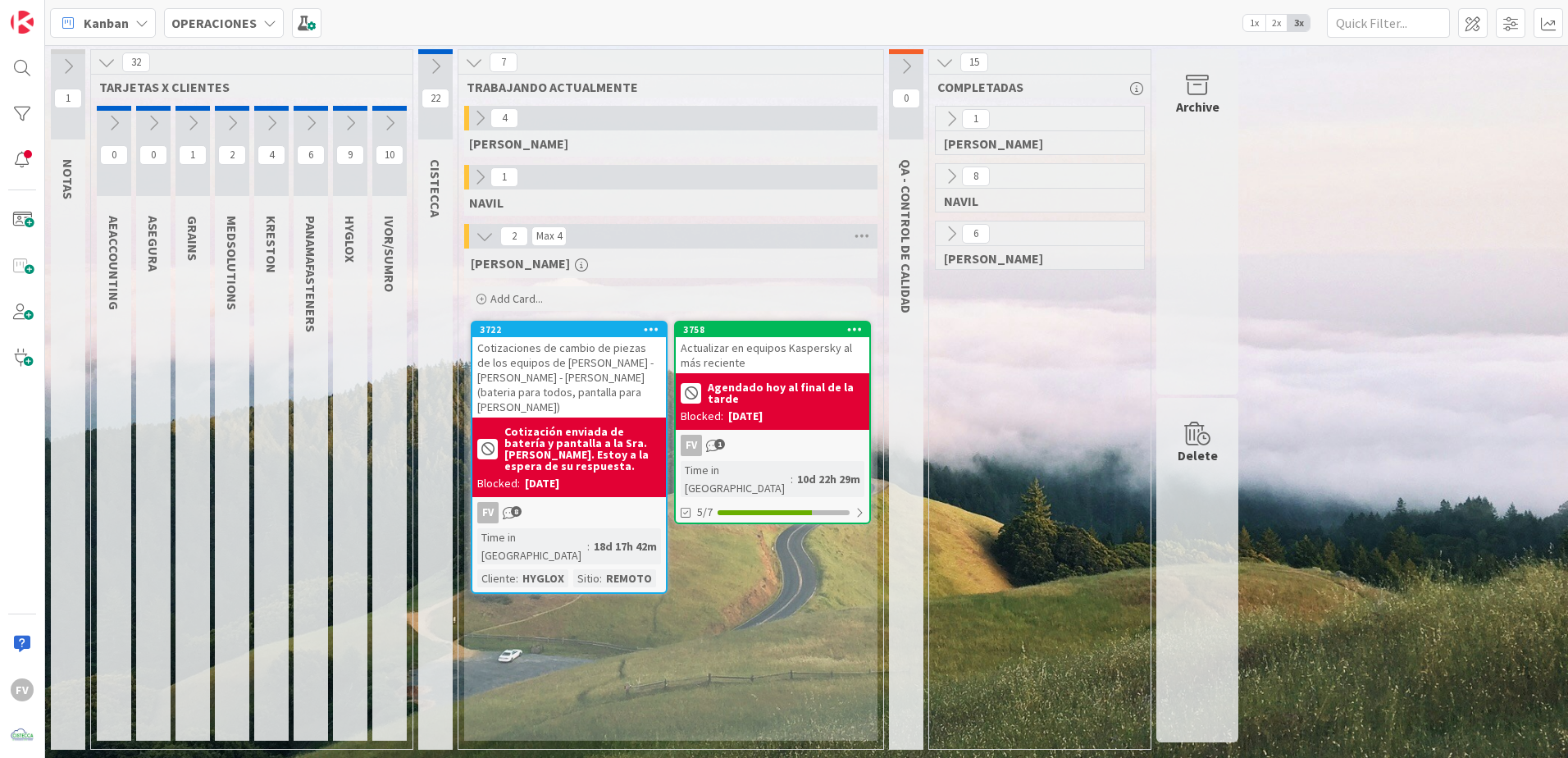
click at [947, 178] on icon at bounding box center [951, 176] width 18 height 18
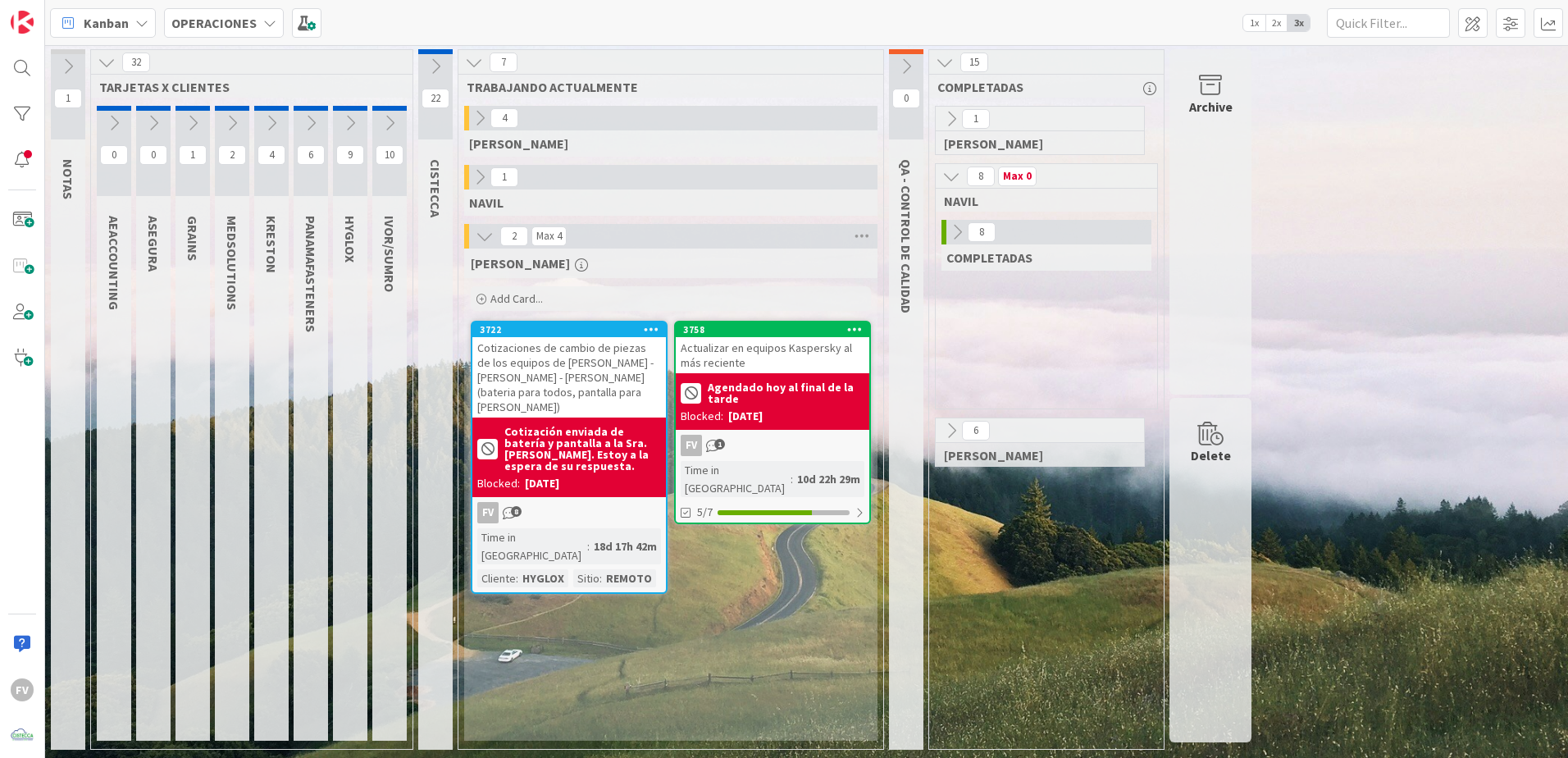
click at [951, 225] on icon at bounding box center [957, 232] width 18 height 18
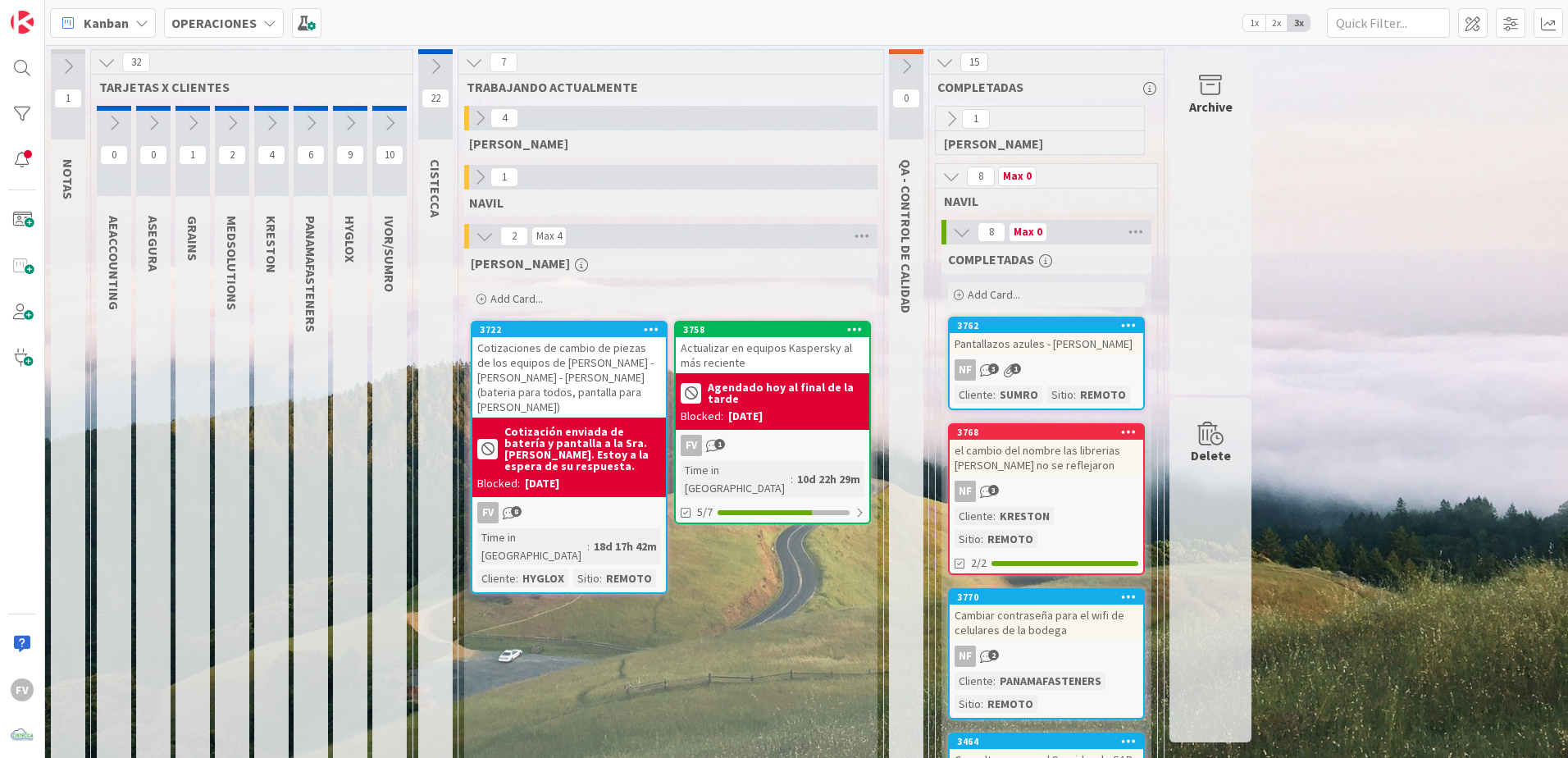
click at [953, 228] on icon at bounding box center [962, 232] width 18 height 18
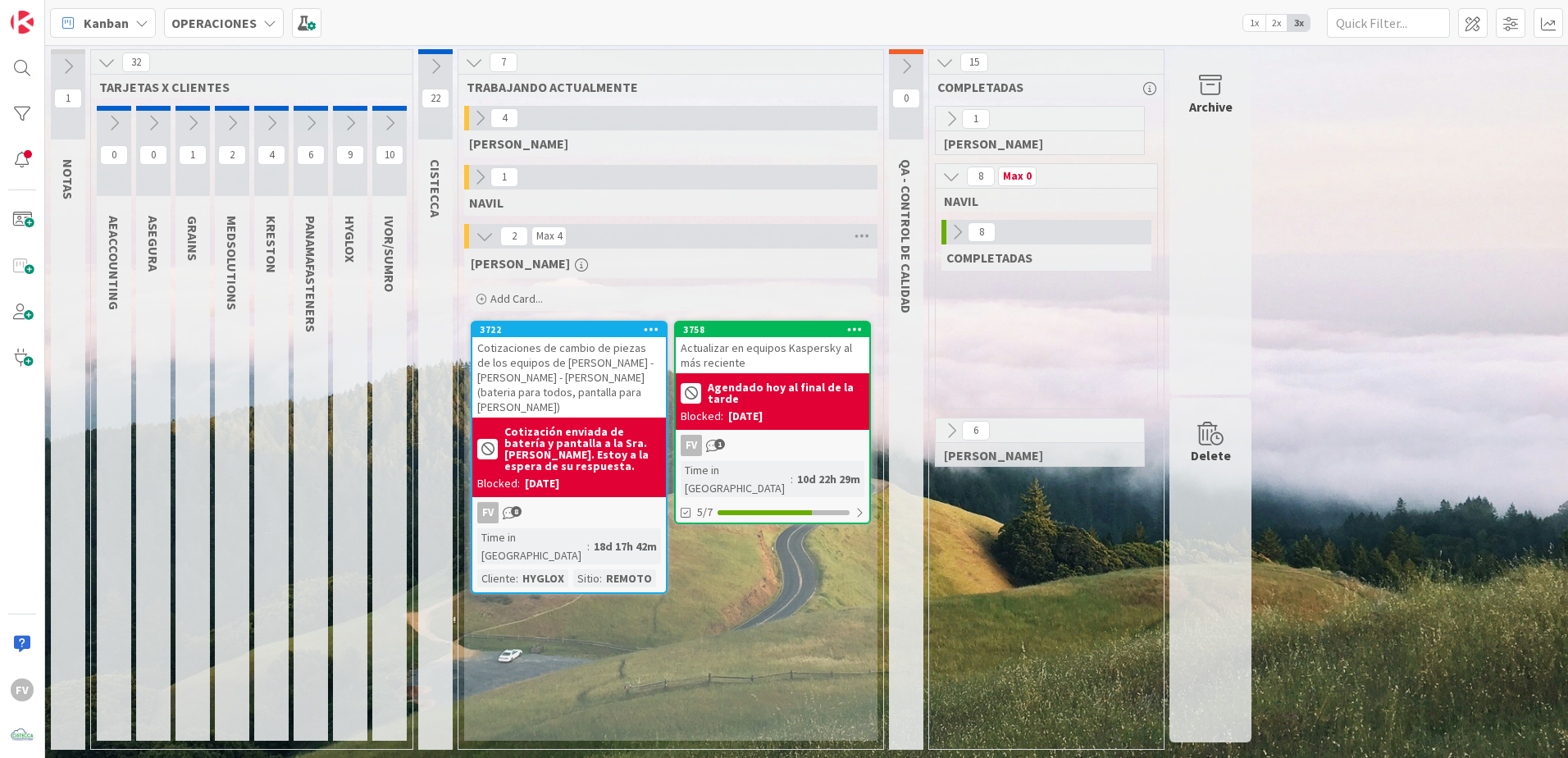
click at [944, 176] on icon at bounding box center [951, 176] width 18 height 18
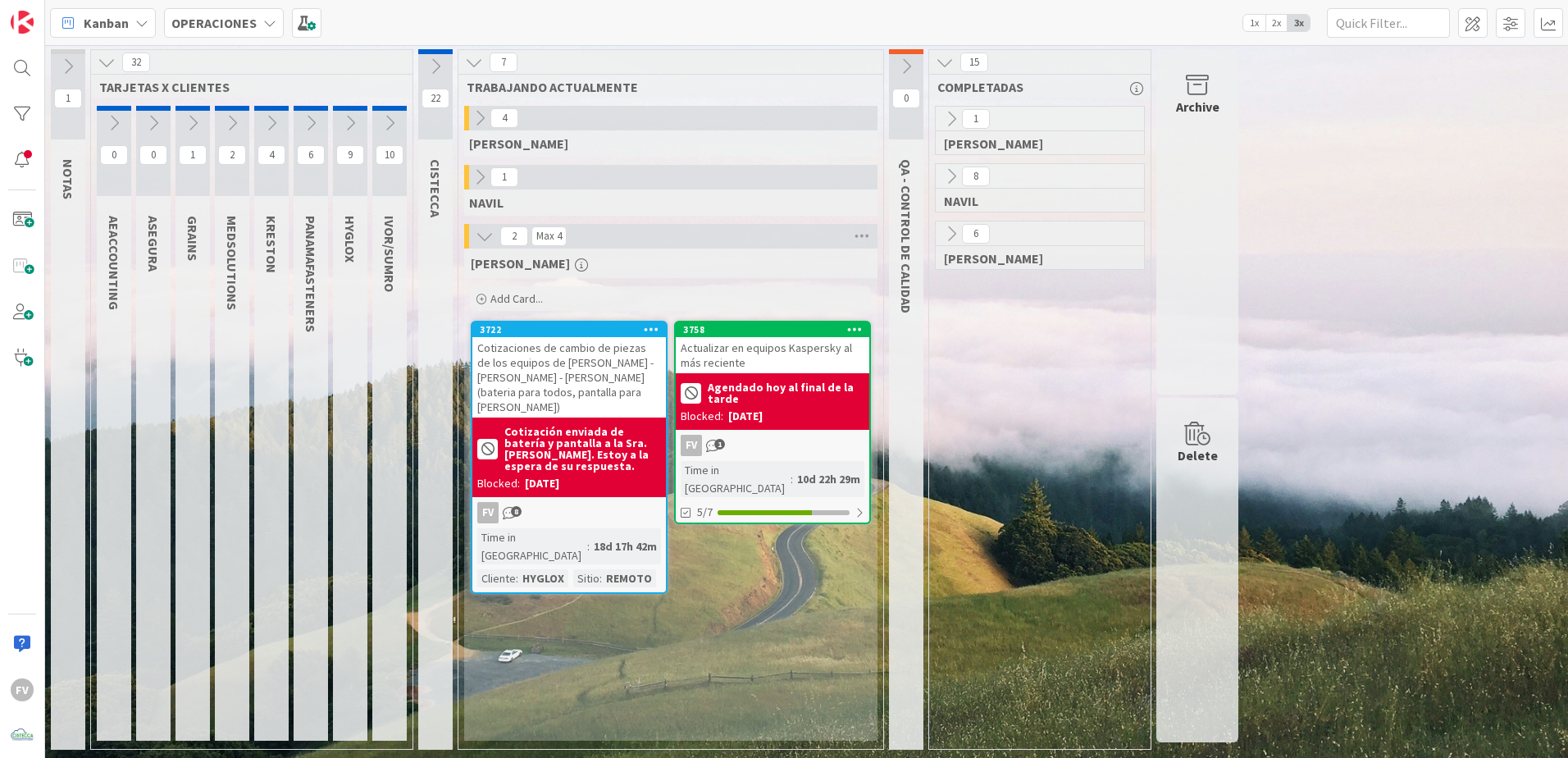
click at [948, 225] on icon at bounding box center [951, 234] width 18 height 18
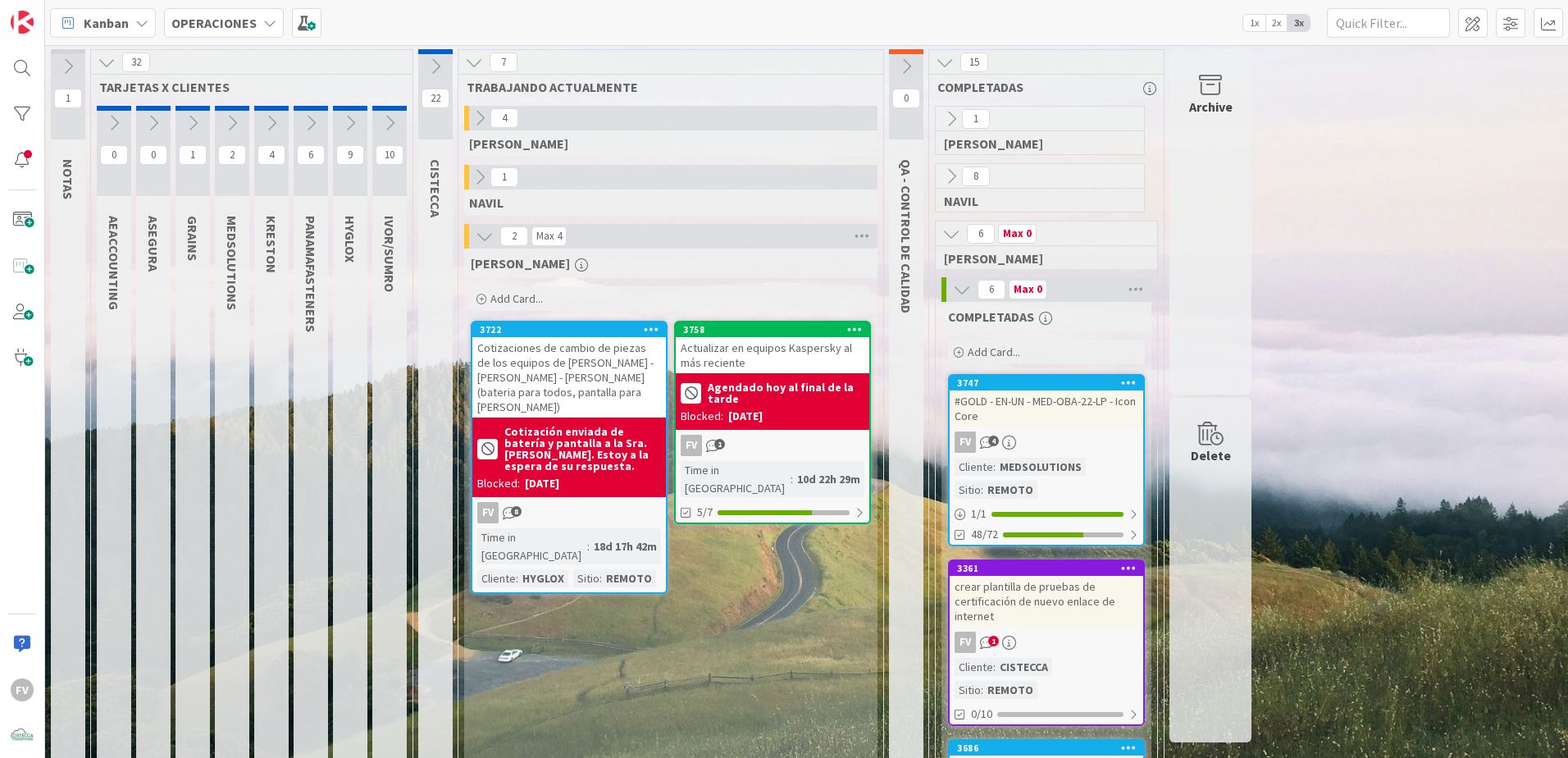
click at [966, 282] on icon at bounding box center [962, 290] width 18 height 18
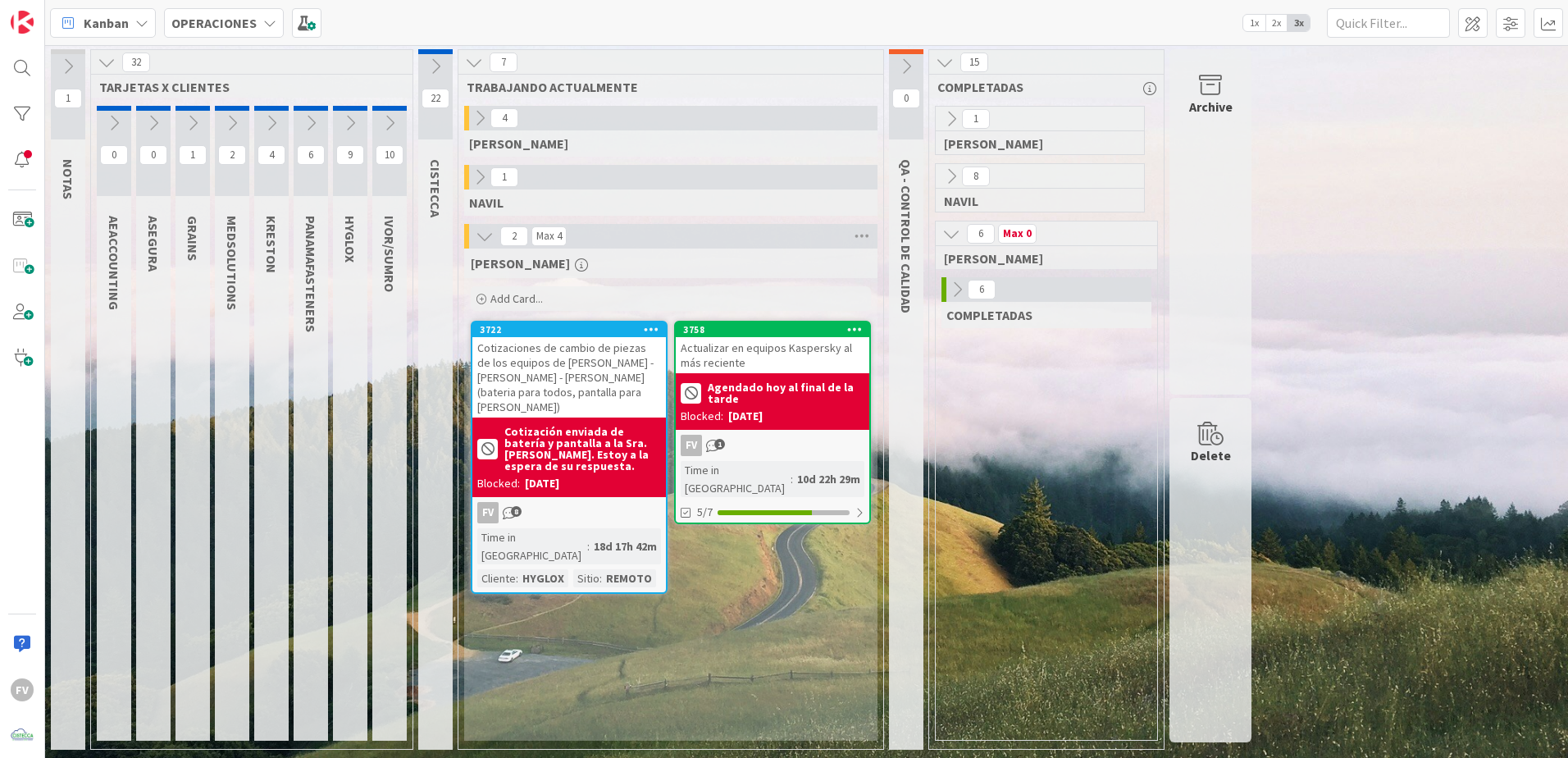
click at [961, 231] on icon at bounding box center [951, 234] width 18 height 18
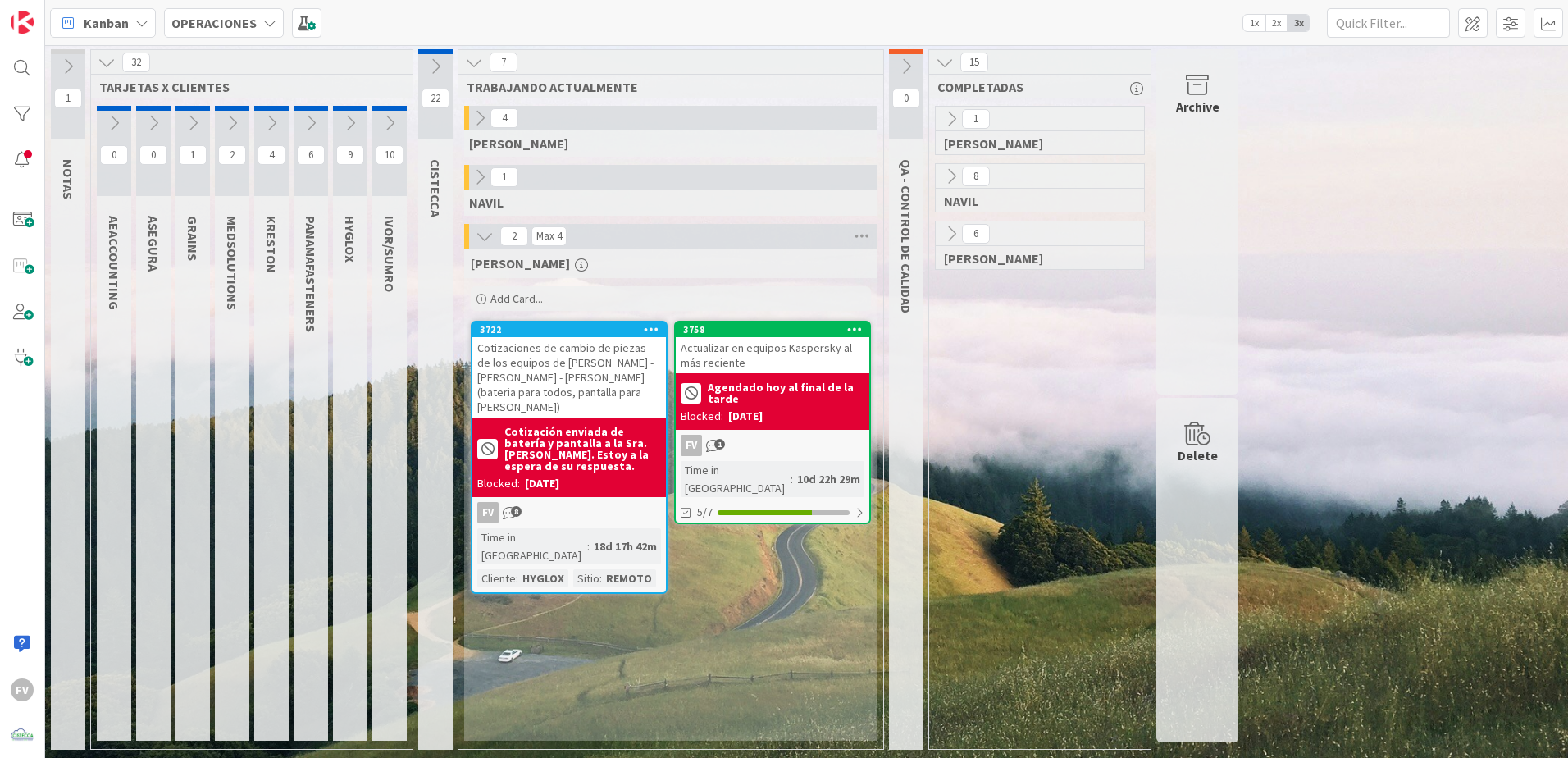
click at [950, 114] on icon at bounding box center [951, 118] width 18 height 18
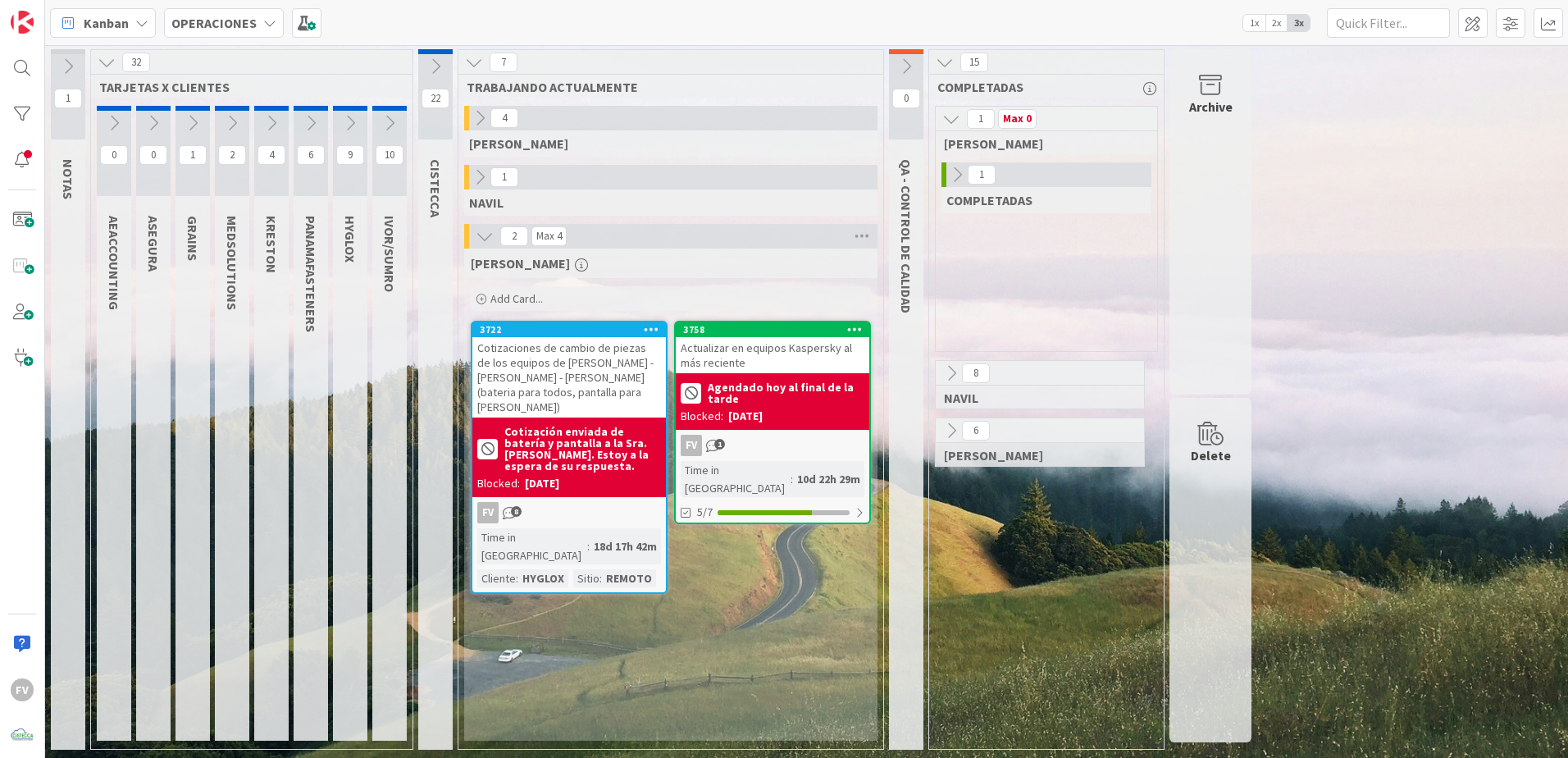
click at [955, 182] on icon at bounding box center [957, 174] width 18 height 18
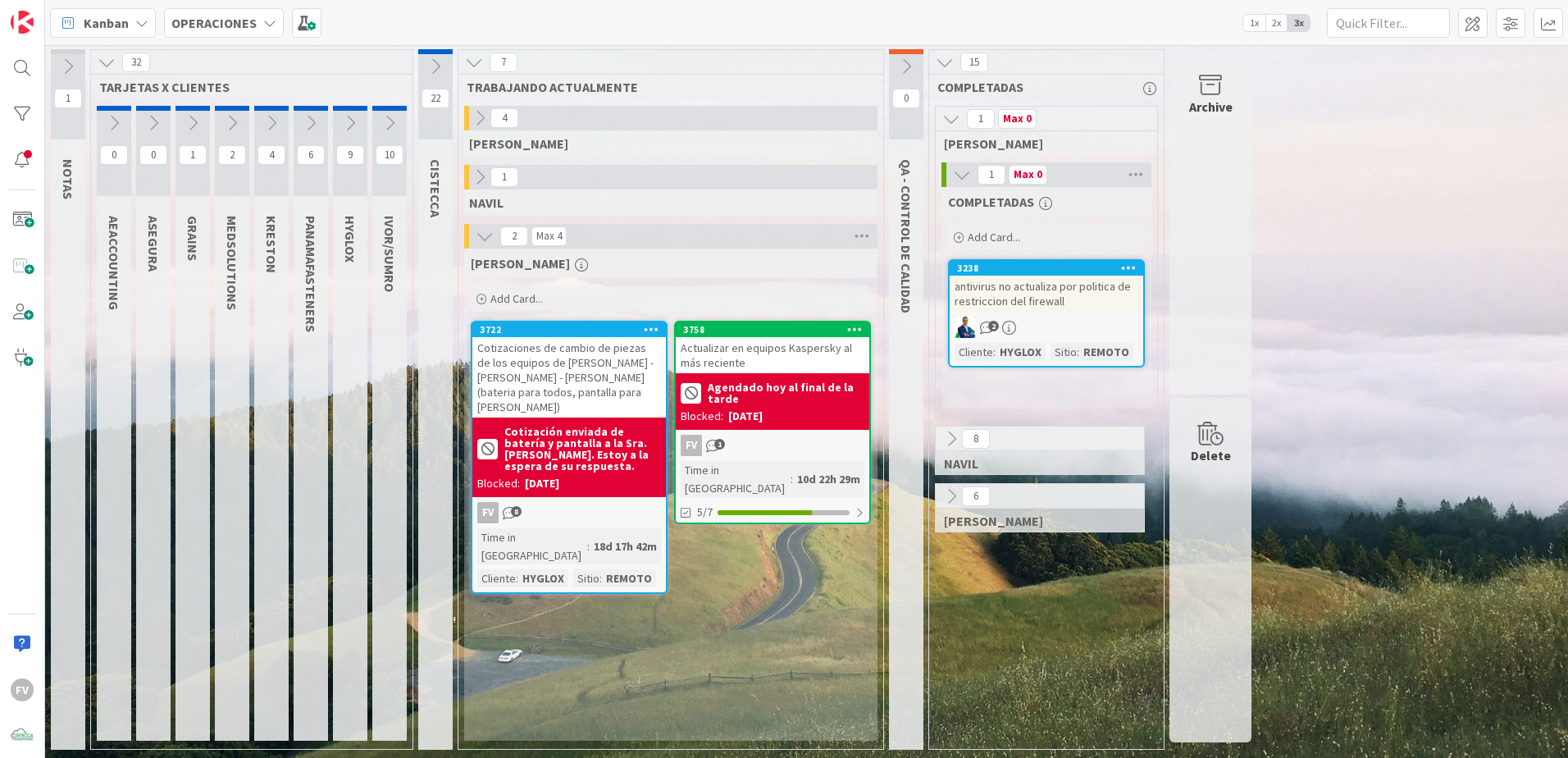
click at [955, 182] on icon at bounding box center [962, 174] width 18 height 18
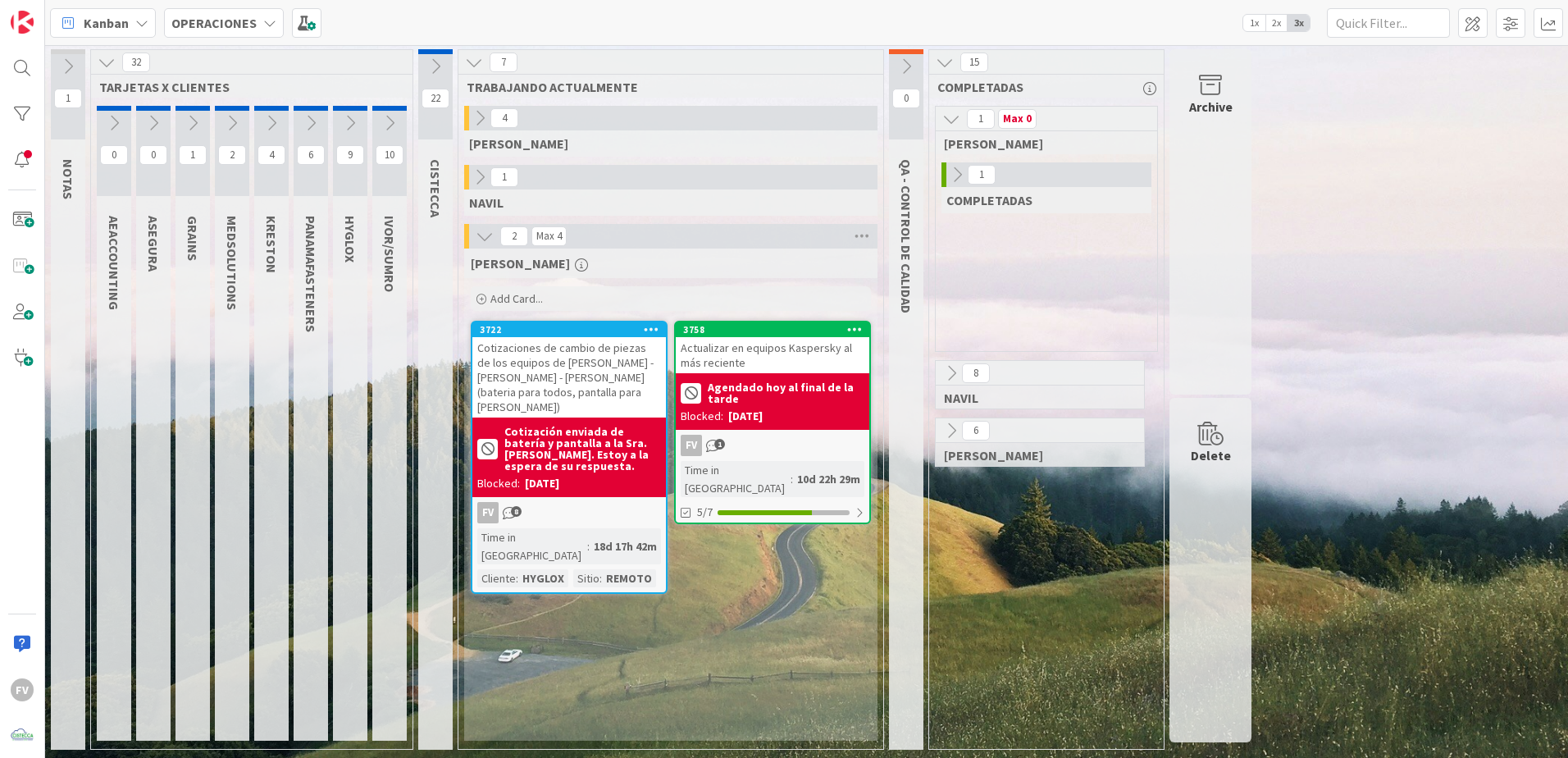
click at [957, 119] on icon at bounding box center [951, 118] width 18 height 18
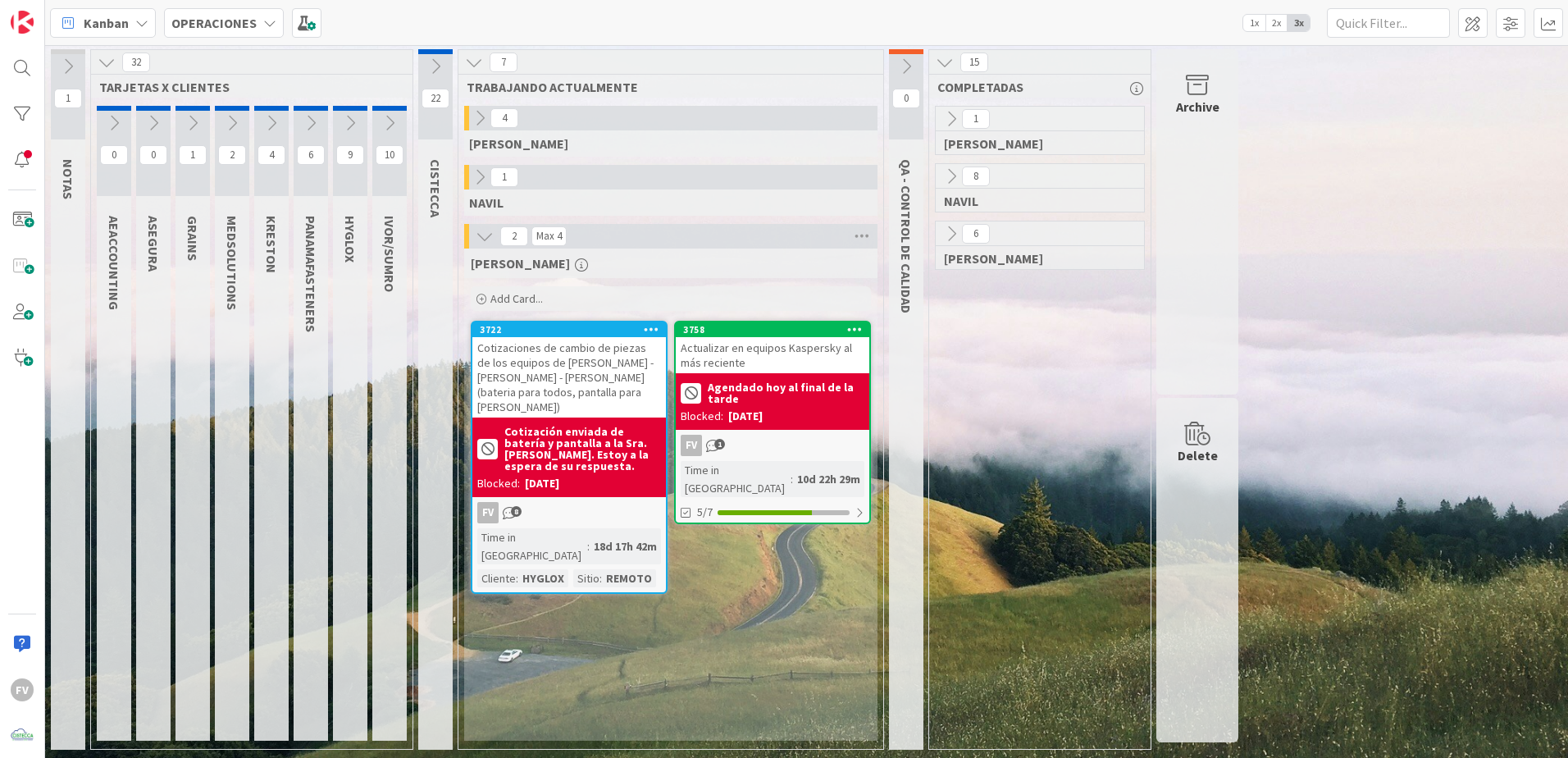
click at [939, 65] on icon at bounding box center [945, 62] width 18 height 18
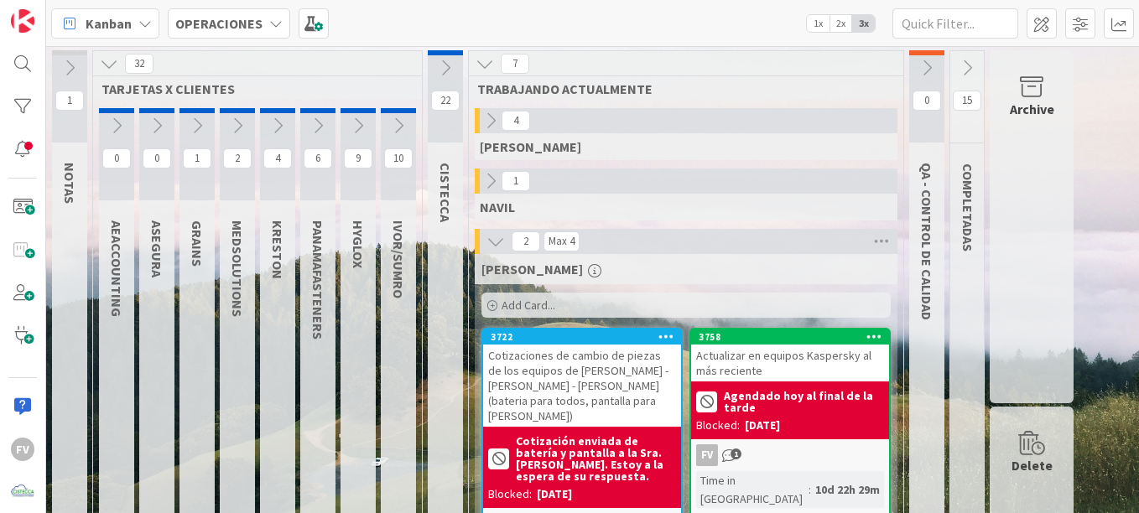
click at [731, 449] on icon "1" at bounding box center [729, 456] width 14 height 14
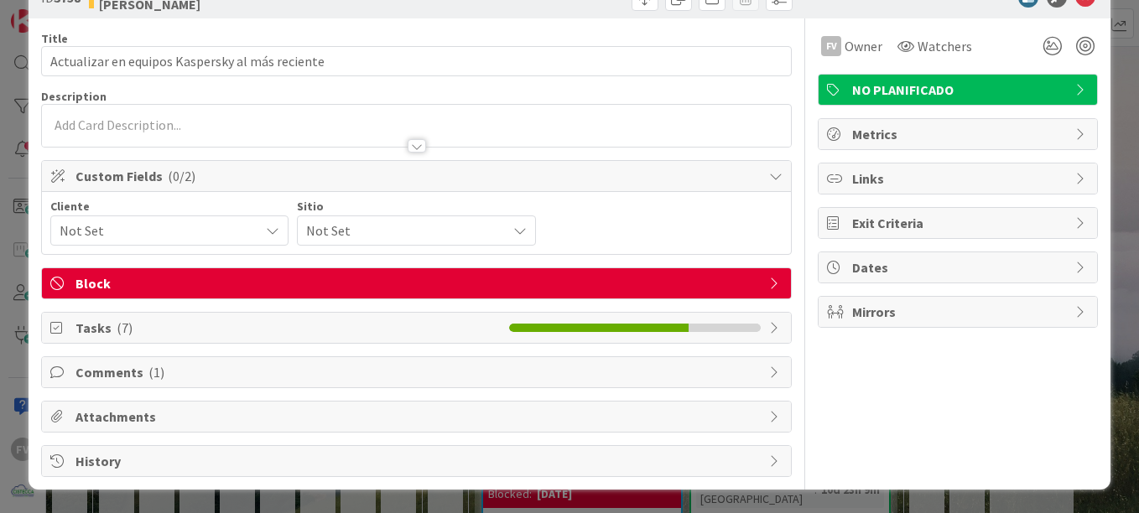
click at [189, 326] on span "Tasks ( 7 )" at bounding box center [287, 328] width 425 height 20
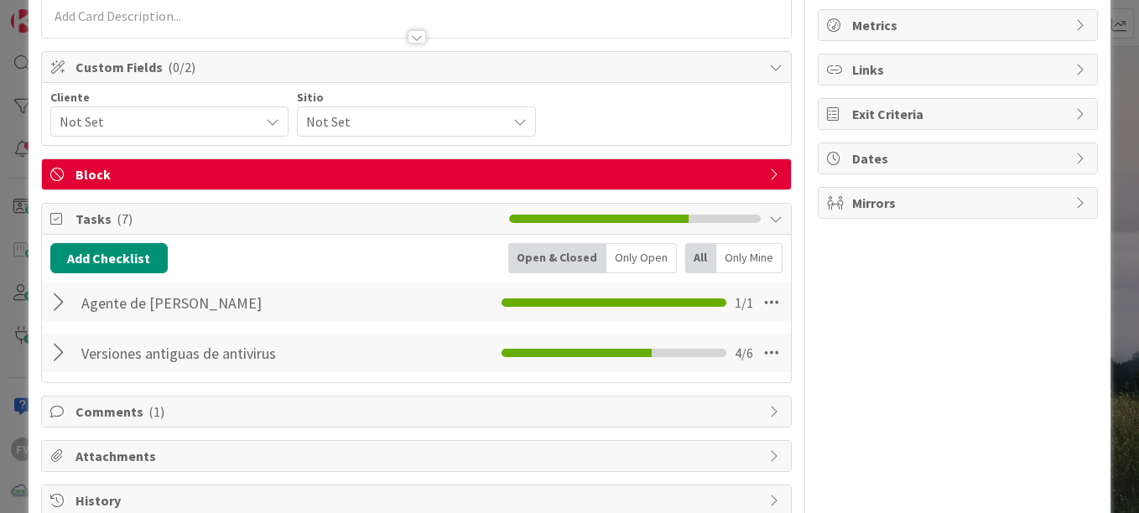
scroll to position [195, 0]
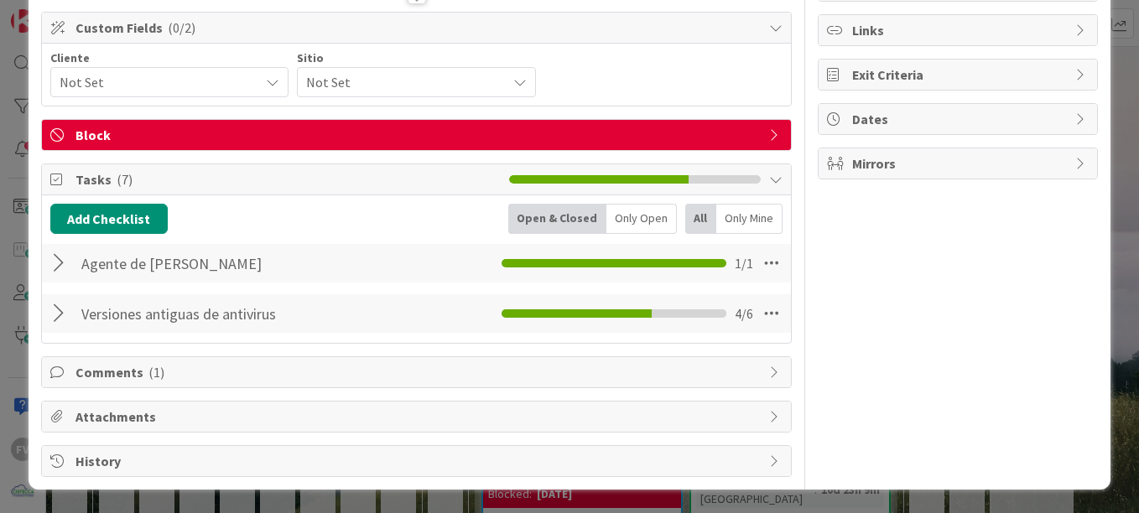
click at [60, 271] on div at bounding box center [61, 263] width 22 height 30
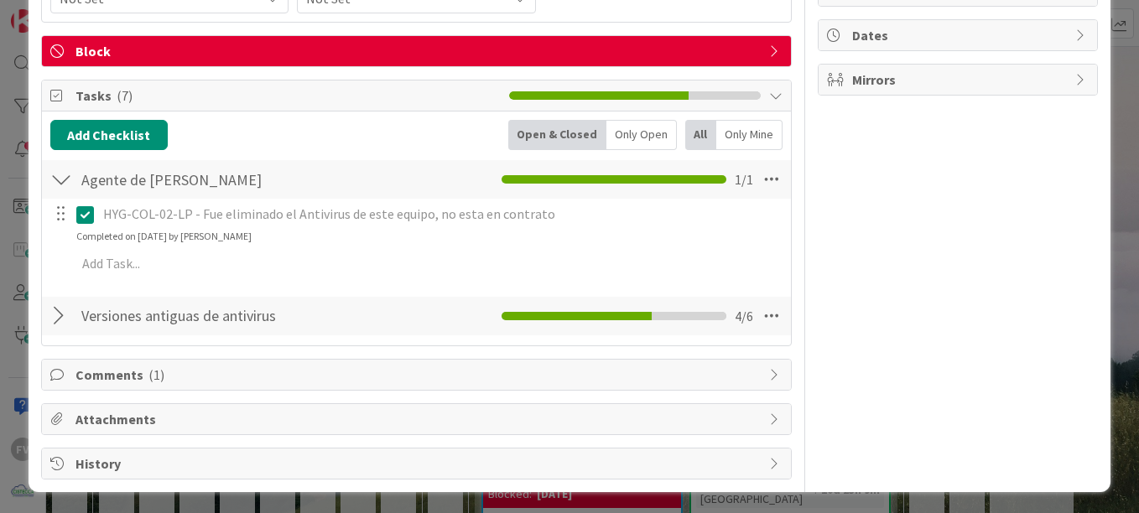
click at [62, 324] on div at bounding box center [61, 316] width 22 height 30
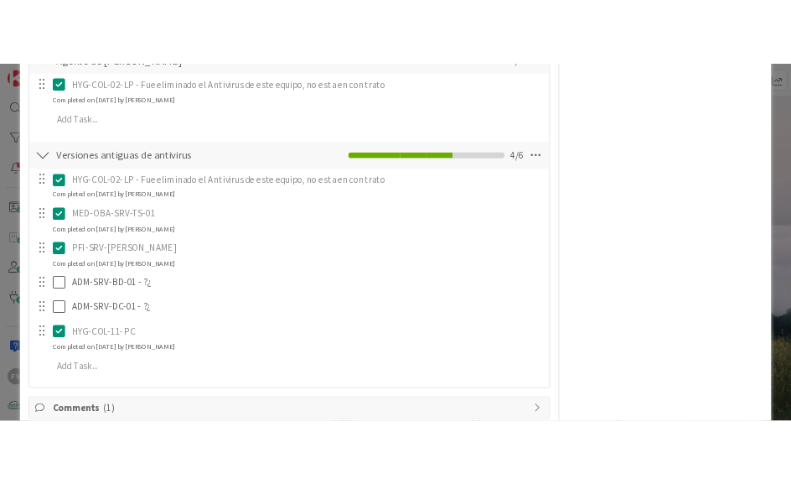
scroll to position [531, 0]
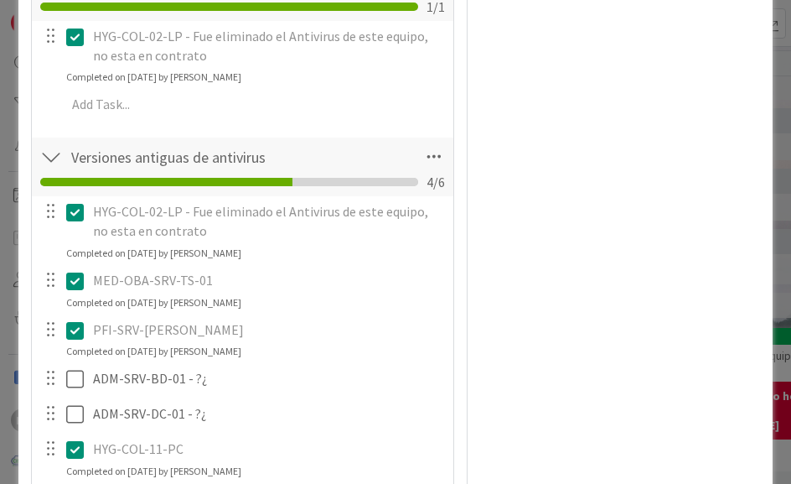
click at [772, 179] on div "ID 3758 OPERACIONES [PERSON_NAME] Title 47 / 128 Actualizar en equipos Kaspersk…" at bounding box center [395, 242] width 791 height 484
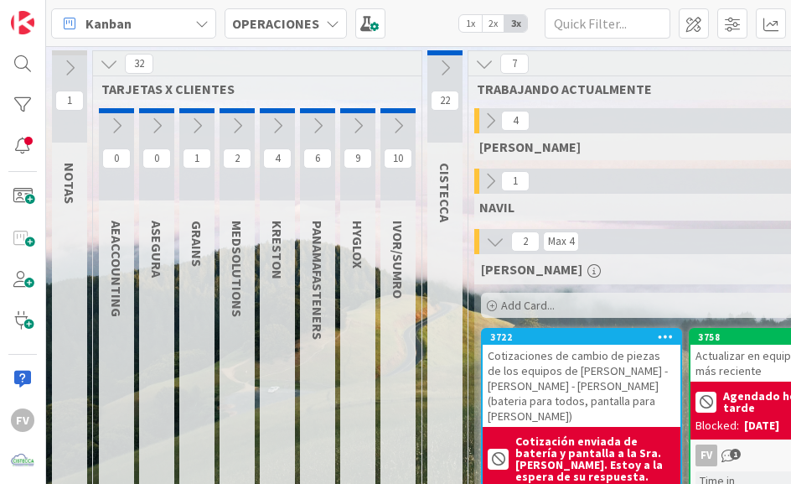
click at [394, 127] on icon at bounding box center [398, 126] width 18 height 18
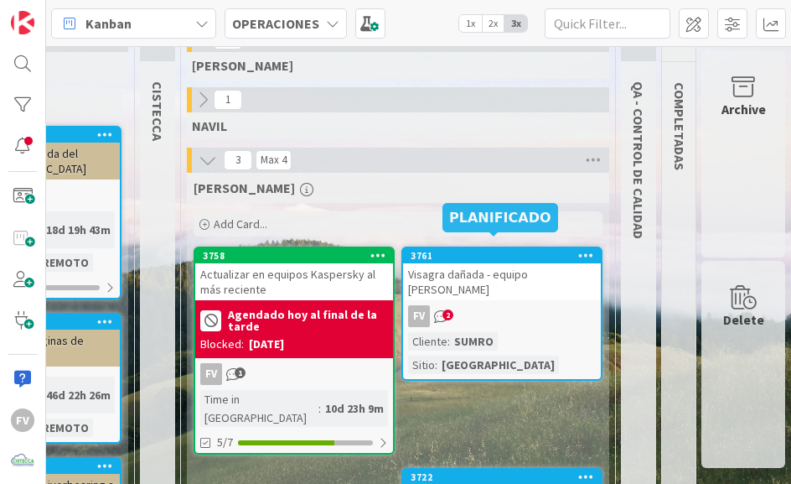
scroll to position [0, 480]
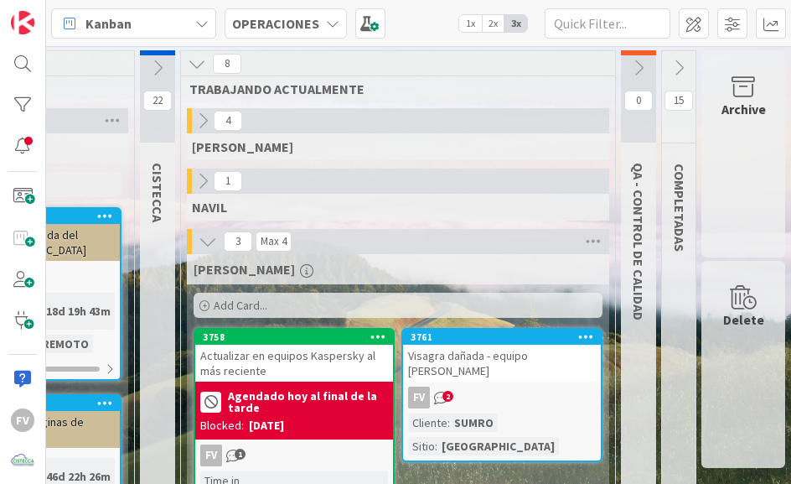
click at [623, 80] on button at bounding box center [638, 67] width 35 height 25
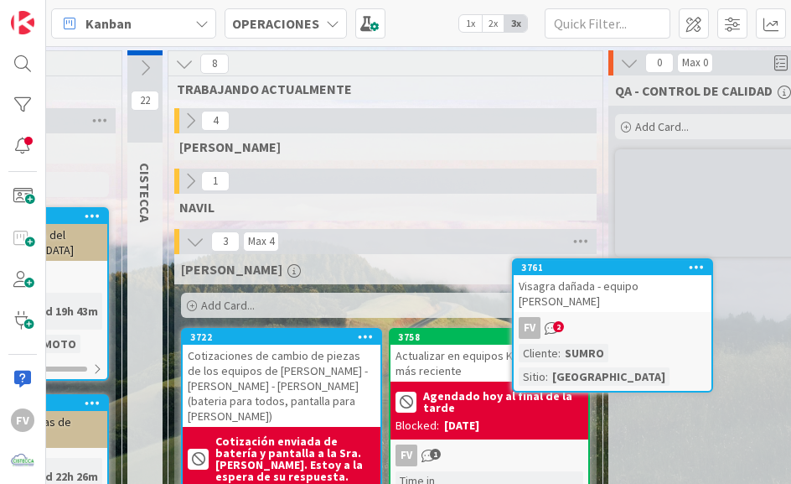
scroll to position [46, 521]
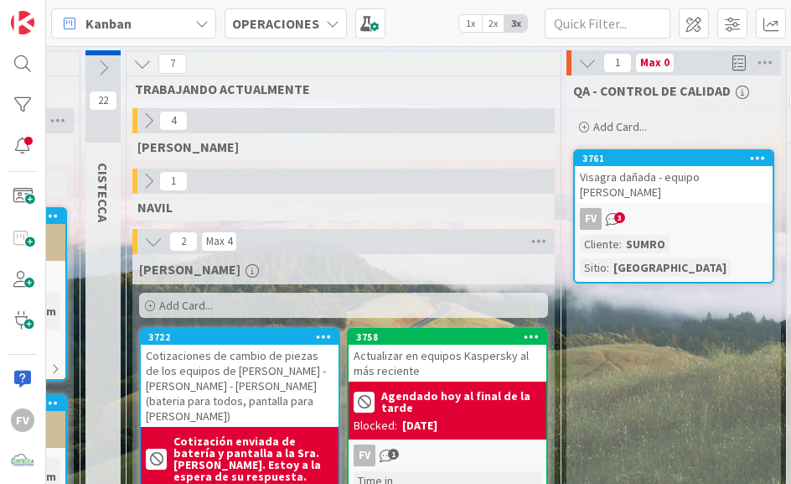
click at [580, 65] on icon at bounding box center [587, 63] width 18 height 18
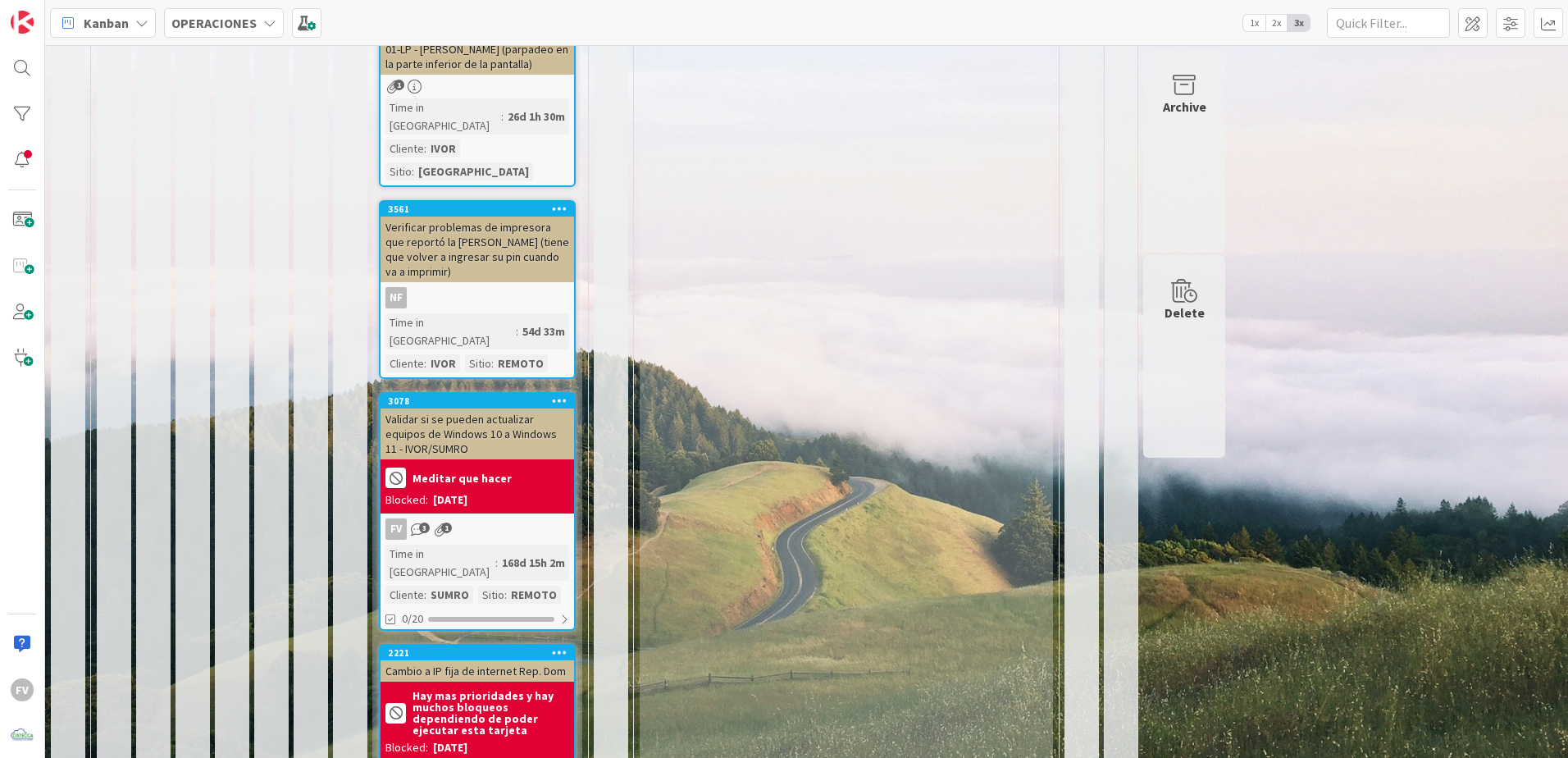
scroll to position [667, 0]
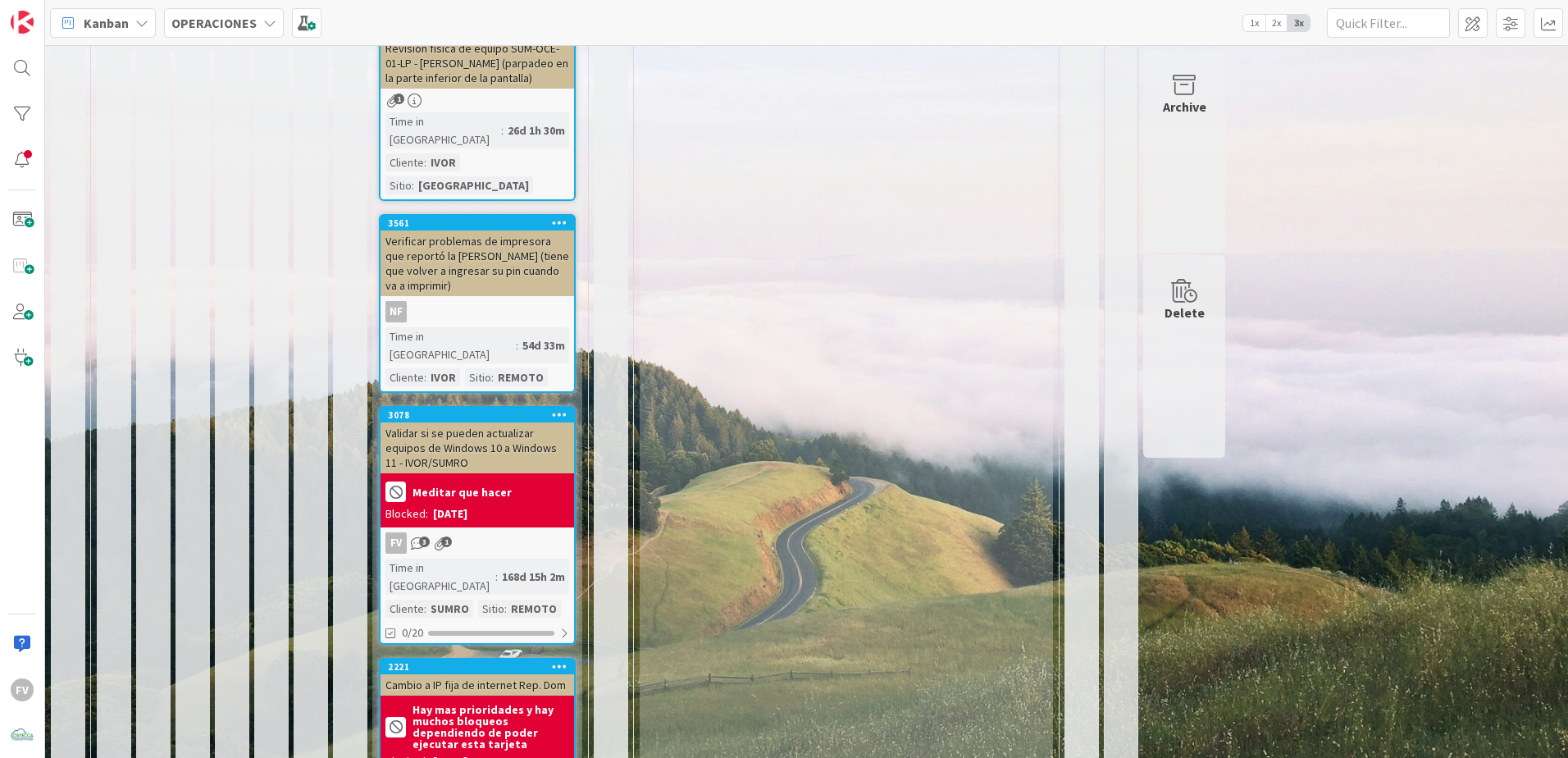
click at [491, 505] on div "Blocked: [DATE]" at bounding box center [477, 513] width 184 height 18
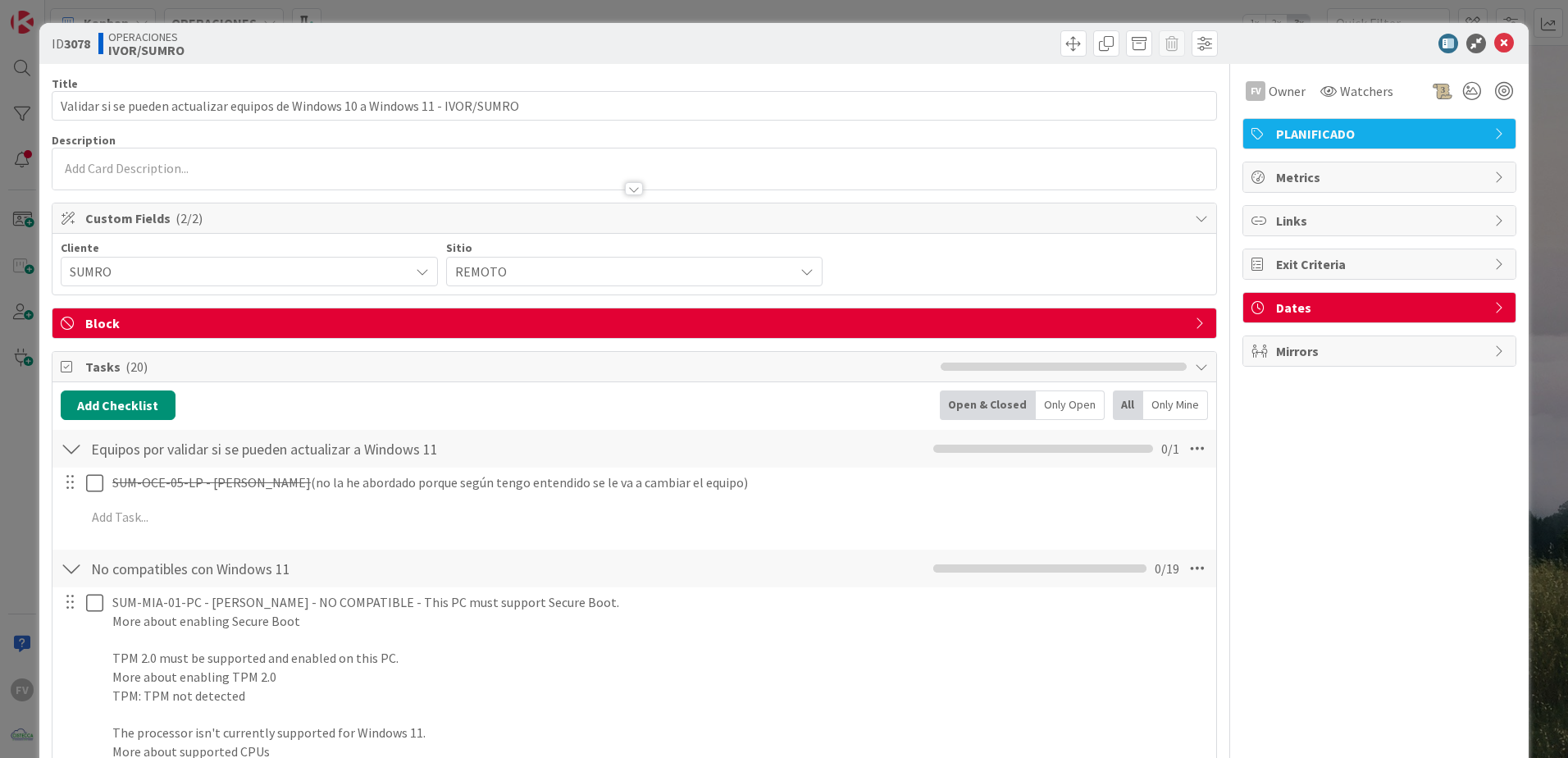
click at [191, 539] on div "Equipos por validar si se pueden actualizar a Windows 11 Checklist Name 56 / 64…" at bounding box center [635, 484] width 1164 height 111
click at [136, 372] on span "( 20 )" at bounding box center [136, 366] width 22 height 17
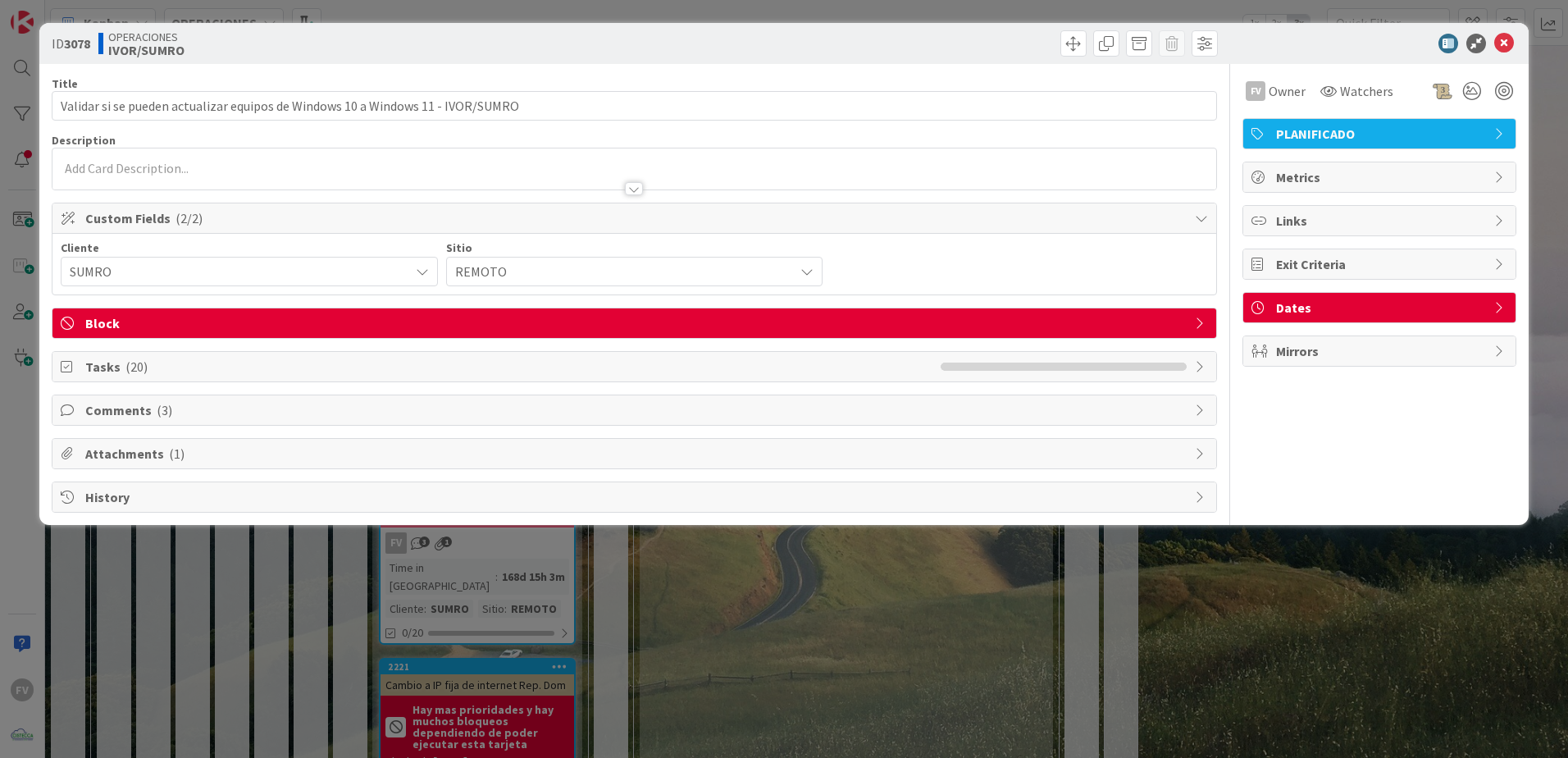
click at [134, 414] on span "Comments ( 3 )" at bounding box center [636, 410] width 1101 height 20
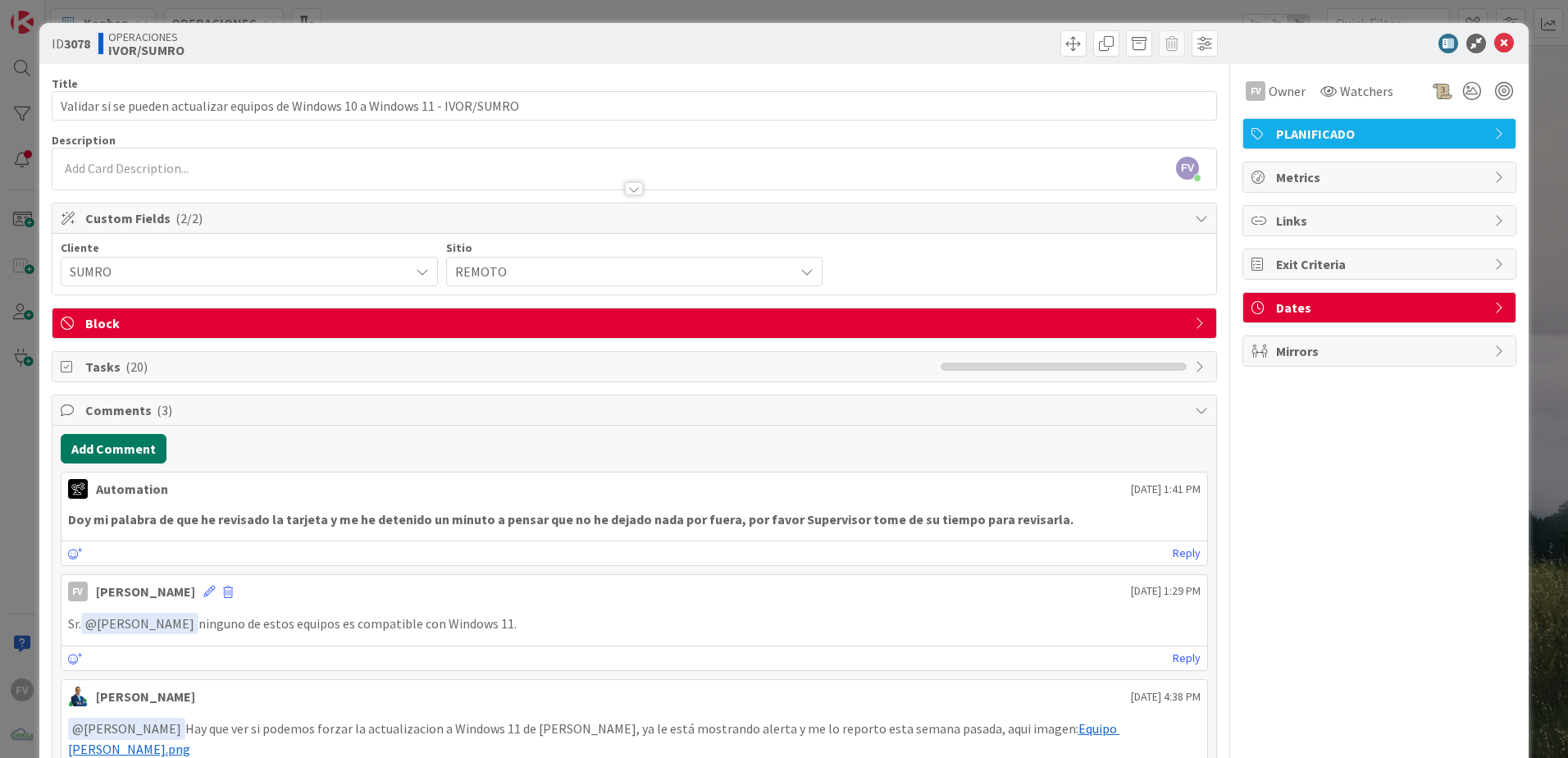
click at [142, 449] on button "Add Comment" at bounding box center [113, 449] width 106 height 29
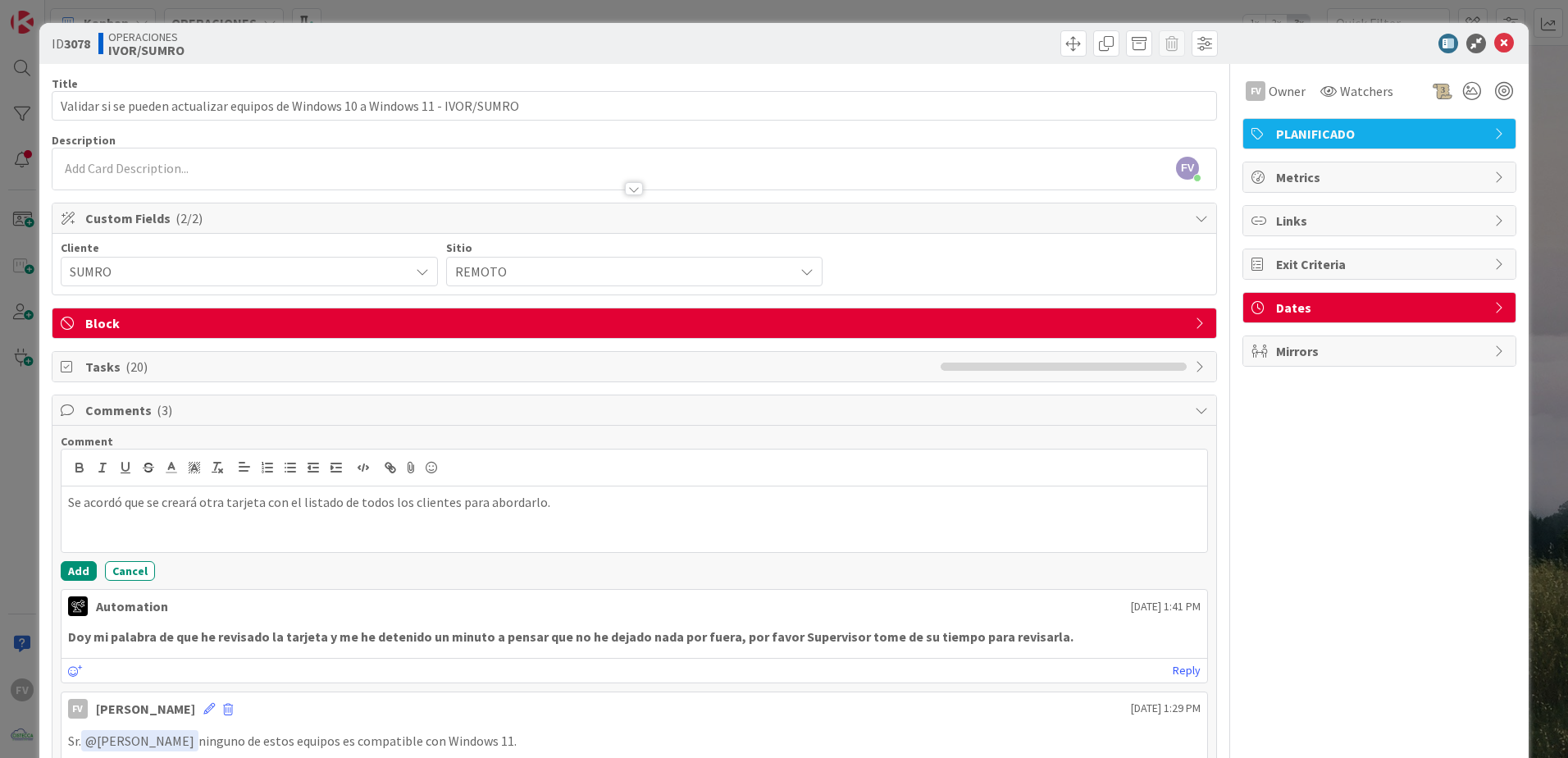
click at [205, 507] on p "Se acordó que se creará otra tarjeta con el listado de todos los clientes para …" at bounding box center [635, 502] width 1133 height 19
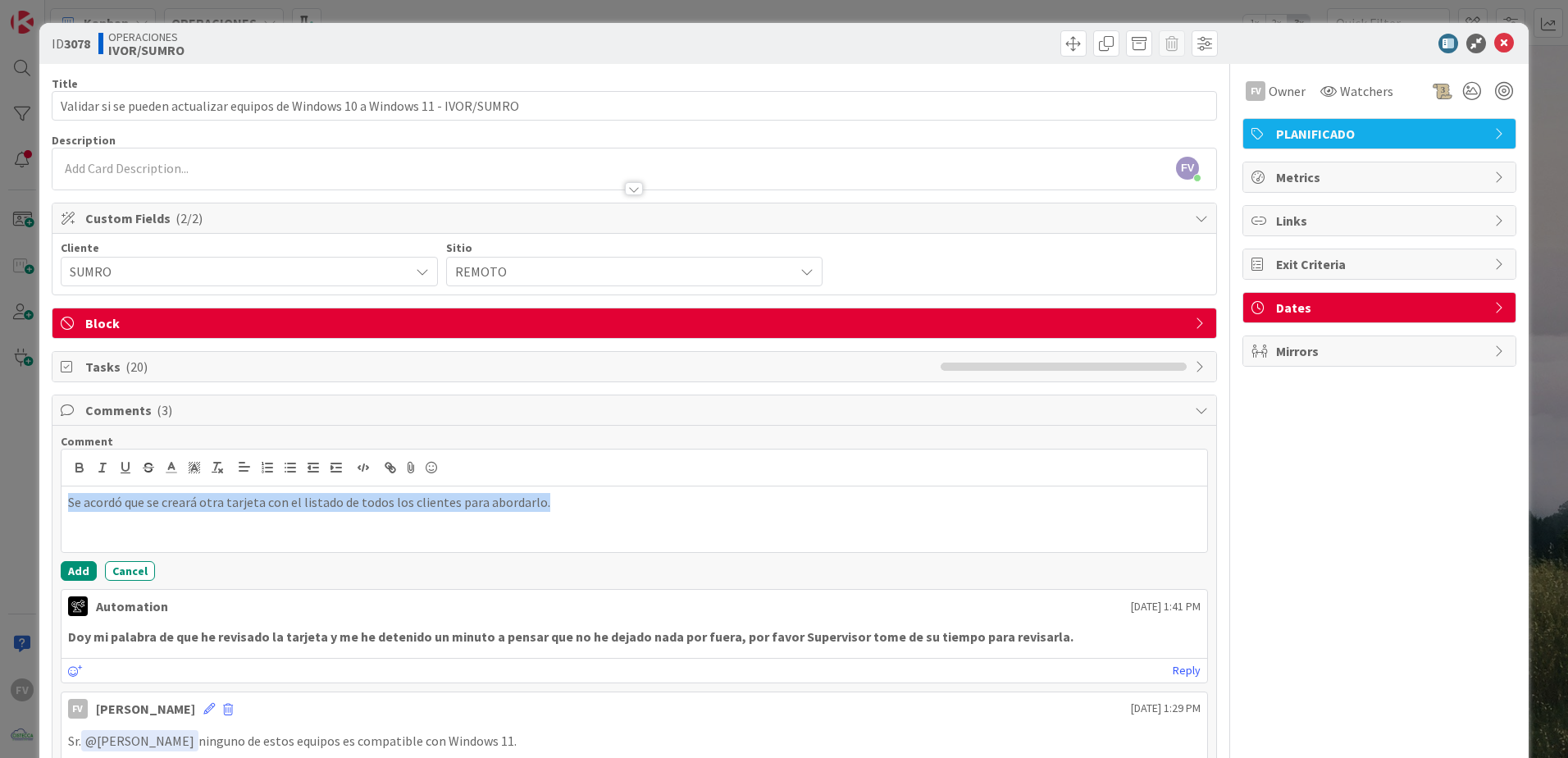
click at [205, 507] on p "Se acordó que se creará otra tarjeta con el listado de todos los clientes para …" at bounding box center [635, 502] width 1133 height 19
copy p "Se acordó que se creará otra tarjeta con el listado de todos los clientes para …"
click at [78, 574] on button "Add" at bounding box center [78, 570] width 36 height 20
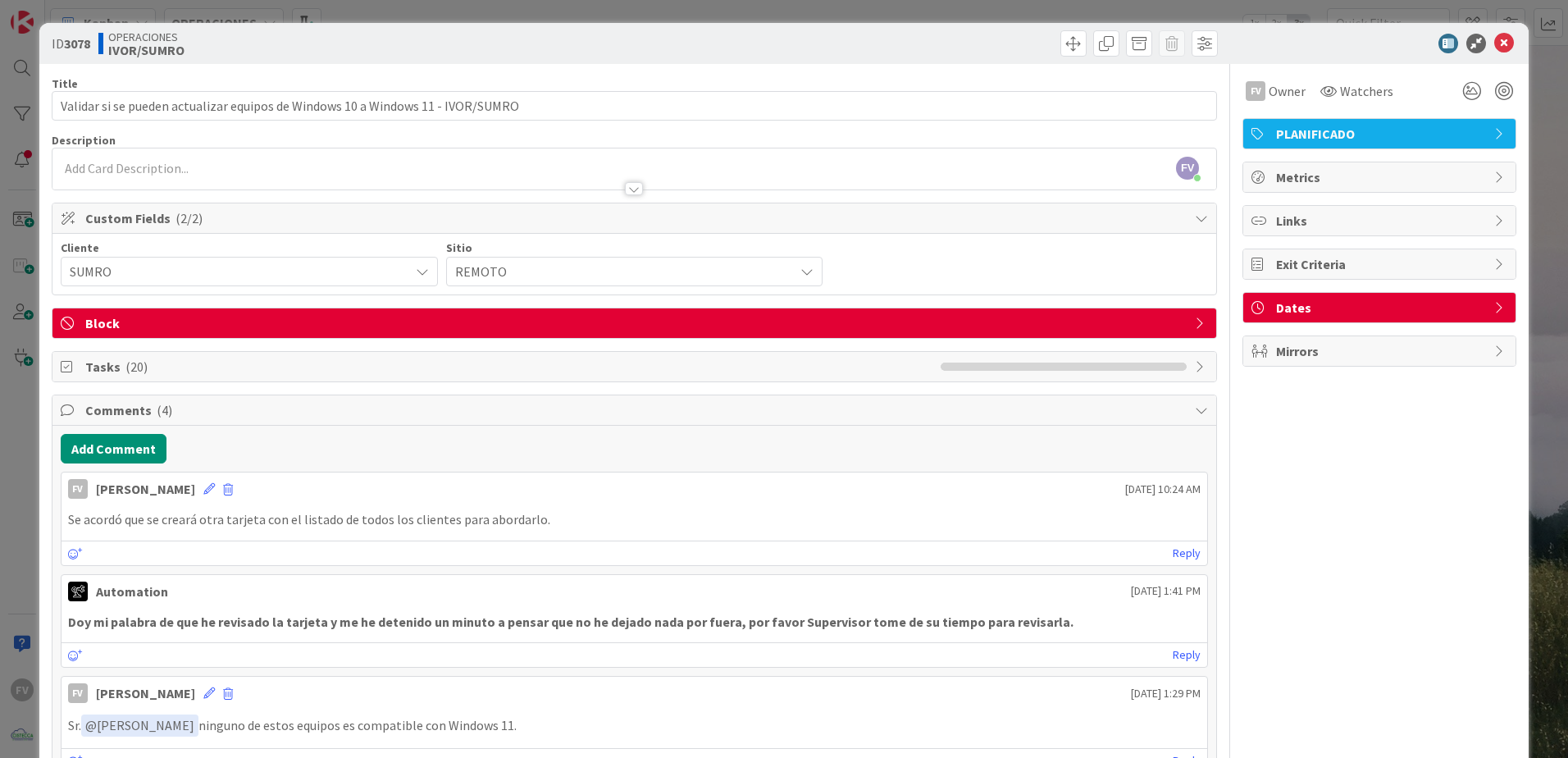
click at [201, 335] on div "Block" at bounding box center [635, 323] width 1164 height 29
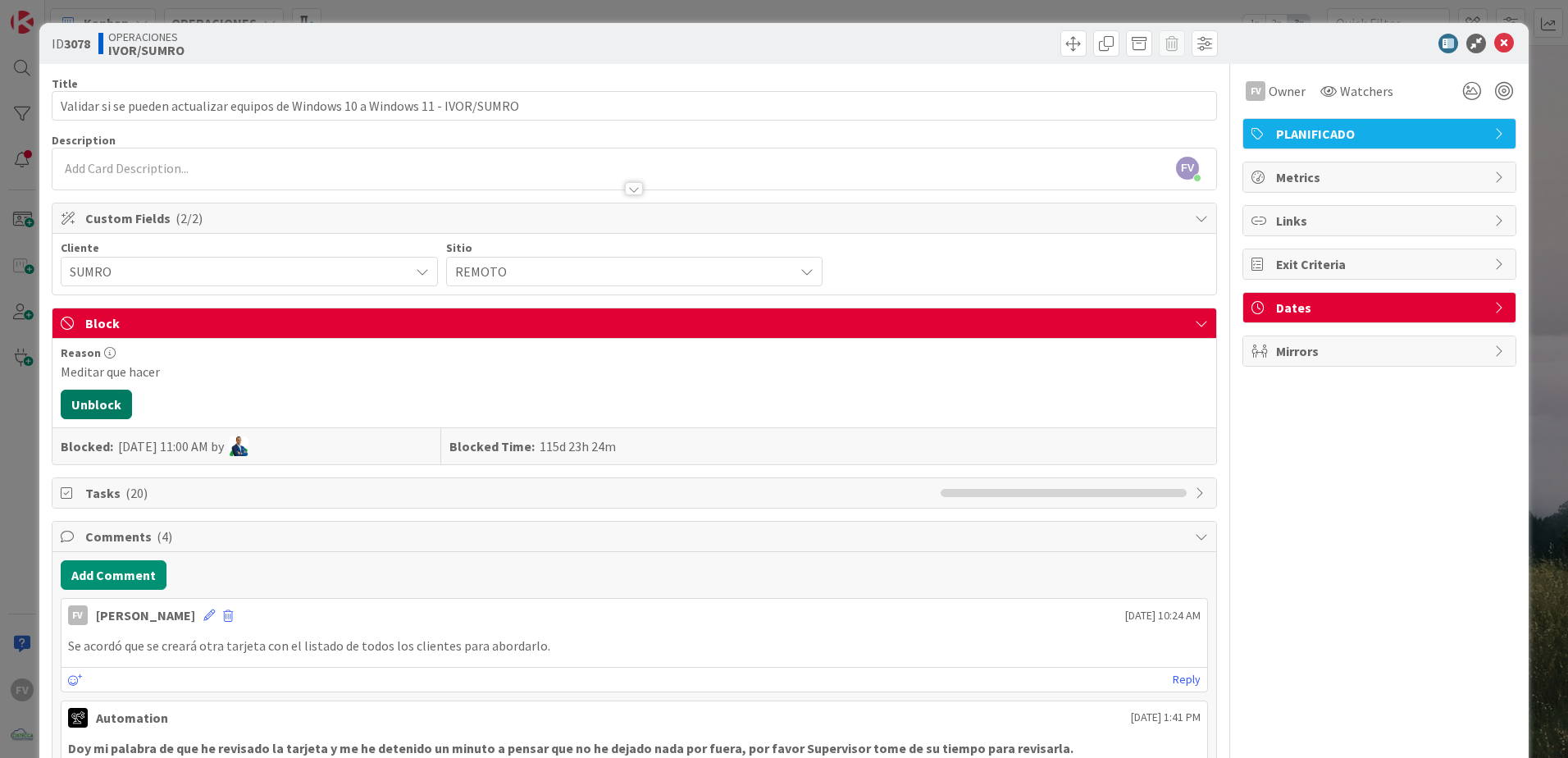
click at [112, 404] on button "Unblock" at bounding box center [96, 404] width 71 height 29
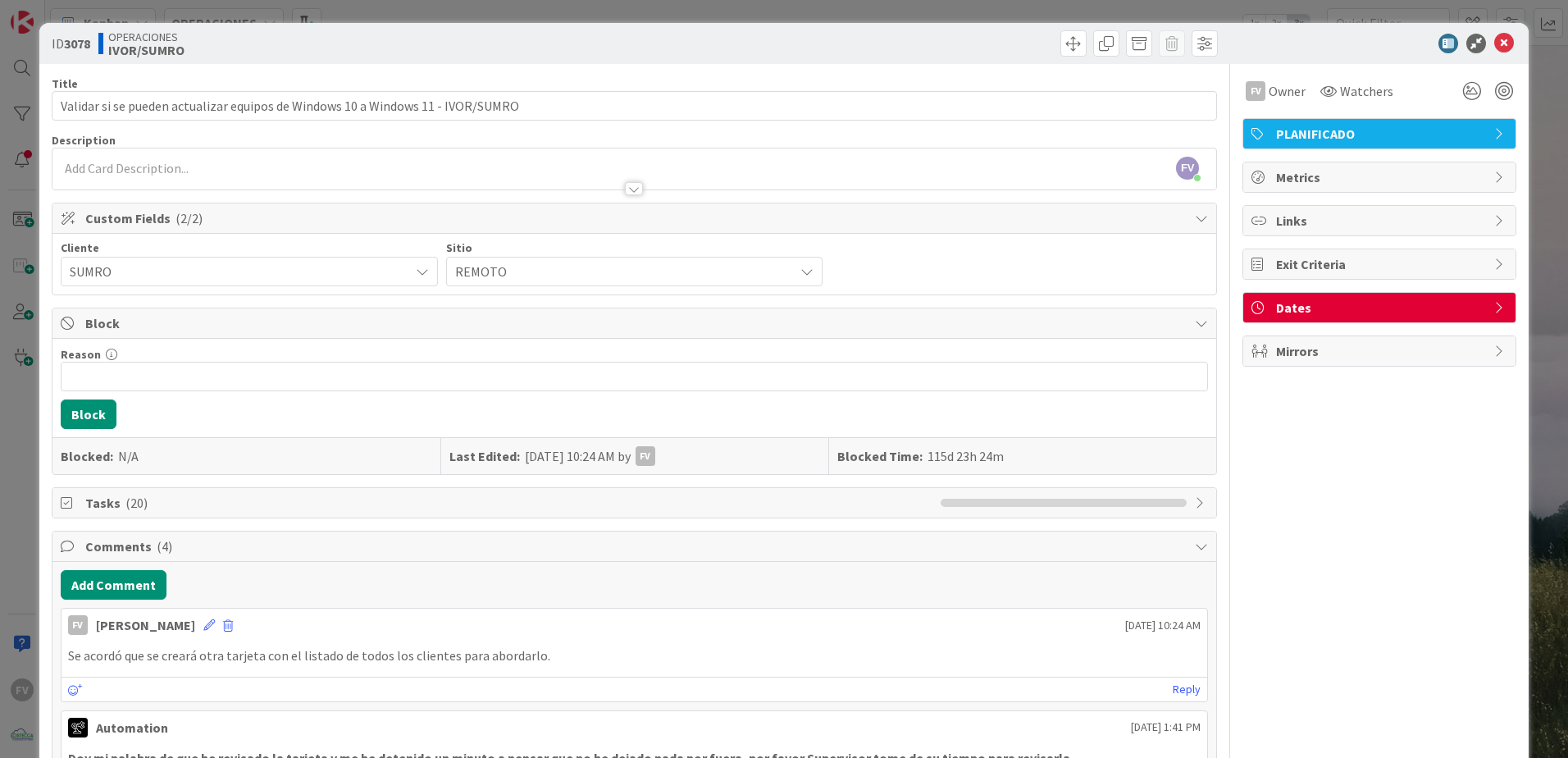
click at [17, 364] on div "ID 3078 OPERACIONES [PERSON_NAME]/SUMRO Title 79 / 128 Validar si se pueden act…" at bounding box center [784, 379] width 1568 height 758
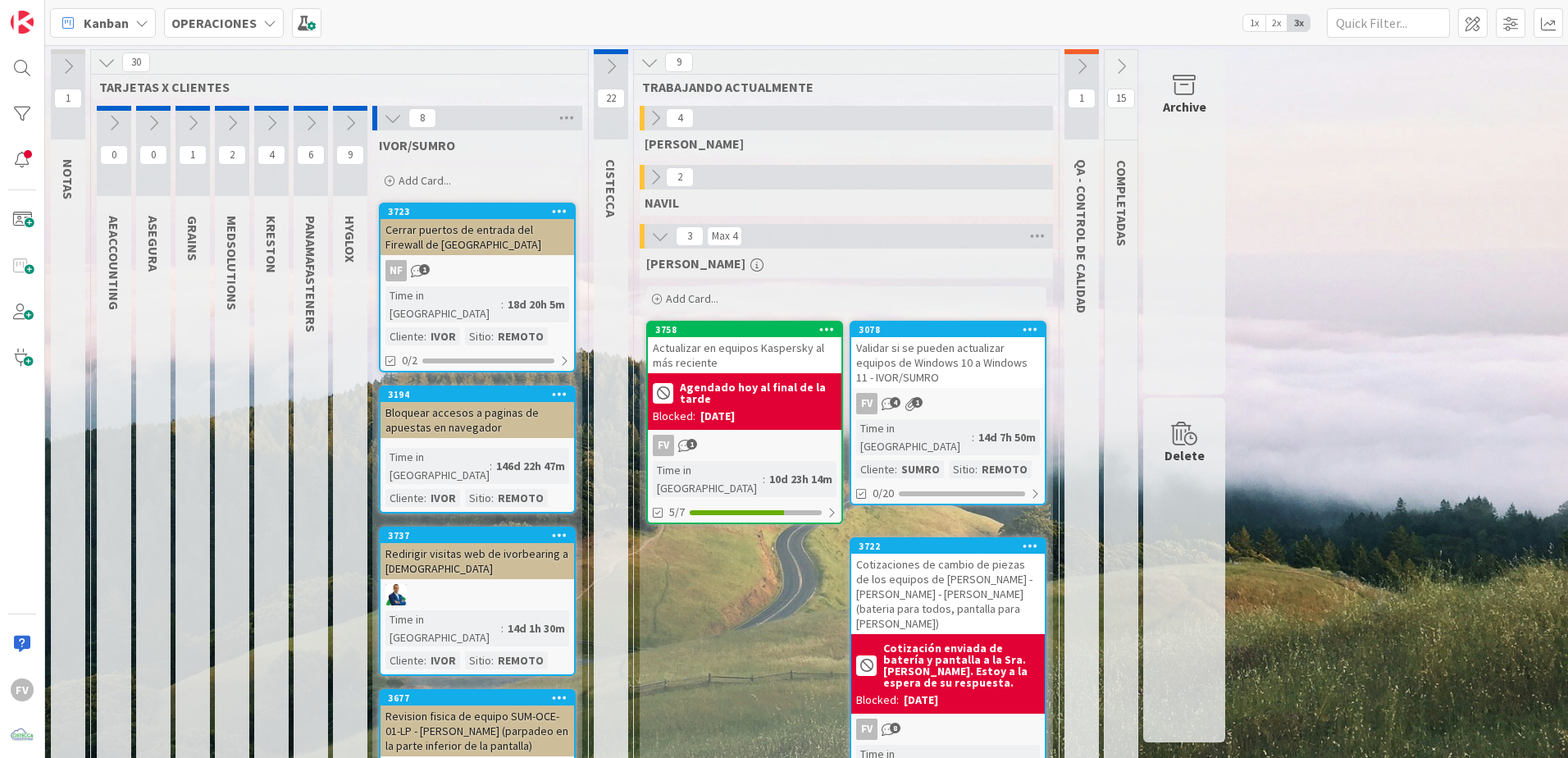
click at [1083, 74] on button at bounding box center [1081, 66] width 34 height 24
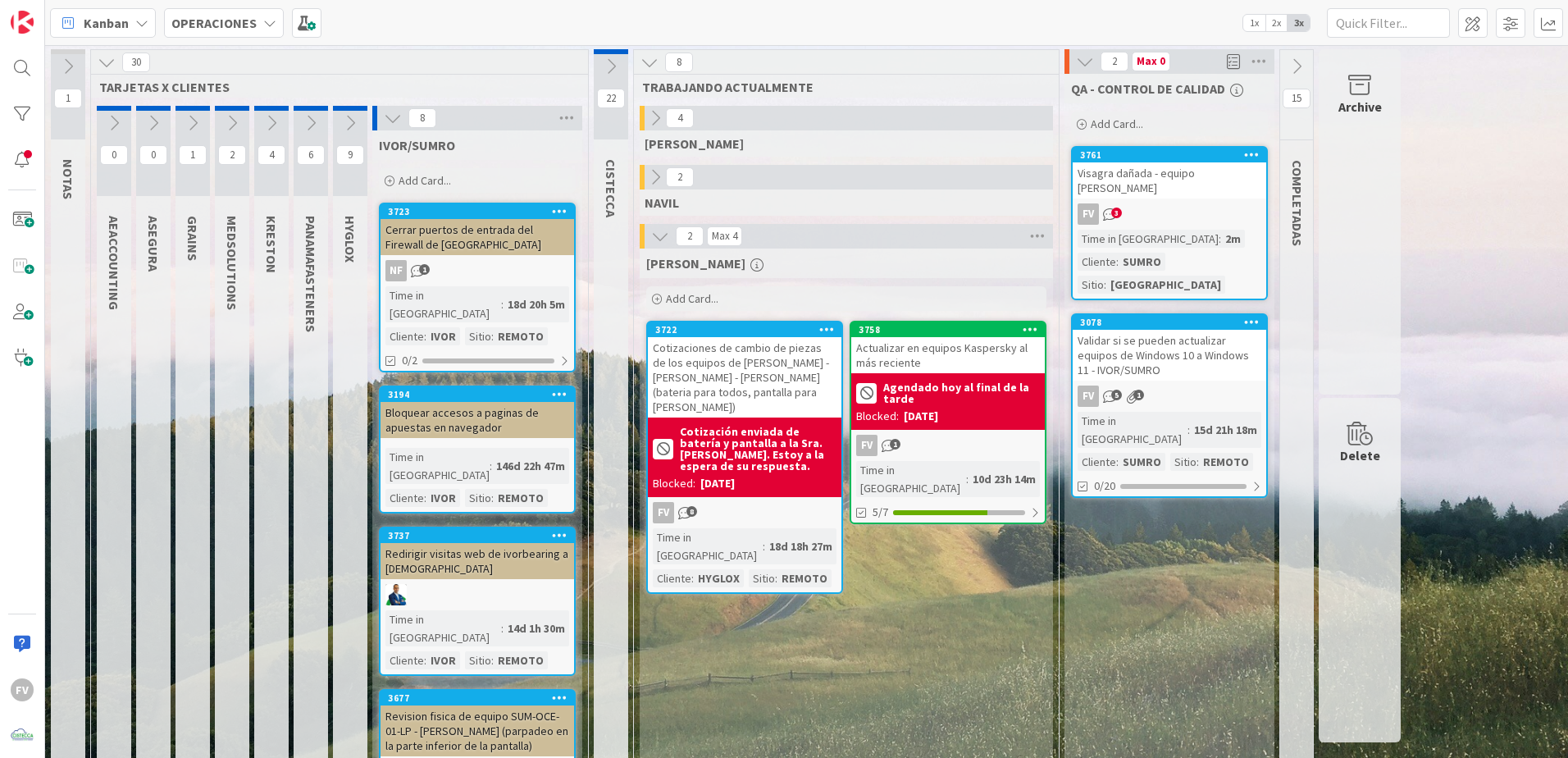
click at [345, 122] on icon at bounding box center [350, 123] width 18 height 18
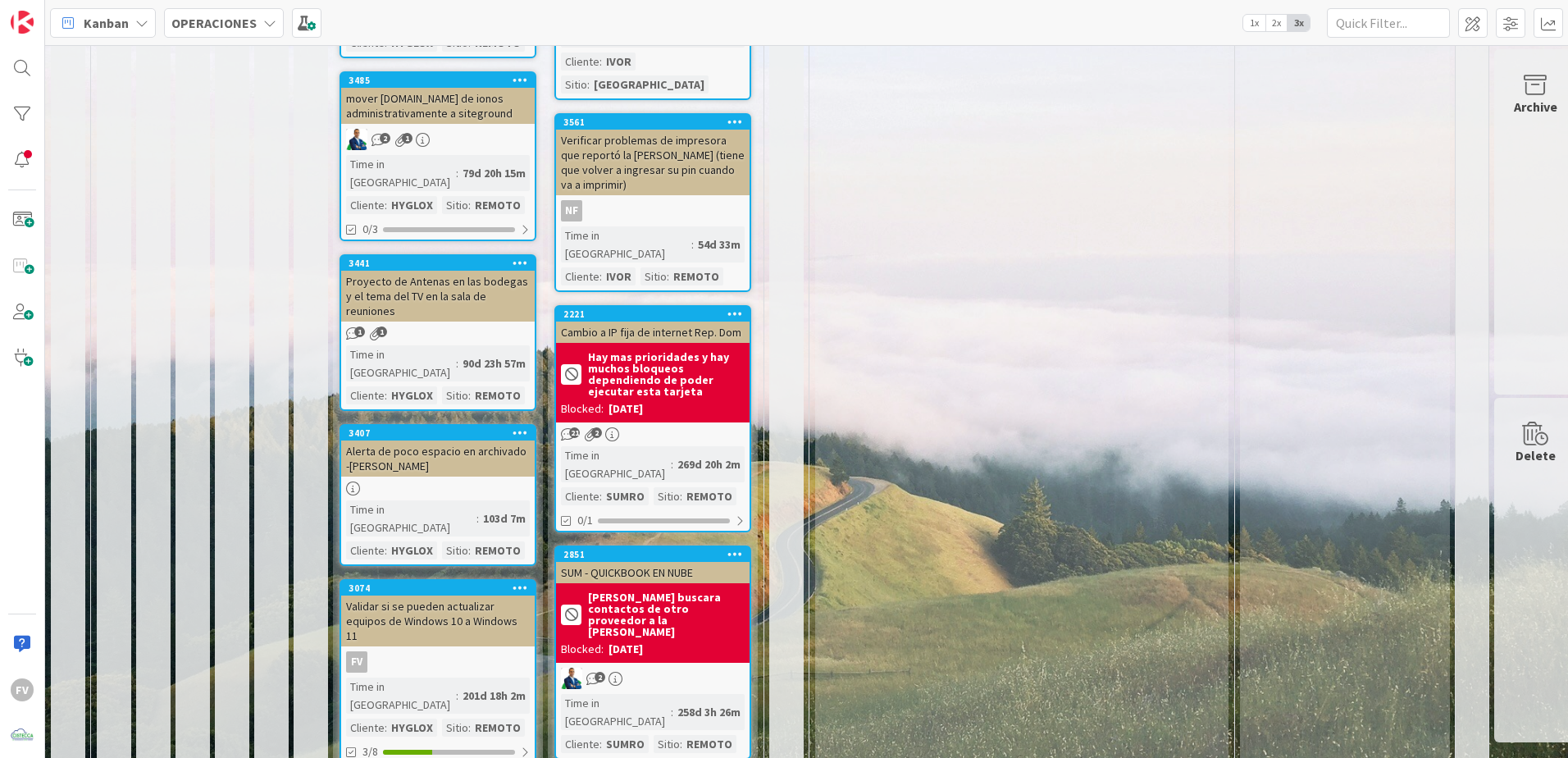
scroll to position [798, 0]
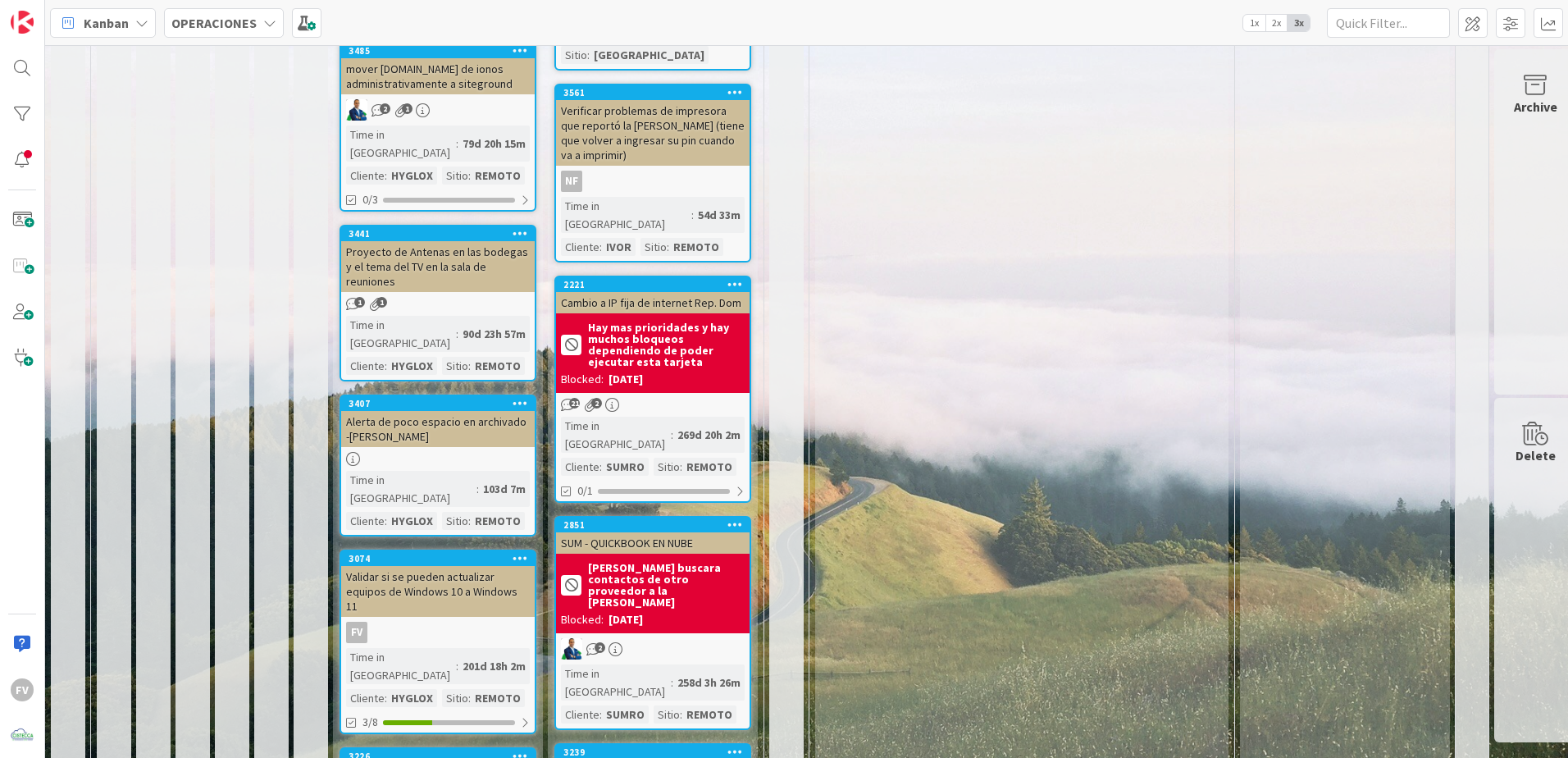
click at [432, 550] on div "3074 Validar si se pueden actualizar equipos de Windows 10 a Windows 11 FV Time…" at bounding box center [437, 642] width 197 height 185
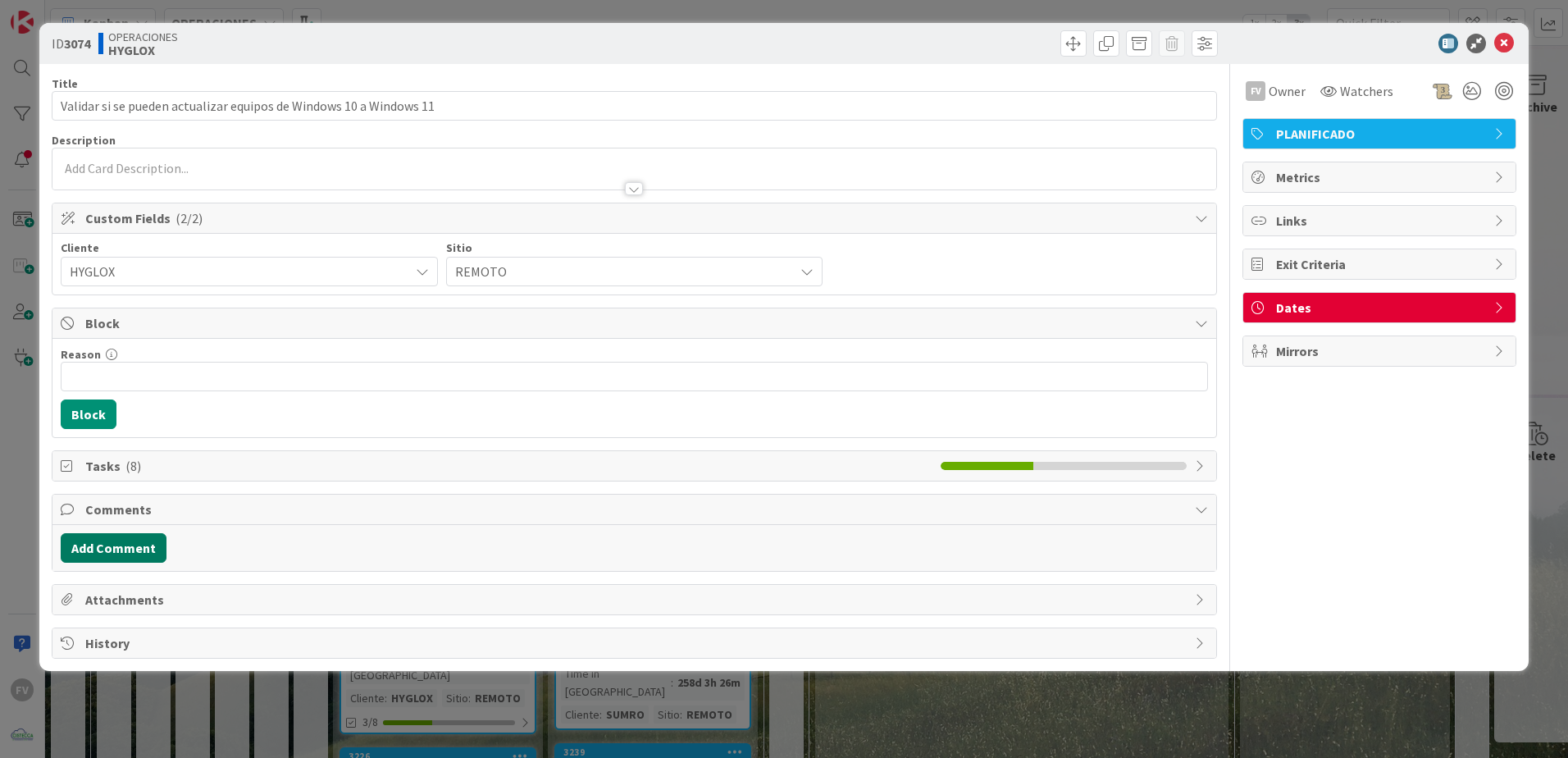
click at [156, 546] on button "Add Comment" at bounding box center [113, 548] width 106 height 29
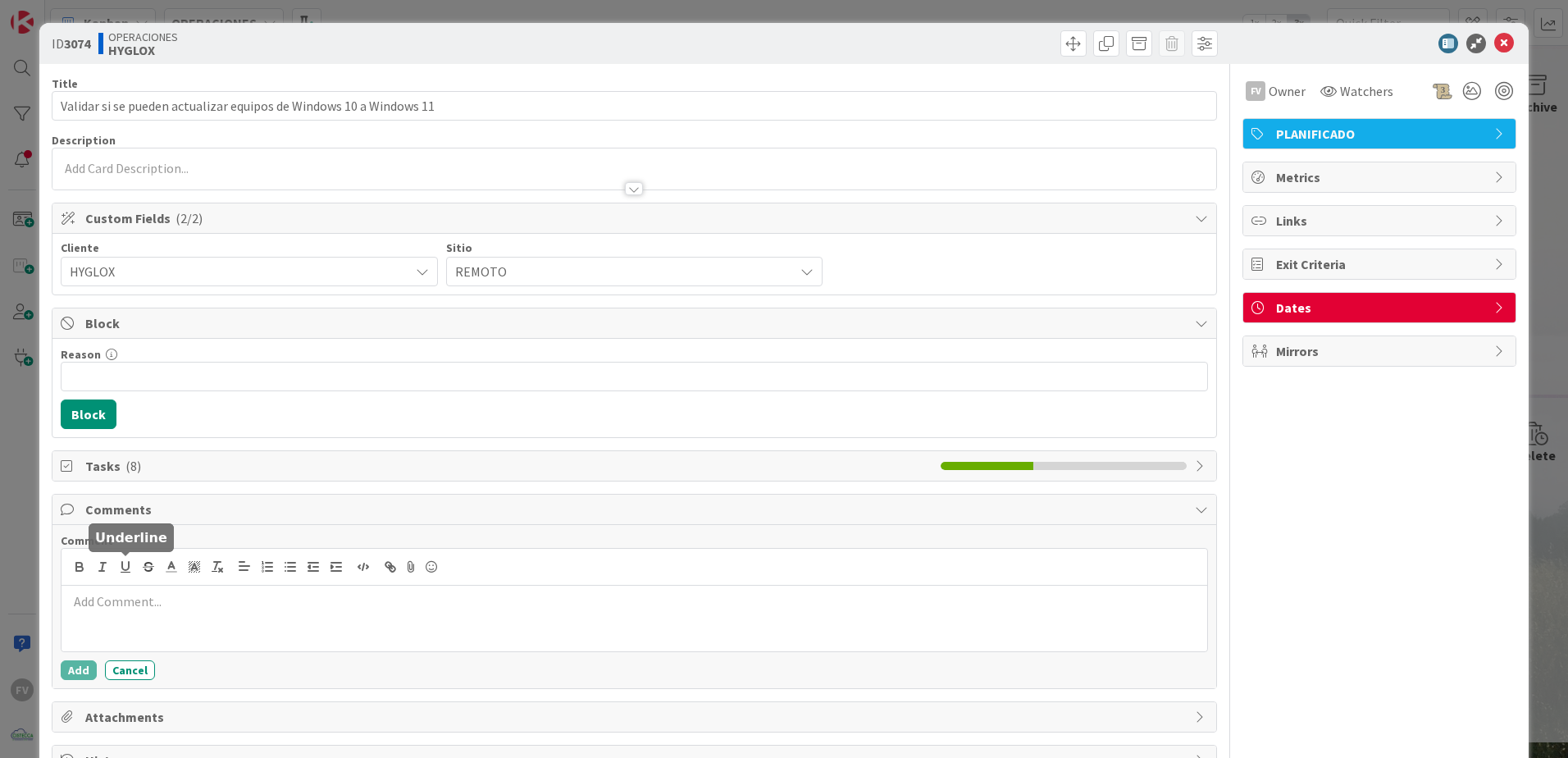
click at [123, 591] on div at bounding box center [634, 618] width 1145 height 66
click at [90, 664] on button "Add" at bounding box center [78, 670] width 36 height 20
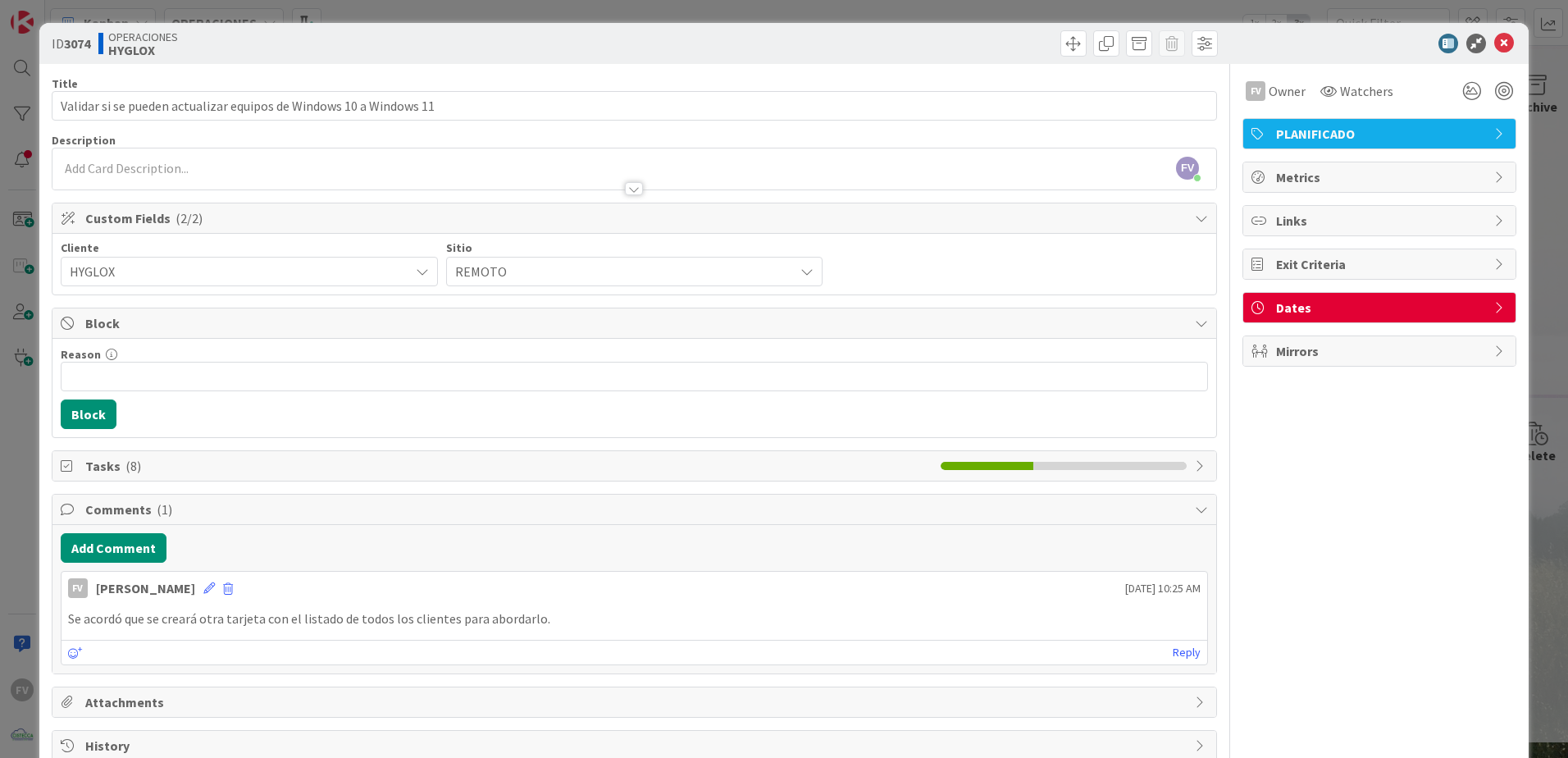
click at [14, 512] on div "ID 3074 OPERACIONES HYGLOX Title 66 / 128 Validar si se pueden actualizar equip…" at bounding box center [784, 379] width 1568 height 758
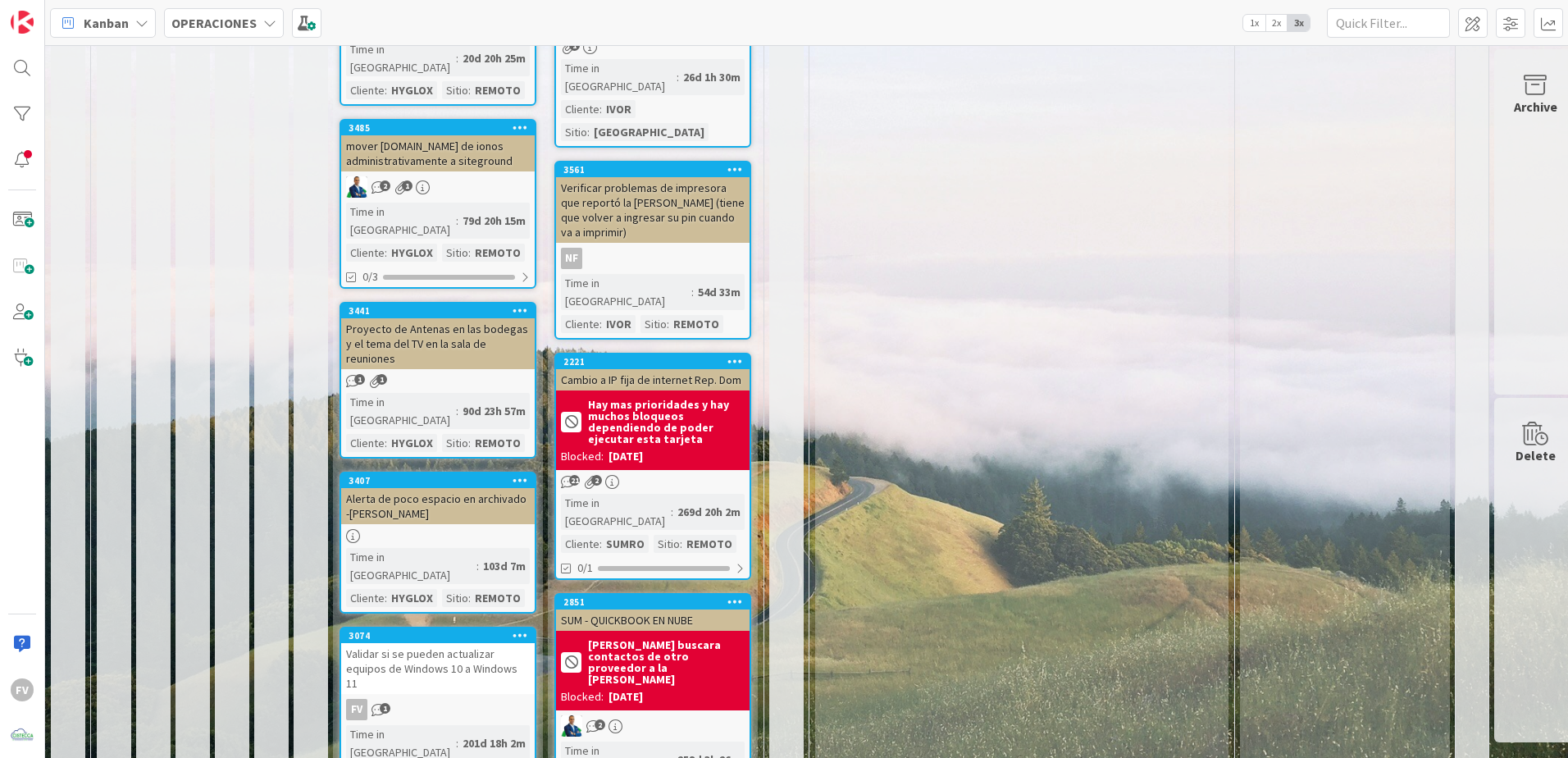
scroll to position [738, 0]
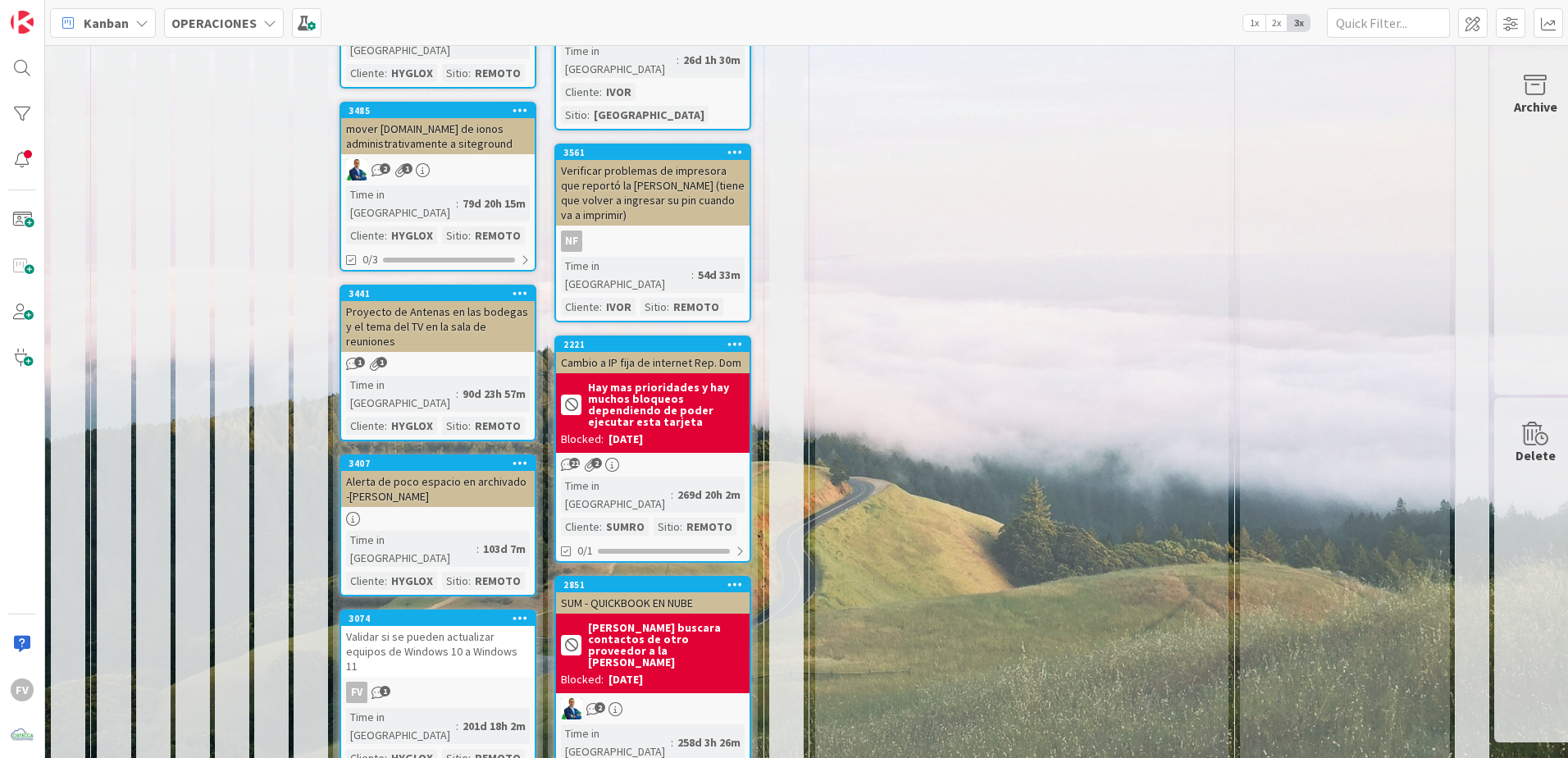
click at [462, 626] on div "Validar si se pueden actualizar equipos de Windows 10 a Windows 11" at bounding box center [438, 651] width 194 height 51
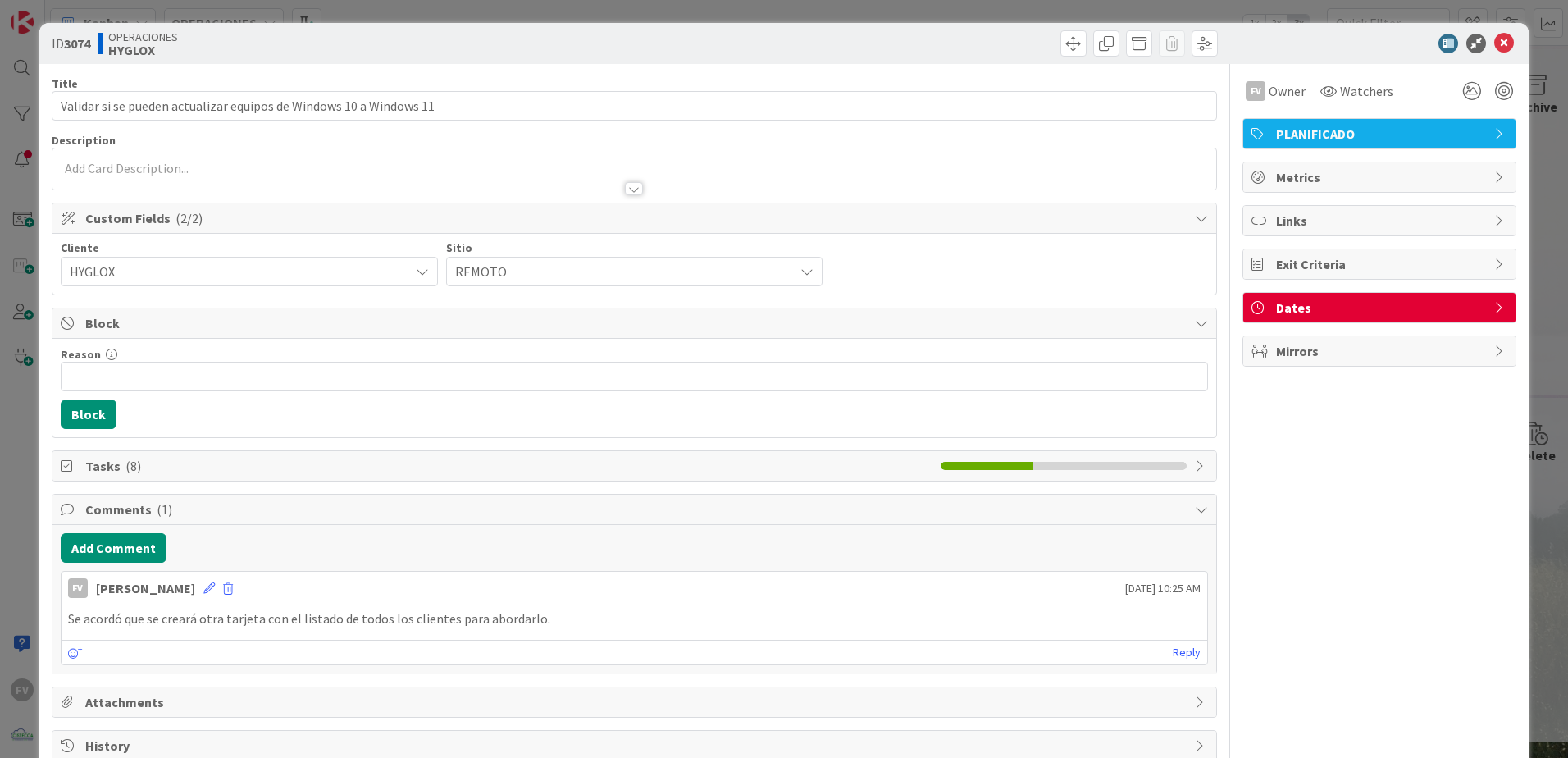
click at [18, 534] on div "ID 3074 OPERACIONES HYGLOX Title 66 / 128 Validar si se pueden actualizar equip…" at bounding box center [784, 379] width 1568 height 758
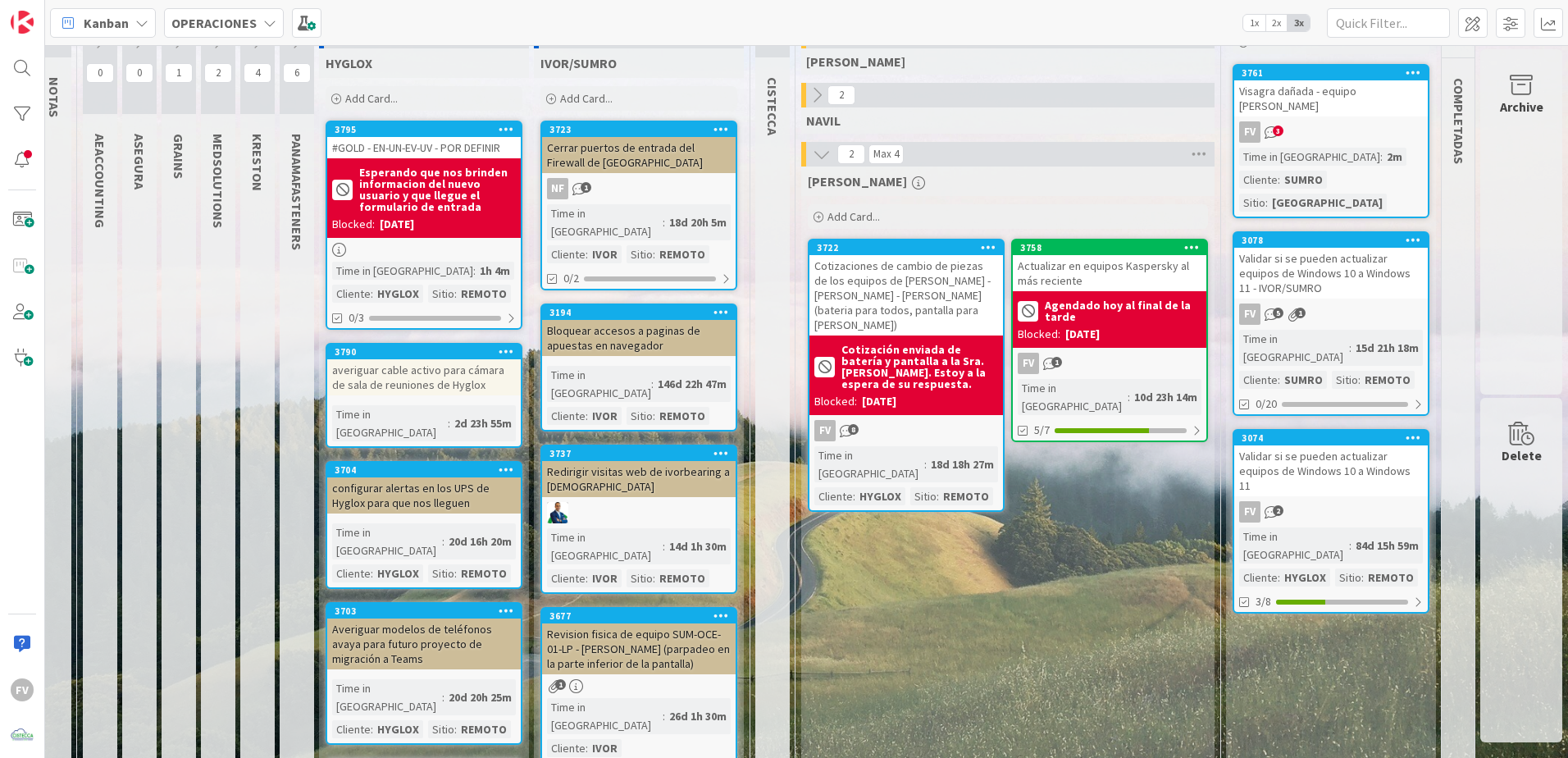
scroll to position [0, 26]
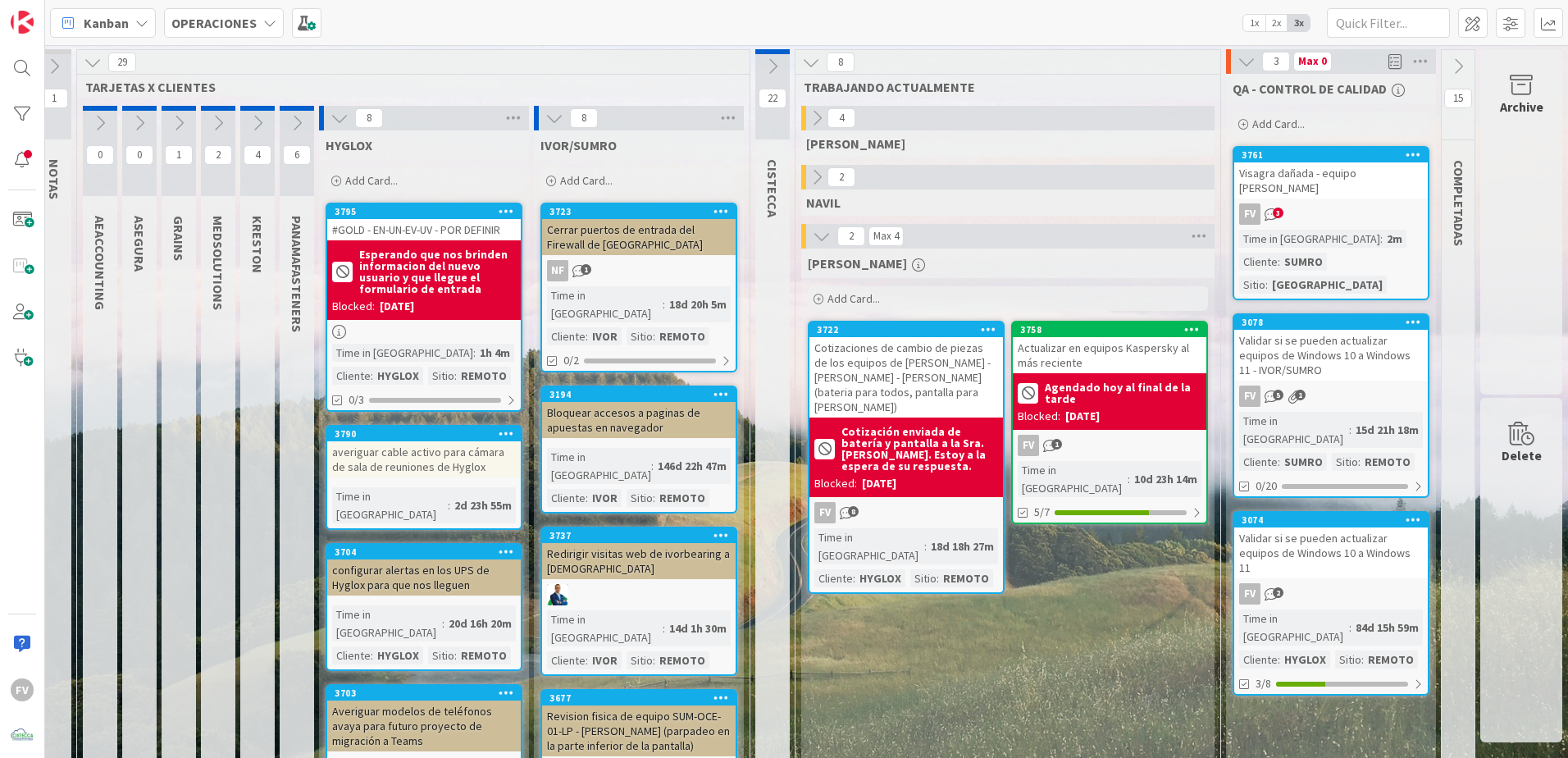
click at [331, 112] on icon at bounding box center [339, 118] width 18 height 18
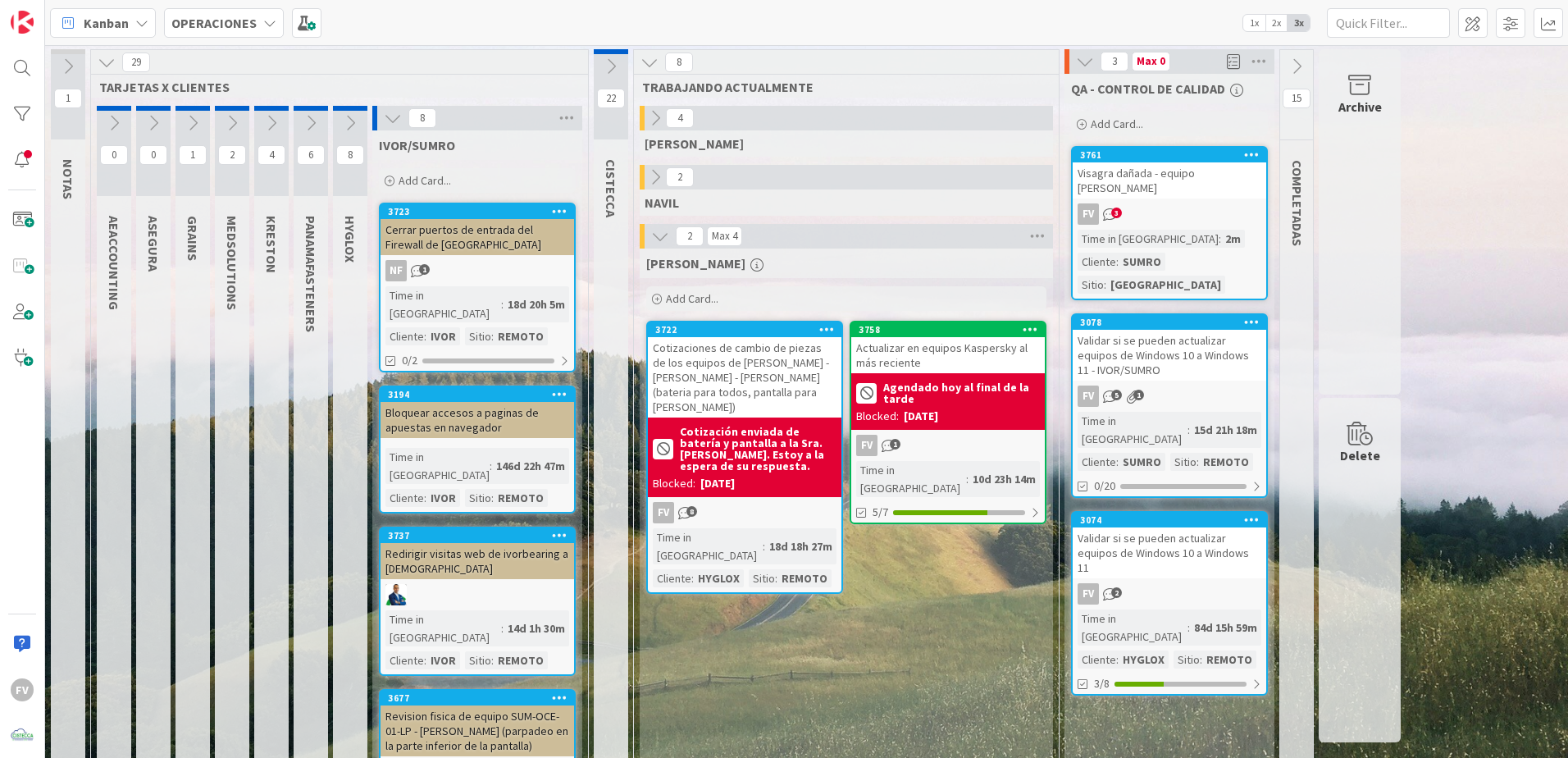
click at [303, 120] on icon at bounding box center [311, 123] width 18 height 18
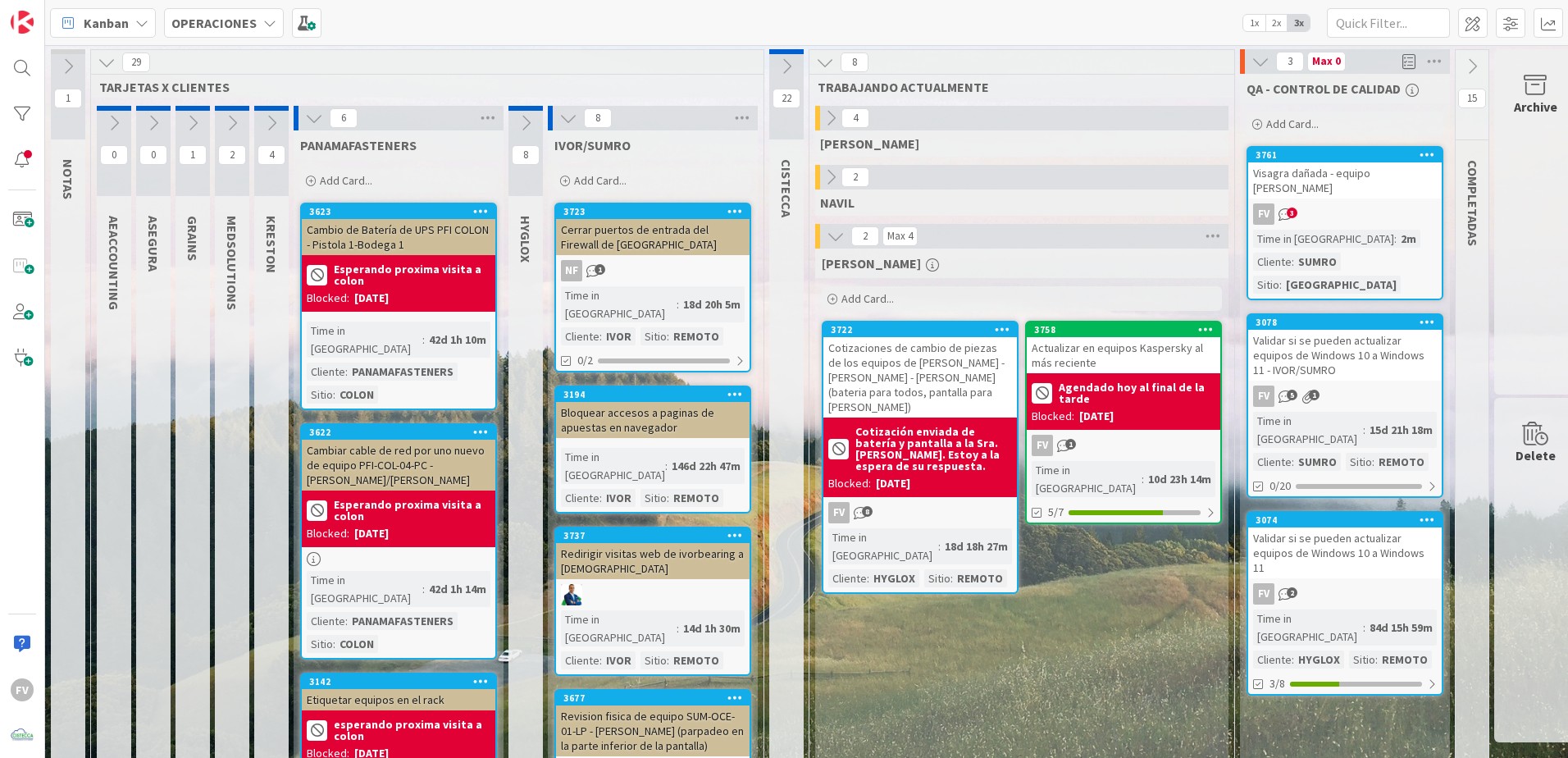
click at [560, 119] on icon at bounding box center [568, 118] width 18 height 18
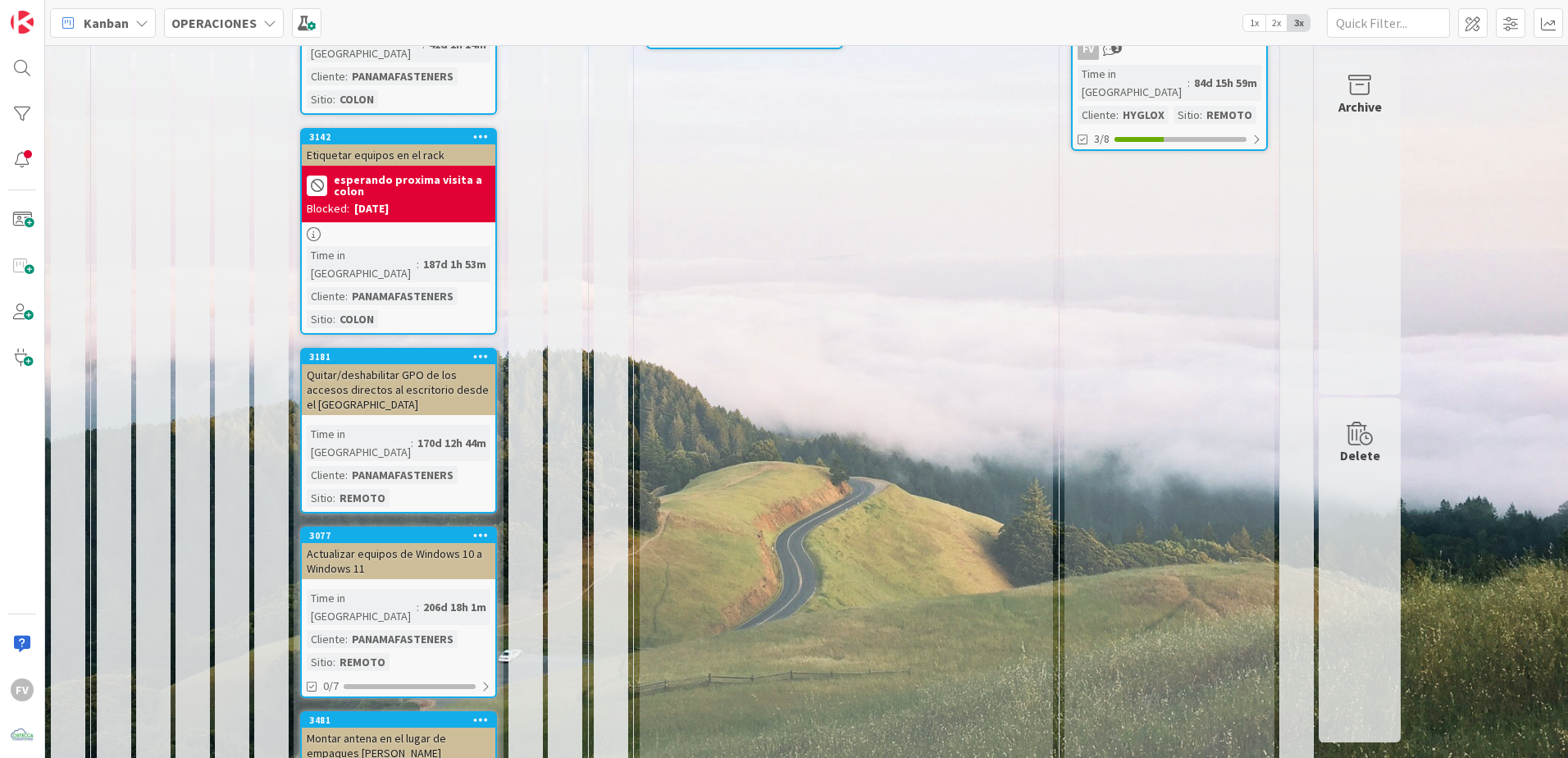
scroll to position [585, 0]
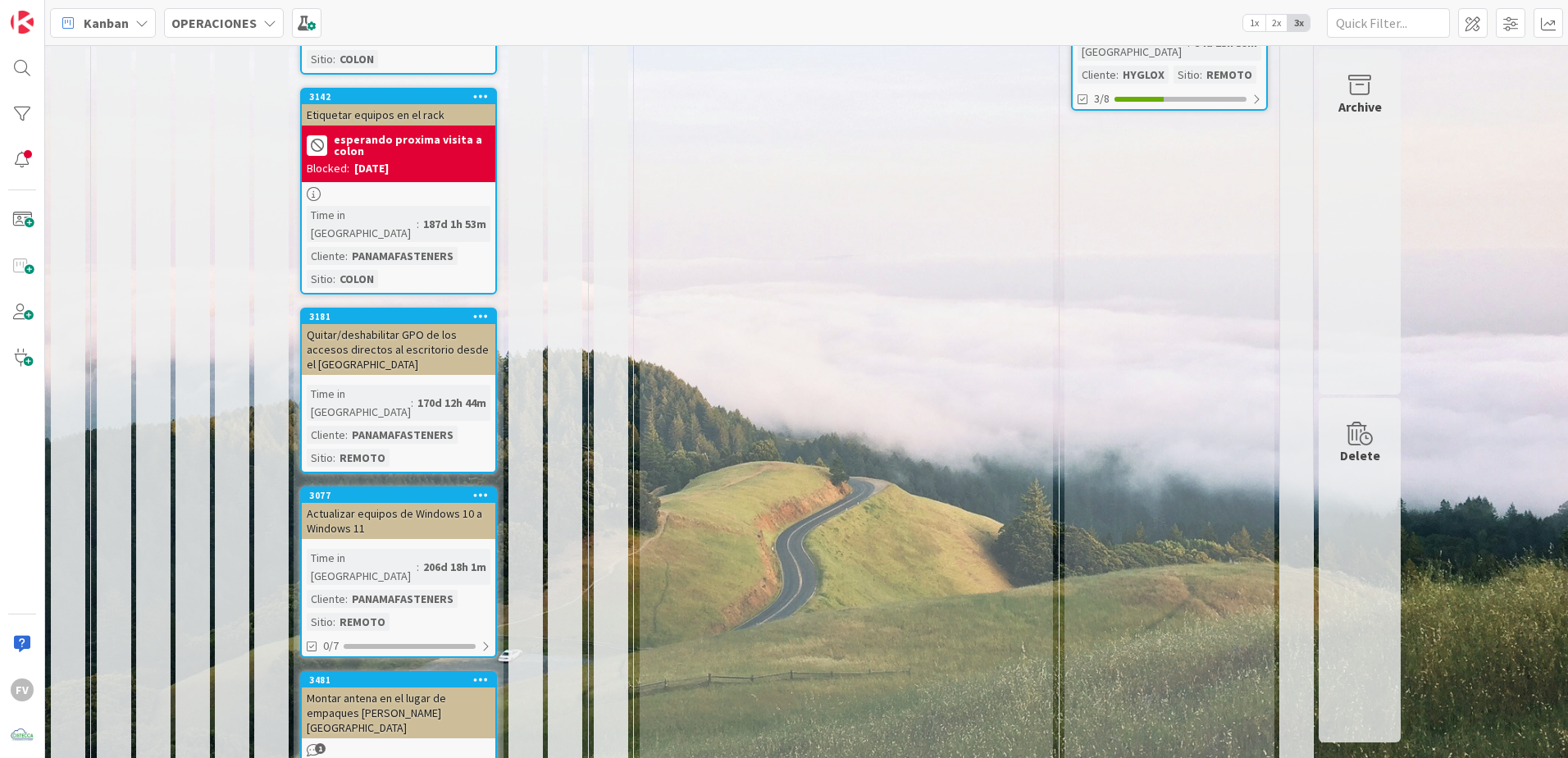
click at [419, 486] on div "3077 Actualizar equipos de Windows 10 a Windows 11 Time in Column : 206d 18h 1m…" at bounding box center [398, 571] width 197 height 171
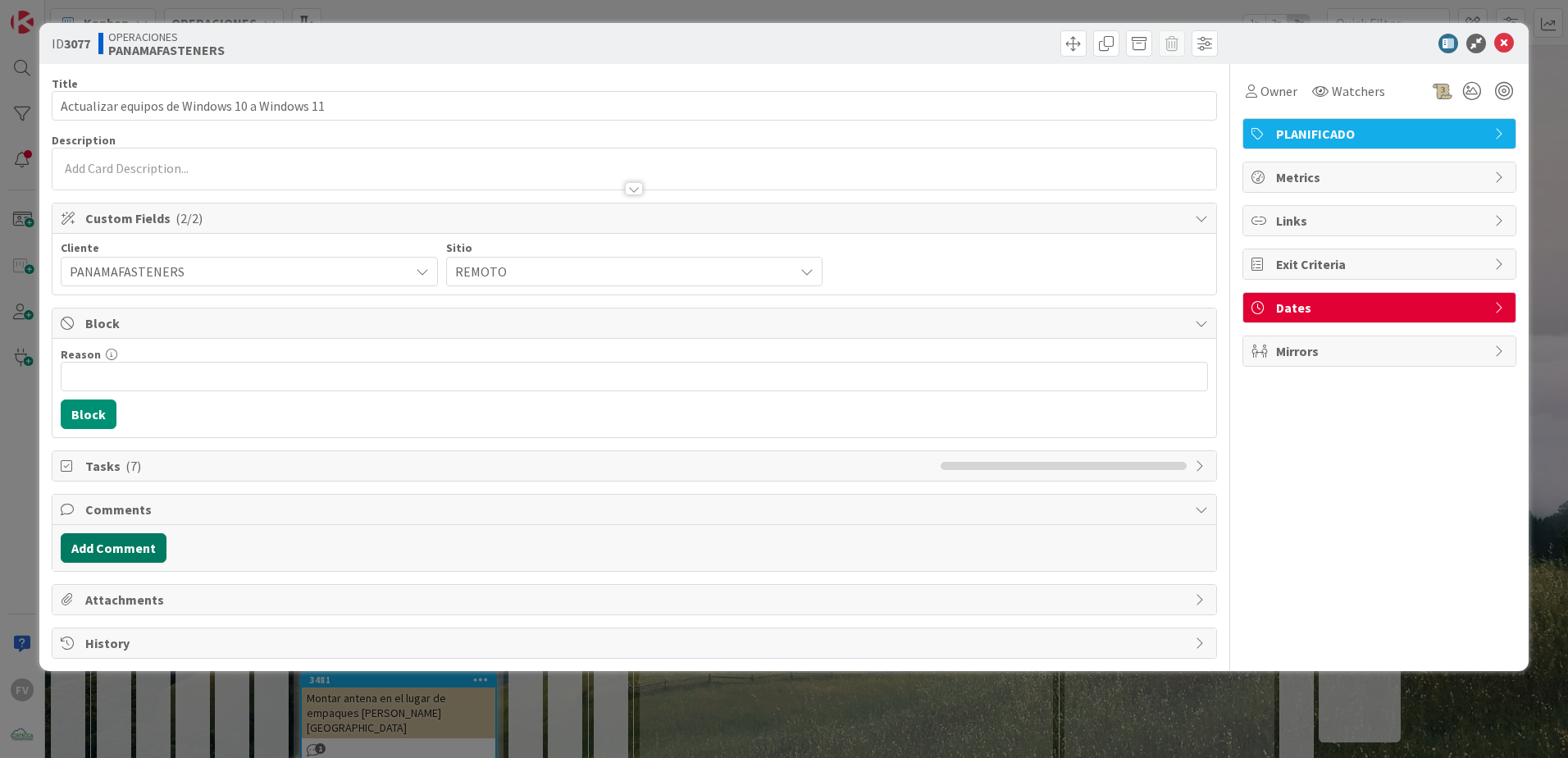
click at [145, 541] on button "Add Comment" at bounding box center [113, 548] width 106 height 29
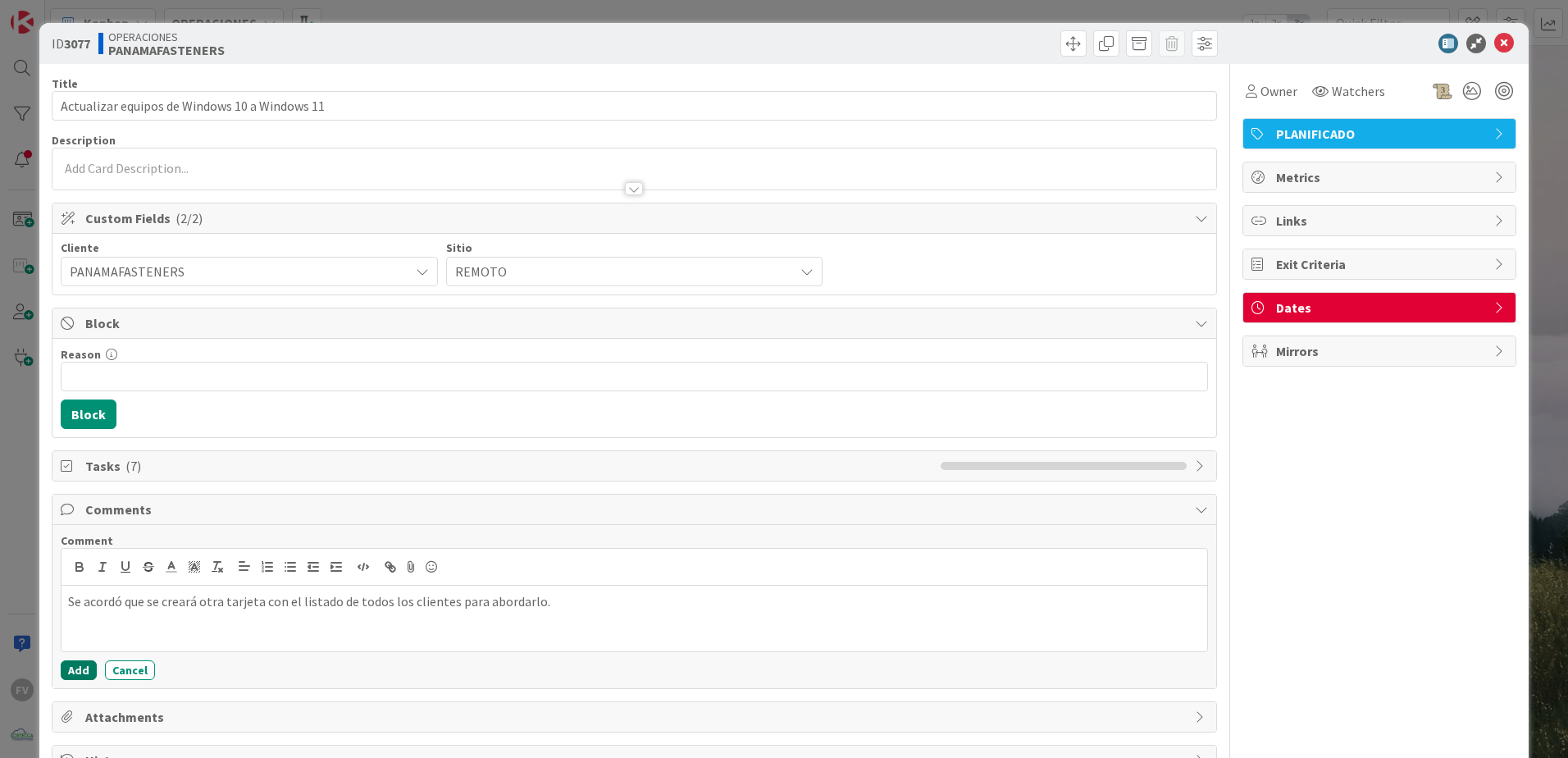
click at [87, 673] on button "Add" at bounding box center [78, 670] width 36 height 20
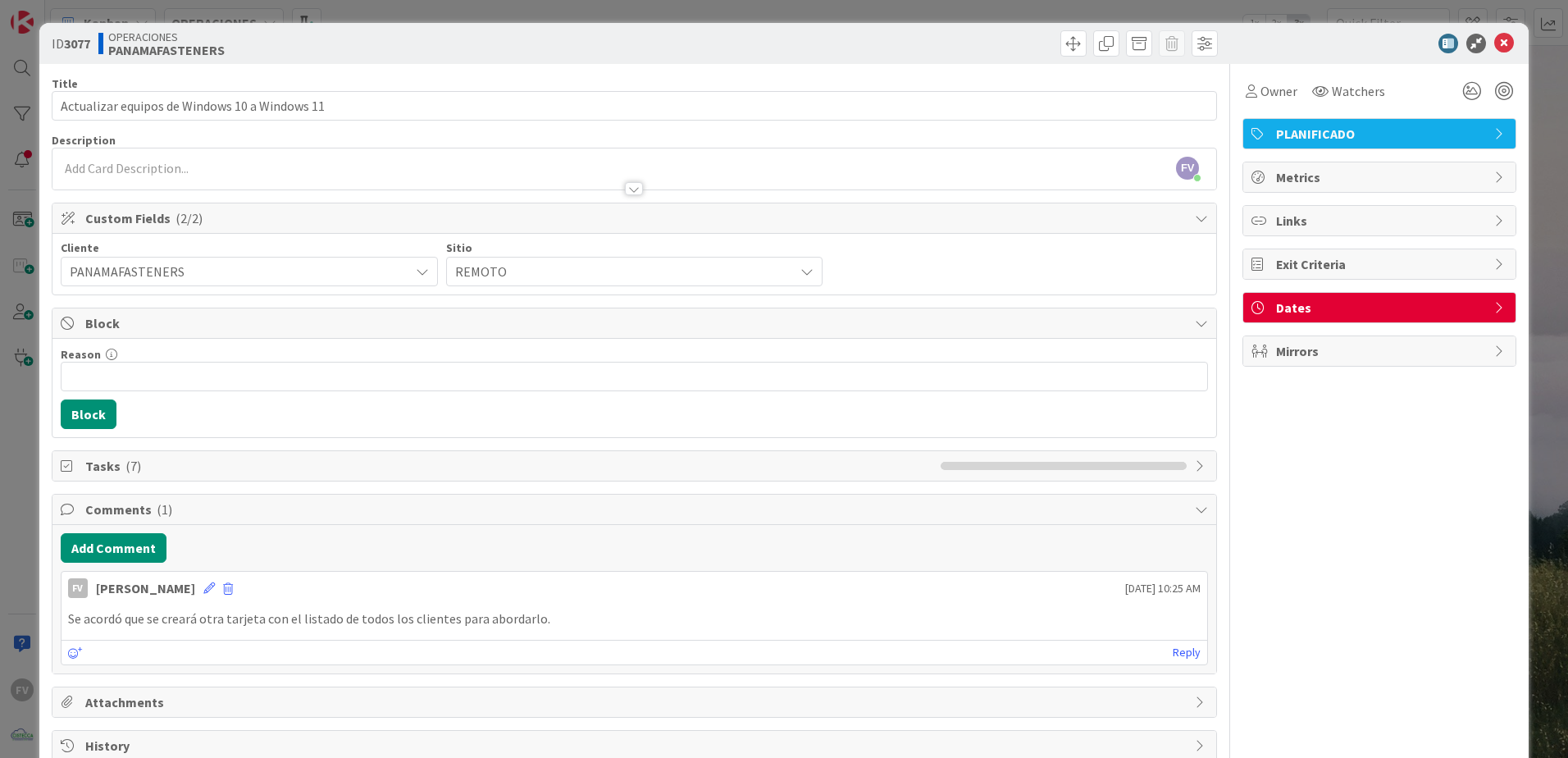
click at [19, 530] on div "ID 3077 OPERACIONES PANAMAFASTENERS Title 45 / 128 Actualizar equipos de Window…" at bounding box center [784, 379] width 1568 height 758
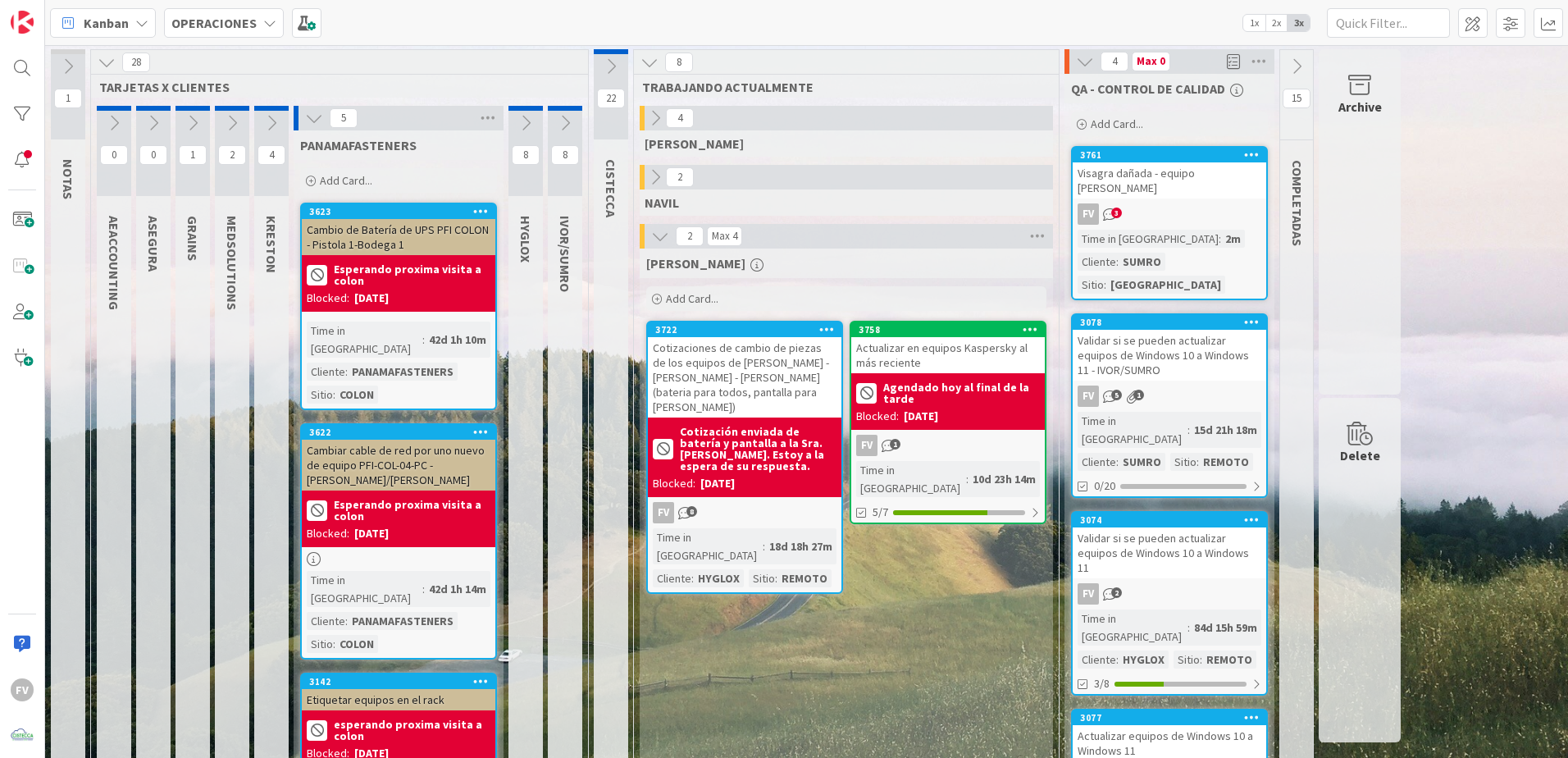
click at [310, 111] on icon at bounding box center [314, 118] width 18 height 18
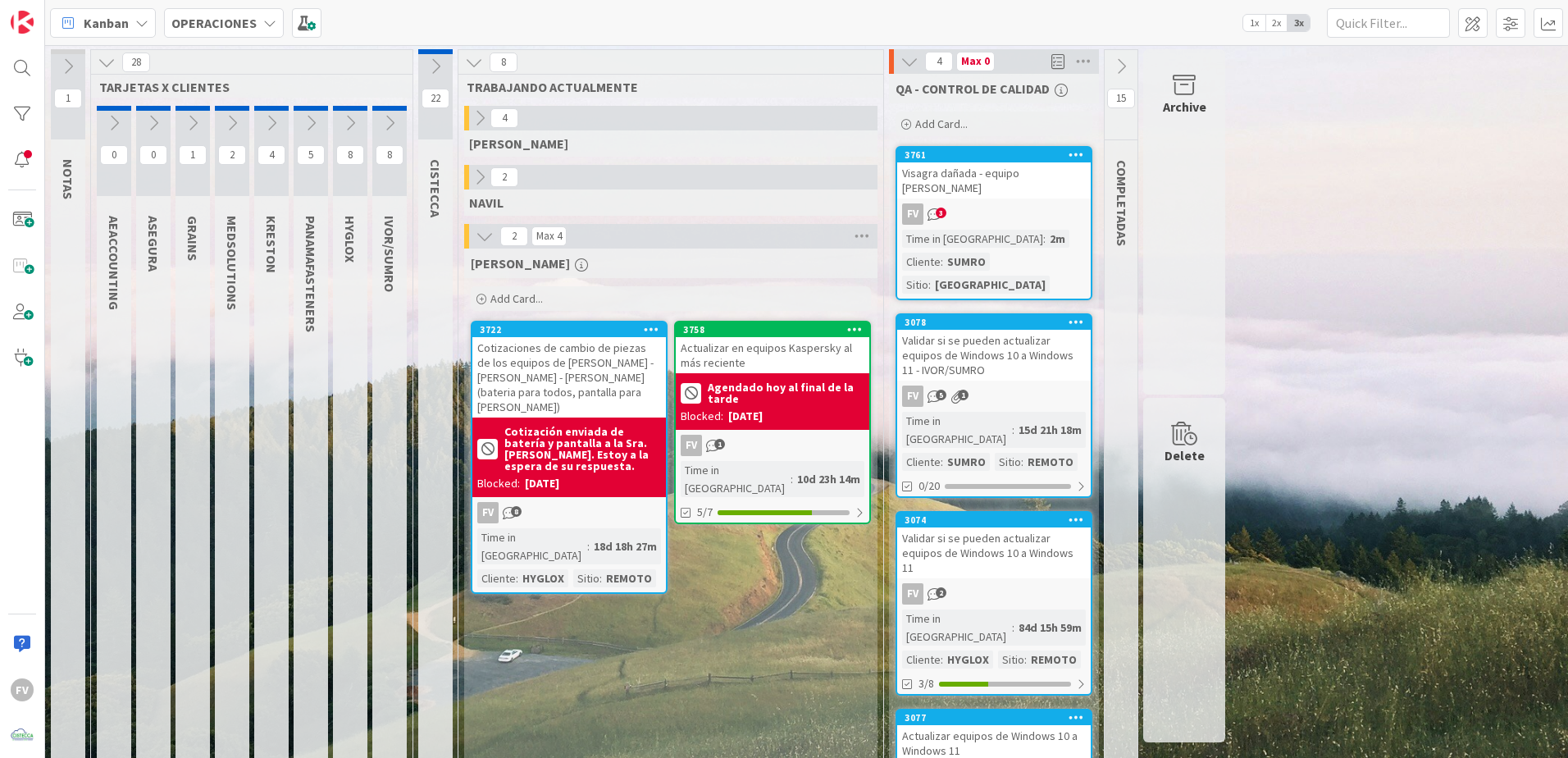
click at [272, 124] on icon at bounding box center [271, 123] width 18 height 18
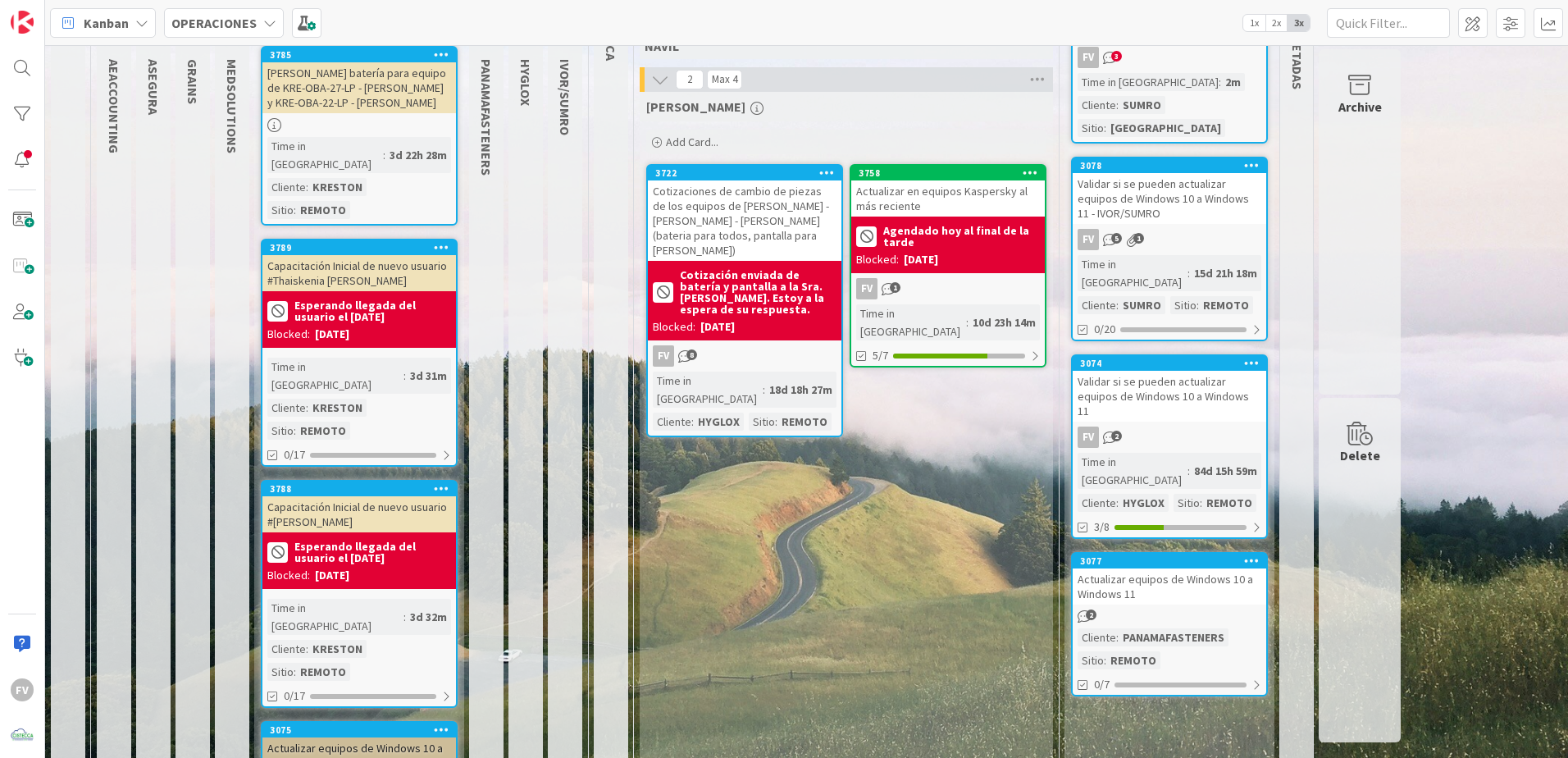
scroll to position [164, 0]
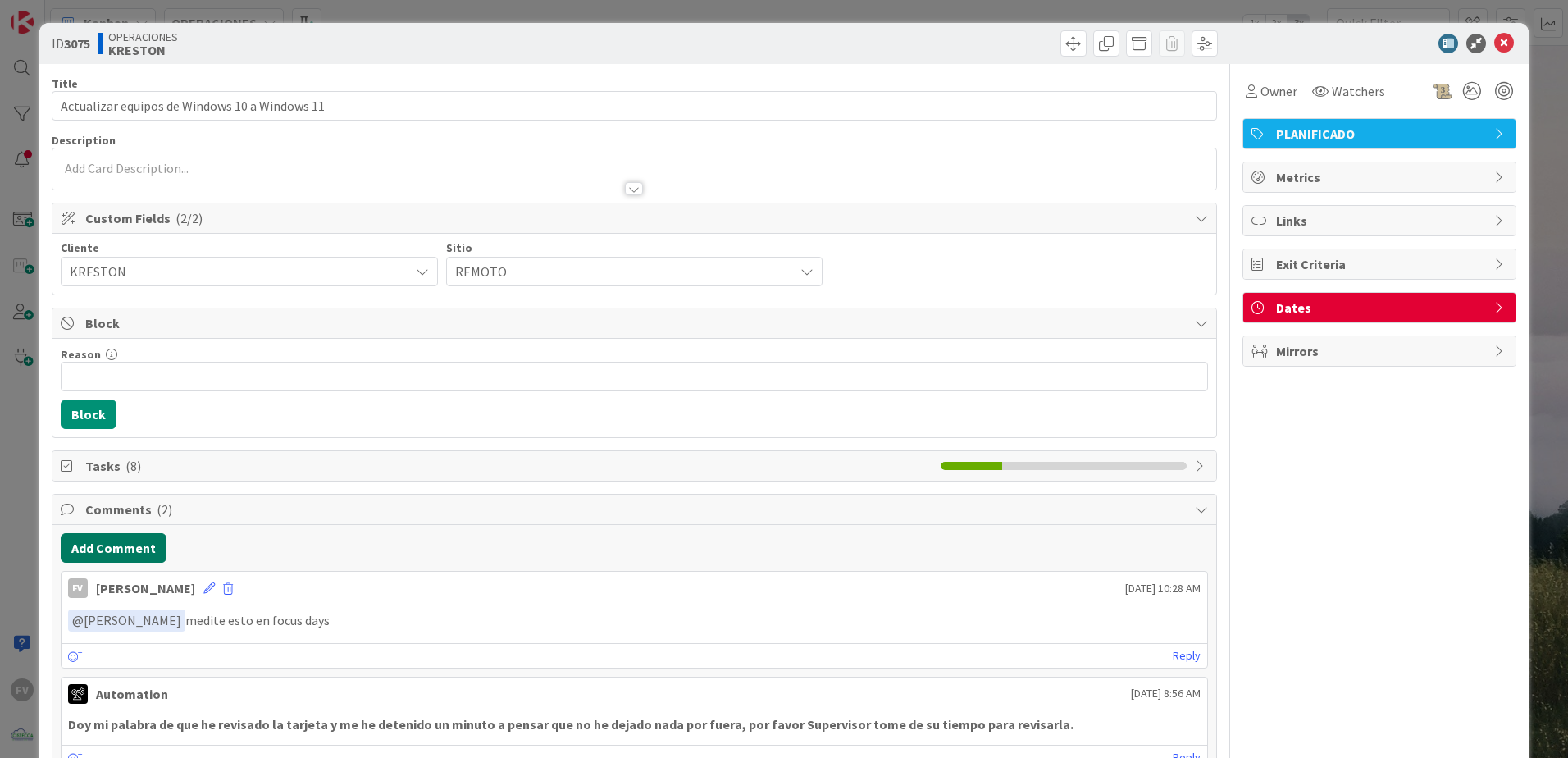
click at [127, 554] on button "Add Comment" at bounding box center [113, 548] width 106 height 29
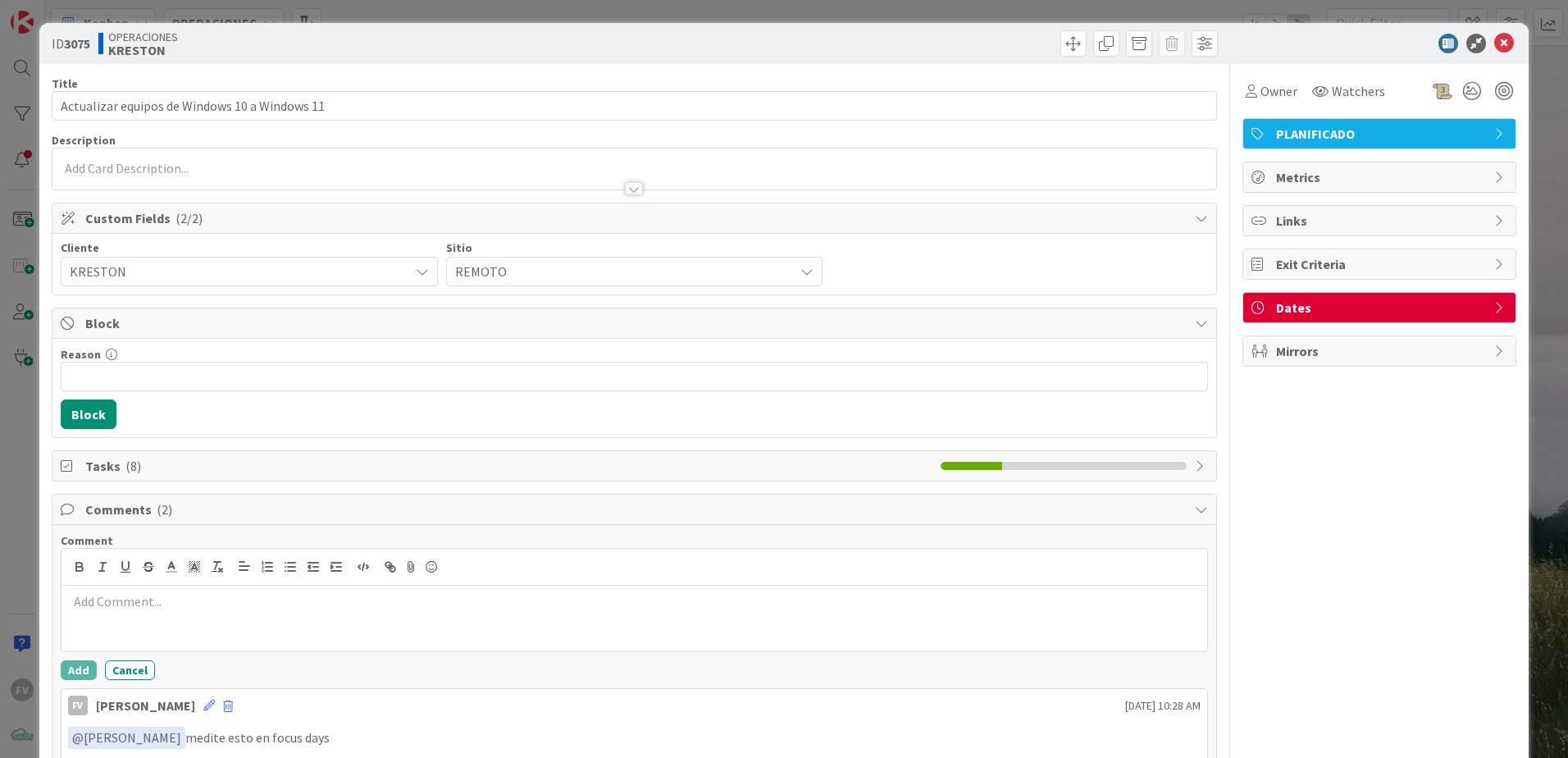
click at [136, 621] on div at bounding box center [634, 618] width 1145 height 66
click at [83, 674] on button "Add" at bounding box center [78, 670] width 36 height 20
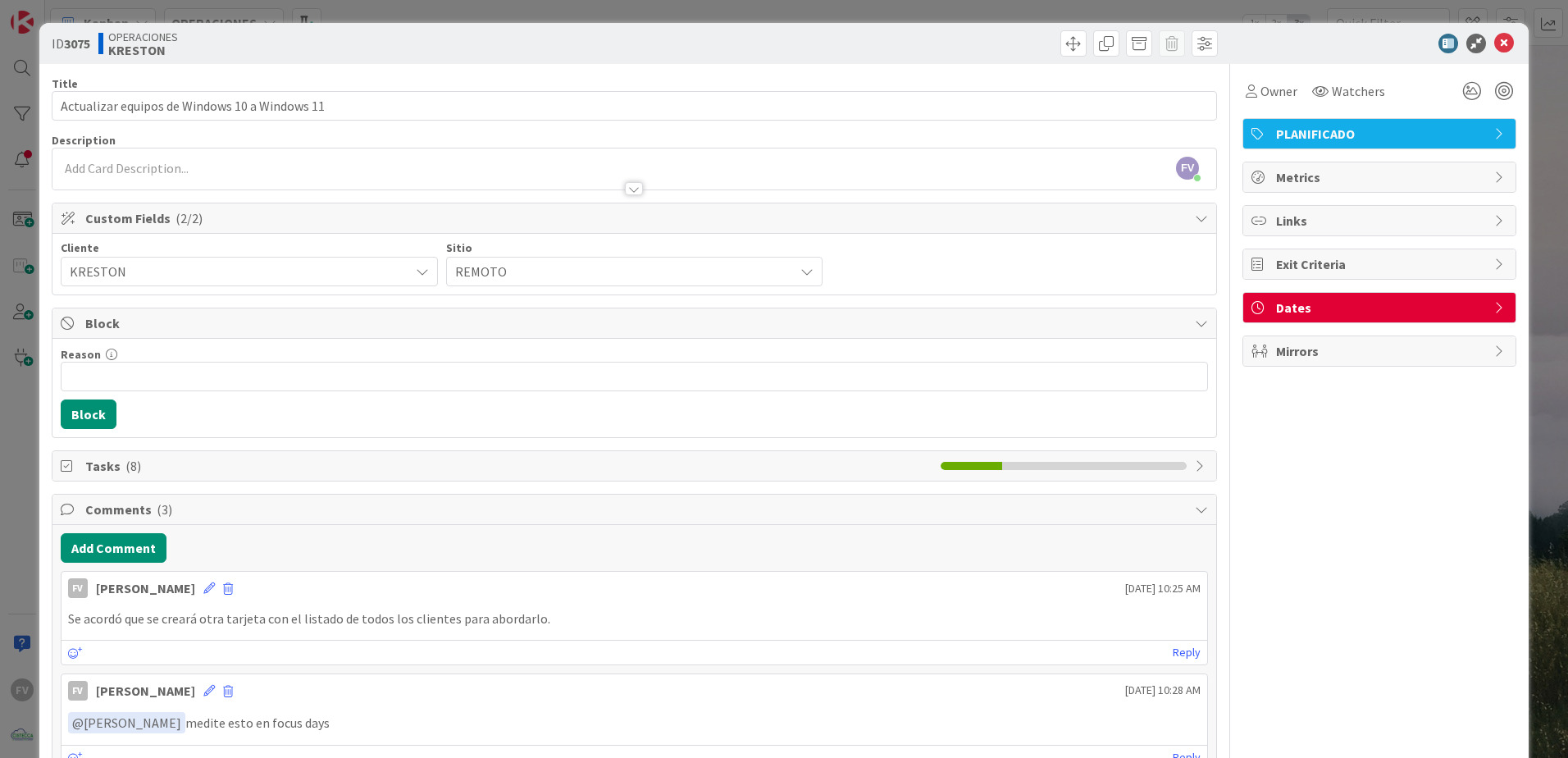
click at [22, 529] on div "ID 3075 OPERACIONES [PERSON_NAME] Title 45 / 128 Actualizar equipos de Windows …" at bounding box center [784, 379] width 1568 height 758
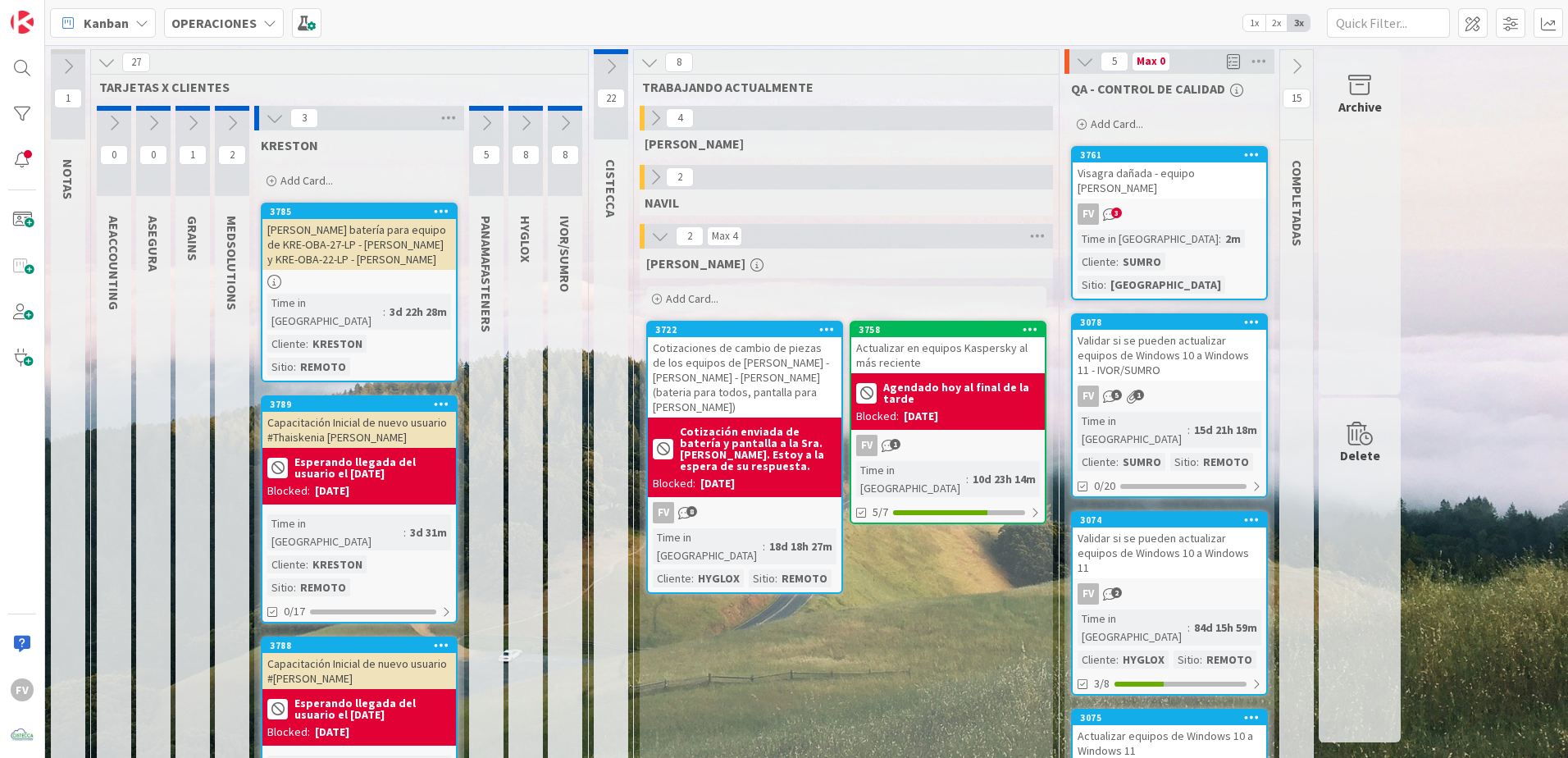
click at [272, 108] on button at bounding box center [275, 118] width 22 height 22
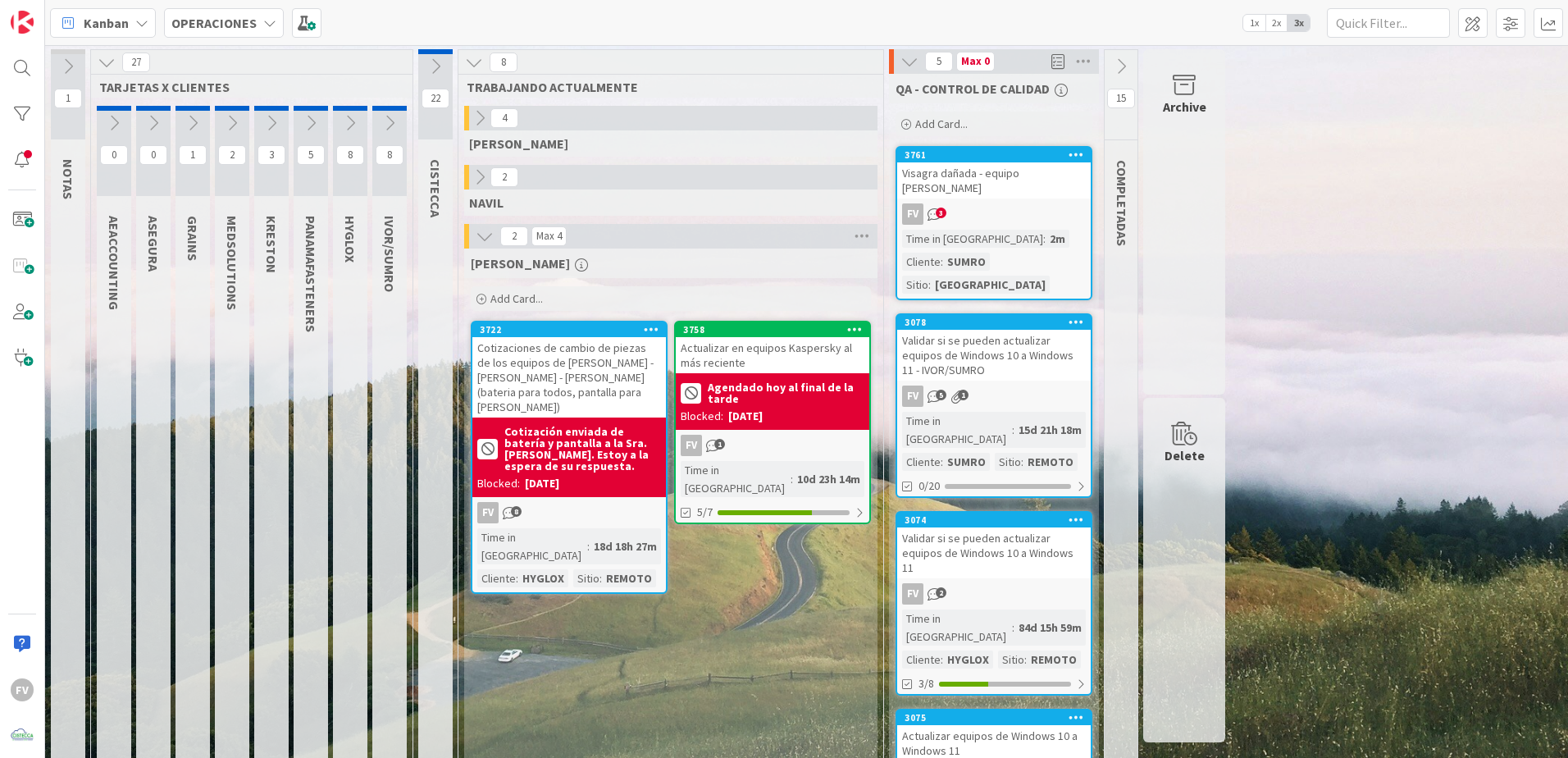
click at [236, 129] on icon at bounding box center [232, 123] width 18 height 18
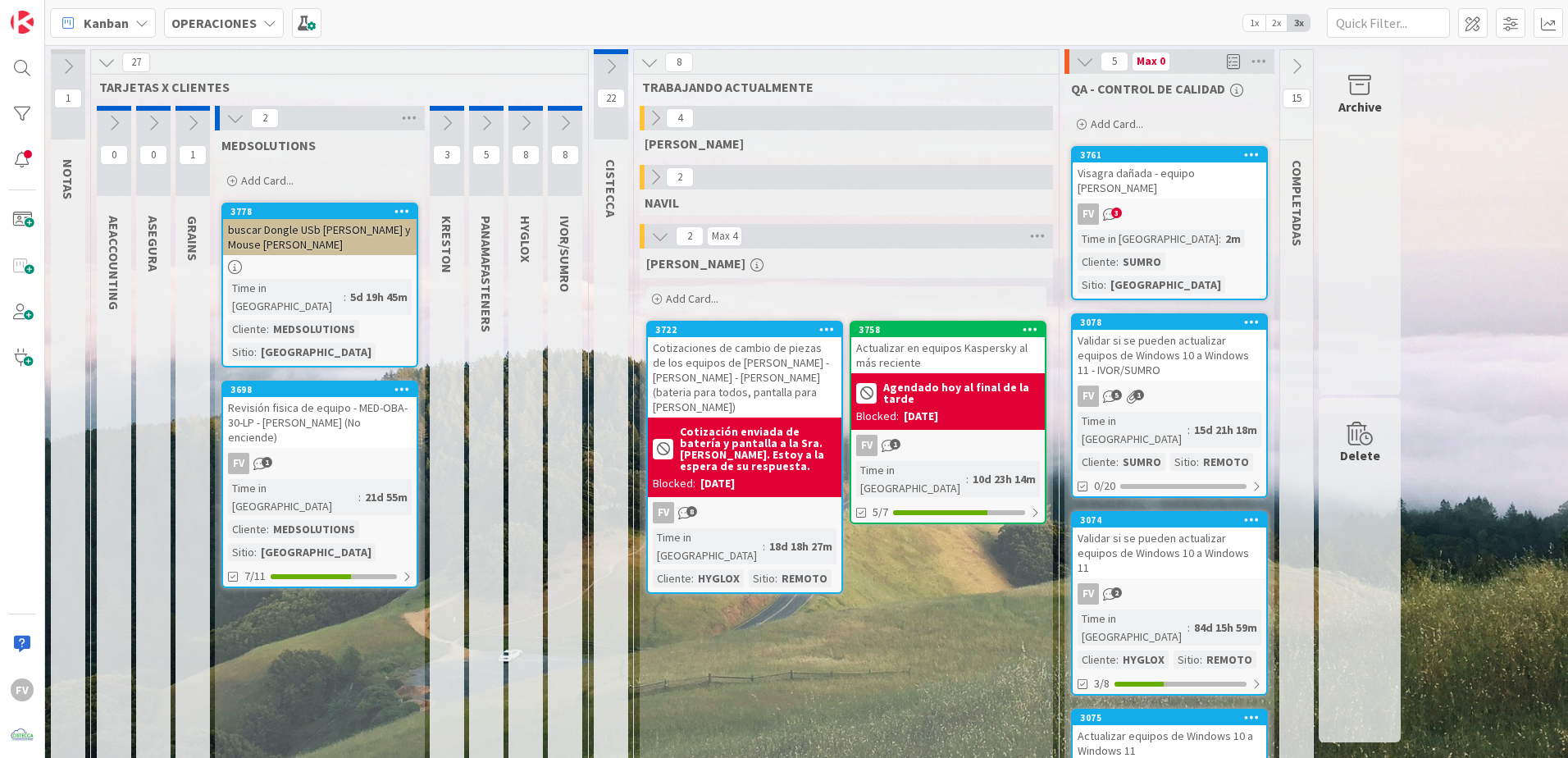
click at [236, 111] on icon at bounding box center [235, 118] width 18 height 18
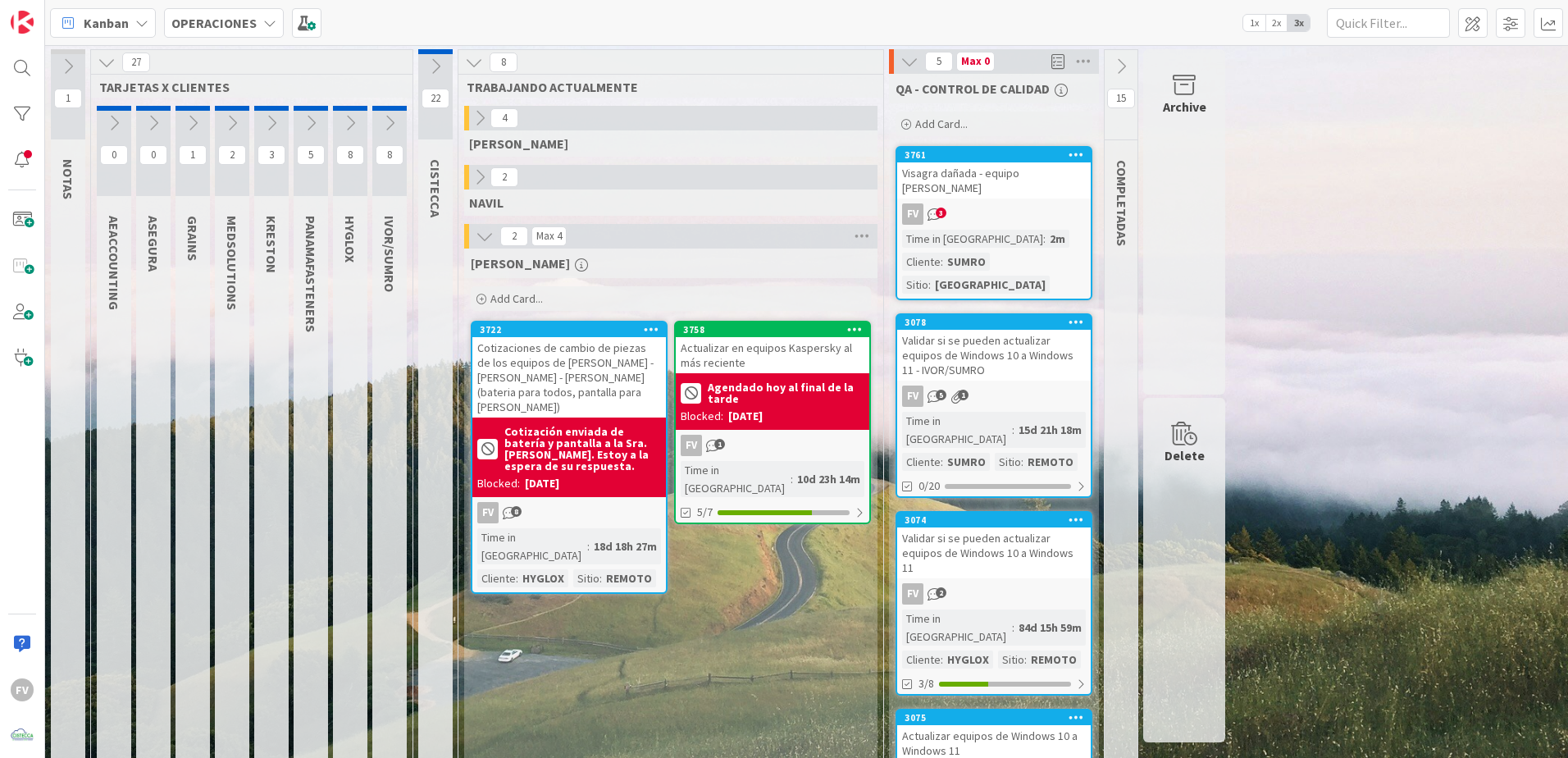
click at [188, 114] on icon at bounding box center [193, 123] width 18 height 18
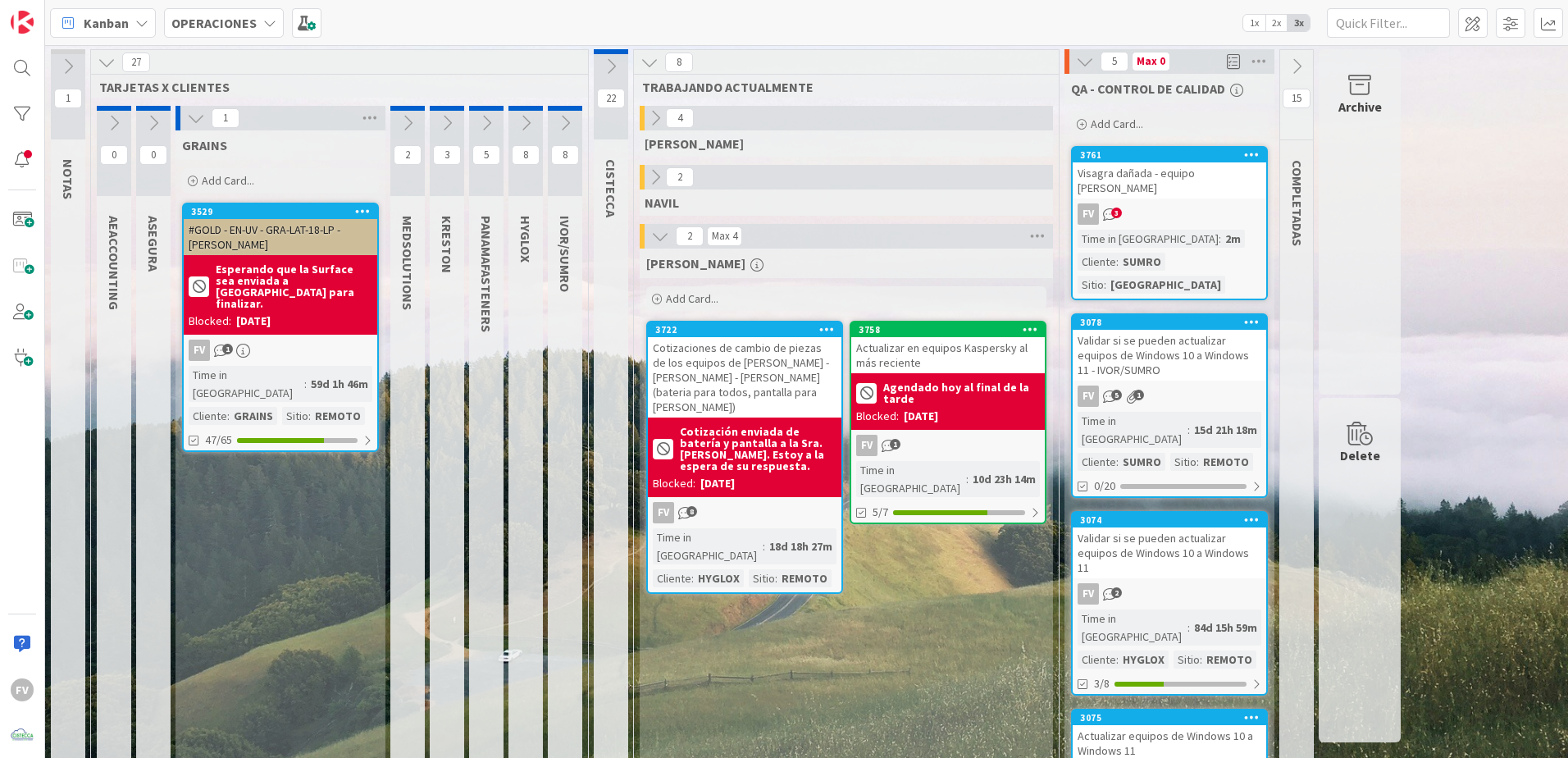
click at [188, 113] on icon at bounding box center [196, 118] width 18 height 18
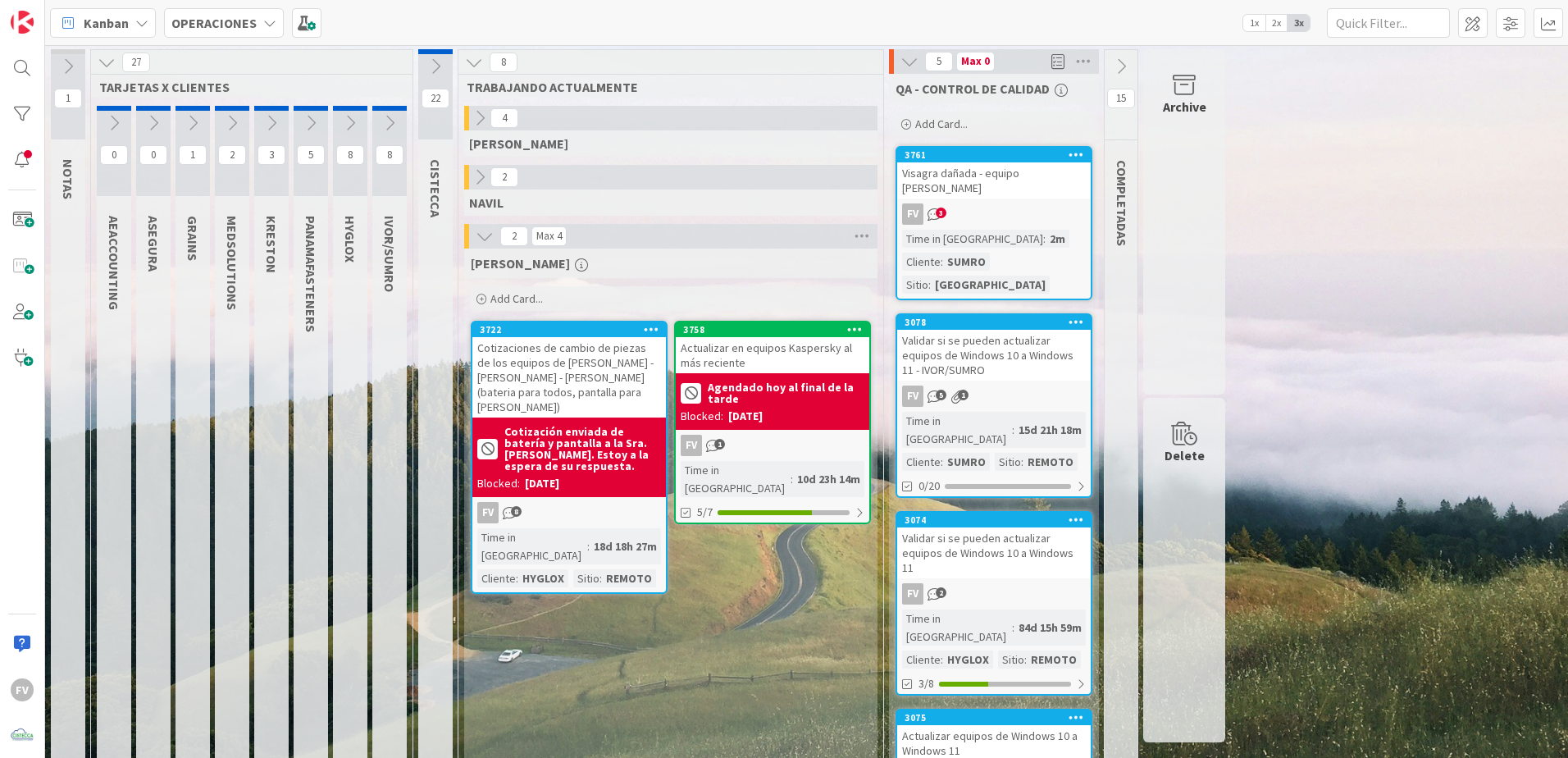
click at [1033, 523] on div "3074 Validar si se pueden actualizar equipos de Windows 10 a Windows 11 FV 2 Ti…" at bounding box center [994, 602] width 197 height 185
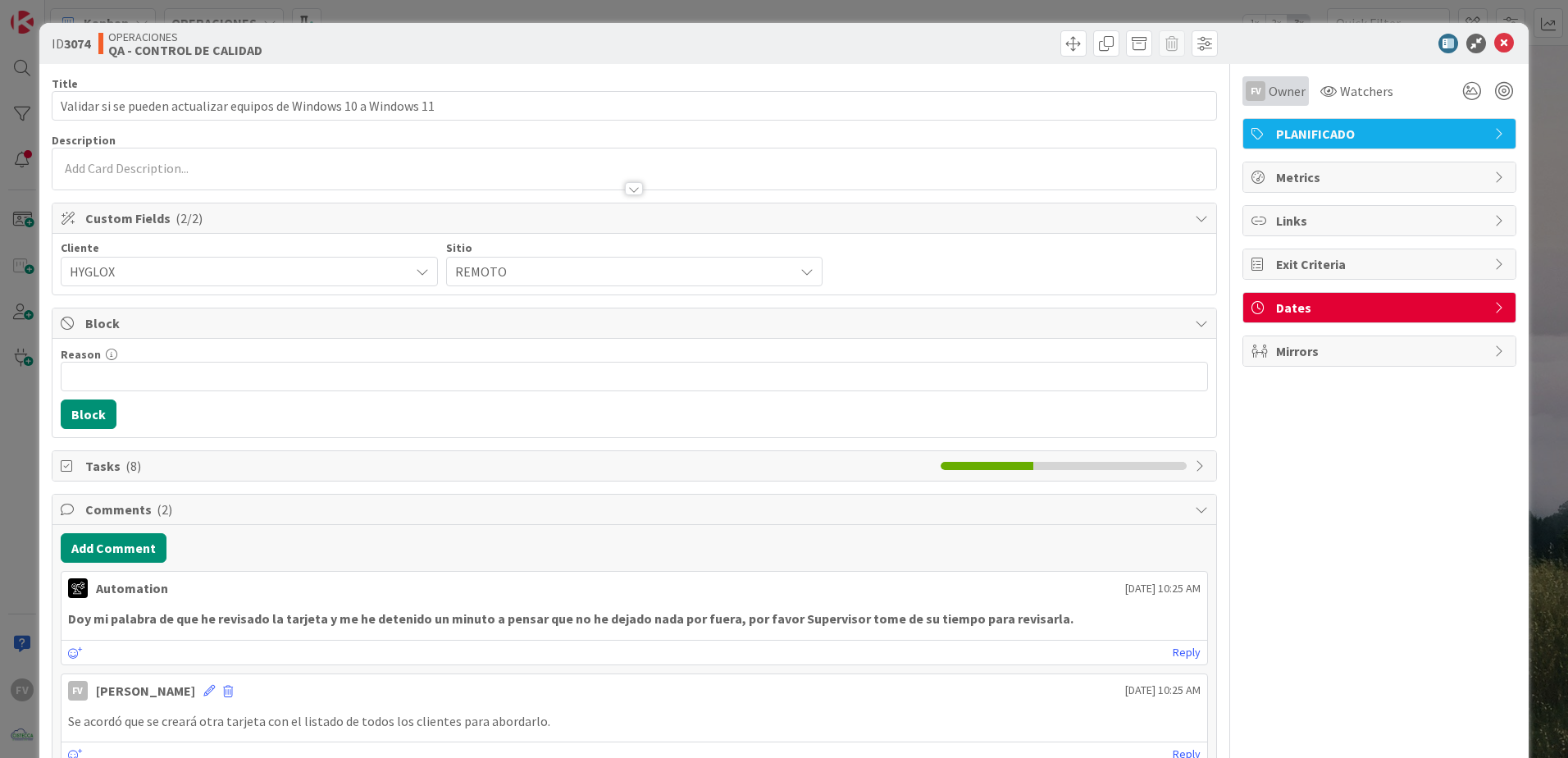
click at [1245, 99] on div "FV" at bounding box center [1255, 91] width 20 height 20
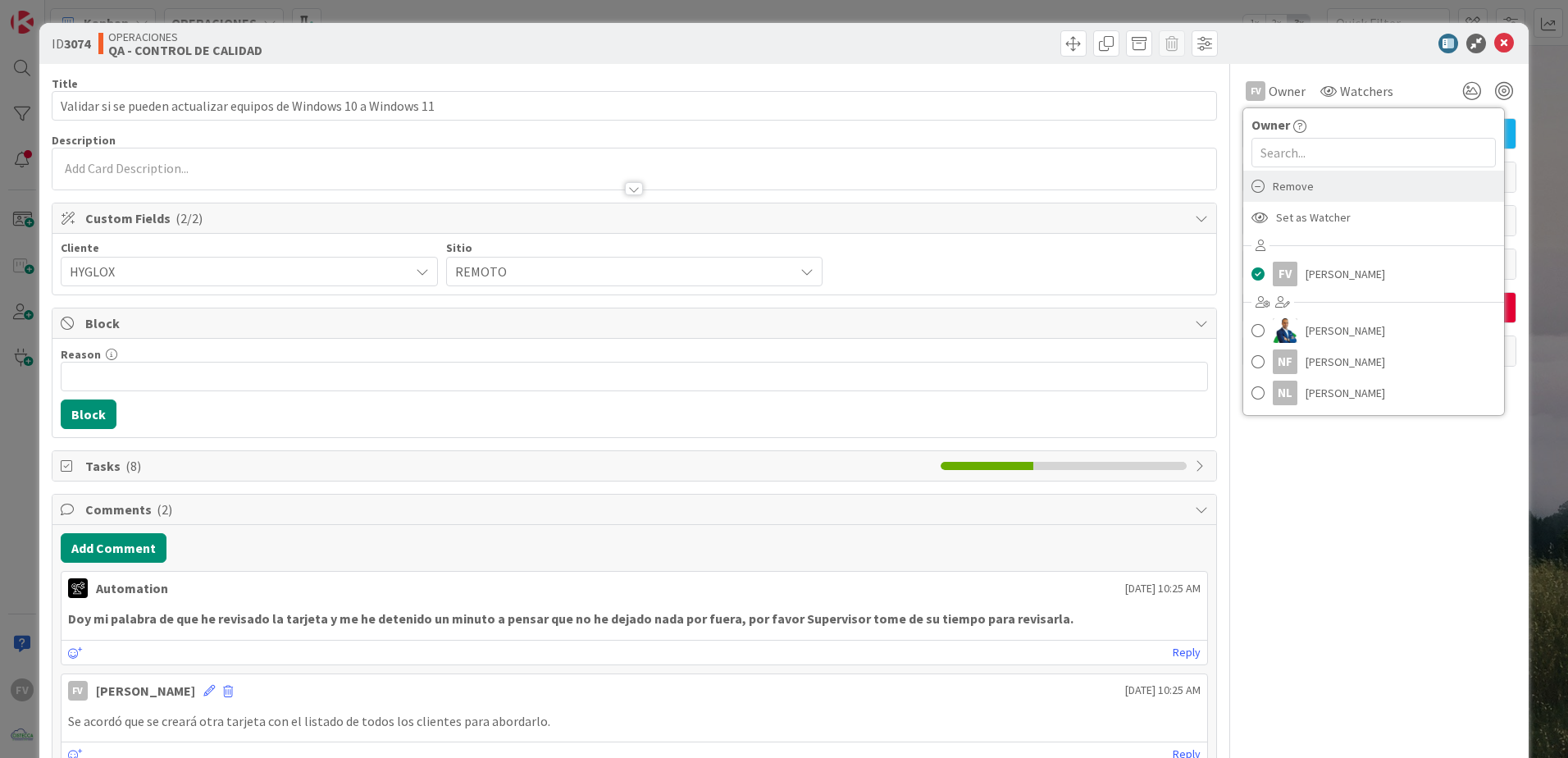
click at [1298, 190] on span "Remove" at bounding box center [1293, 186] width 41 height 24
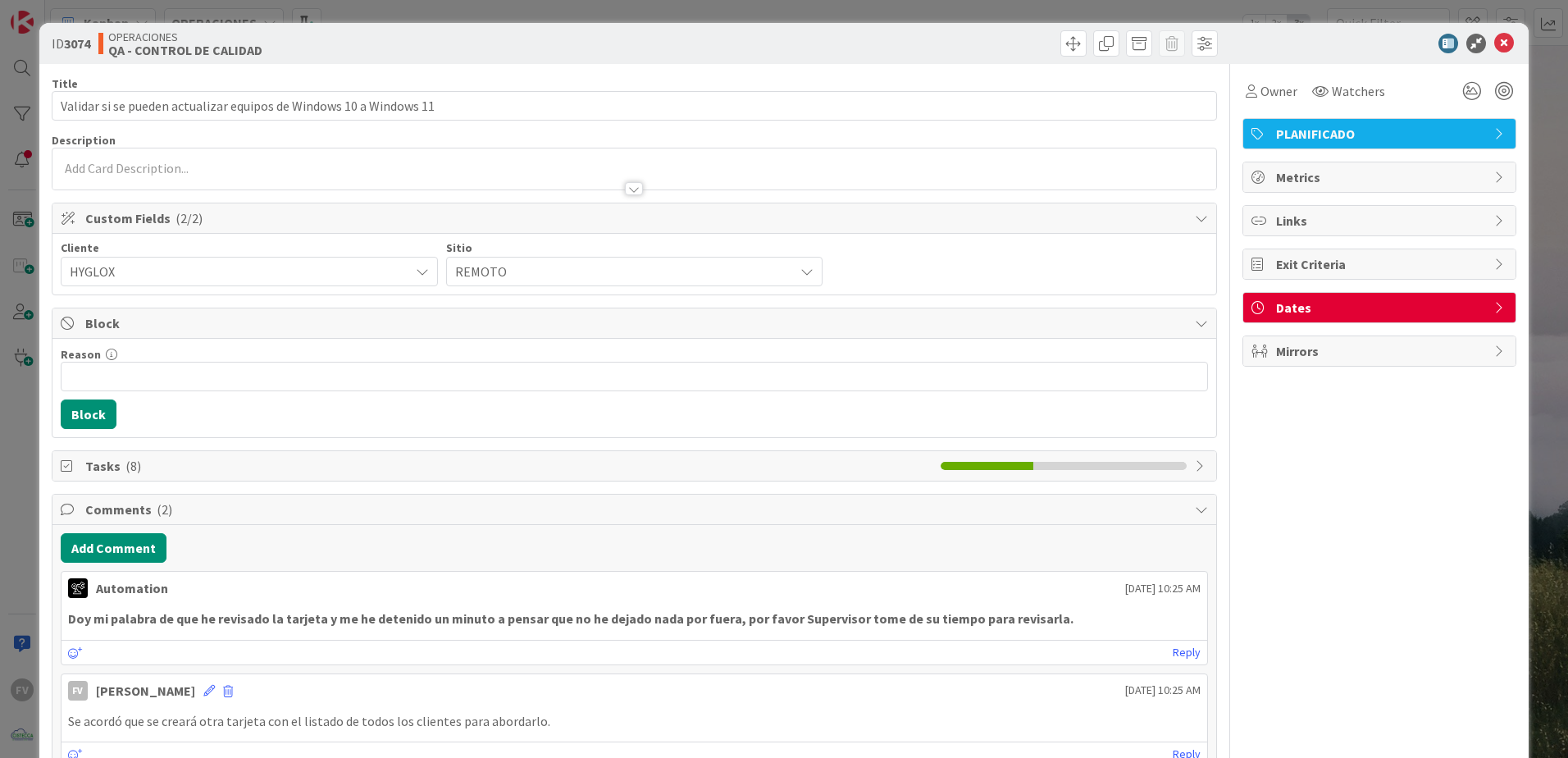
click at [1529, 116] on div "ID 3074 OPERACIONES QA - CONTROL DE CALIDAD Title 66 / 128 Validar si se pueden…" at bounding box center [784, 379] width 1568 height 758
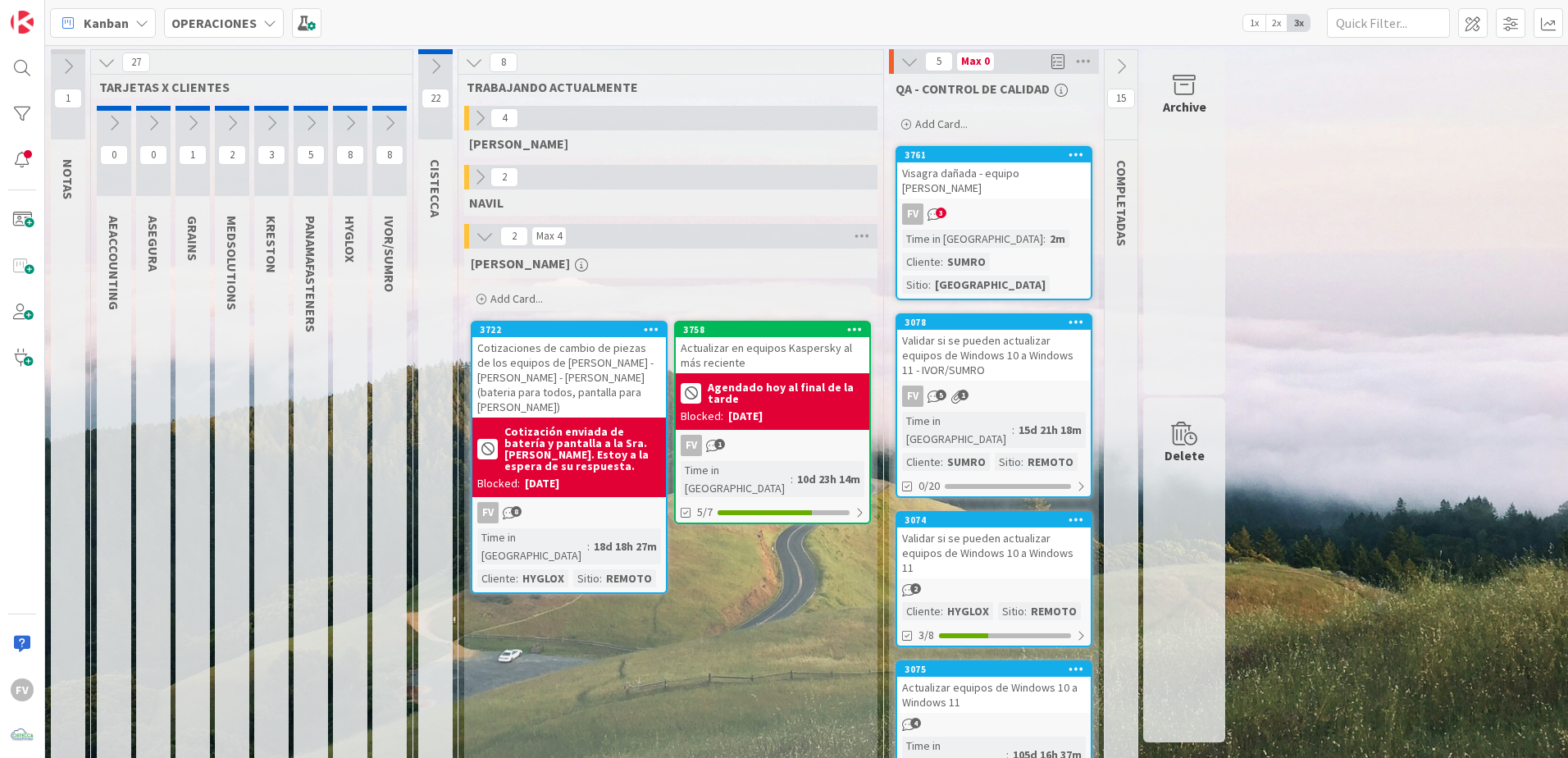
click at [1017, 583] on div "2" at bounding box center [994, 590] width 194 height 14
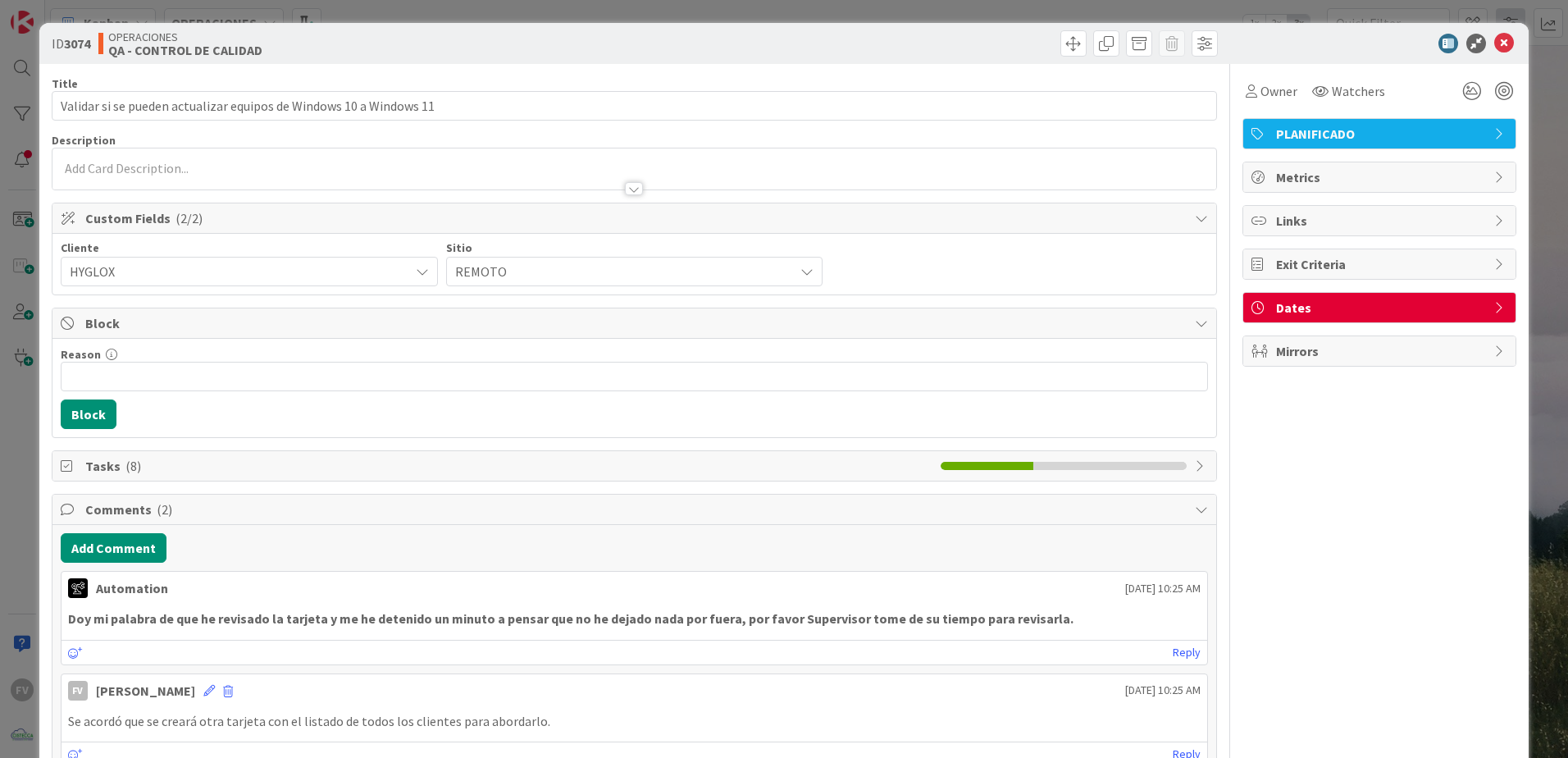
click at [1515, 11] on div "ID 3074 OPERACIONES QA - CONTROL DE CALIDAD Title 66 / 128 Validar si se pueden…" at bounding box center [784, 379] width 1568 height 758
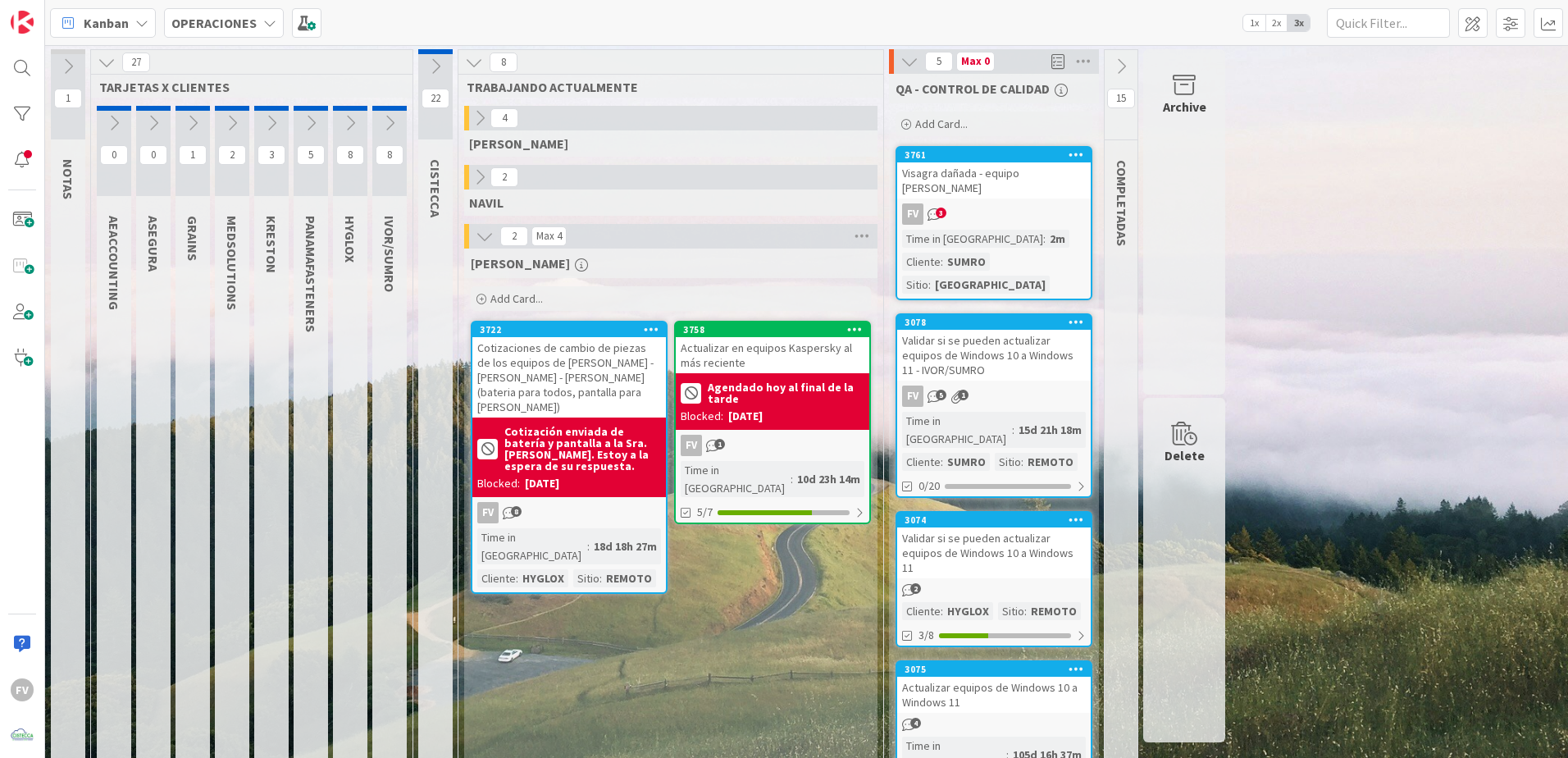
click at [994, 330] on div "Validar si se pueden actualizar equipos de Windows 10 a Windows 11 - IVOR/SUMRO" at bounding box center [994, 355] width 194 height 51
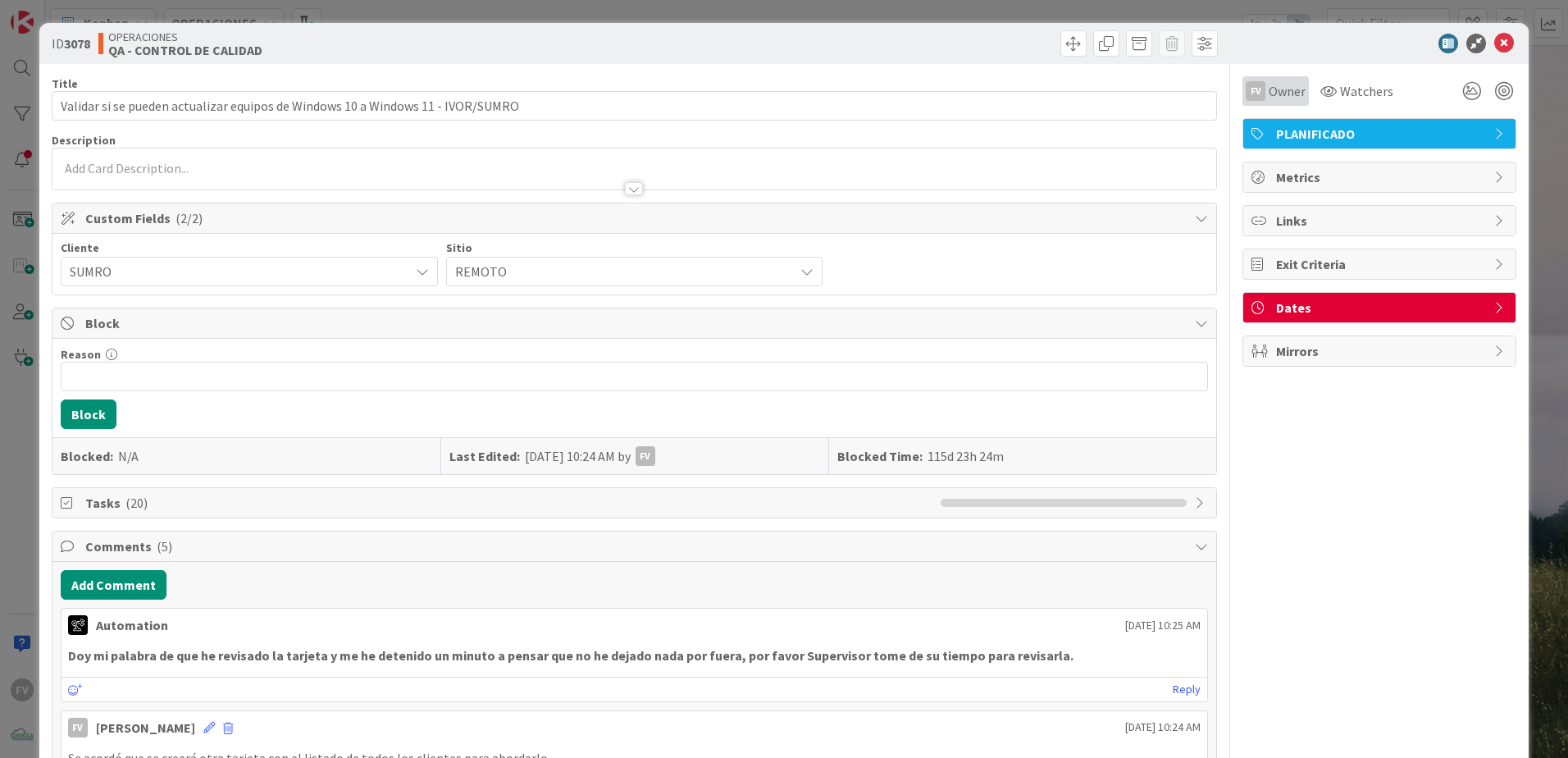
click at [1279, 90] on span "Owner" at bounding box center [1287, 91] width 37 height 20
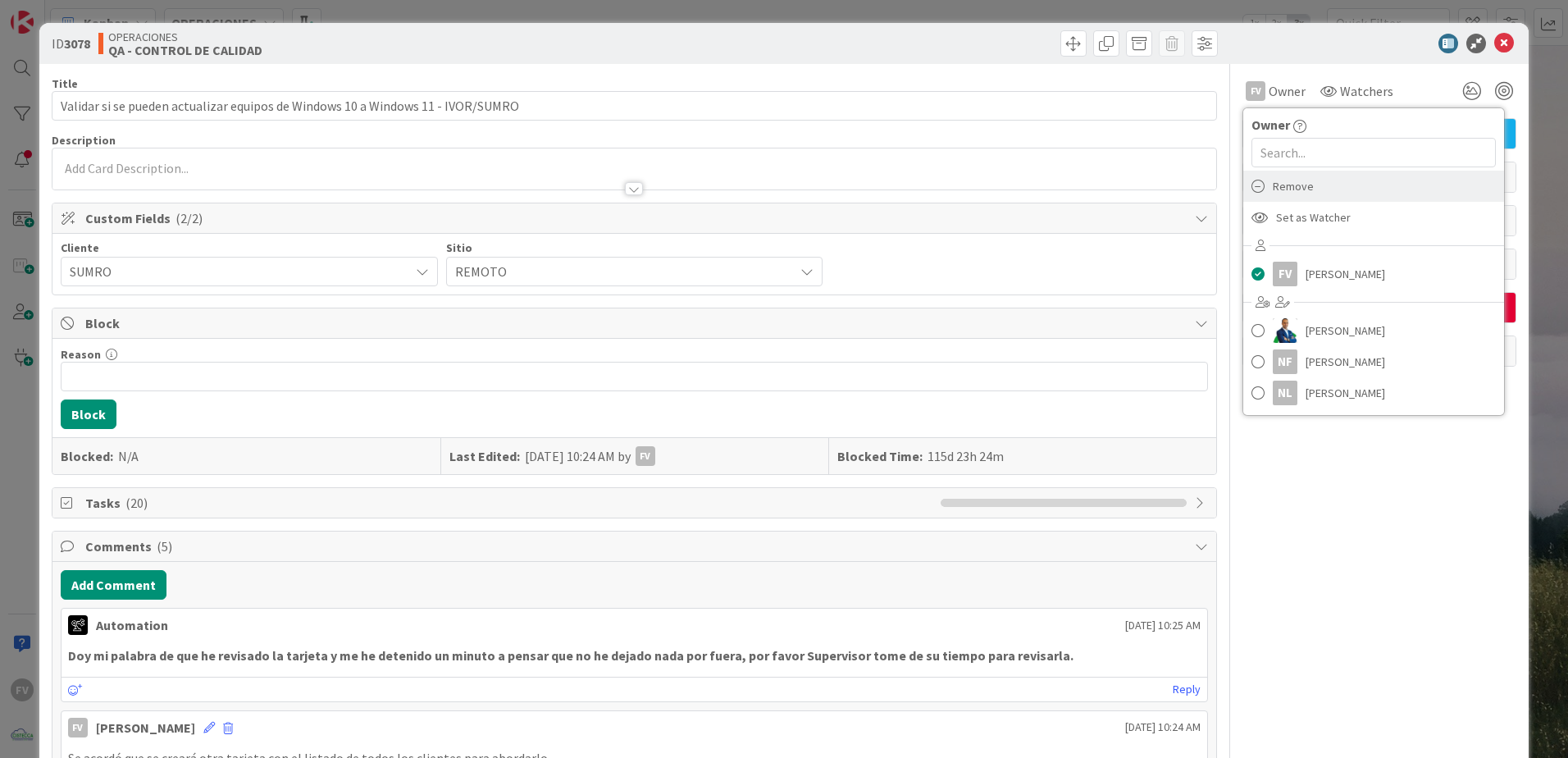
click at [1293, 183] on span "Remove" at bounding box center [1293, 186] width 41 height 24
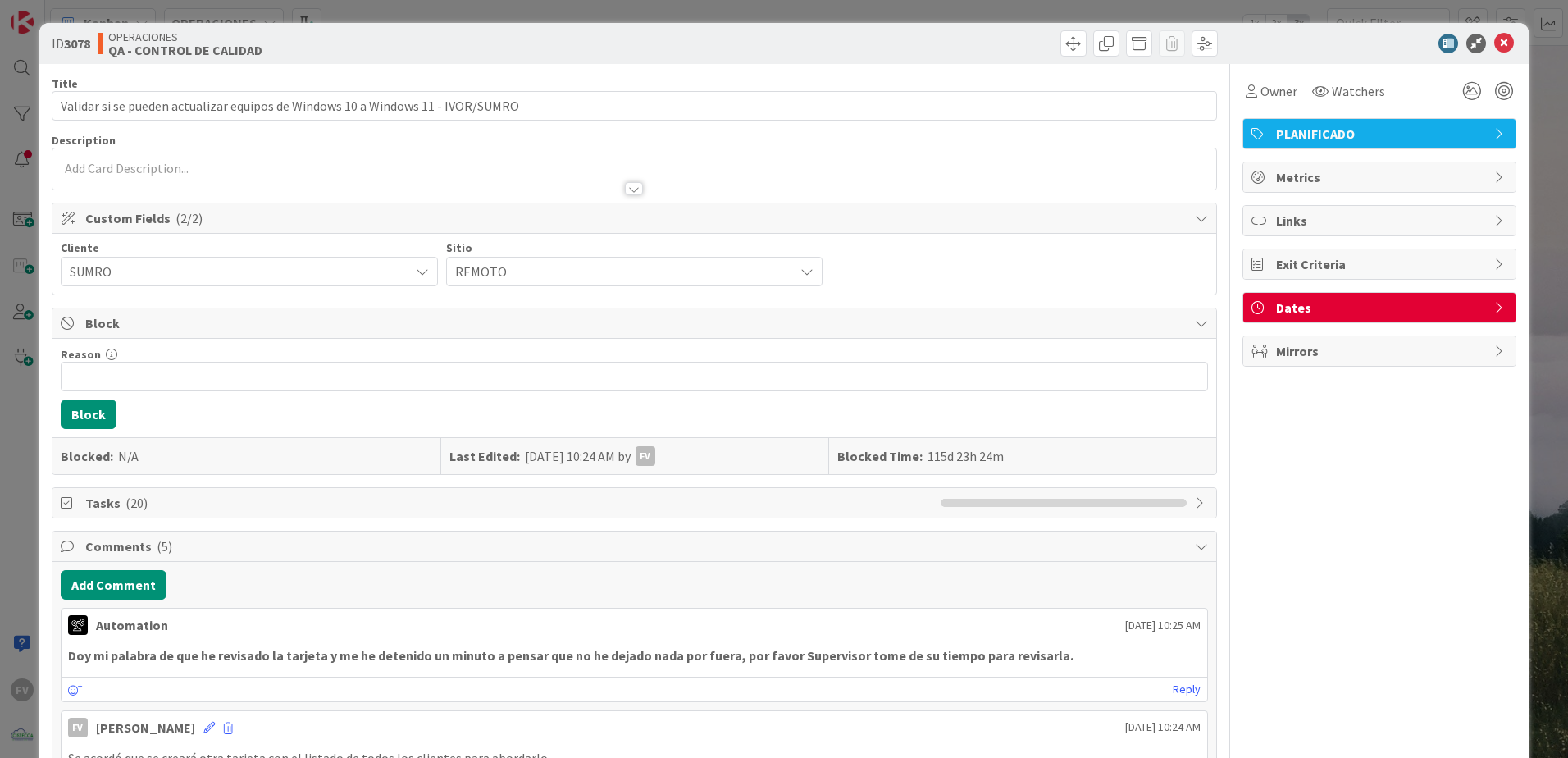
click at [1555, 96] on div "ID 3078 OPERACIONES QA - CONTROL DE CALIDAD Title 79 / 128 Validar si se pueden…" at bounding box center [784, 379] width 1568 height 758
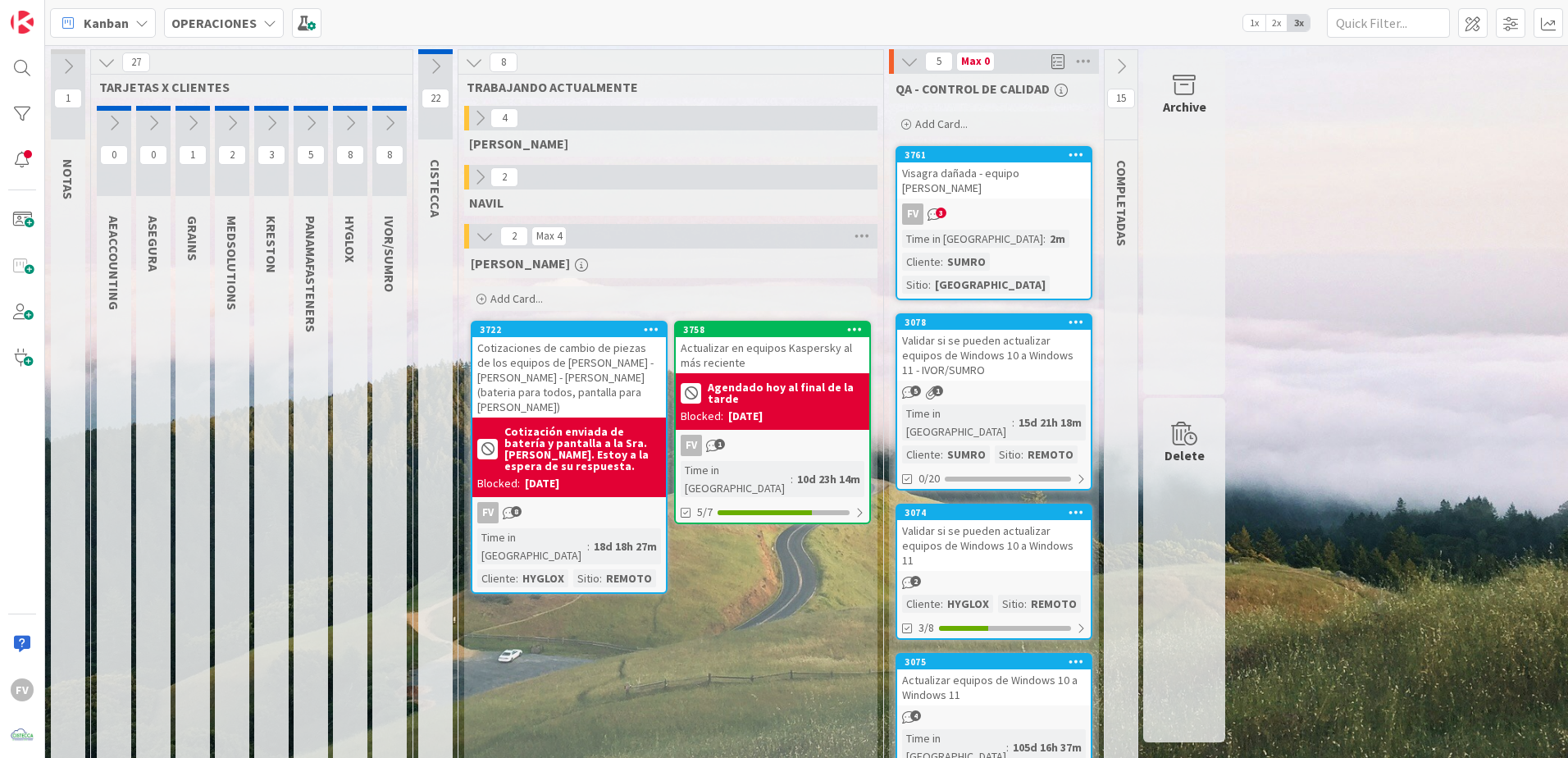
click at [376, 114] on button at bounding box center [389, 122] width 34 height 24
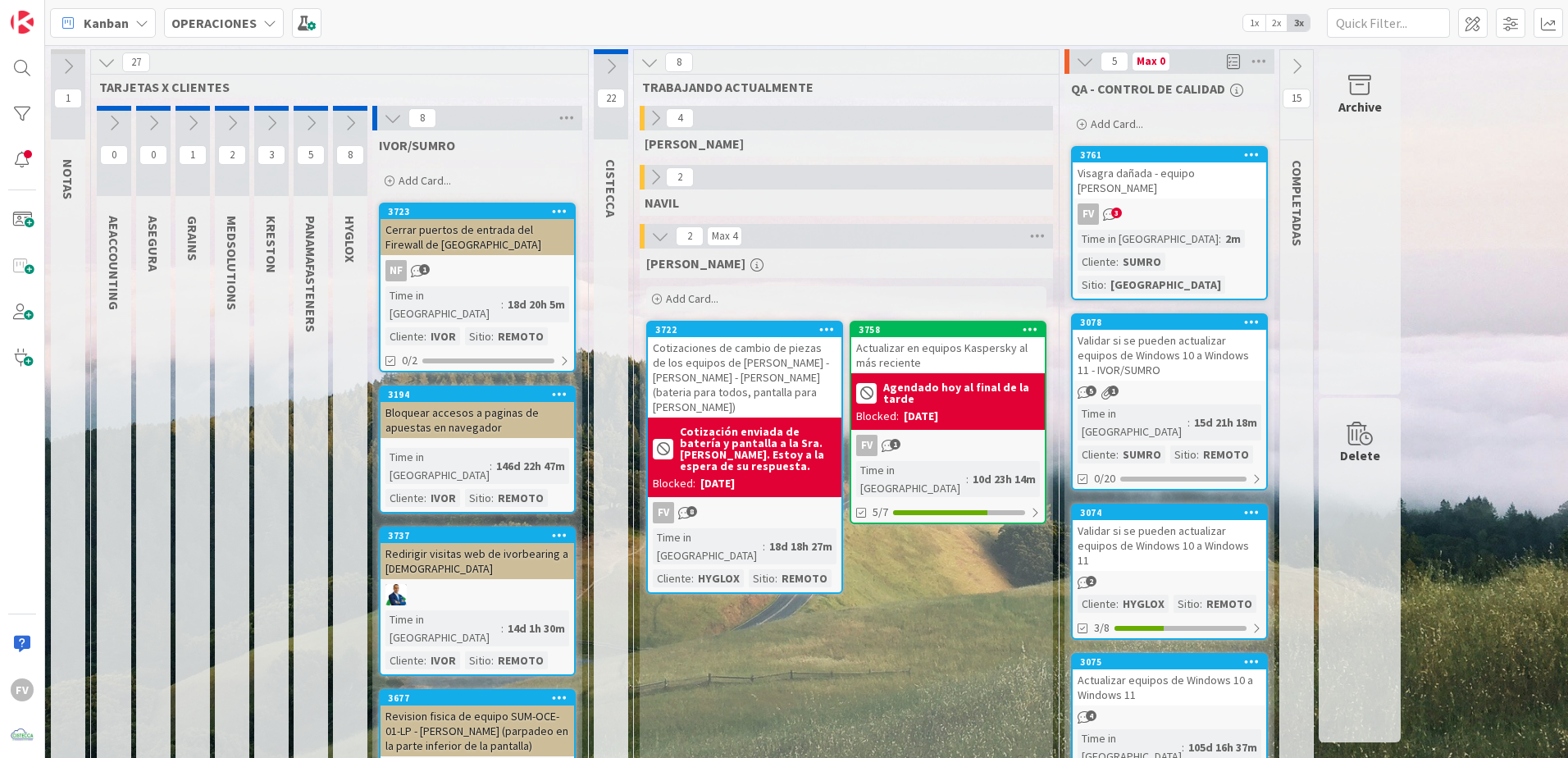
click at [389, 112] on icon at bounding box center [392, 118] width 18 height 18
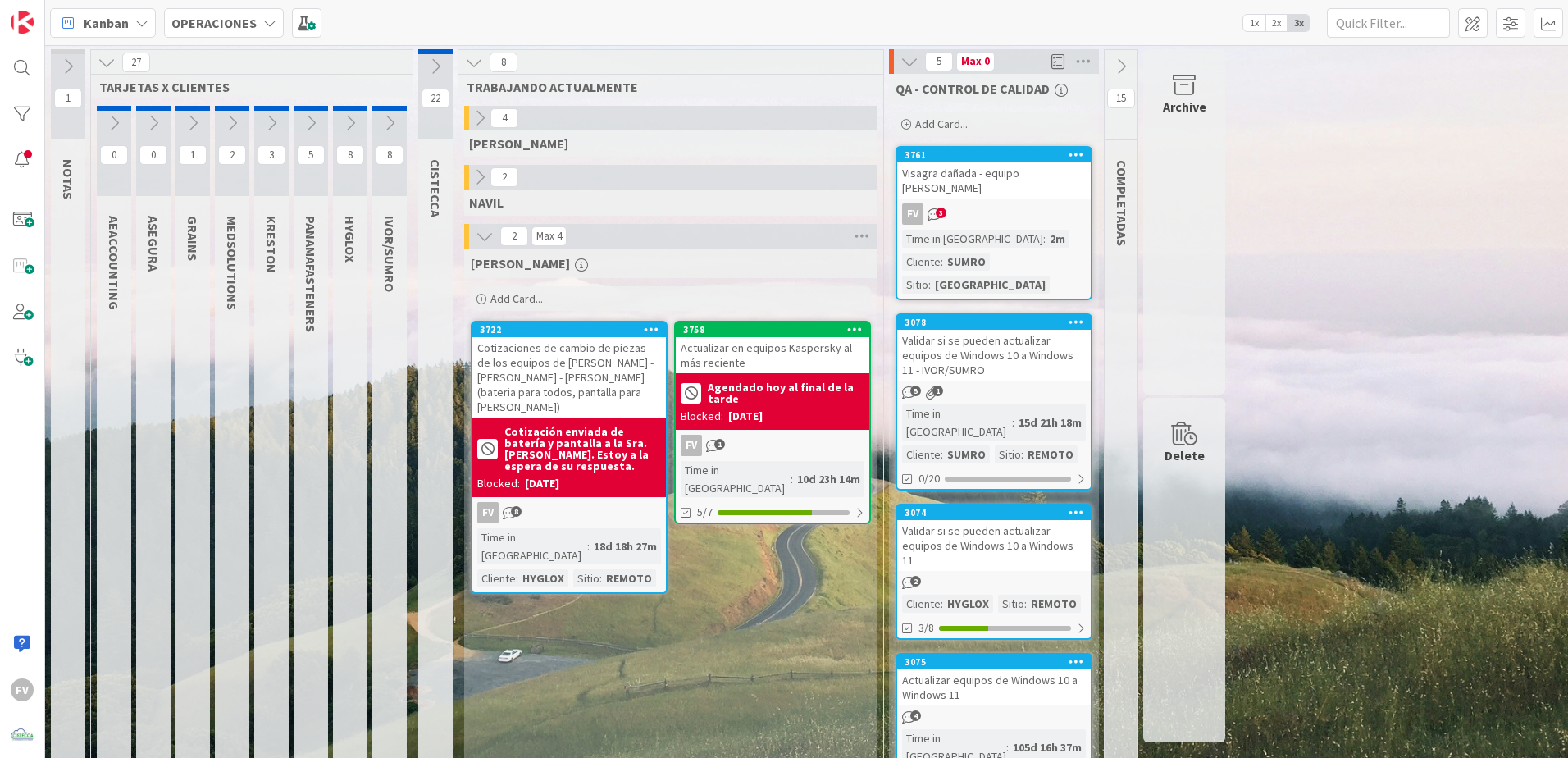
click at [353, 119] on icon at bounding box center [350, 123] width 18 height 18
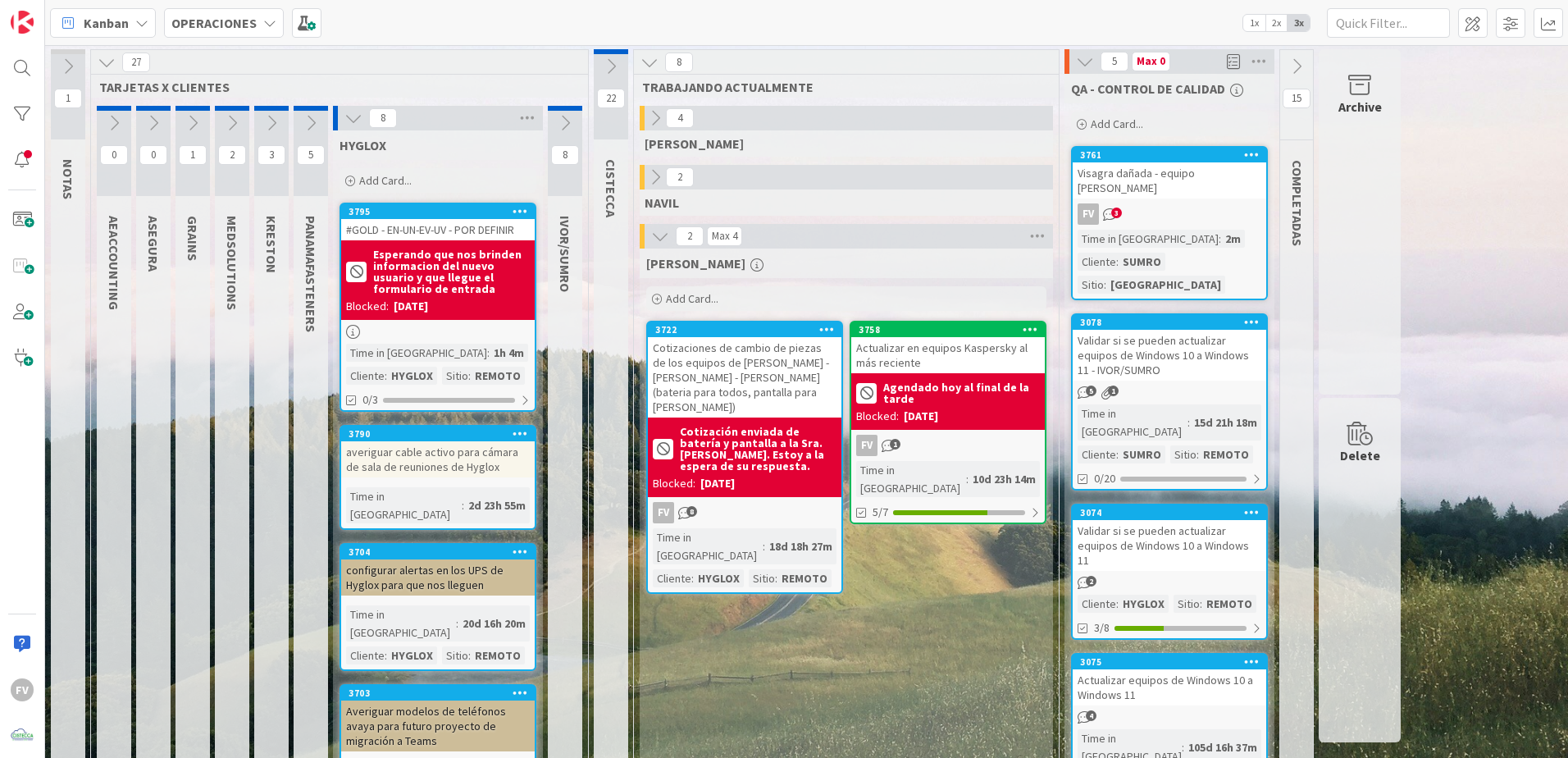
click at [353, 120] on icon at bounding box center [353, 118] width 18 height 18
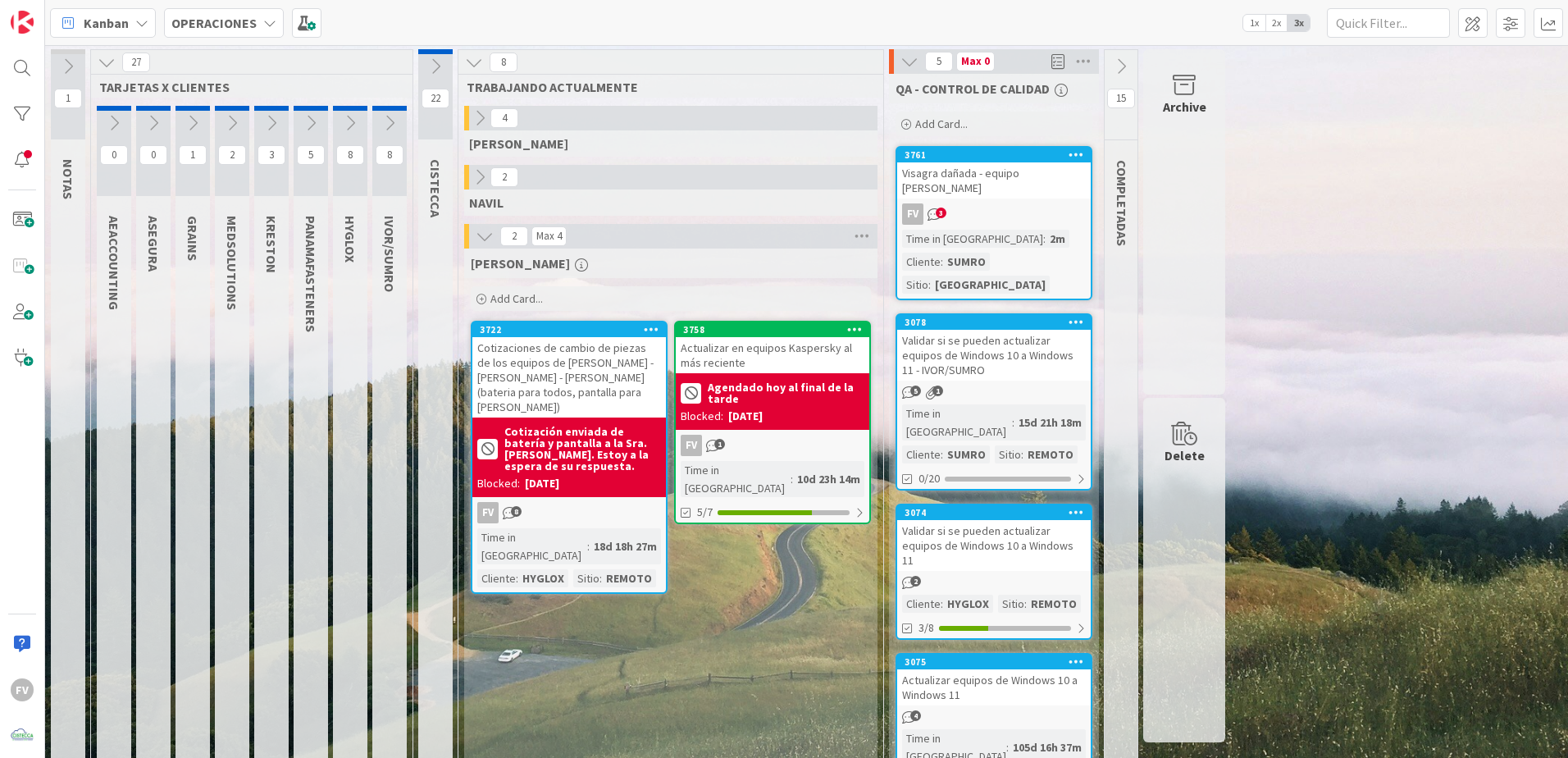
click at [313, 124] on icon at bounding box center [311, 123] width 18 height 18
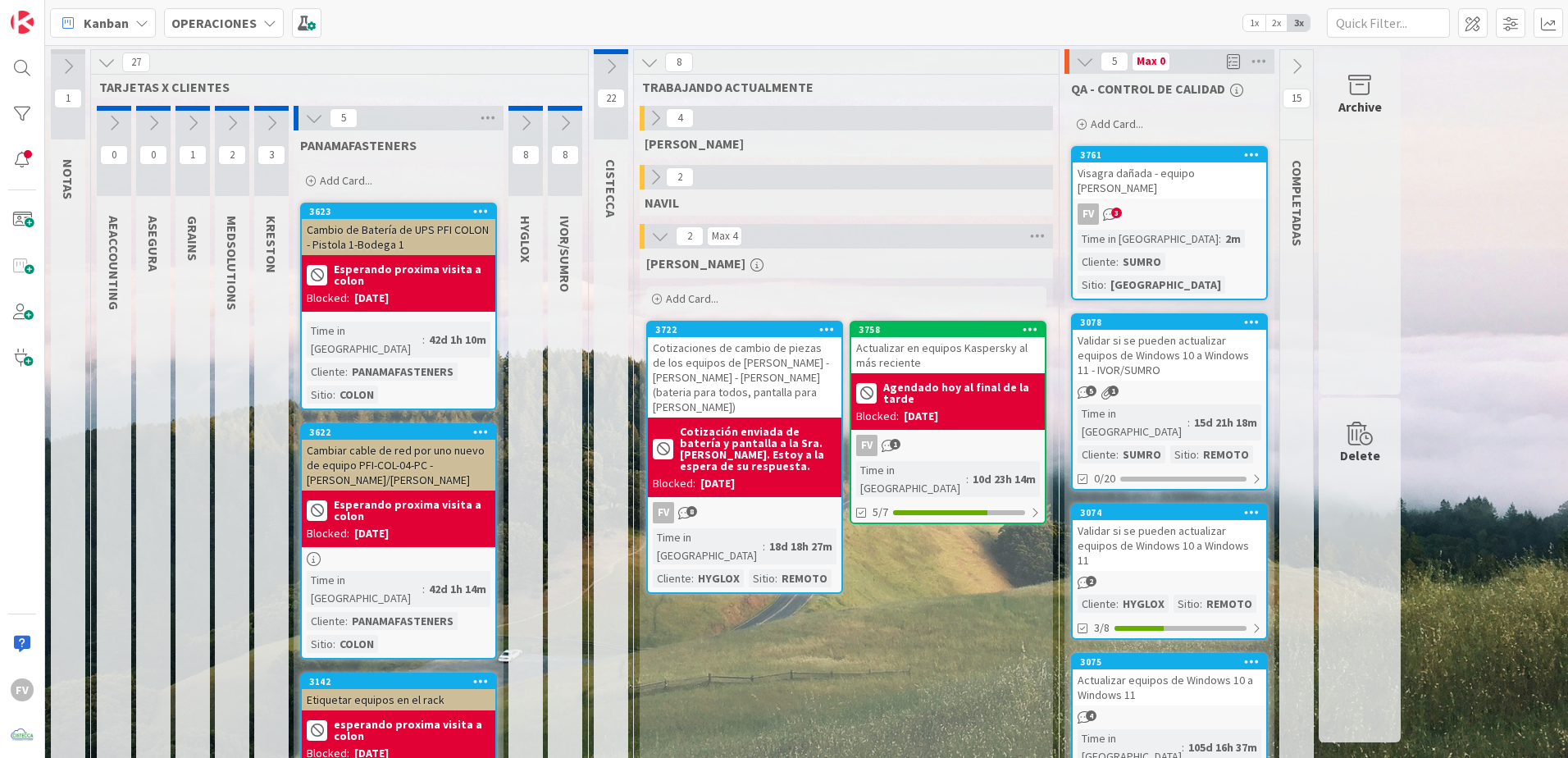
click at [312, 119] on icon at bounding box center [314, 118] width 18 height 18
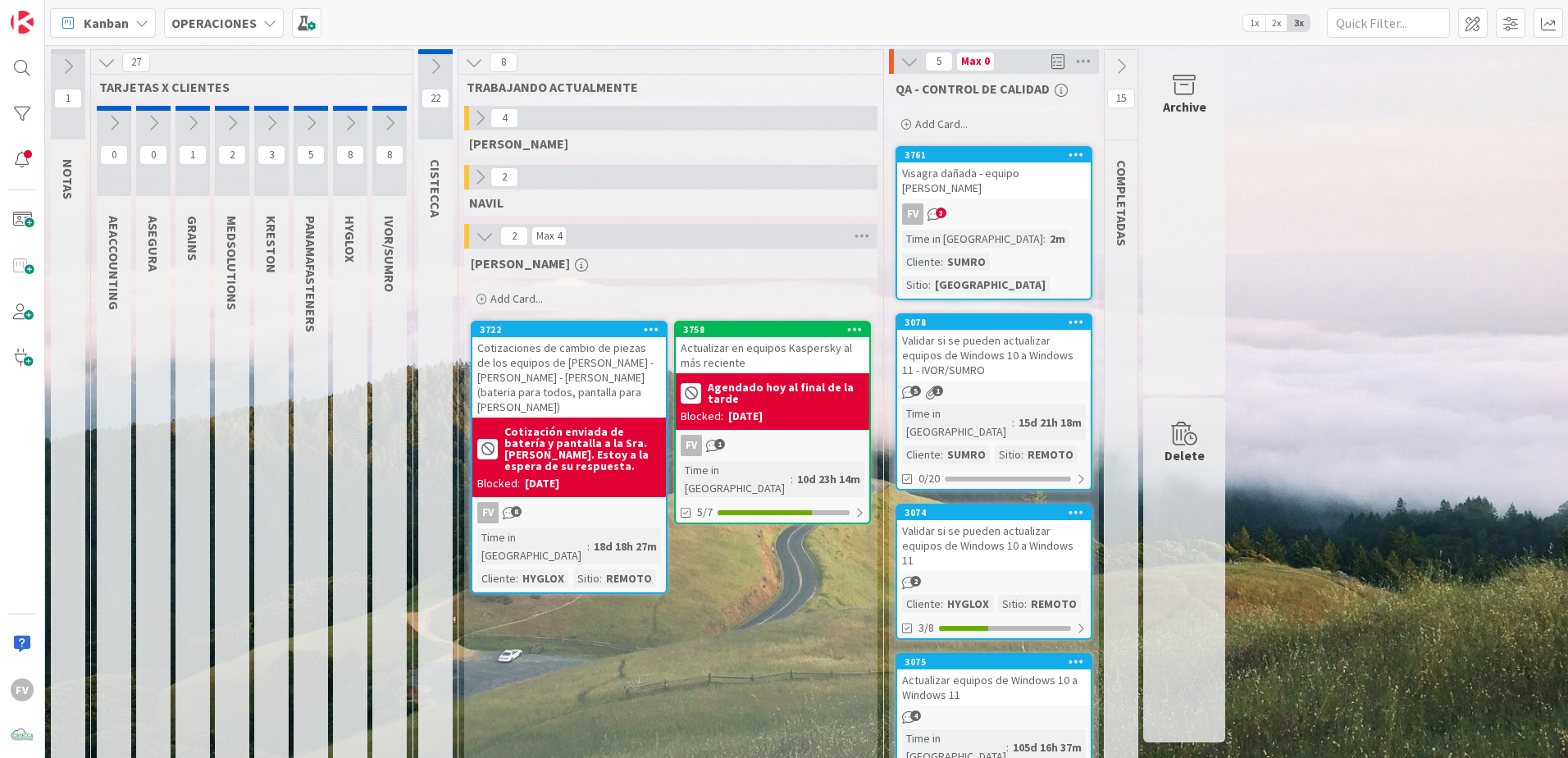
click at [264, 124] on icon at bounding box center [271, 123] width 18 height 18
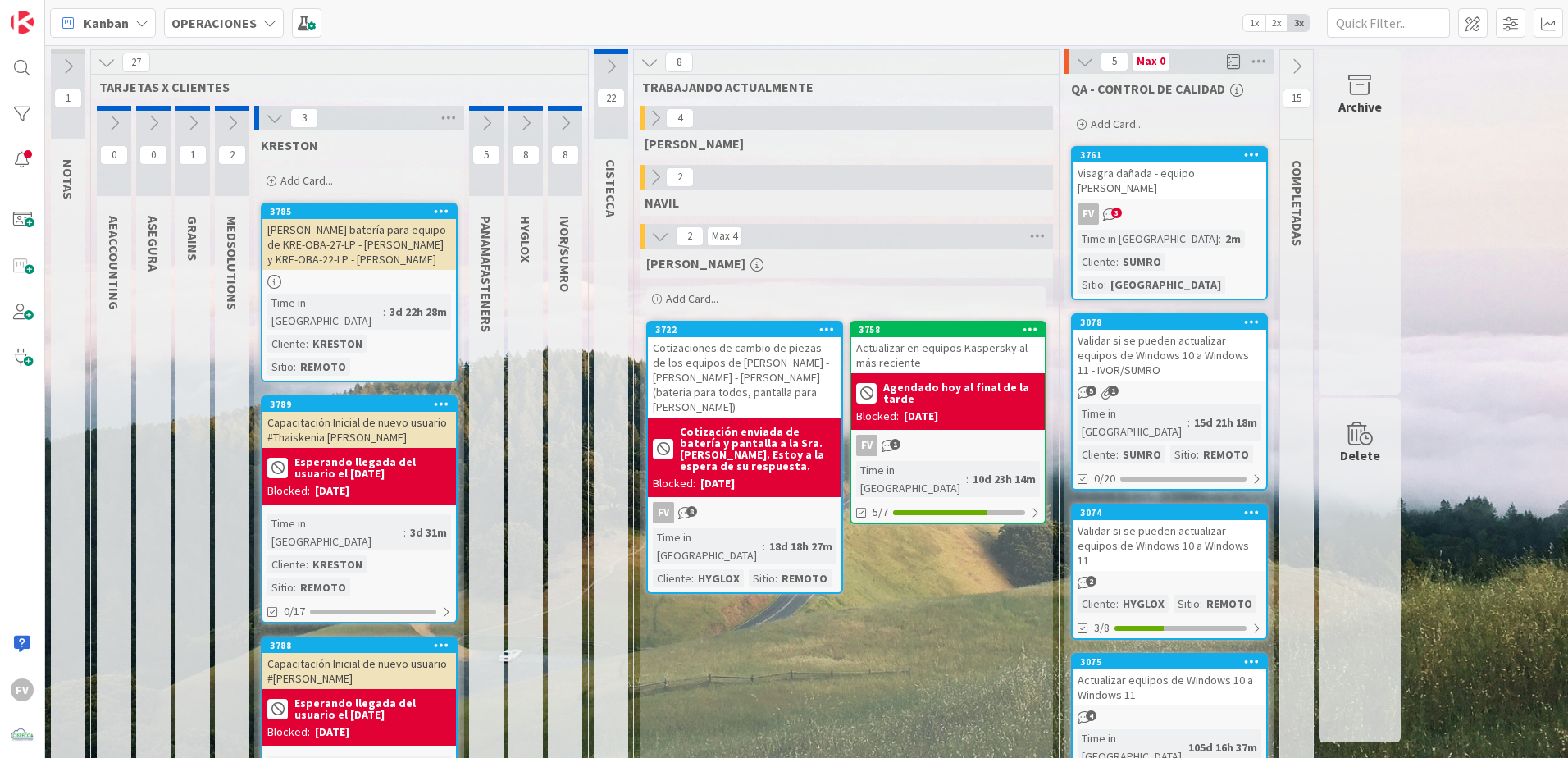
click at [270, 118] on icon at bounding box center [275, 118] width 18 height 18
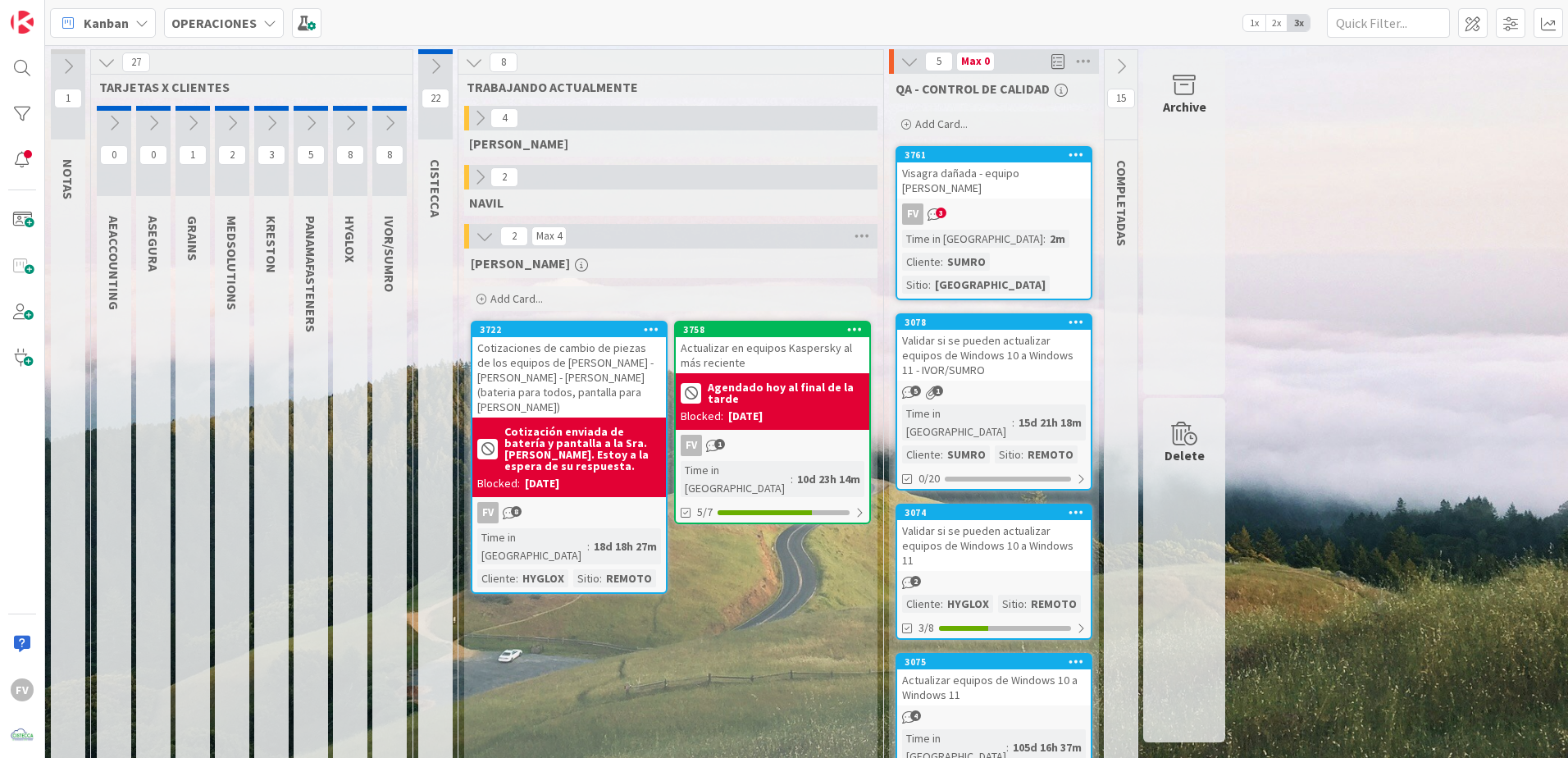
click at [236, 128] on icon at bounding box center [232, 123] width 18 height 18
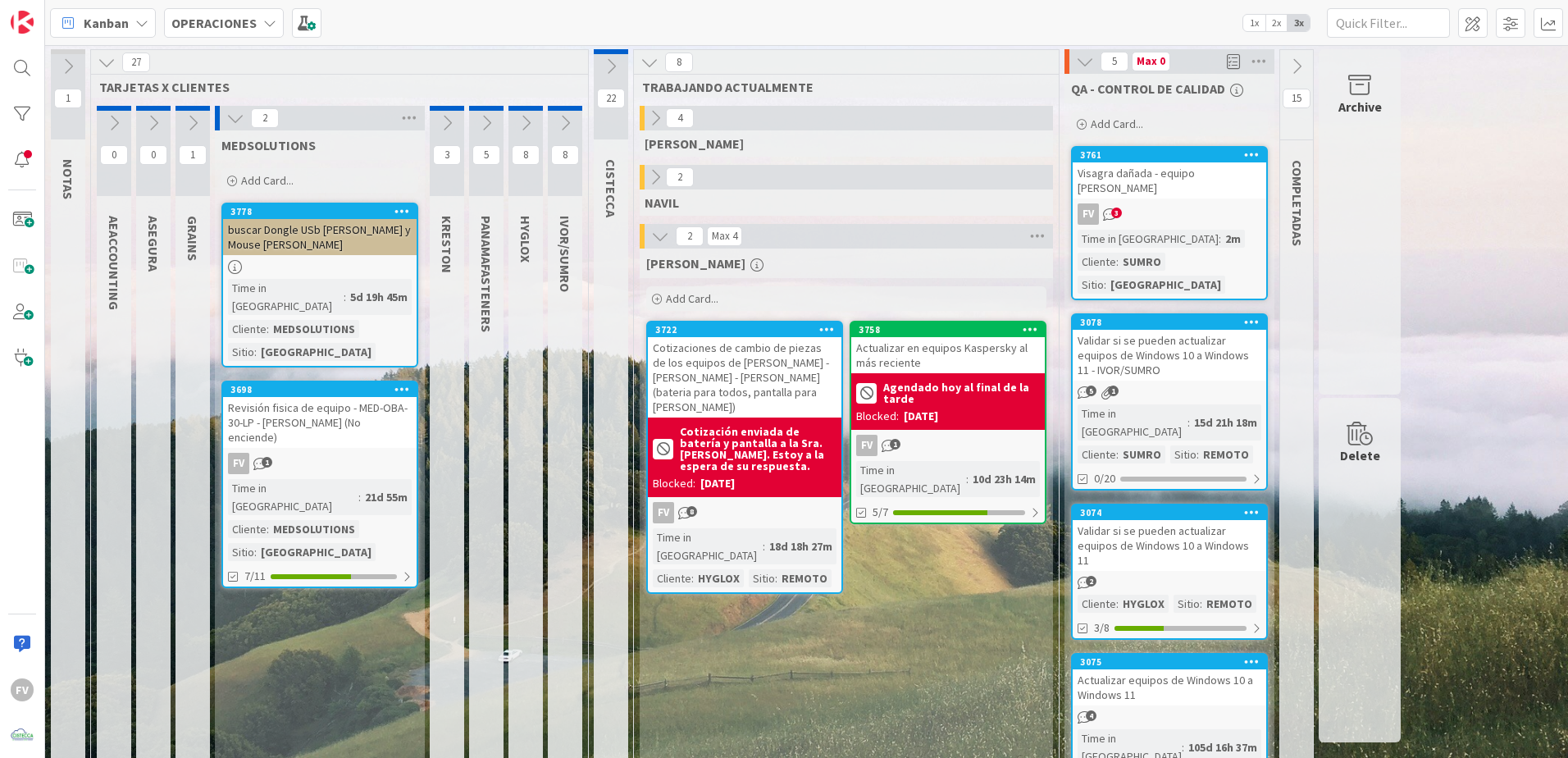
click at [244, 117] on icon at bounding box center [235, 118] width 18 height 18
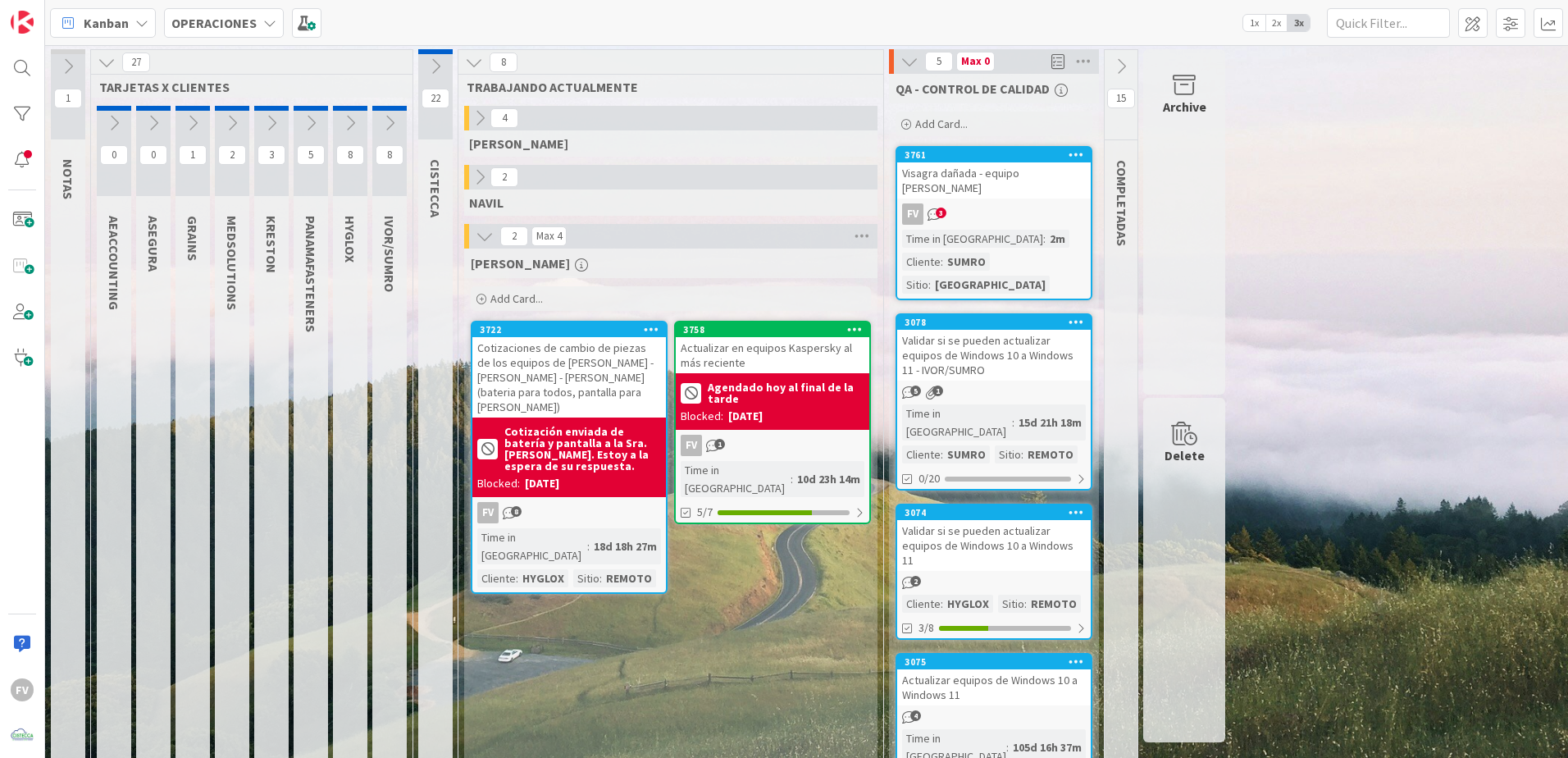
click at [900, 64] on button at bounding box center [910, 62] width 22 height 22
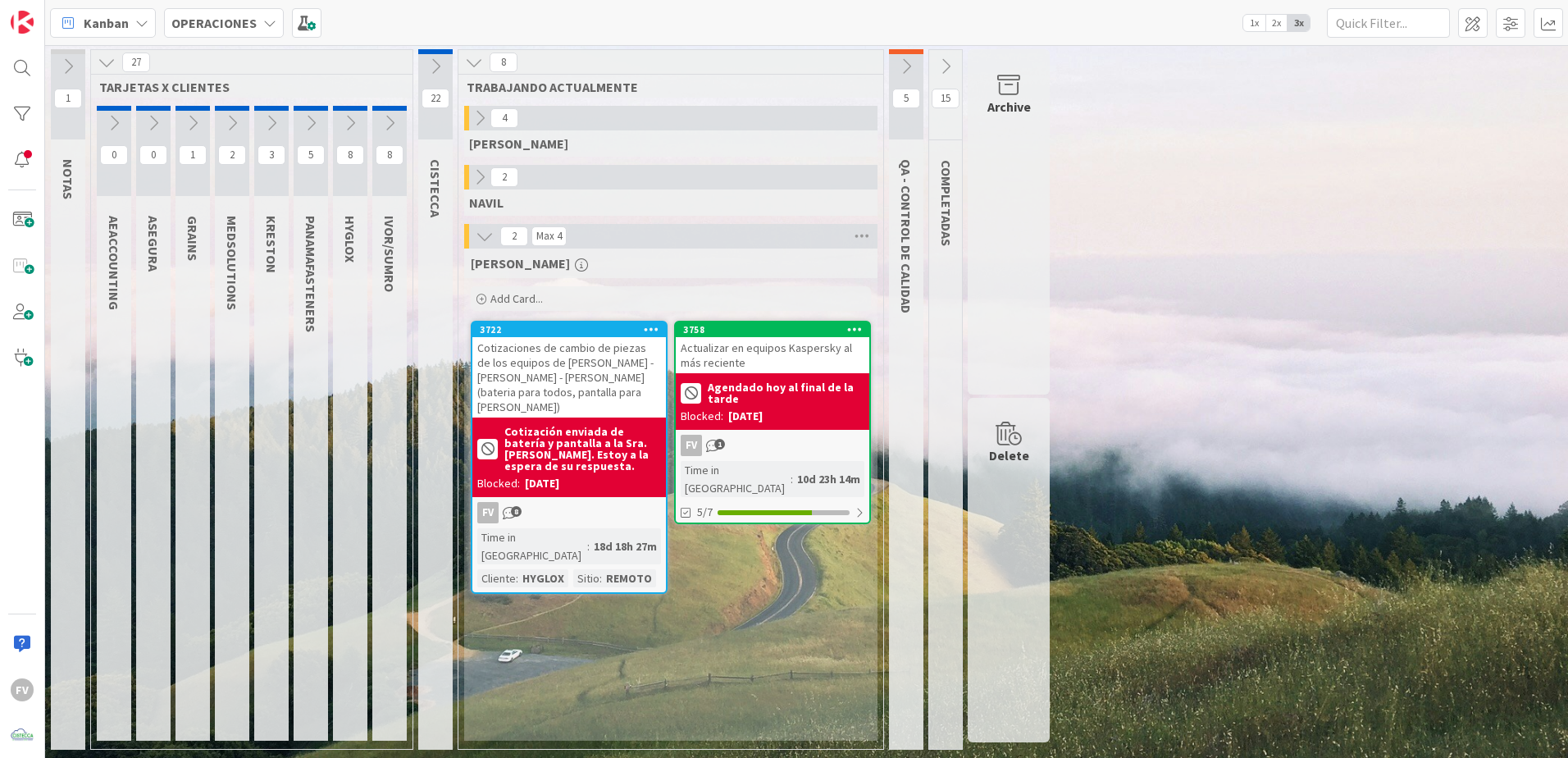
click at [307, 129] on icon at bounding box center [311, 123] width 18 height 18
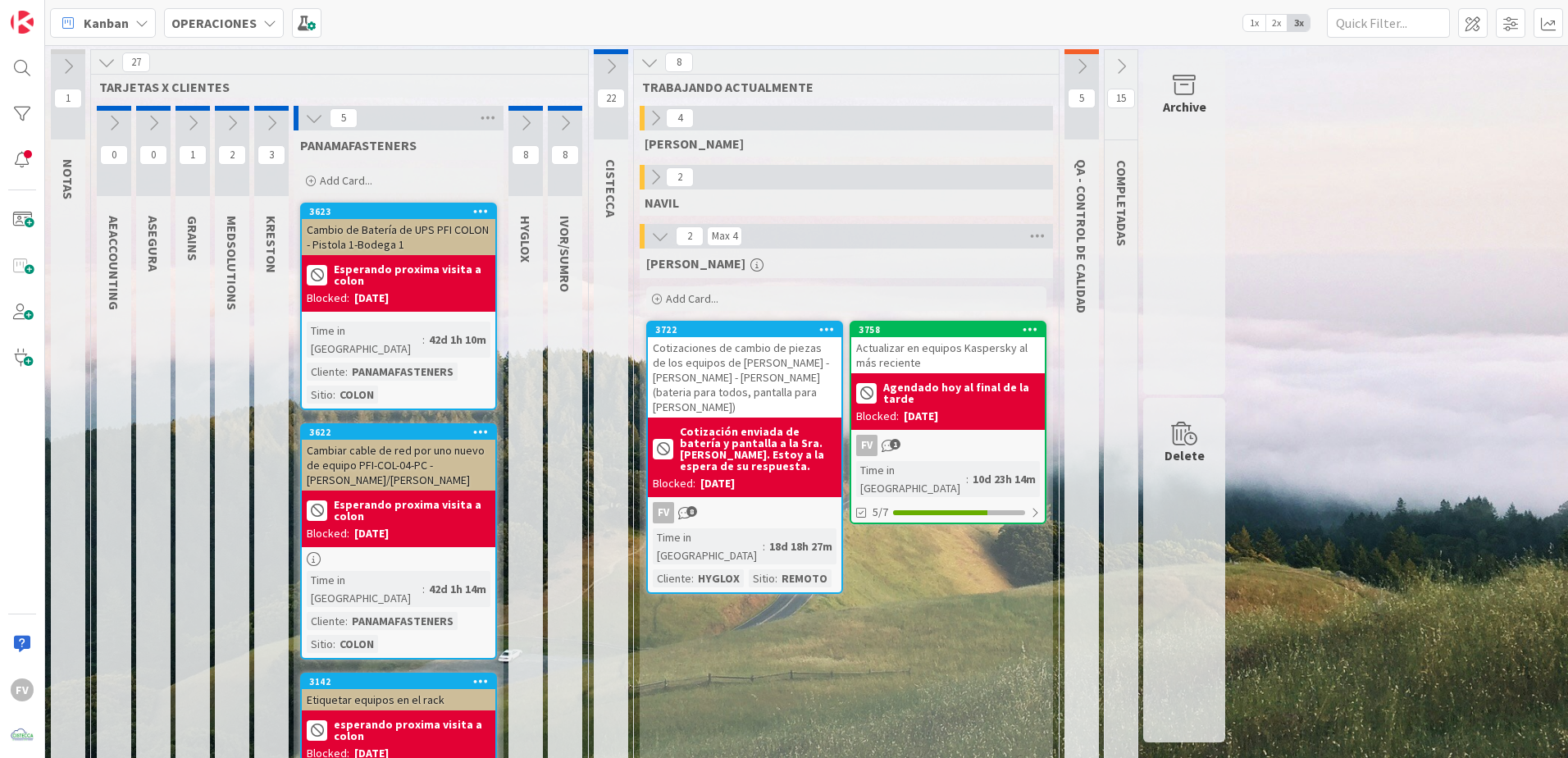
click at [272, 120] on icon at bounding box center [271, 123] width 18 height 18
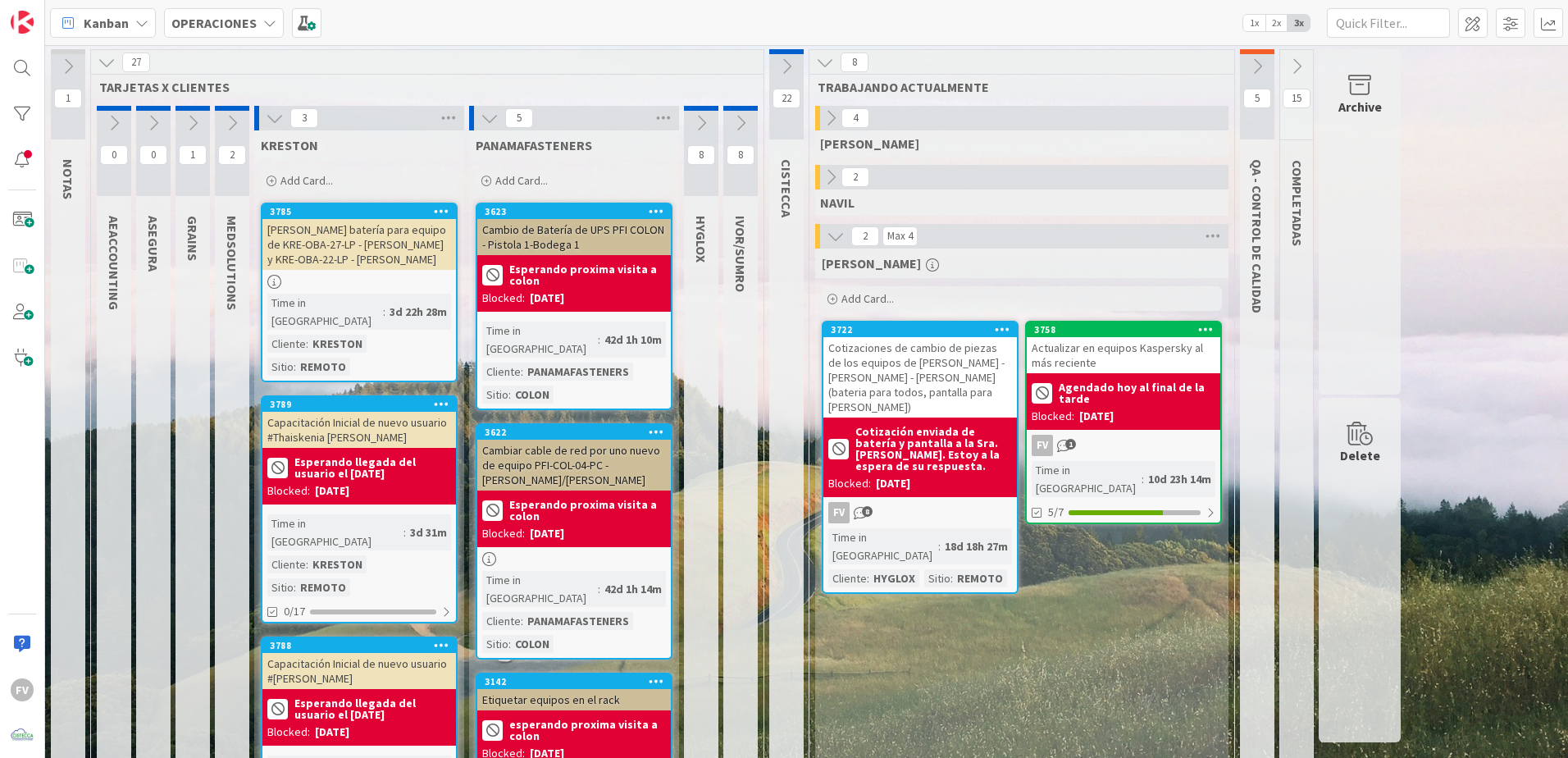
click at [227, 126] on icon at bounding box center [232, 123] width 18 height 18
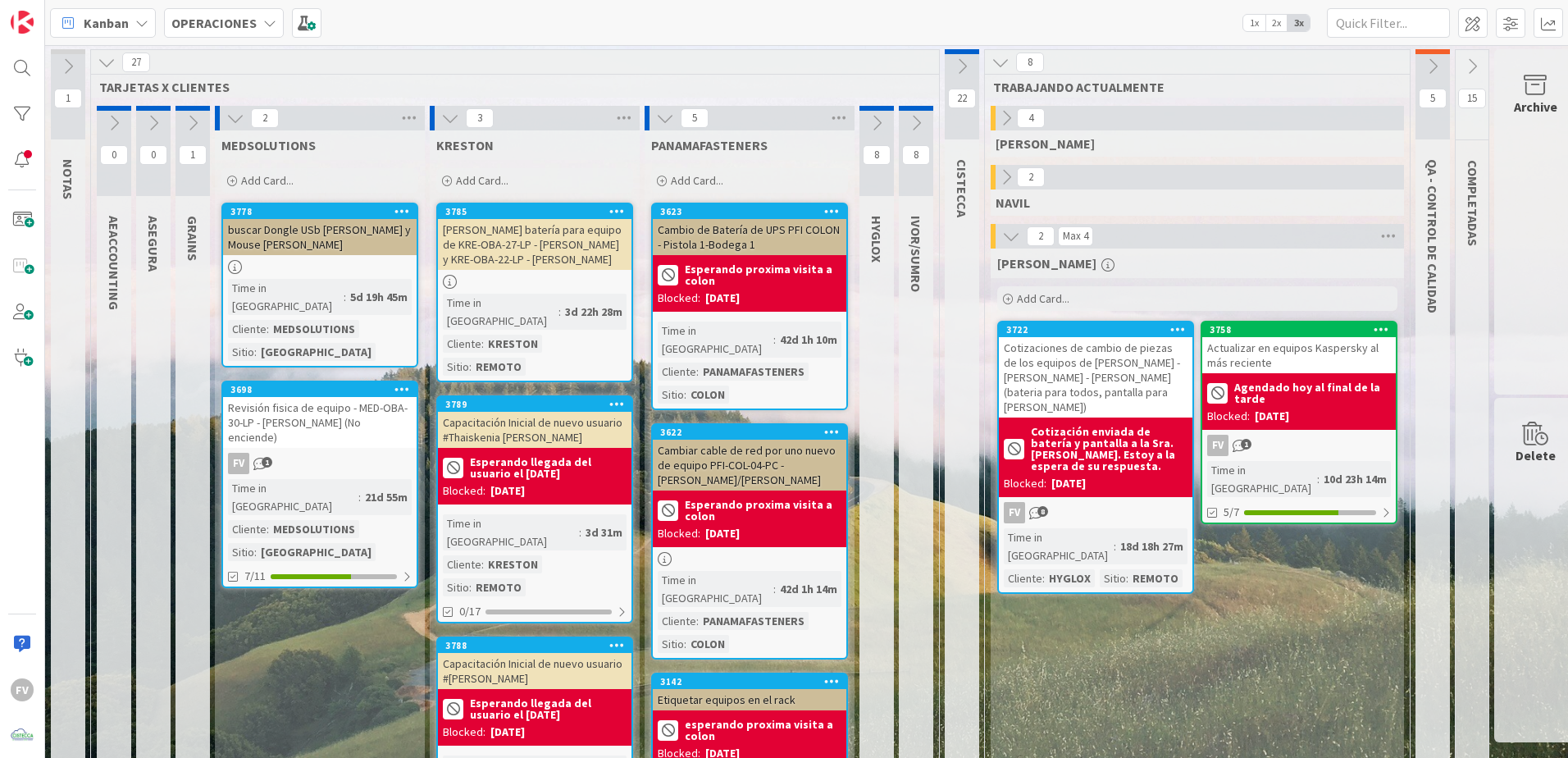
click at [193, 128] on icon at bounding box center [193, 123] width 18 height 18
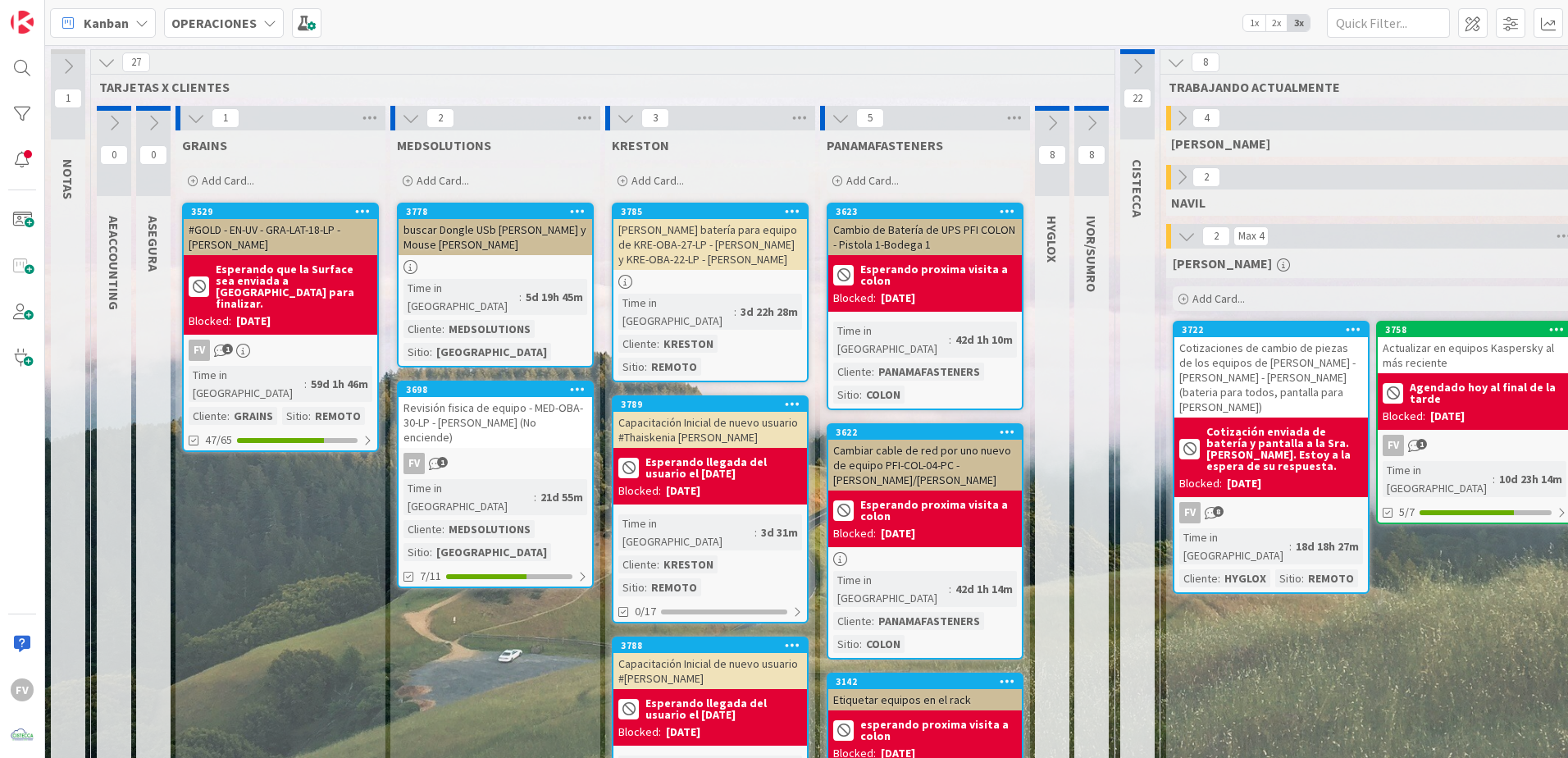
click at [1049, 125] on icon at bounding box center [1052, 123] width 18 height 18
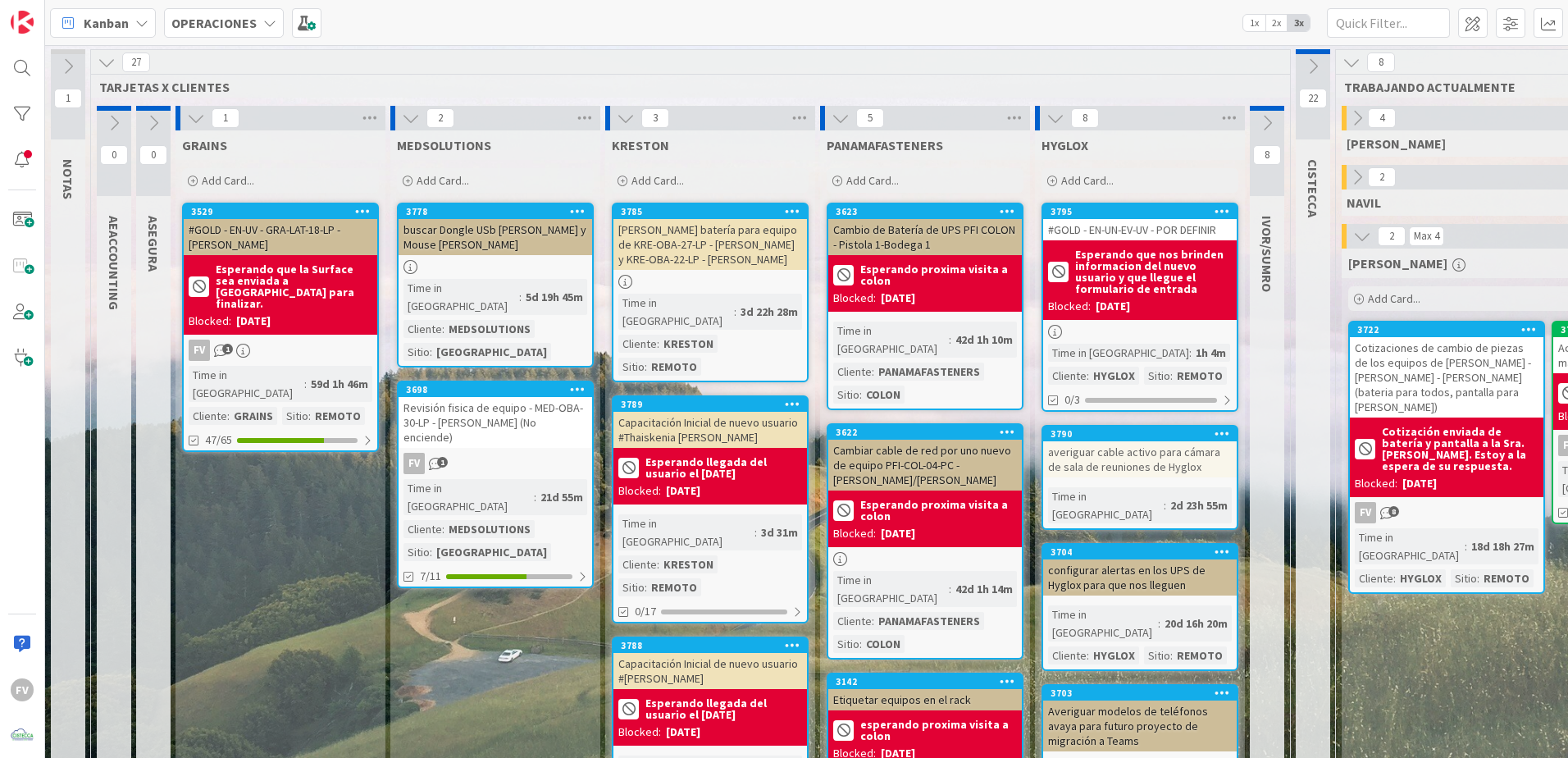
click at [1265, 109] on div at bounding box center [1267, 108] width 34 height 5
click at [25, 117] on div at bounding box center [22, 114] width 33 height 33
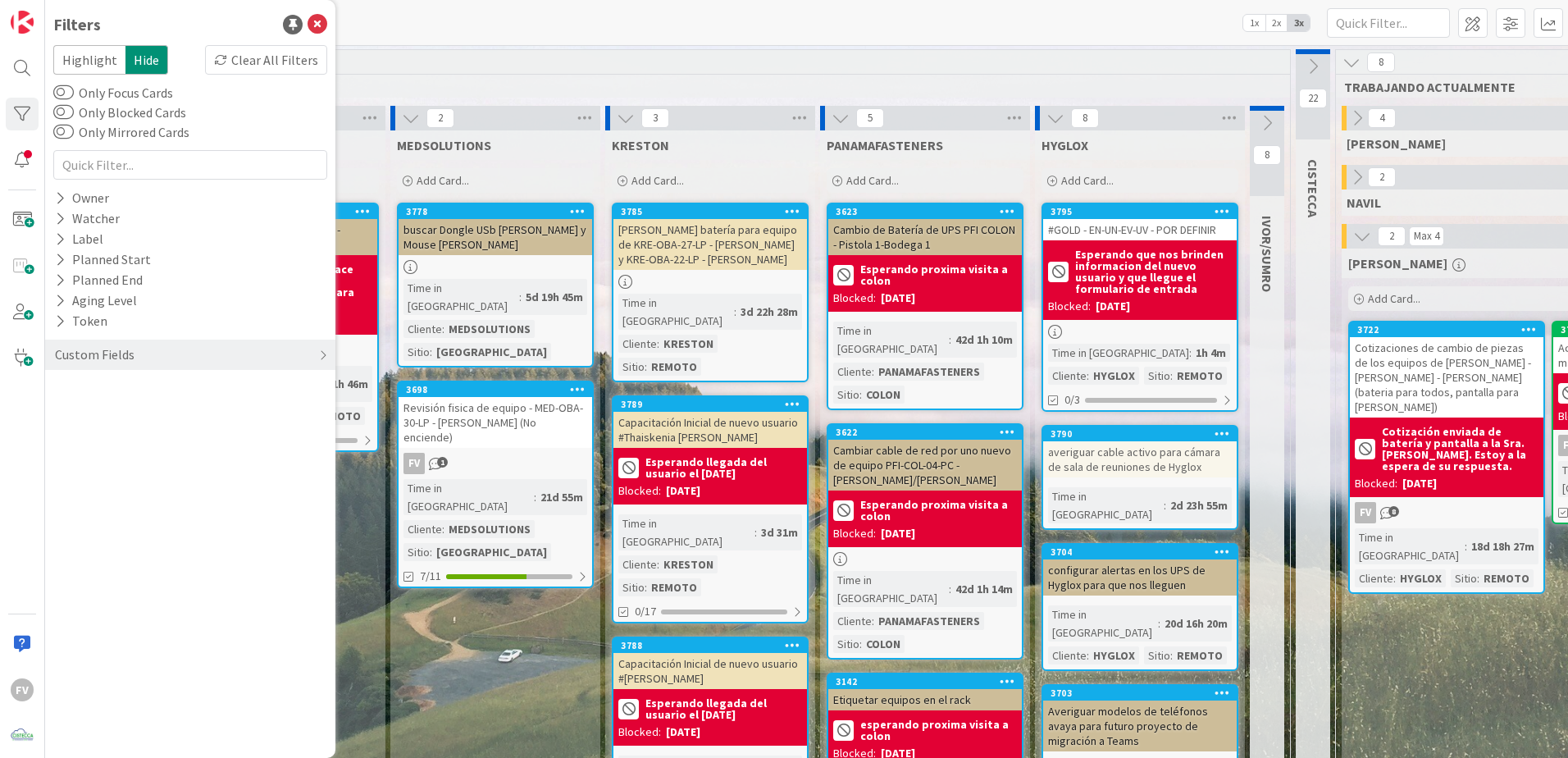
click at [138, 94] on label "Only Focus Cards" at bounding box center [112, 93] width 119 height 20
click at [73, 94] on button "Only Focus Cards" at bounding box center [63, 92] width 21 height 17
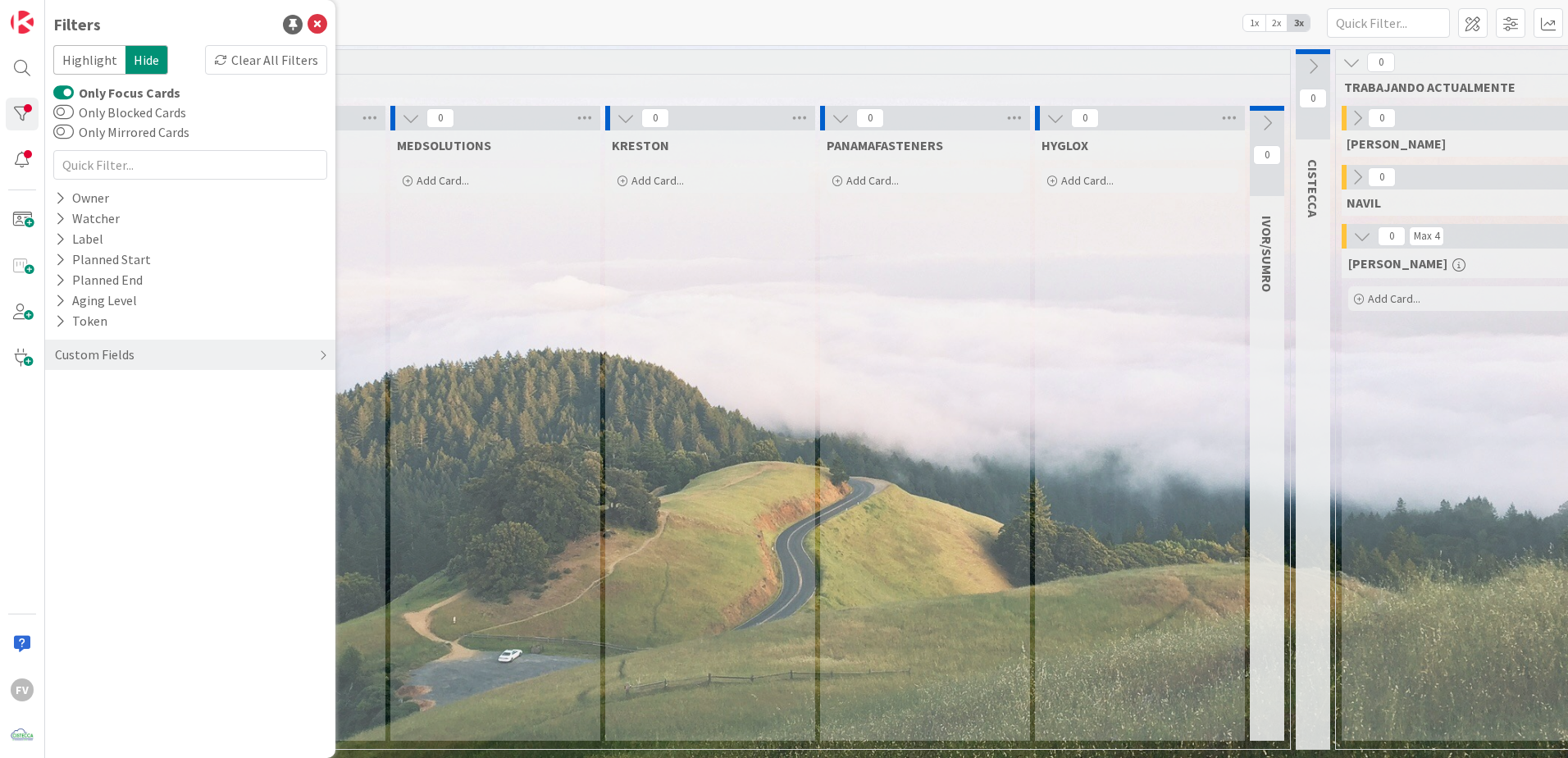
click at [138, 94] on label "Only Focus Cards" at bounding box center [116, 93] width 127 height 20
click at [73, 94] on button "Only Focus Cards" at bounding box center [63, 92] width 21 height 17
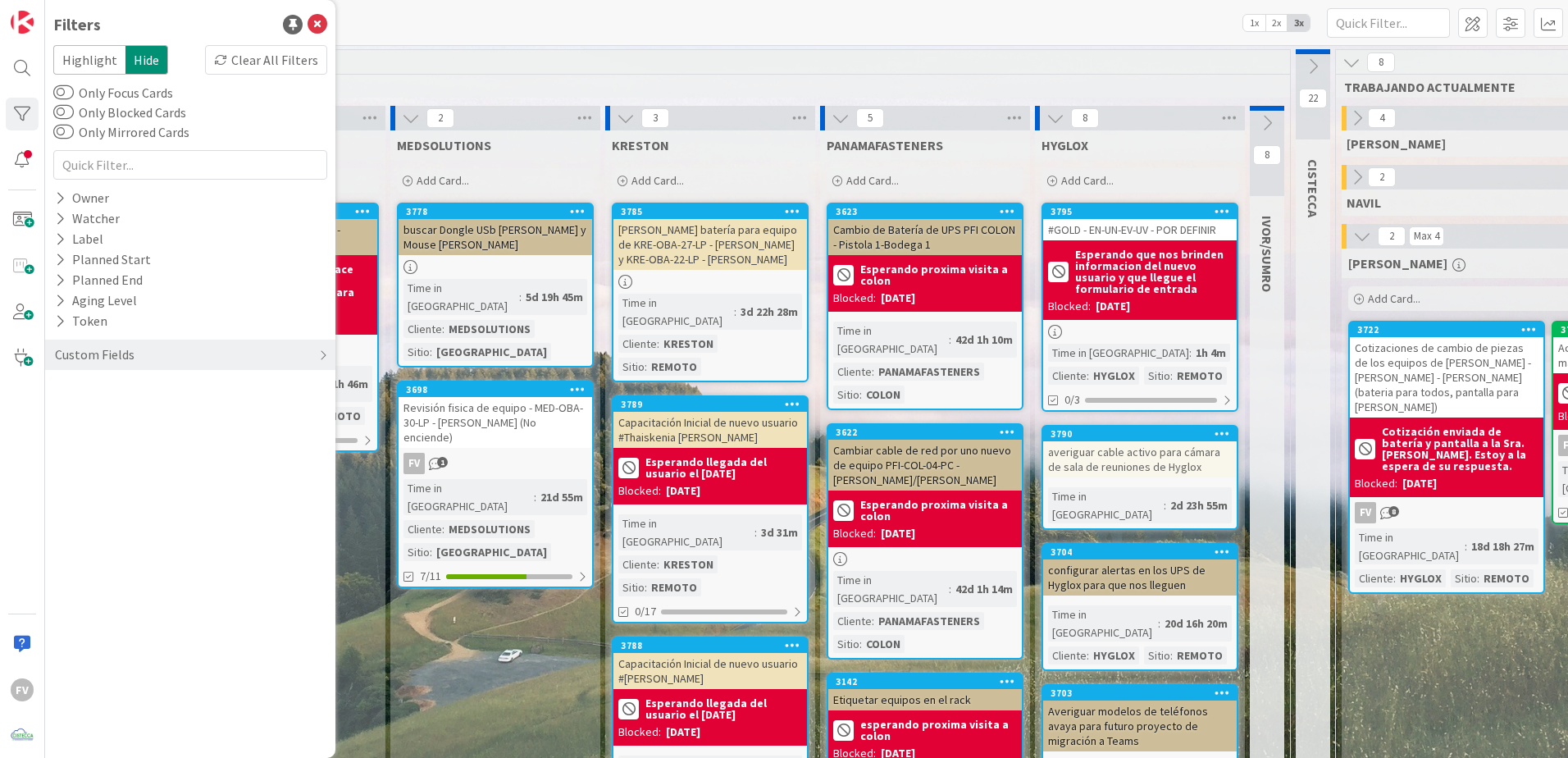
click at [112, 129] on label "Only Mirrored Cards" at bounding box center [120, 132] width 136 height 20
click at [73, 129] on button "Only Mirrored Cards" at bounding box center [63, 132] width 21 height 17
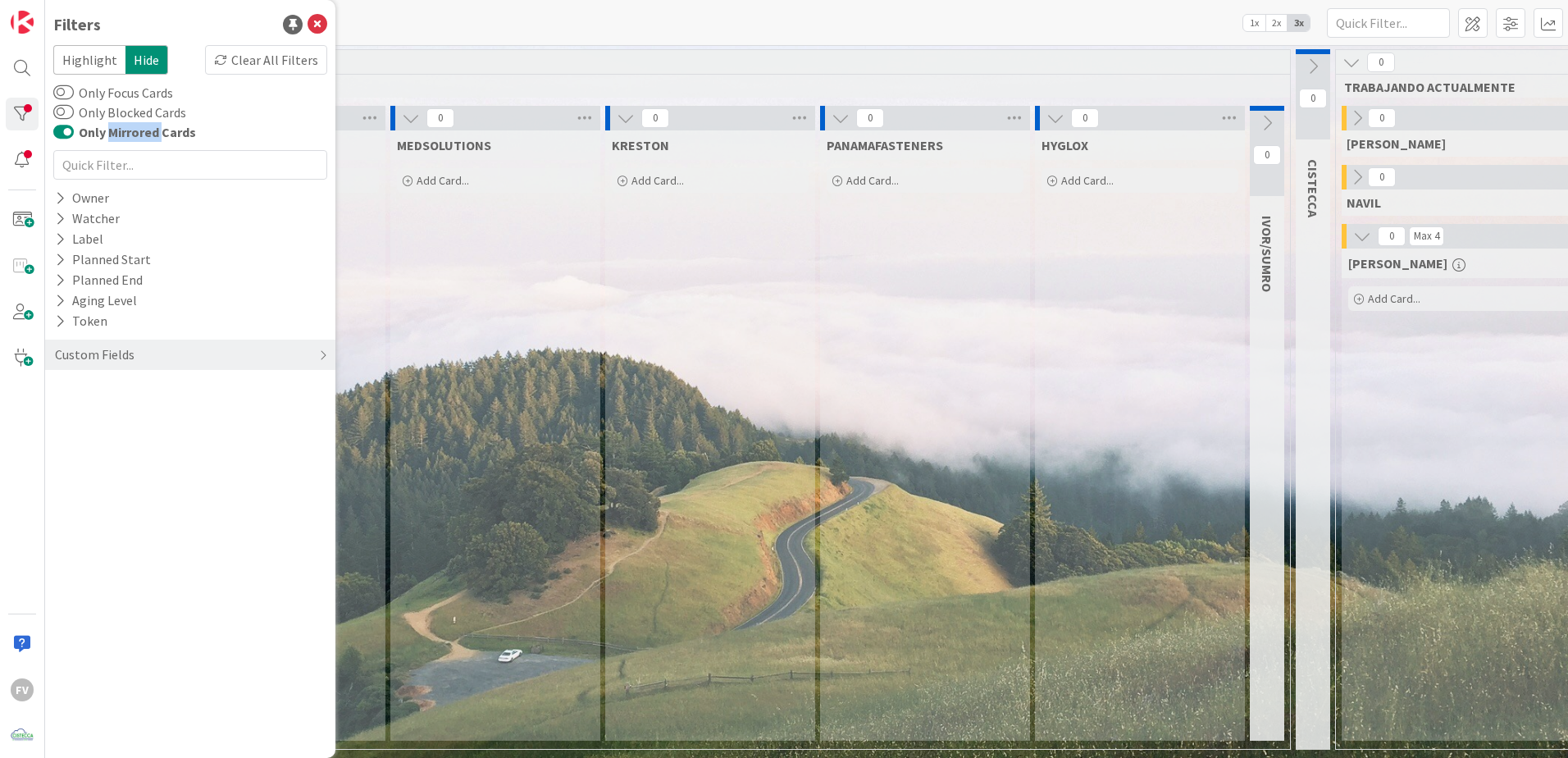
click at [112, 129] on label "Only Mirrored Cards" at bounding box center [124, 132] width 143 height 20
click at [73, 129] on button "Only Mirrored Cards" at bounding box center [63, 132] width 21 height 17
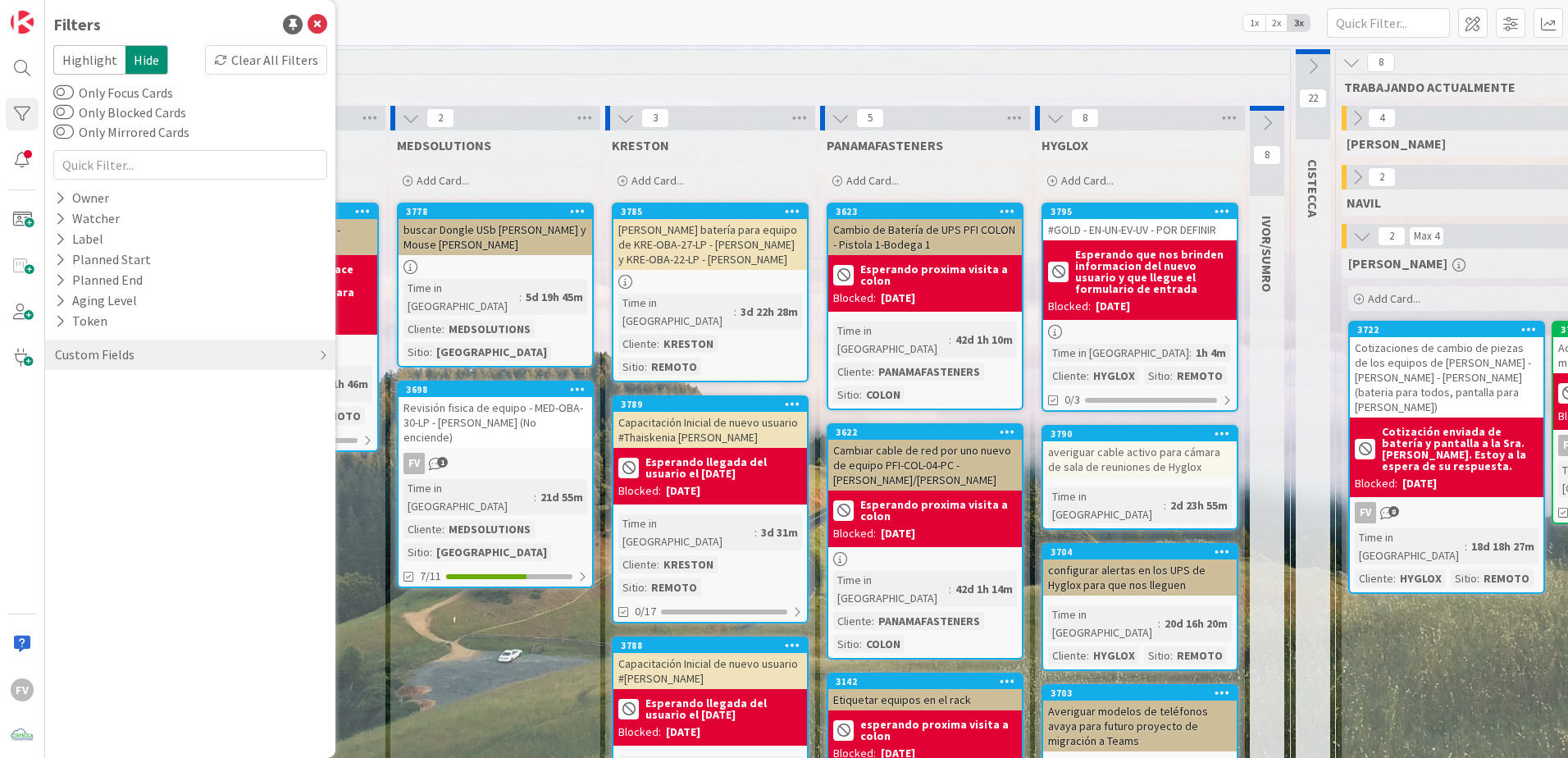
drag, startPoint x: 112, startPoint y: 129, endPoint x: 114, endPoint y: 9, distance: 120.0
click at [114, 9] on div "Filters Highlight Hide Clear All Filters Only Focus Cards Only Blocked Cards On…" at bounding box center [190, 379] width 291 height 758
click at [61, 245] on icon at bounding box center [60, 239] width 11 height 14
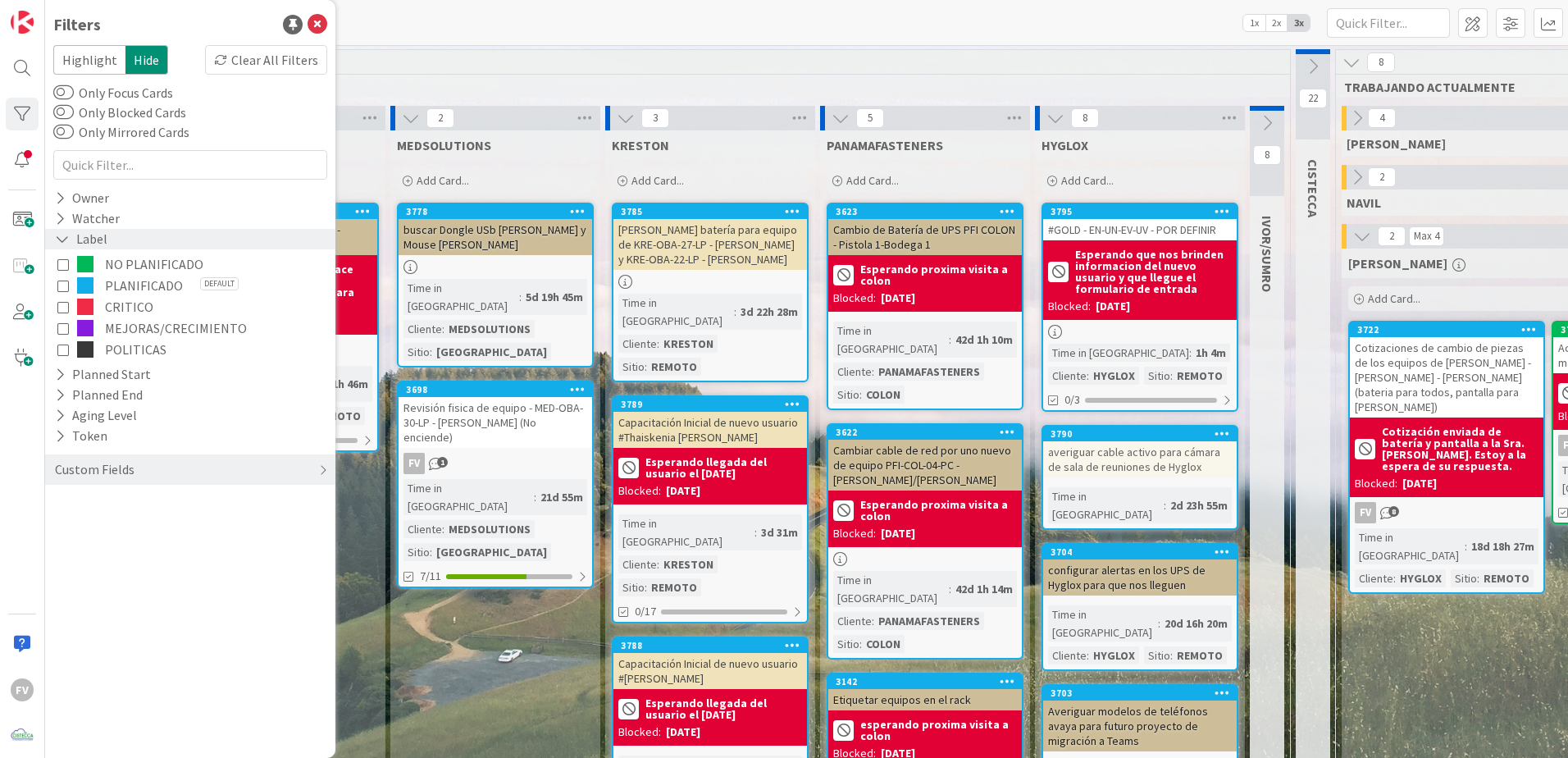
click at [56, 241] on icon at bounding box center [62, 239] width 15 height 14
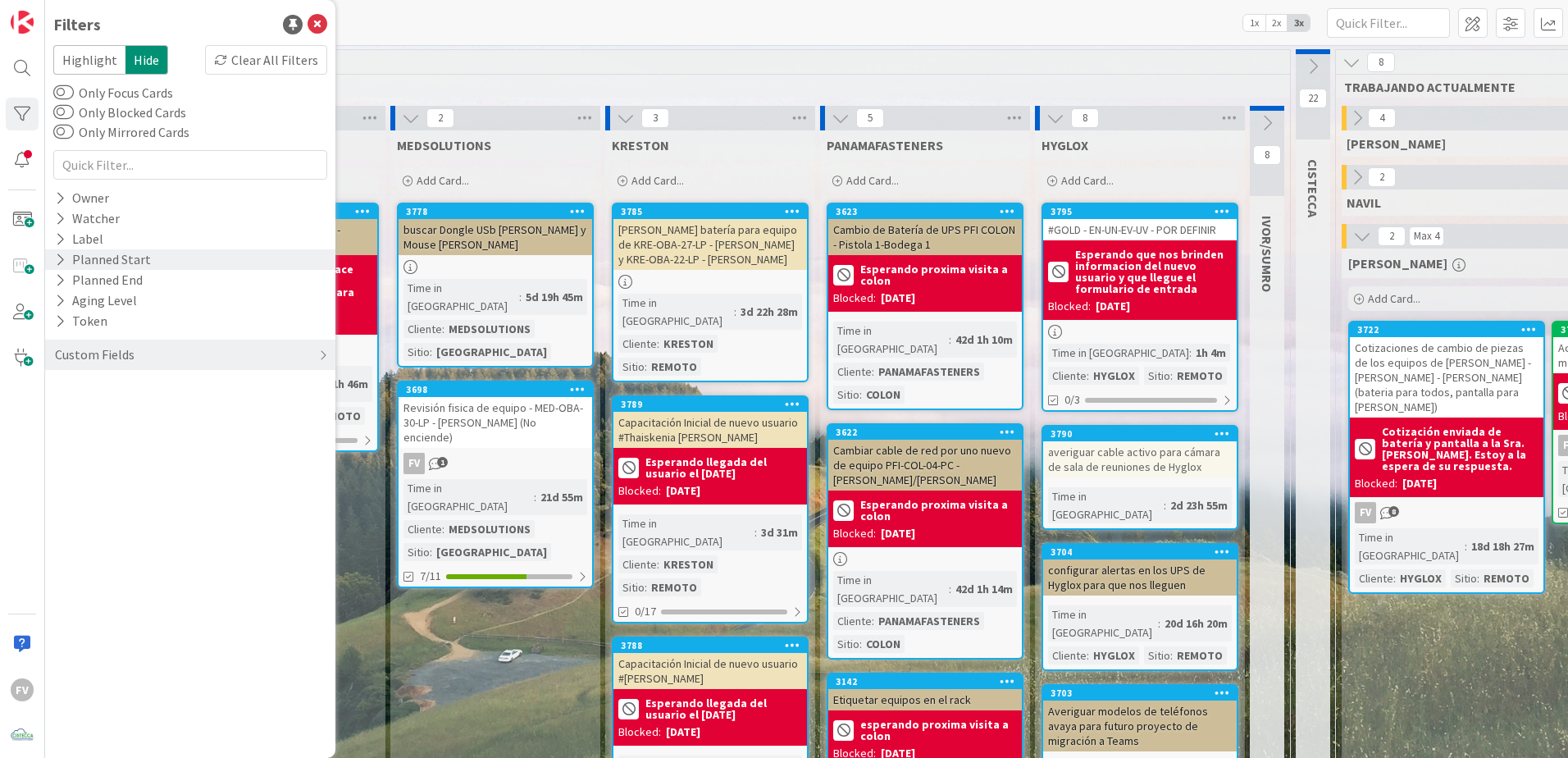
click at [55, 258] on icon at bounding box center [60, 259] width 11 height 14
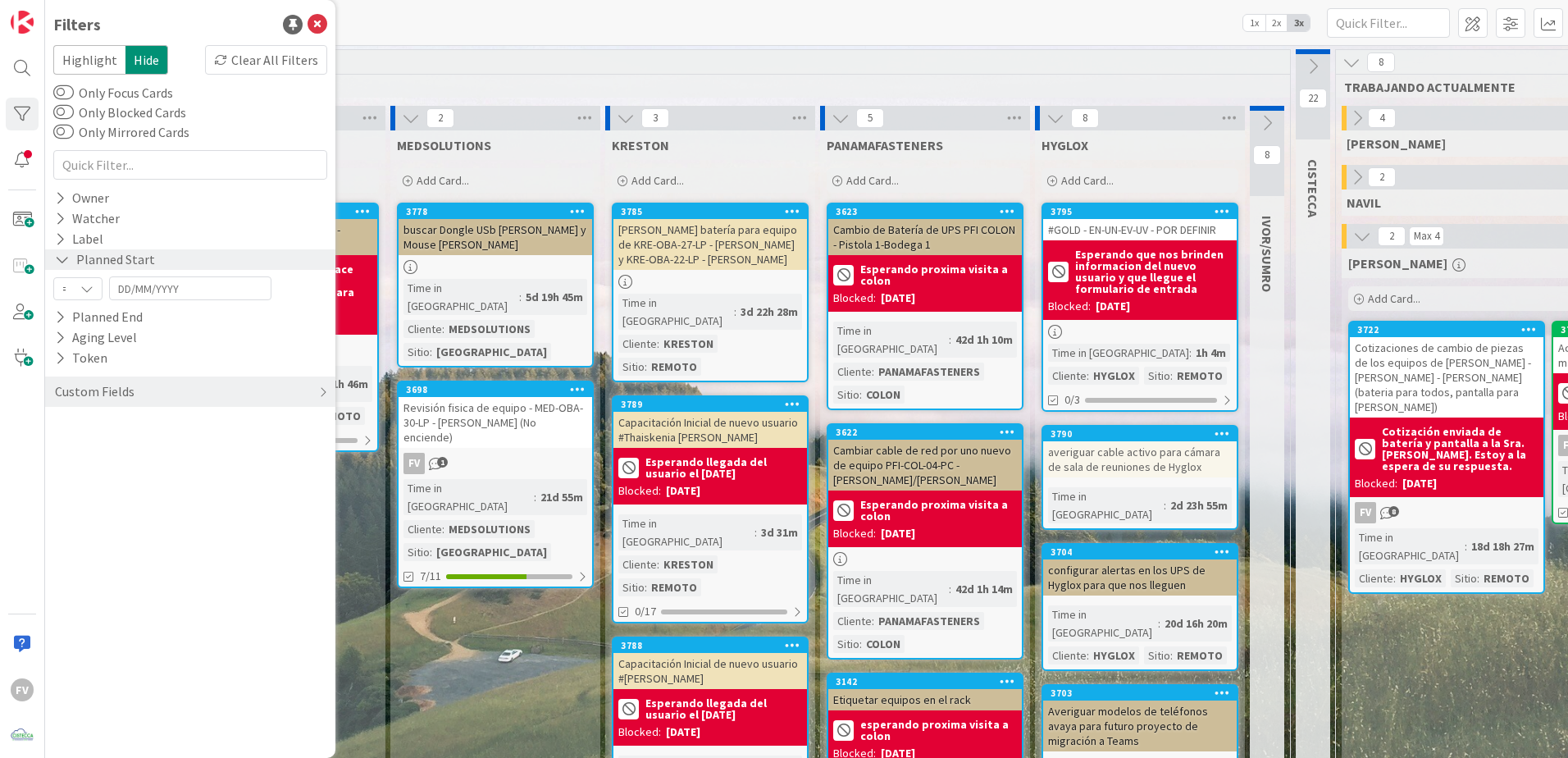
click at [59, 258] on icon at bounding box center [62, 259] width 15 height 14
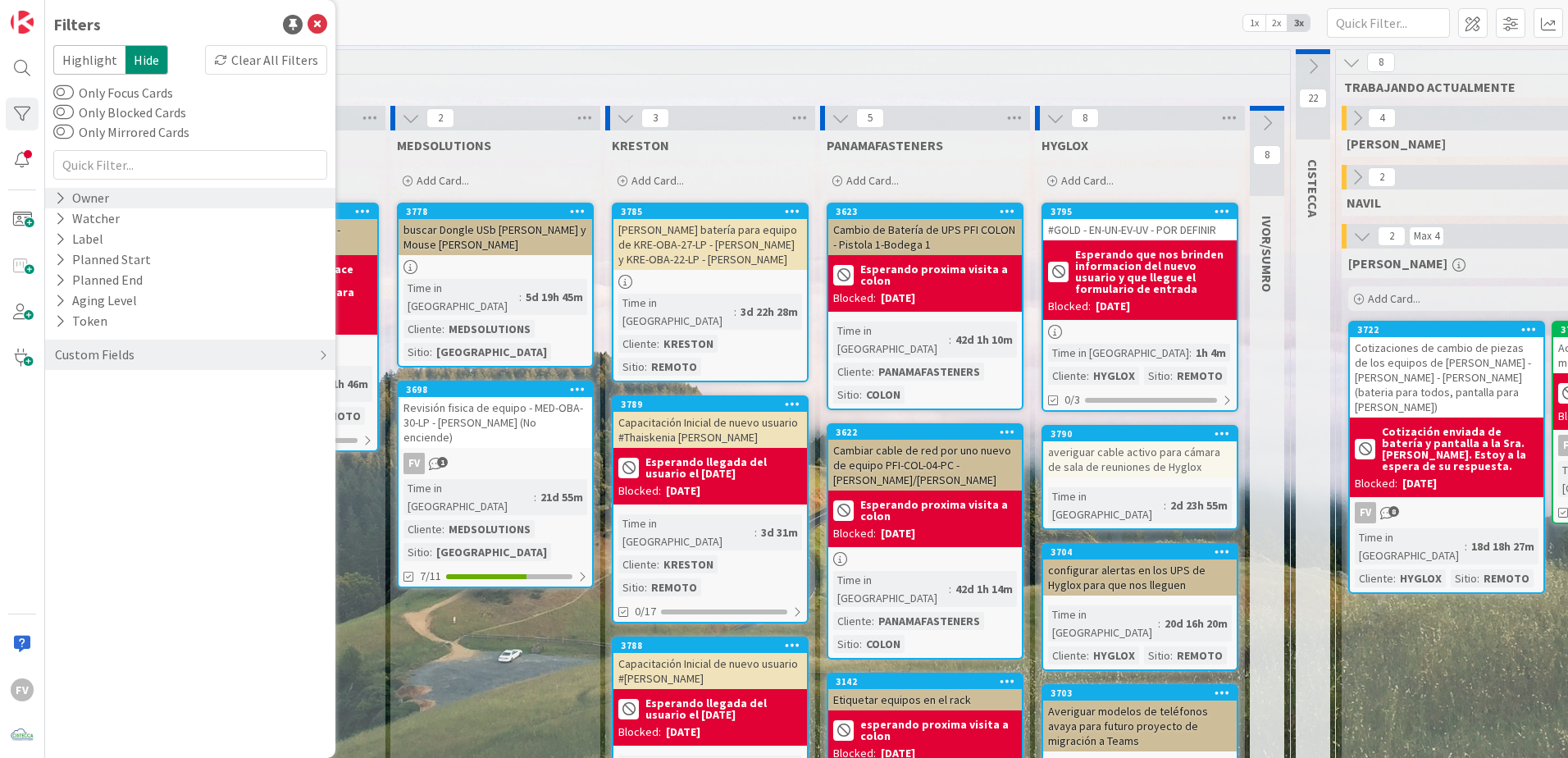
click at [64, 205] on icon at bounding box center [60, 198] width 11 height 14
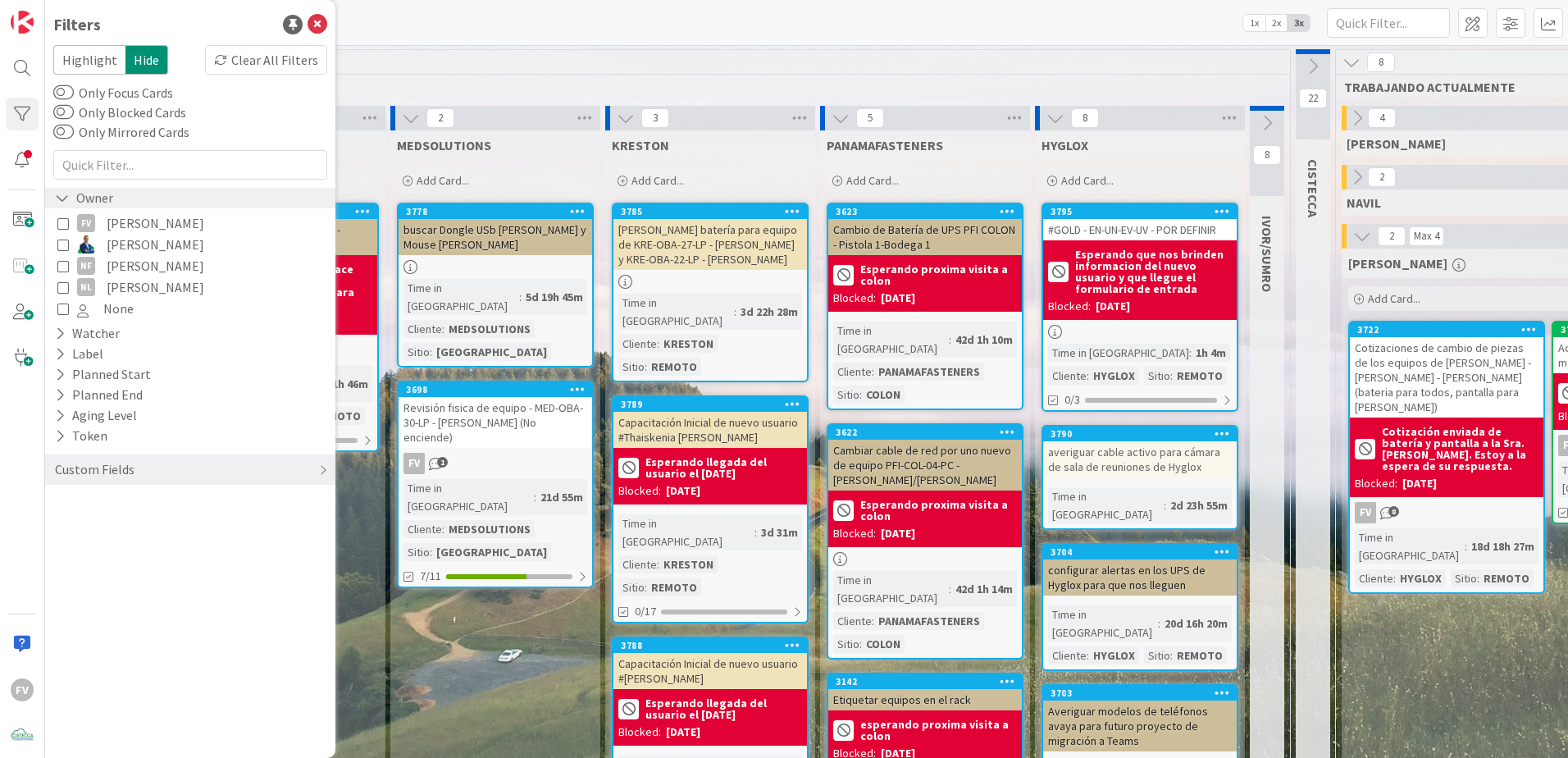
click at [64, 205] on icon at bounding box center [62, 198] width 15 height 14
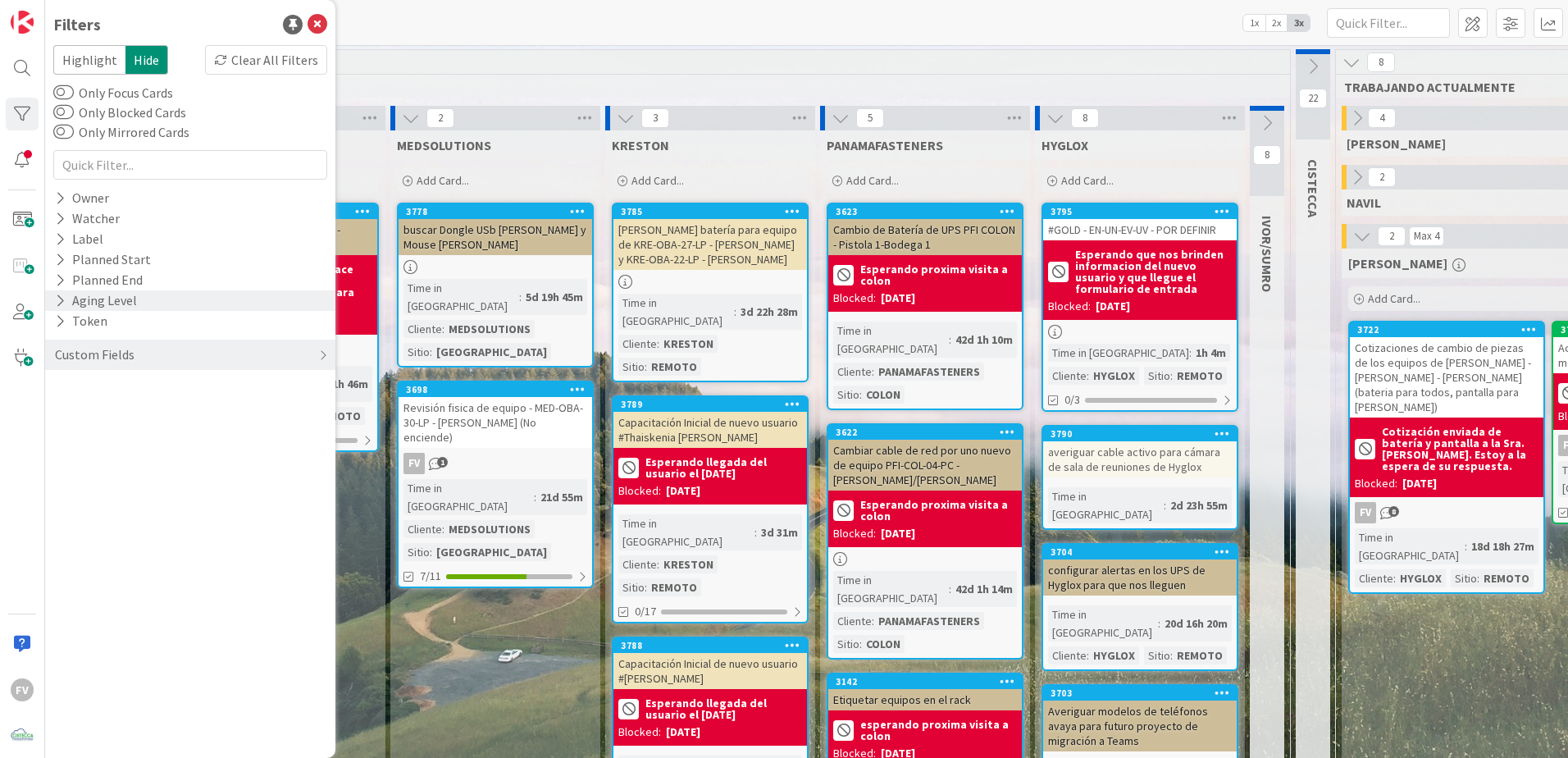
click at [60, 302] on icon at bounding box center [60, 300] width 11 height 14
click at [60, 302] on icon at bounding box center [62, 300] width 15 height 14
click at [60, 326] on icon at bounding box center [60, 321] width 11 height 14
click at [60, 326] on icon at bounding box center [62, 321] width 15 height 14
click at [63, 285] on icon at bounding box center [60, 280] width 11 height 14
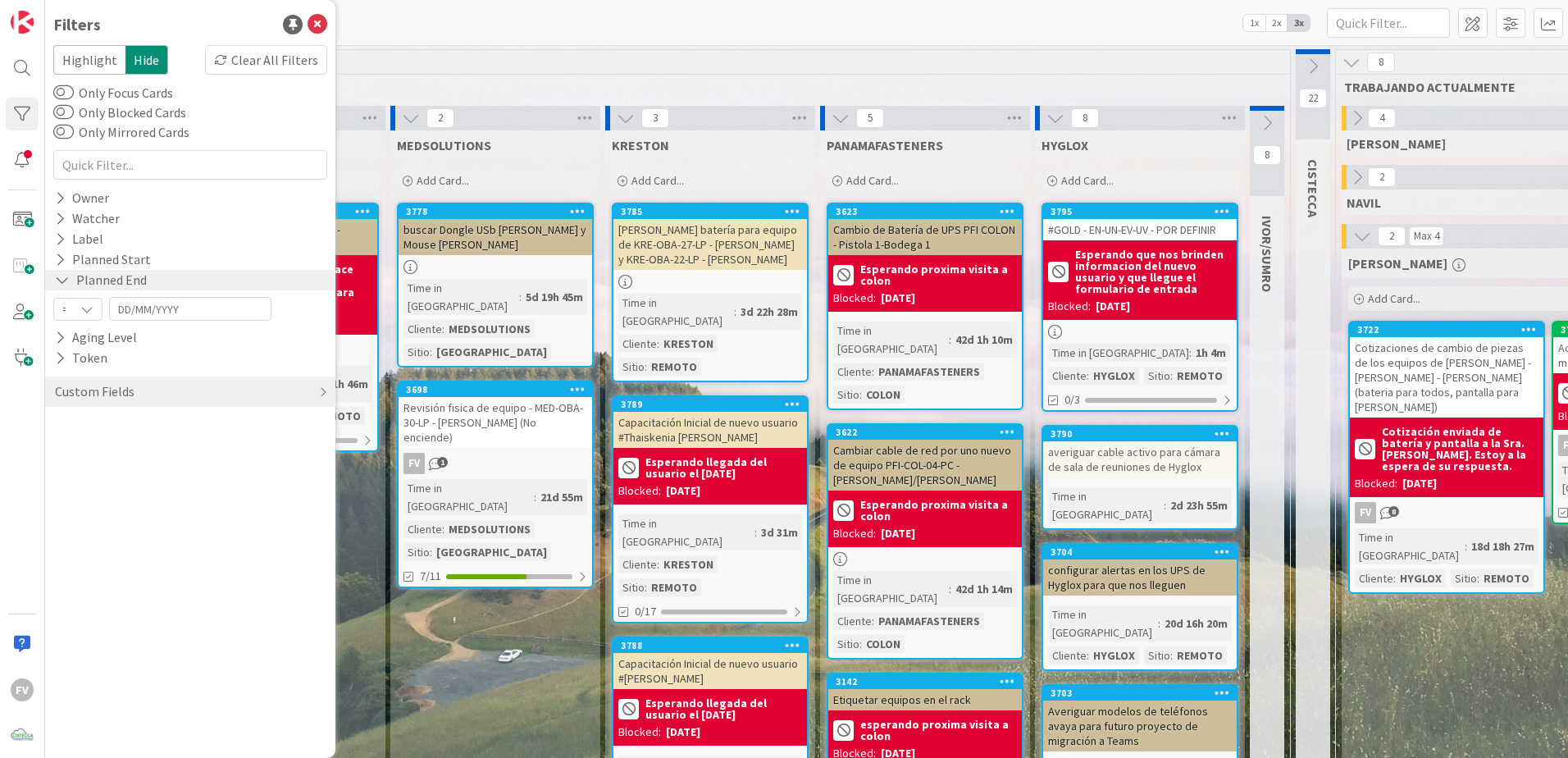
click at [63, 285] on icon at bounding box center [62, 280] width 15 height 14
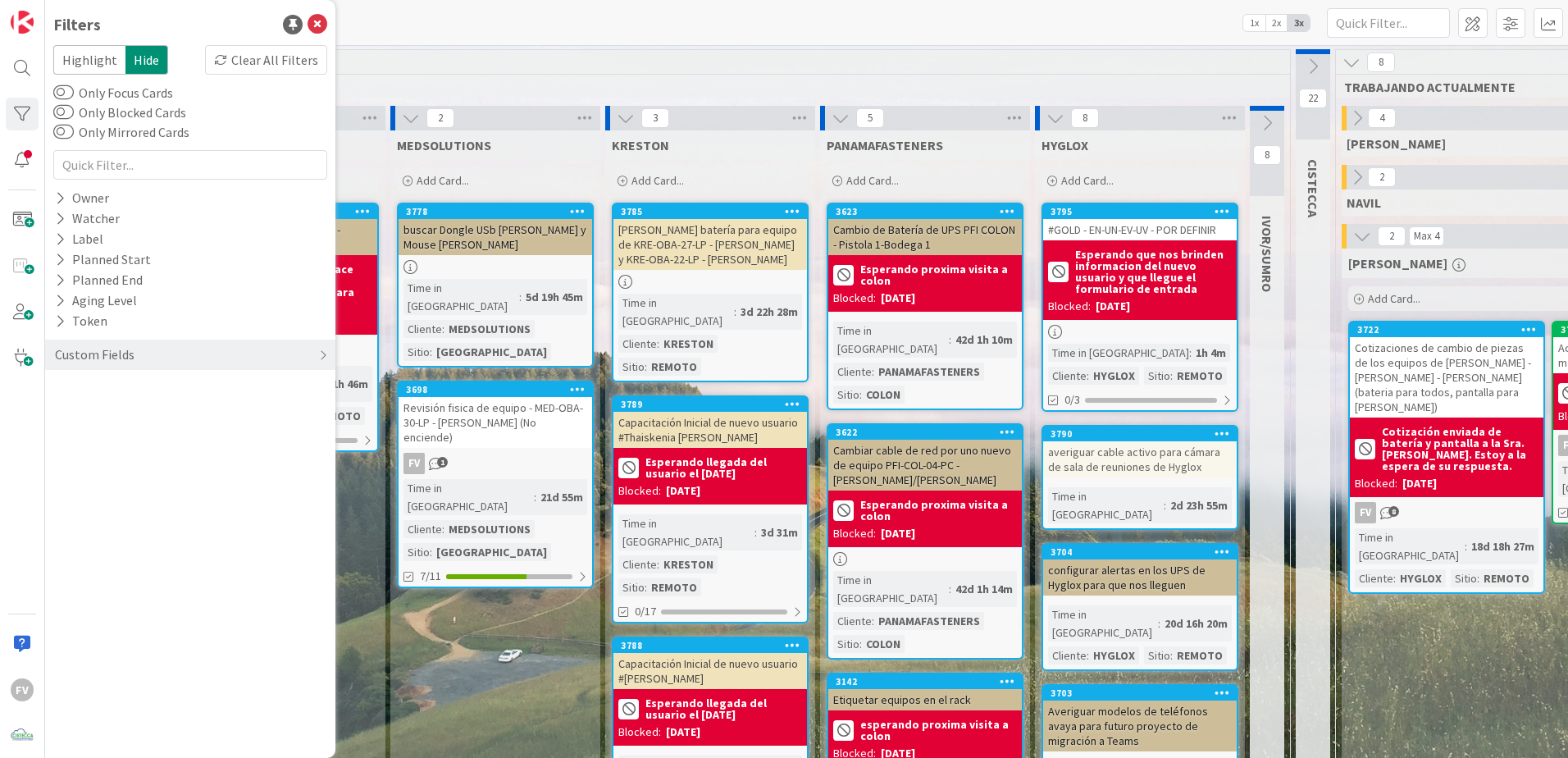
click at [143, 449] on div "Filters Highlight Hide Clear All Filters Only Focus Cards Only Blocked Cards On…" at bounding box center [190, 379] width 291 height 758
click at [316, 32] on icon at bounding box center [317, 24] width 20 height 20
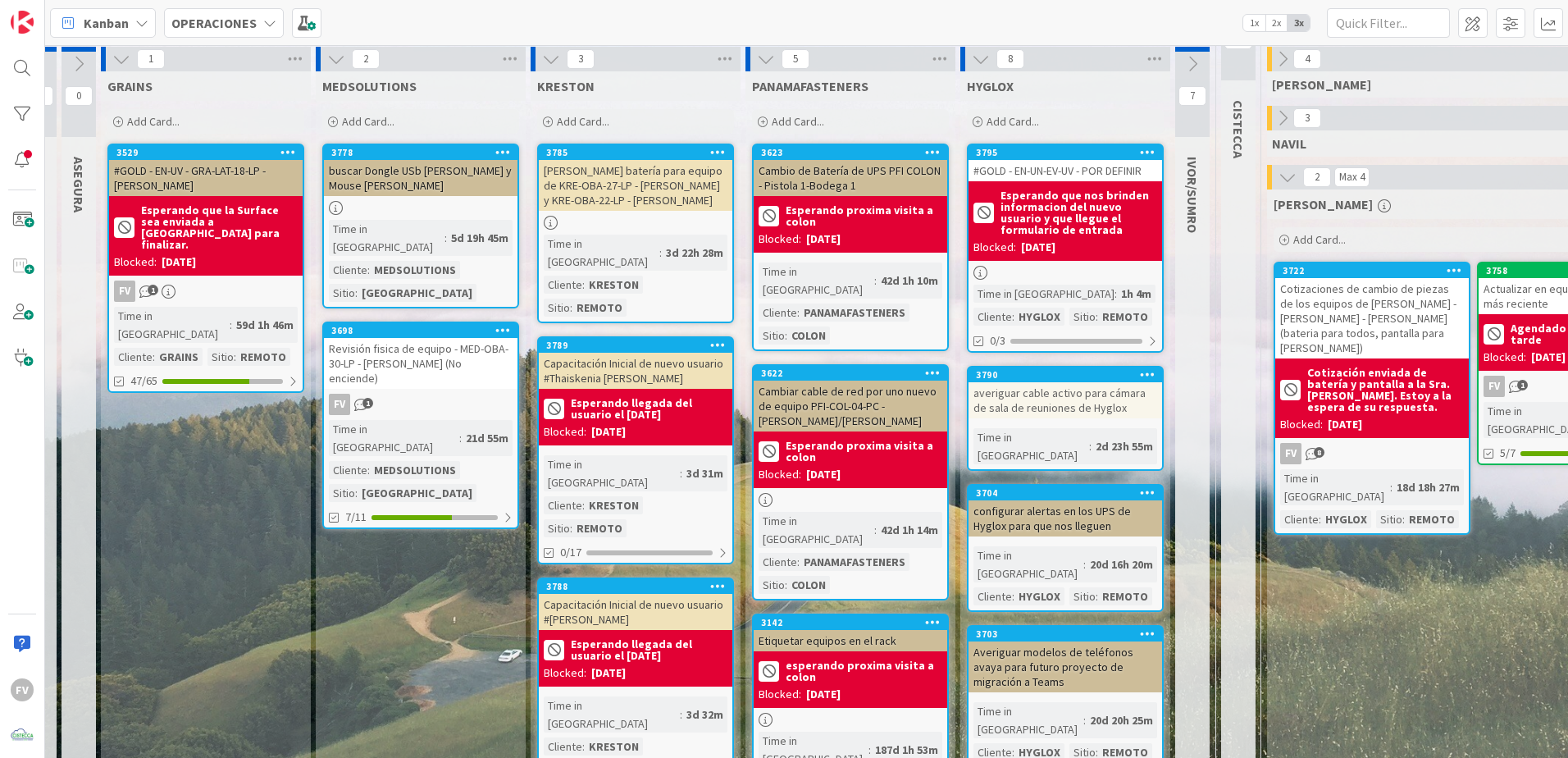
scroll to position [0, 74]
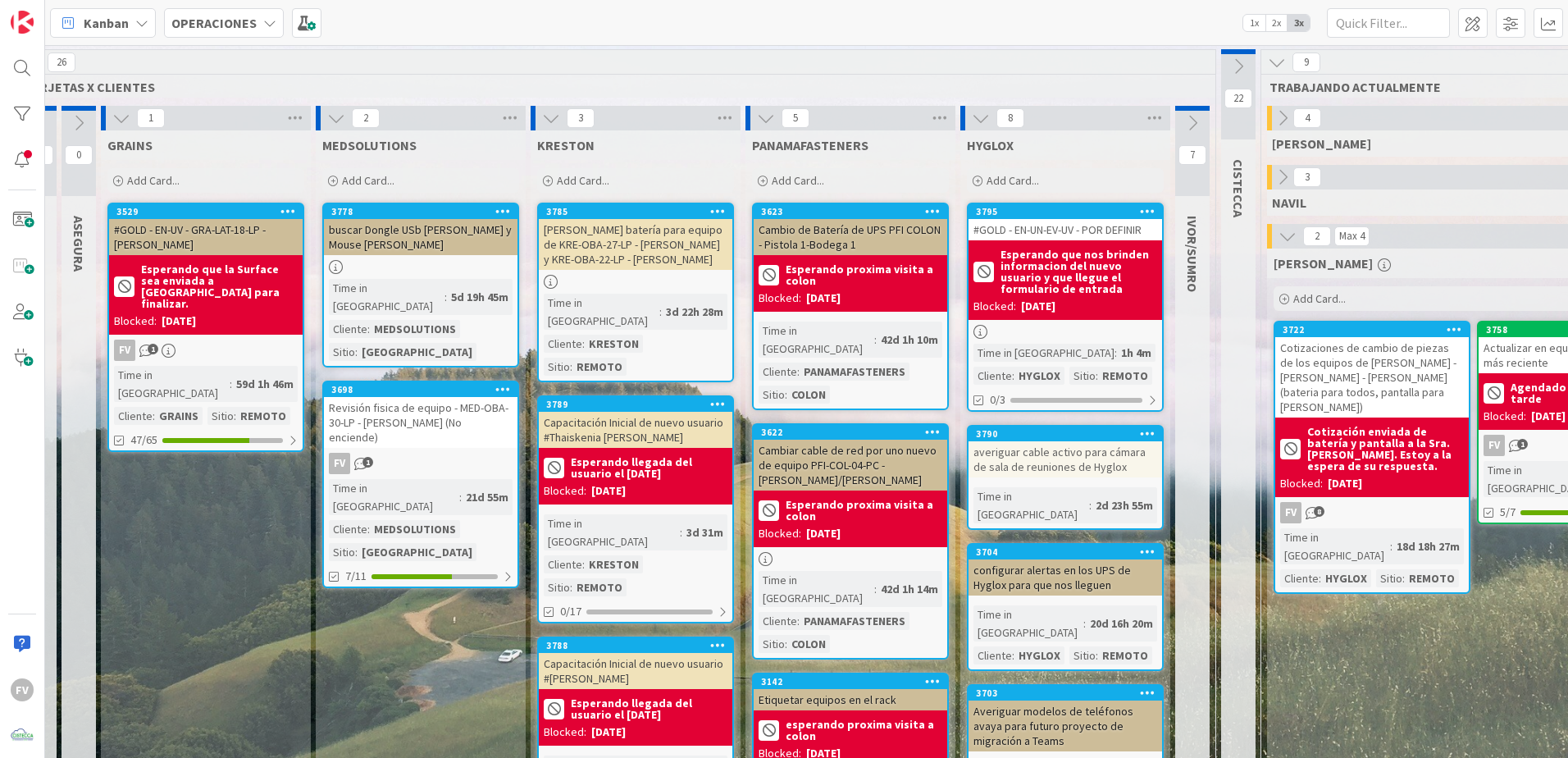
click at [1200, 114] on icon at bounding box center [1192, 123] width 18 height 18
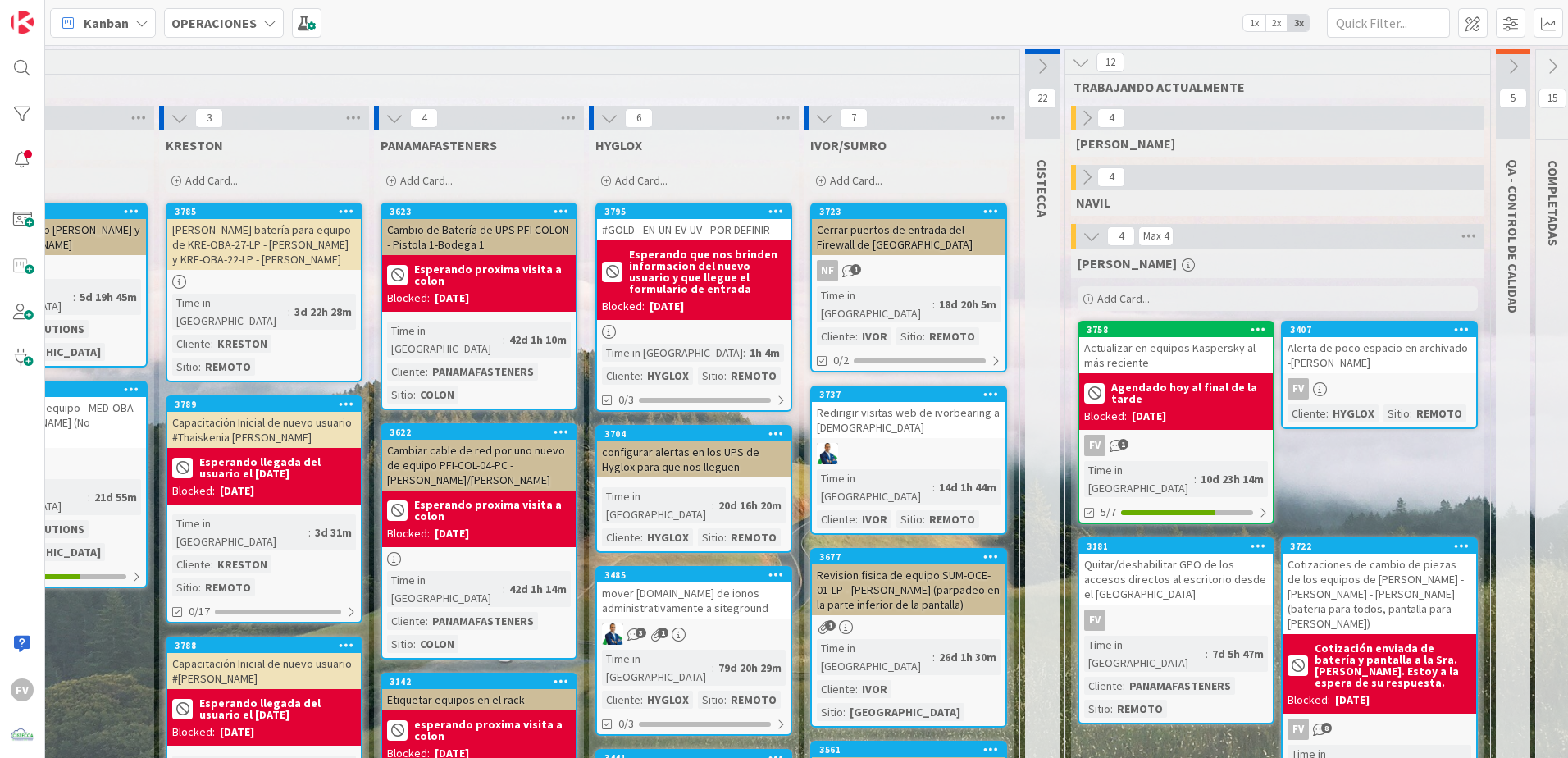
scroll to position [0, 0]
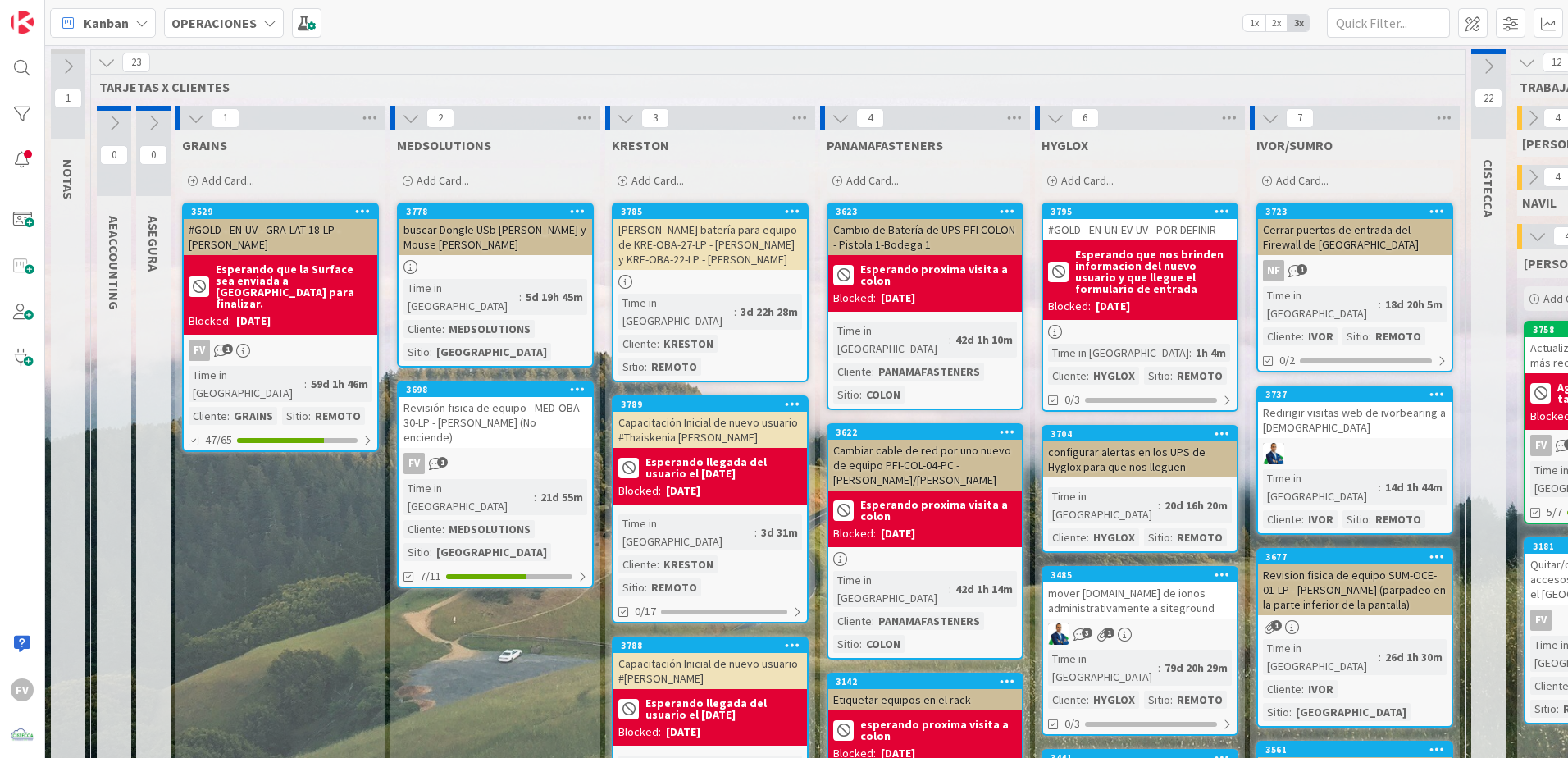
click at [200, 114] on icon at bounding box center [196, 118] width 18 height 18
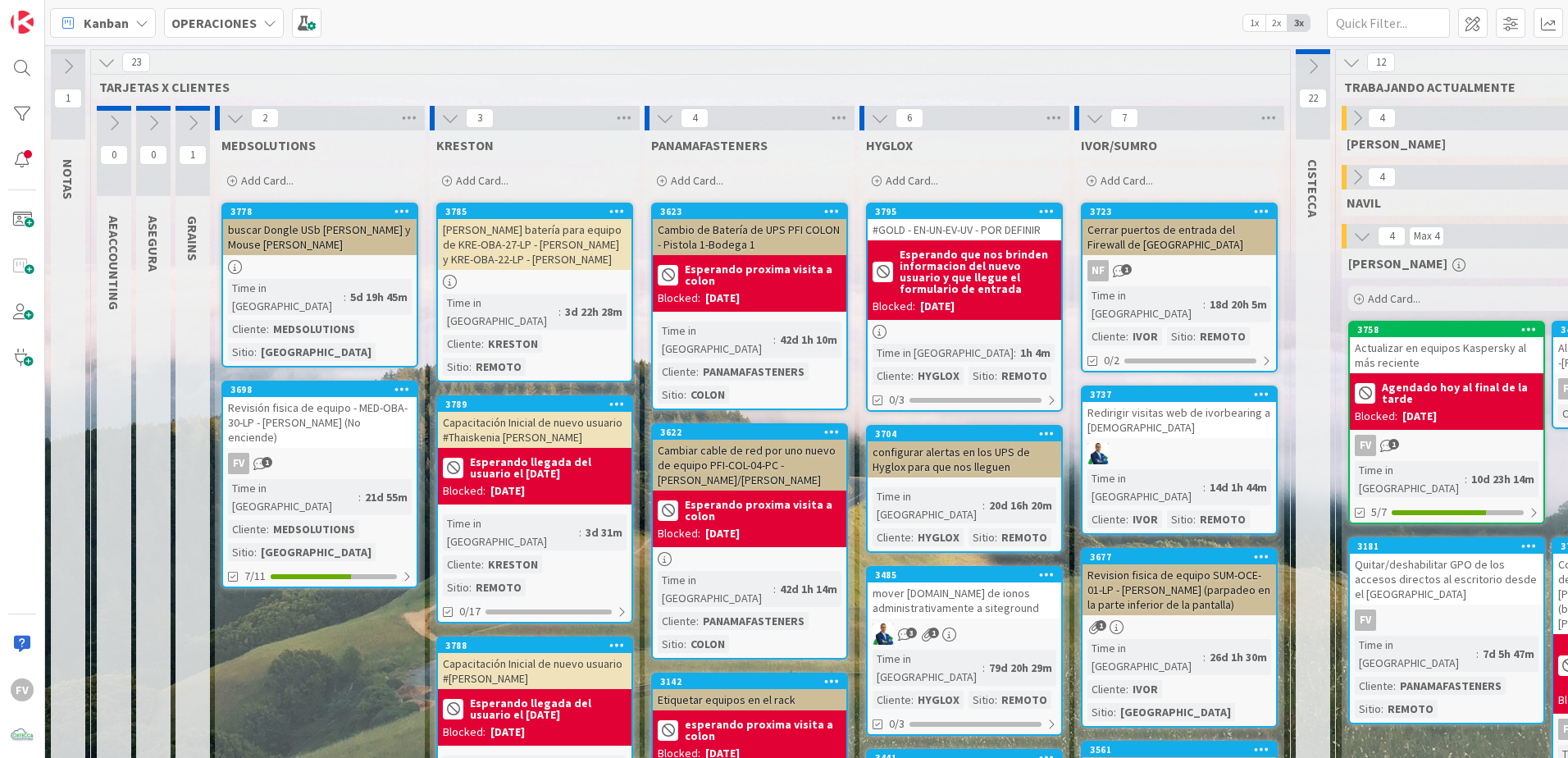
click at [231, 113] on icon at bounding box center [235, 118] width 18 height 18
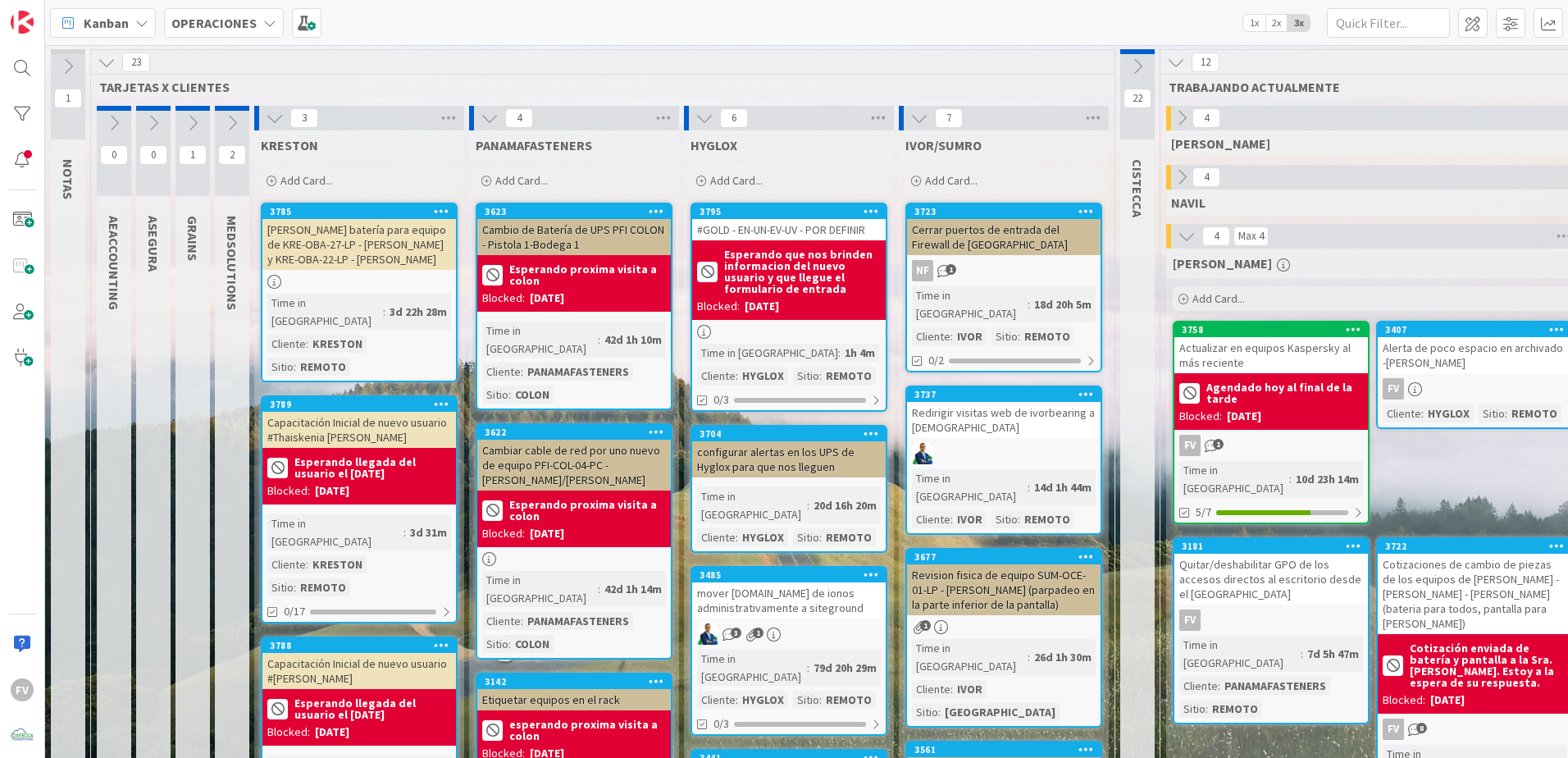
click at [279, 114] on icon at bounding box center [275, 118] width 18 height 18
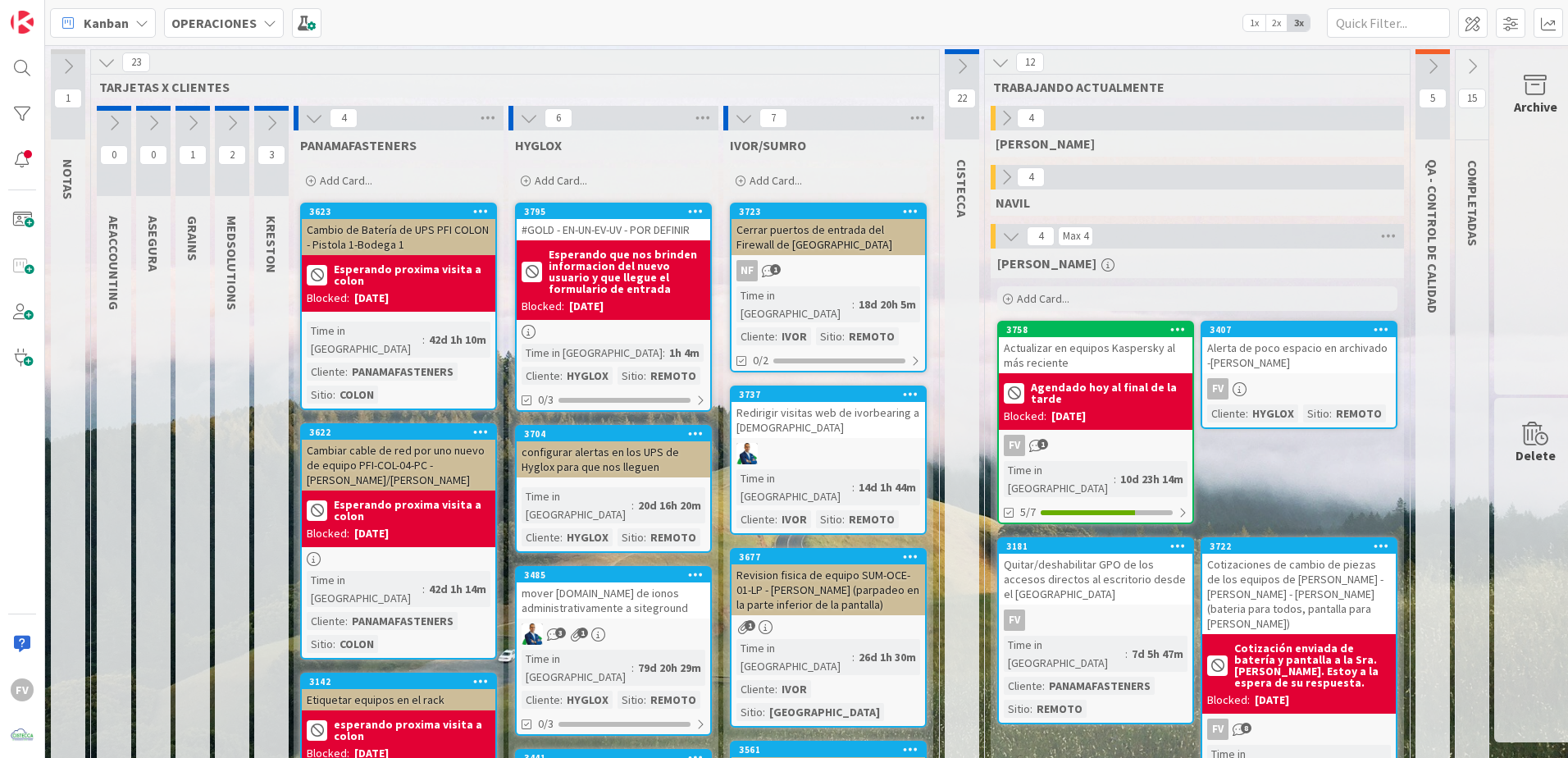
click at [309, 115] on icon at bounding box center [314, 118] width 18 height 18
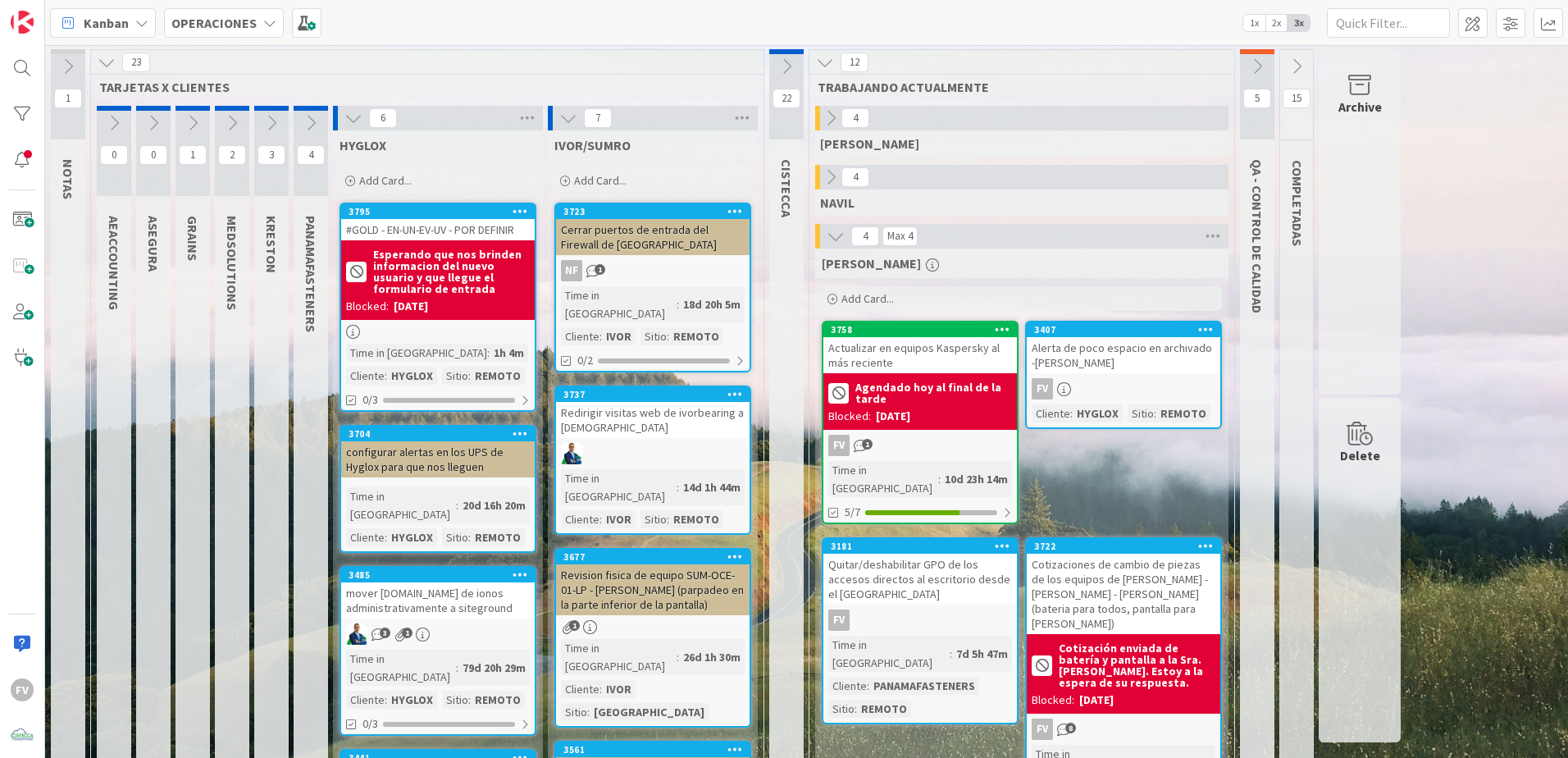
click at [362, 113] on icon at bounding box center [353, 118] width 18 height 18
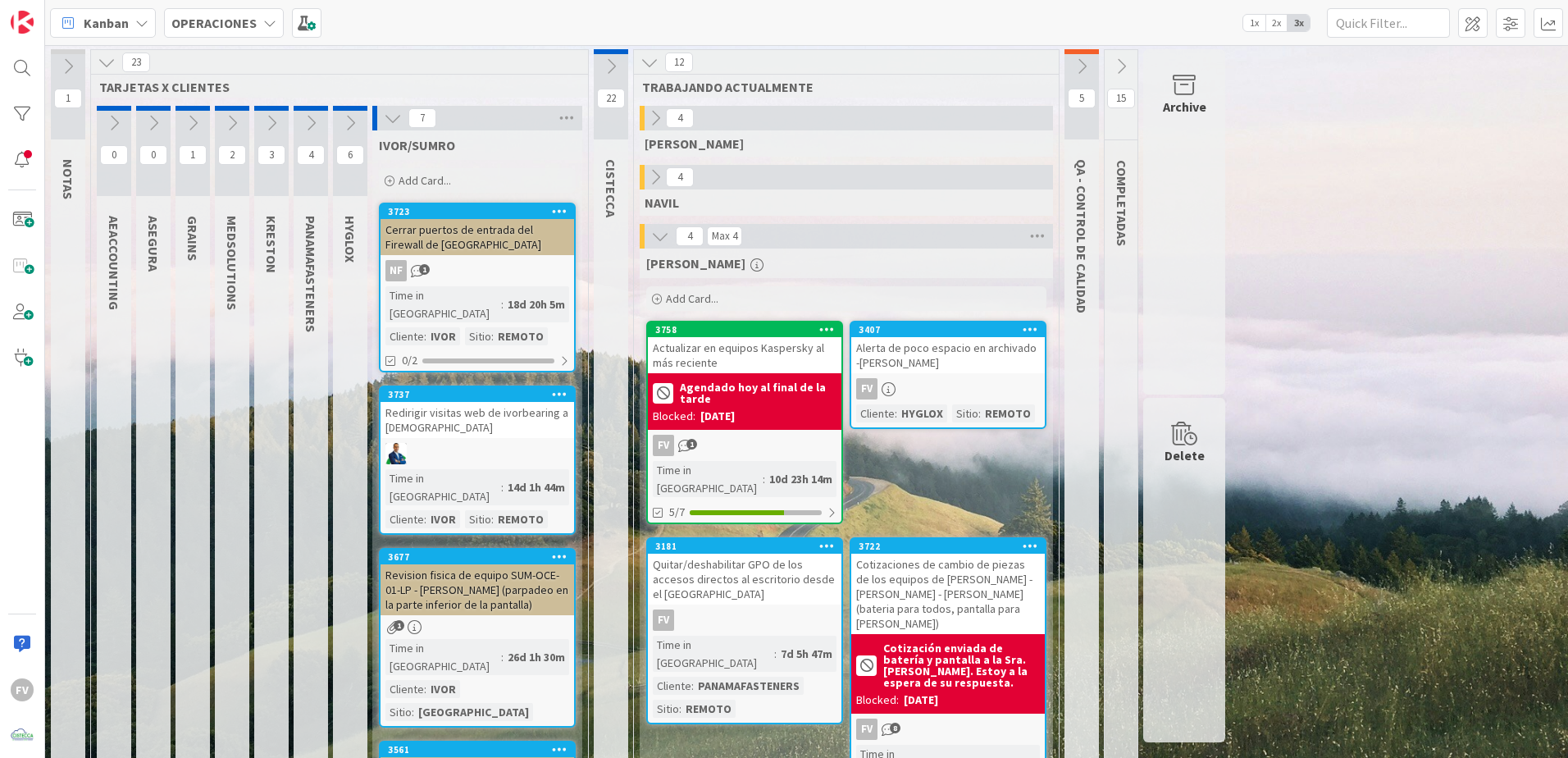
click at [391, 116] on icon at bounding box center [392, 118] width 18 height 18
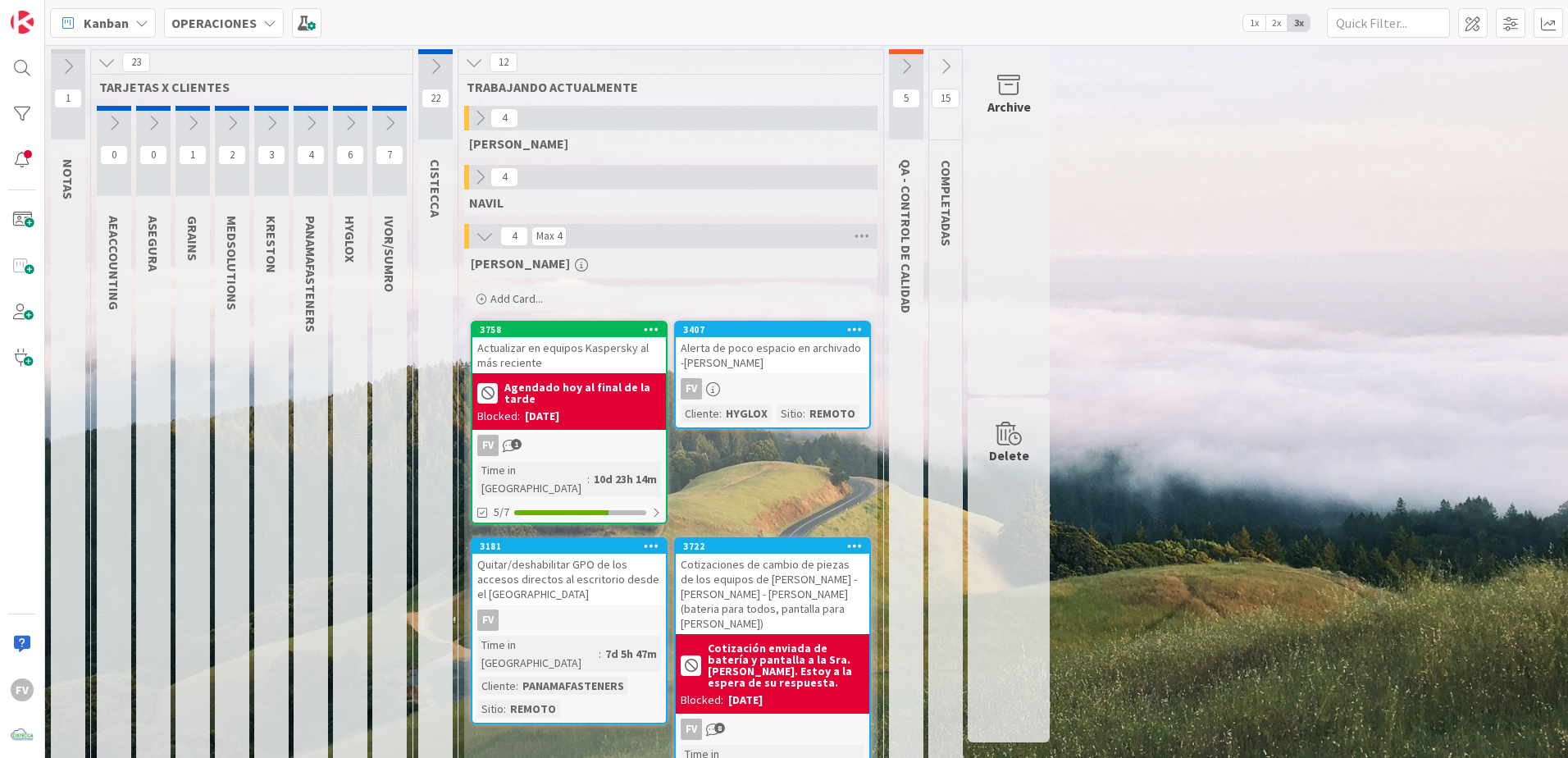
click at [109, 59] on icon at bounding box center [107, 62] width 18 height 18
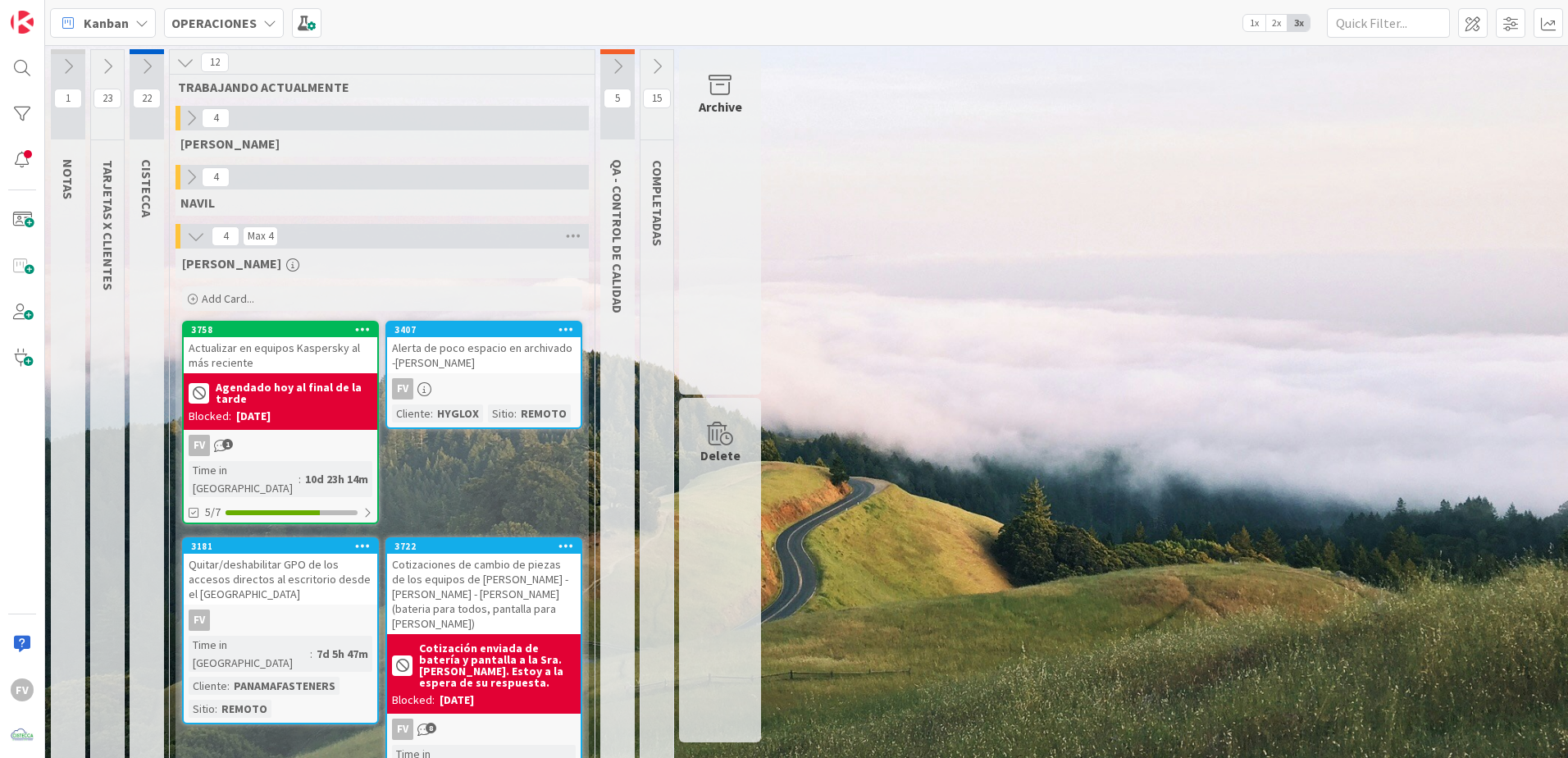
click at [444, 374] on div "3407 Alerta de poco espacio en archivado -[PERSON_NAME] FV Cliente : HYGLOX Sit…" at bounding box center [483, 375] width 197 height 109
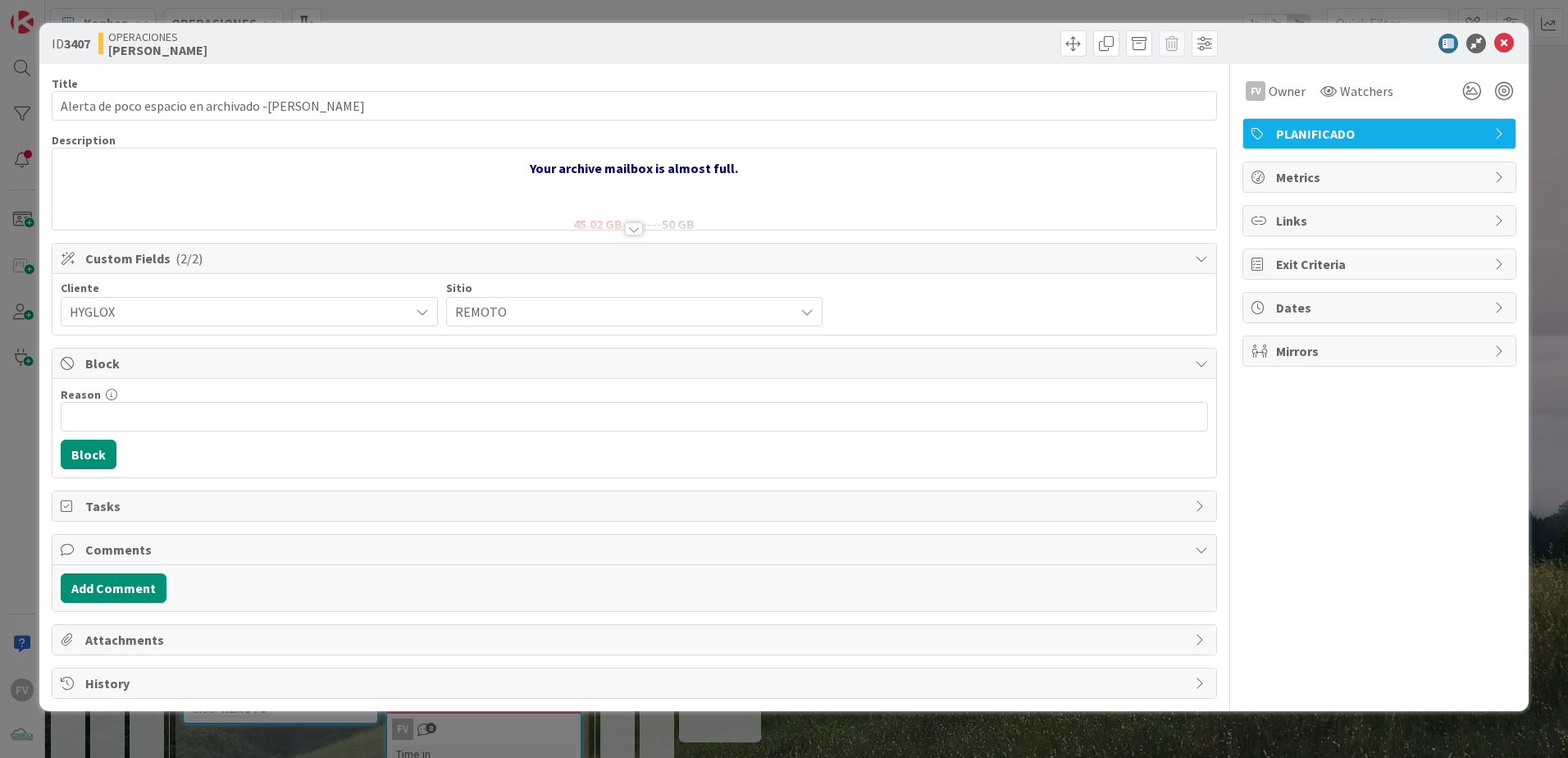
click at [486, 9] on div "ID 3407 OPERACIONES [PERSON_NAME] Title 49 / 128 Alerta de poco espacio en arch…" at bounding box center [784, 379] width 1568 height 758
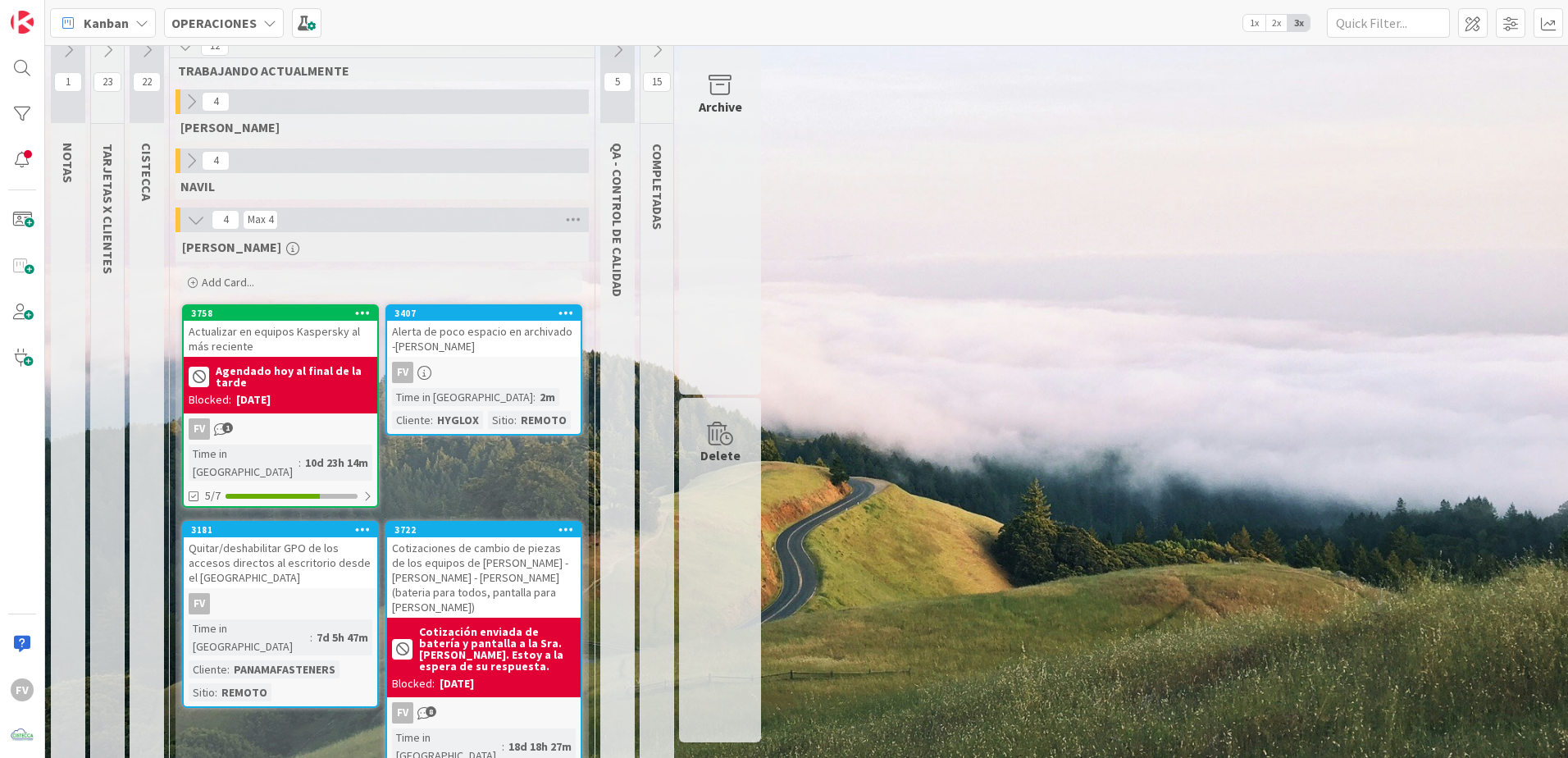
scroll to position [32, 0]
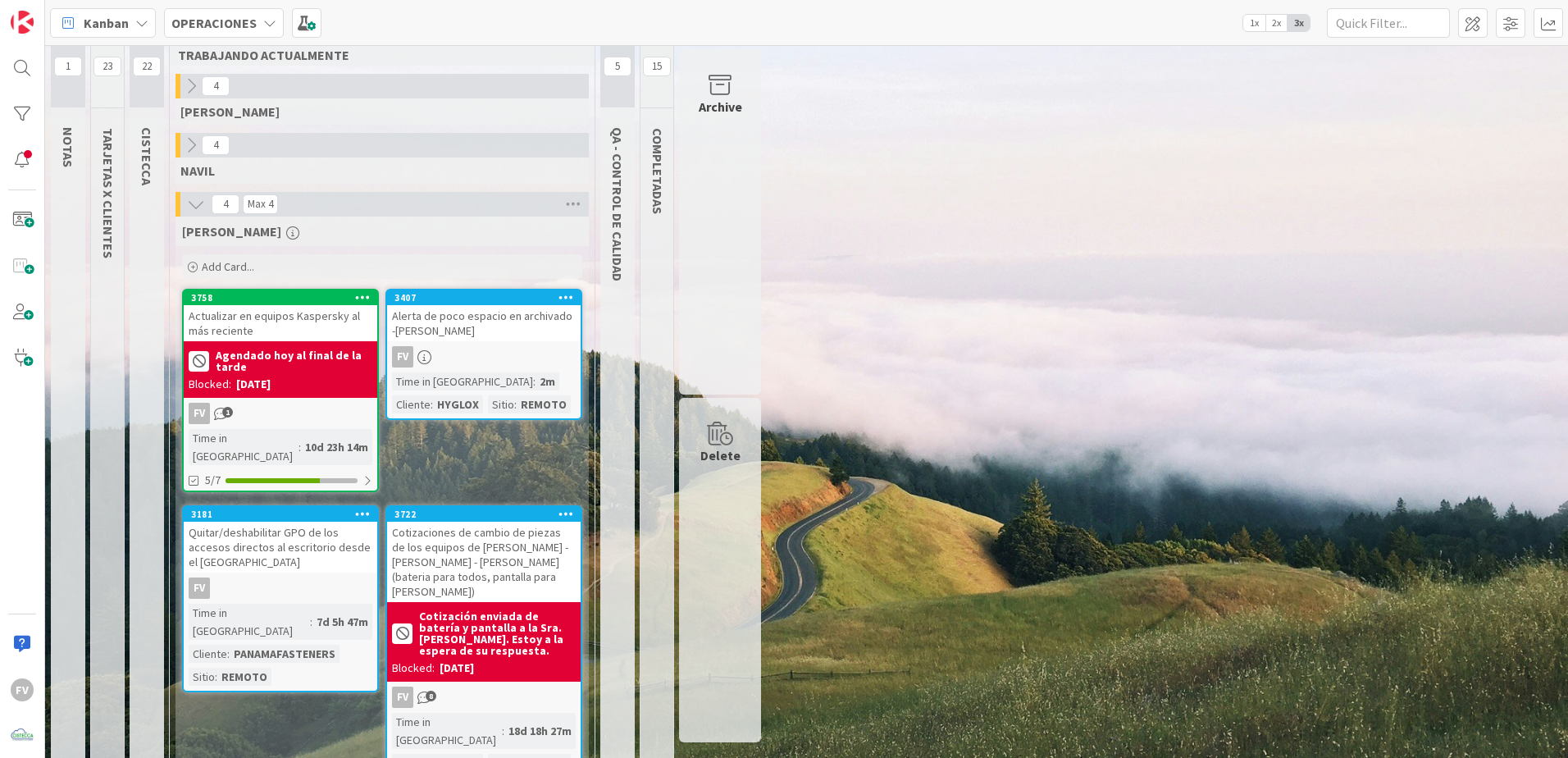
click at [284, 581] on div "FV" at bounding box center [281, 588] width 194 height 22
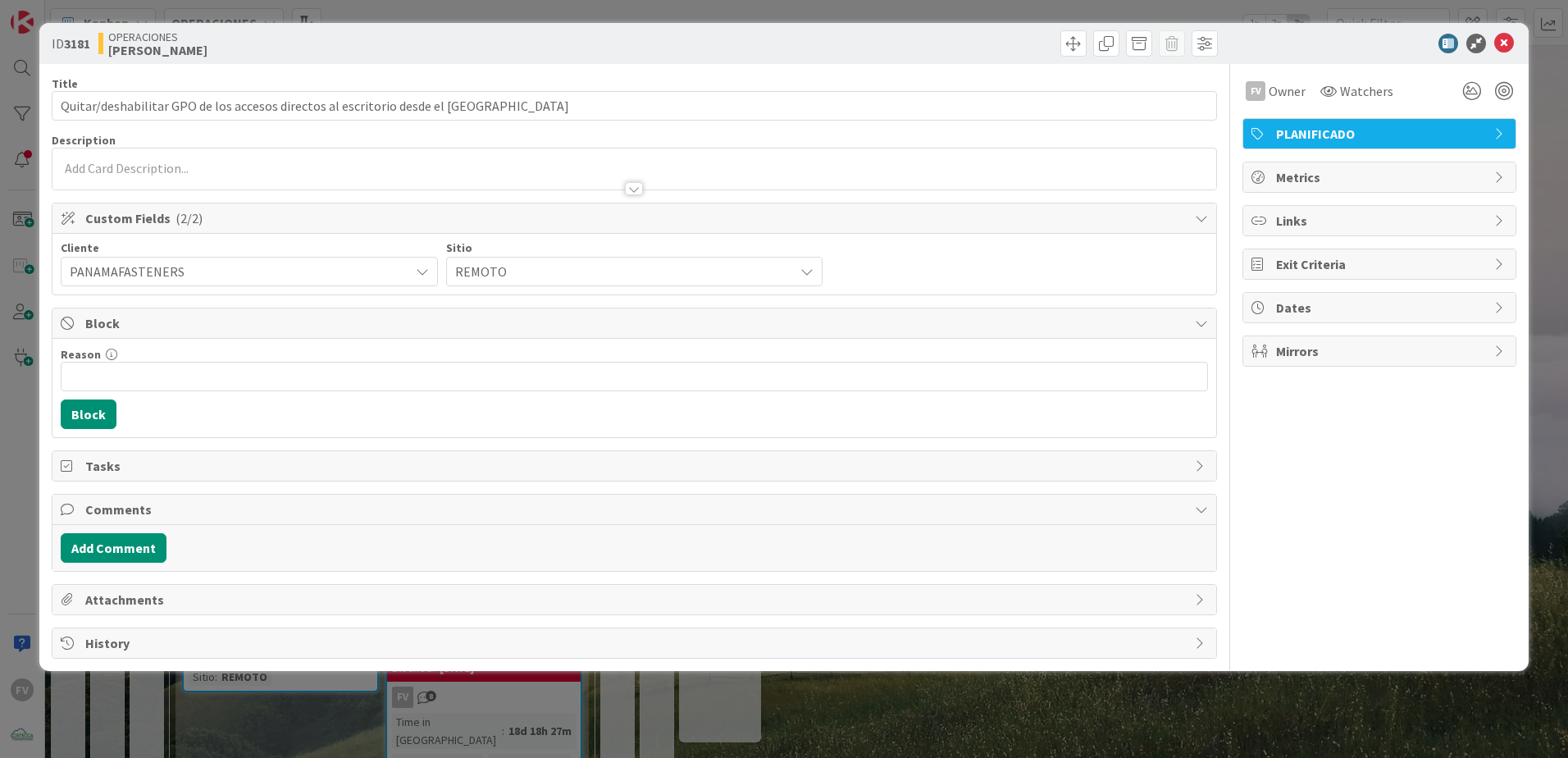
click at [273, 322] on span "Block" at bounding box center [636, 323] width 1101 height 20
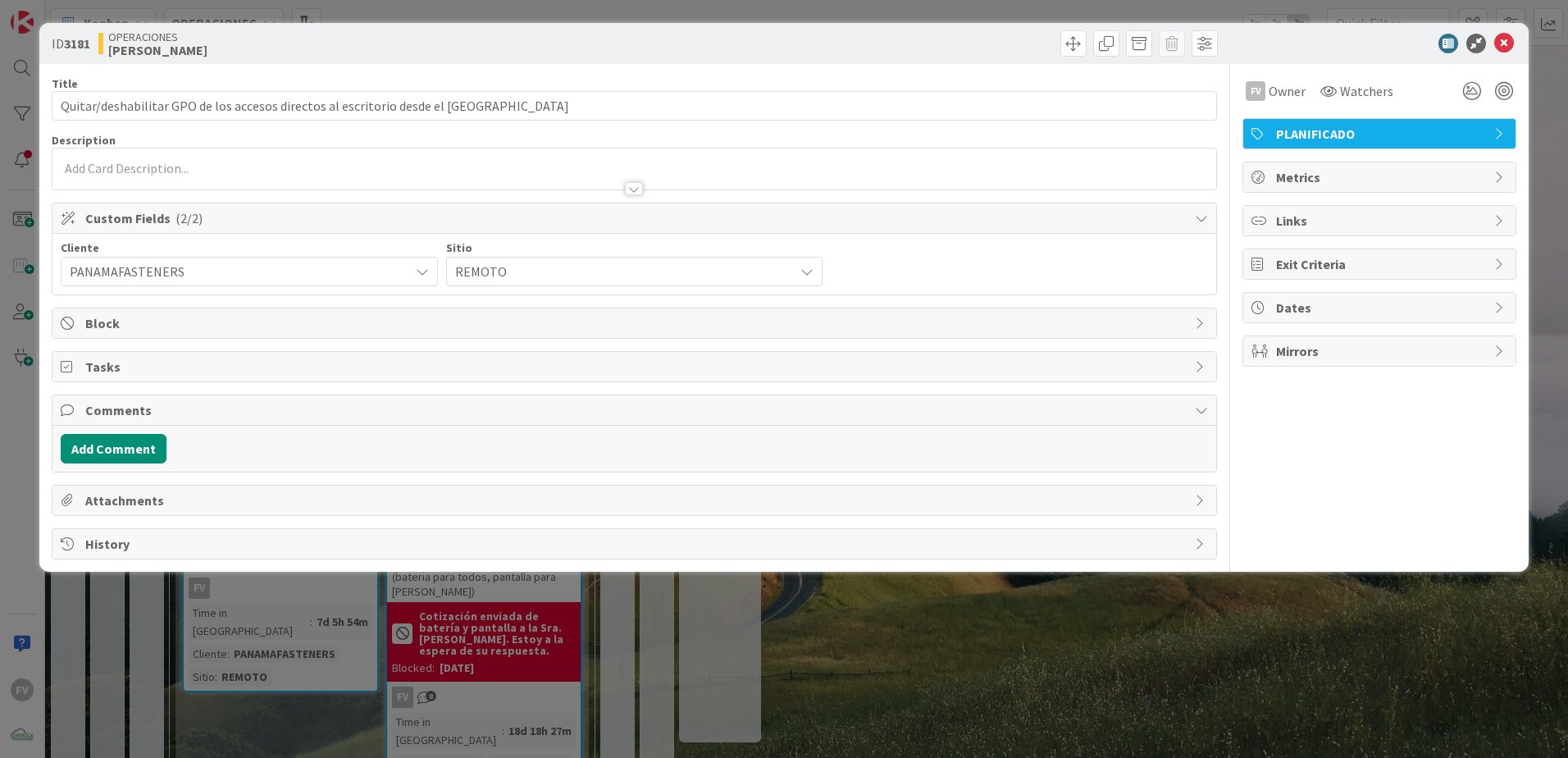
click at [236, 395] on div "Comments" at bounding box center [635, 410] width 1164 height 30
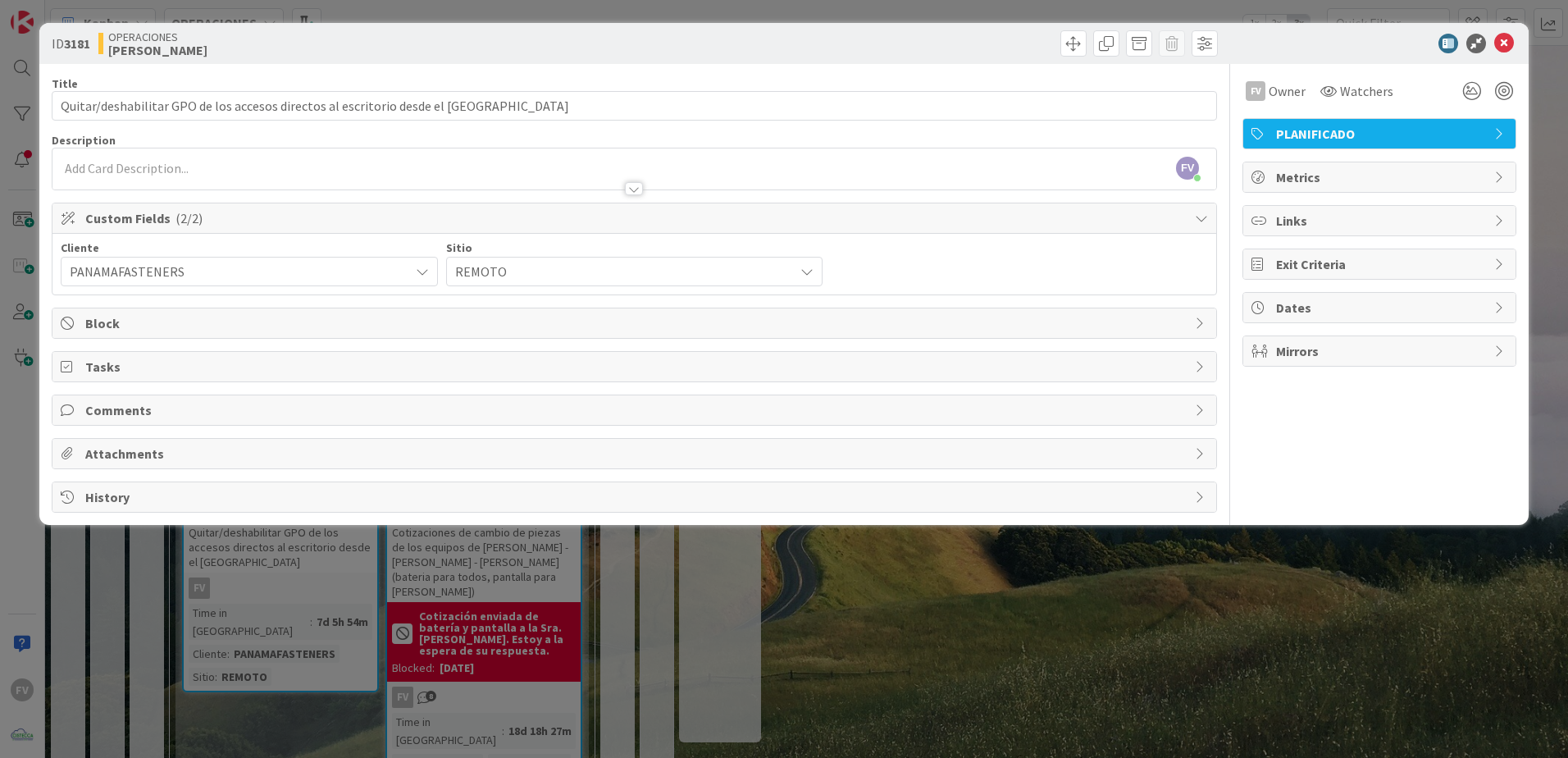
click at [132, 321] on span "Block" at bounding box center [636, 323] width 1101 height 20
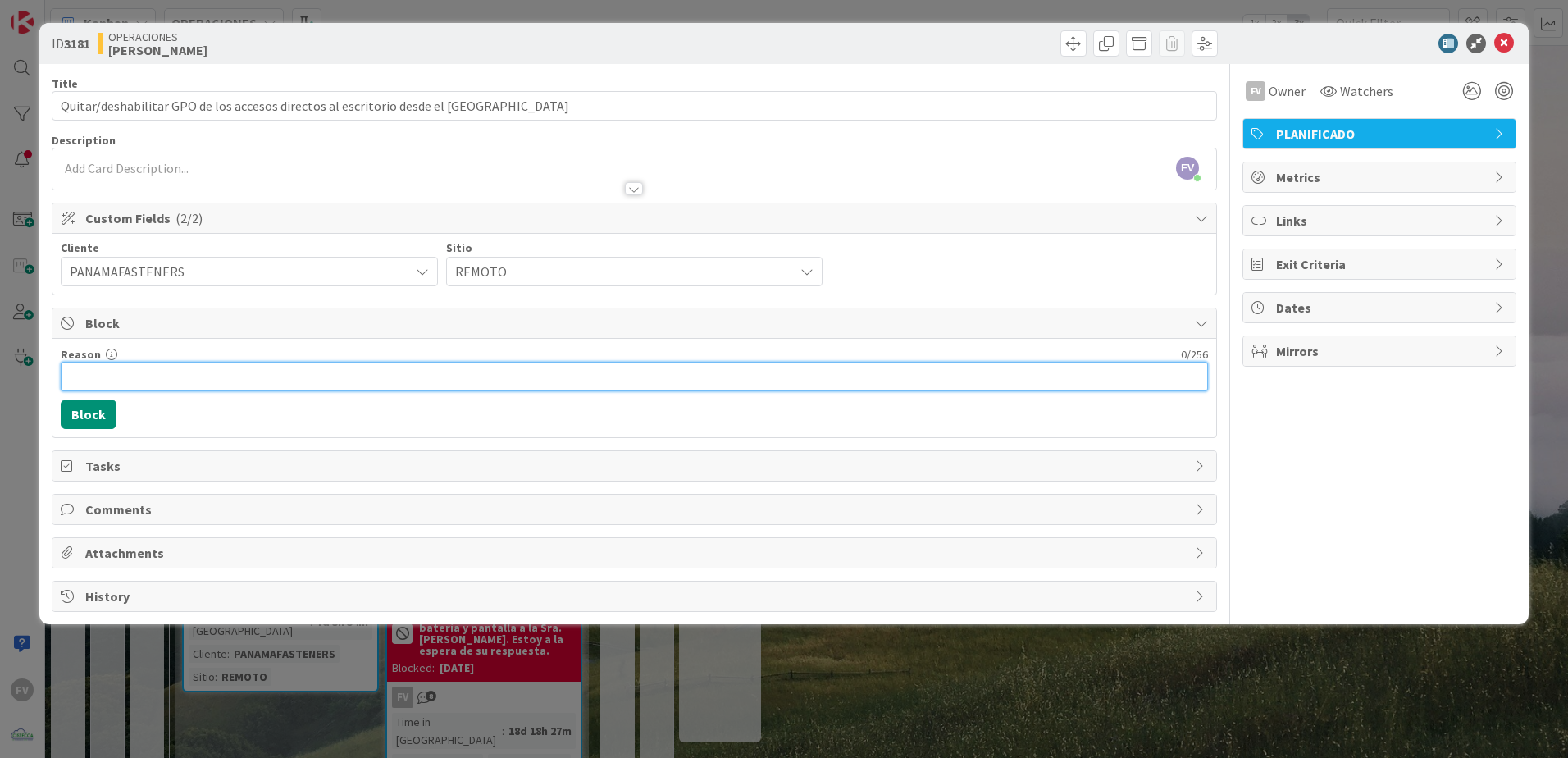
click at [133, 373] on input "Reason" at bounding box center [634, 377] width 1147 height 29
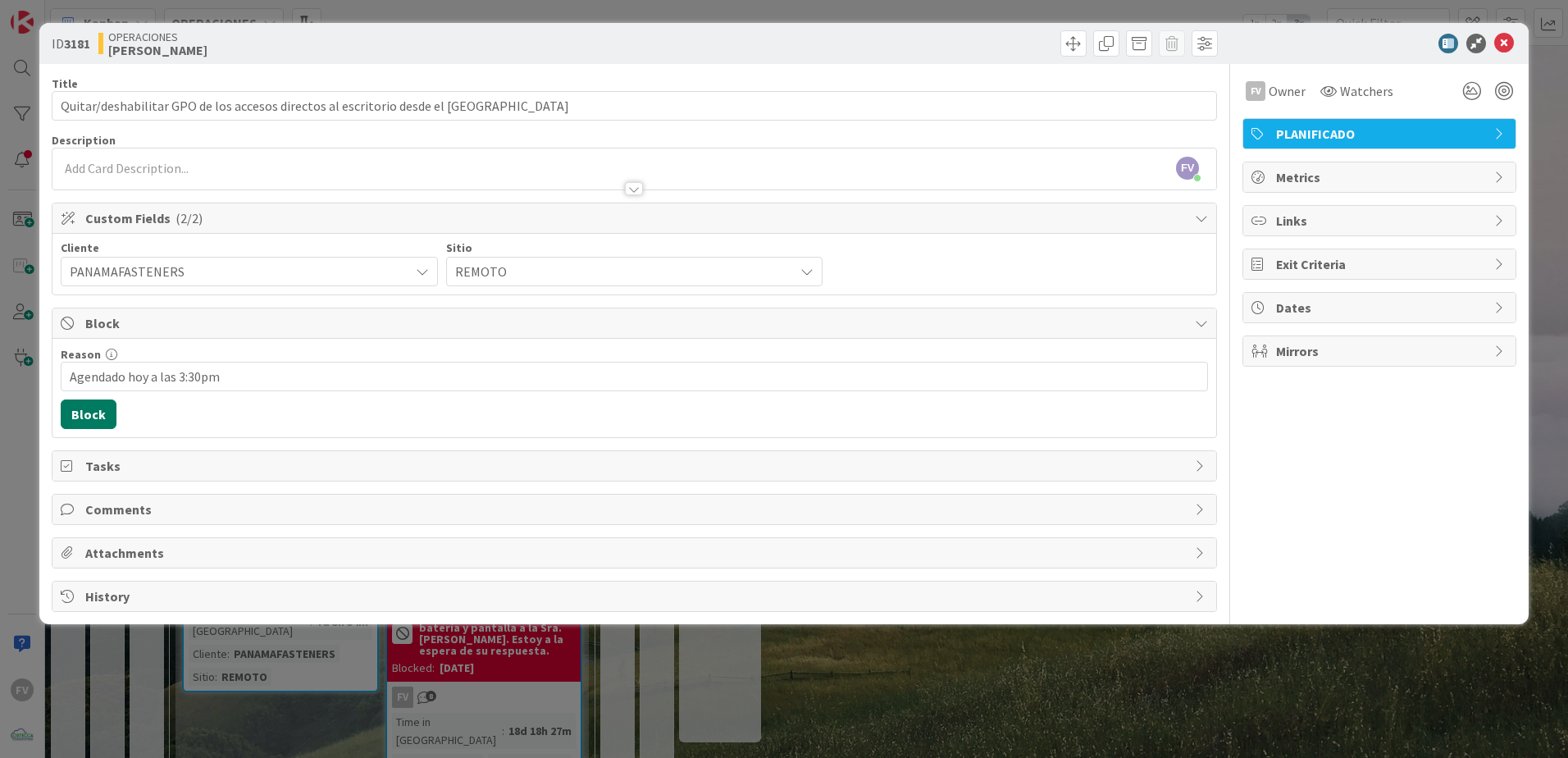
click at [94, 411] on button "Block" at bounding box center [88, 414] width 56 height 29
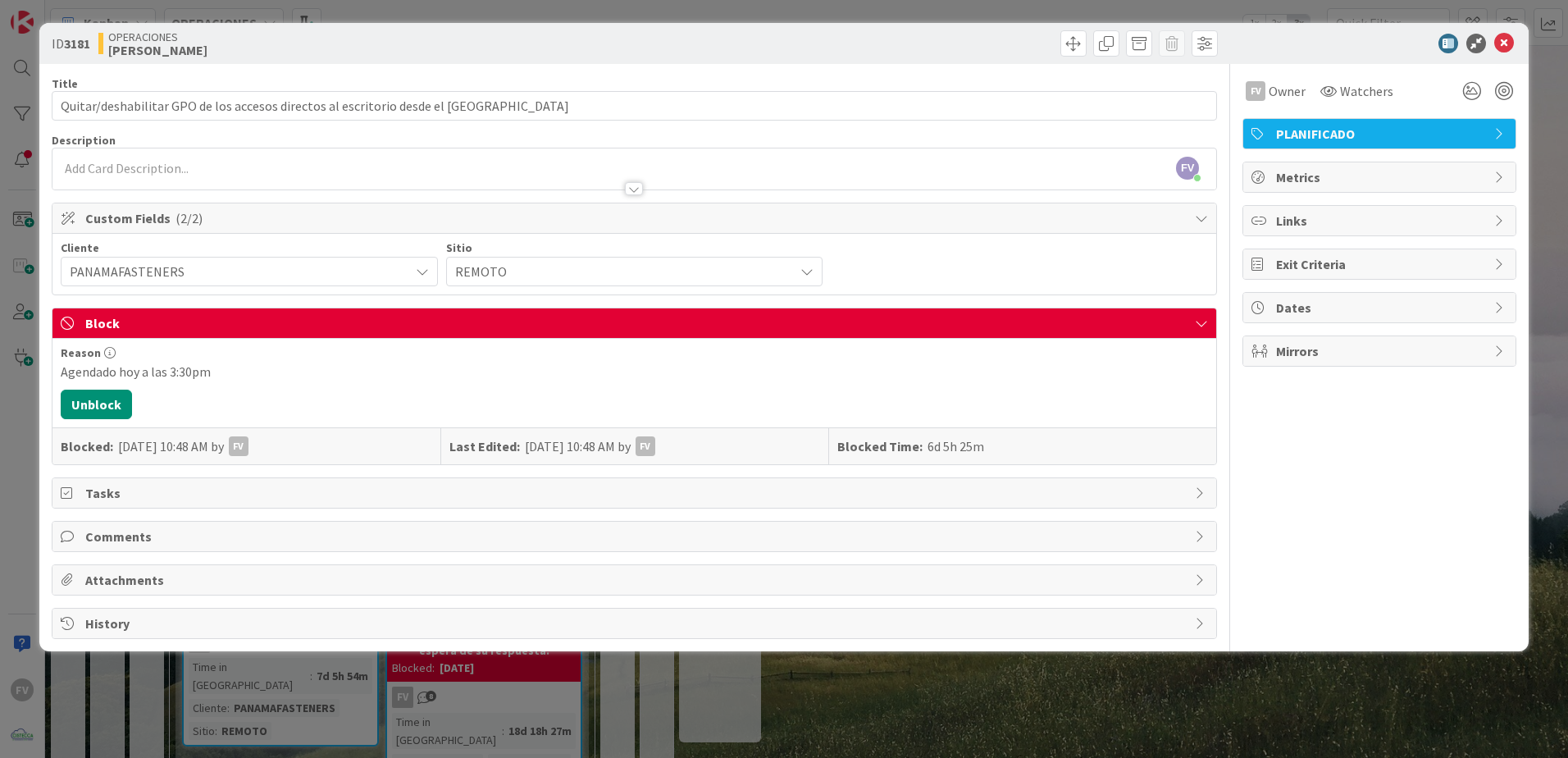
click at [550, 316] on span "Block" at bounding box center [636, 323] width 1101 height 20
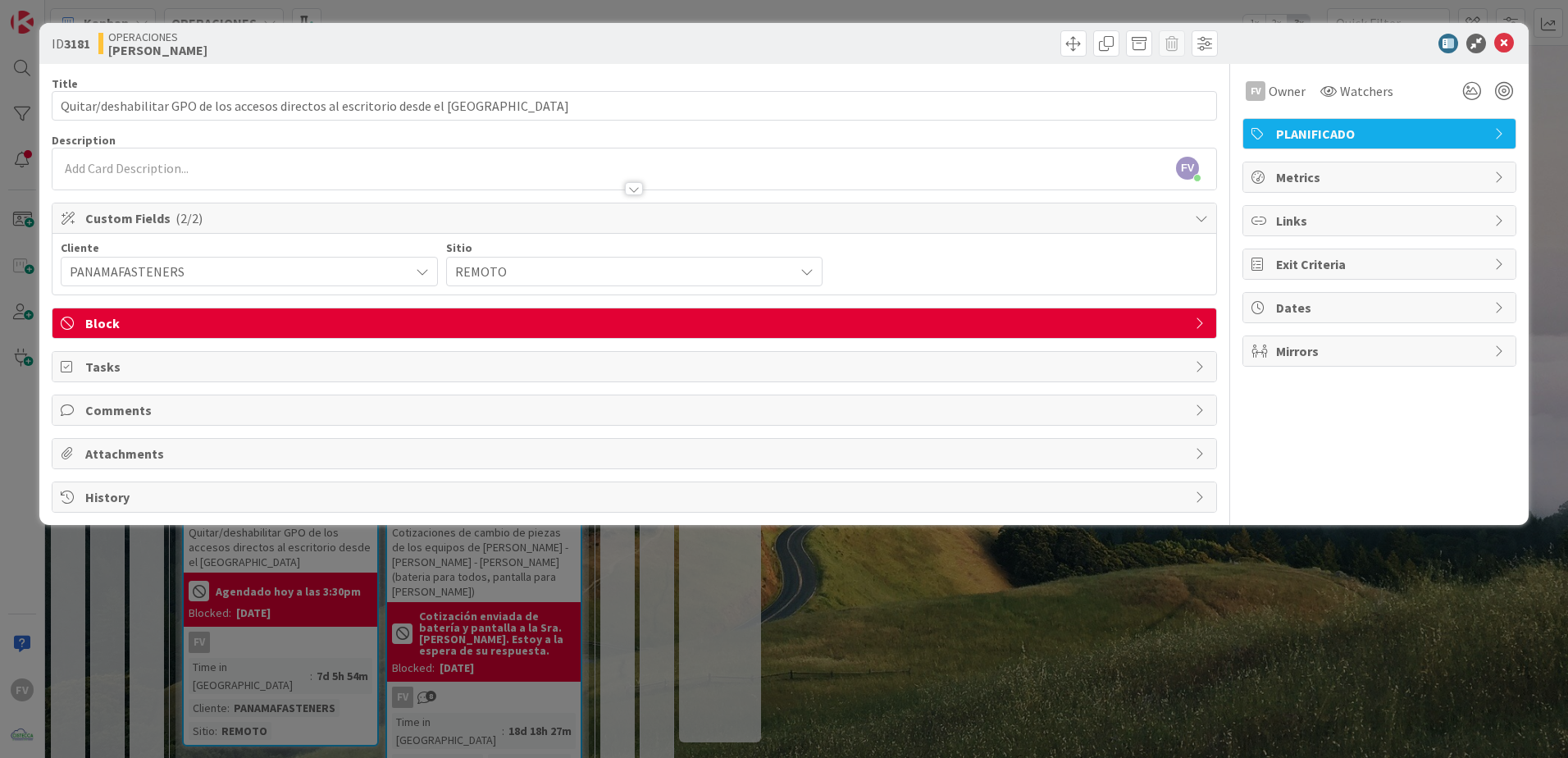
click at [540, 568] on div "ID 3181 OPERACIONES [PERSON_NAME] Title 73 / 128 Quitar/deshabilitar GPO de los…" at bounding box center [784, 379] width 1568 height 758
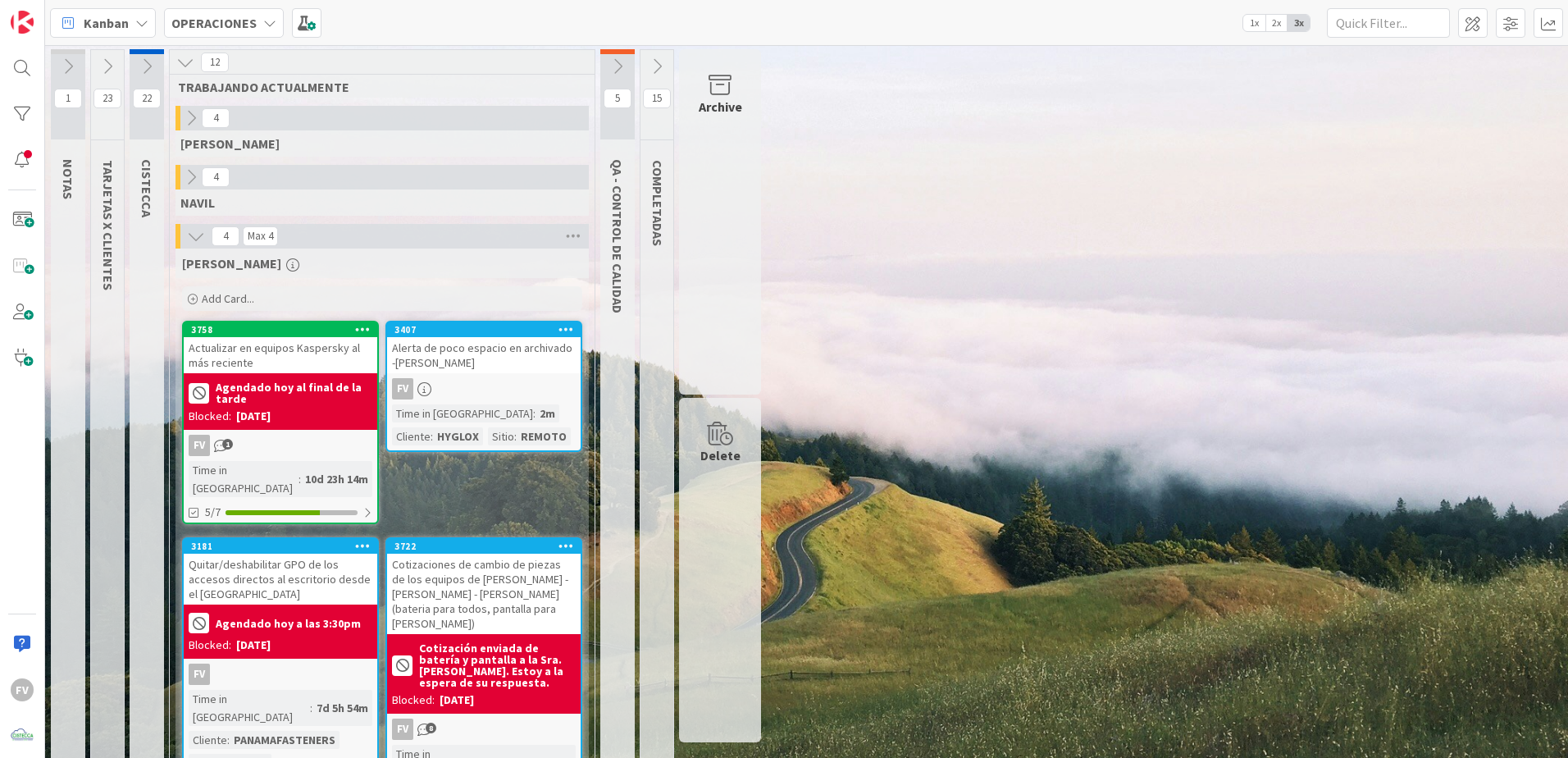
drag, startPoint x: 1200, startPoint y: 444, endPoint x: 987, endPoint y: 389, distance: 220.0
click at [1199, 444] on div "1 NOTAS 23 TARJETAS X CLIENTES 22 CISTECCA 12 TRABAJANDO ACTUALMENTE 4 [PERSON_…" at bounding box center [806, 444] width 1516 height 791
click at [185, 177] on icon at bounding box center [191, 177] width 18 height 18
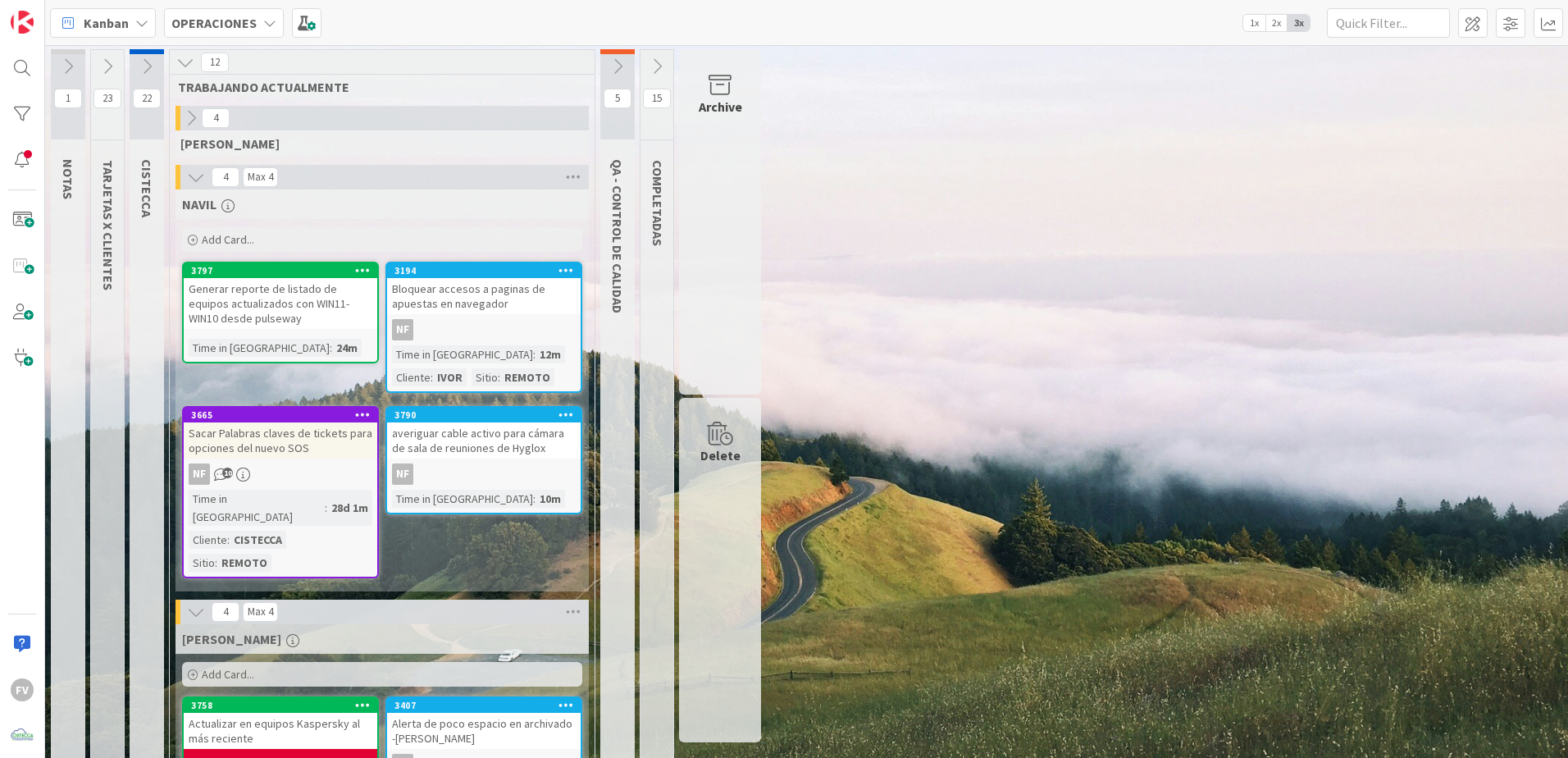
click at [185, 177] on div "4 Max 4" at bounding box center [381, 177] width 414 height 24
click at [145, 56] on button at bounding box center [146, 66] width 34 height 24
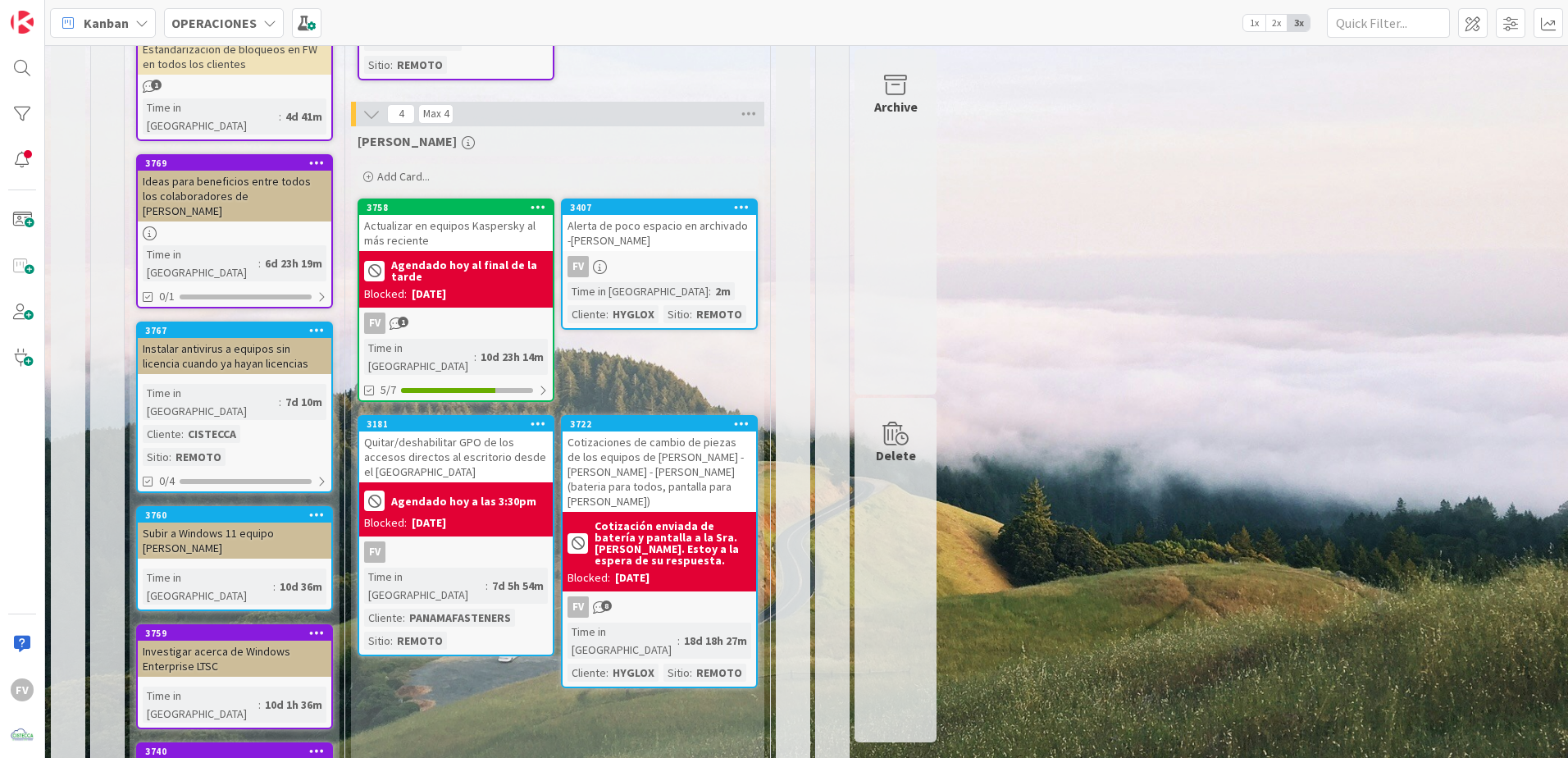
scroll to position [702, 0]
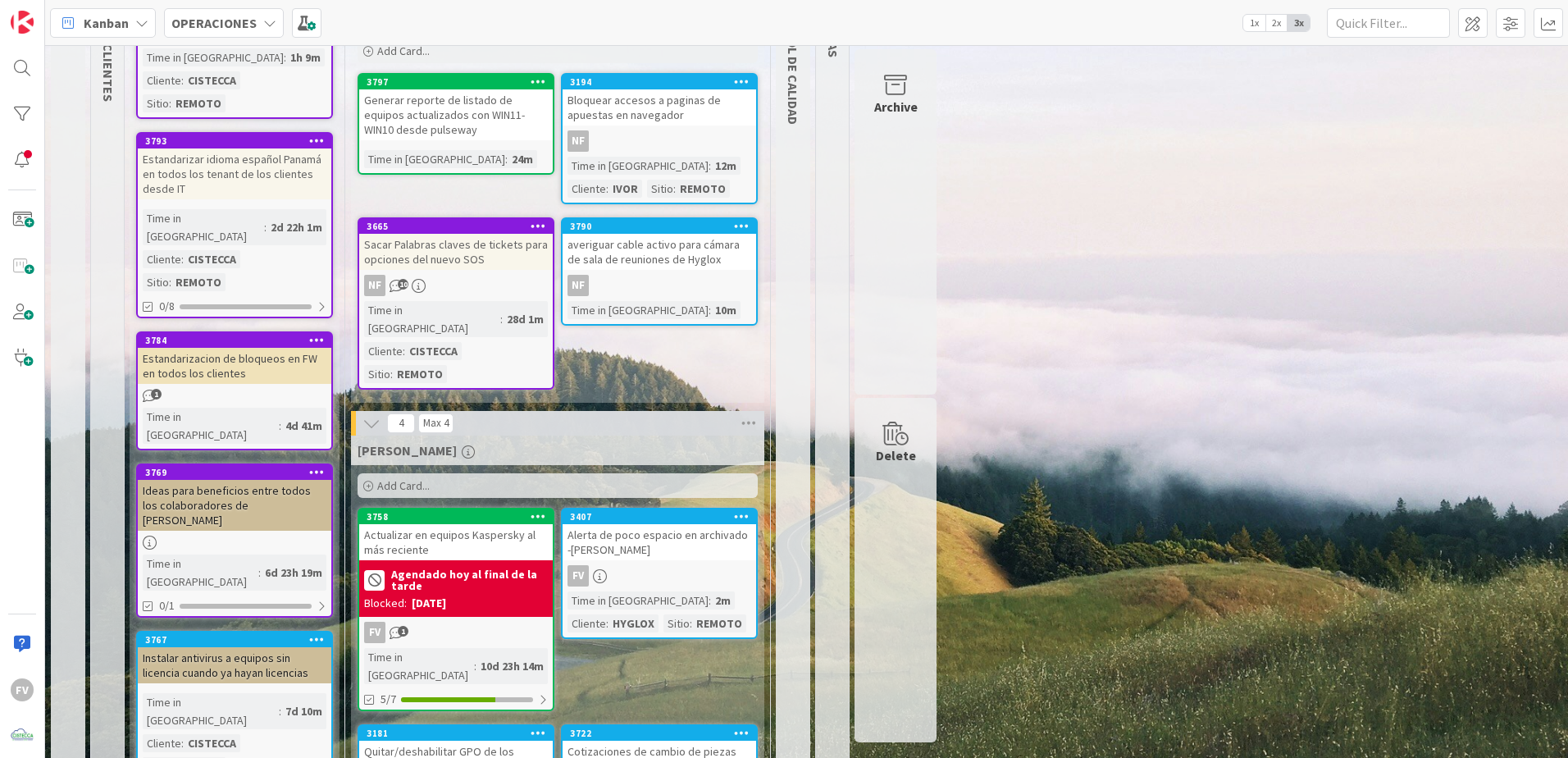
scroll to position [0, 0]
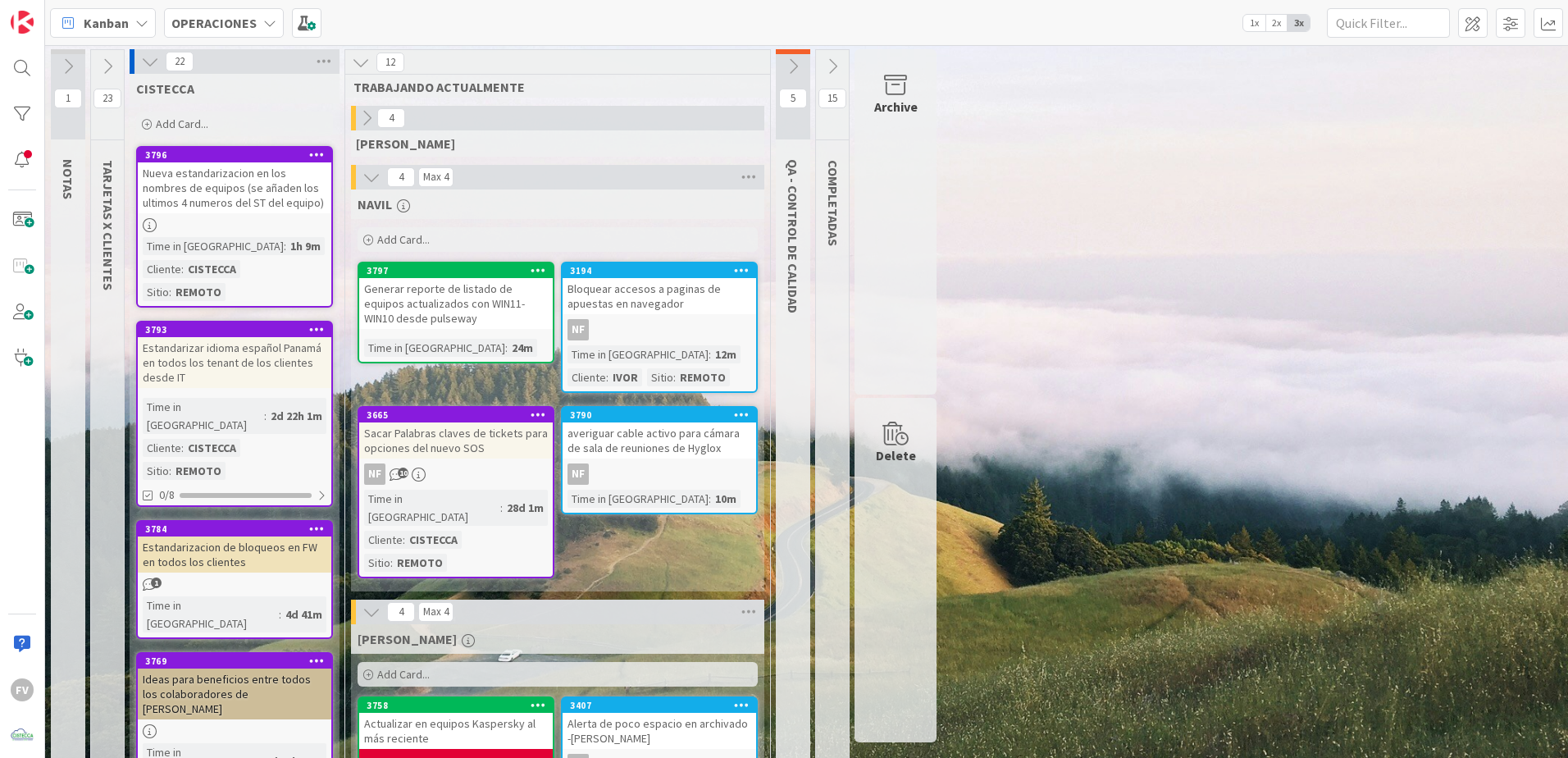
click at [154, 63] on icon at bounding box center [150, 62] width 18 height 18
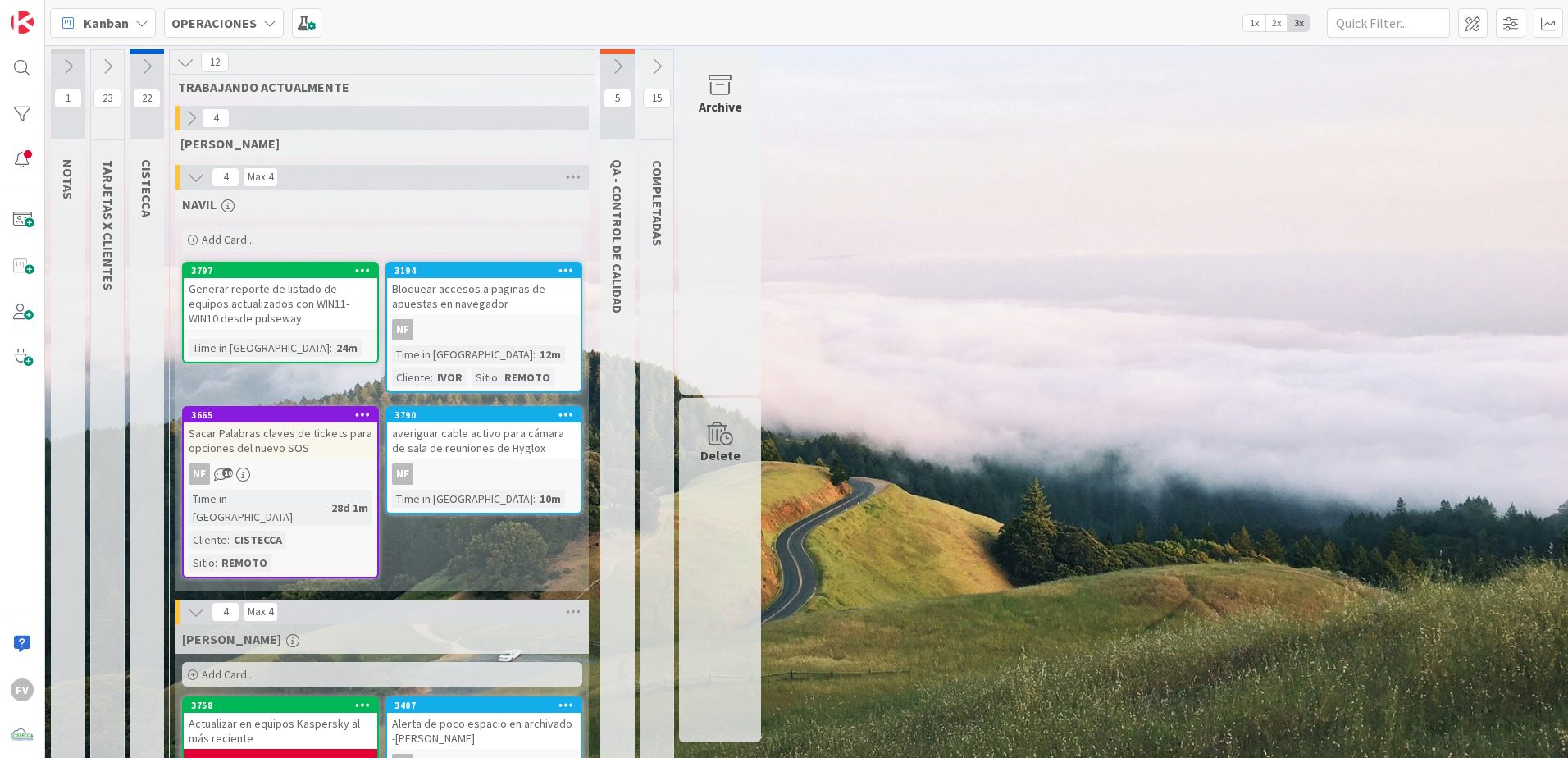
click at [102, 61] on icon at bounding box center [108, 67] width 18 height 18
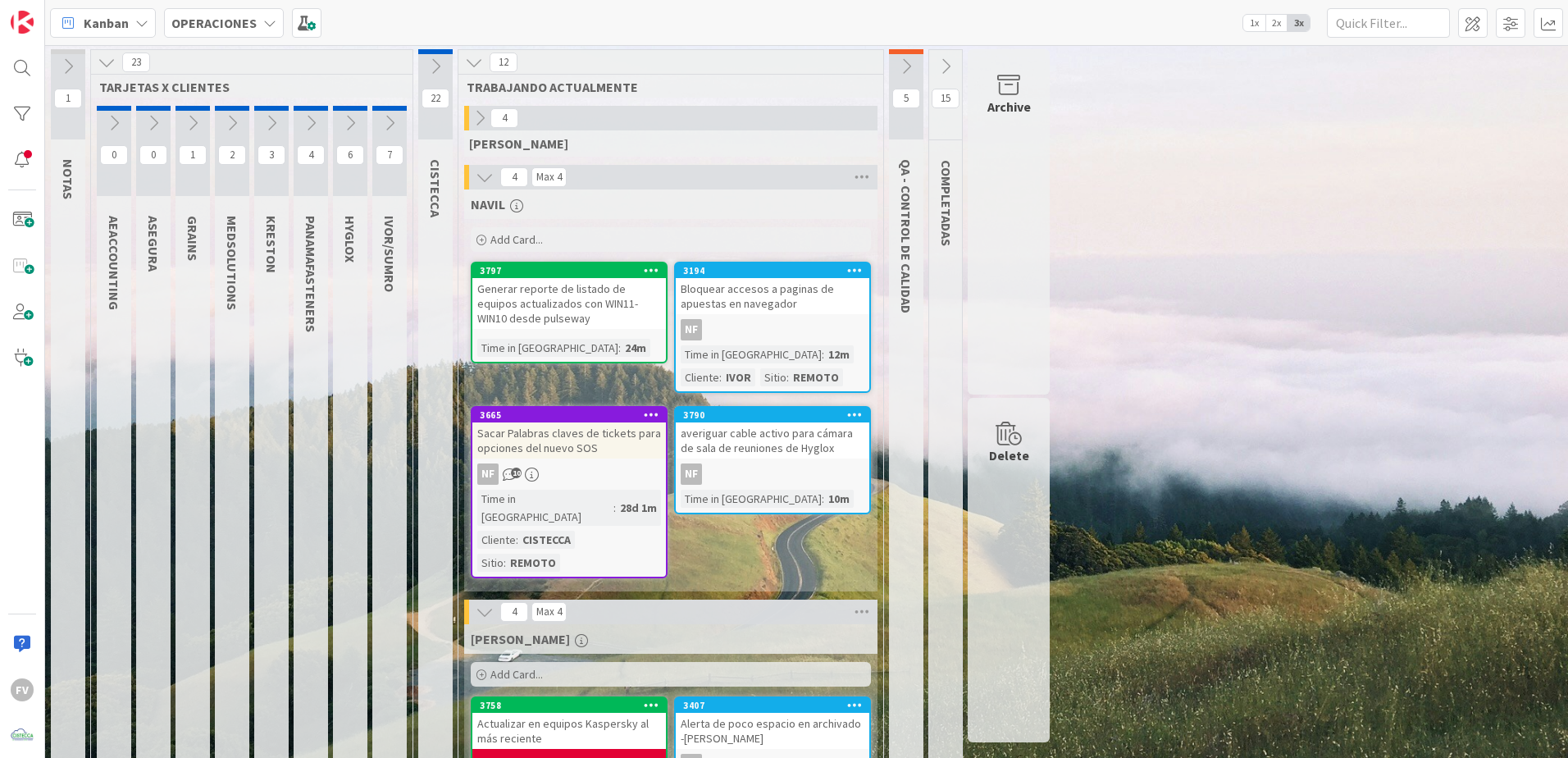
click at [102, 61] on icon at bounding box center [107, 62] width 18 height 18
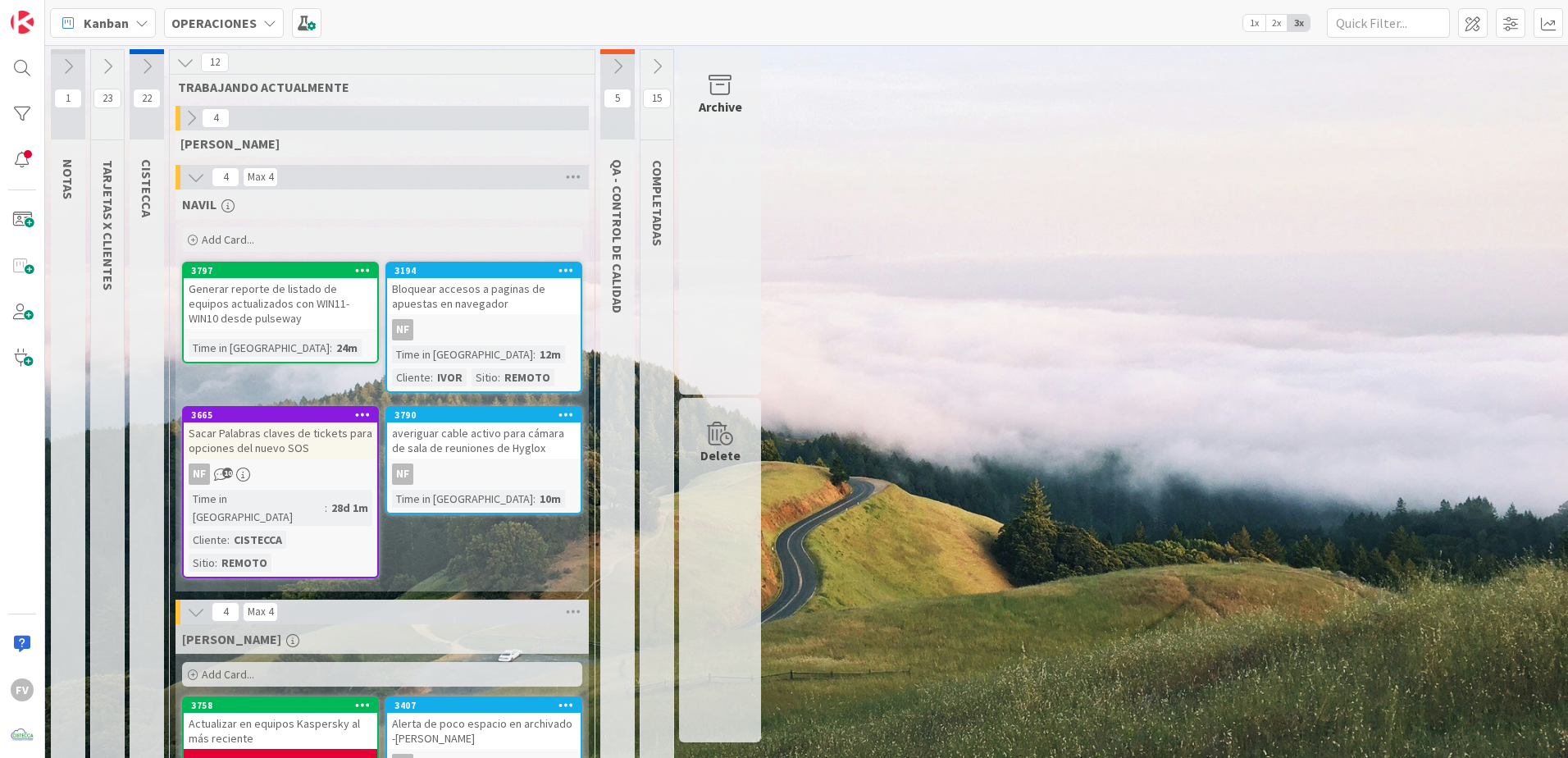
click at [134, 72] on button at bounding box center [146, 66] width 34 height 24
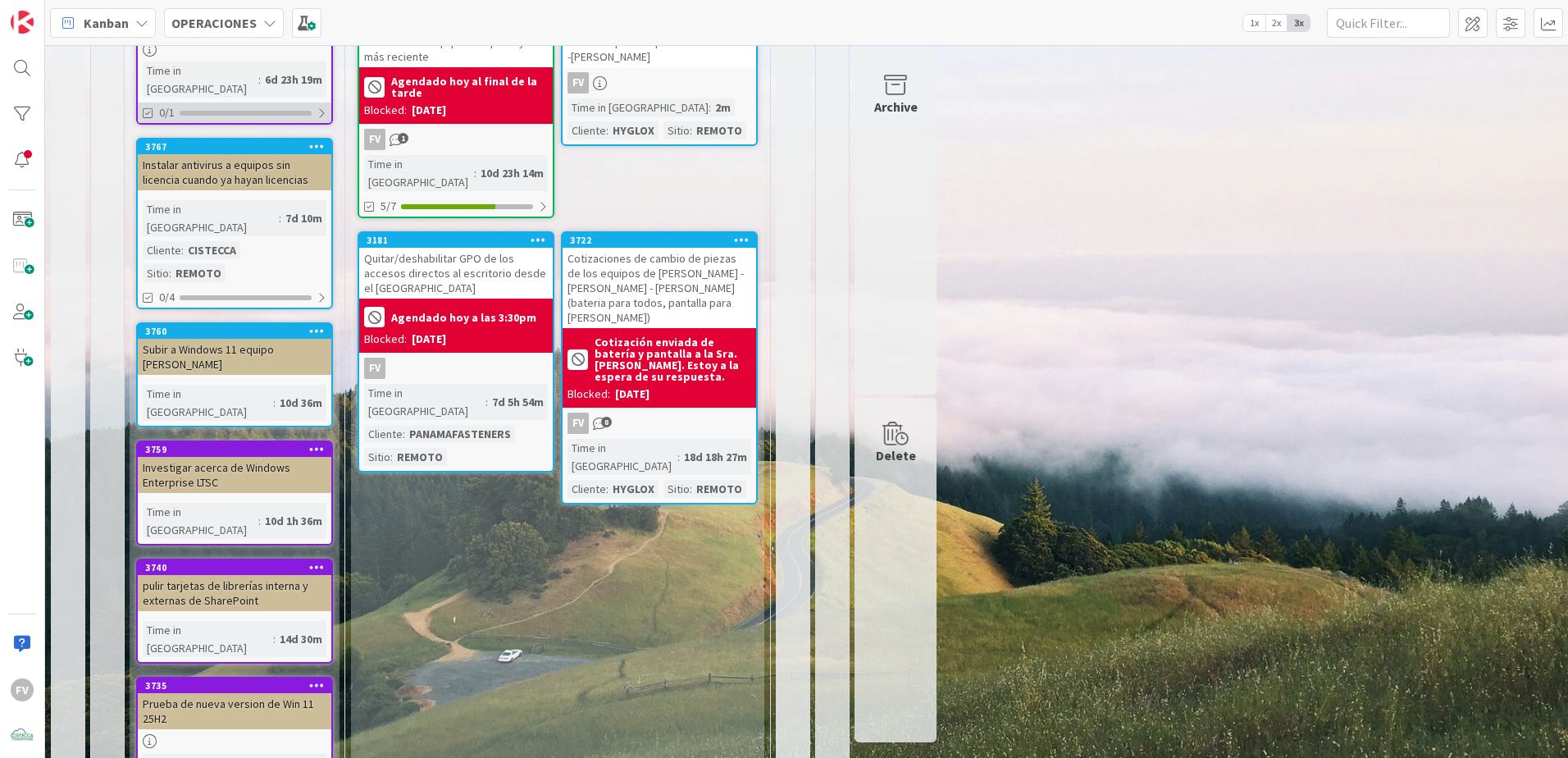
scroll to position [702, 0]
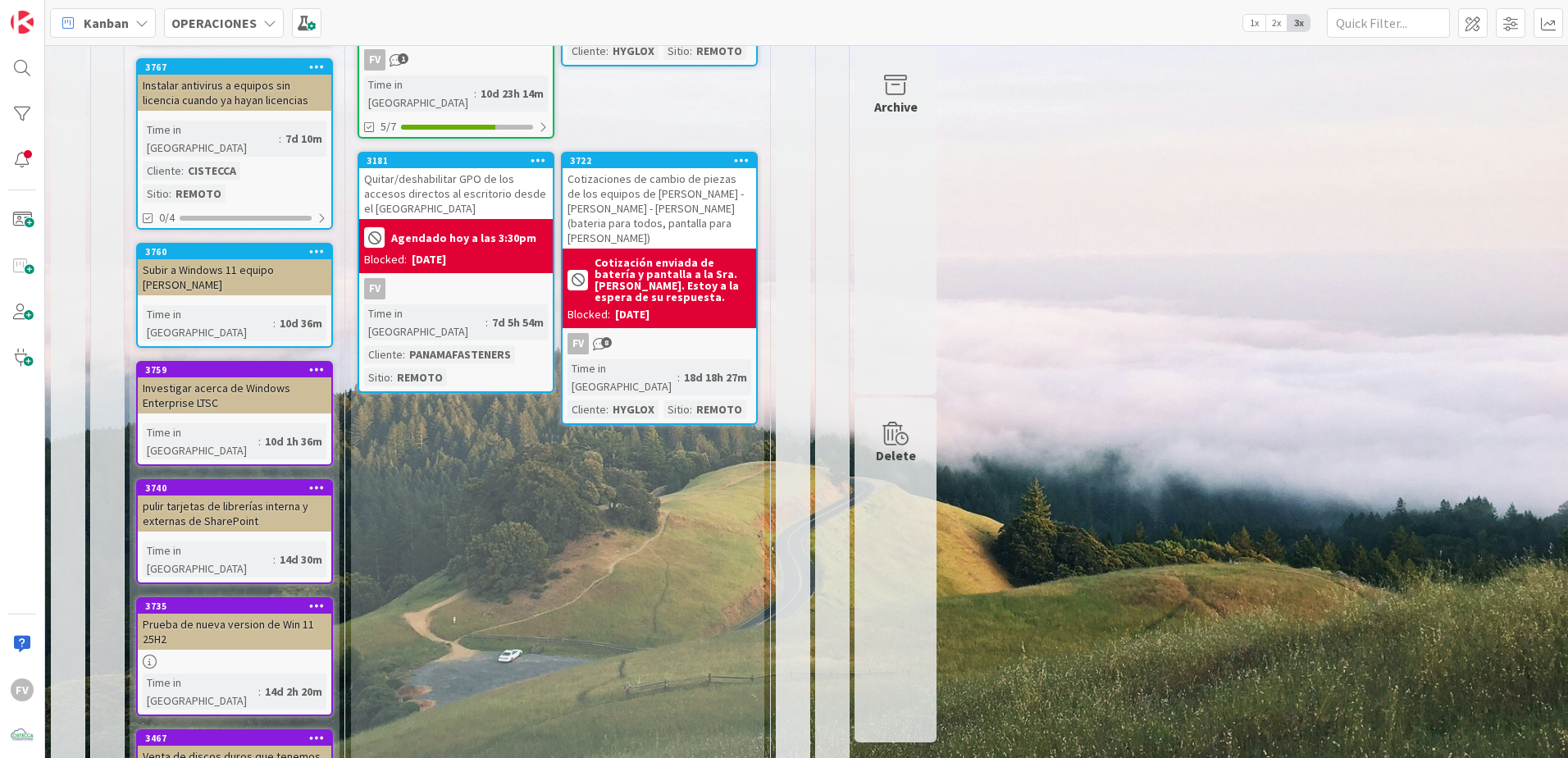
scroll to position [948, 0]
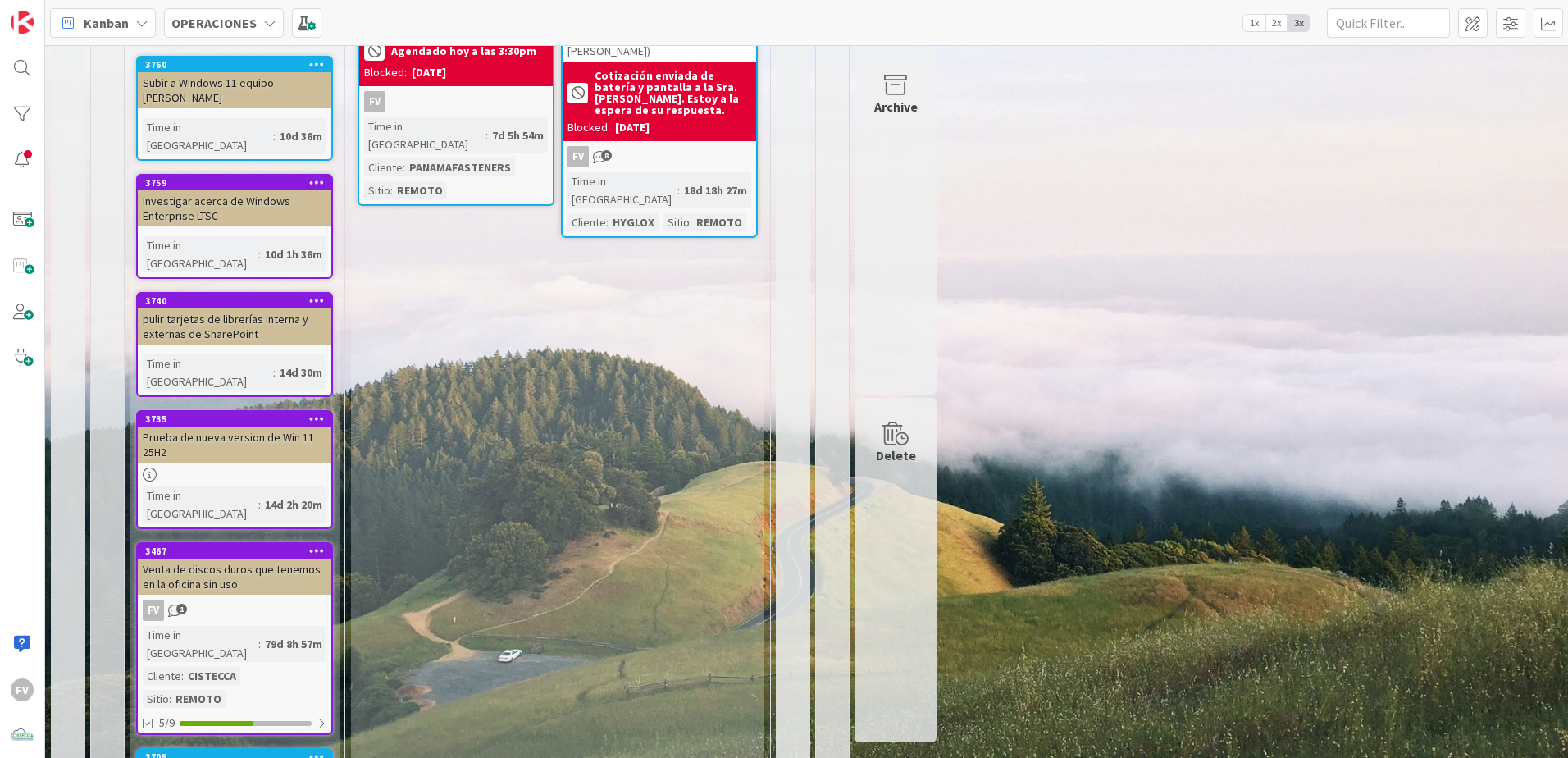
click at [272, 542] on div "3467 Venta de discos duros que tenemos en la oficina sin uso FV 1 Time in [GEOG…" at bounding box center [234, 638] width 197 height 193
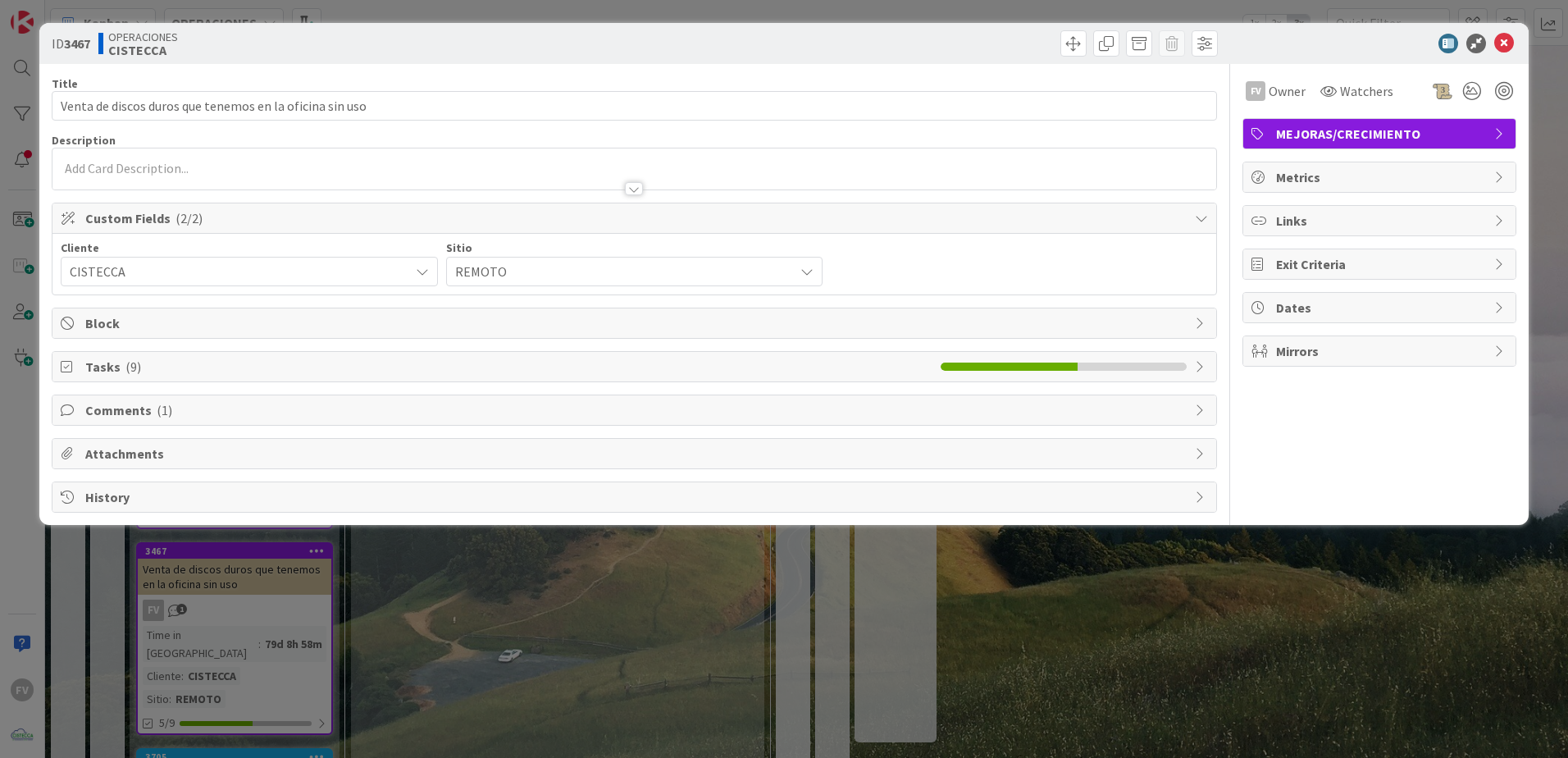
click at [477, 627] on div "ID 3467 OPERACIONES CISTECCA Title 55 / 128 Venta de discos duros que tenemos e…" at bounding box center [784, 379] width 1568 height 758
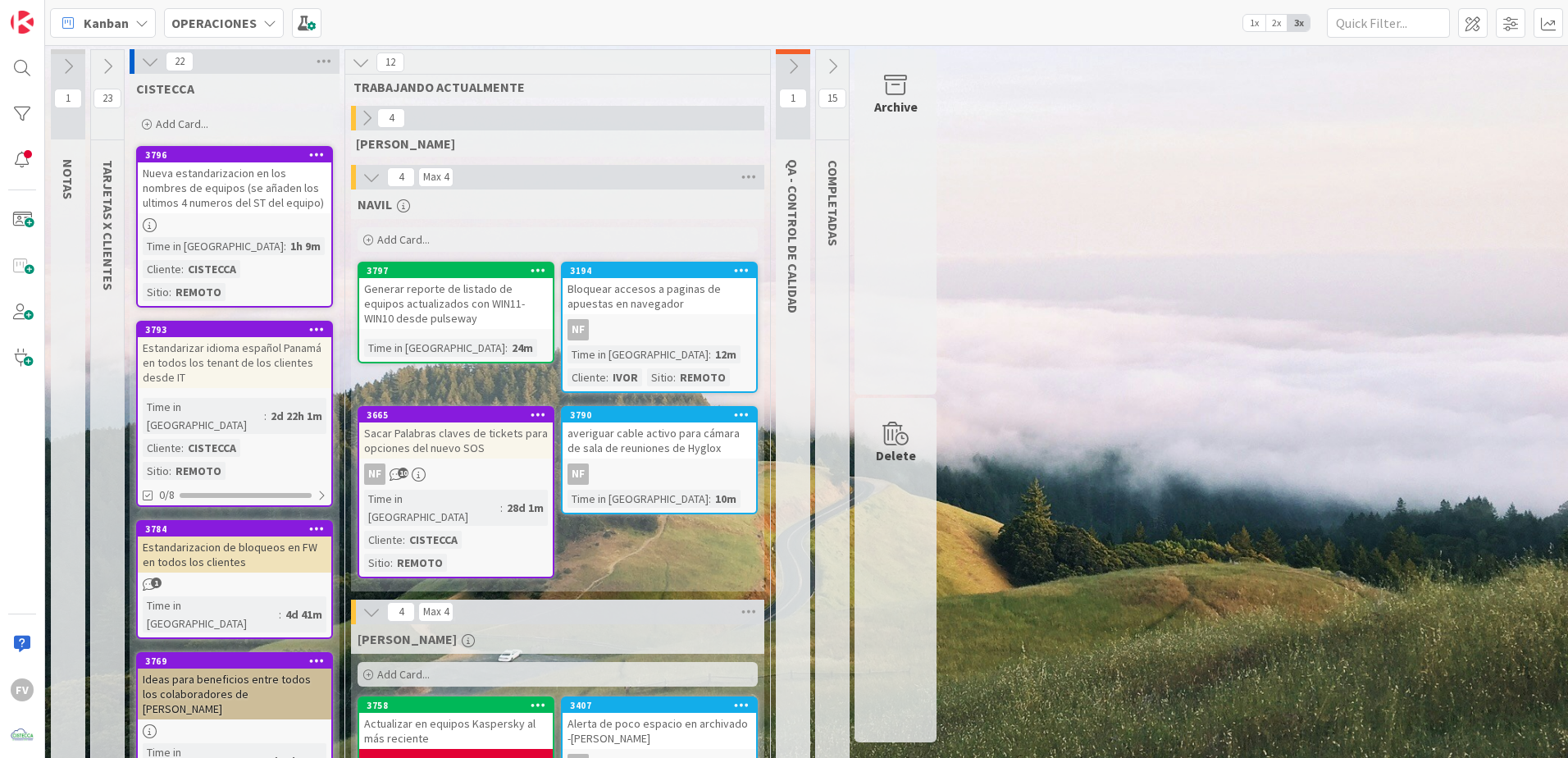
click at [143, 68] on icon at bounding box center [150, 62] width 18 height 18
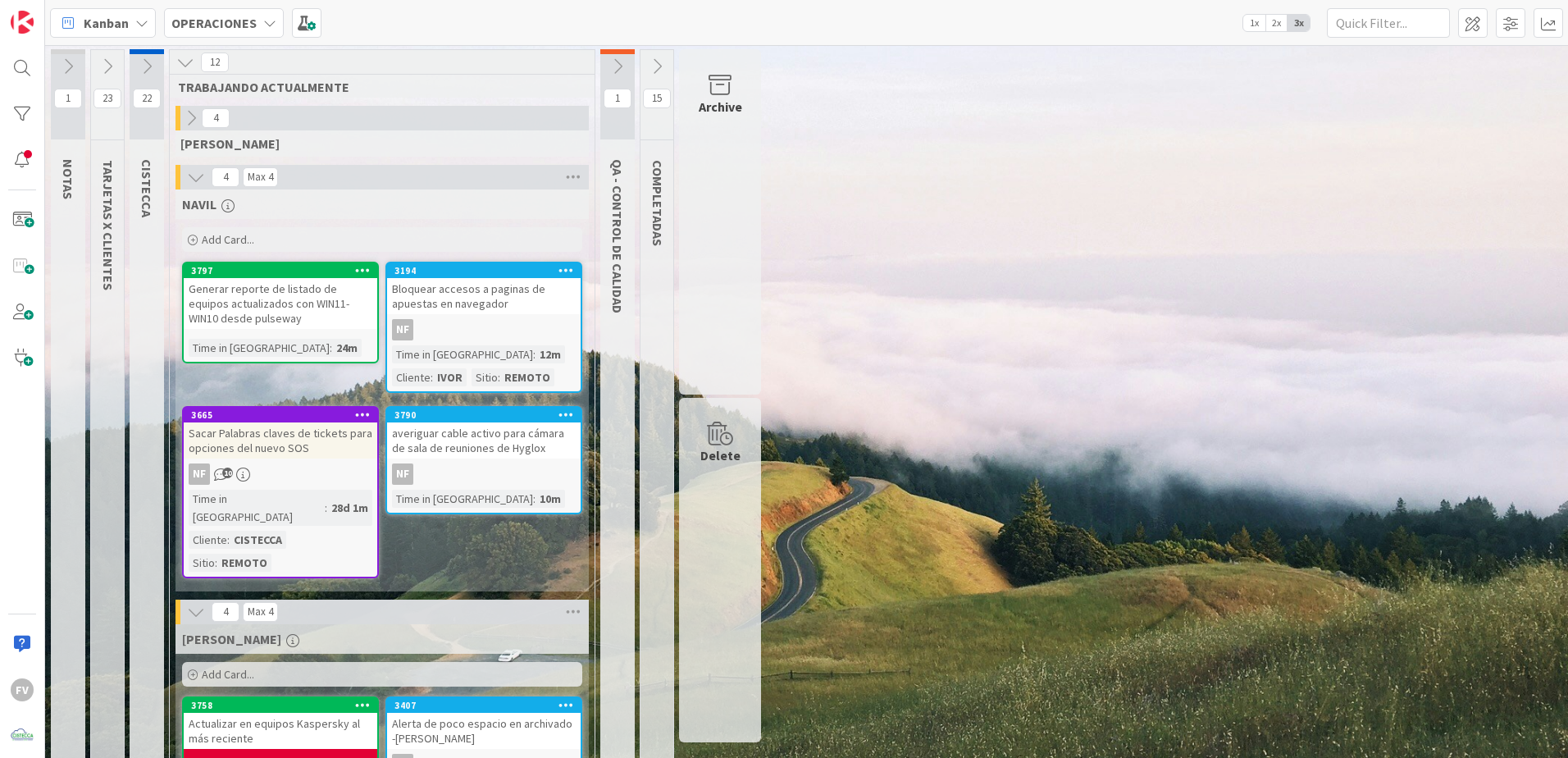
click at [203, 177] on icon at bounding box center [196, 177] width 18 height 18
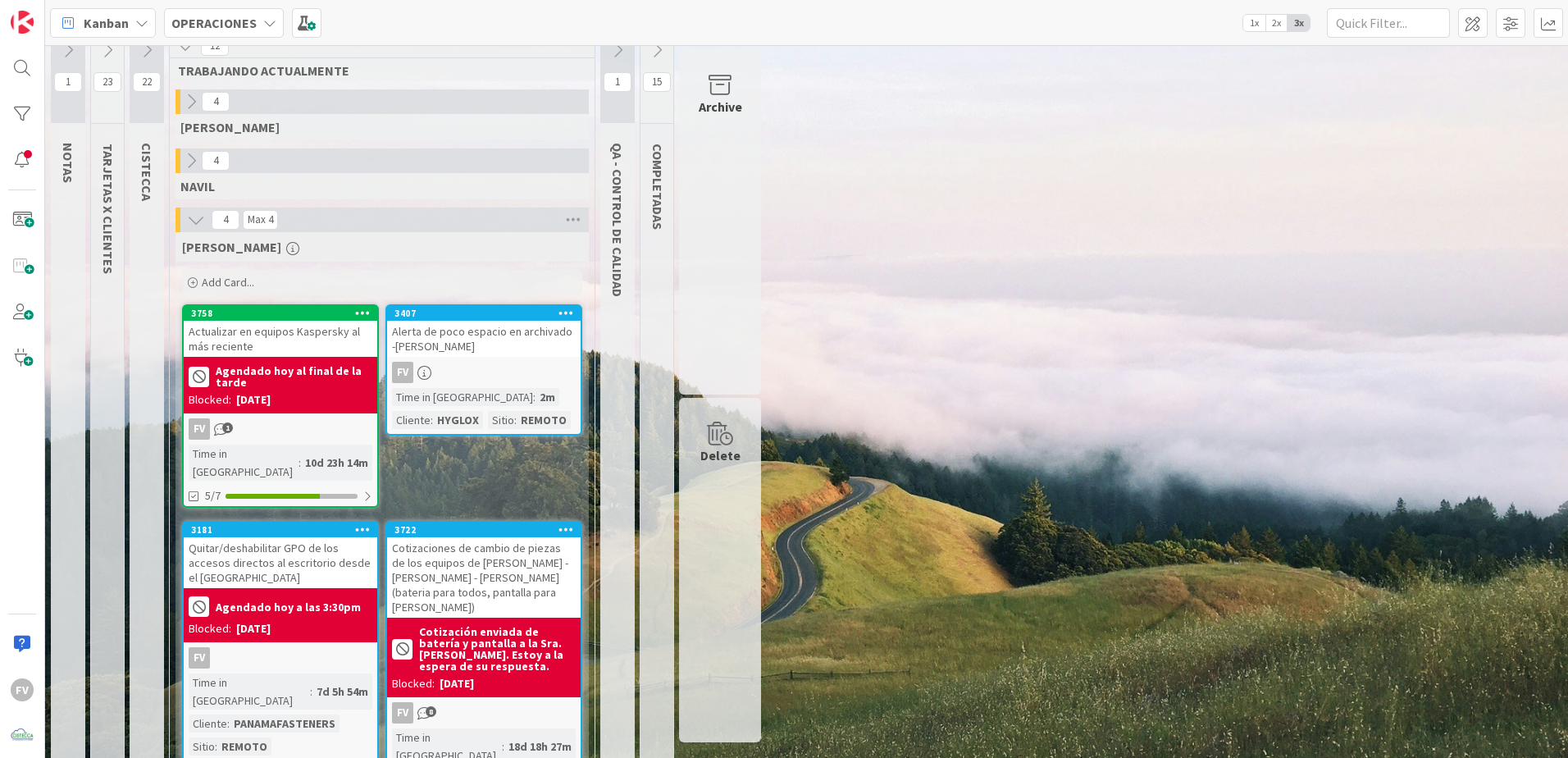
scroll to position [32, 0]
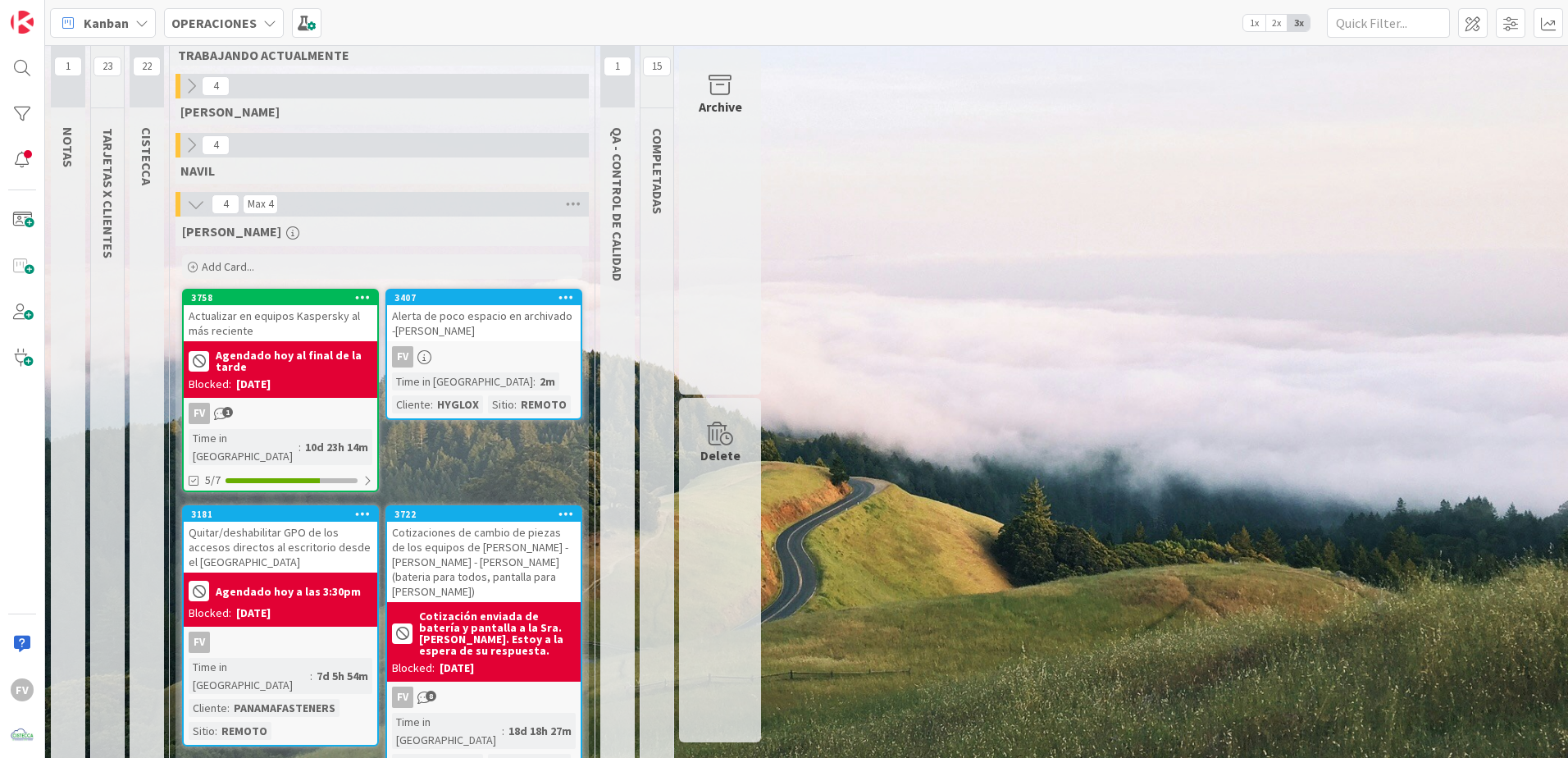
click at [1021, 614] on div "1 NOTAS 23 TARJETAS X CLIENTES 22 CISTECCA 12 TRABAJANDO ACTUALMENTE 4 [PERSON_…" at bounding box center [806, 413] width 1516 height 791
click at [608, 57] on span "1" at bounding box center [617, 67] width 28 height 20
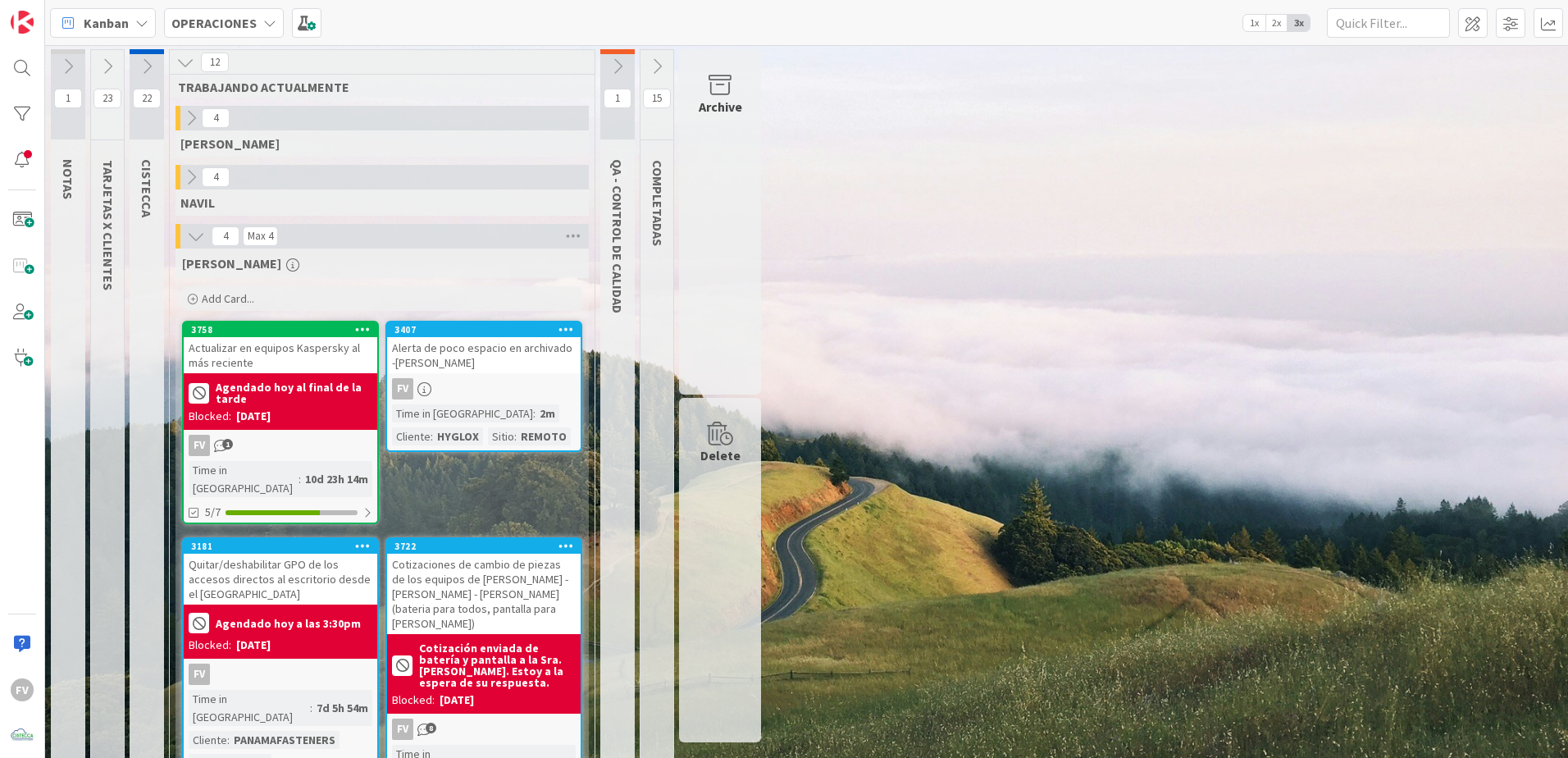
click at [611, 67] on icon at bounding box center [617, 67] width 18 height 18
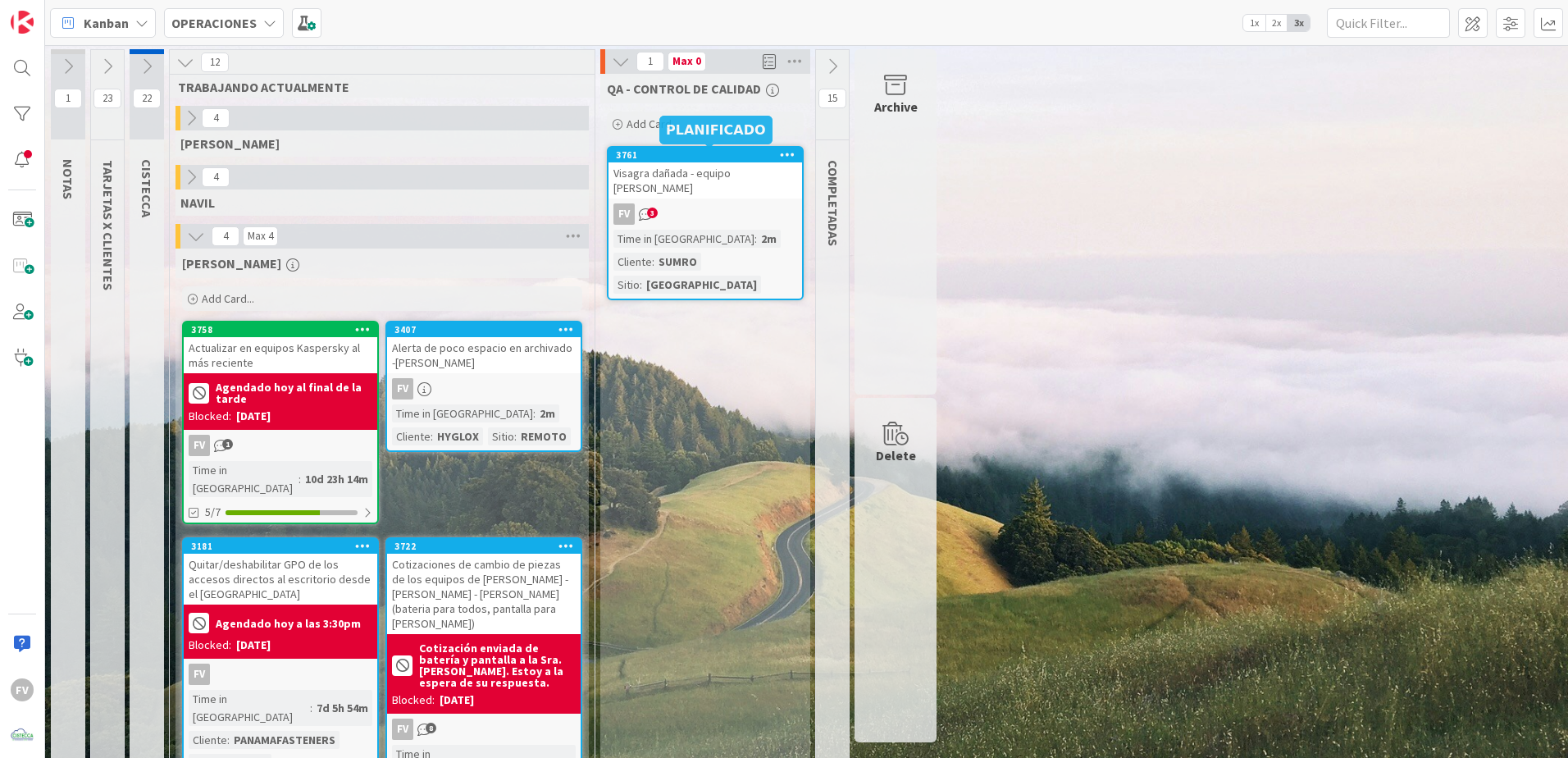
click at [672, 217] on div "FV 3" at bounding box center [705, 214] width 194 height 22
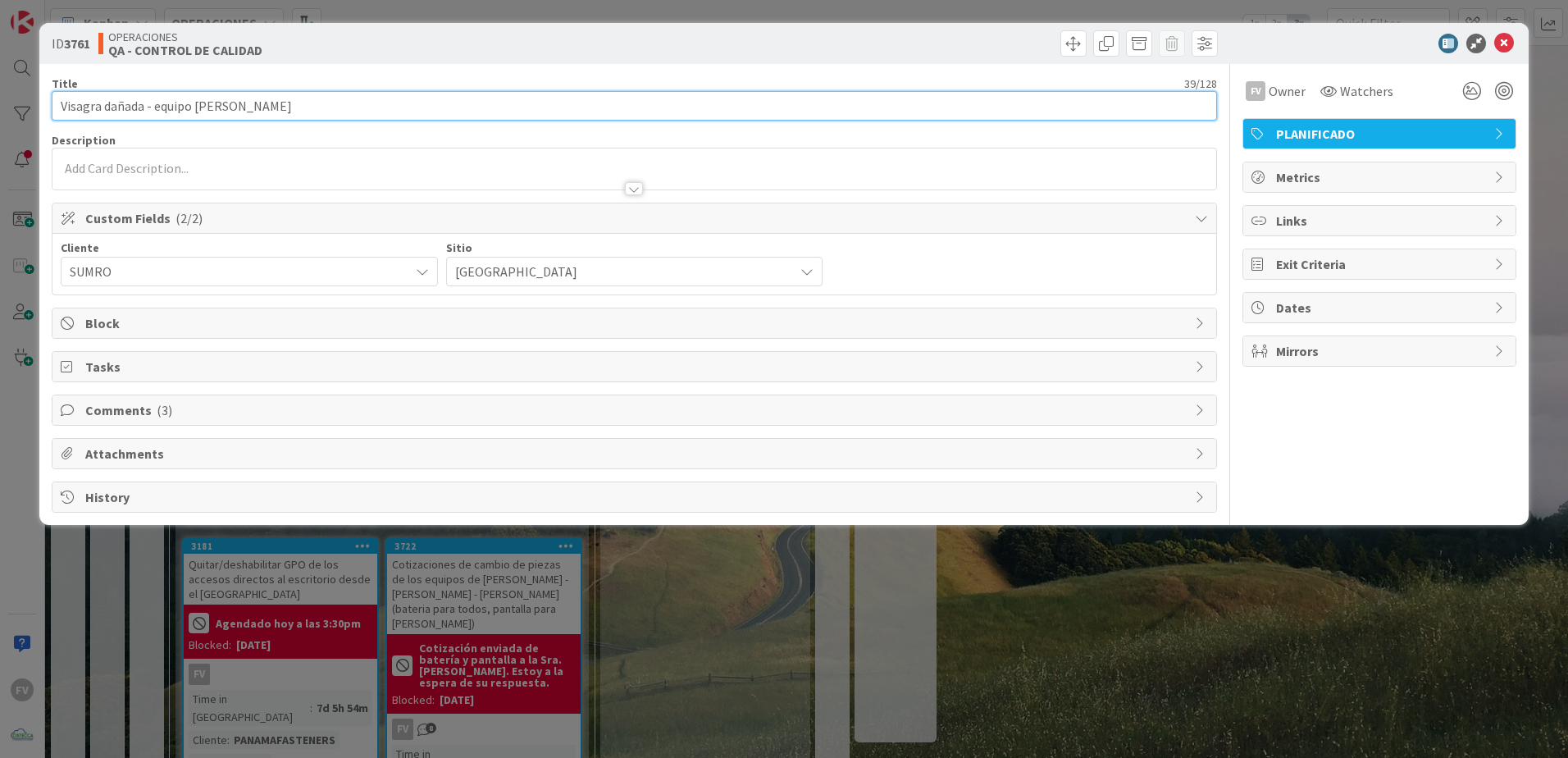
click at [68, 108] on input "Visagra dañada - equipo [PERSON_NAME]" at bounding box center [634, 106] width 1165 height 29
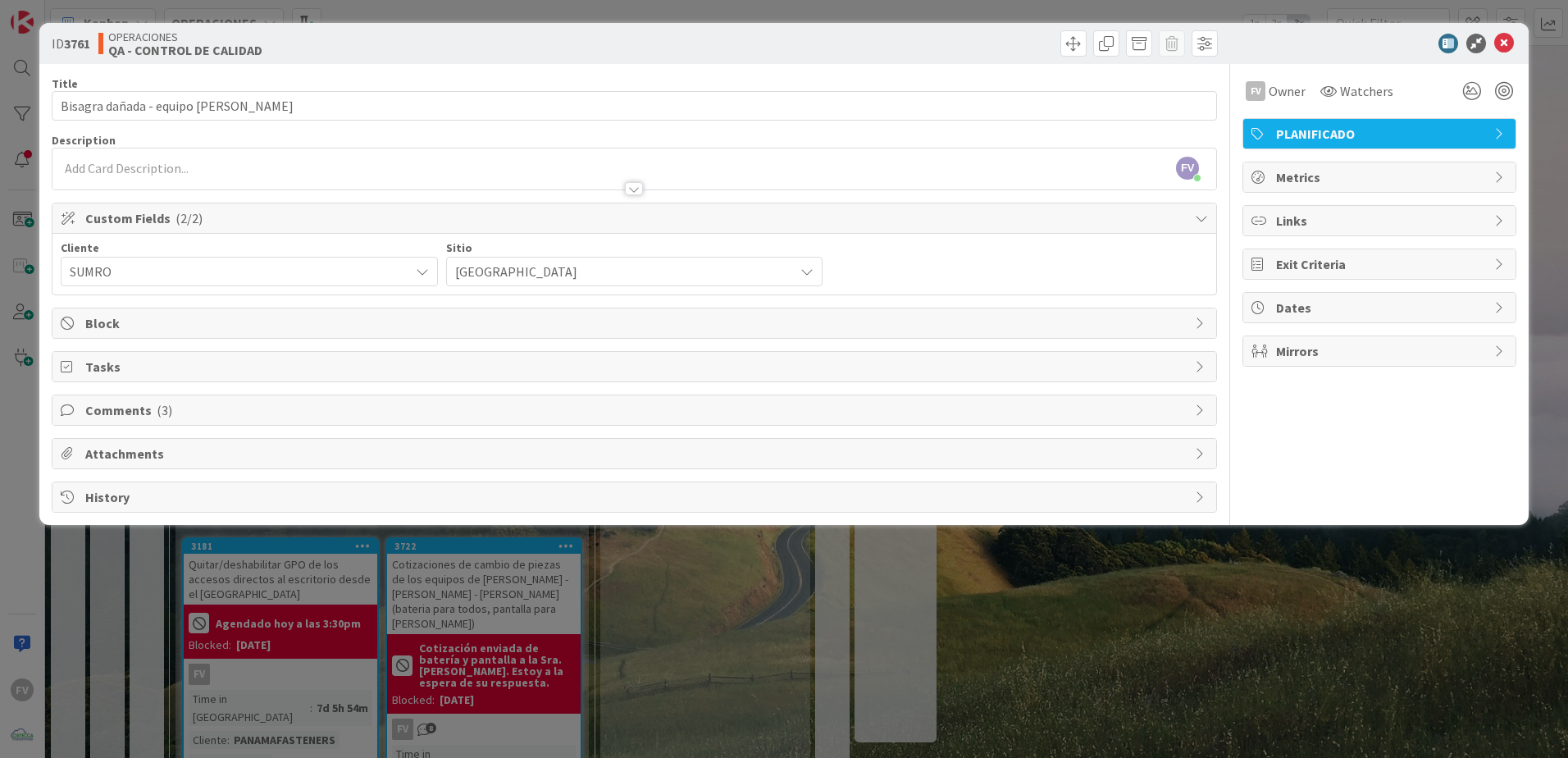
click at [506, 604] on div "ID 3761 OPERACIONES QA - CONTROL DE CALIDAD Title 39 / 128 Bisagra dañada - equ…" at bounding box center [784, 379] width 1568 height 758
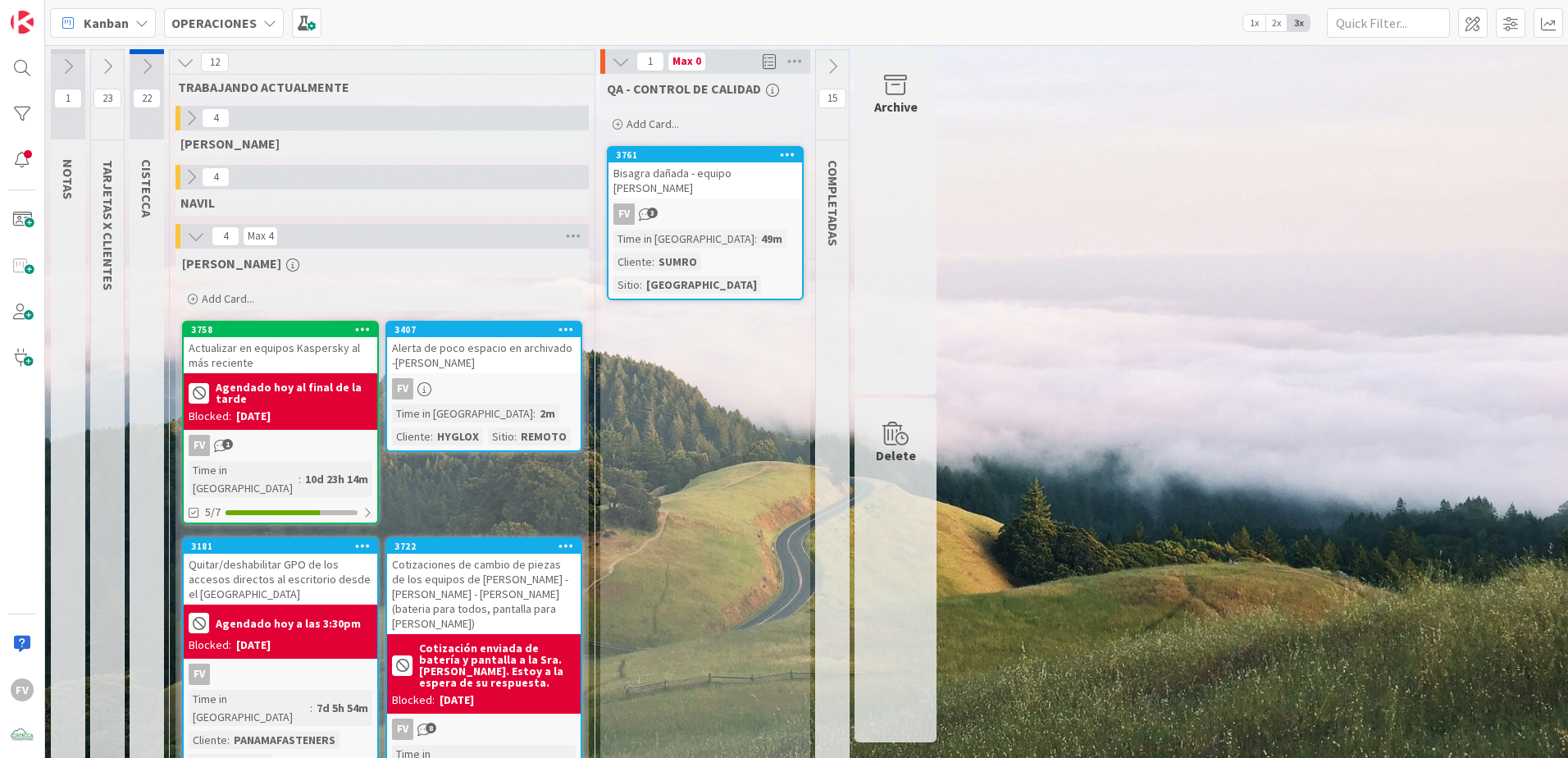
click at [620, 63] on icon at bounding box center [620, 62] width 18 height 18
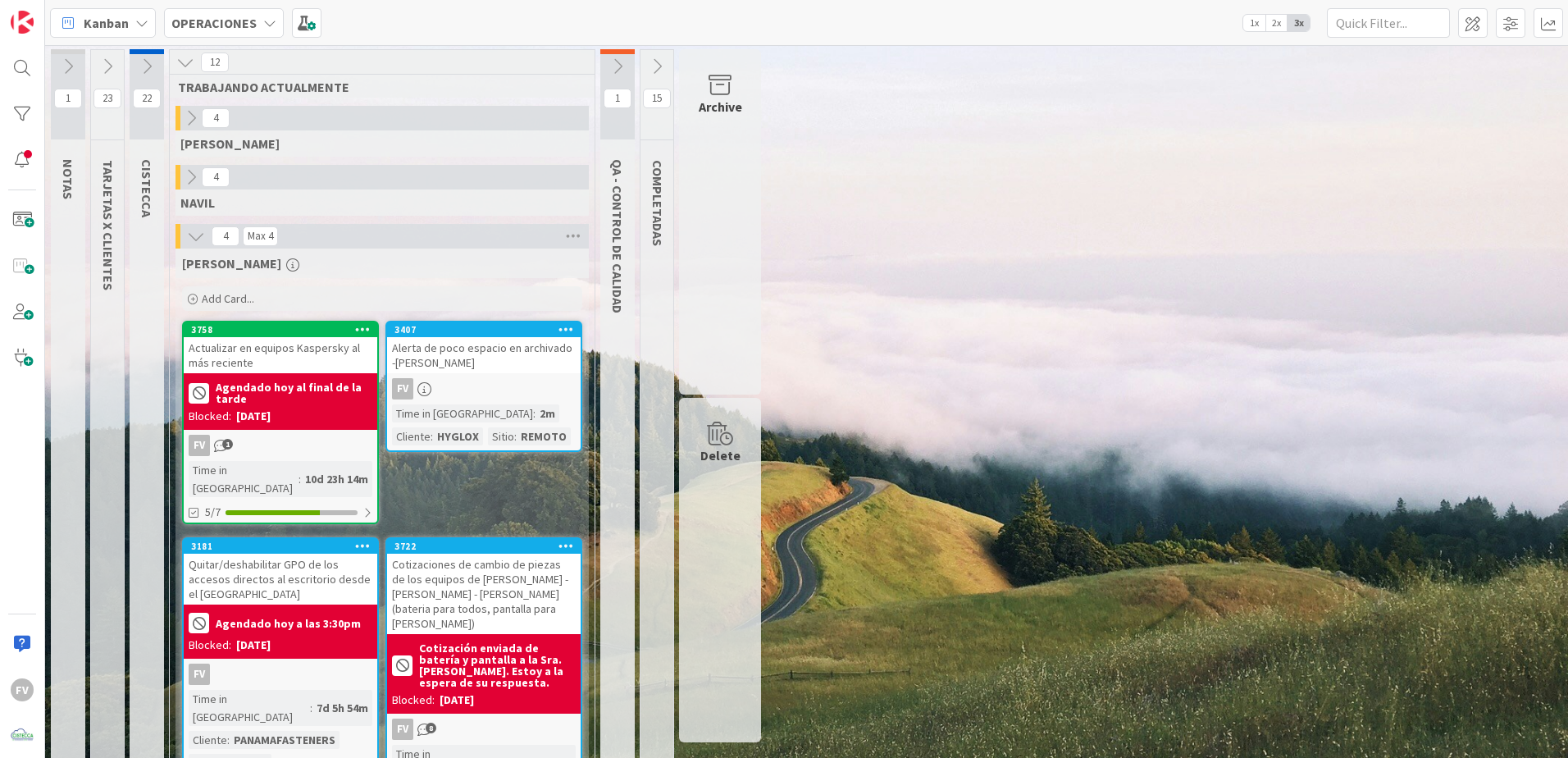
click at [623, 61] on icon at bounding box center [617, 67] width 18 height 18
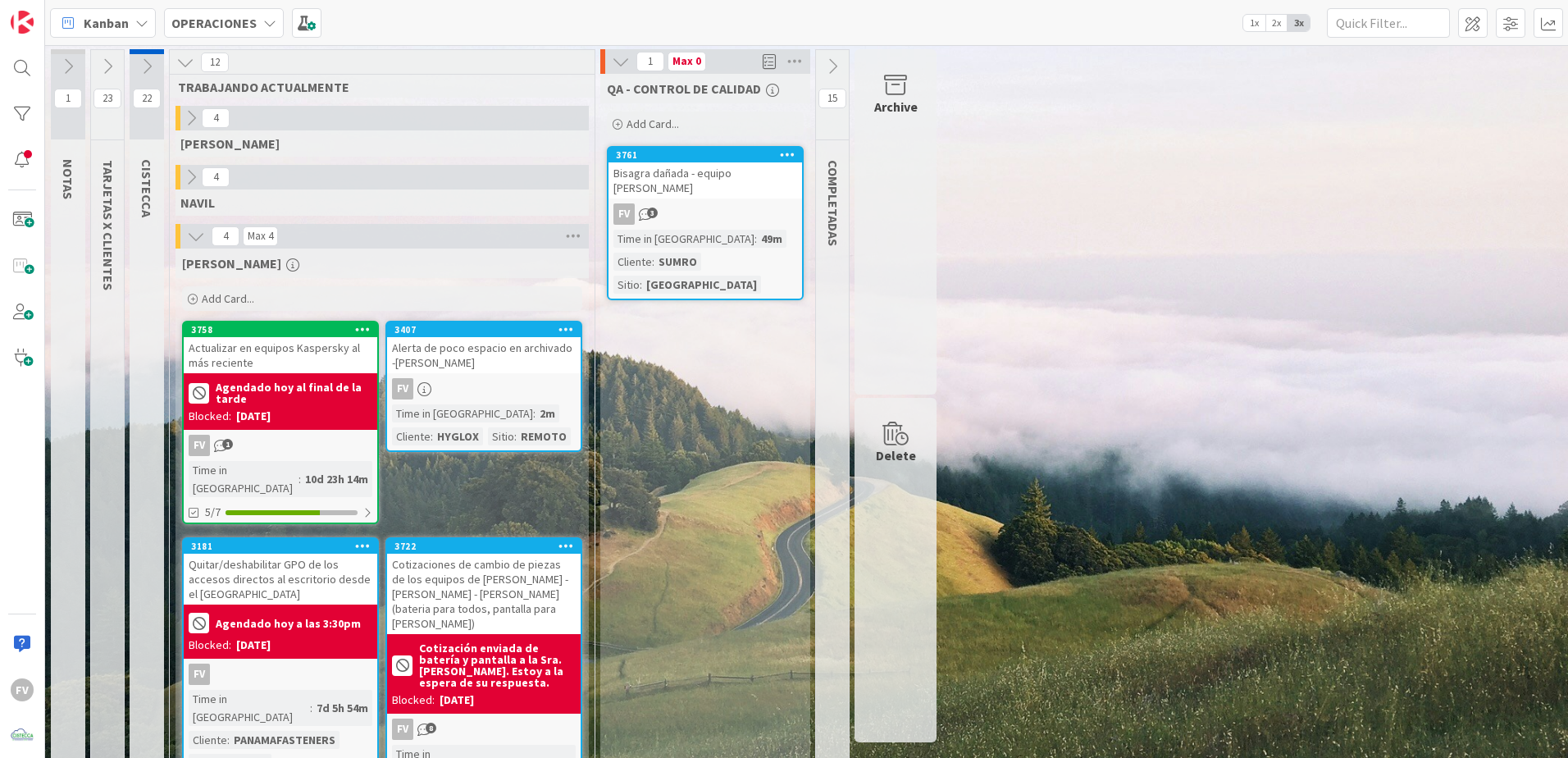
click at [675, 193] on div "Bisagra dañada - equipo [PERSON_NAME]" at bounding box center [705, 180] width 194 height 36
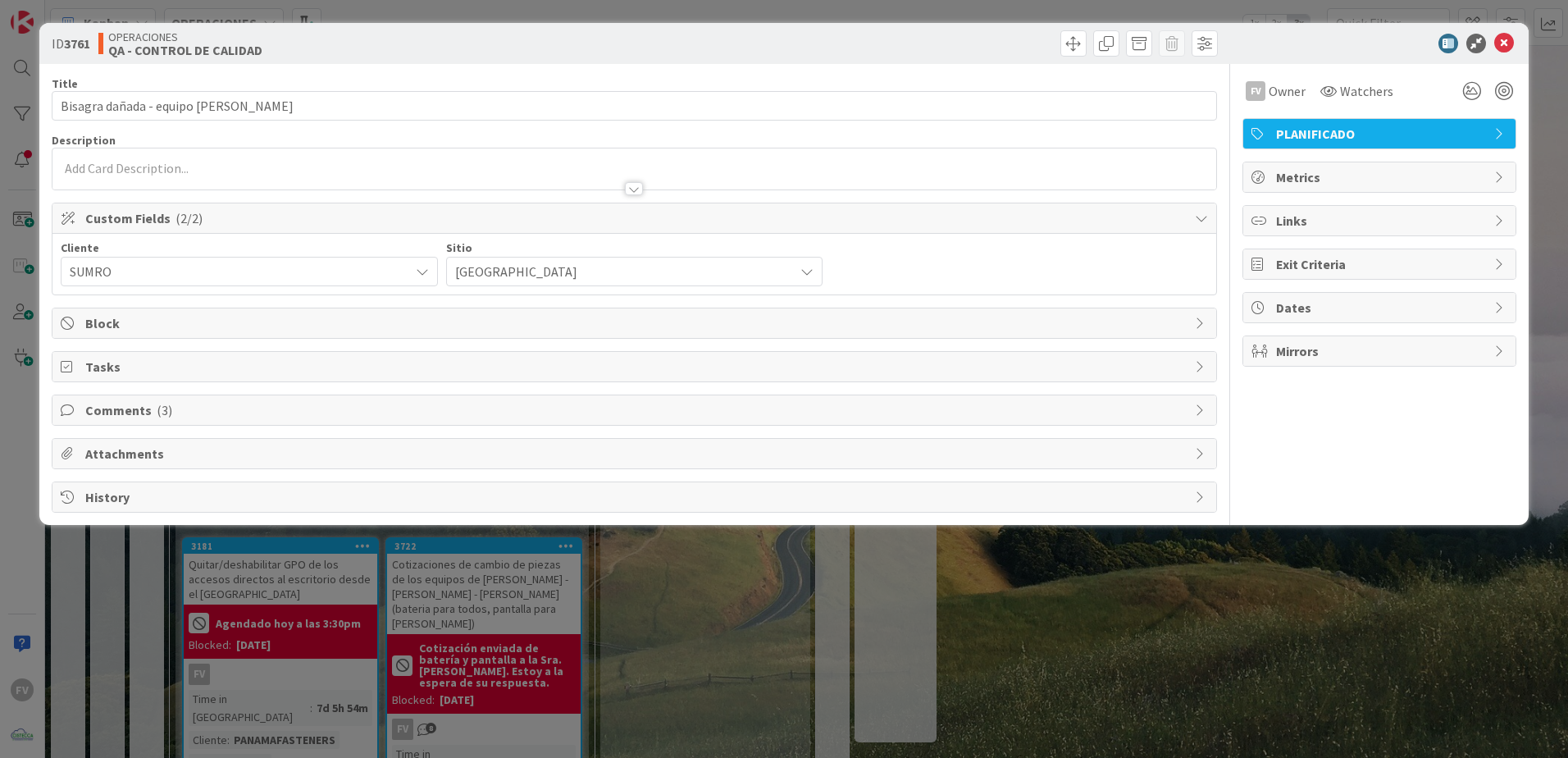
click at [190, 424] on div "Comments ( 3 )" at bounding box center [635, 410] width 1164 height 29
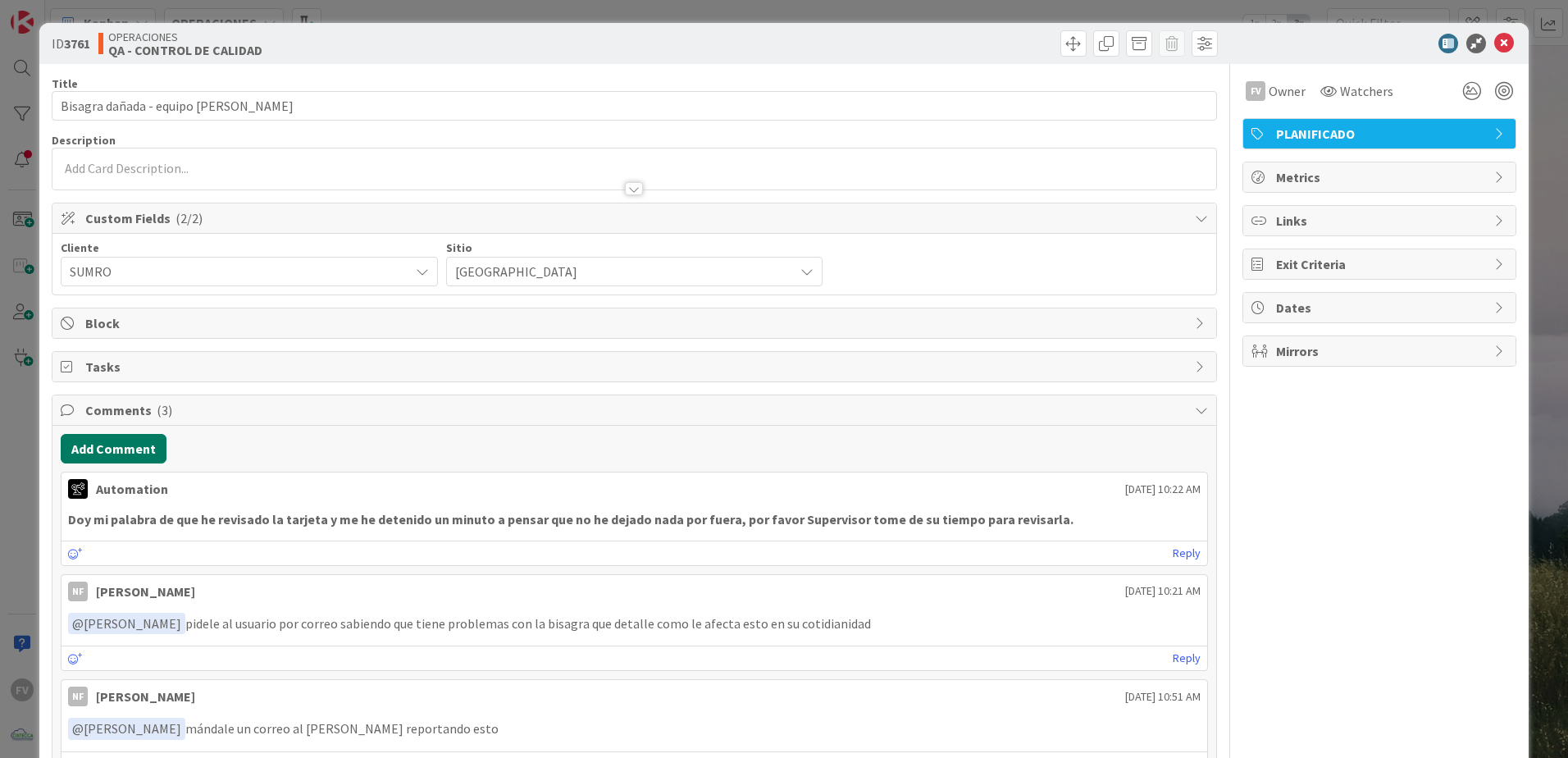
click at [128, 444] on button "Add Comment" at bounding box center [113, 449] width 106 height 29
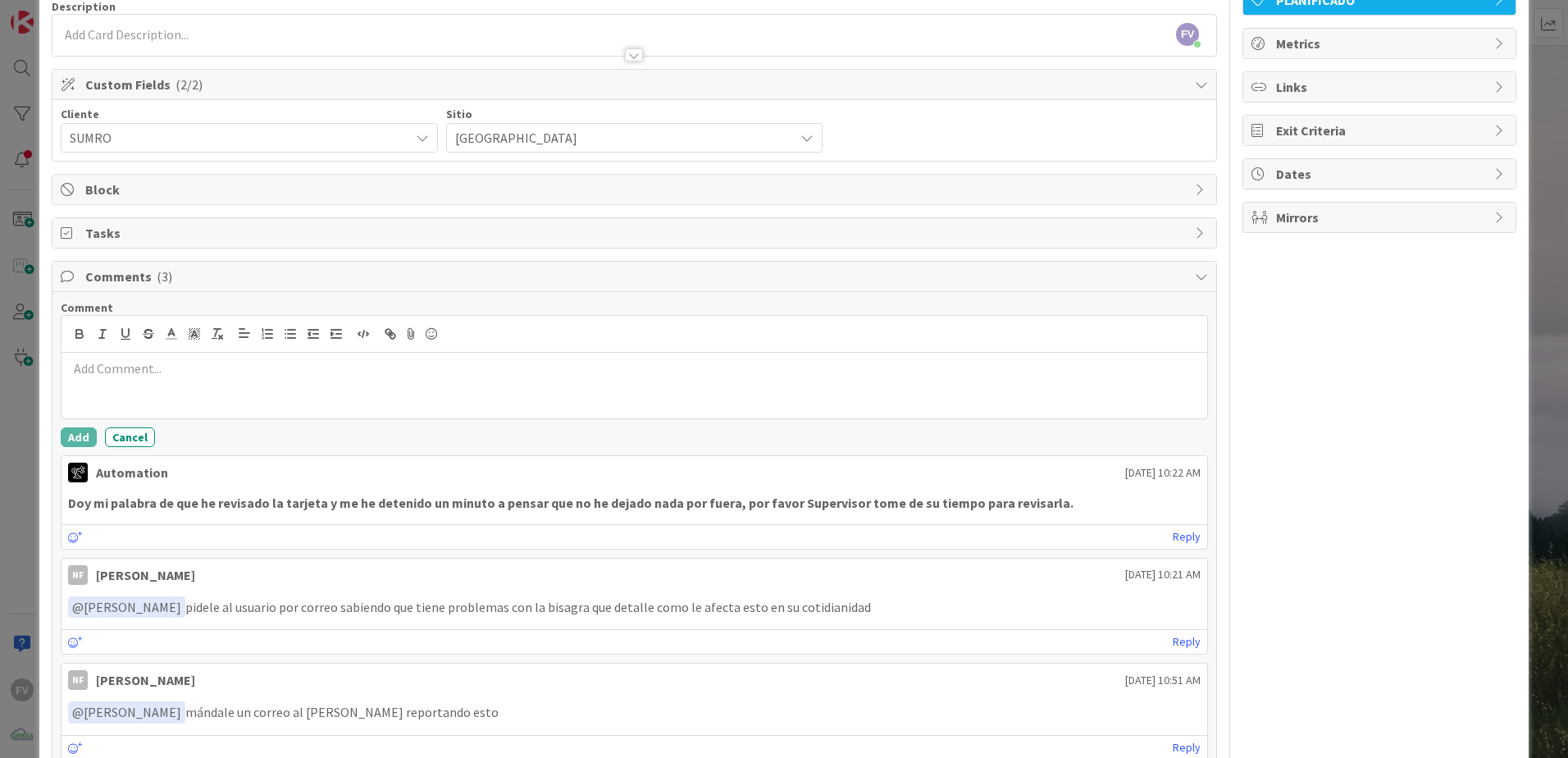
scroll to position [164, 0]
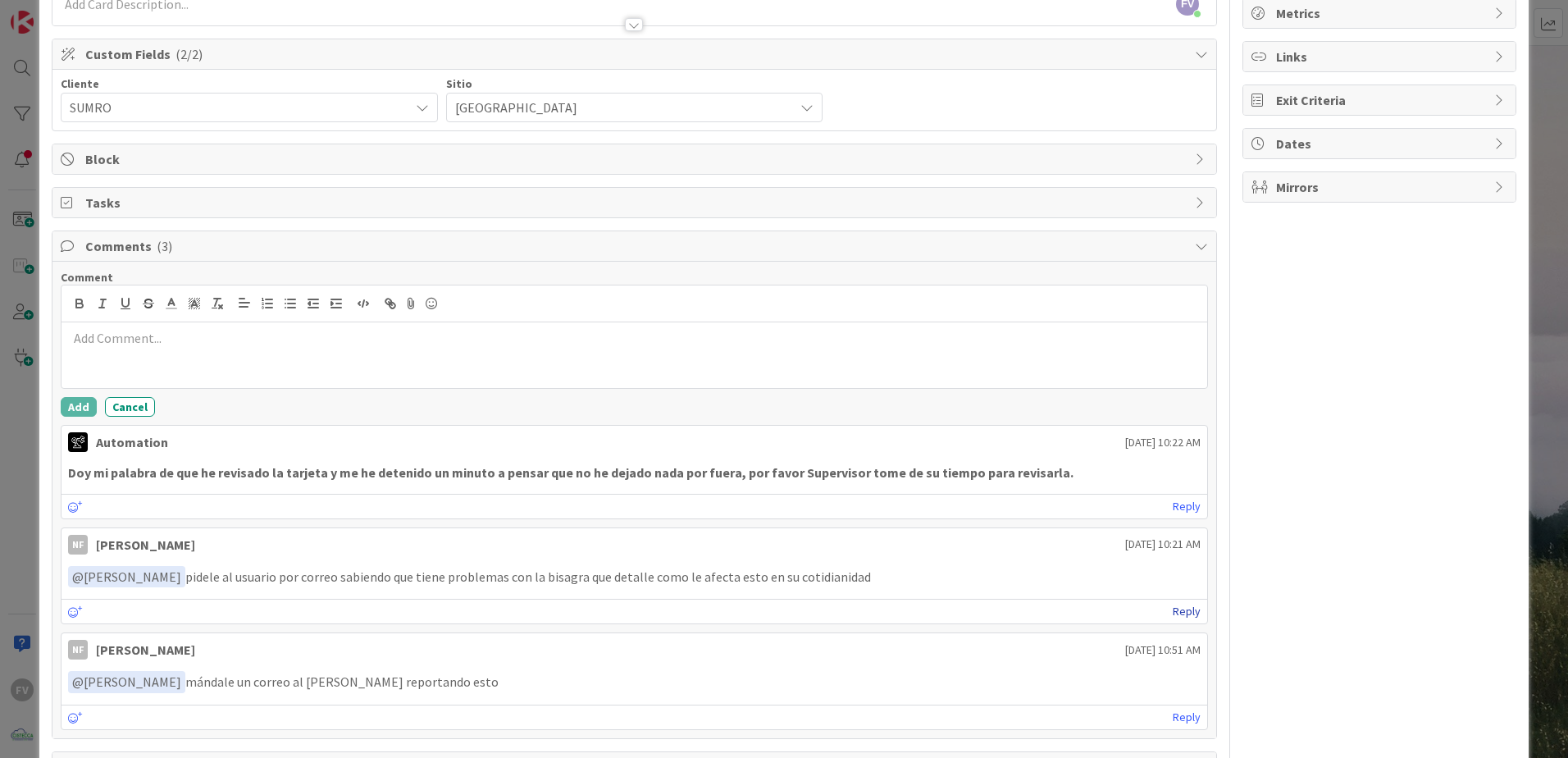
click at [1180, 610] on link "Reply" at bounding box center [1187, 611] width 28 height 21
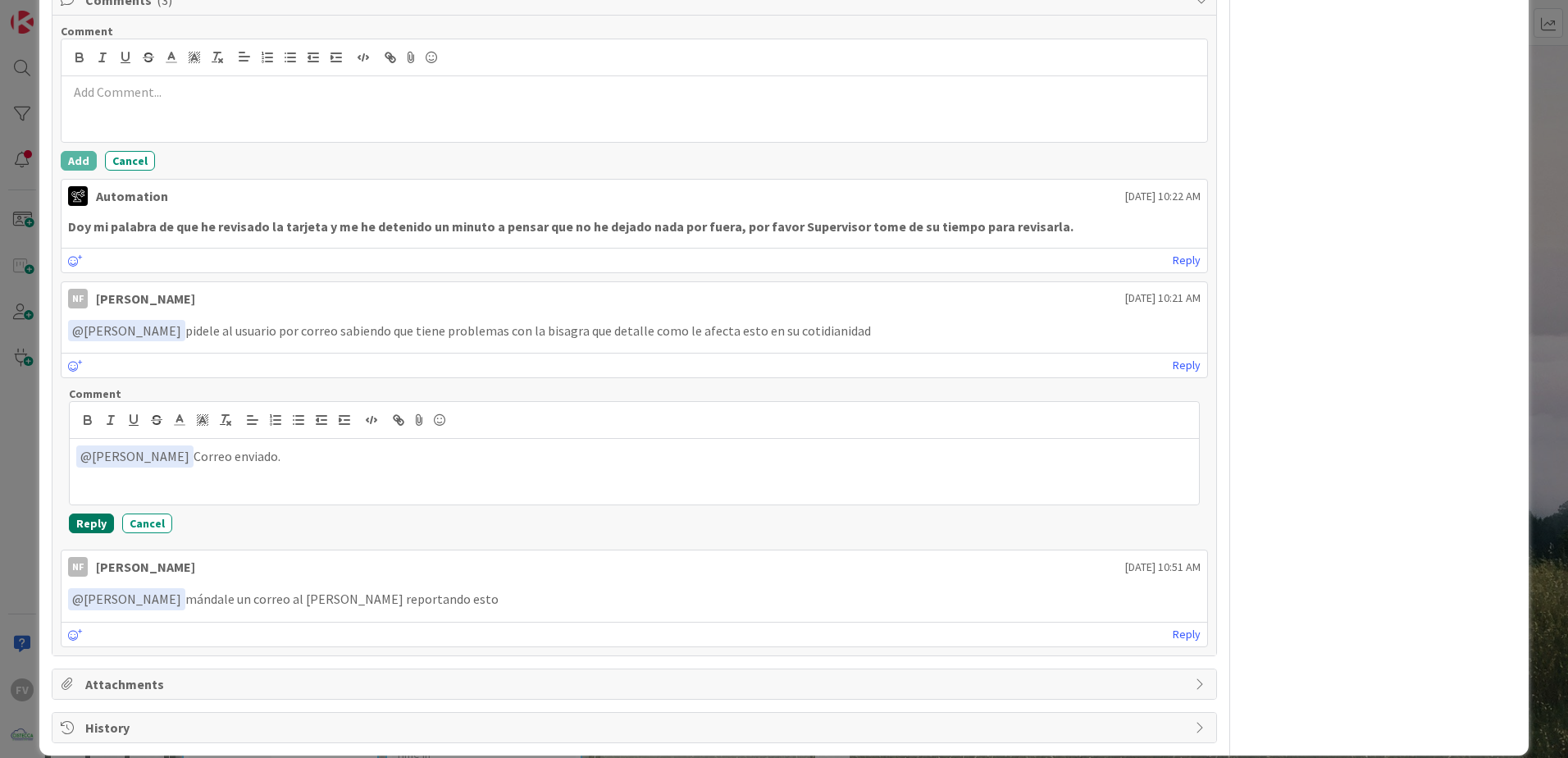
click at [97, 527] on button "Reply" at bounding box center [91, 523] width 45 height 20
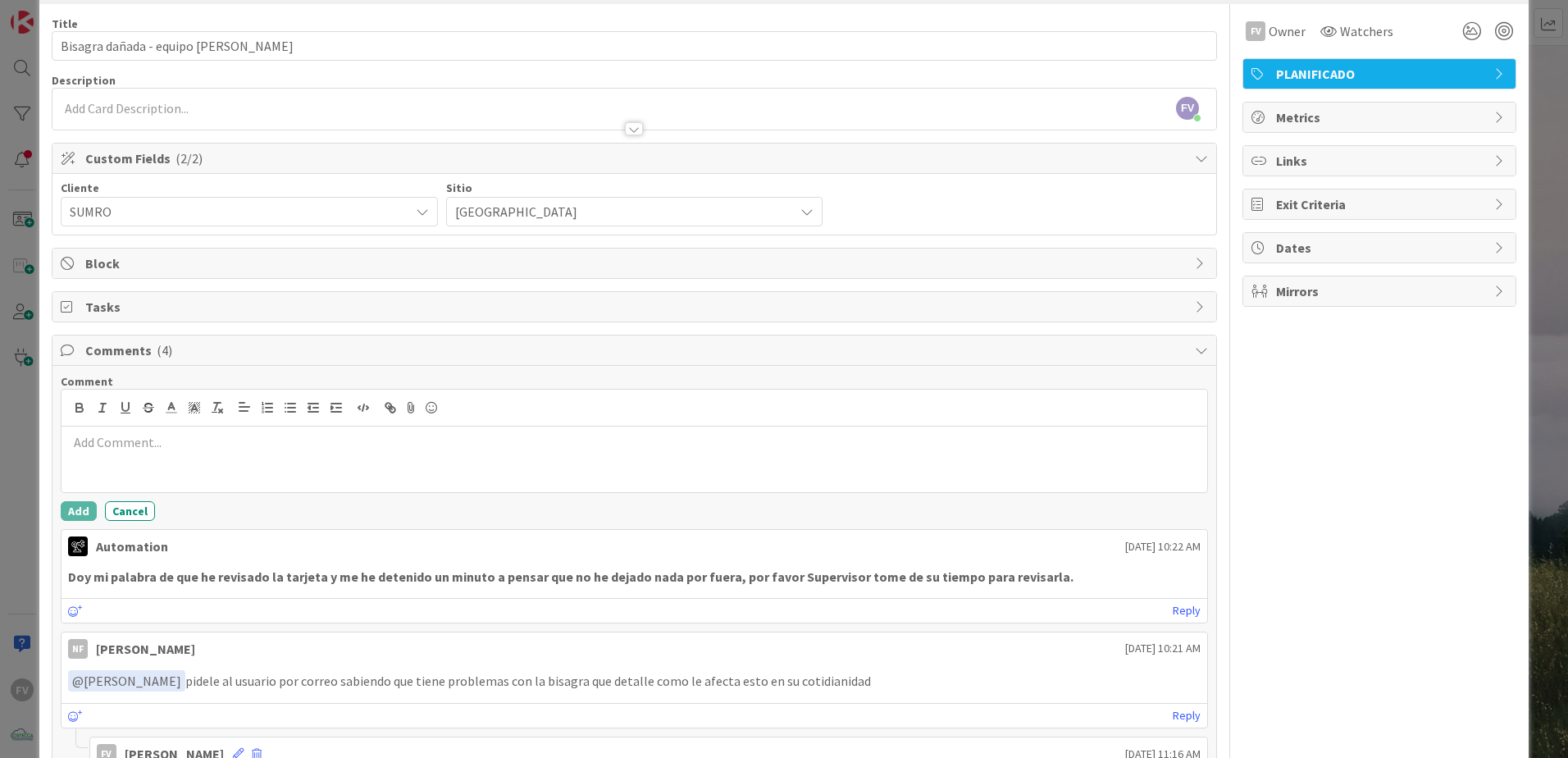
scroll to position [45, 0]
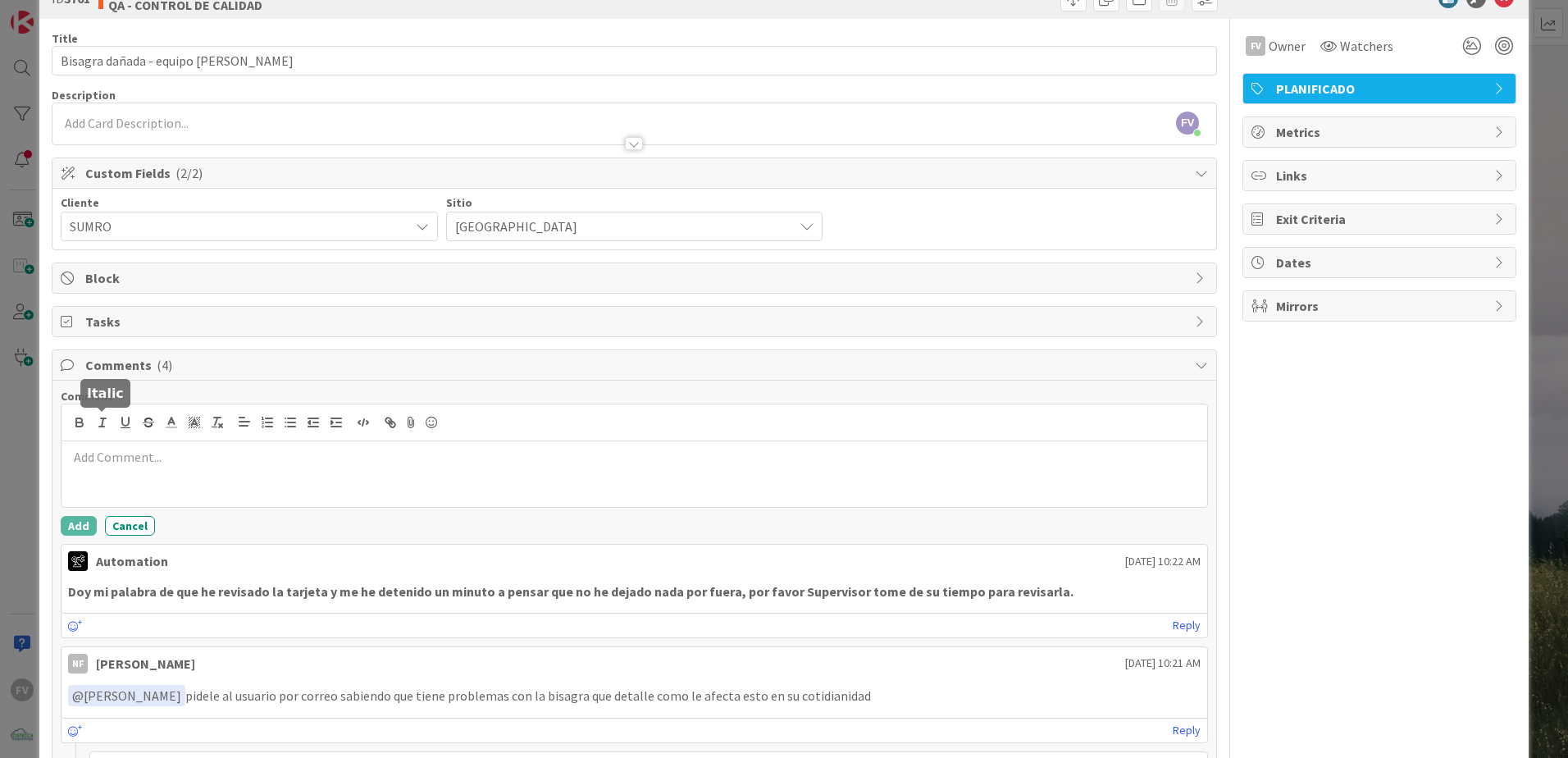
click at [112, 366] on span "Comments ( 4 )" at bounding box center [636, 365] width 1101 height 20
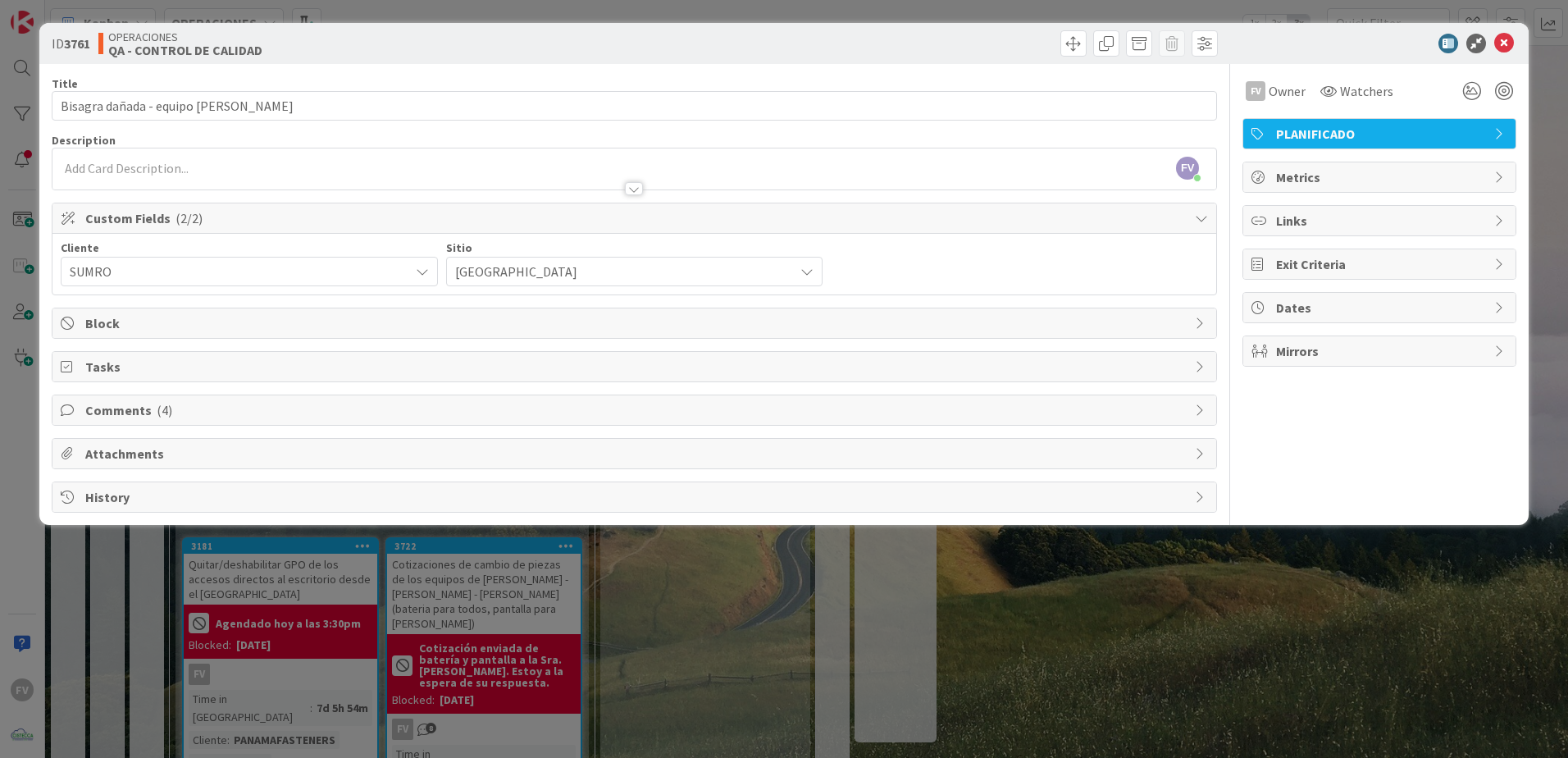
scroll to position [0, 0]
click at [22, 305] on div "ID 3761 OPERACIONES QA - CONTROL DE CALIDAD Title 39 / 128 Bisagra dañada - equ…" at bounding box center [784, 379] width 1568 height 758
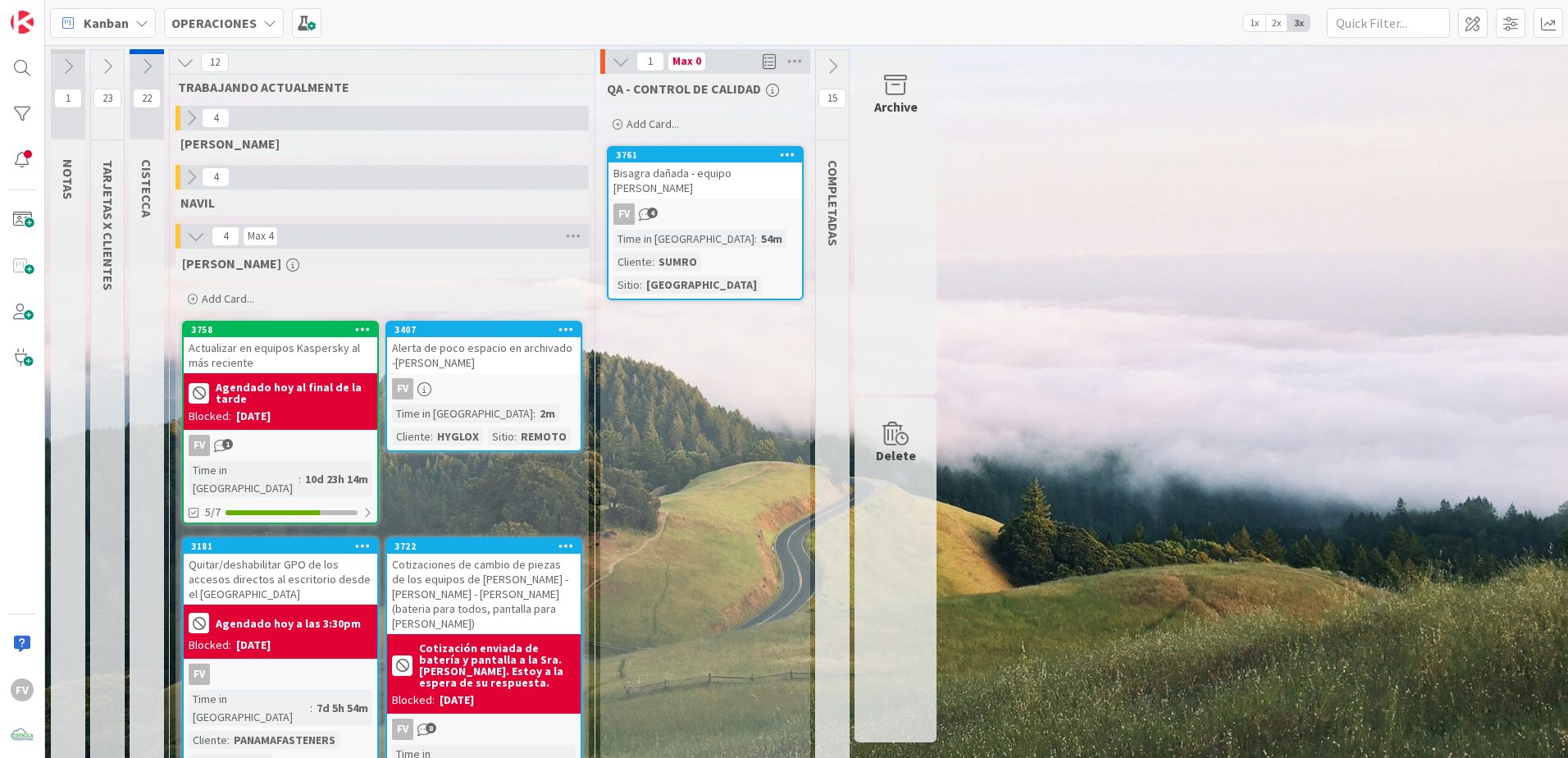
click at [617, 63] on icon at bounding box center [620, 62] width 18 height 18
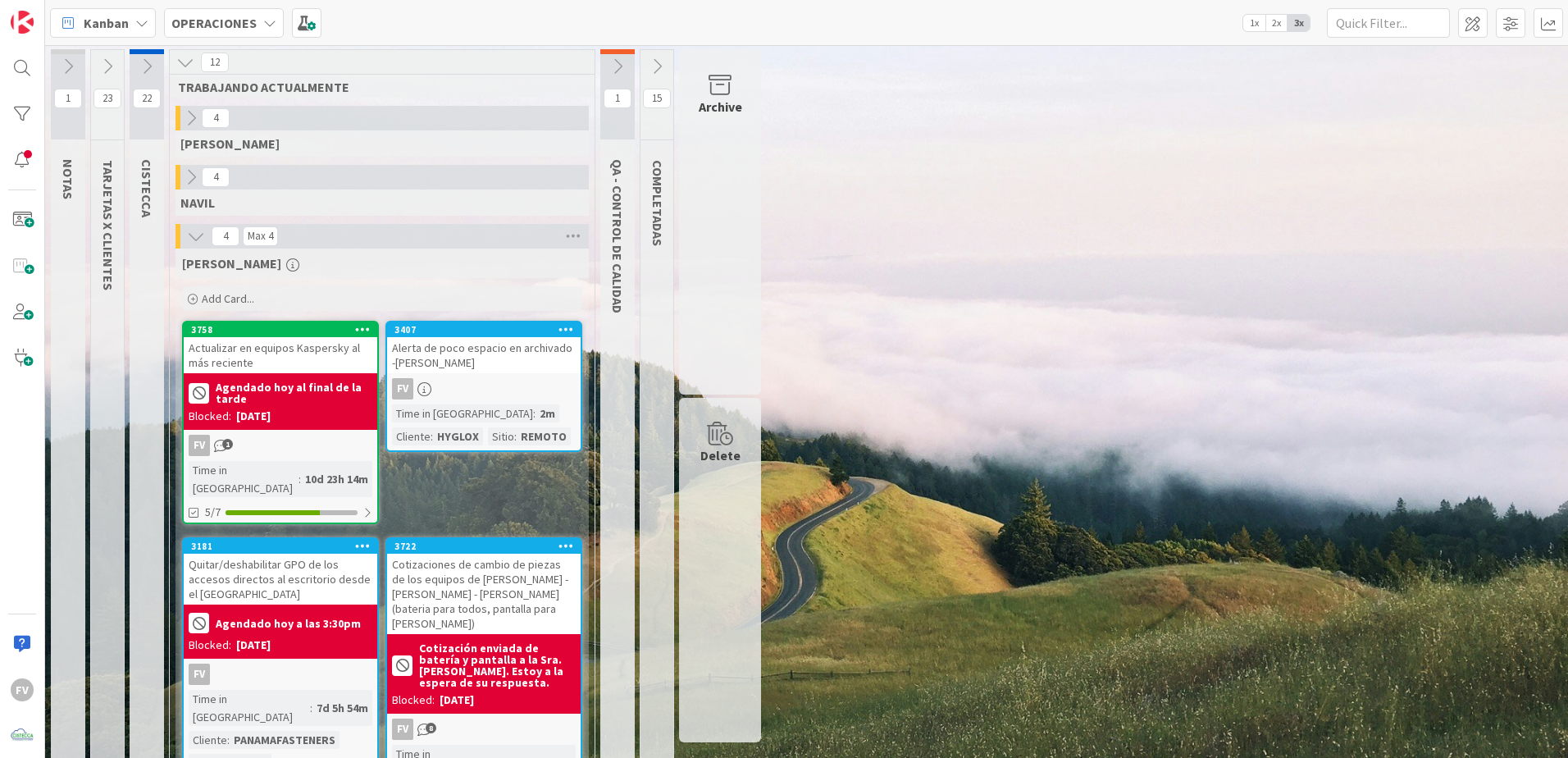
click at [500, 378] on div "3407 Alerta de poco espacio en archivado -[PERSON_NAME] FV Time in [GEOGRAPHIC_…" at bounding box center [483, 386] width 197 height 131
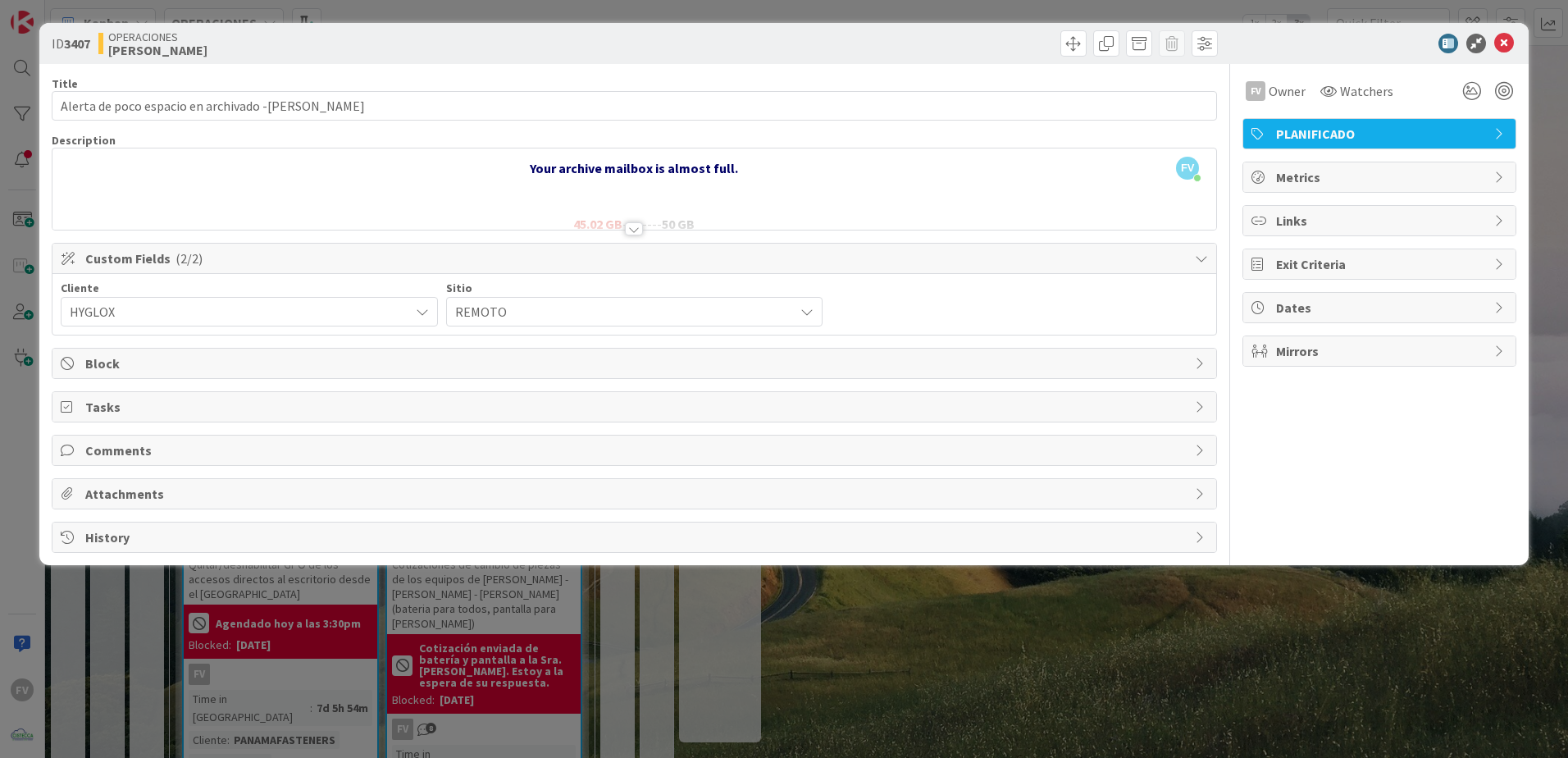
click at [246, 256] on span "Custom Fields ( 2/2 )" at bounding box center [636, 258] width 1101 height 20
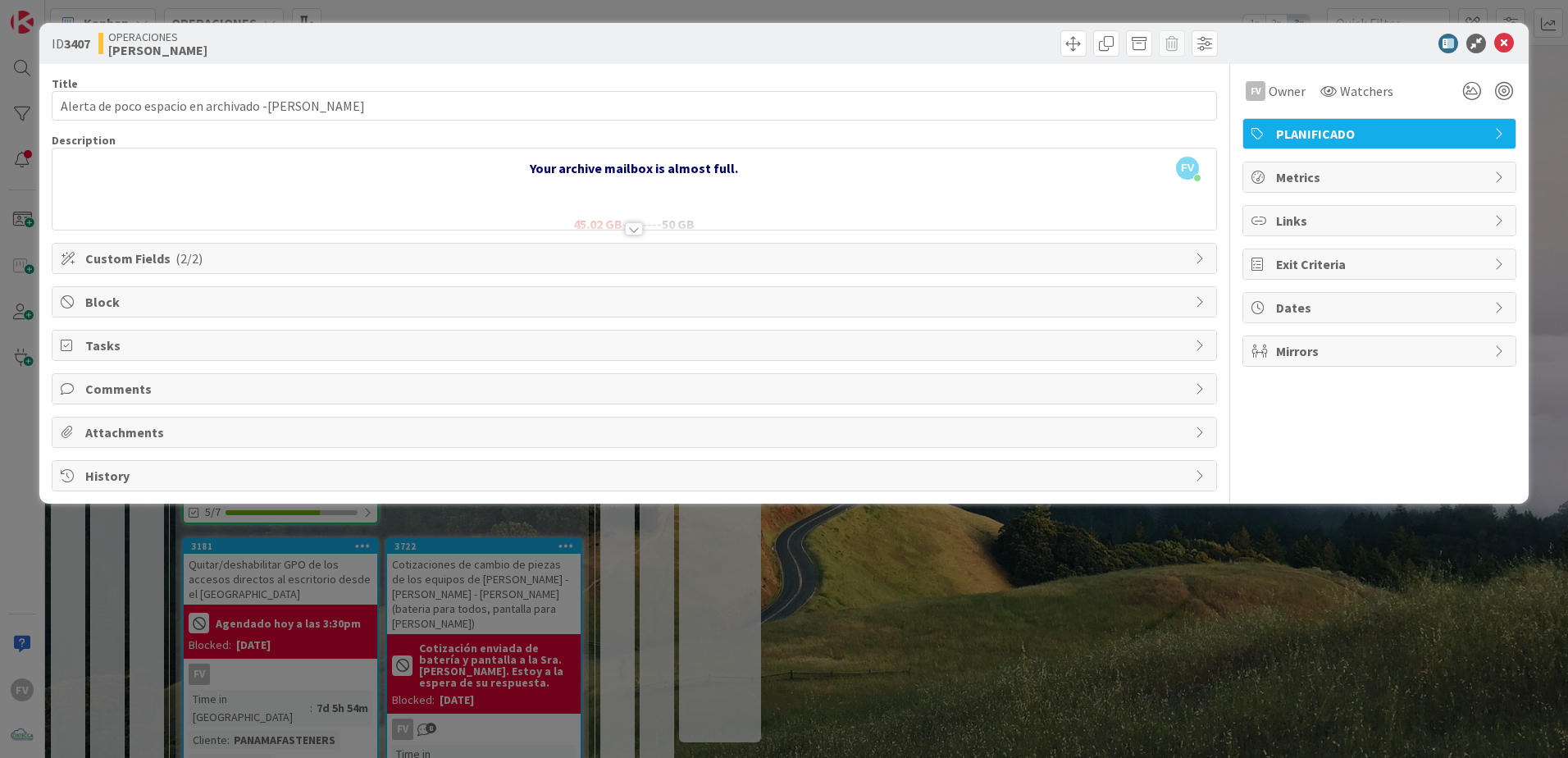
click at [128, 379] on span "Comments" at bounding box center [636, 388] width 1101 height 20
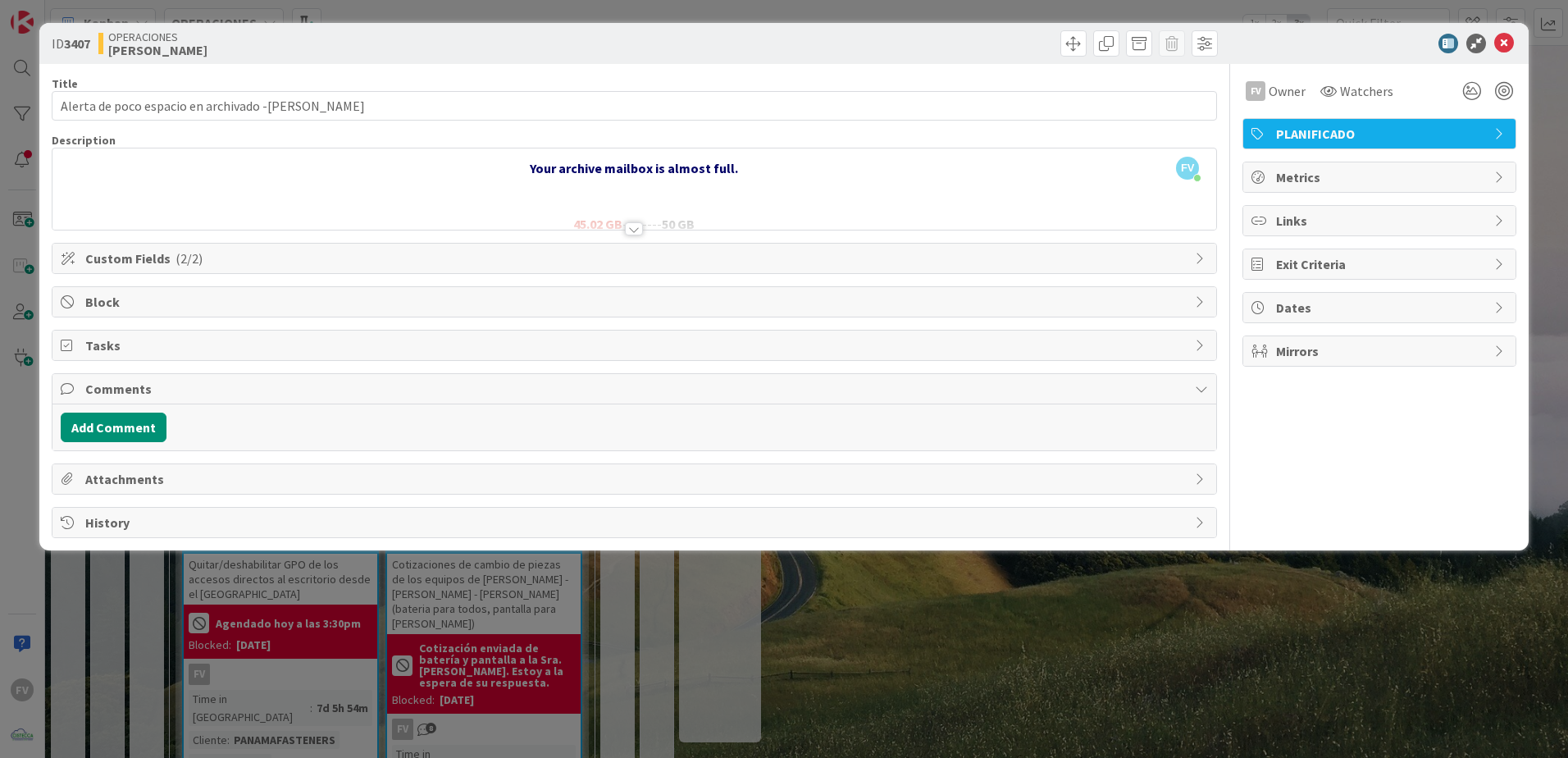
click at [127, 387] on span "Comments" at bounding box center [636, 388] width 1101 height 20
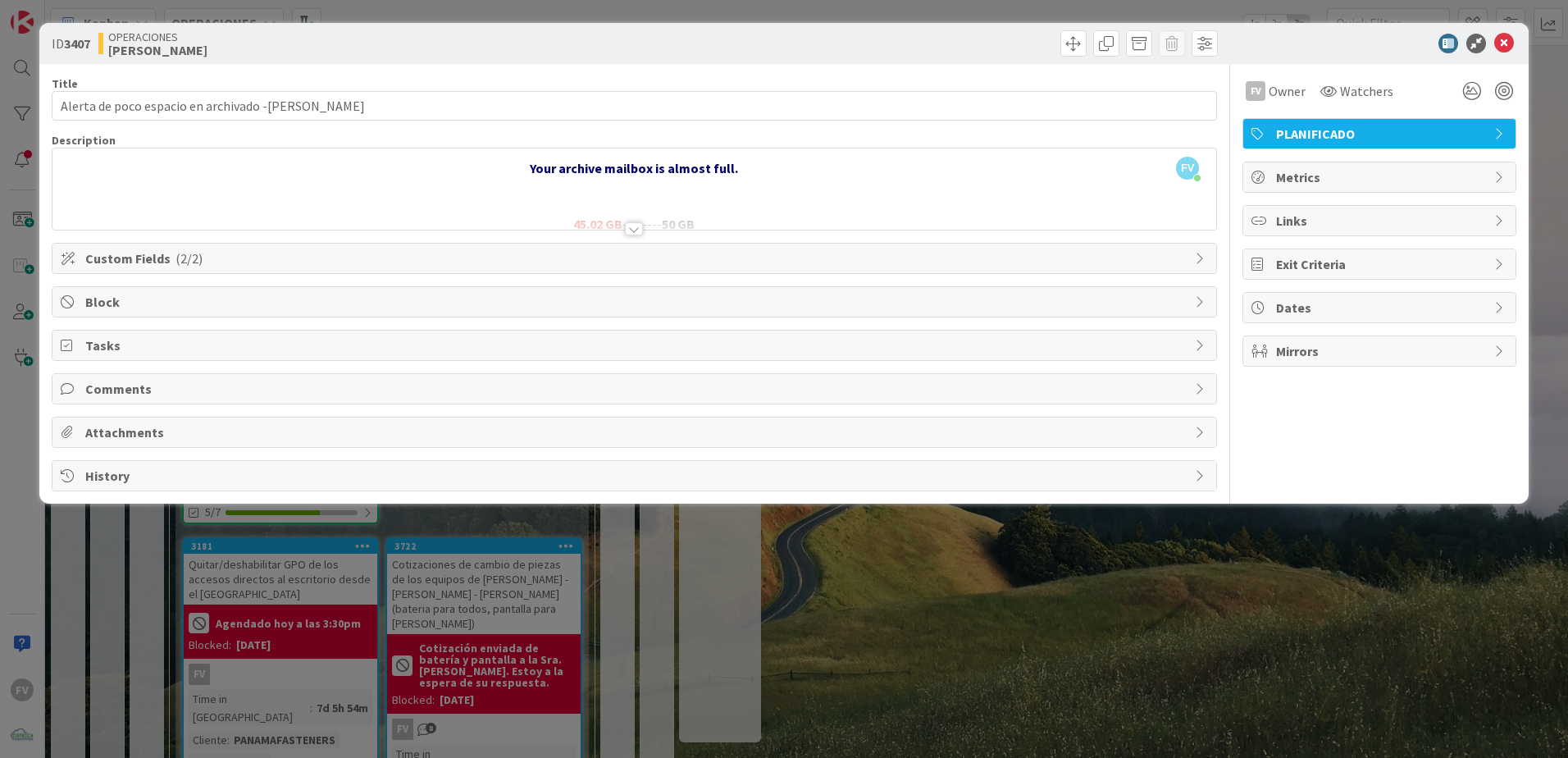
click at [138, 251] on span "Custom Fields ( 2/2 )" at bounding box center [636, 258] width 1101 height 20
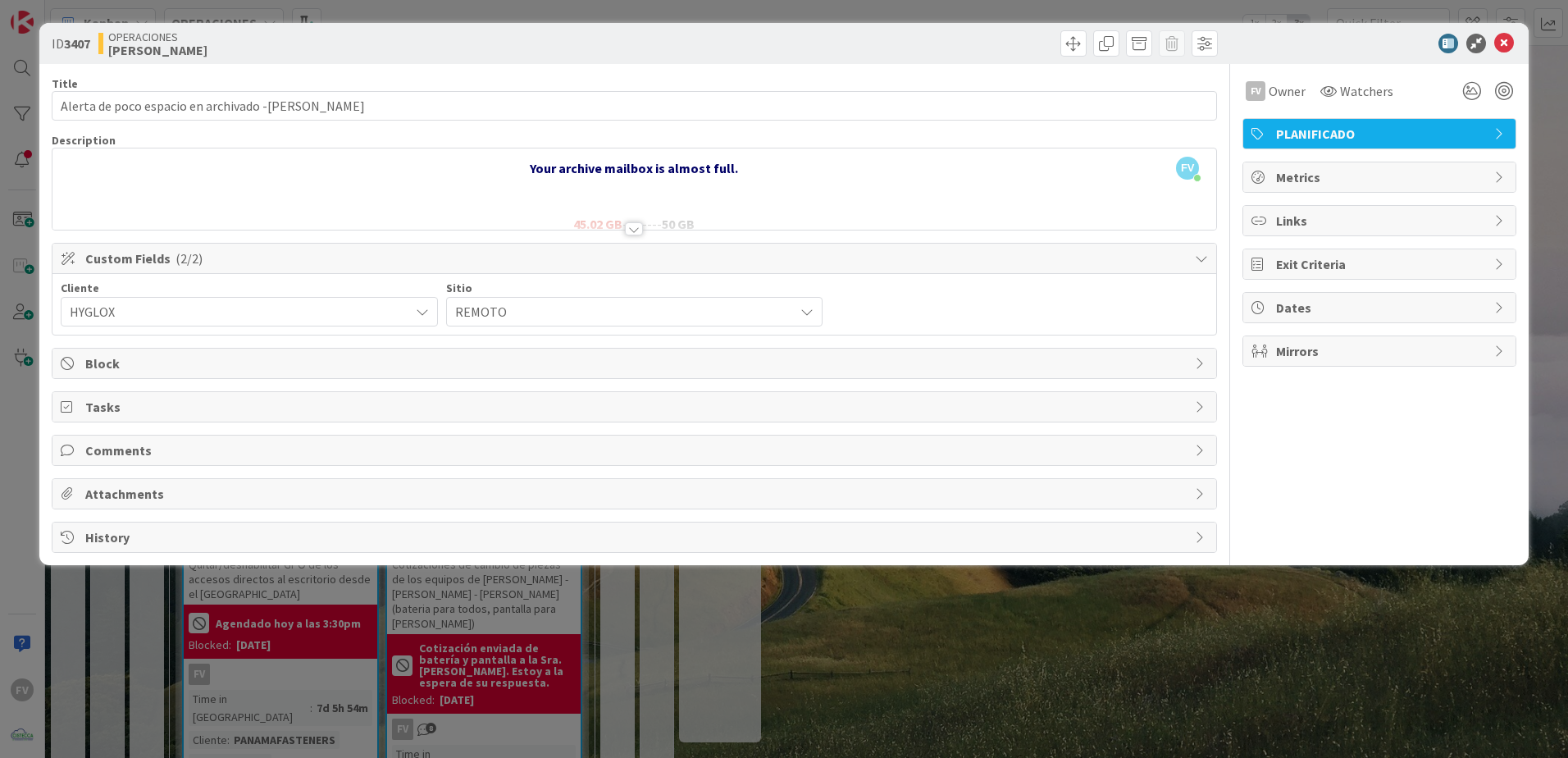
click at [135, 252] on span "Custom Fields ( 2/2 )" at bounding box center [636, 258] width 1101 height 20
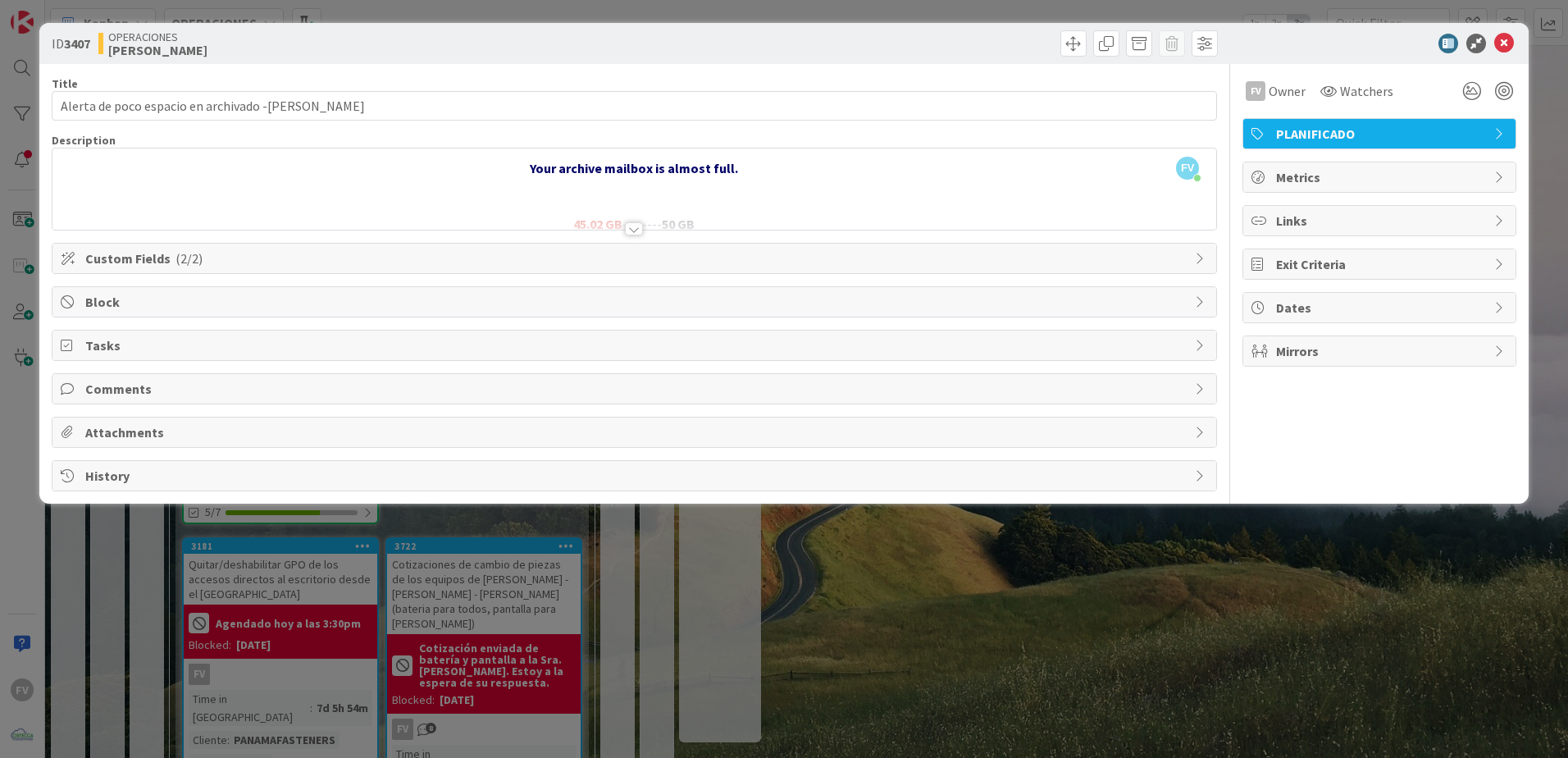
click at [121, 311] on span "Block" at bounding box center [636, 301] width 1101 height 20
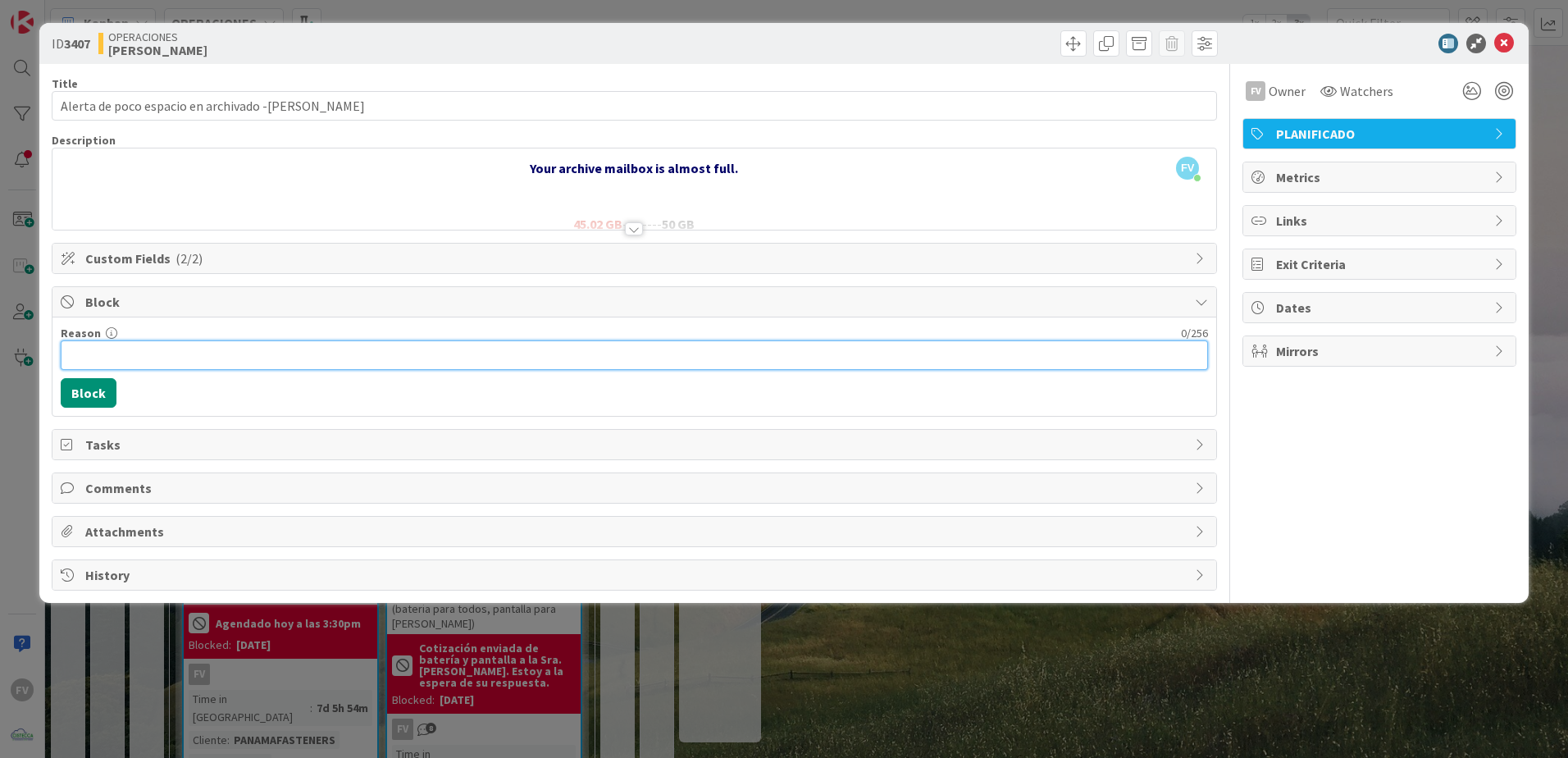
click at [126, 353] on input "Reason" at bounding box center [634, 355] width 1147 height 29
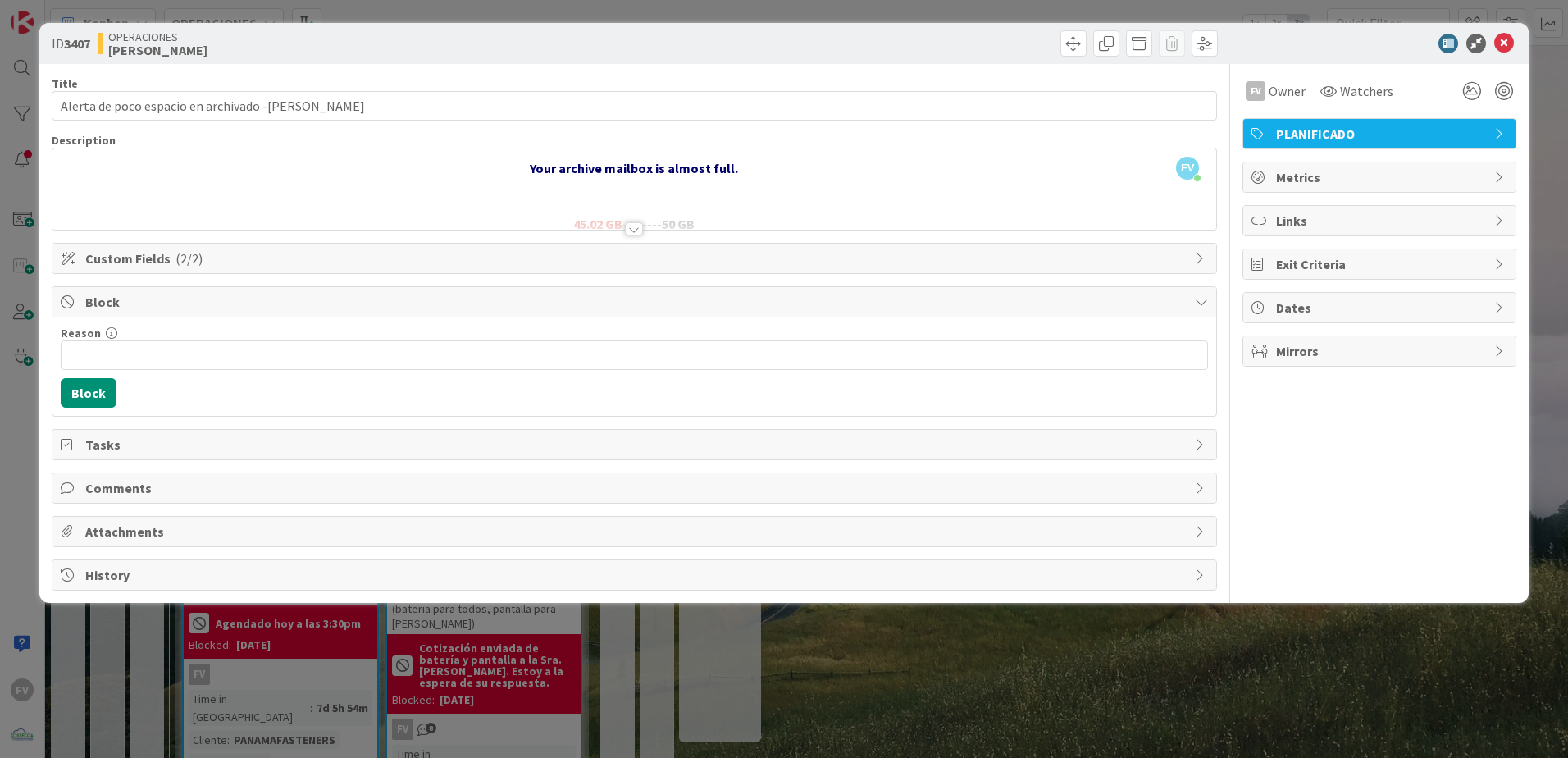
click at [147, 266] on span "Custom Fields ( 2/2 )" at bounding box center [636, 258] width 1101 height 20
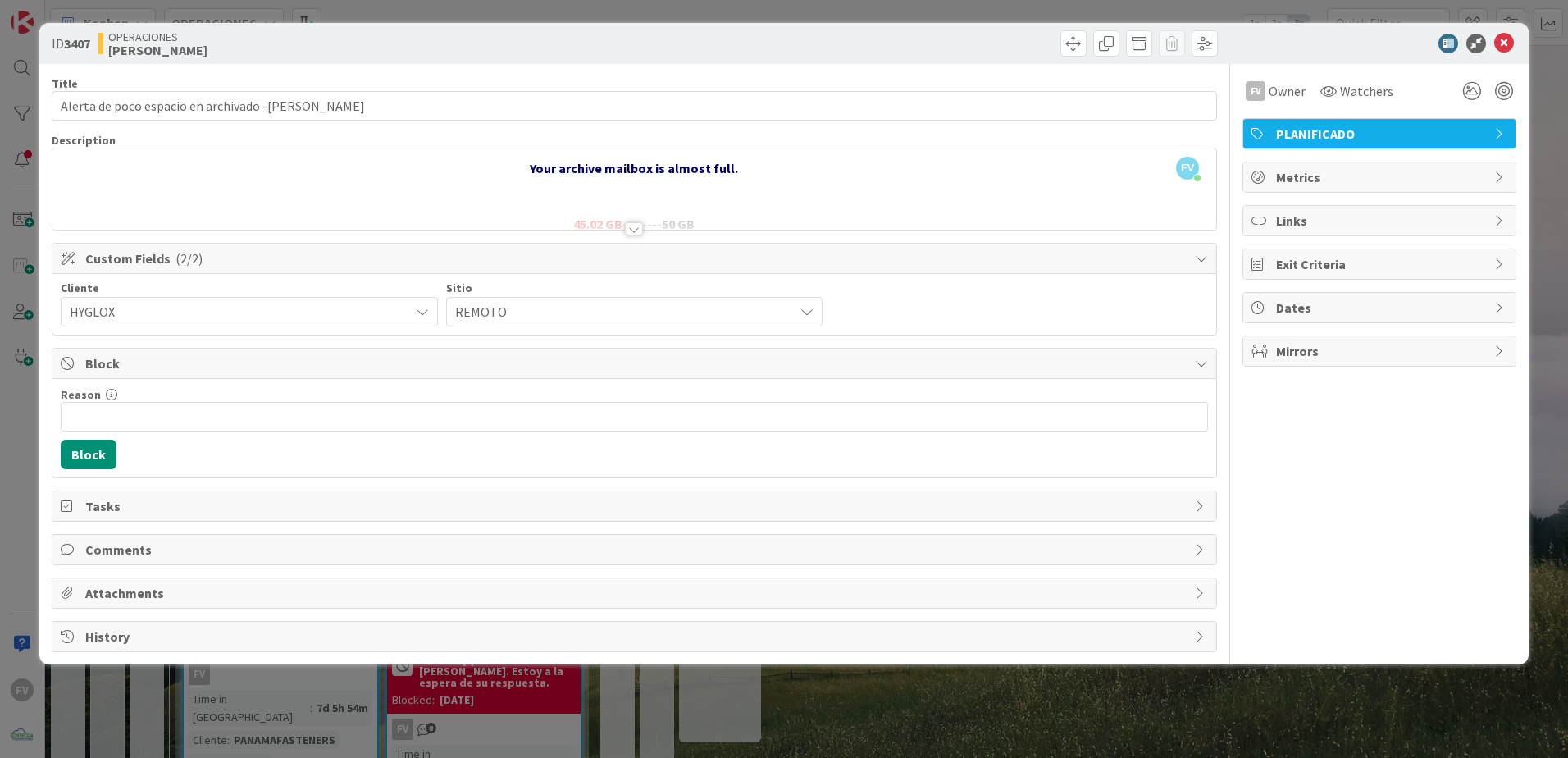
click at [146, 266] on span "Custom Fields ( 2/2 )" at bounding box center [636, 258] width 1101 height 20
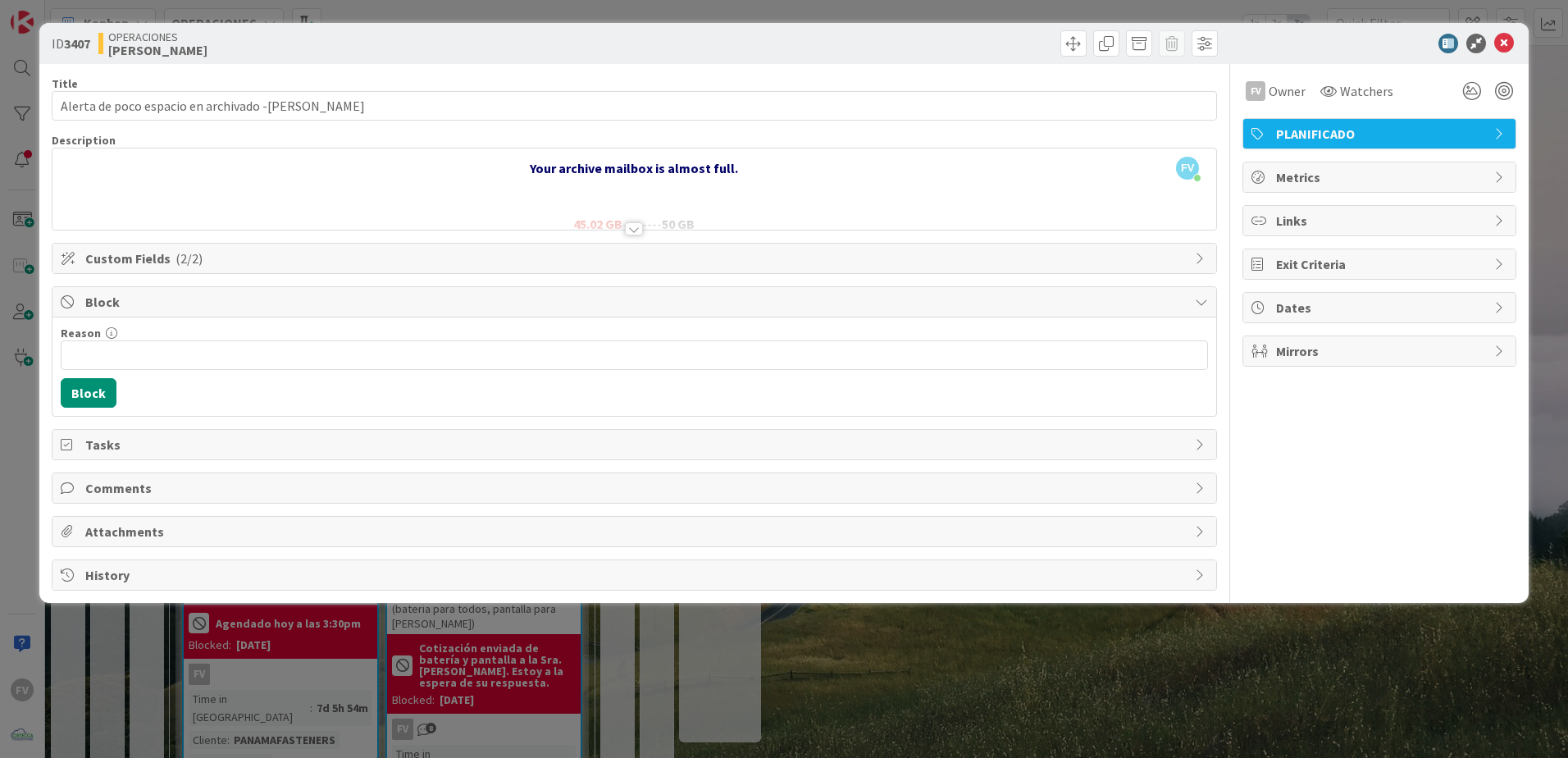
click at [133, 314] on div "Block" at bounding box center [635, 301] width 1164 height 30
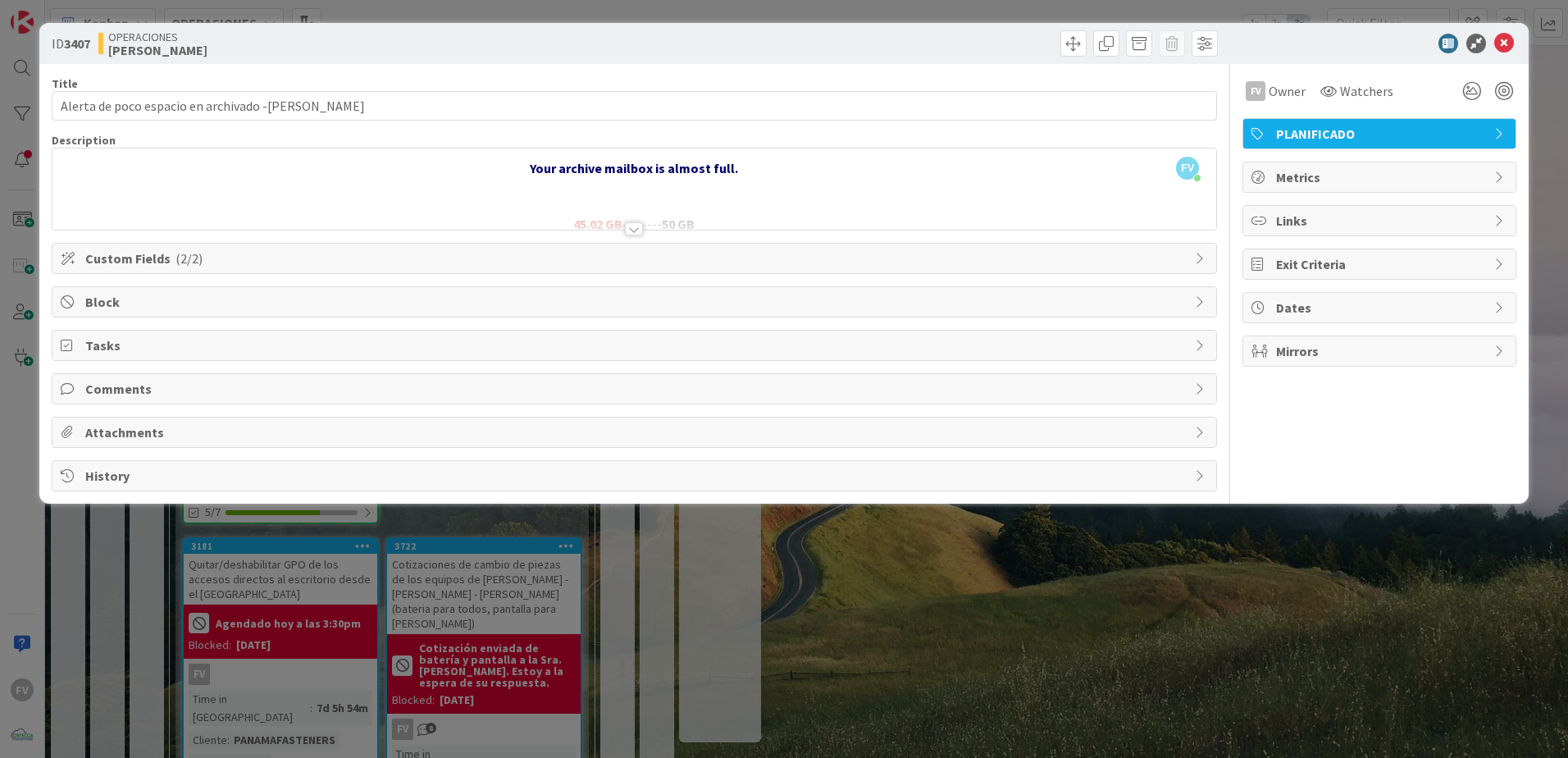
click at [115, 383] on span "Comments" at bounding box center [636, 388] width 1101 height 20
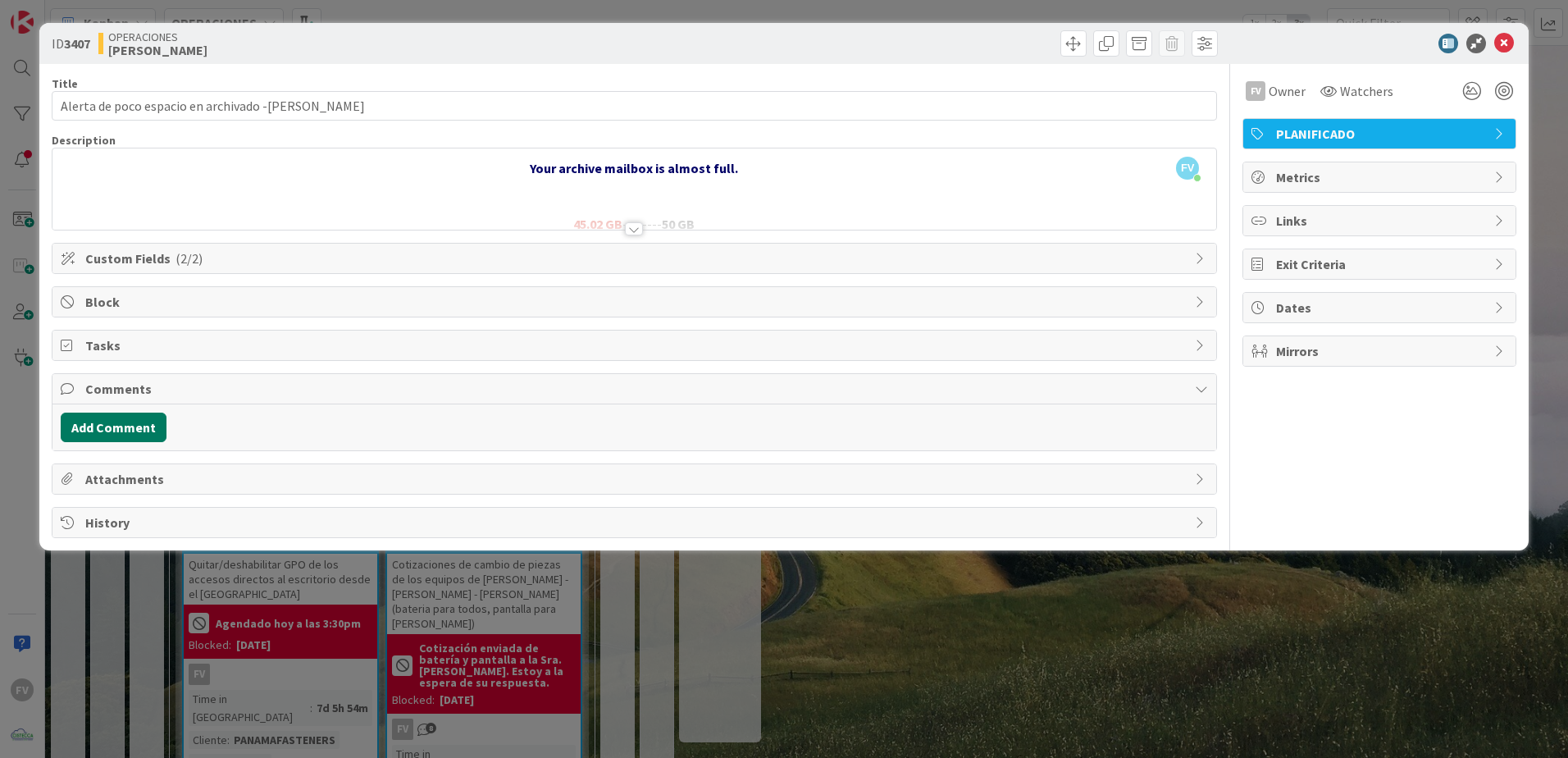
click at [113, 424] on button "Add Comment" at bounding box center [113, 427] width 106 height 29
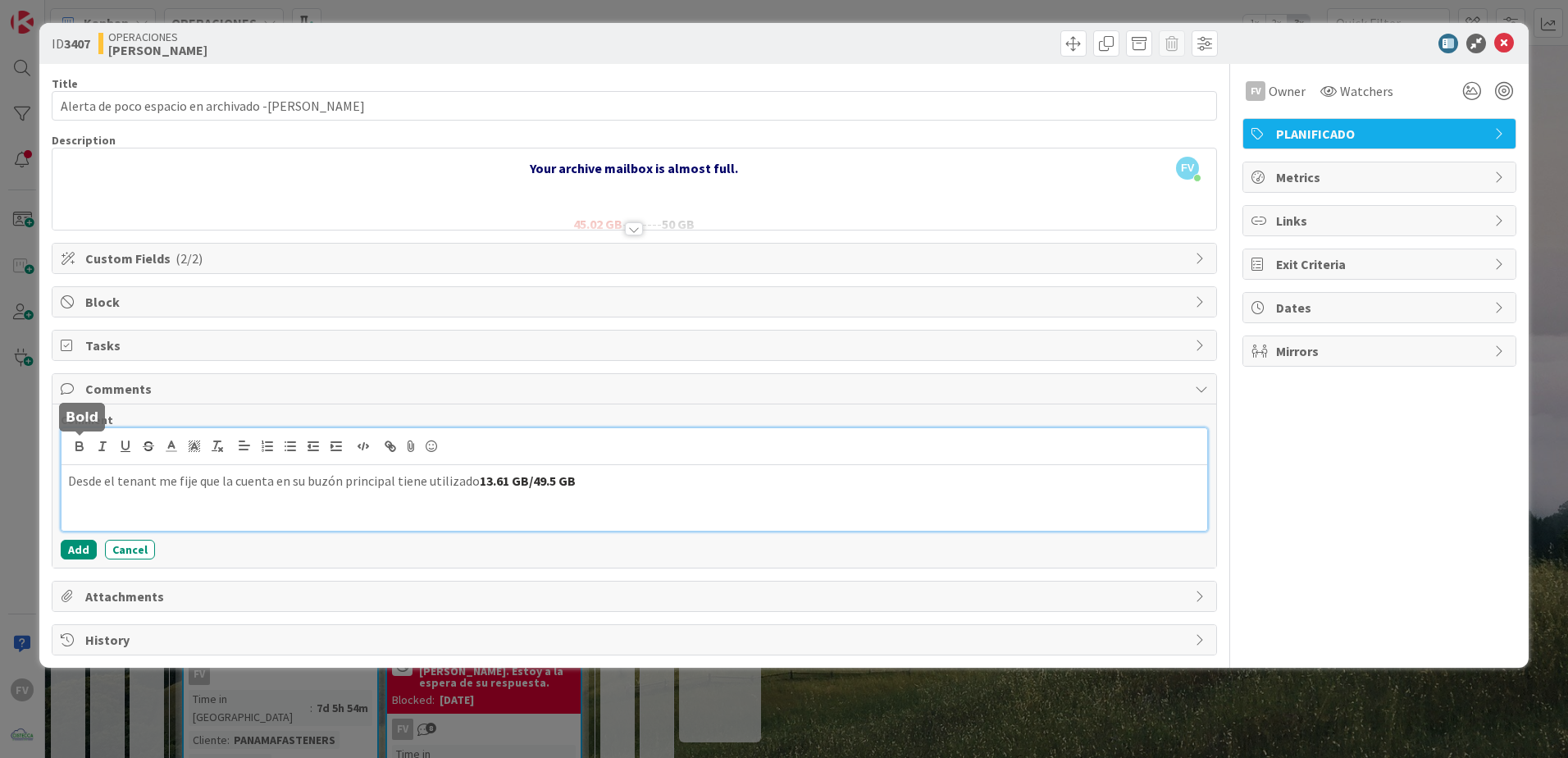
click at [79, 447] on icon "button" at bounding box center [79, 448] width 7 height 4
click at [741, 485] on span "y en el archivado en linea tiene" at bounding box center [661, 480] width 170 height 17
drag, startPoint x: 878, startPoint y: 474, endPoint x: 880, endPoint y: 503, distance: 29.1
click at [879, 474] on p "Desde el tenant me fije que la cuenta en su buzón principal tiene utilizado 13.…" at bounding box center [635, 480] width 1133 height 19
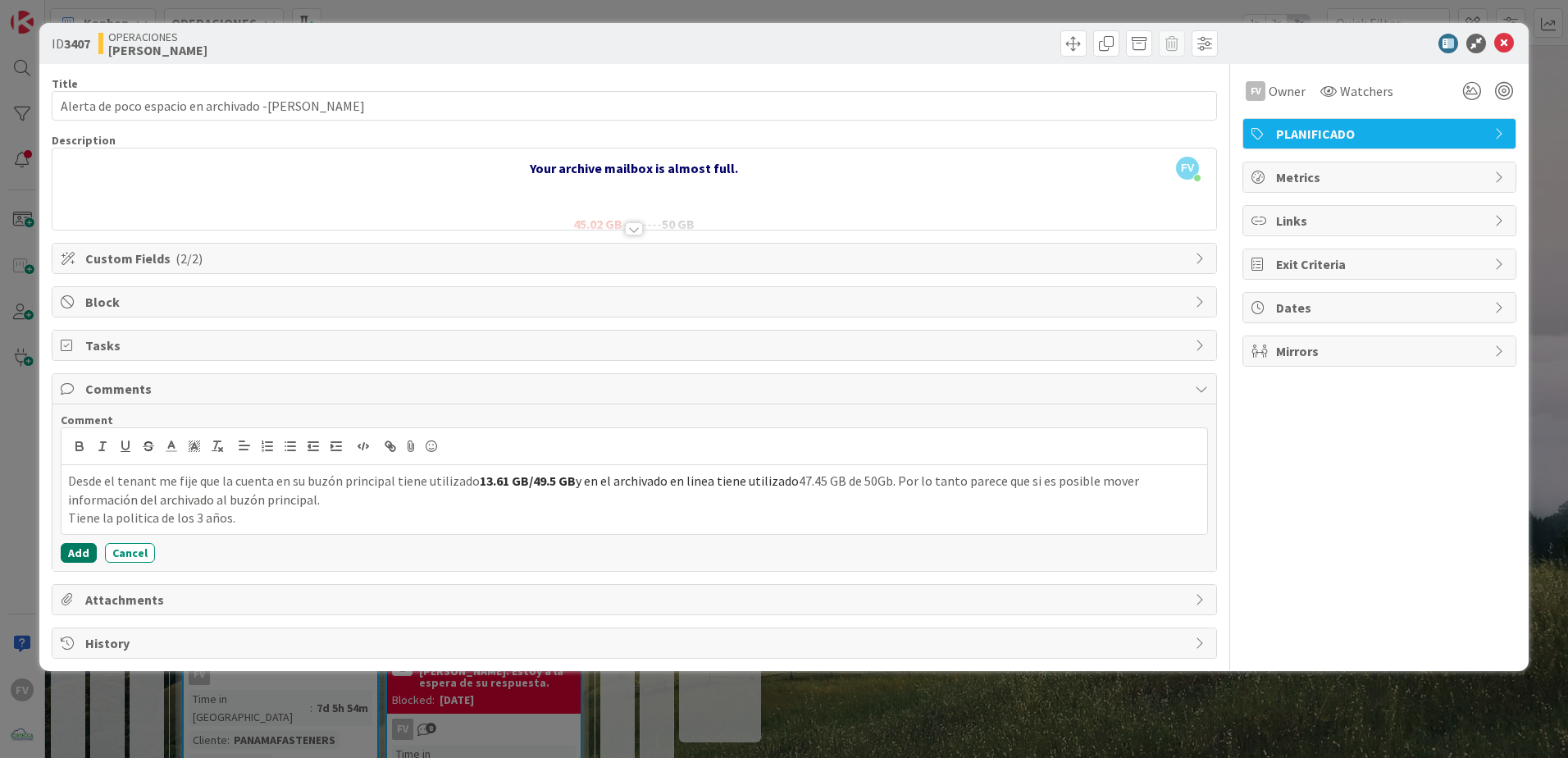
click at [86, 552] on button "Add" at bounding box center [78, 553] width 36 height 20
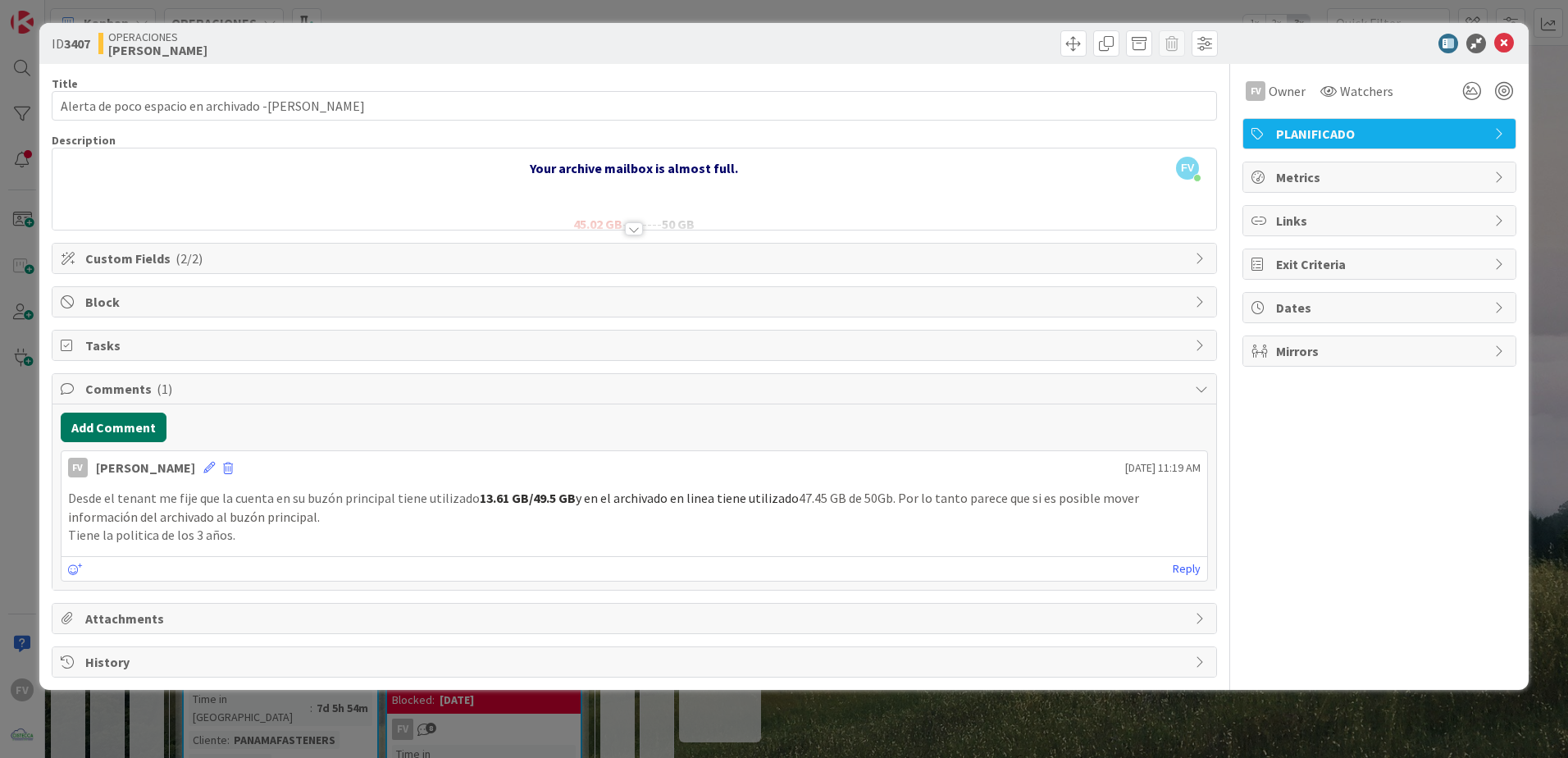
click at [139, 431] on button "Add Comment" at bounding box center [113, 427] width 106 height 29
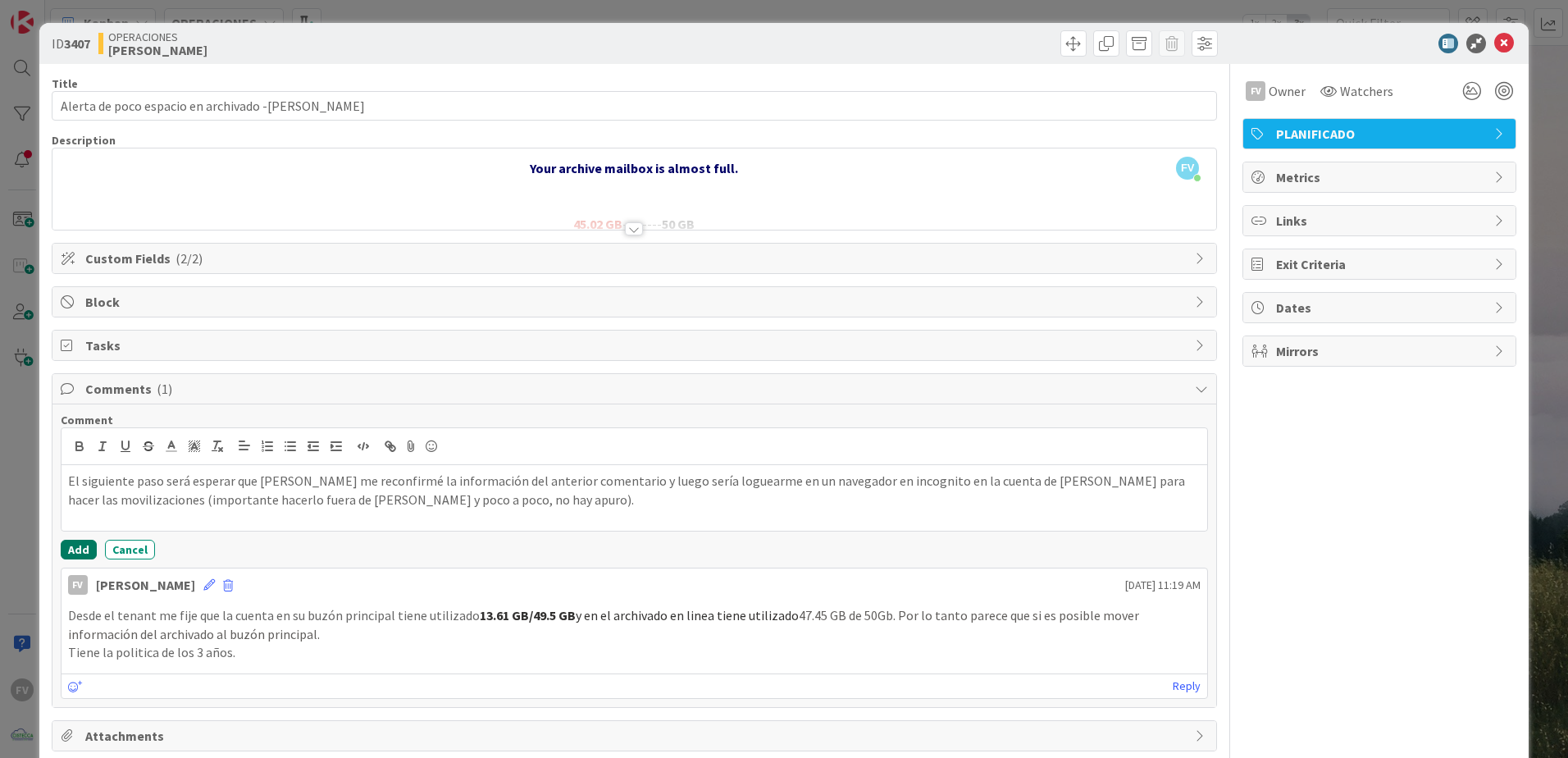
click at [73, 546] on button "Add" at bounding box center [78, 550] width 36 height 20
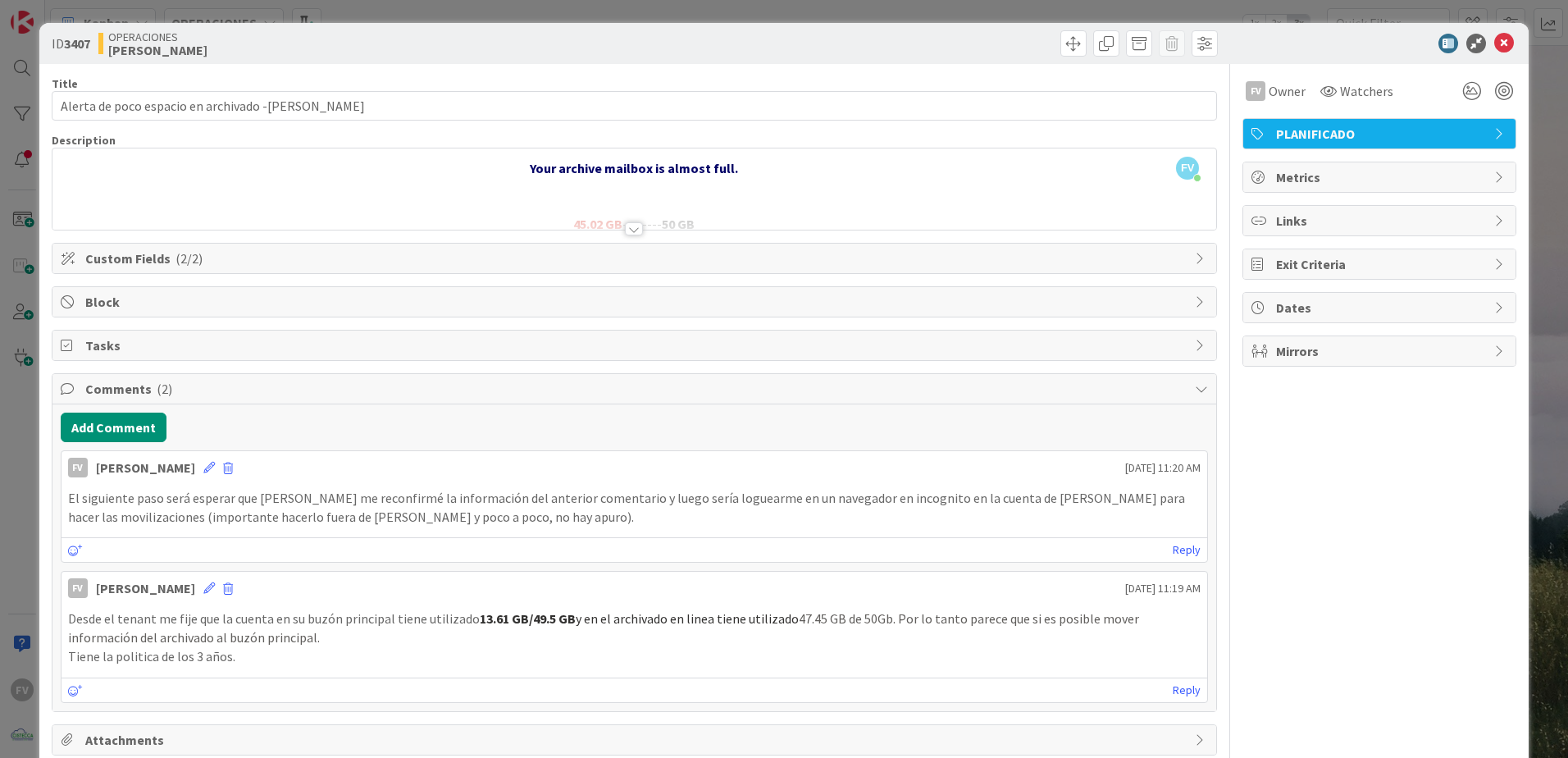
drag, startPoint x: 167, startPoint y: 397, endPoint x: 145, endPoint y: 361, distance: 42.2
click at [166, 395] on span "Comments ( 2 )" at bounding box center [636, 388] width 1101 height 20
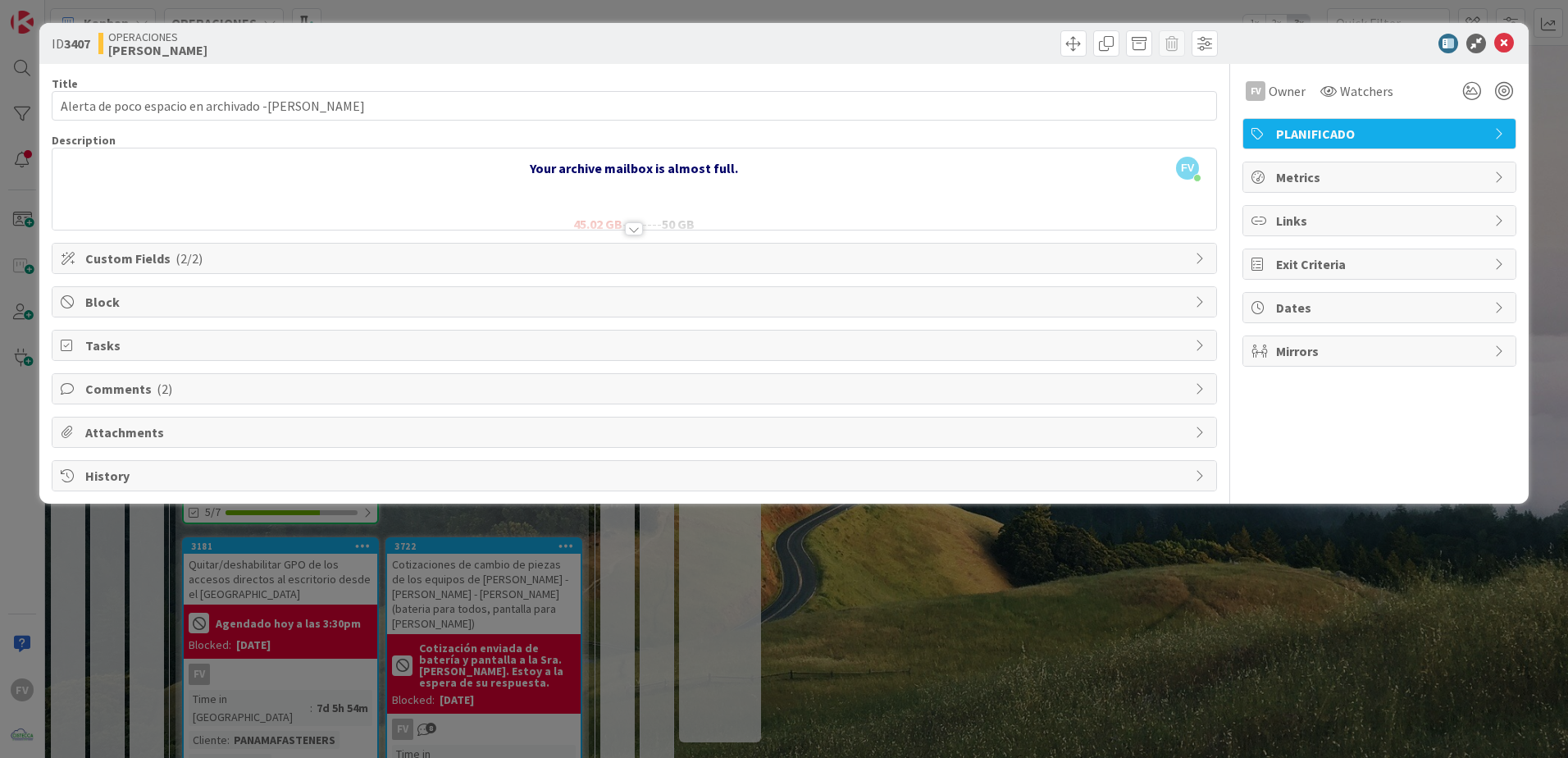
click at [143, 354] on span "Tasks" at bounding box center [636, 345] width 1101 height 20
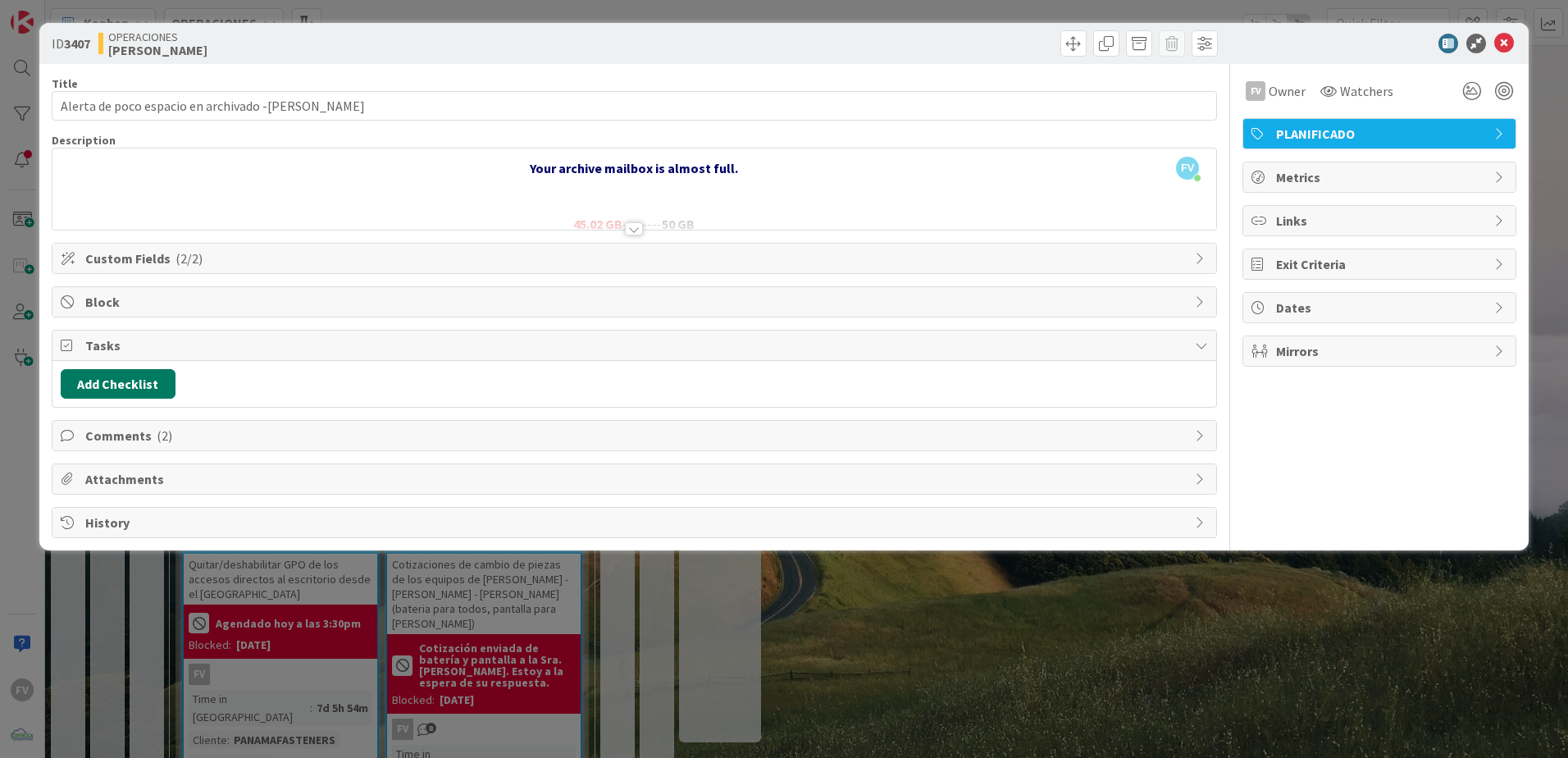
click at [128, 384] on button "Add Checklist" at bounding box center [117, 383] width 114 height 29
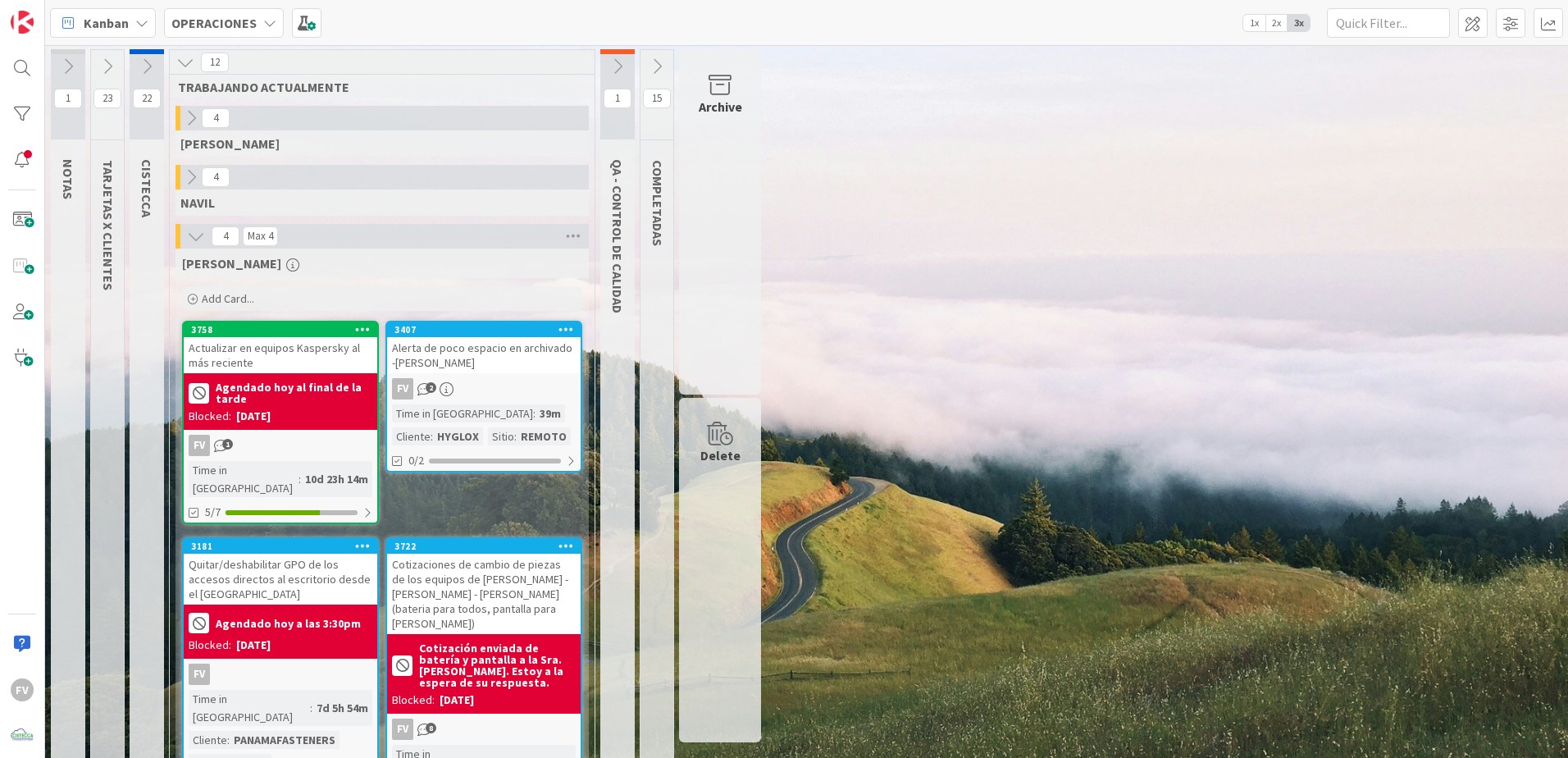
click at [502, 372] on div "Alerta de poco espacio en archivado -[PERSON_NAME]" at bounding box center [484, 355] width 194 height 36
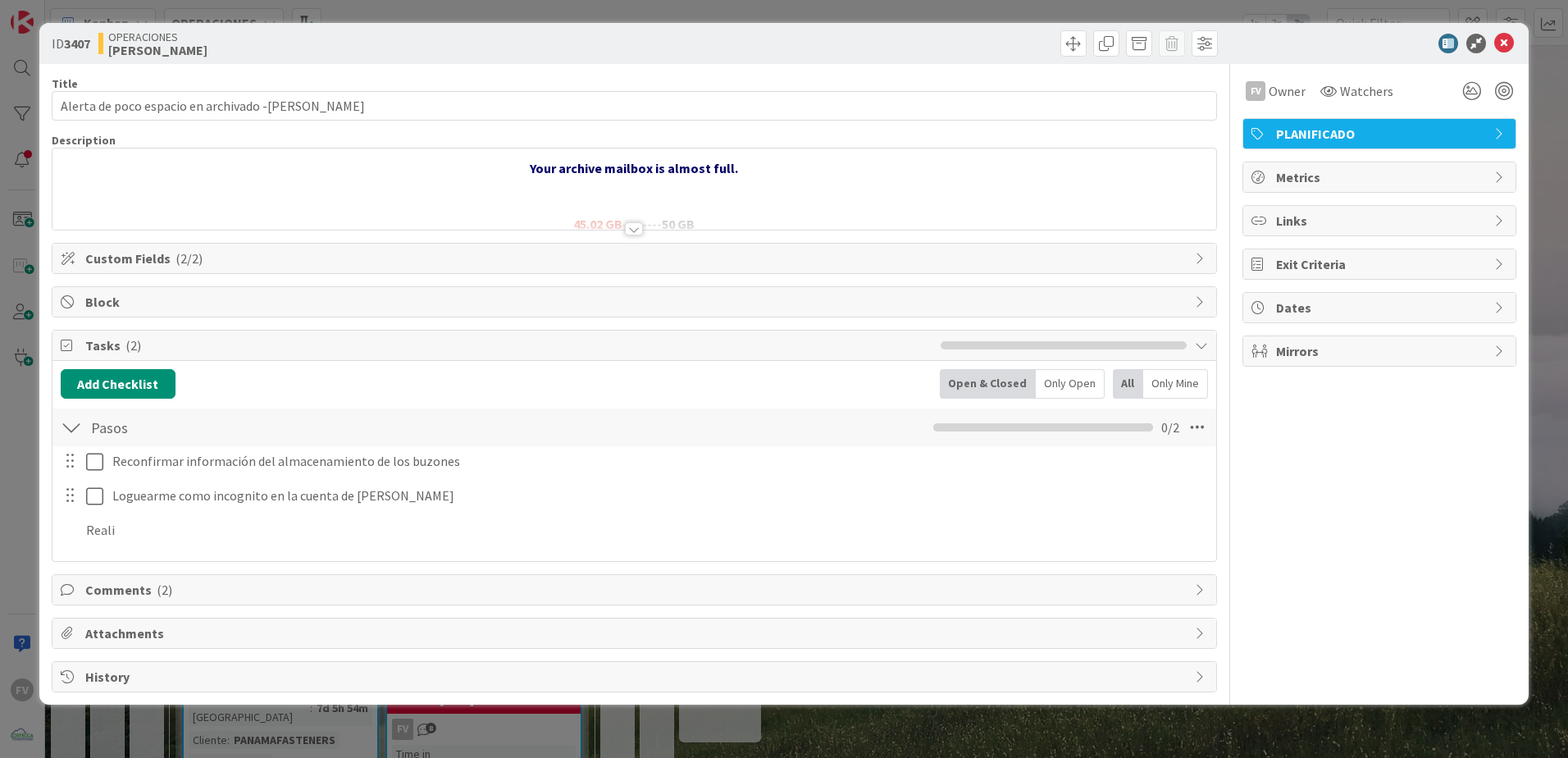
click at [636, 221] on div at bounding box center [635, 208] width 1164 height 42
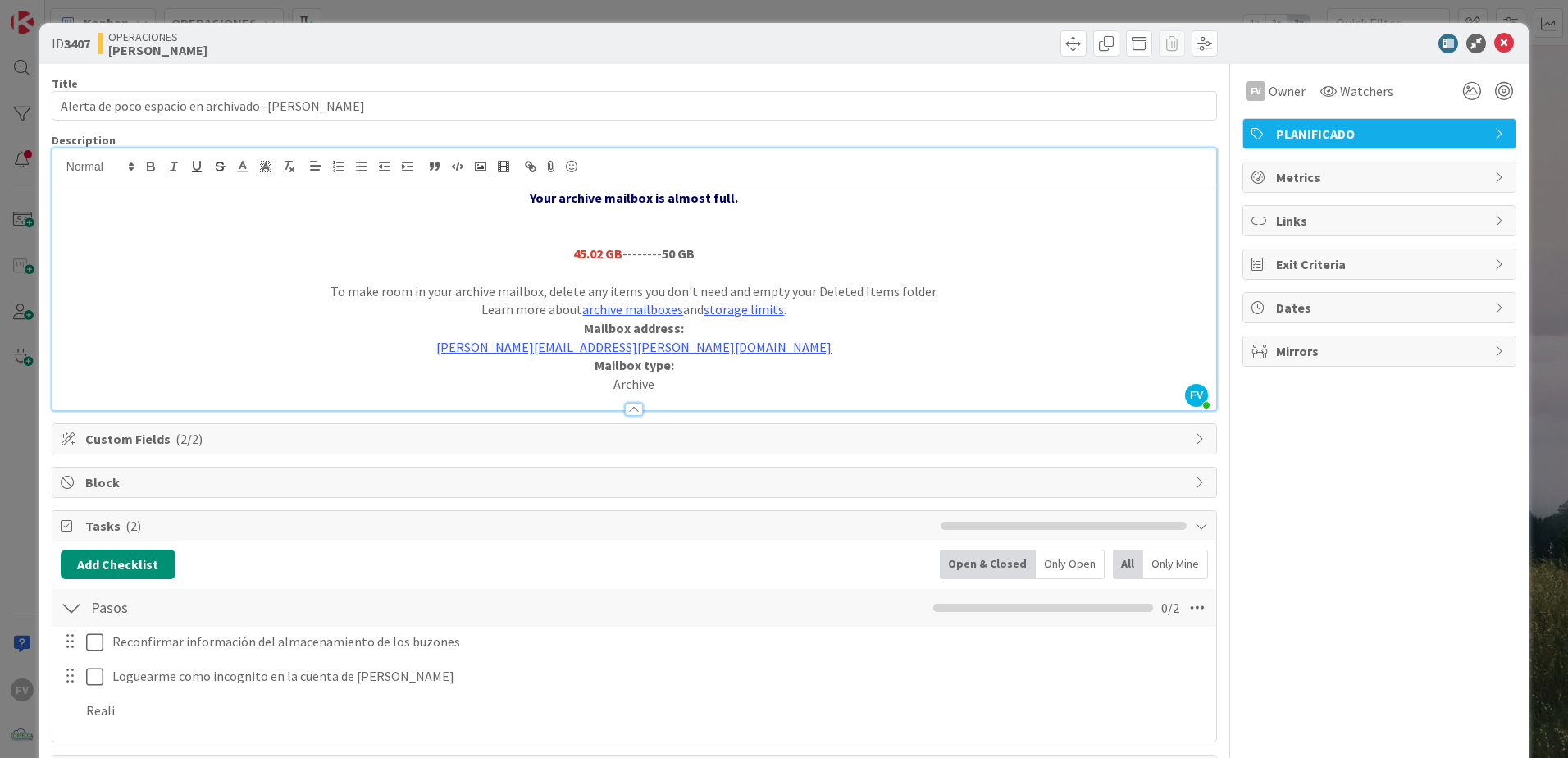
click at [631, 413] on div at bounding box center [634, 409] width 18 height 13
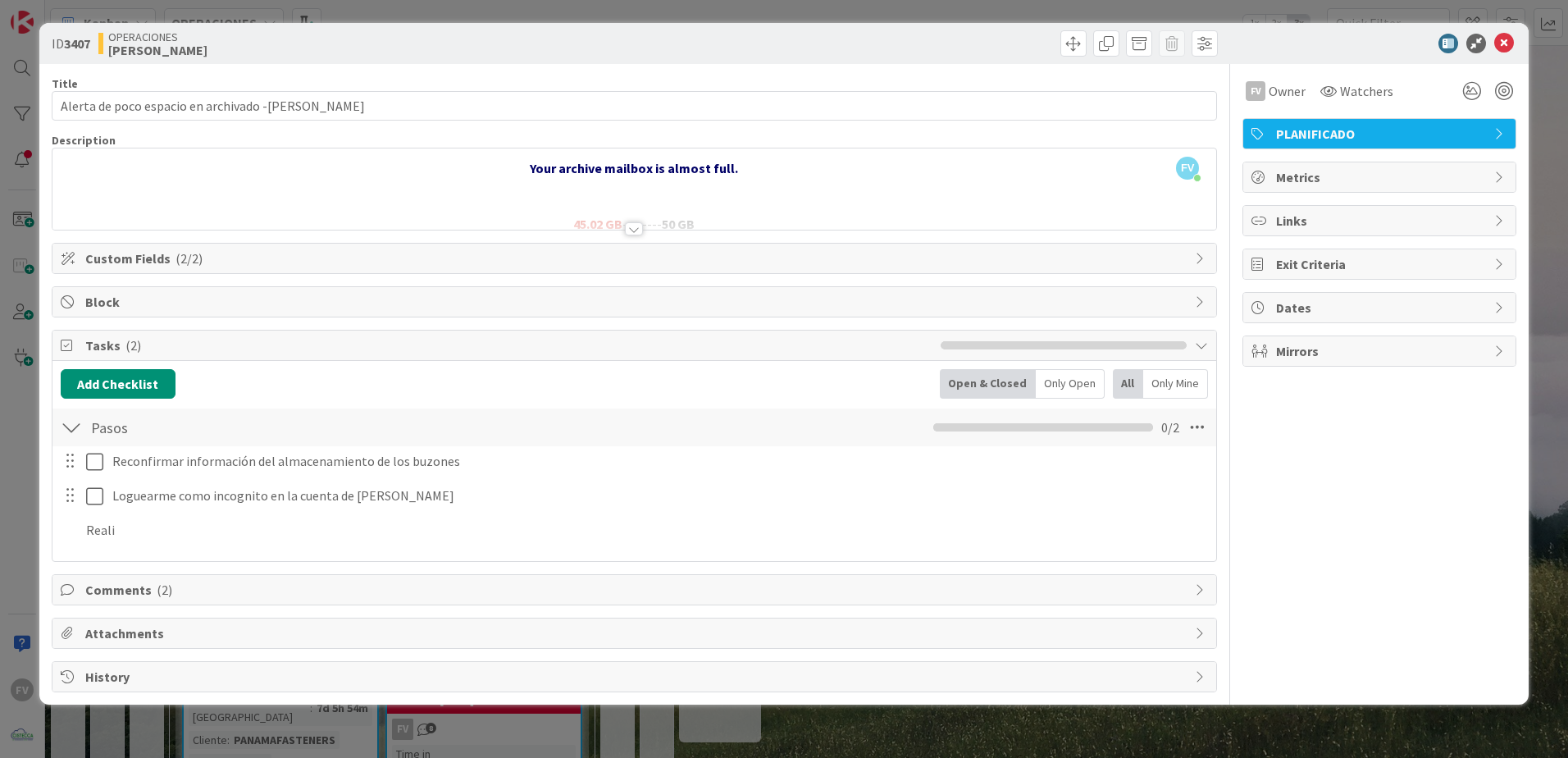
click at [65, 430] on div at bounding box center [71, 427] width 22 height 29
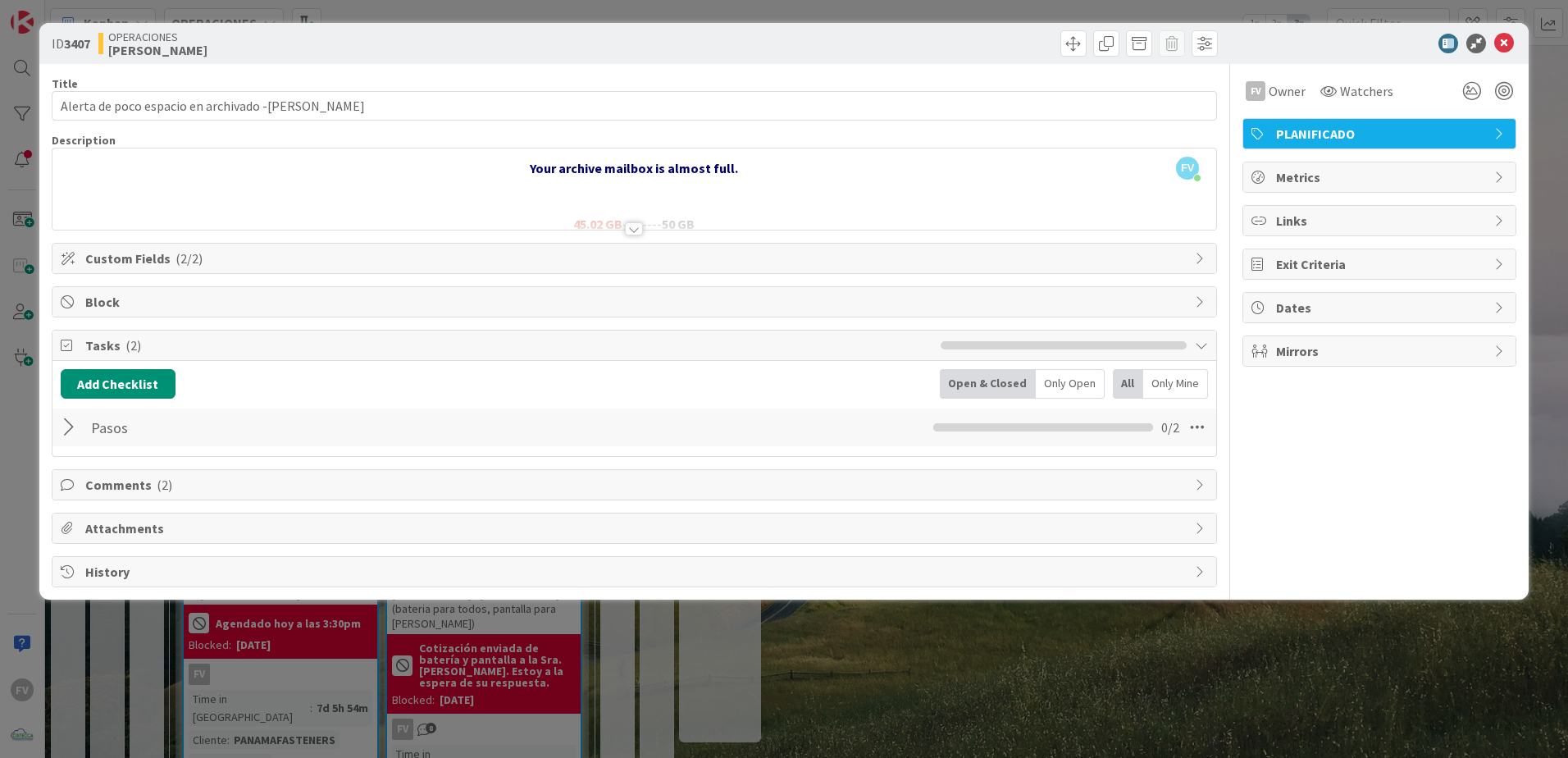
click at [94, 328] on div "Title 49 / 128 Alerta de poco espacio en archivado -[PERSON_NAME] Description F…" at bounding box center [634, 325] width 1165 height 523
click at [85, 339] on span "Tasks ( 2 )" at bounding box center [509, 345] width 847 height 20
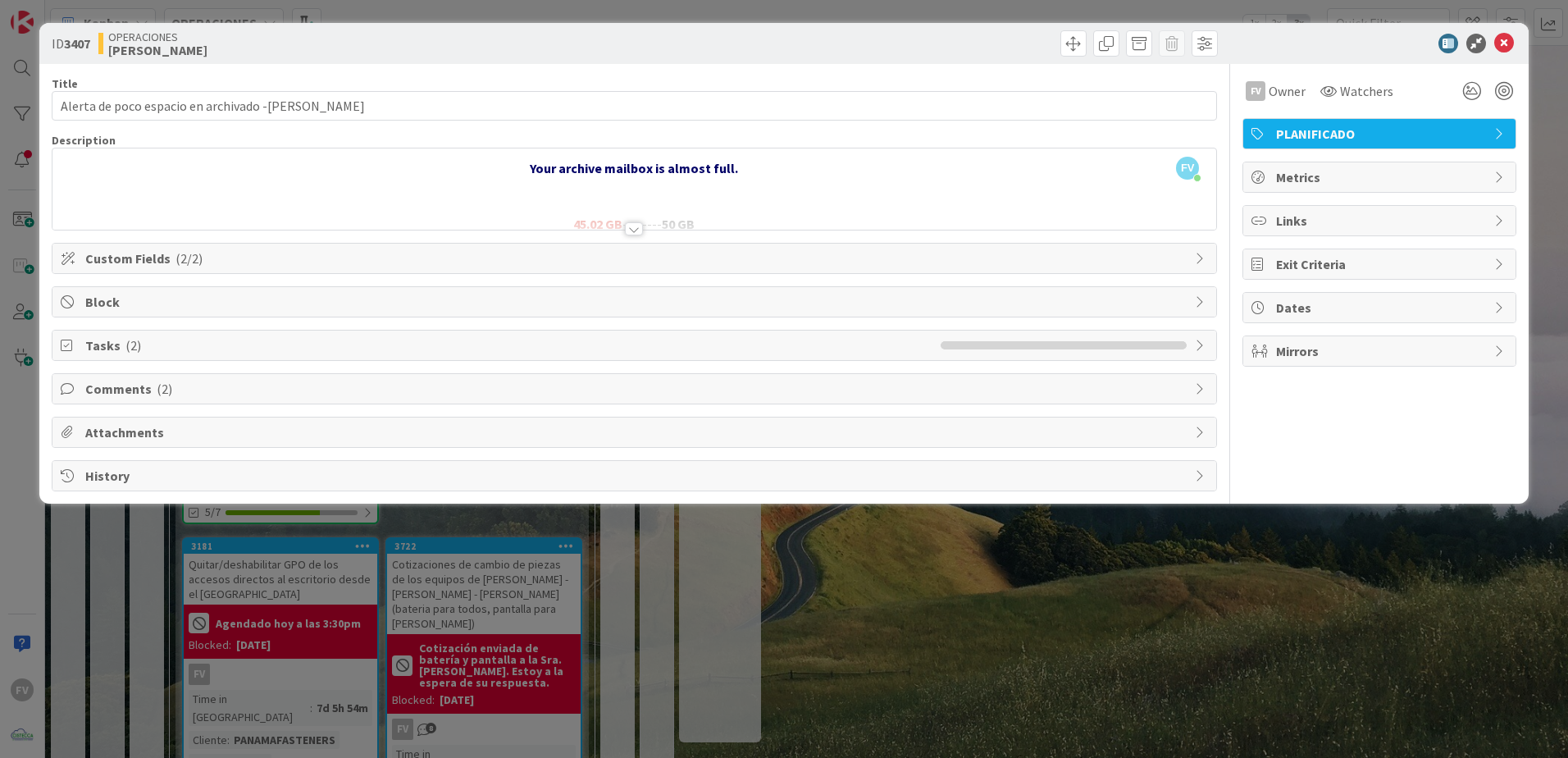
click at [28, 371] on div "ID 3407 OPERACIONES [PERSON_NAME] Title 49 / 128 Alerta de poco espacio en arch…" at bounding box center [784, 379] width 1568 height 758
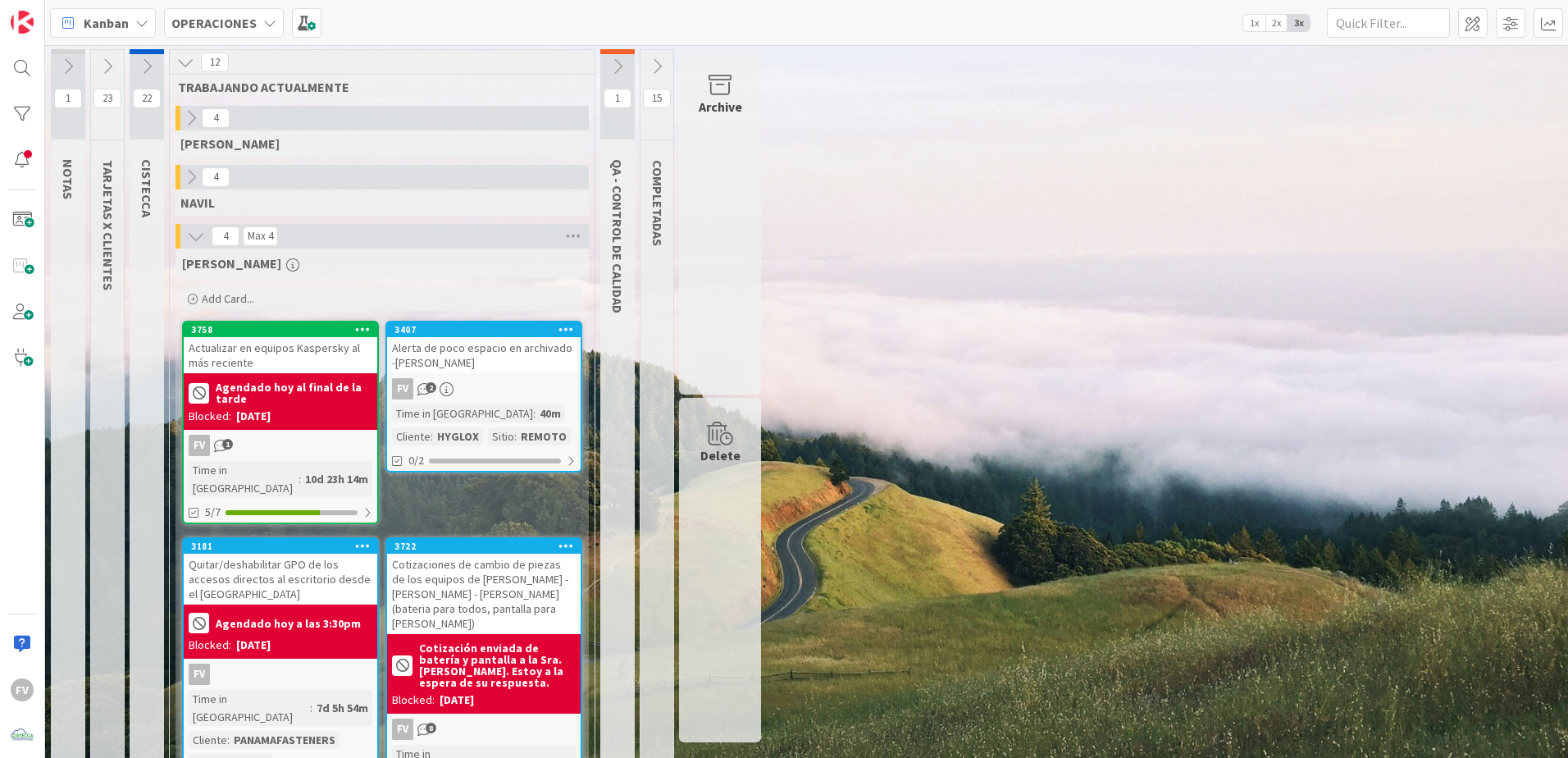
click at [1321, 532] on div "1 NOTAS 23 TARJETAS X CLIENTES 22 CISTECCA 12 TRABAJANDO ACTUALMENTE 4 [PERSON_…" at bounding box center [806, 444] width 1516 height 791
